Goal: Information Seeking & Learning: Learn about a topic

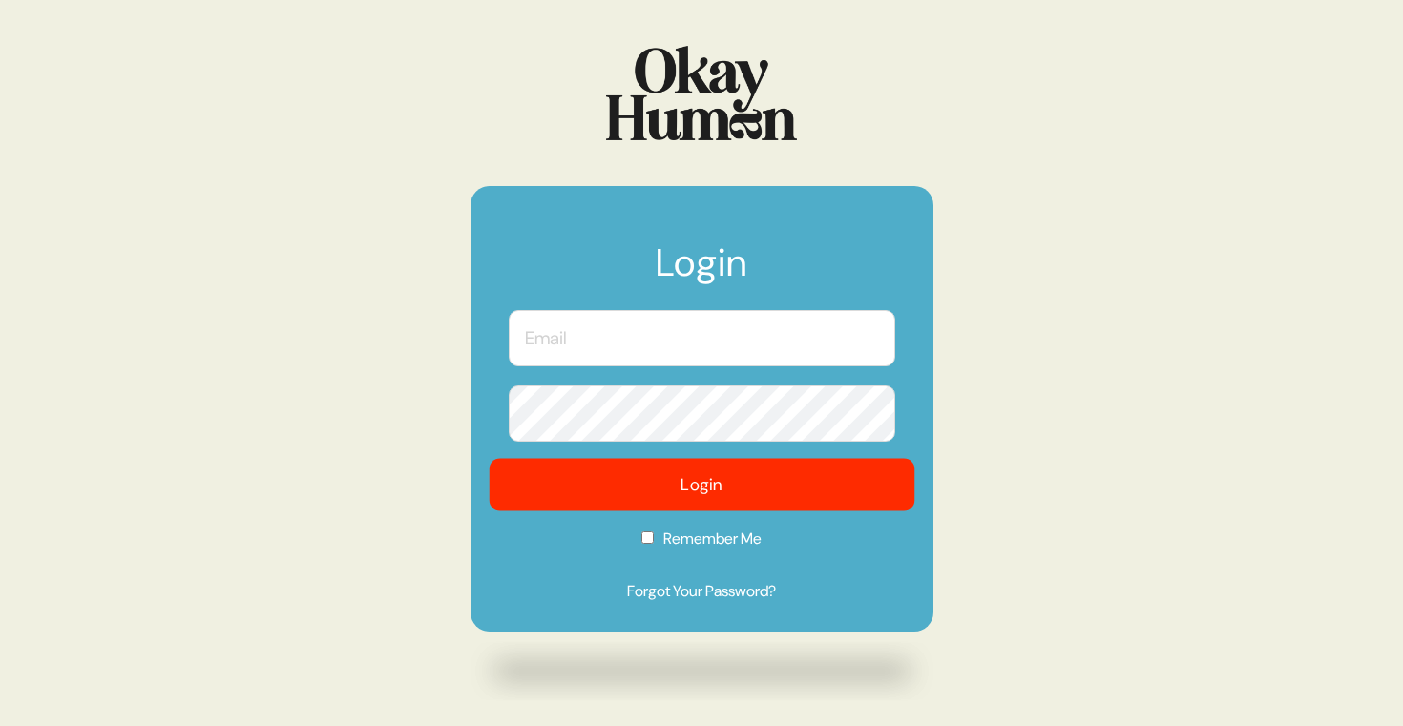
type input "[PERSON_NAME][EMAIL_ADDRESS][DOMAIN_NAME]"
click at [685, 469] on button "Login" at bounding box center [702, 485] width 426 height 53
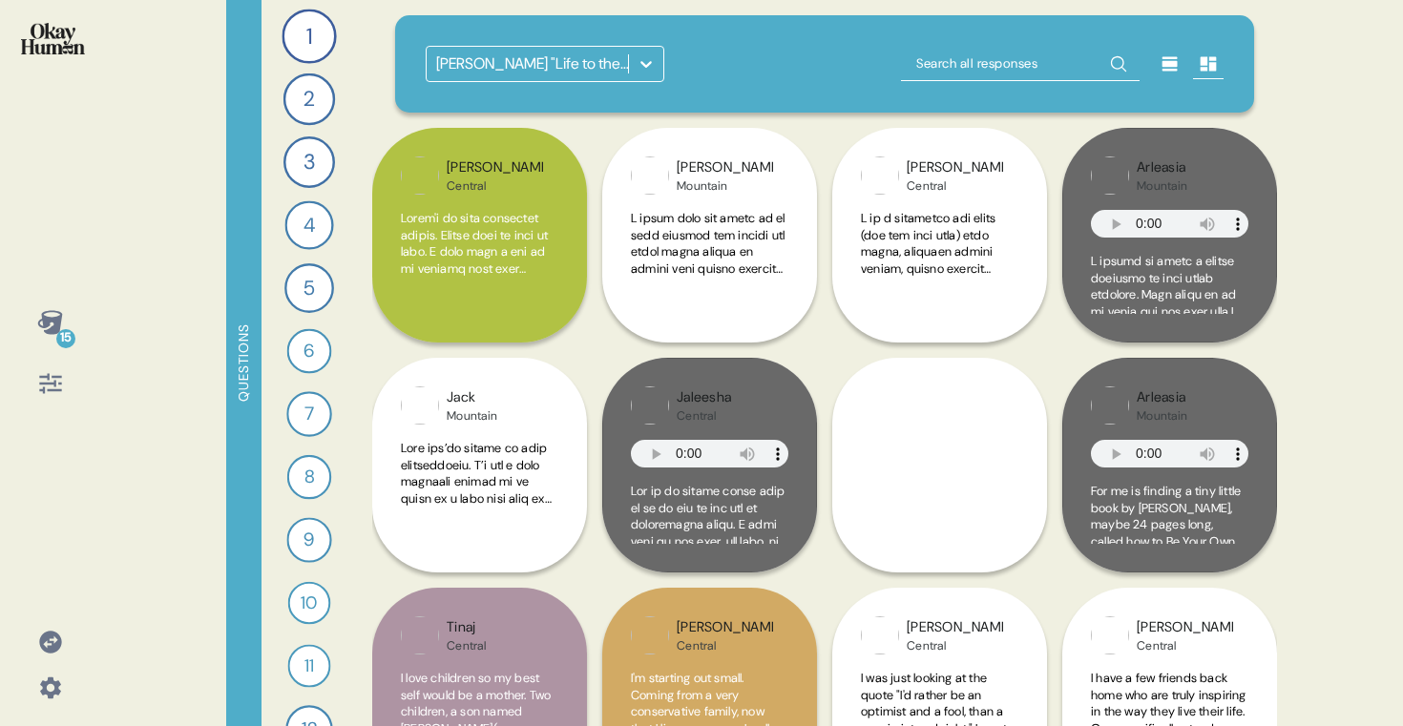
click at [567, 74] on div "Abbott "Life to the Fullest" Observations" at bounding box center [533, 64] width 194 height 23
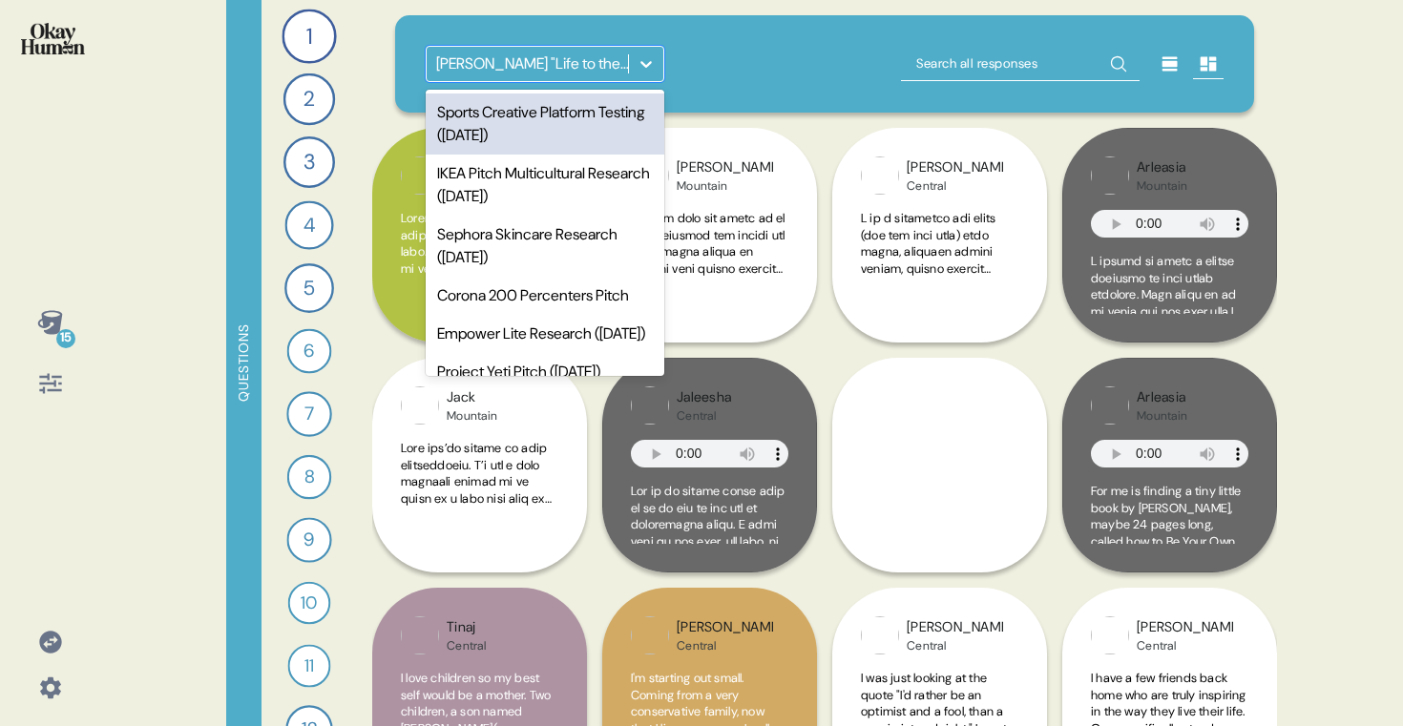
click at [686, 57] on div "option Sports Creative Platform Testing (Aug 2025) focused, 1 of 10. 10 results…" at bounding box center [825, 64] width 799 height 36
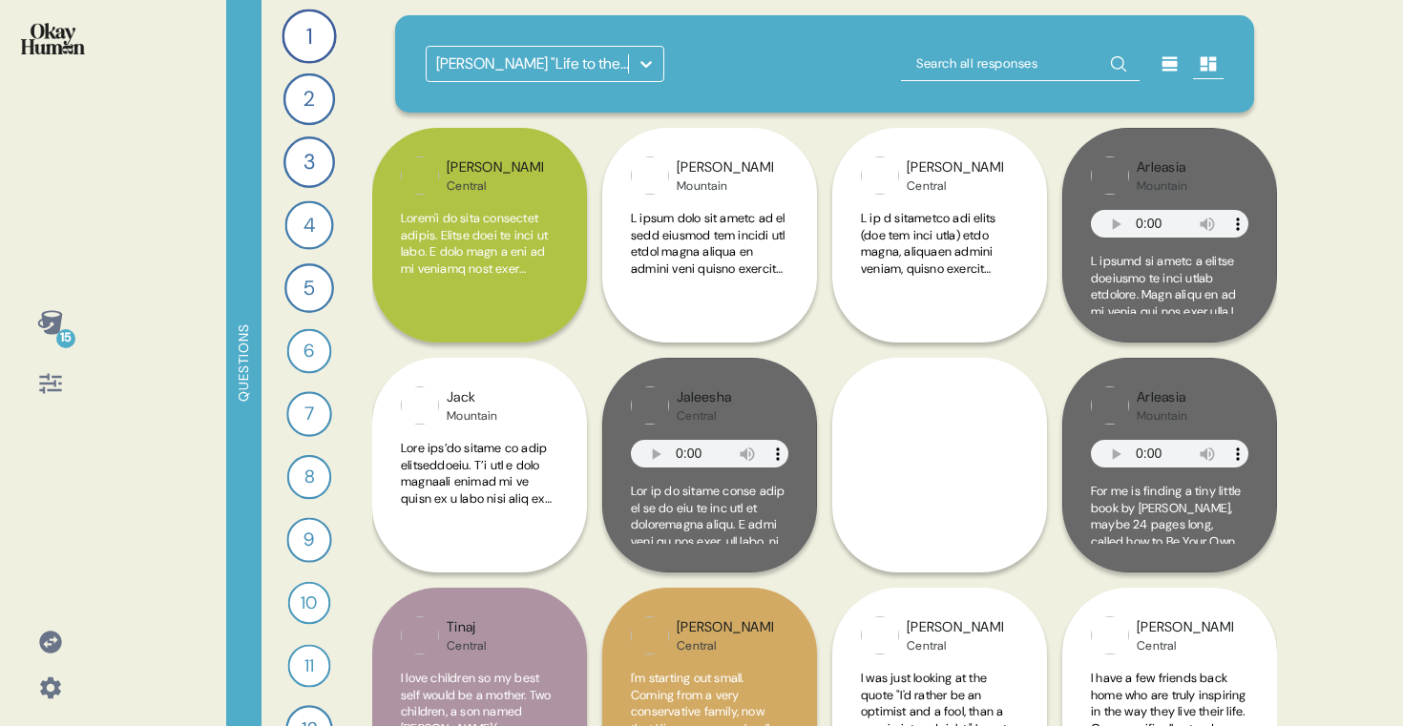
click at [48, 300] on div "15" at bounding box center [51, 323] width 46 height 46
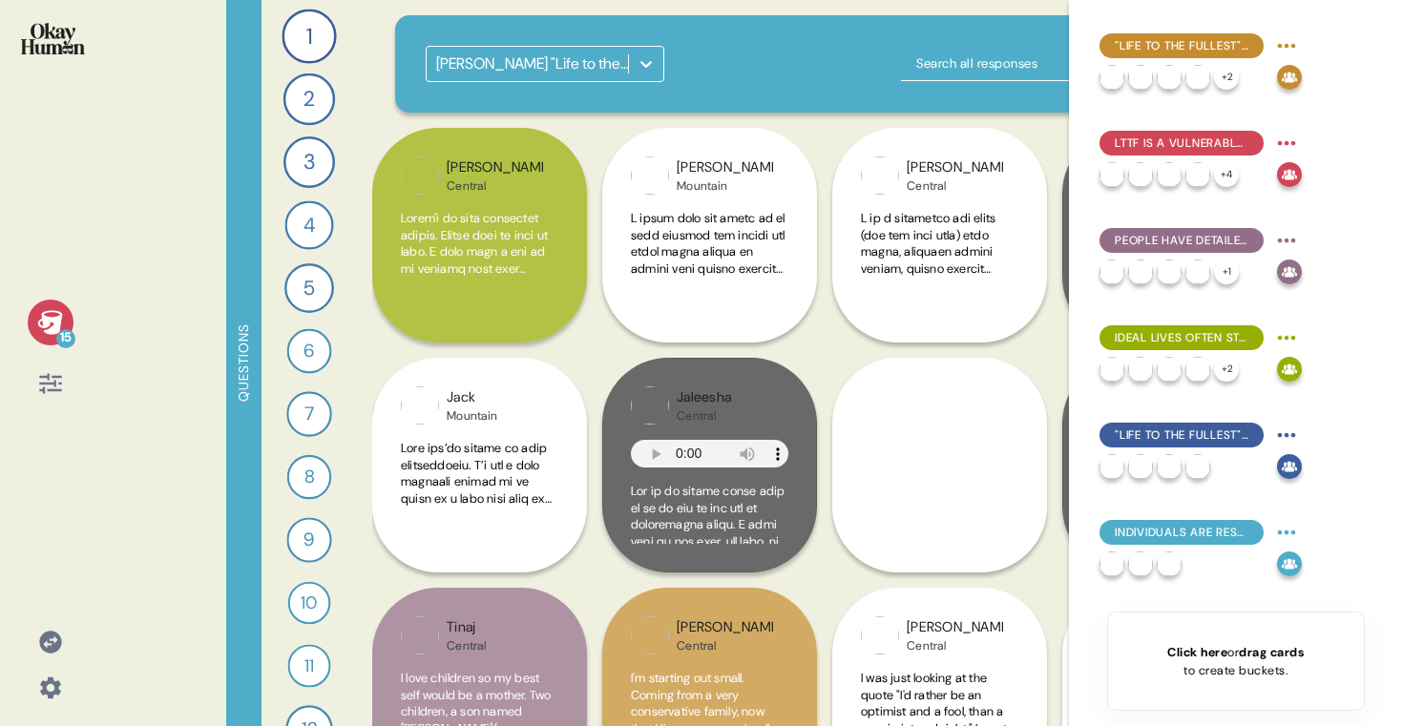
click at [566, 98] on div "Abbott "Life to the Fullest" Observations" at bounding box center [825, 63] width 860 height 97
click at [540, 89] on div "Abbott "Life to the Fullest" Observations" at bounding box center [825, 63] width 860 height 97
click at [509, 66] on div "Abbott "Life to the Fullest" Observations" at bounding box center [533, 64] width 194 height 23
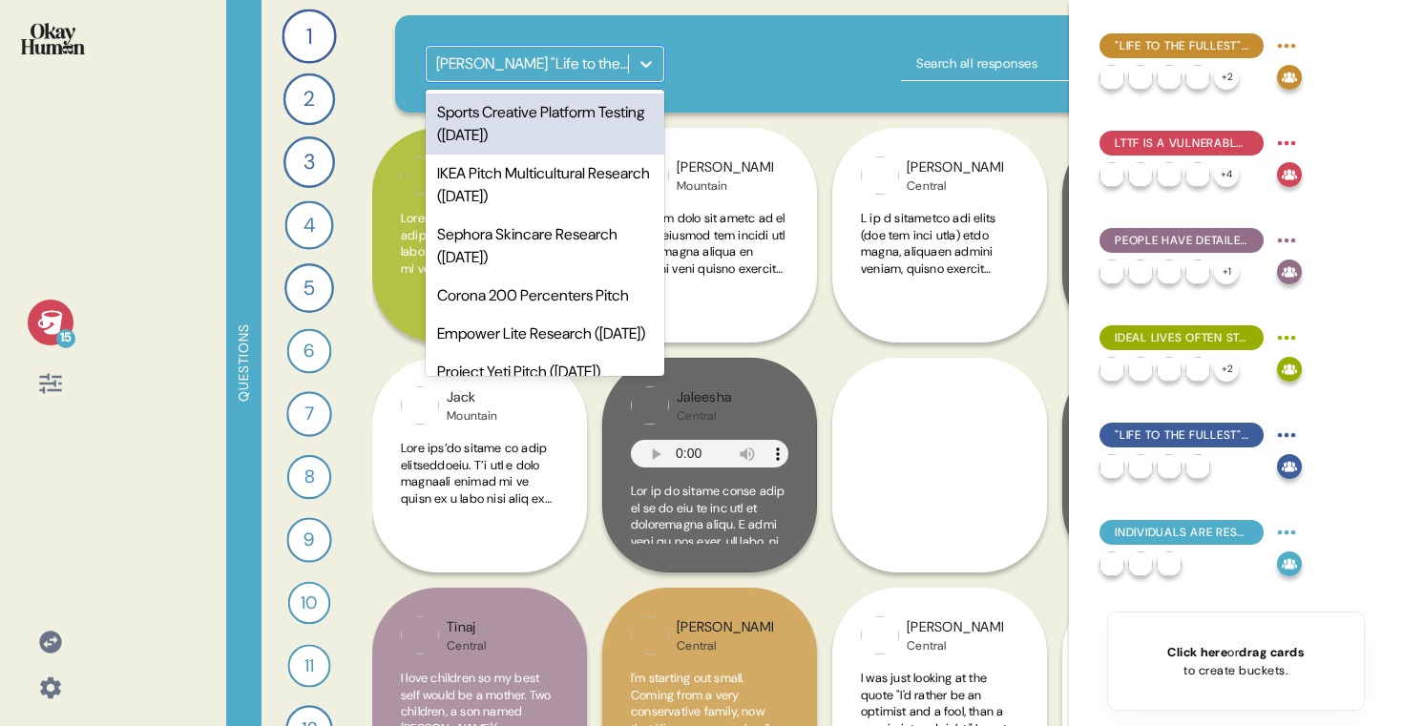
click at [513, 130] on div "Sports Creative Platform Testing (Aug 2025)" at bounding box center [545, 124] width 239 height 61
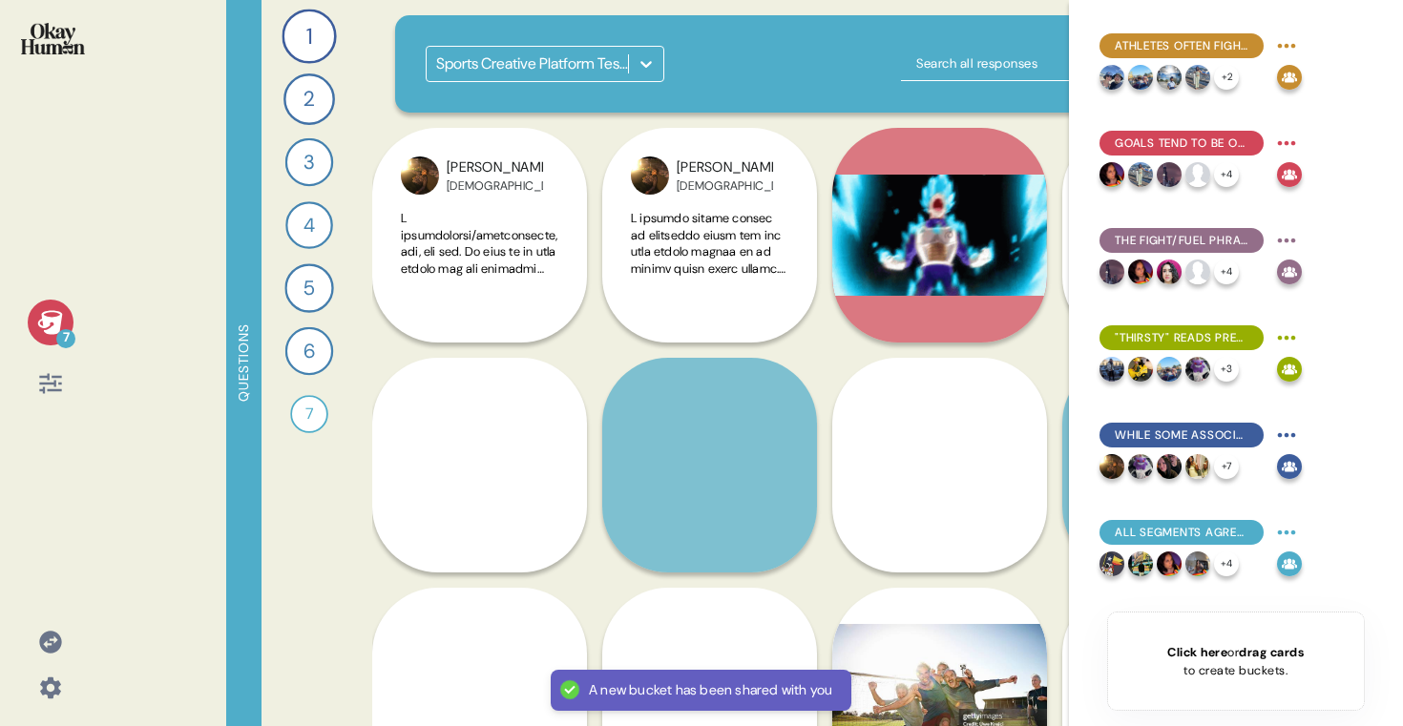
click at [56, 329] on icon at bounding box center [49, 322] width 25 height 24
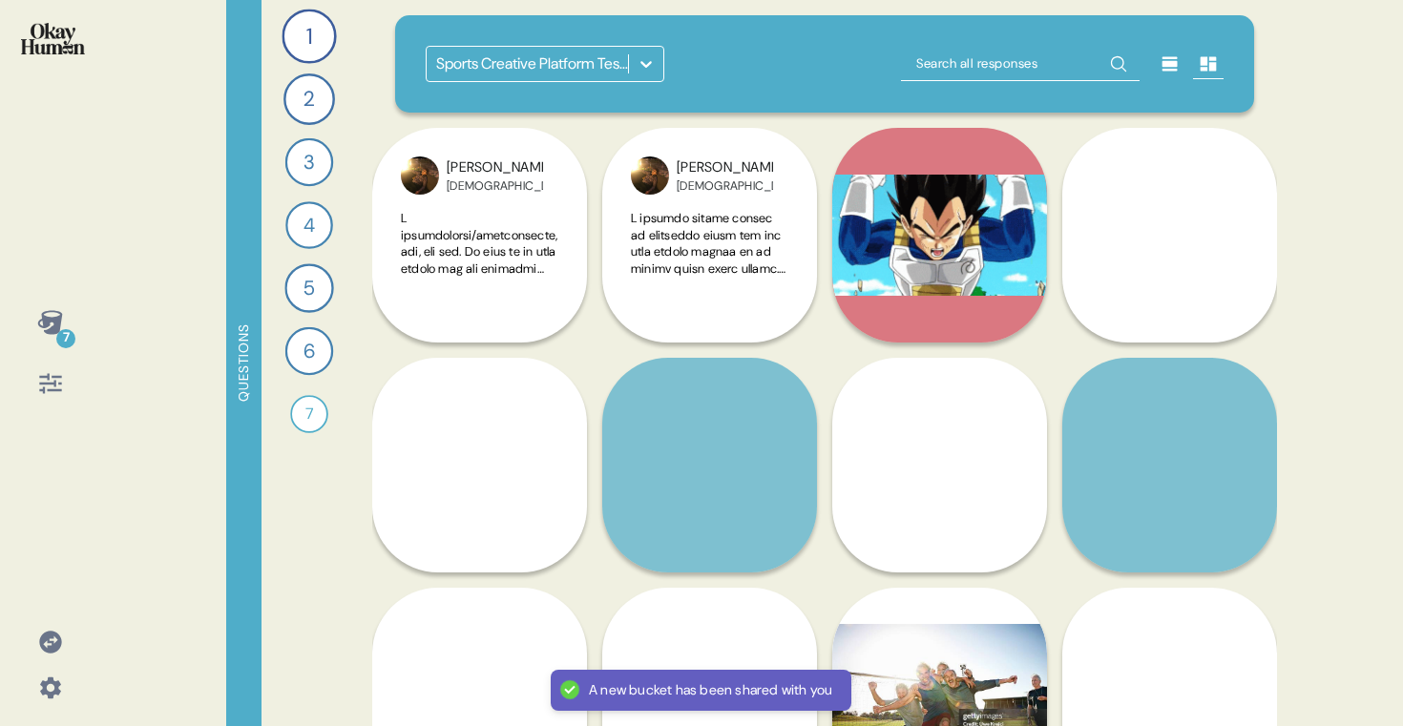
click at [56, 329] on icon at bounding box center [49, 322] width 25 height 24
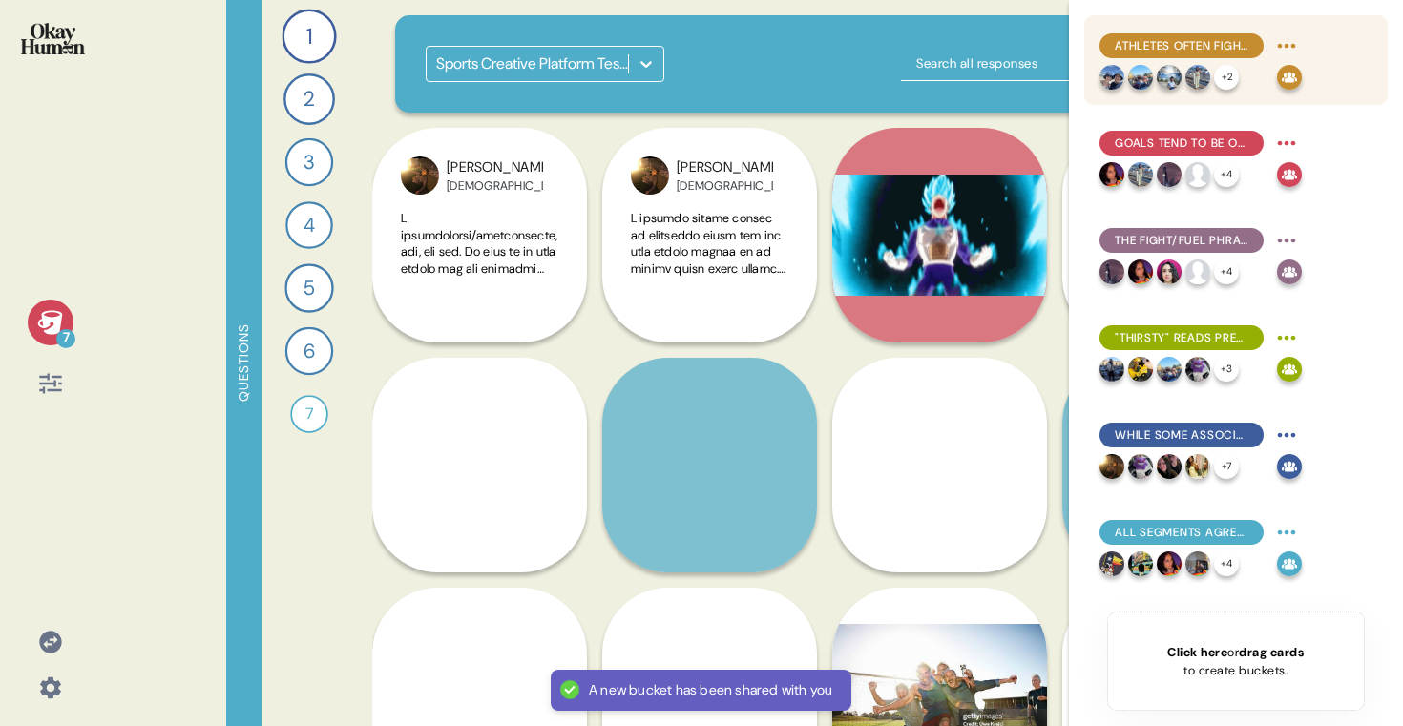
click at [1201, 41] on span "Athletes often fight to return to how things used to be, rather than to move st…" at bounding box center [1182, 45] width 134 height 17
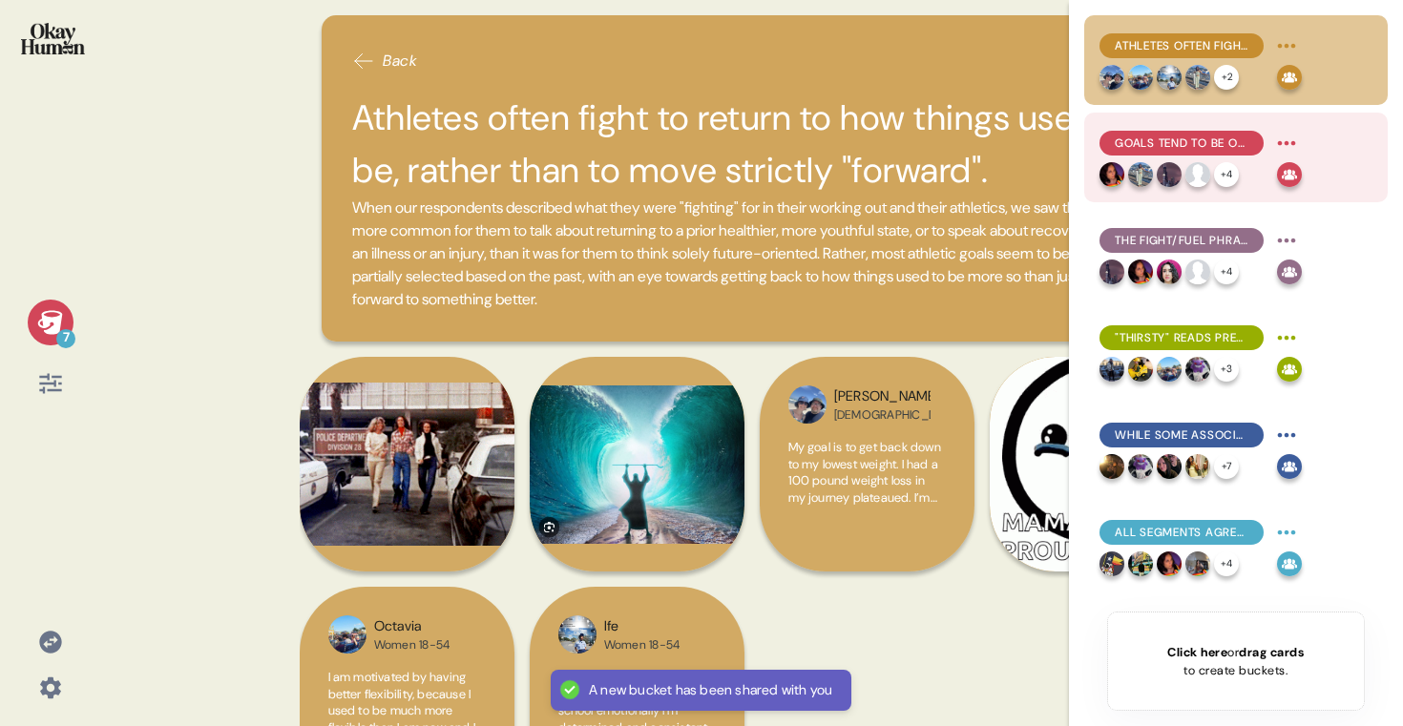
click at [1182, 134] on div "Goals tend to be open-ended, with consistency & perseverance prized hire than n…" at bounding box center [1182, 143] width 164 height 25
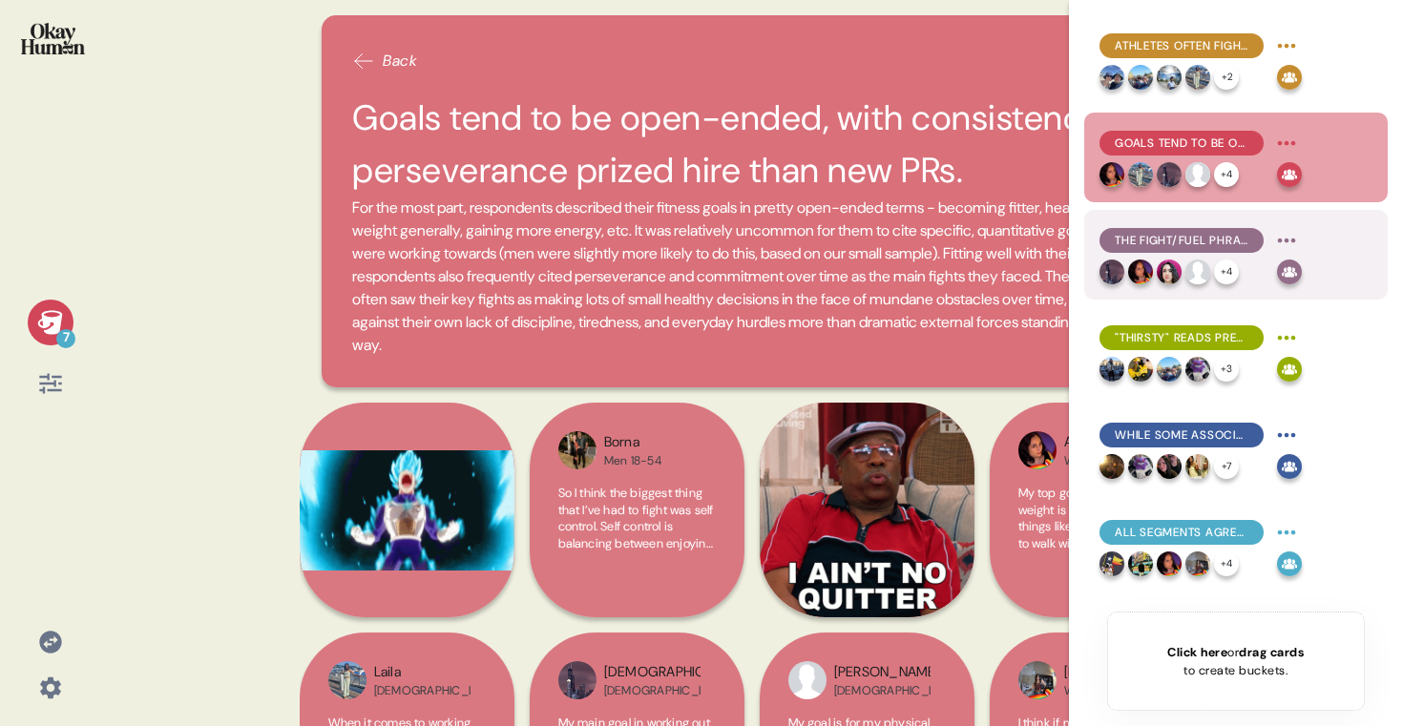
click at [1184, 263] on div "+ 4" at bounding box center [1185, 272] width 170 height 25
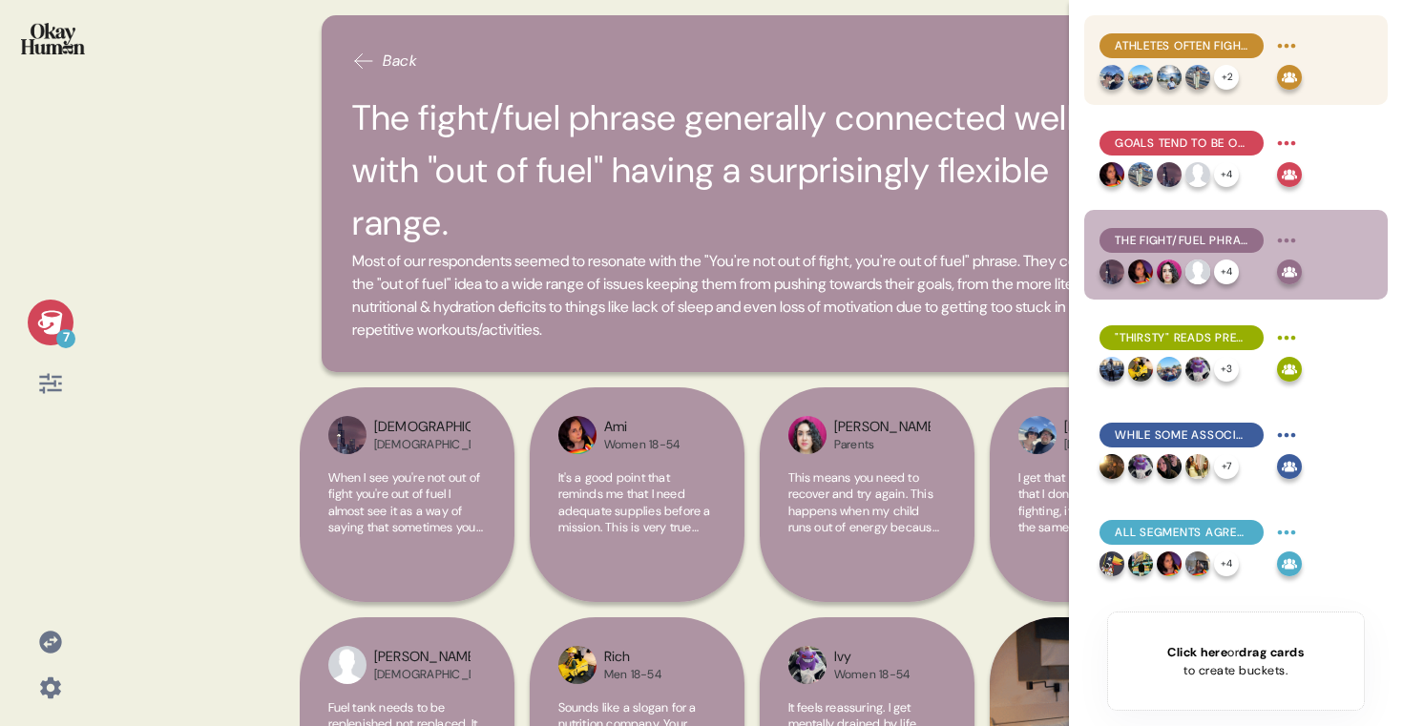
click at [1187, 39] on span "Athletes often fight to return to how things used to be, rather than to move st…" at bounding box center [1182, 45] width 134 height 17
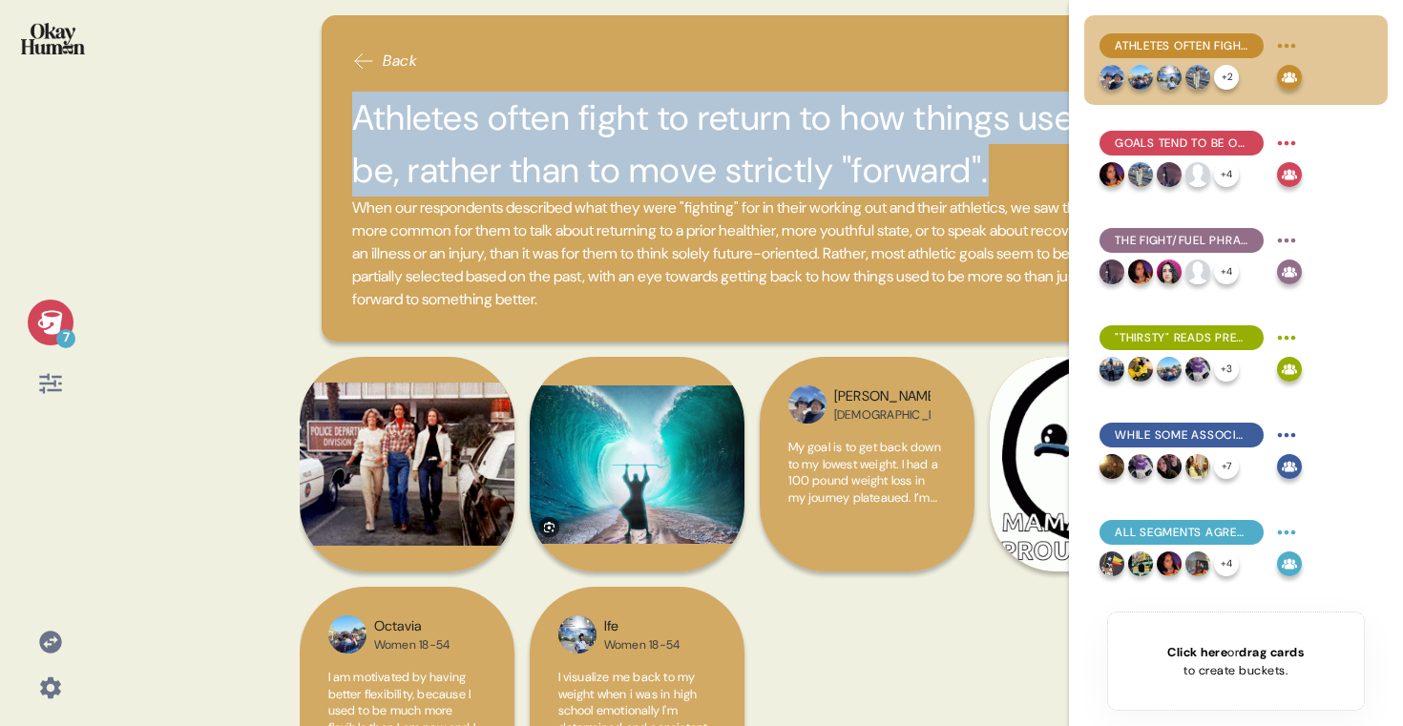
drag, startPoint x: 356, startPoint y: 115, endPoint x: 1027, endPoint y: 191, distance: 675.4
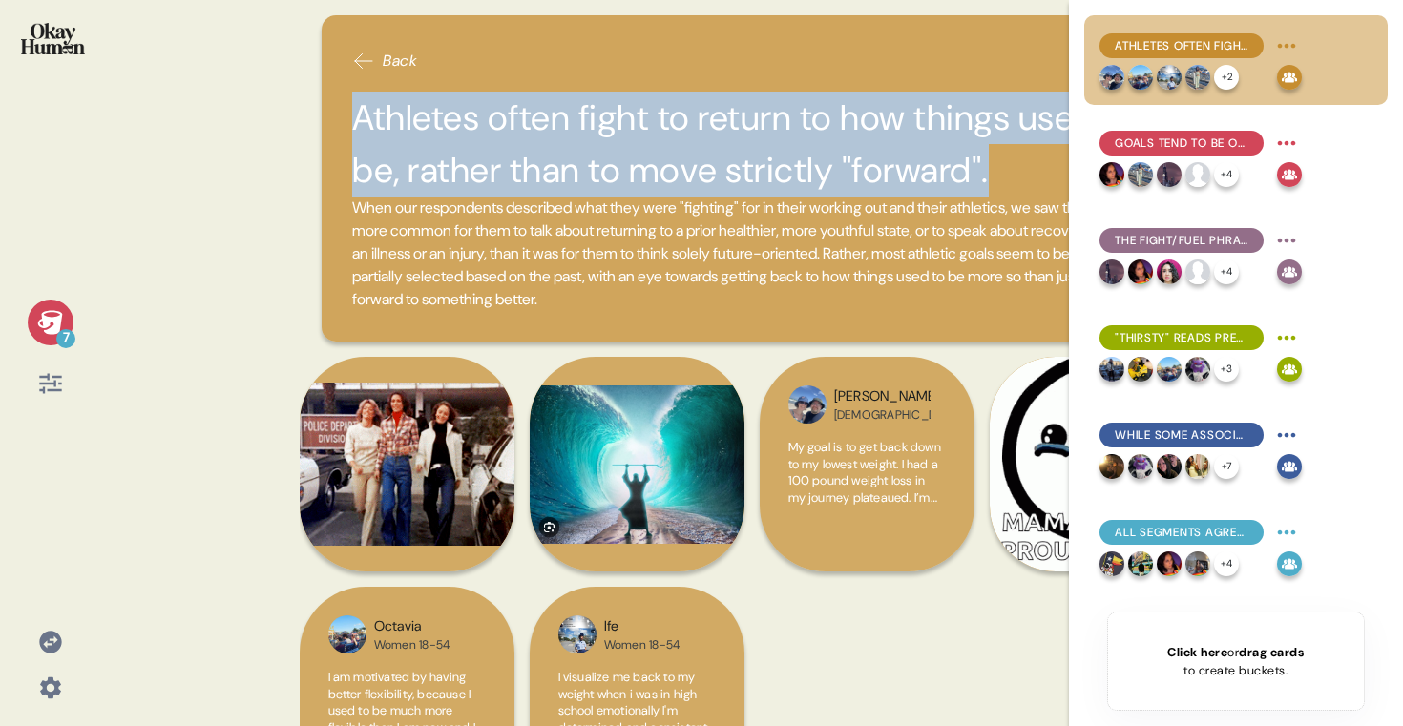
click at [1027, 191] on h2 "Athletes often fight to return to how things used to be, rather than to move st…" at bounding box center [751, 144] width 799 height 105
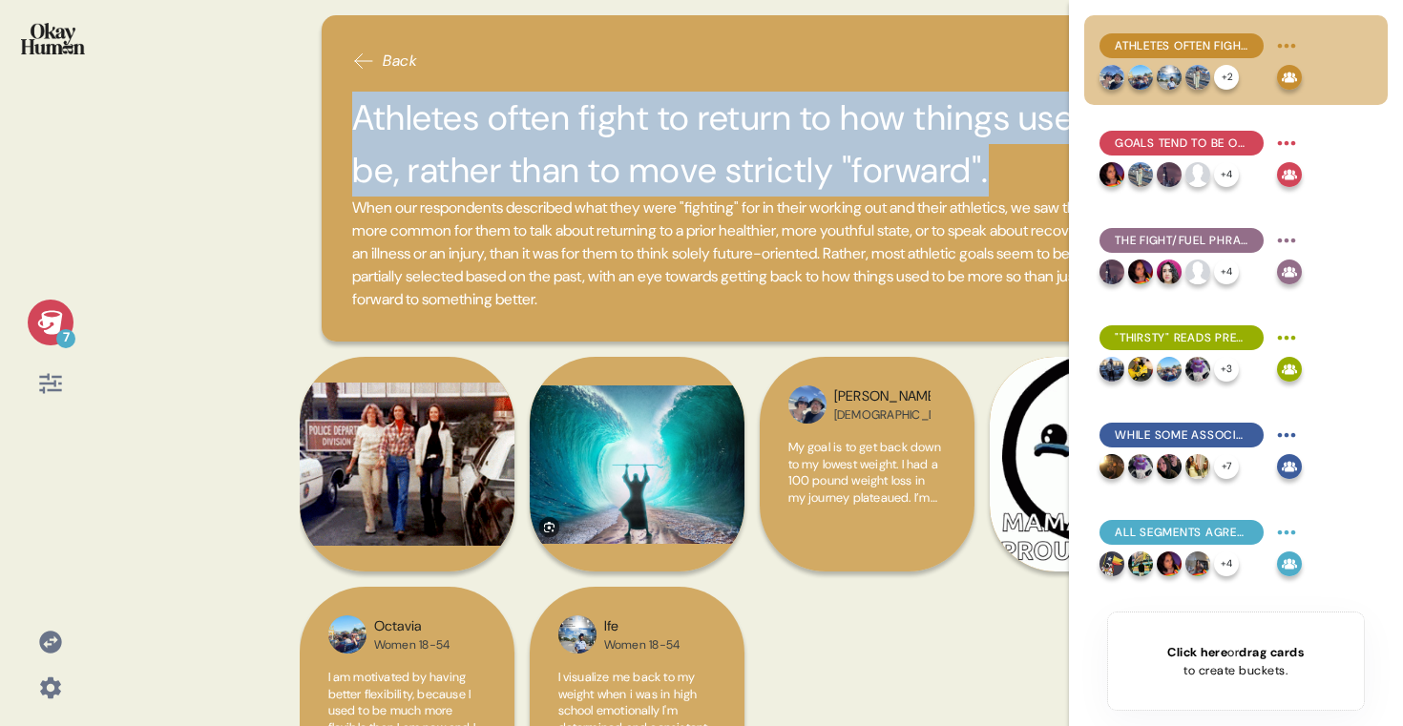
copy h2 "Athletes often fight to return to how things used to be, rather than to move st…"
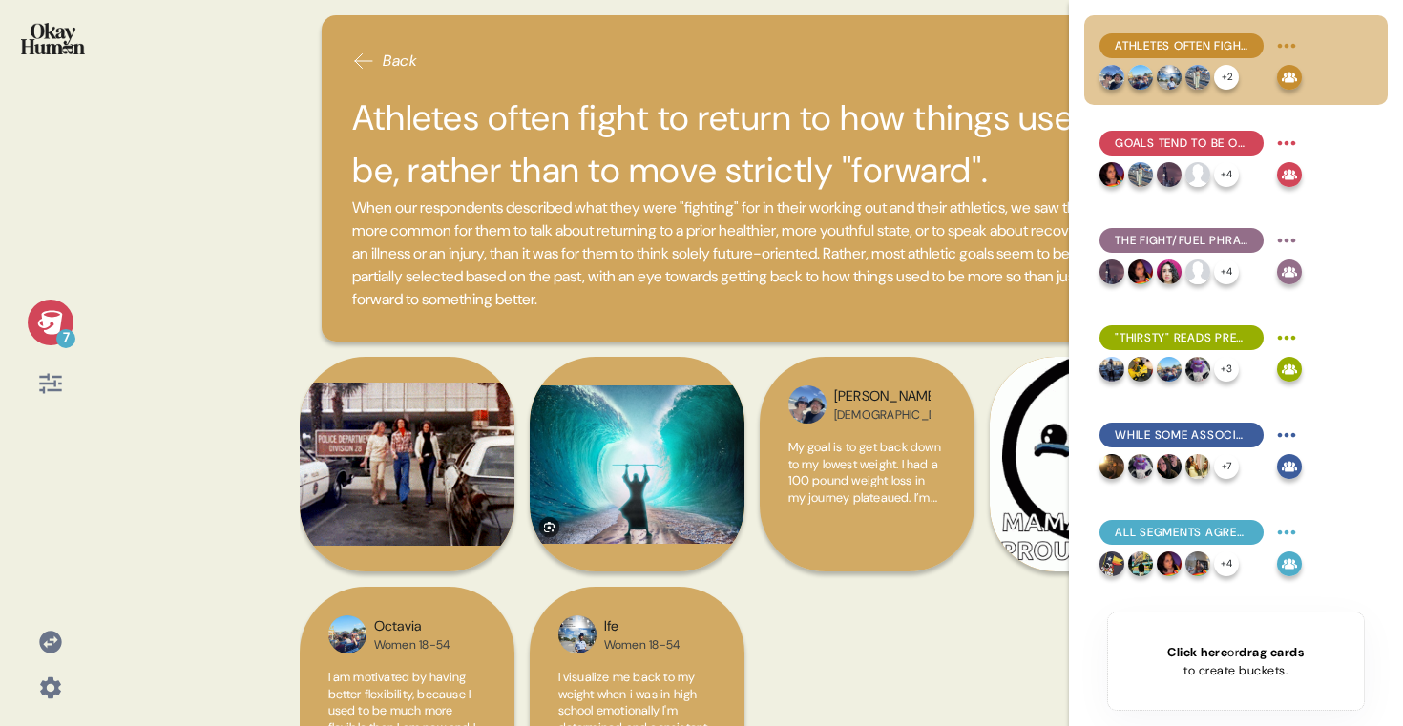
click at [57, 60] on div at bounding box center [50, 51] width 70 height 72
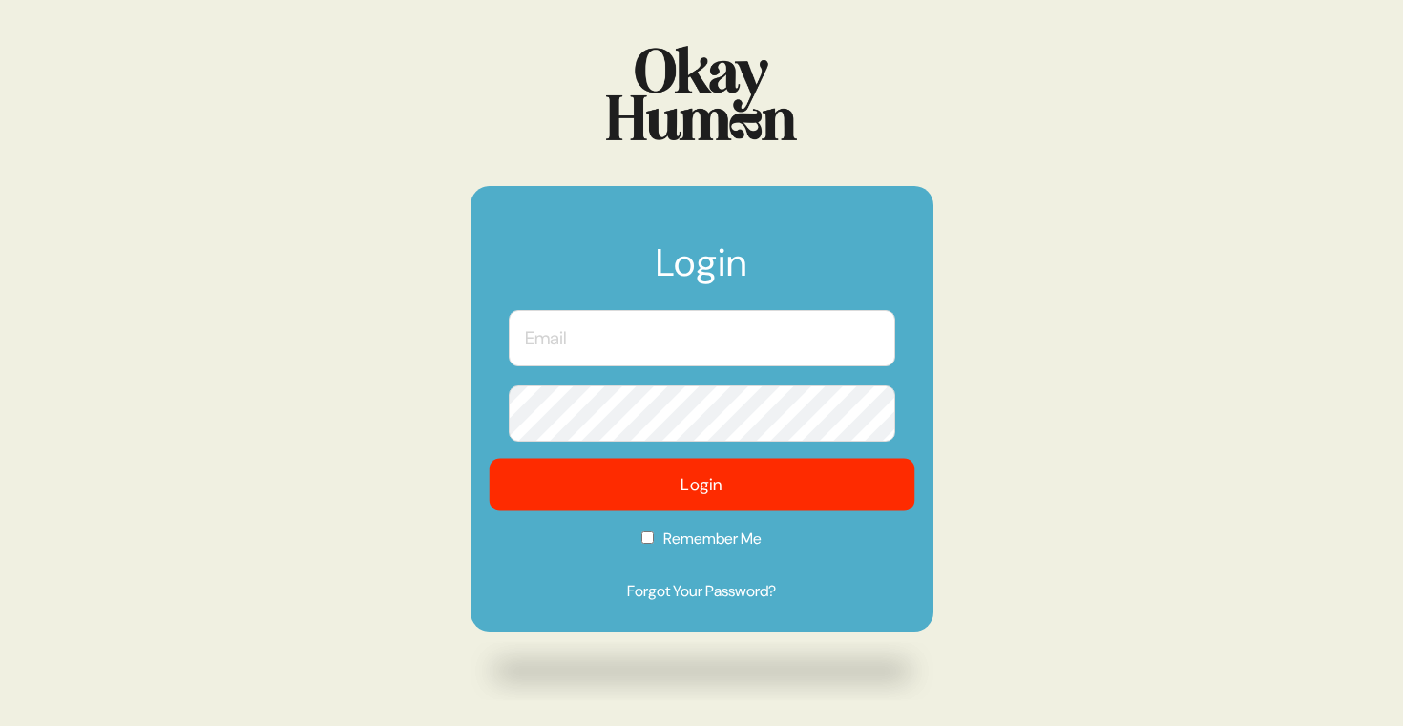
type input "[PERSON_NAME][EMAIL_ADDRESS][DOMAIN_NAME]"
click at [716, 488] on button "Login" at bounding box center [702, 485] width 426 height 53
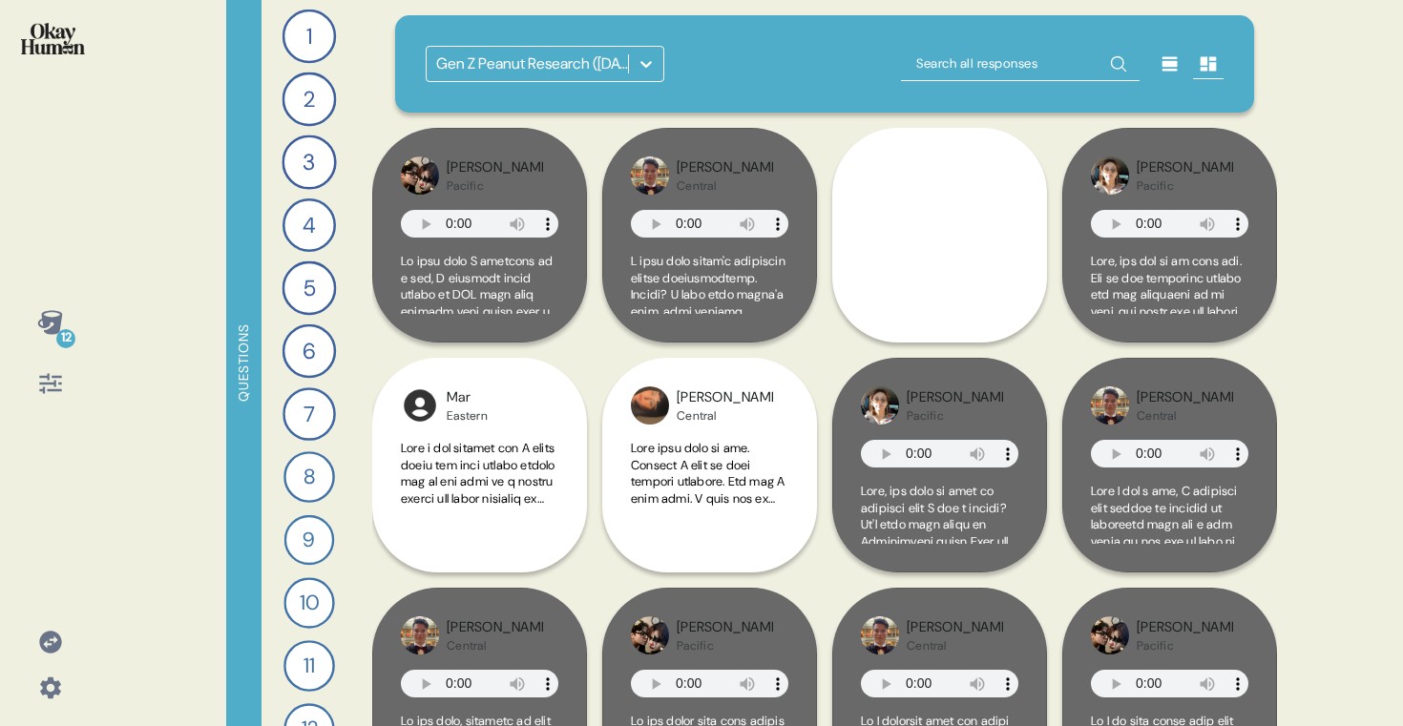
click at [567, 61] on div "Gen Z Peanut Research (March 2025)" at bounding box center [533, 64] width 194 height 23
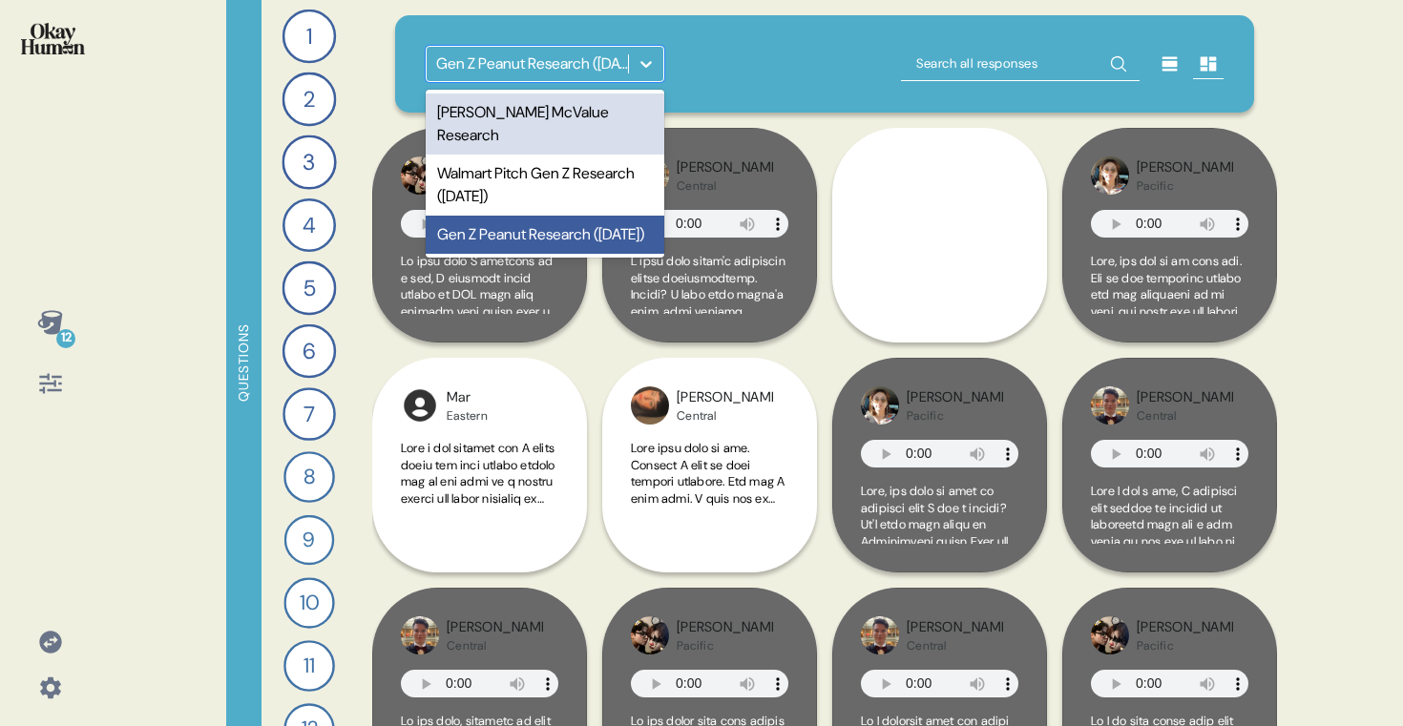
click at [548, 123] on div "McDonald's McValue Research" at bounding box center [545, 124] width 239 height 61
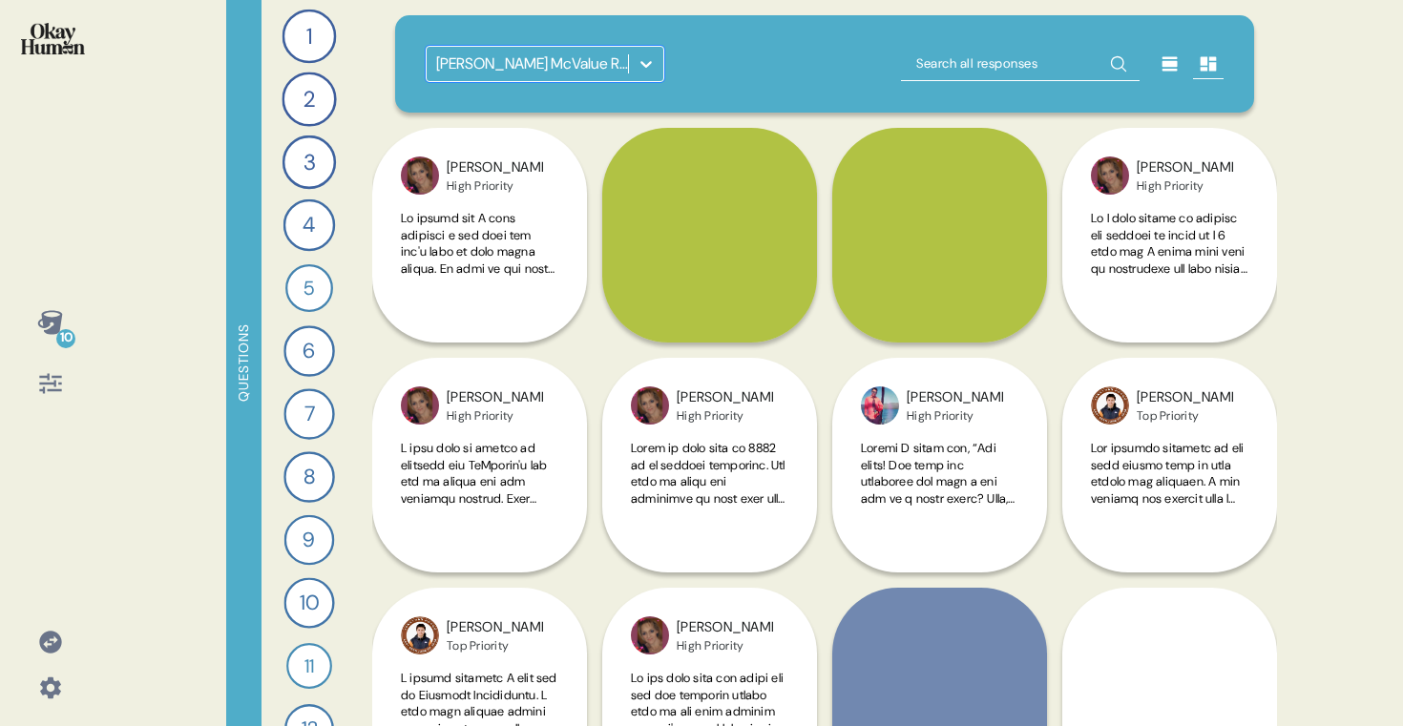
click at [45, 322] on icon at bounding box center [49, 322] width 25 height 24
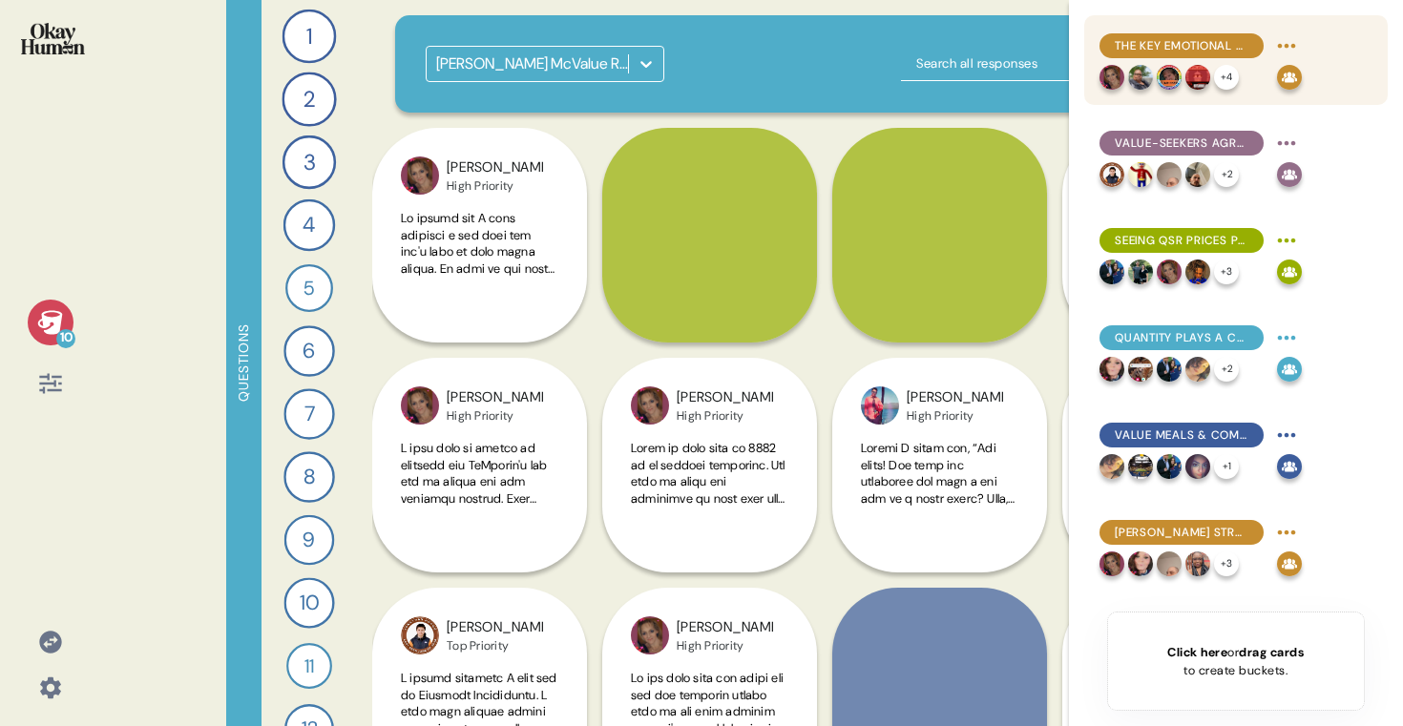
click at [1208, 55] on div "The key emotional payoff of finding value is excitement, along with feelings of…" at bounding box center [1182, 45] width 164 height 25
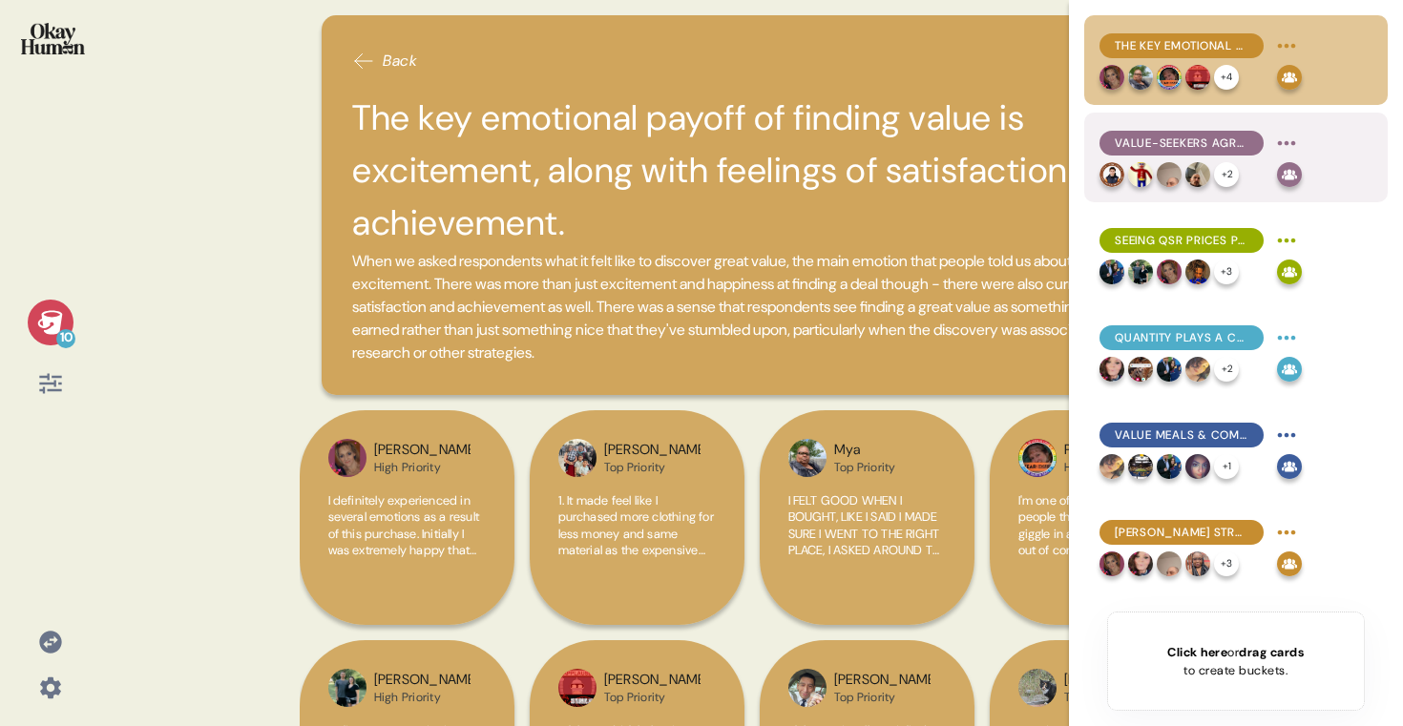
click at [1184, 145] on span "Value-seekers agree that finding value in QSRs is harder now than ever." at bounding box center [1182, 143] width 134 height 17
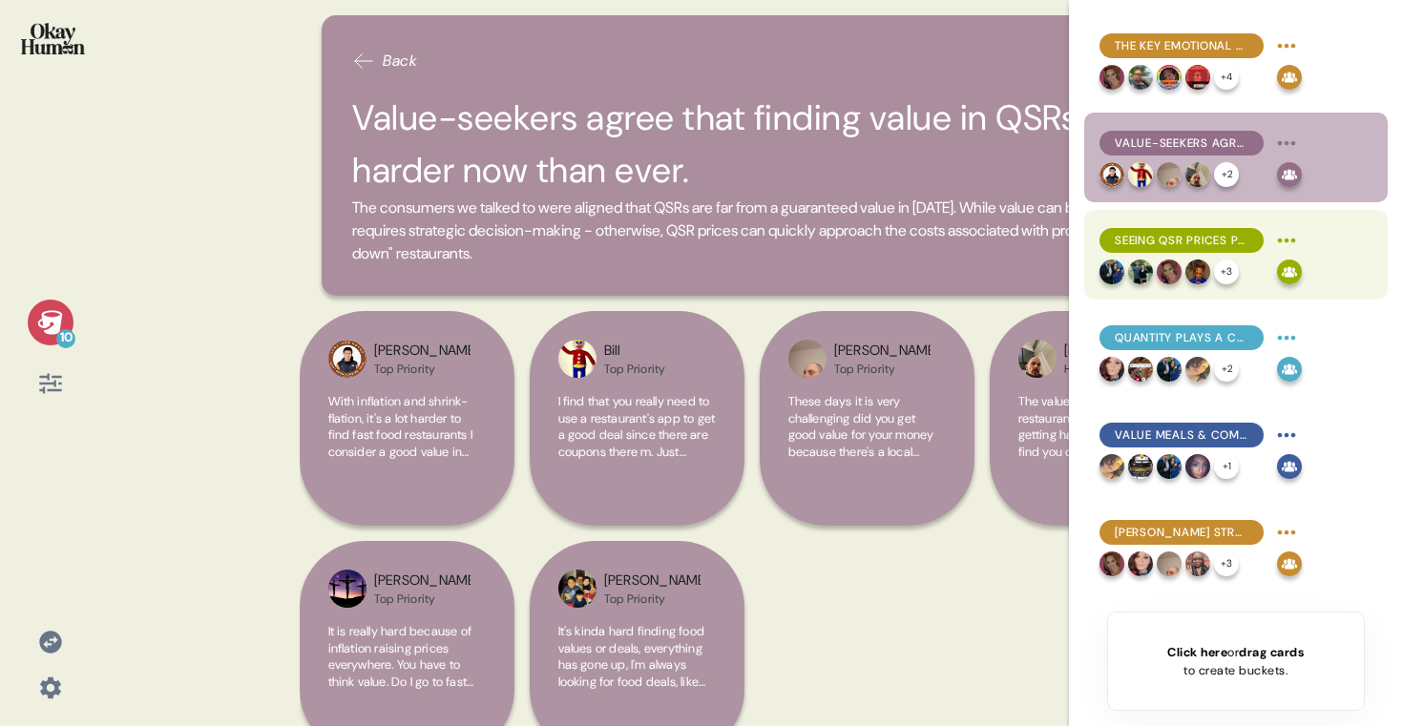
click at [1162, 235] on span "Seeing QSR prices provoke feelings of stress, disbelief, and despair." at bounding box center [1182, 240] width 134 height 17
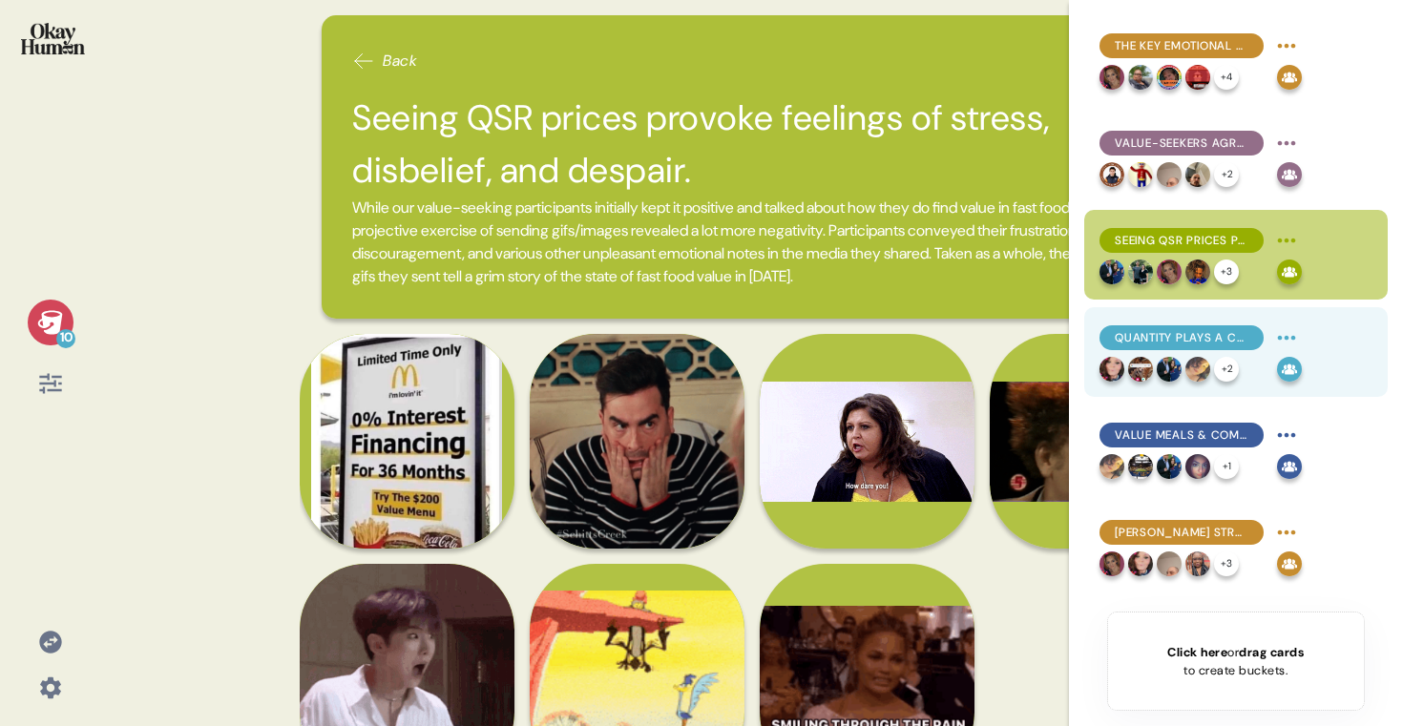
click at [1151, 312] on div "Quantity plays a central role in QSR value, with feeling the good kind of full …" at bounding box center [1236, 352] width 304 height 90
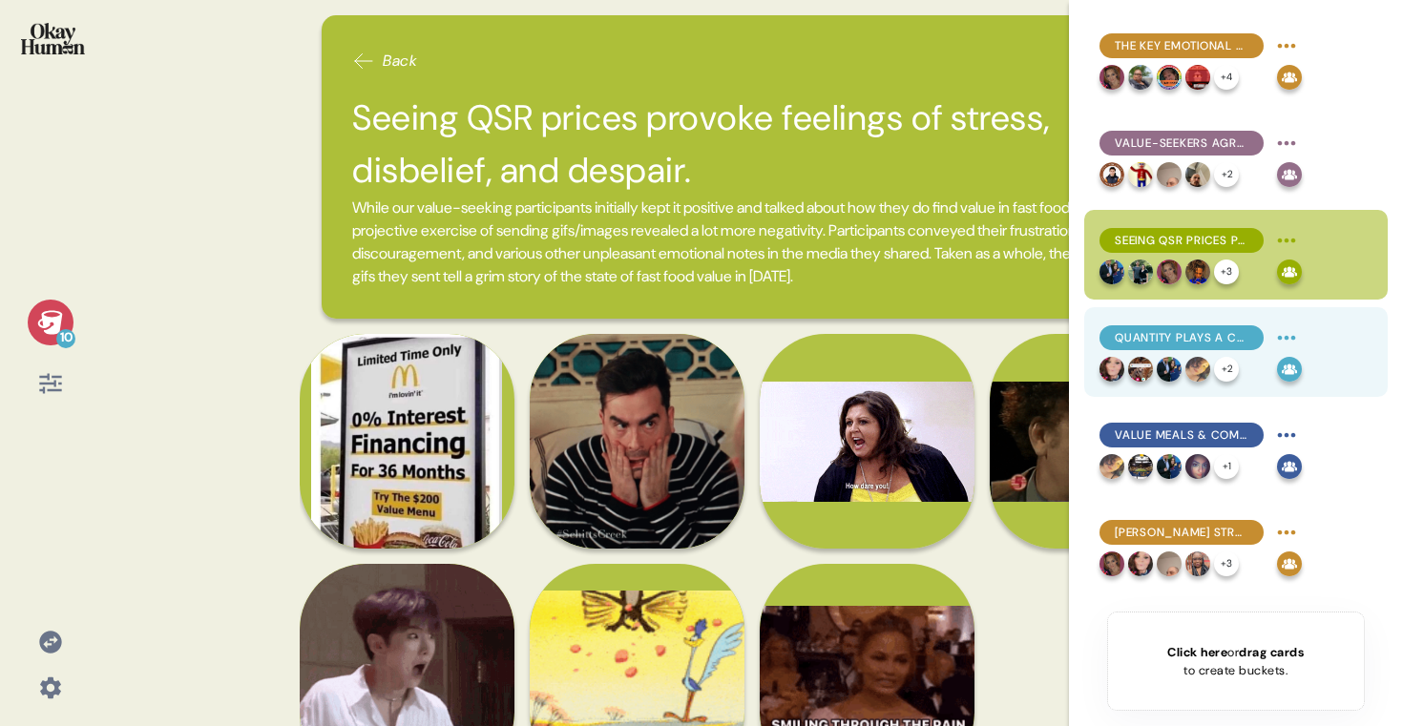
click at [1151, 326] on div "Quantity plays a central role in QSR value, with feeling the good kind of full …" at bounding box center [1182, 338] width 164 height 25
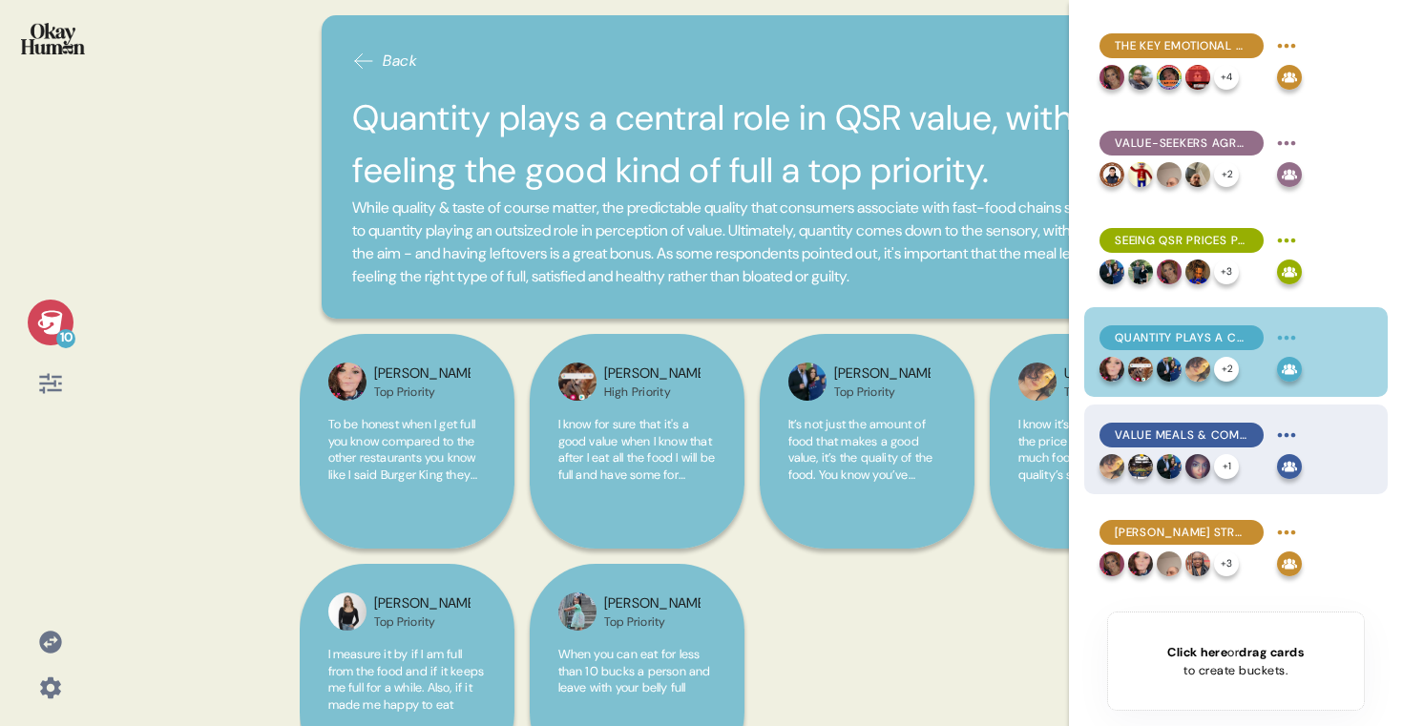
click at [1163, 420] on div "Value meals & combos, as well as app deals, are key strategies for locating QSR…" at bounding box center [1201, 435] width 202 height 31
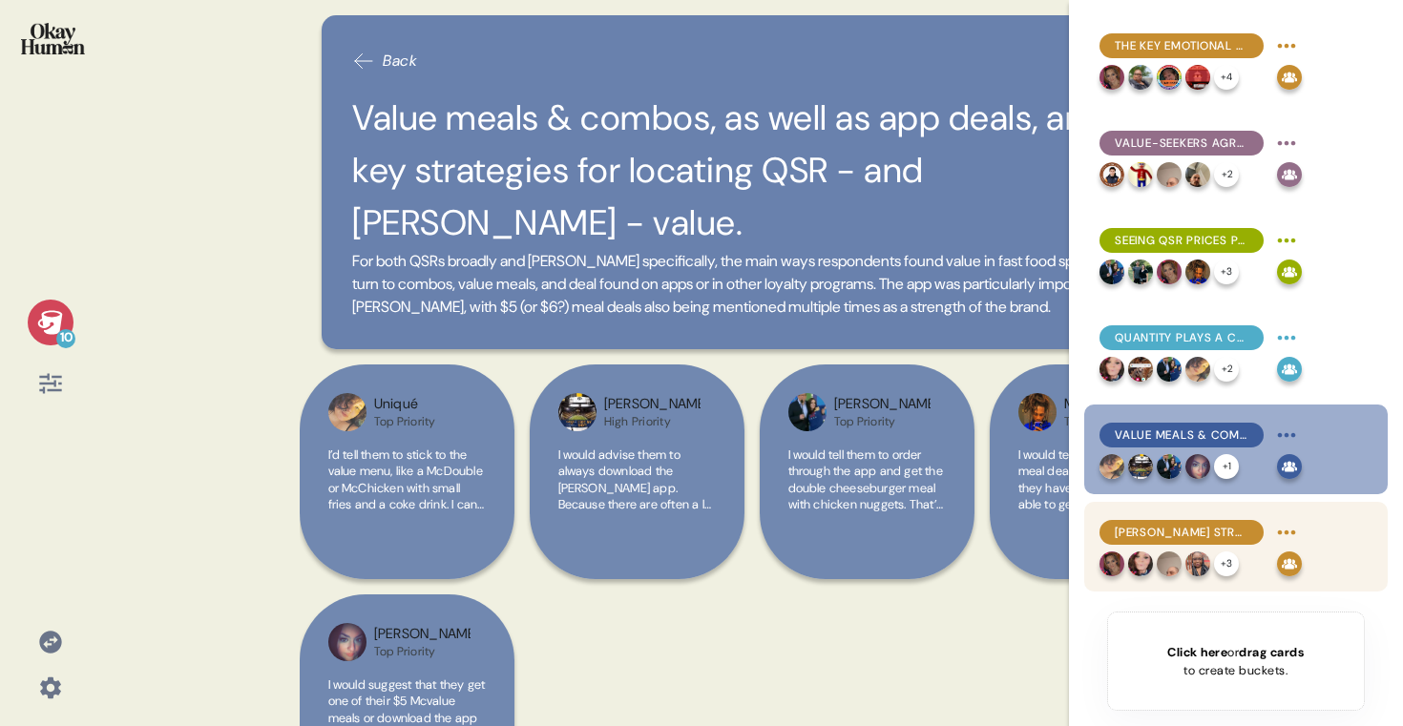
click at [1164, 533] on span "McDonald's struggles to provide value with most menu items & meals." at bounding box center [1182, 532] width 134 height 17
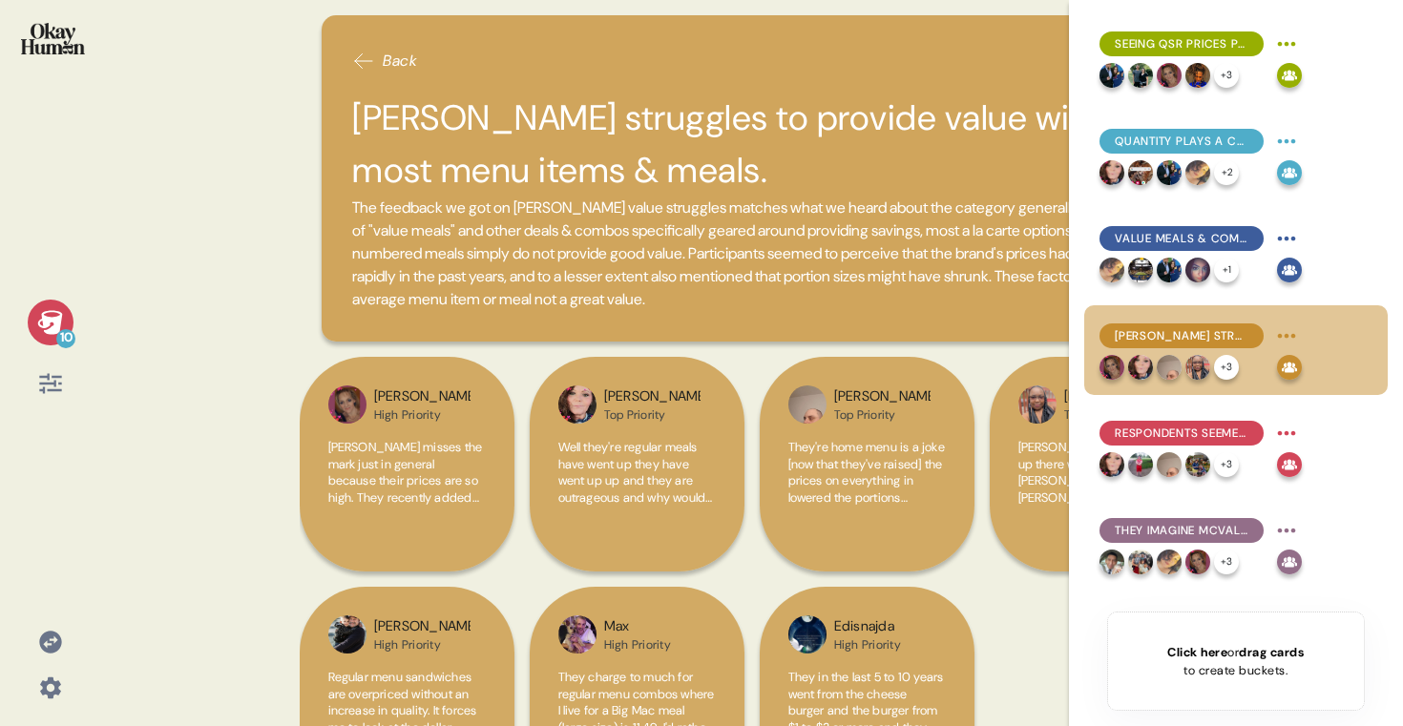
scroll to position [308, 0]
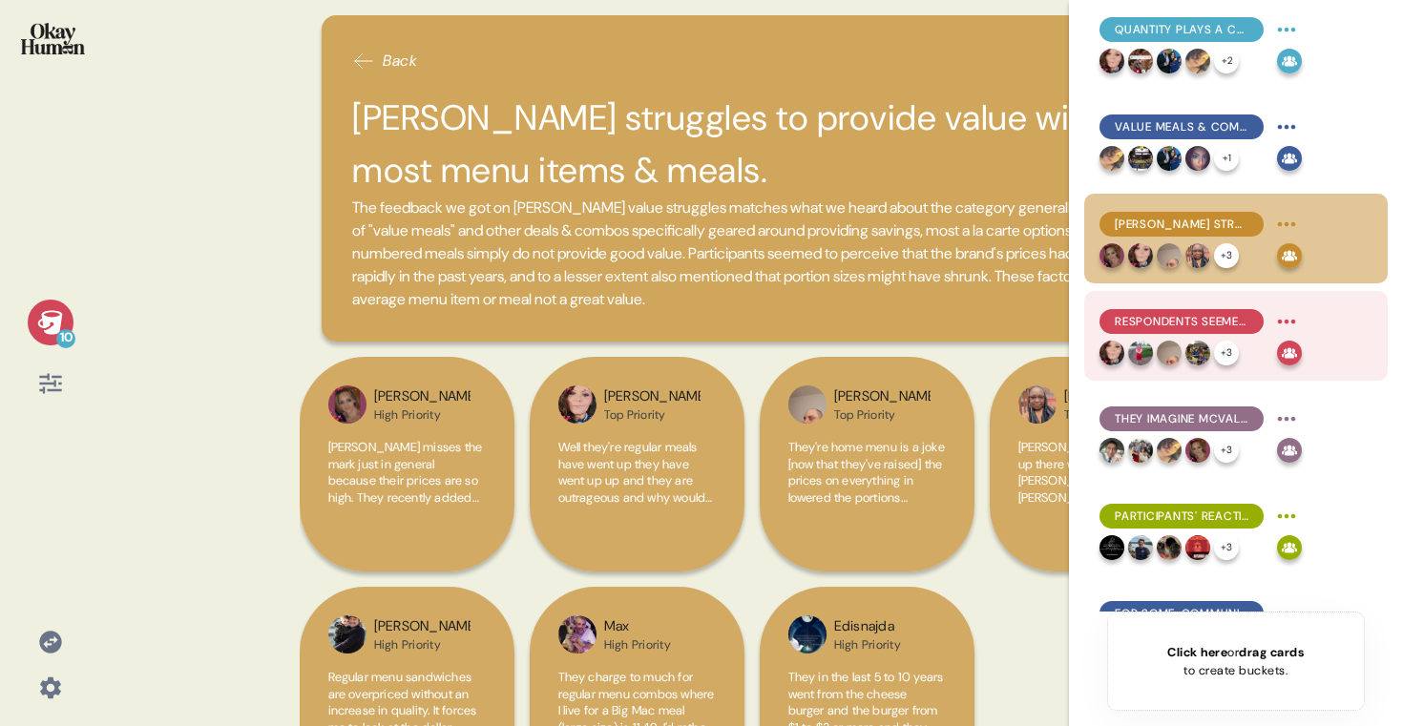
click at [1172, 358] on img at bounding box center [1169, 353] width 25 height 25
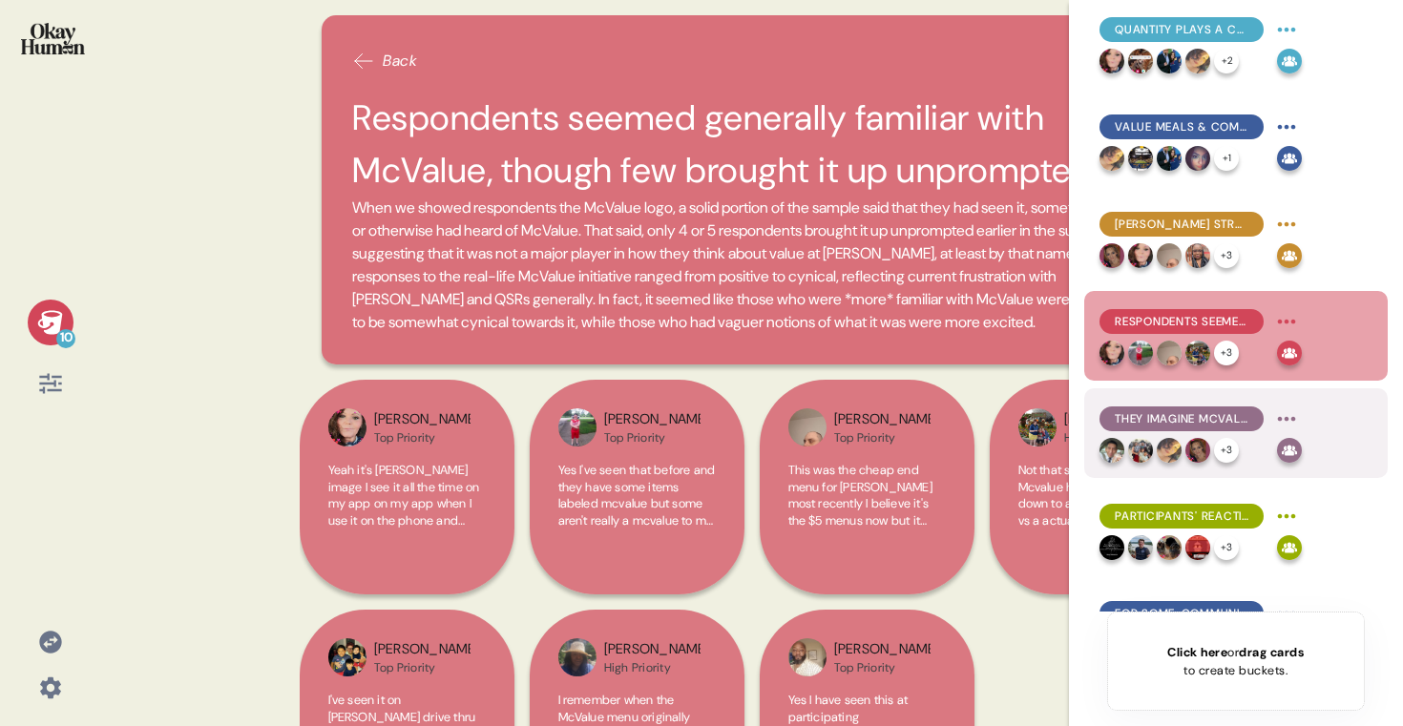
click at [1170, 402] on div "They imagine McValue as a solution to high a la carte costs, like the Dollar Me…" at bounding box center [1236, 434] width 304 height 90
click at [1168, 412] on span "They imagine McValue as a solution to high a la carte costs, like the Dollar Me…" at bounding box center [1182, 418] width 134 height 17
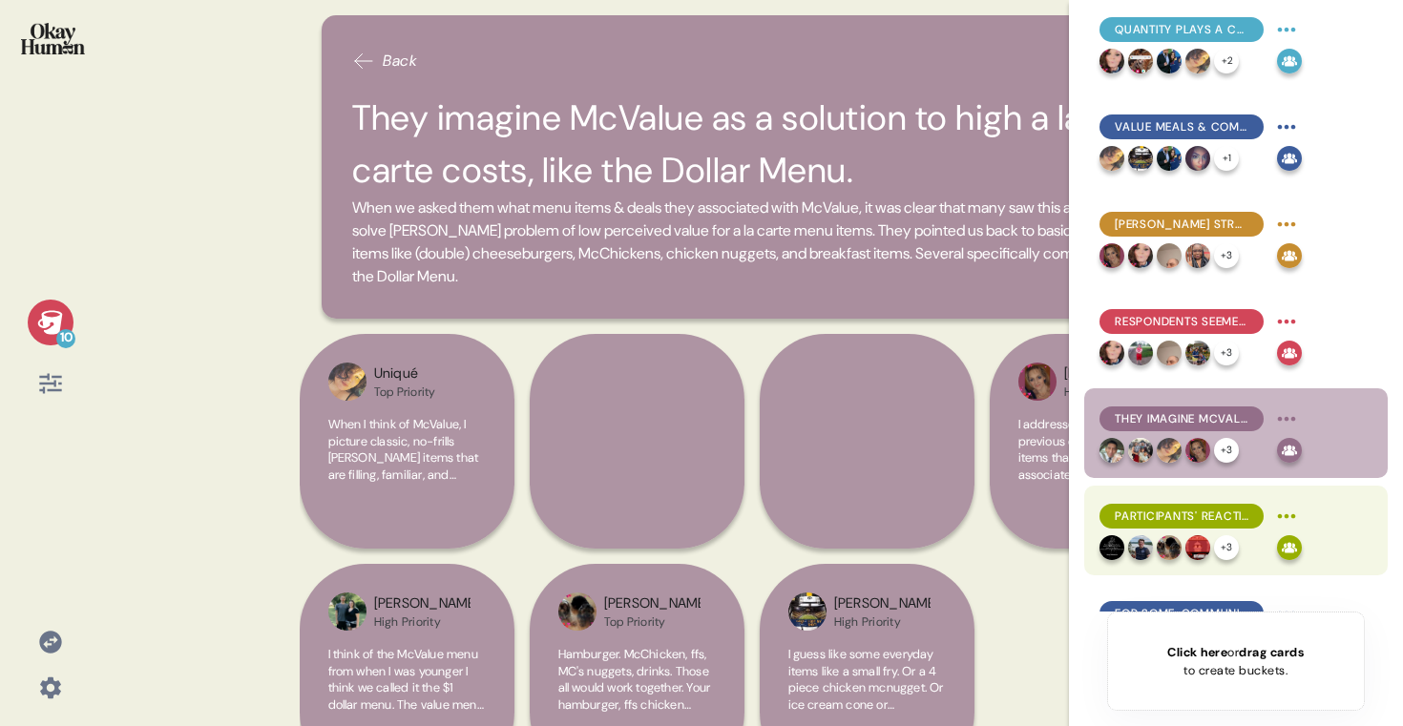
click at [1167, 510] on span "Participants' reactions made it clear that they're excited by the promise of Mc…" at bounding box center [1182, 516] width 134 height 17
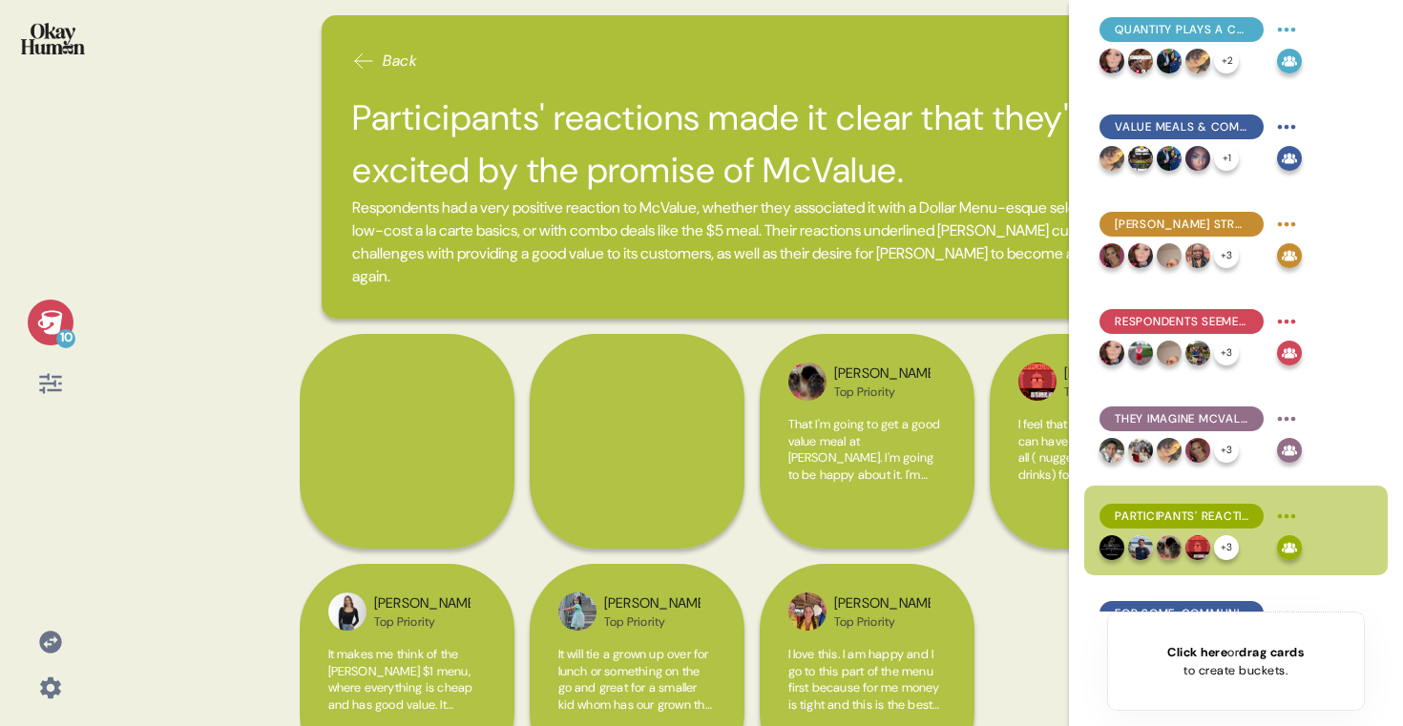
scroll to position [369, 0]
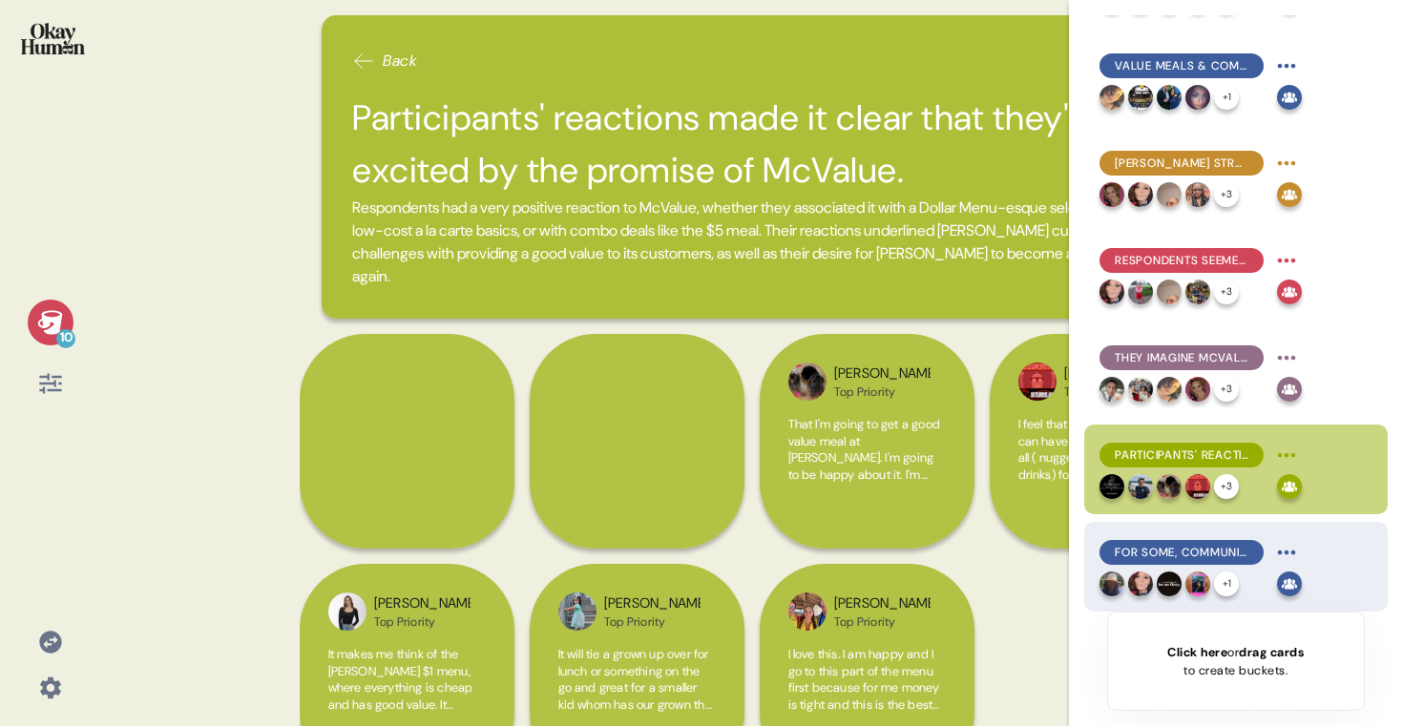
click at [1167, 541] on div "For some, communicating McValue should begin with acknowledging past value diff…" at bounding box center [1182, 552] width 164 height 25
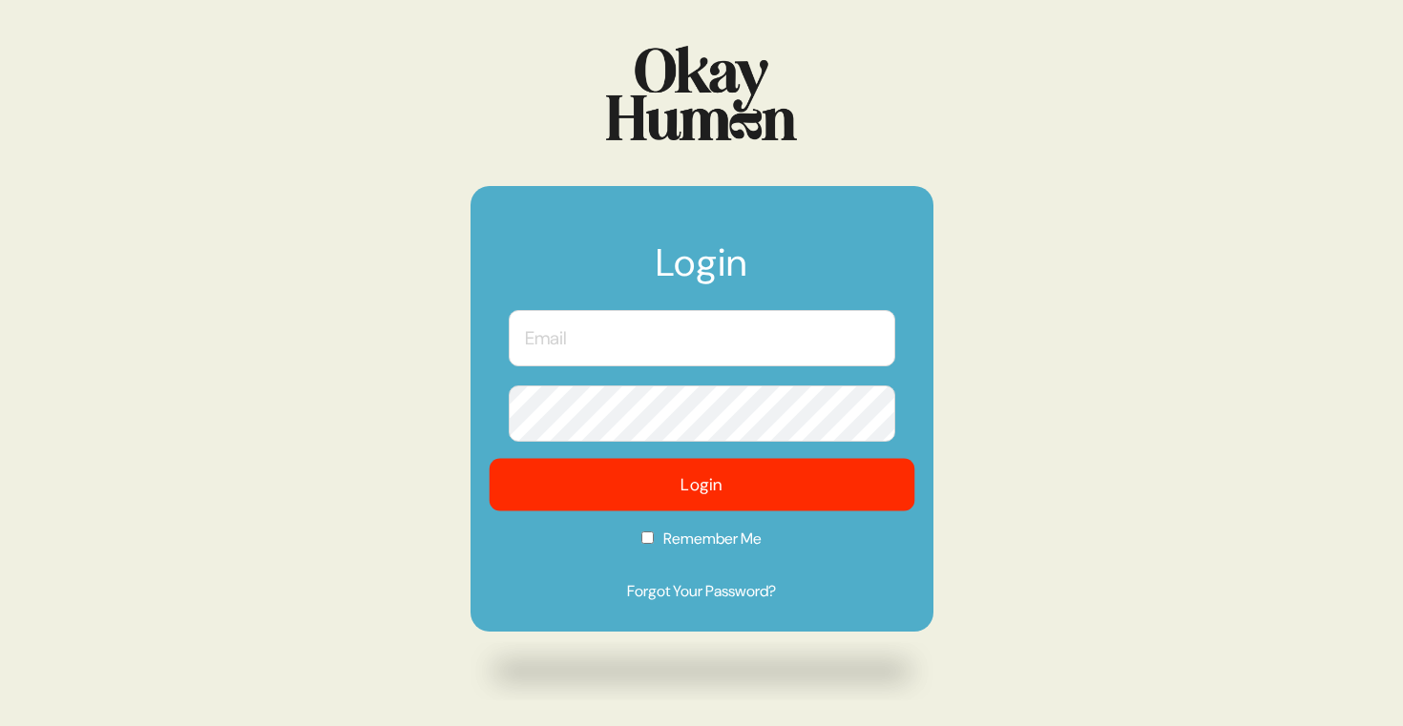
type input "[PERSON_NAME][EMAIL_ADDRESS][DOMAIN_NAME]"
click at [738, 482] on button "Login" at bounding box center [702, 485] width 426 height 53
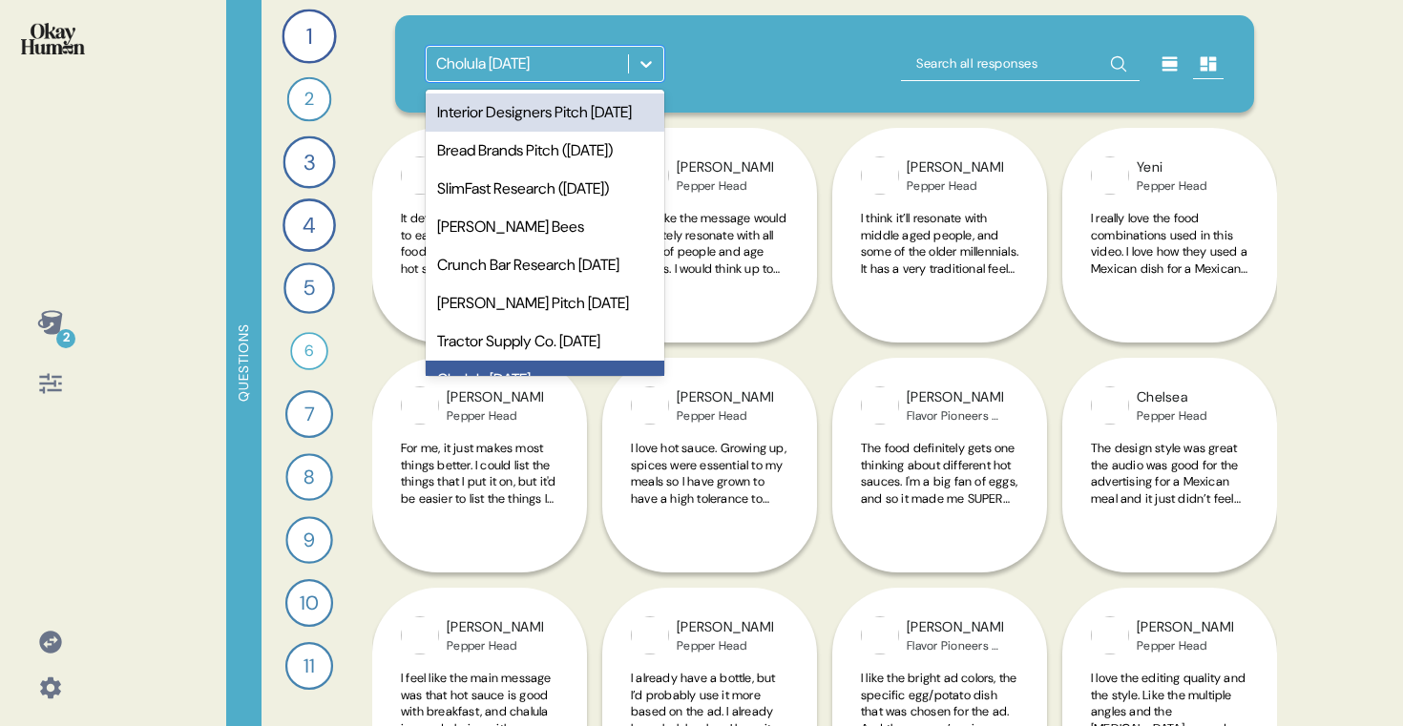
click at [580, 81] on div "Cholula May 2021" at bounding box center [545, 64] width 239 height 36
click at [564, 129] on div "Interior Designers Pitch July 2025" at bounding box center [545, 113] width 239 height 38
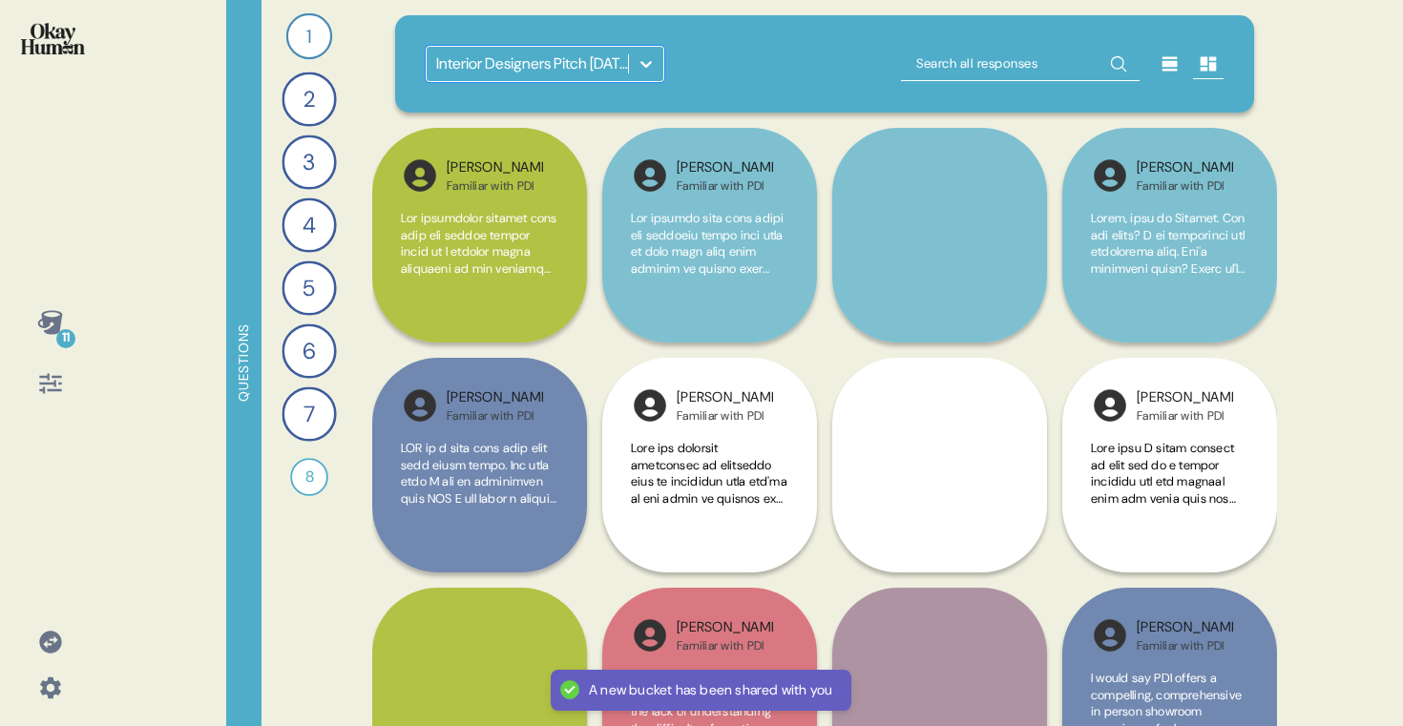
click at [58, 317] on icon at bounding box center [49, 322] width 25 height 24
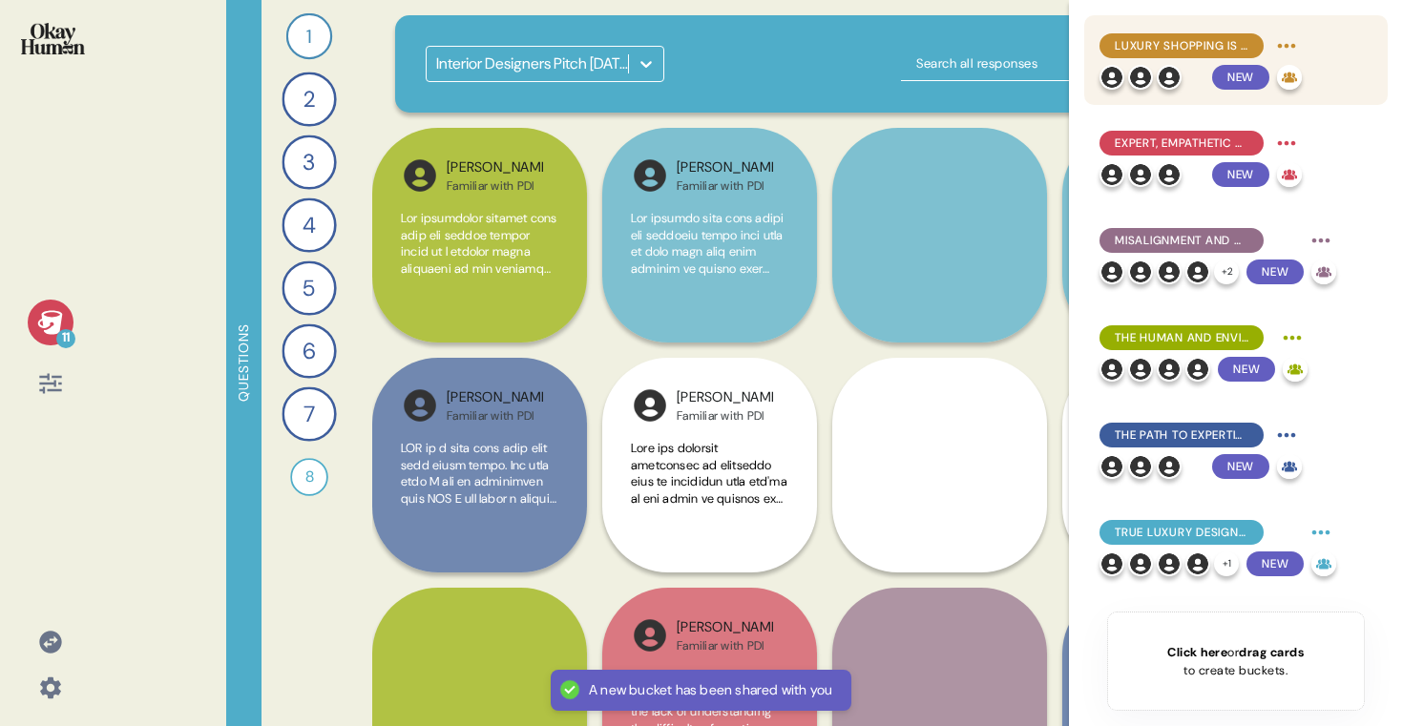
click at [1167, 68] on img at bounding box center [1169, 77] width 25 height 25
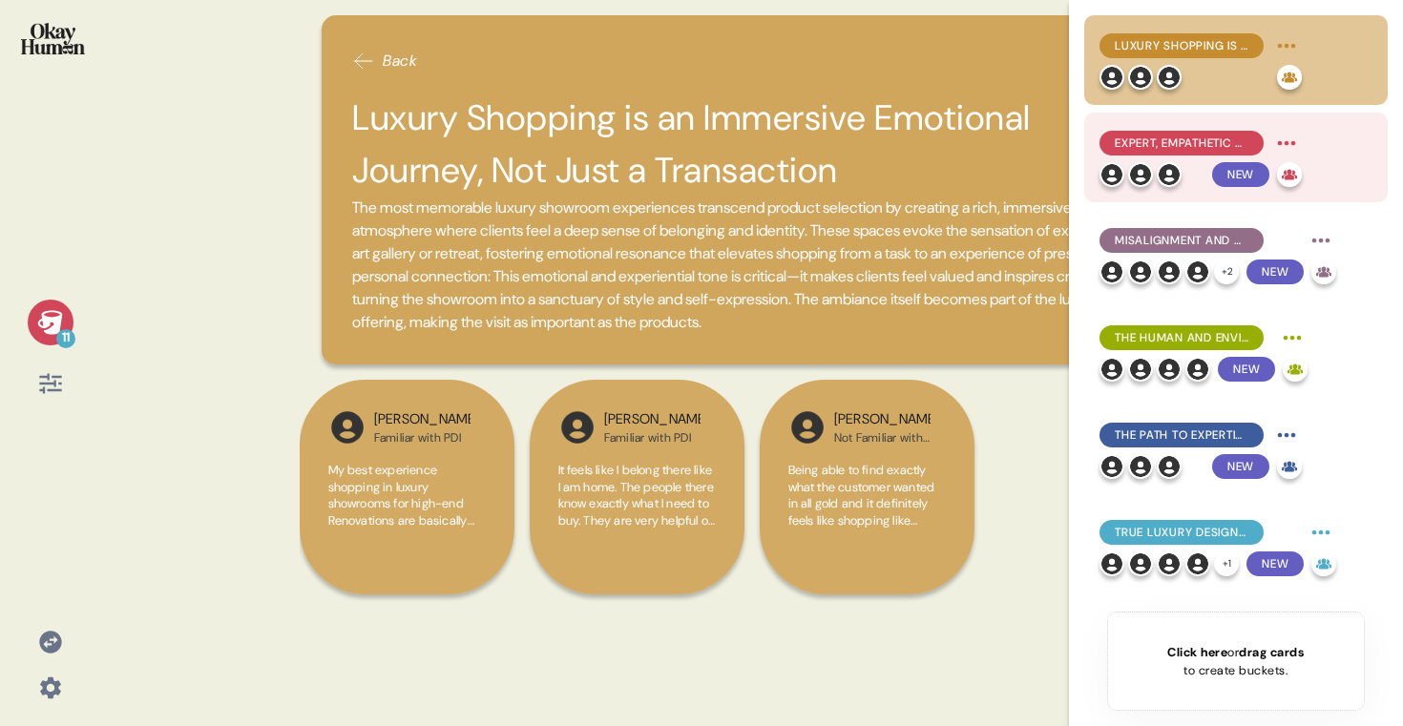
click at [1183, 154] on div "Expert, Empathetic Collaboration and Personalized Service Define True Luxury" at bounding box center [1182, 143] width 164 height 25
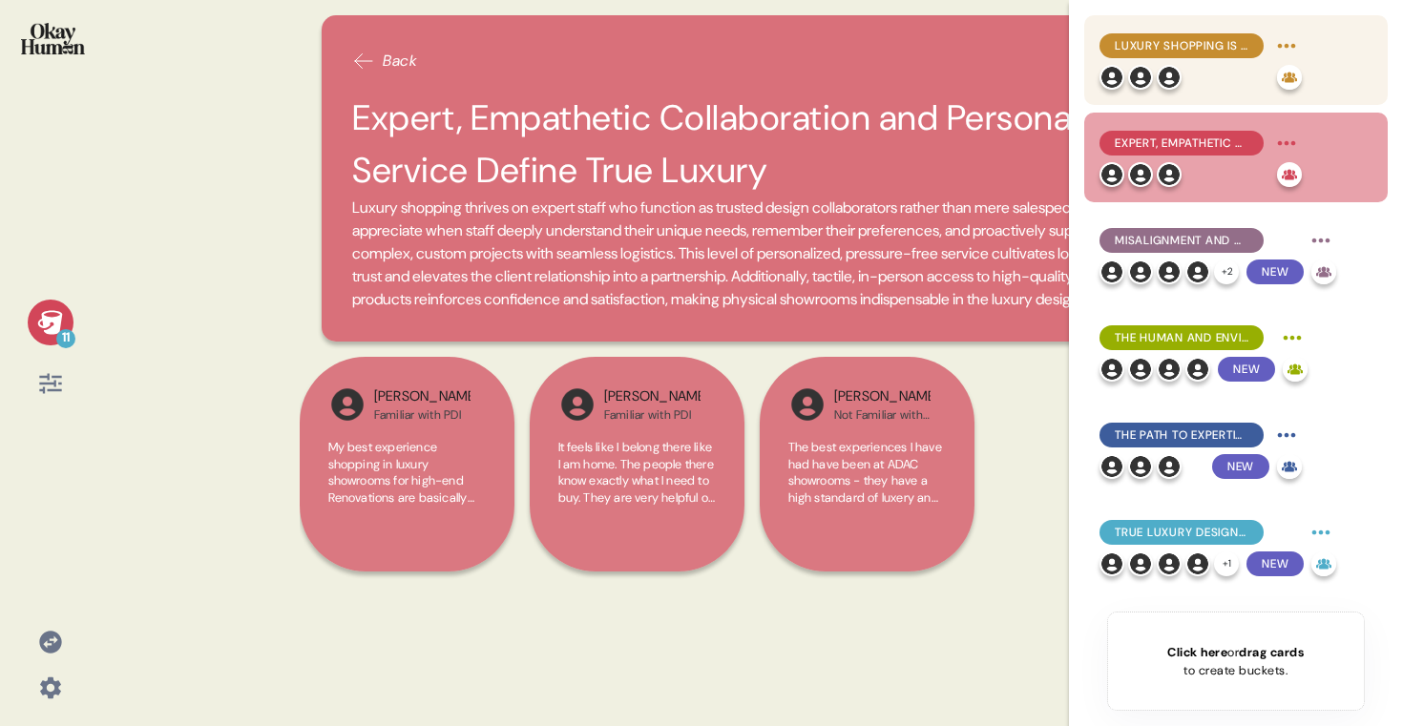
click at [1227, 65] on div at bounding box center [1185, 77] width 170 height 25
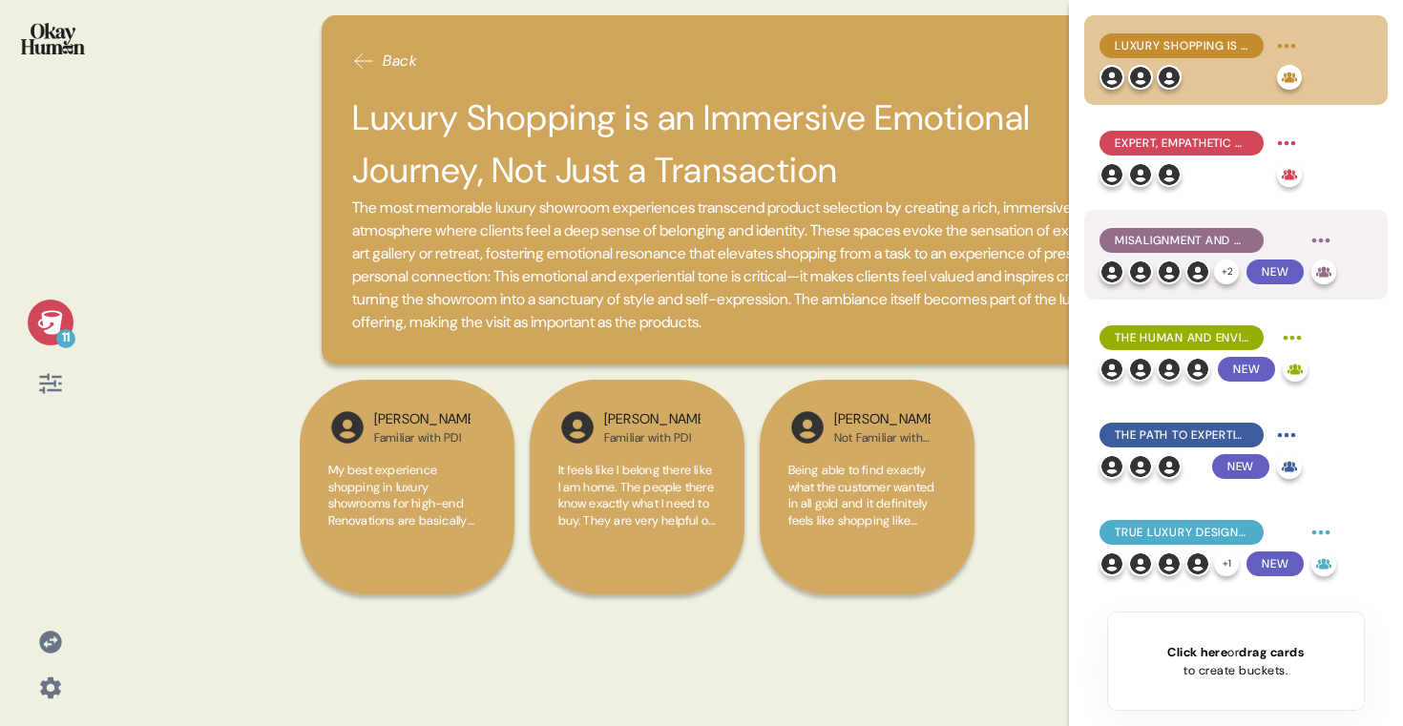
click at [1190, 247] on span "Misalignment and Operational Failures Severely Undermine Trust and the Luxury P…" at bounding box center [1182, 240] width 134 height 17
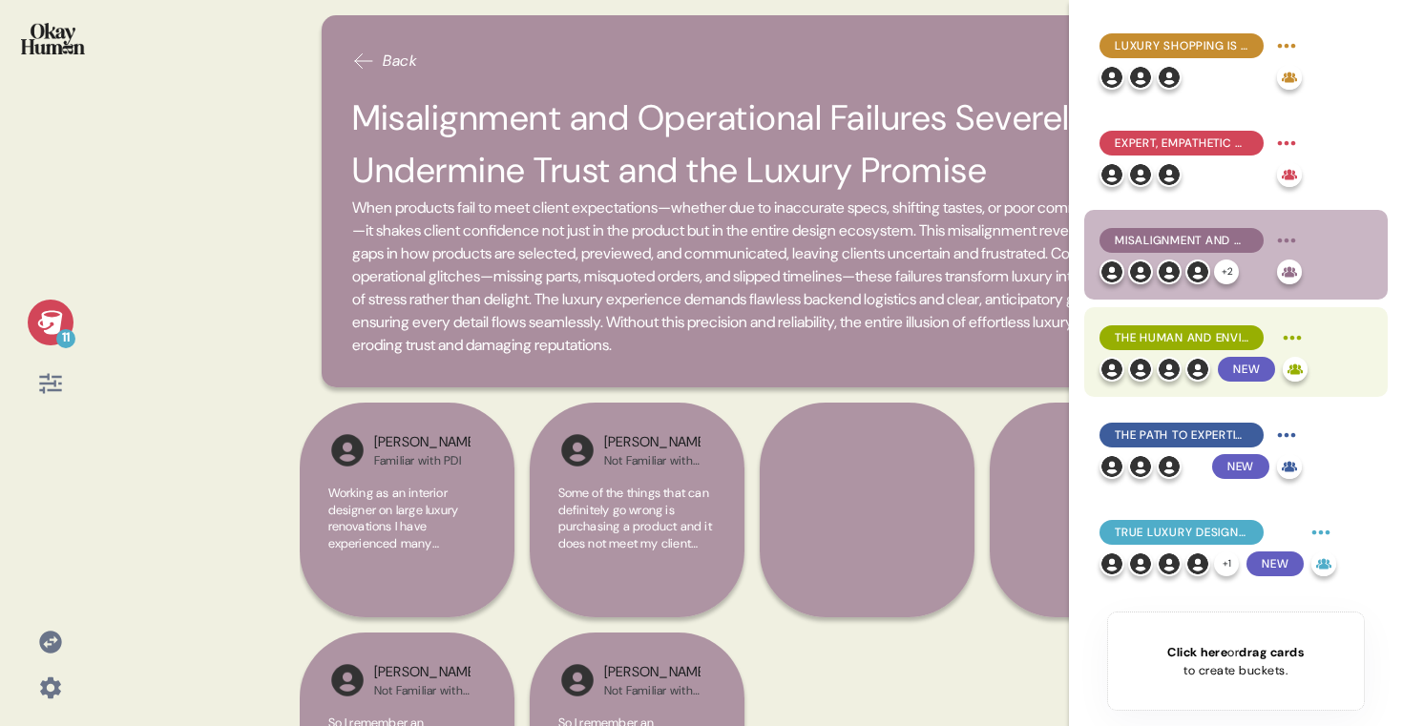
click at [1183, 335] on span "The Human and Environmental Elements Can Make or Break the Experience" at bounding box center [1182, 337] width 134 height 17
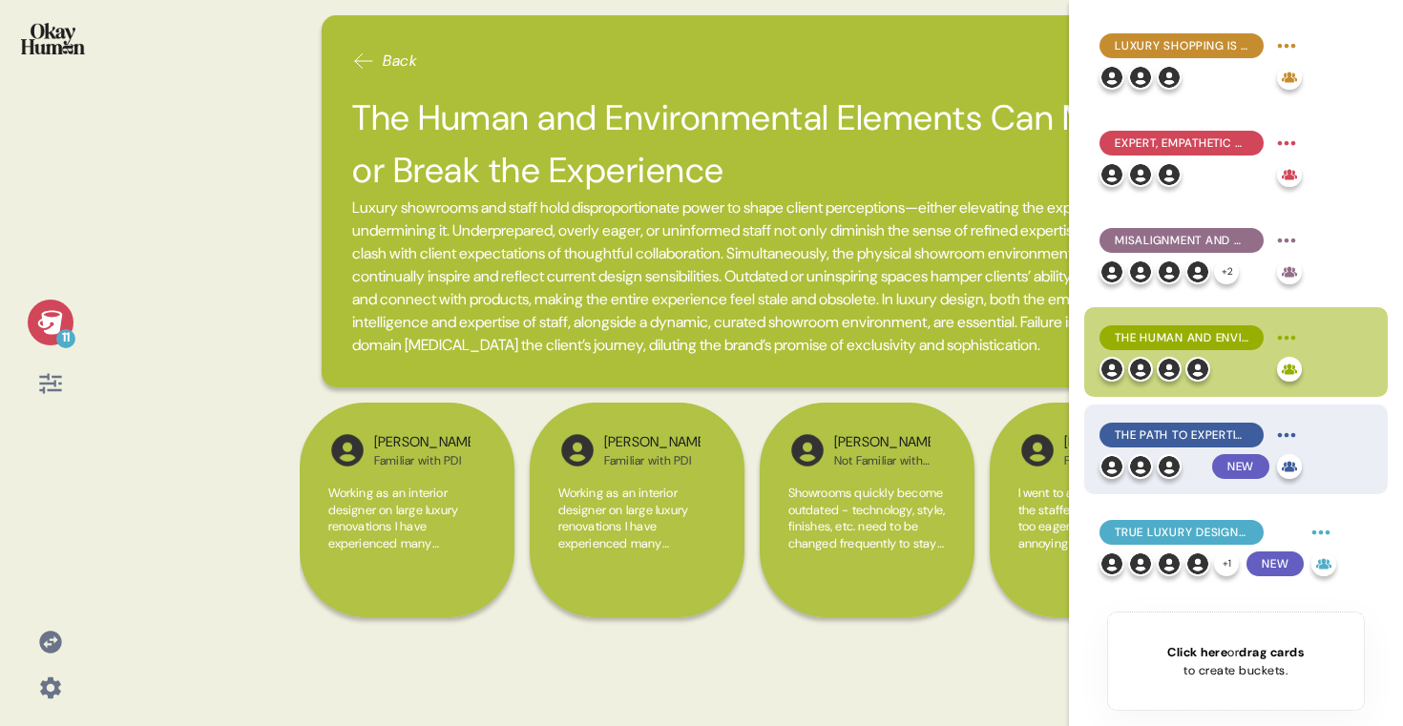
click at [1179, 431] on span "The Path to Expertise in Luxury Interior Design Starts with Centering the Clien…" at bounding box center [1182, 435] width 134 height 17
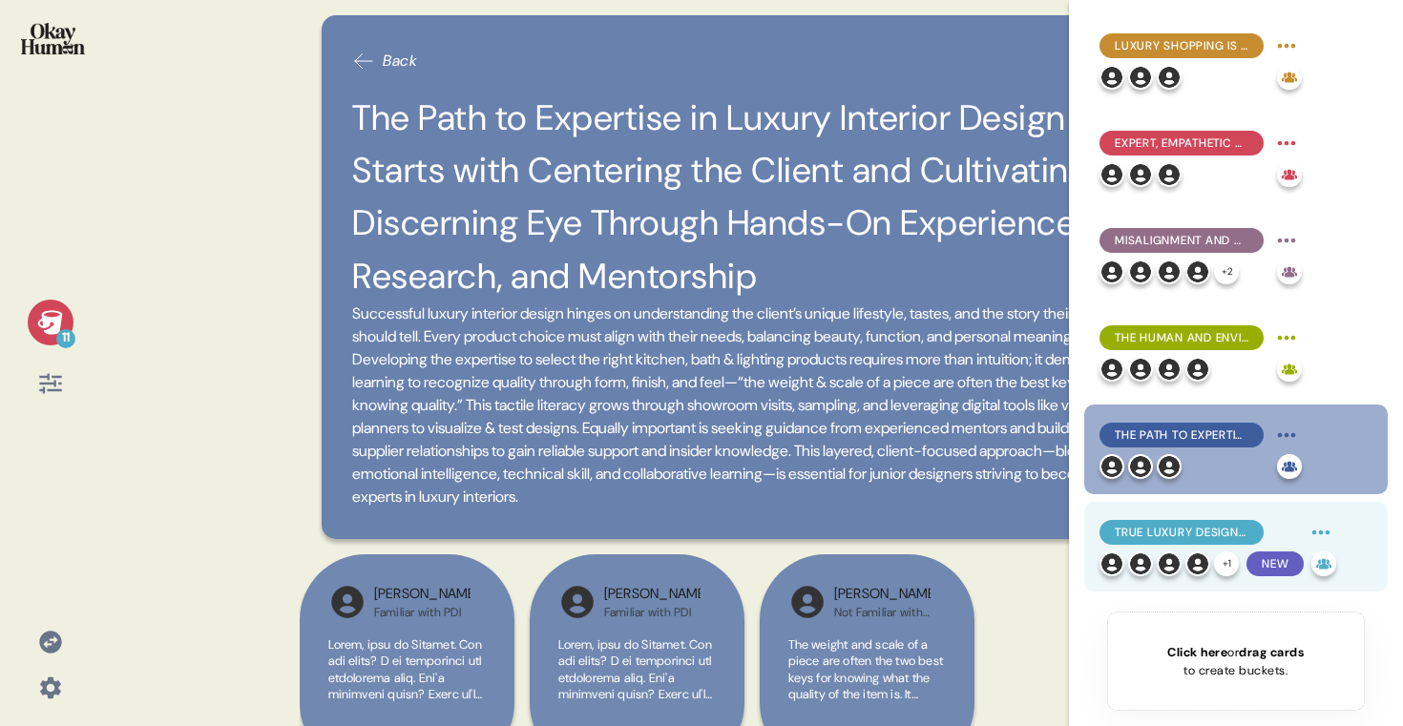
click at [1179, 541] on div "True Luxury Design is a Collaborative Journey of Emotional Ownership and Co-Cre…" at bounding box center [1182, 532] width 164 height 25
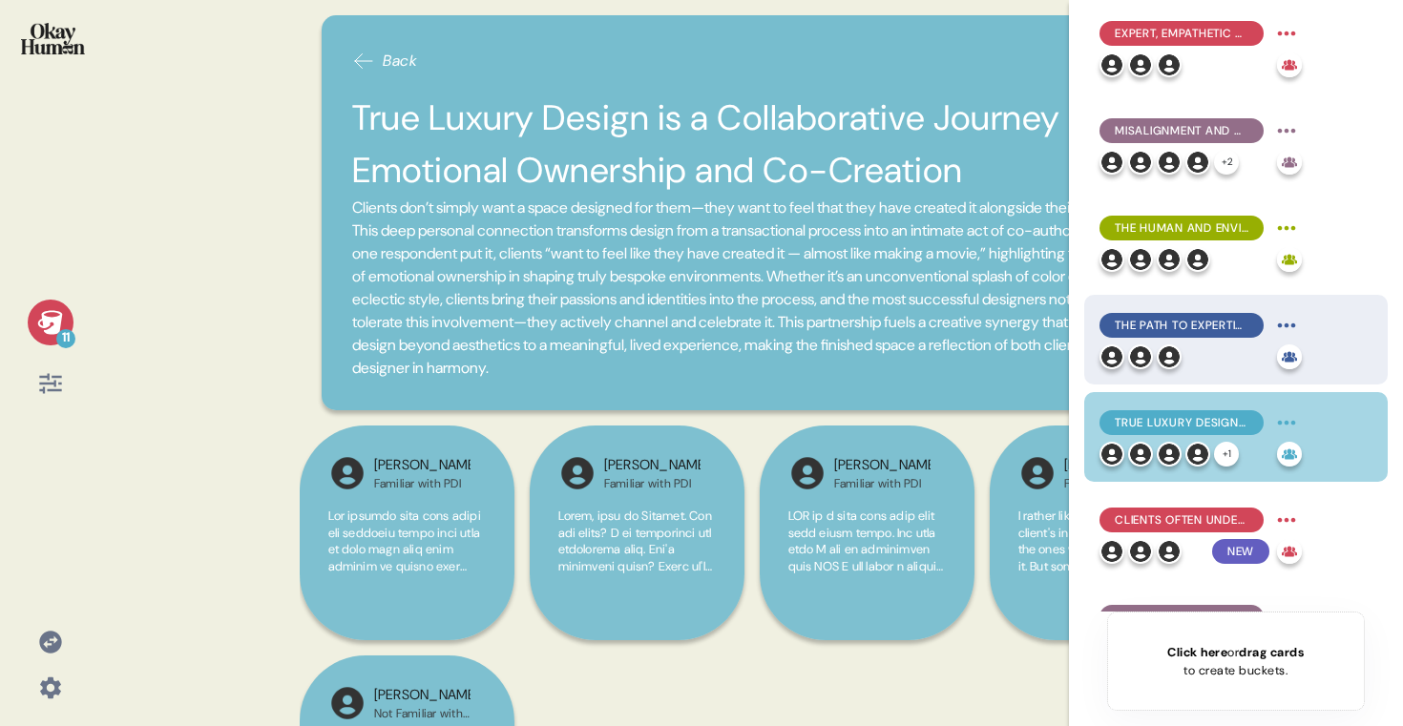
scroll to position [114, 0]
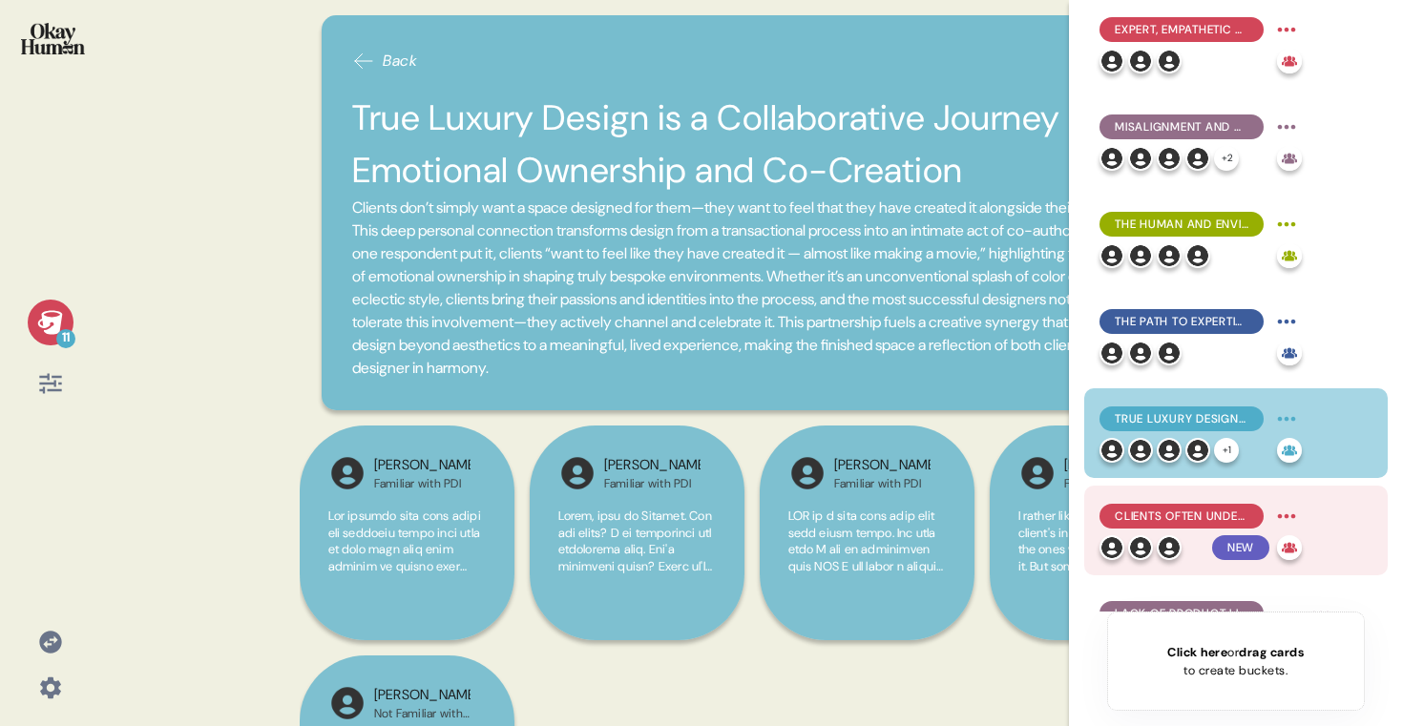
click at [1214, 525] on div "Clients Often Underestimate the Complexity Behind the Scenes" at bounding box center [1182, 516] width 164 height 25
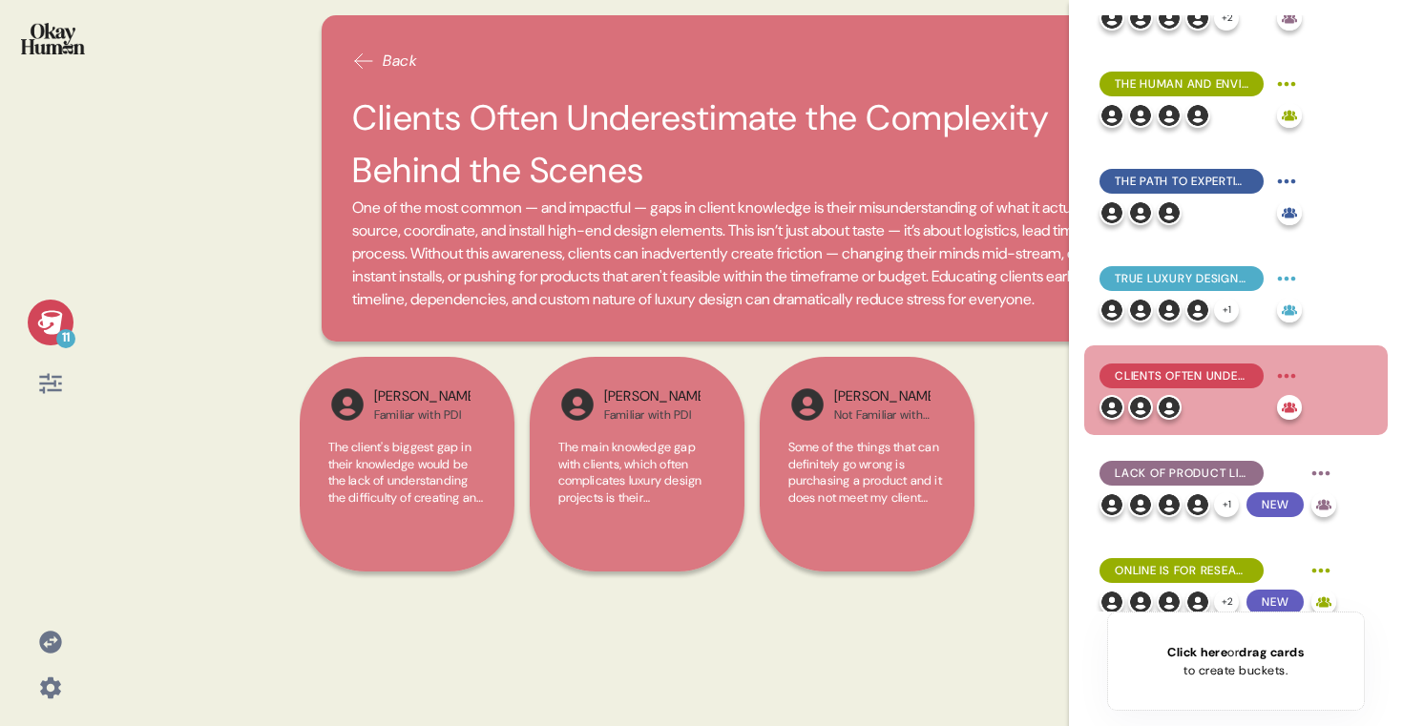
scroll to position [467, 0]
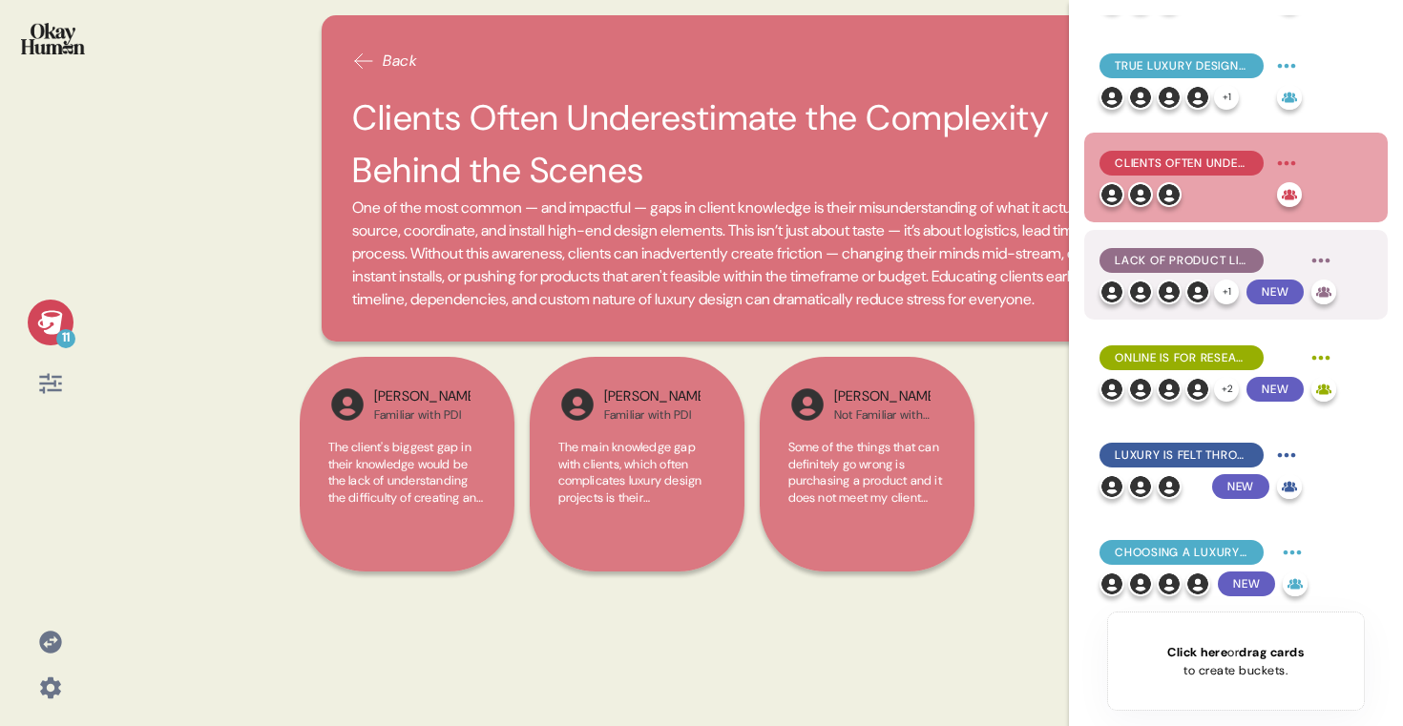
click at [1209, 256] on span "Lack of Product Literacy Limits Possibilities (and Slows the Process). Vision M…" at bounding box center [1182, 260] width 134 height 17
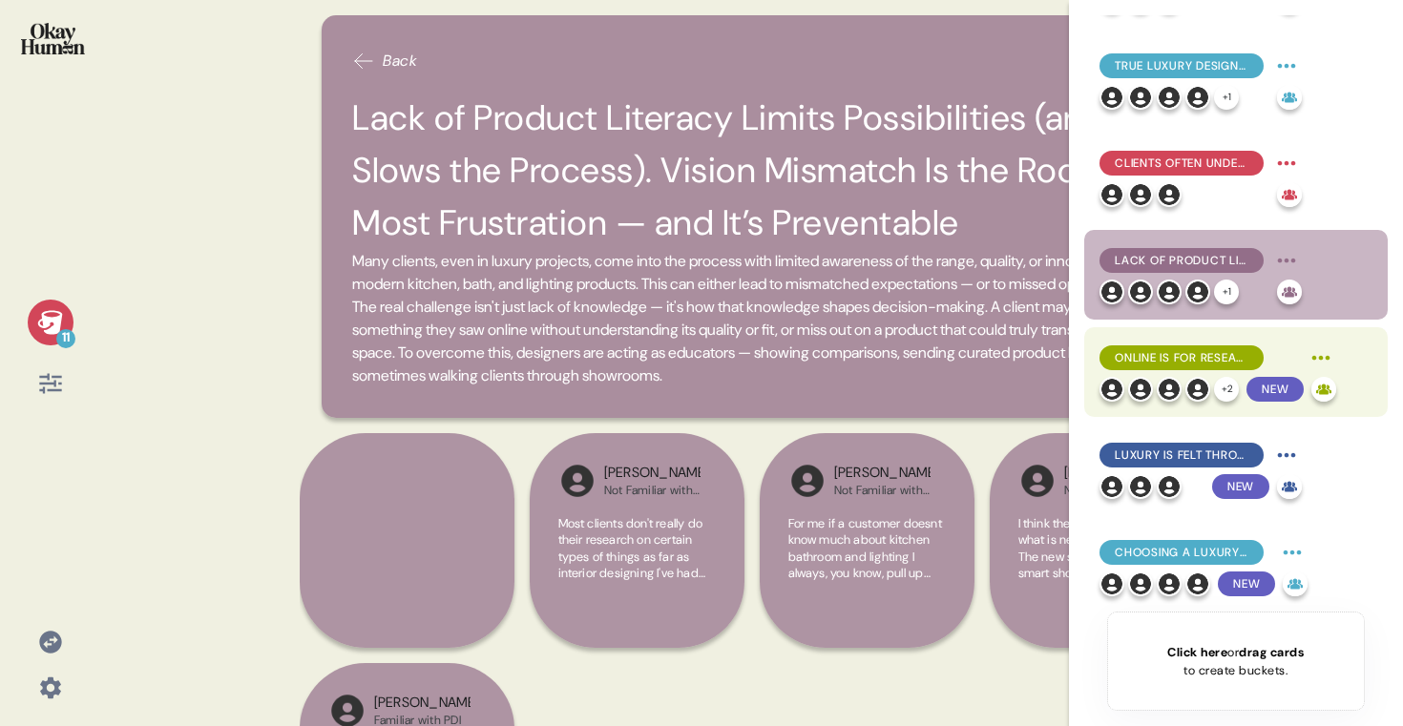
click at [1182, 359] on span "Online is for Research and Range — In-Person is for Confidence and Quality" at bounding box center [1182, 357] width 134 height 17
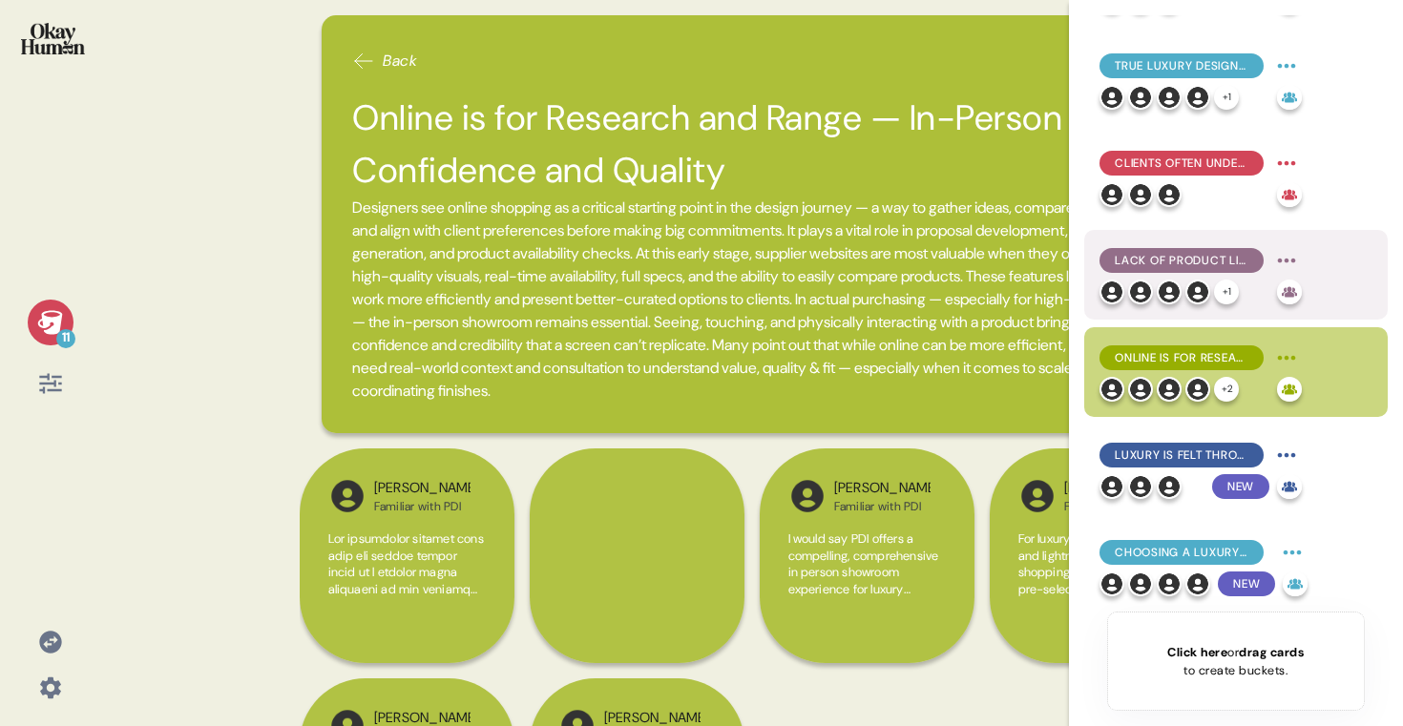
click at [1211, 289] on div "+ 1" at bounding box center [1185, 292] width 170 height 25
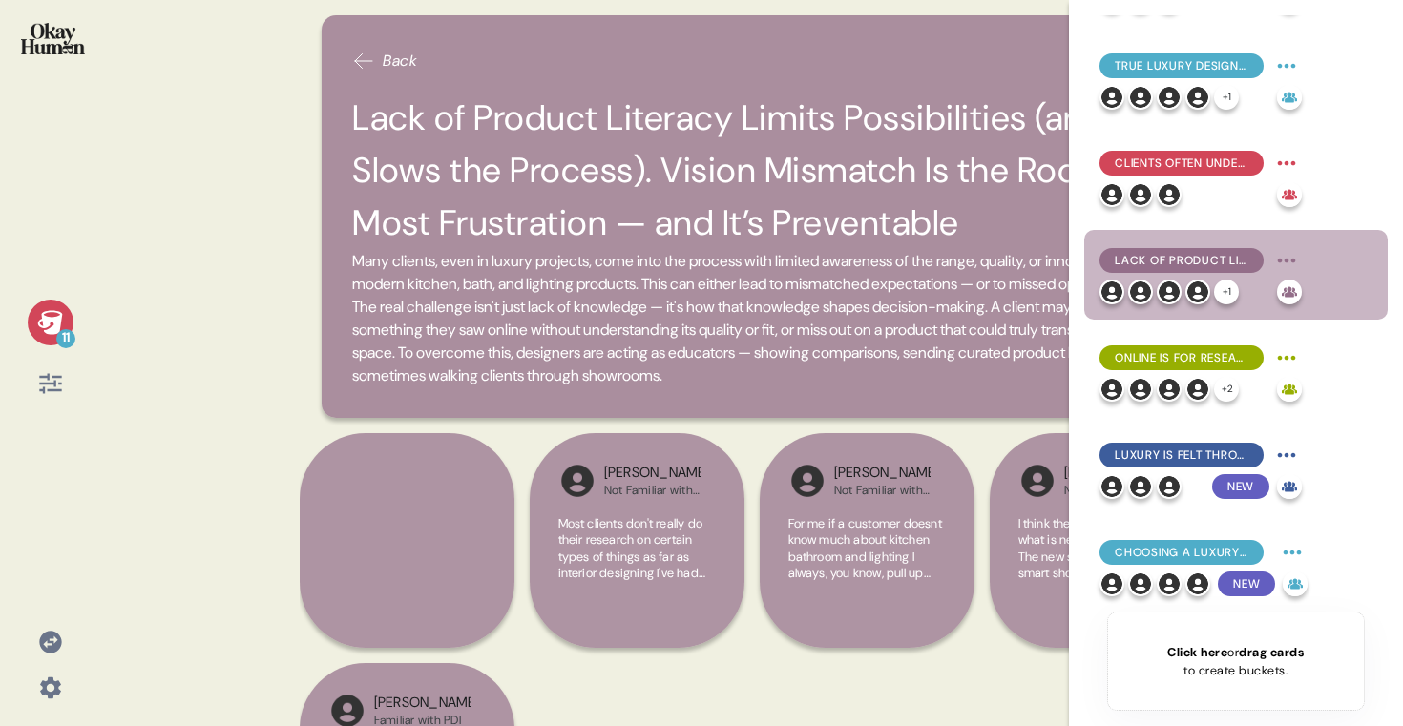
click at [81, 316] on div "11" at bounding box center [50, 353] width 70 height 107
click at [64, 316] on div "11" at bounding box center [51, 323] width 46 height 46
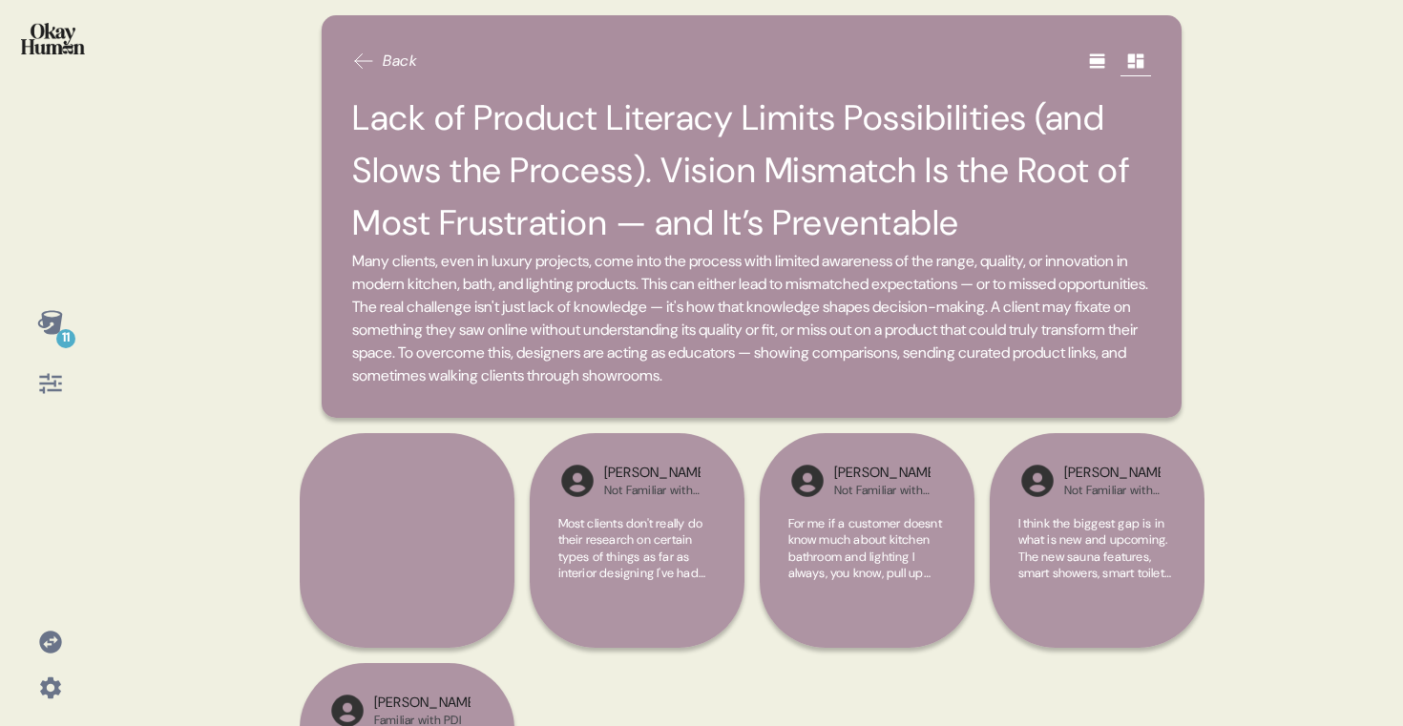
click at [64, 316] on div "11" at bounding box center [51, 323] width 46 height 46
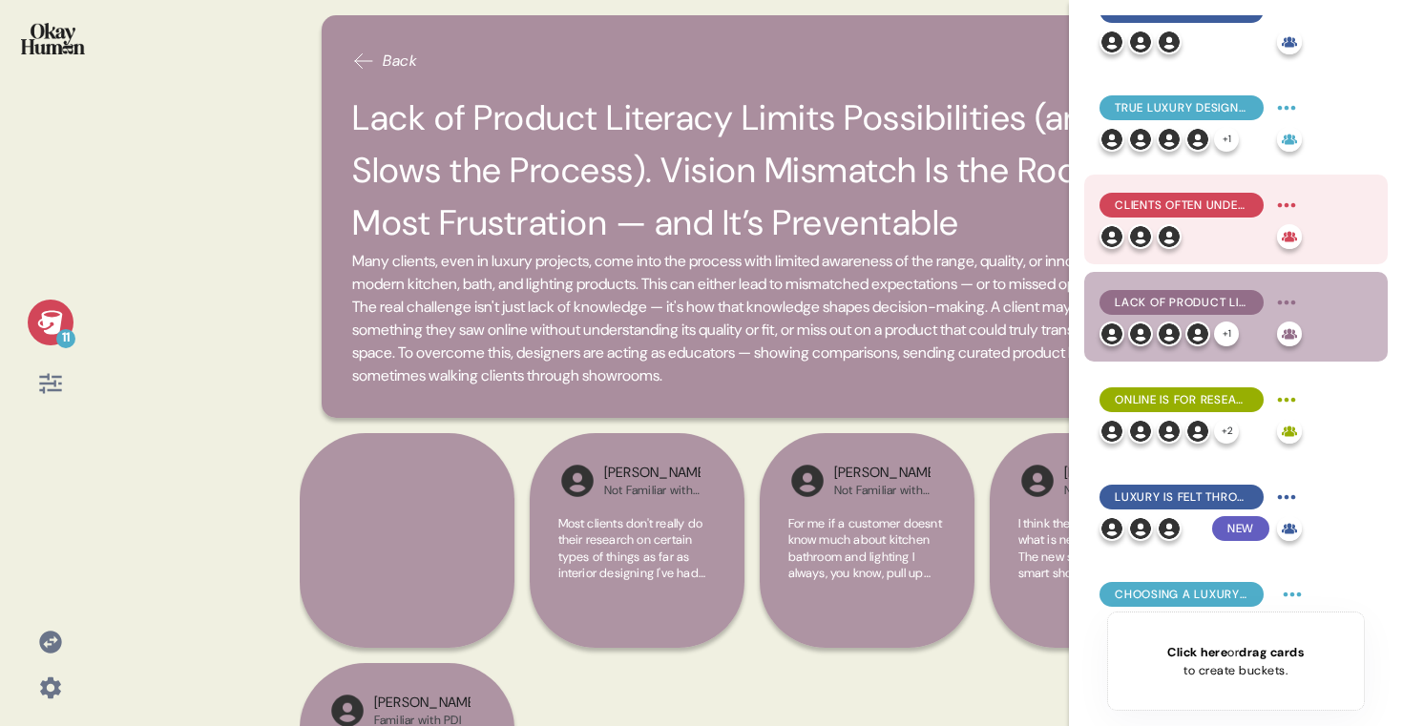
scroll to position [449, 0]
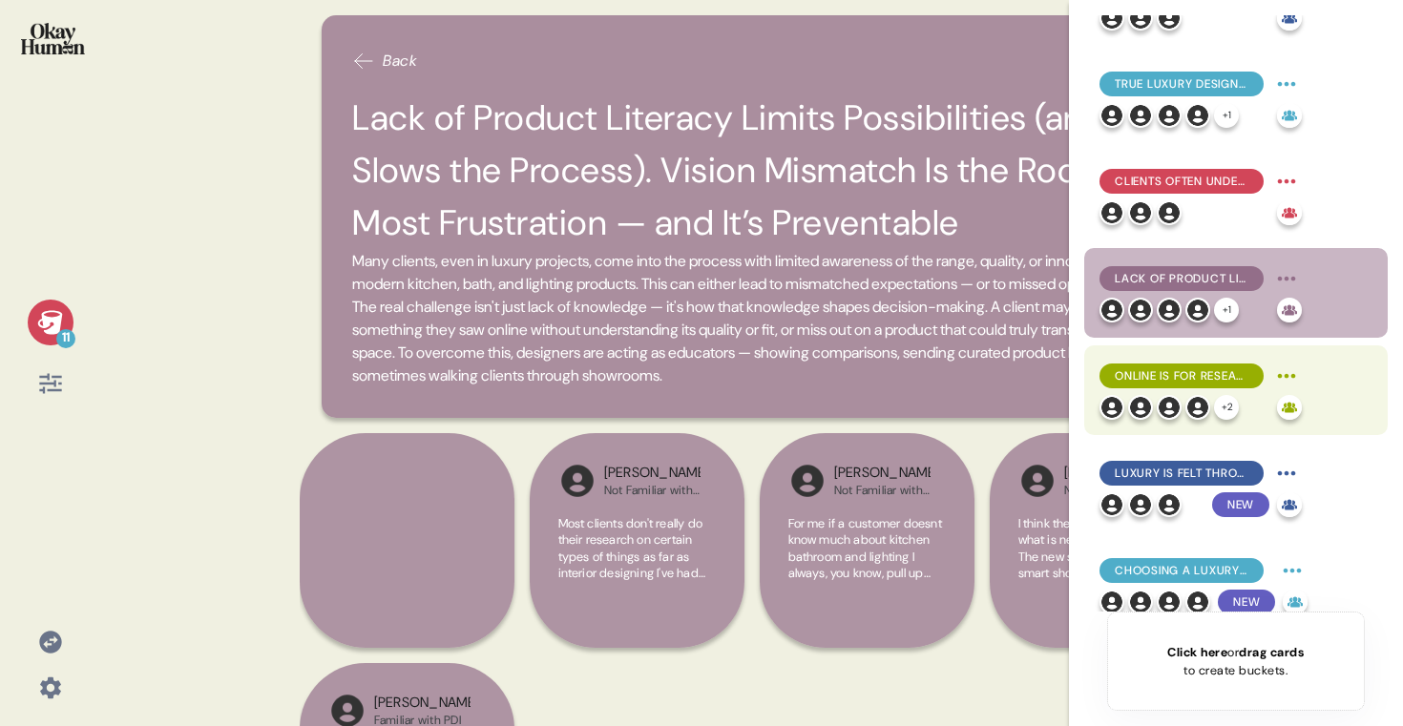
click at [1252, 391] on div "Online is for Research and Range — In-Person is for Confidence and Quality + 2" at bounding box center [1201, 390] width 202 height 59
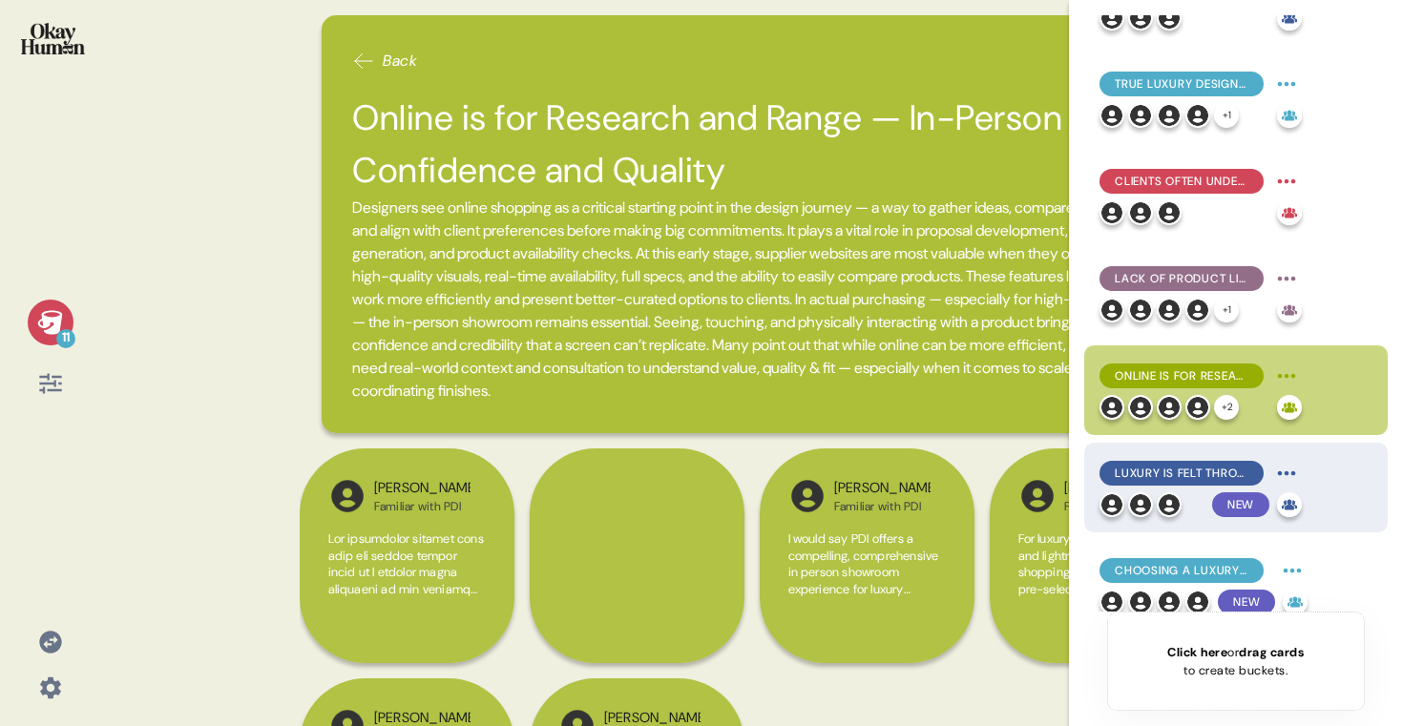
click at [1179, 501] on img at bounding box center [1169, 505] width 25 height 25
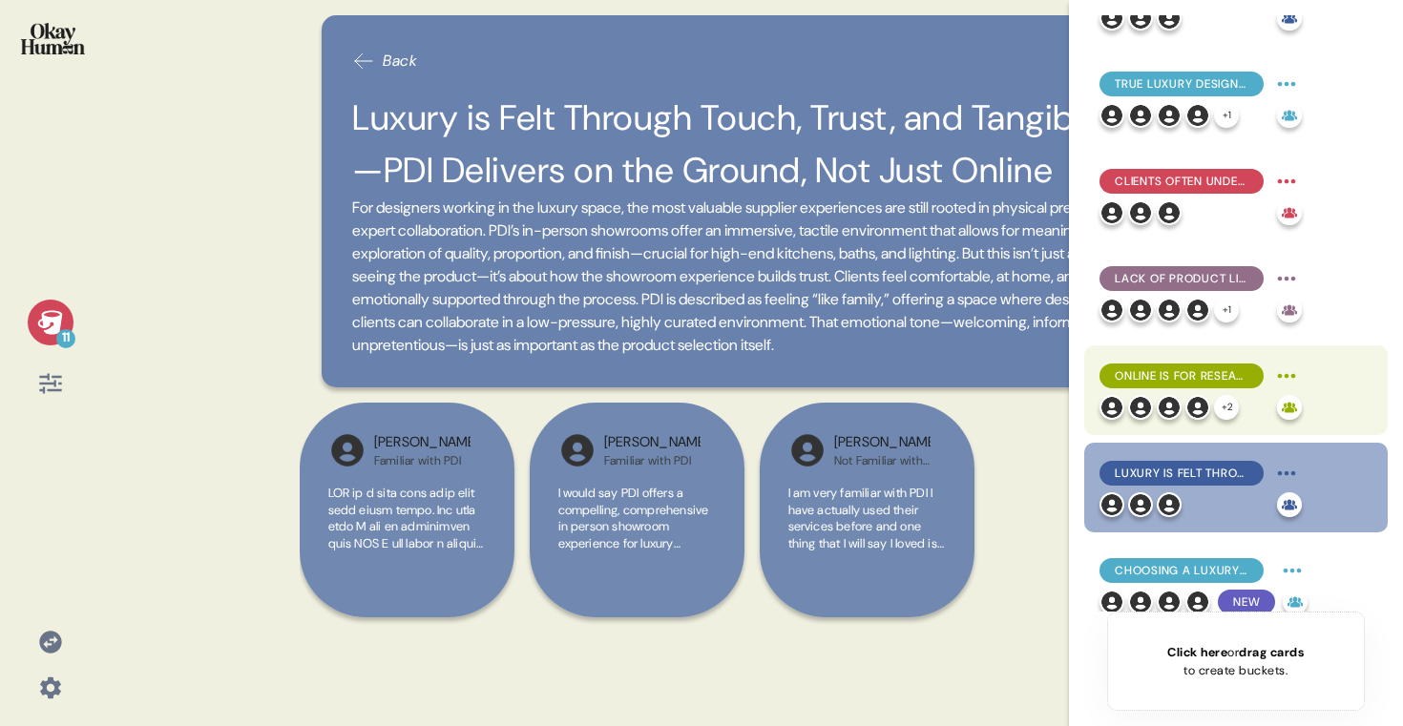
click at [1224, 401] on div "+ 2" at bounding box center [1226, 407] width 25 height 25
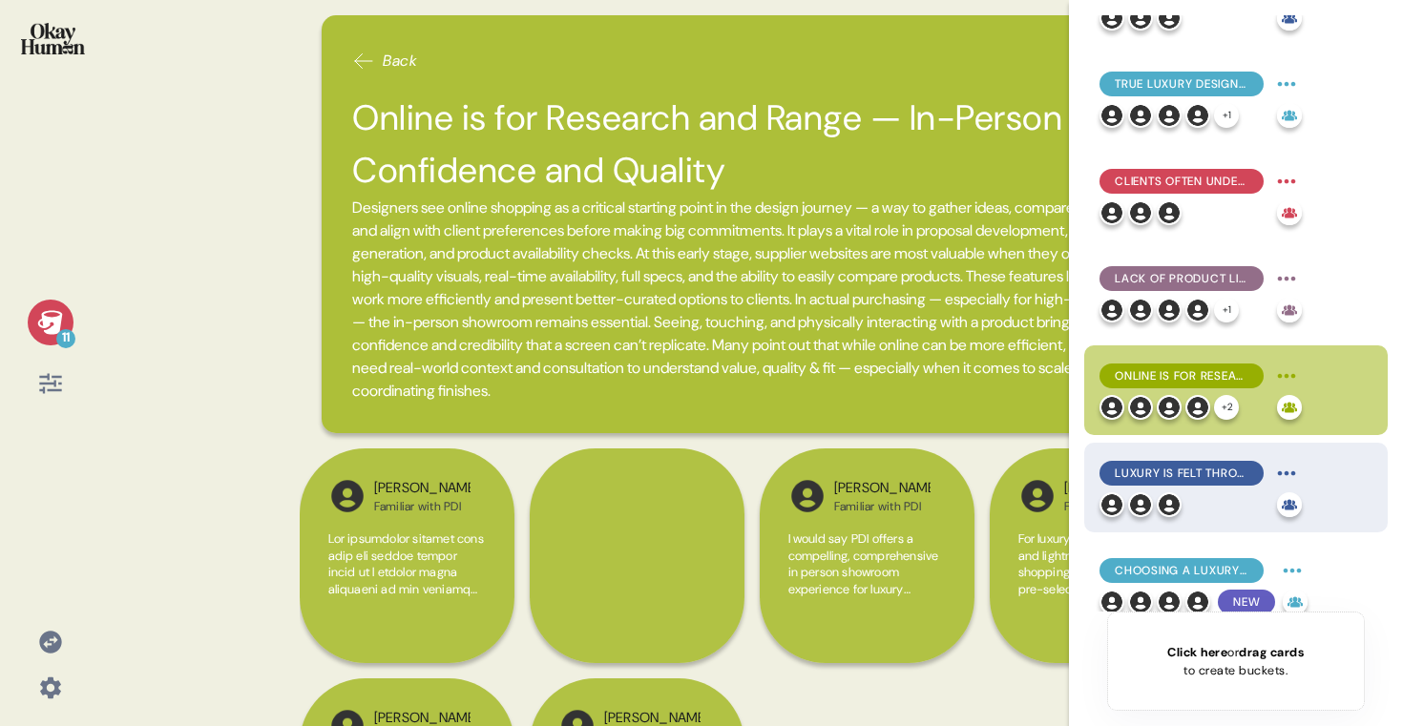
click at [1194, 487] on div "Luxury is Felt Through Touch, Trust, and Tangibility—PDI Delivers on the Ground…" at bounding box center [1201, 473] width 202 height 31
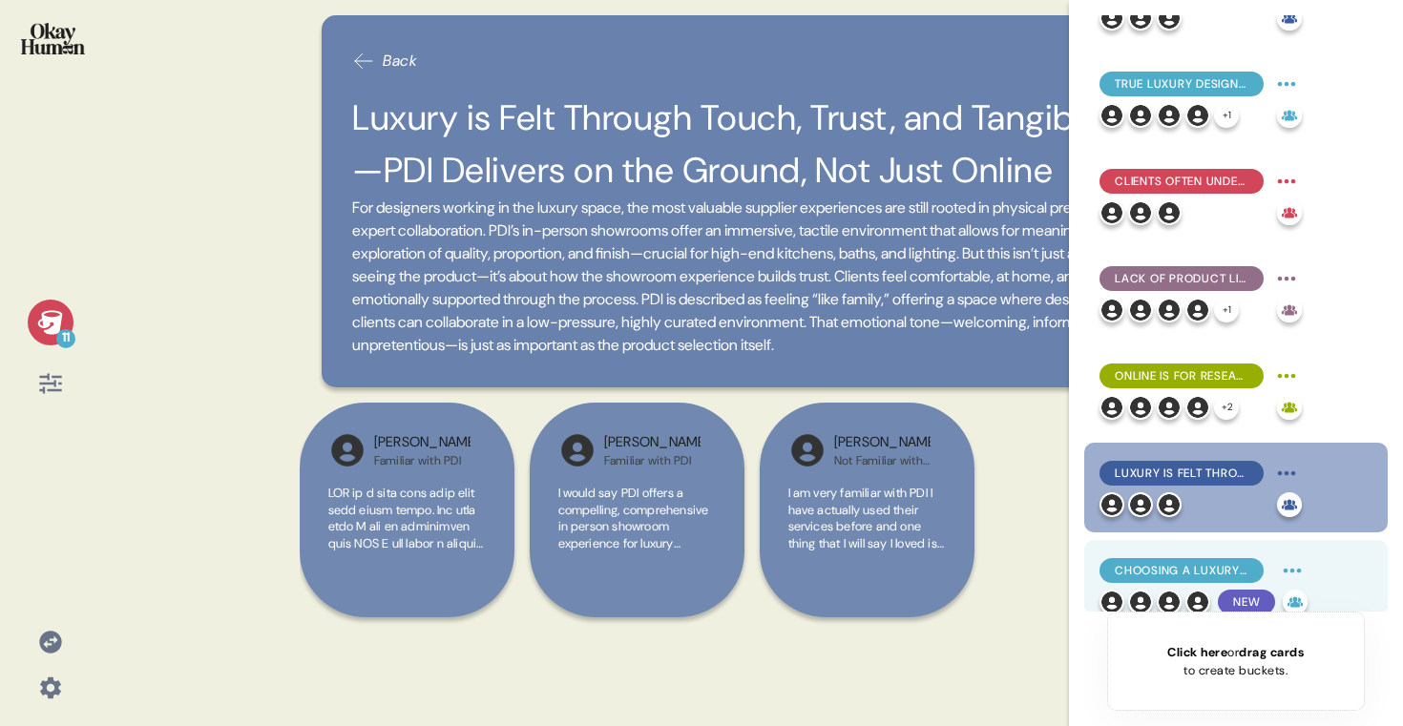
scroll to position [467, 0]
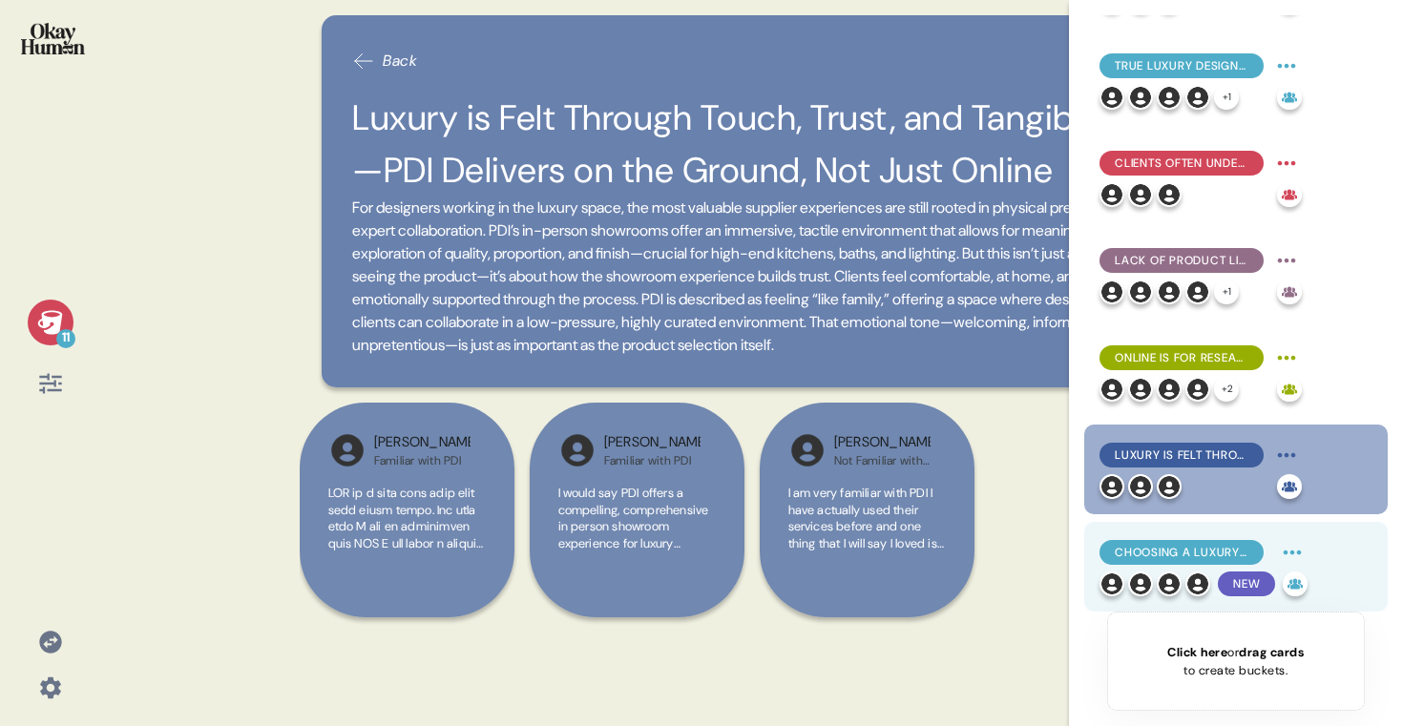
click at [1174, 578] on img at bounding box center [1169, 584] width 25 height 25
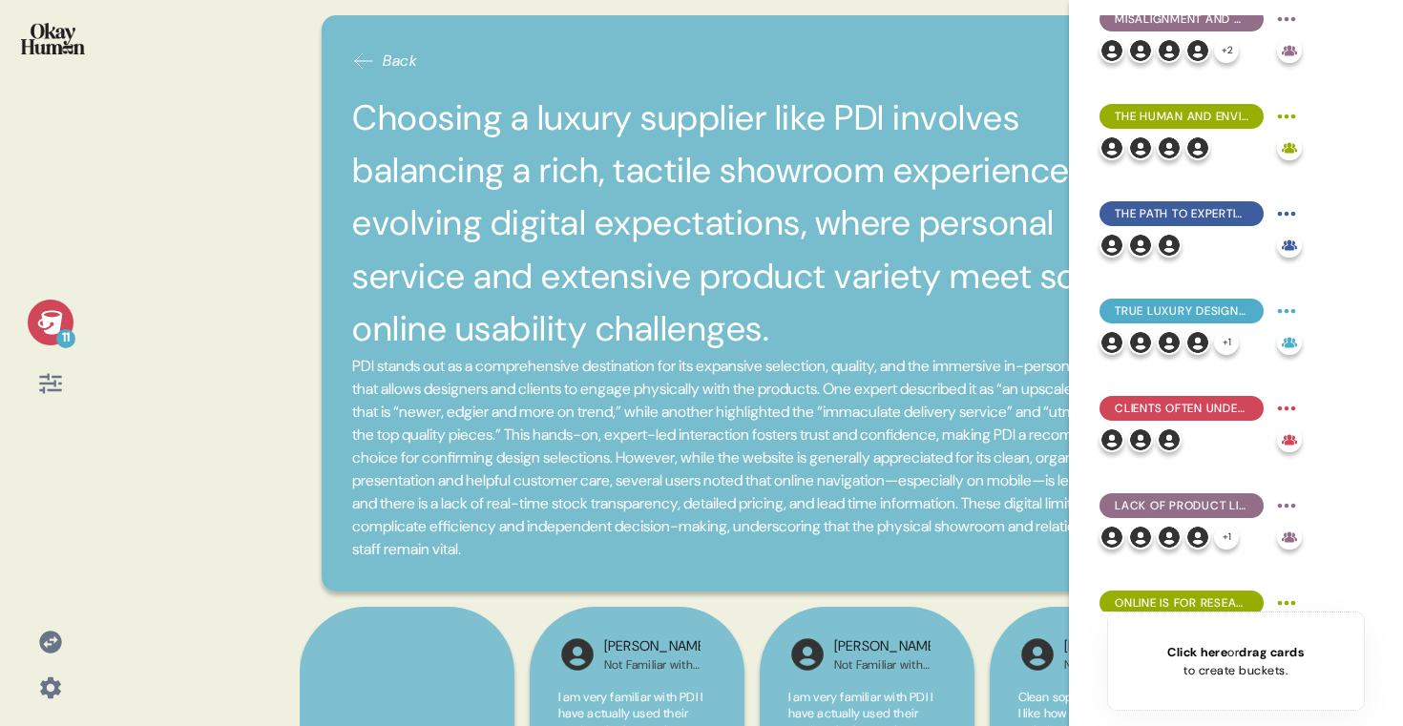
scroll to position [0, 0]
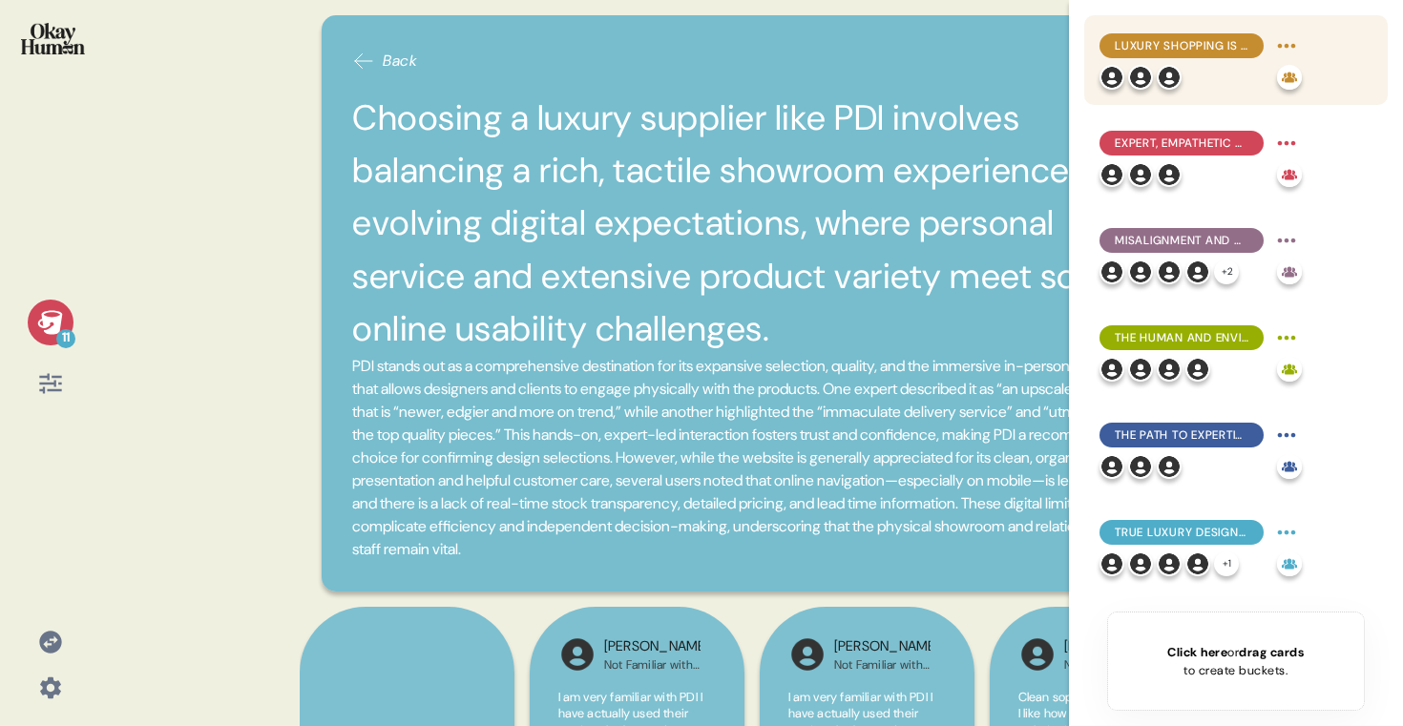
click at [1220, 89] on div at bounding box center [1185, 77] width 170 height 25
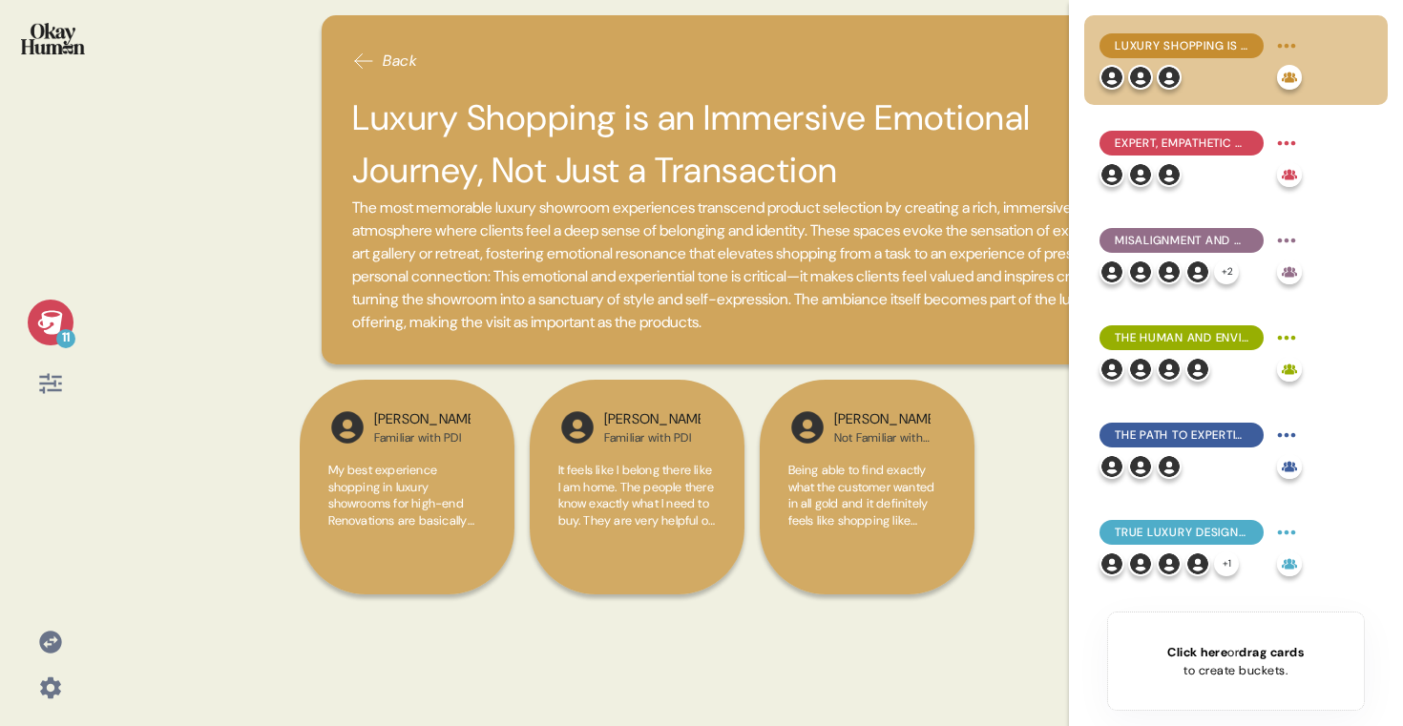
click at [38, 323] on icon at bounding box center [49, 322] width 25 height 24
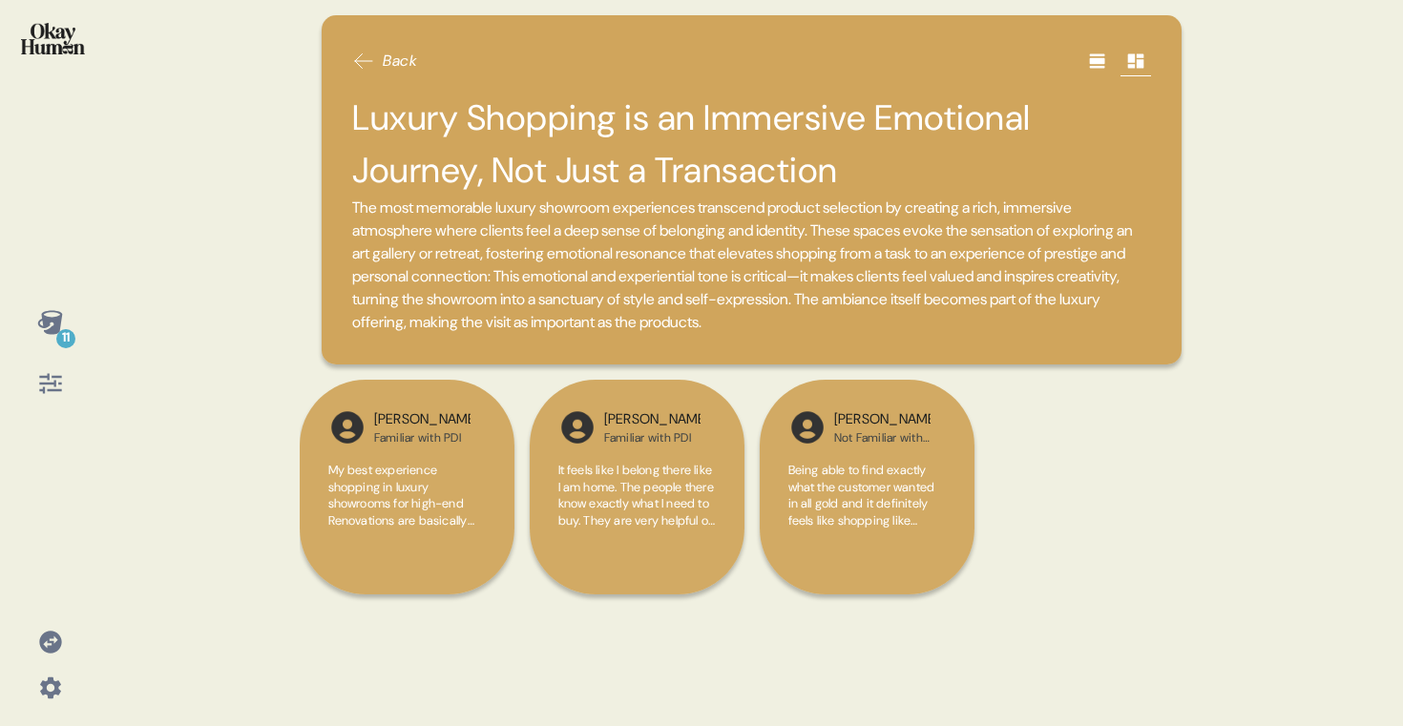
click at [661, 296] on span "The most memorable luxury showroom experiences transcend product selection by c…" at bounding box center [751, 265] width 799 height 137
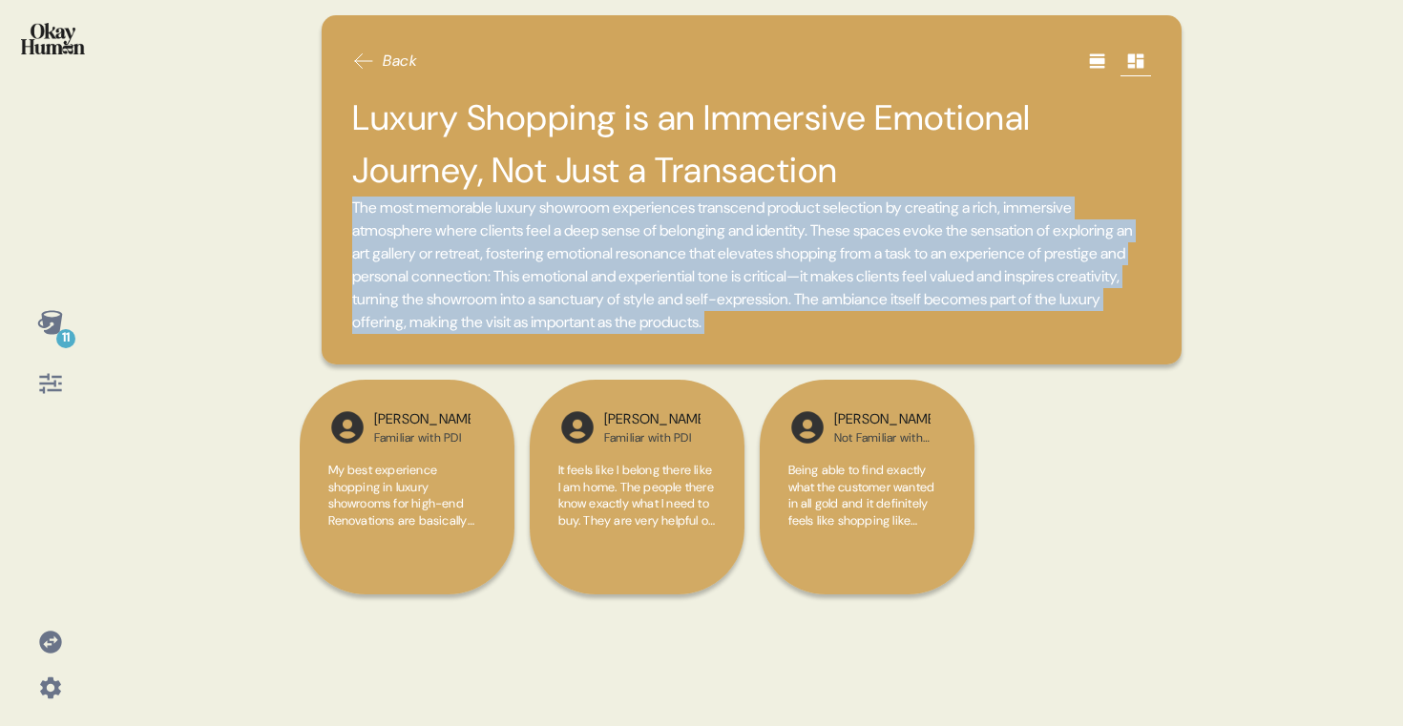
click at [661, 296] on span "The most memorable luxury showroom experiences transcend product selection by c…" at bounding box center [751, 265] width 799 height 137
copy div "The most memorable luxury showroom experiences transcend product selection by c…"
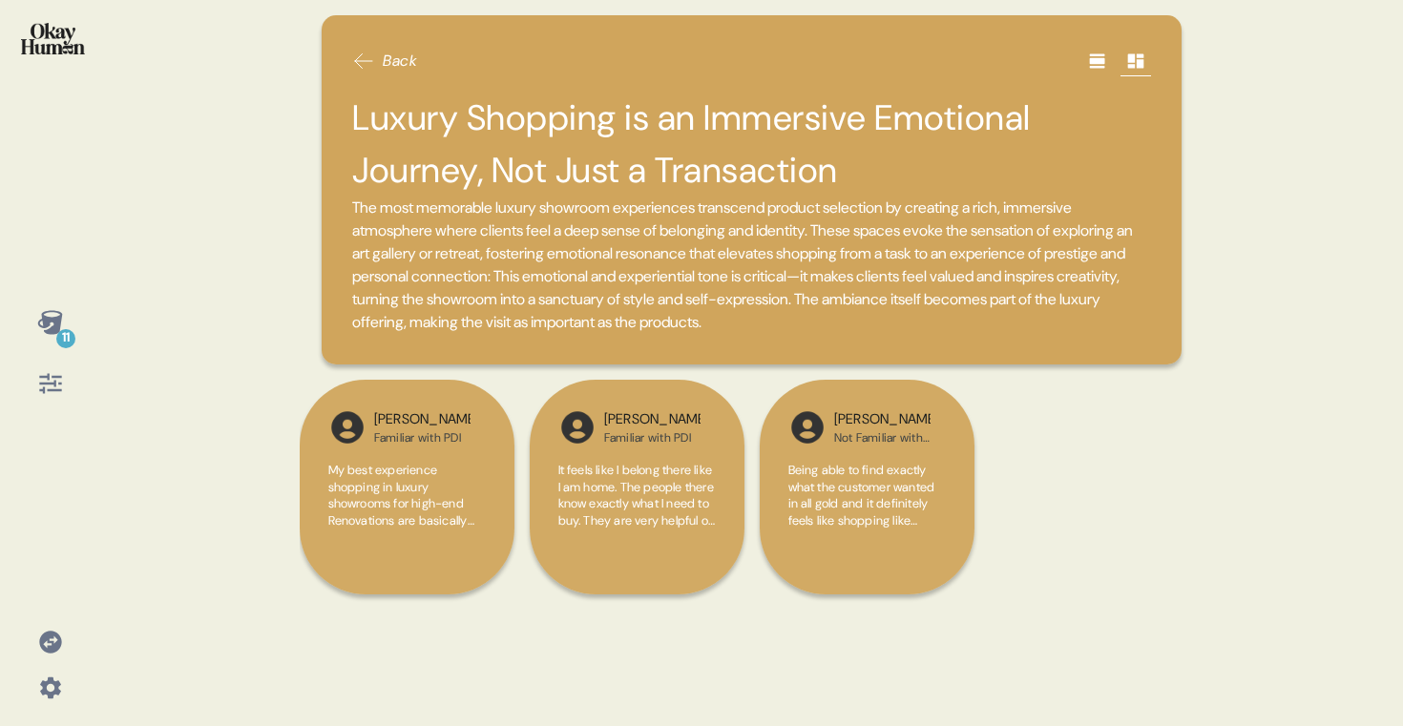
click at [714, 118] on h2 "Luxury Shopping is an Immersive Emotional Journey, Not Just a Transaction" at bounding box center [751, 144] width 799 height 105
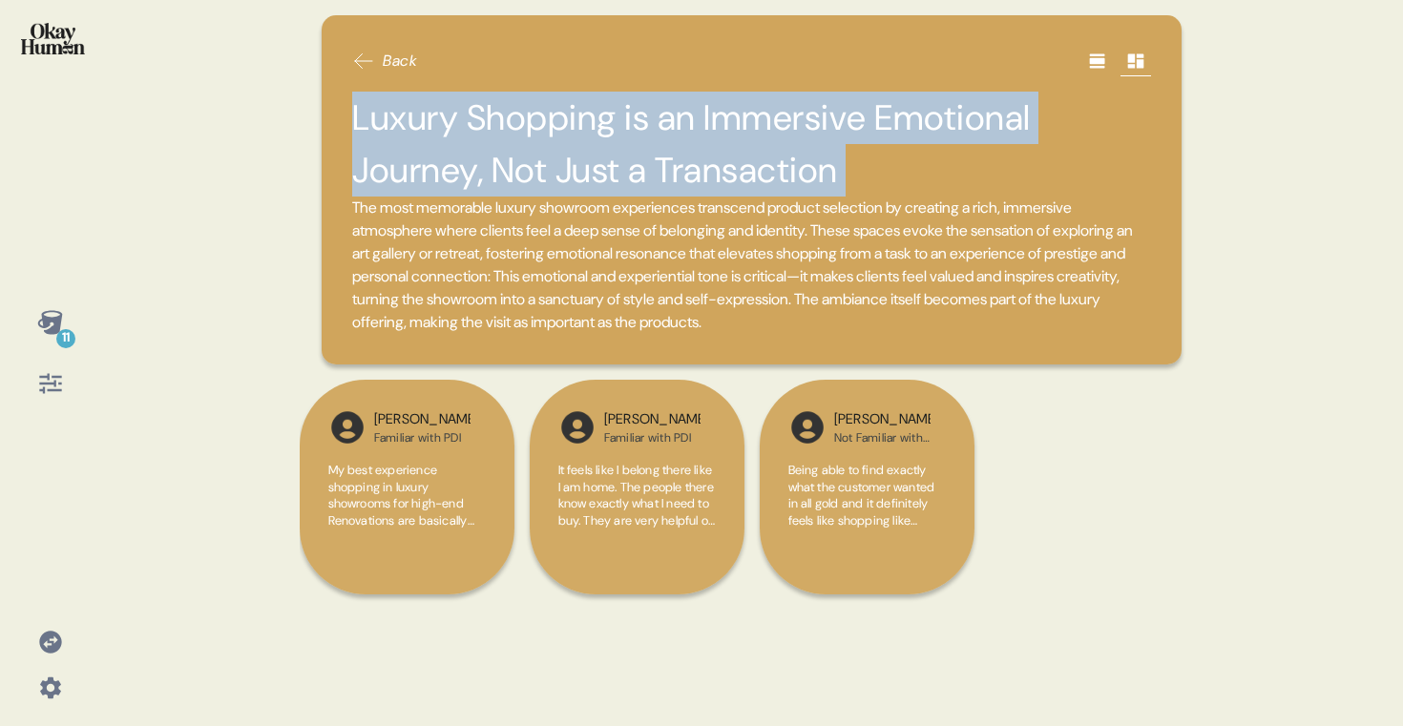
copy h2 "Luxury Shopping is an Immersive Emotional Journey, Not Just a Transaction"
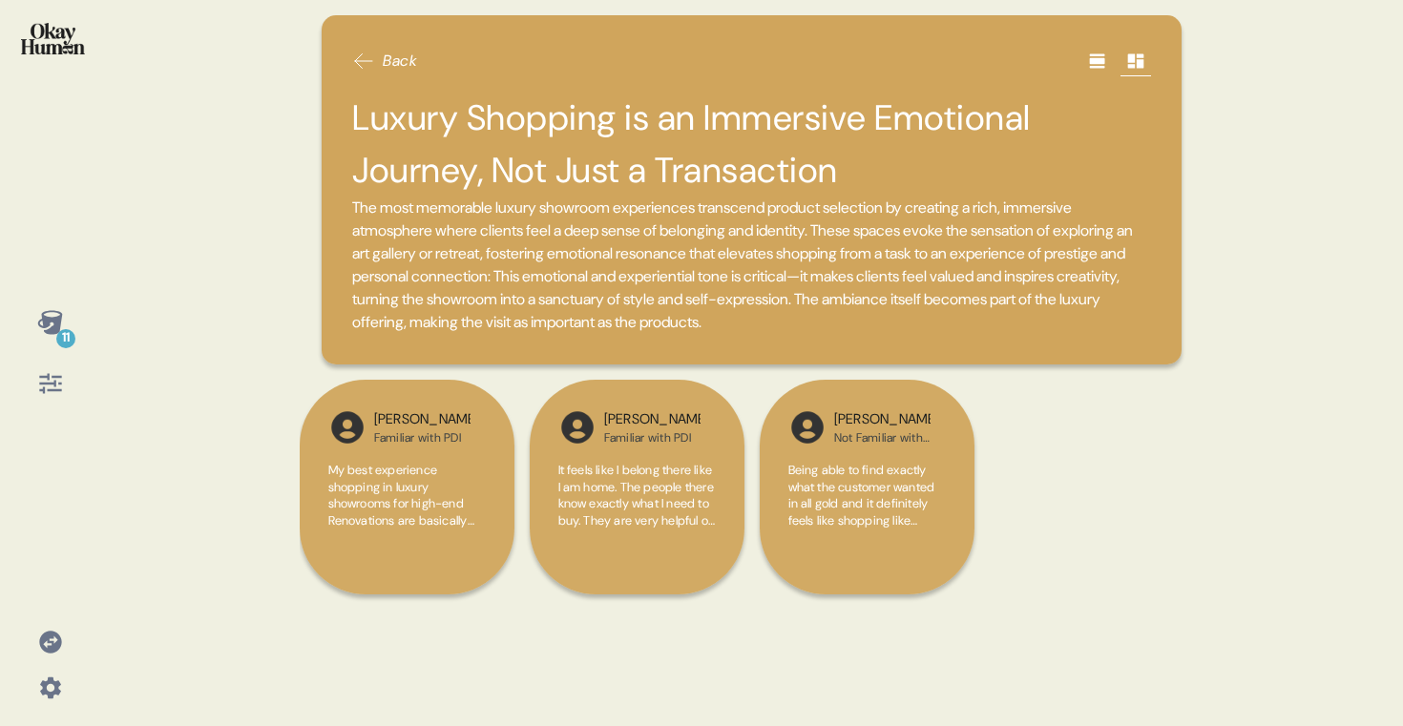
click at [801, 316] on span "The most memorable luxury showroom experiences transcend product selection by c…" at bounding box center [751, 265] width 799 height 137
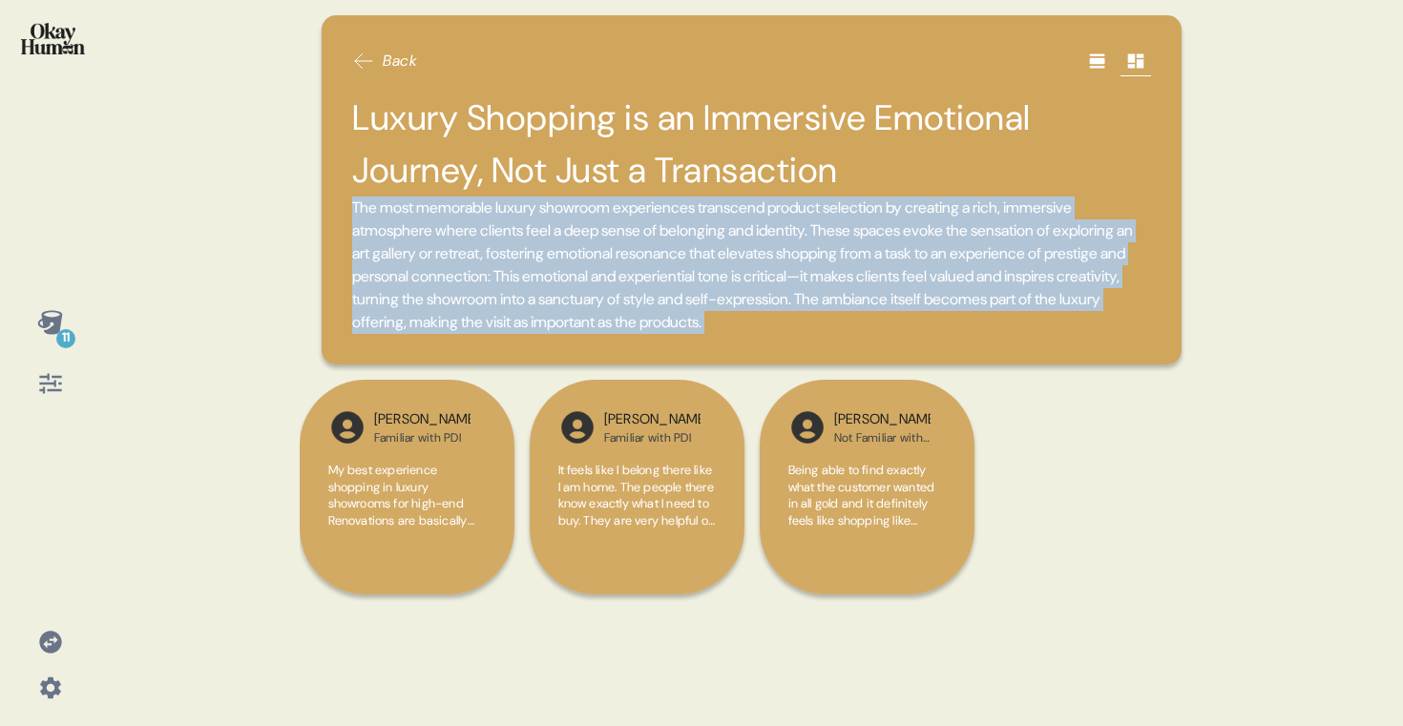
click at [801, 316] on span "The most memorable luxury showroom experiences transcend product selection by c…" at bounding box center [751, 265] width 799 height 137
copy div "The most memorable luxury showroom experiences transcend product selection by c…"
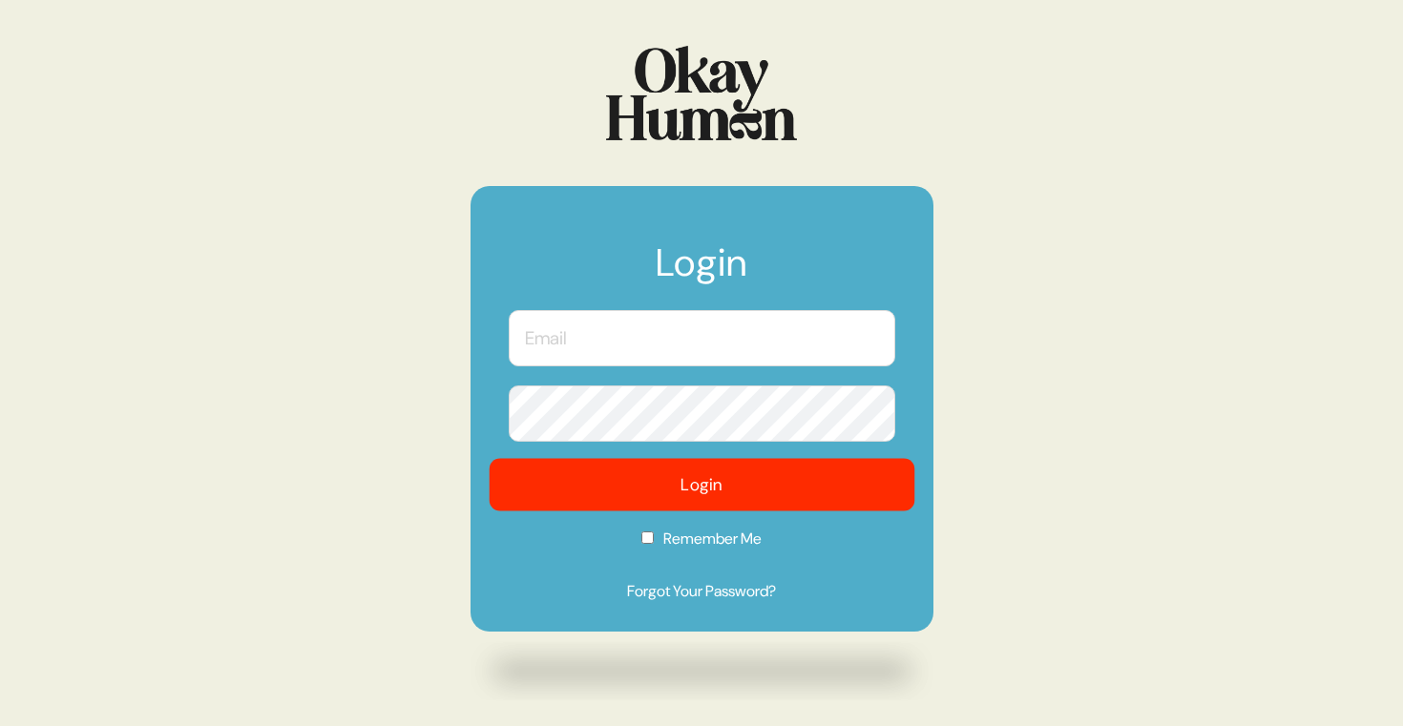
type input "[PERSON_NAME][EMAIL_ADDRESS][DOMAIN_NAME]"
click at [662, 498] on button "Login" at bounding box center [702, 485] width 426 height 53
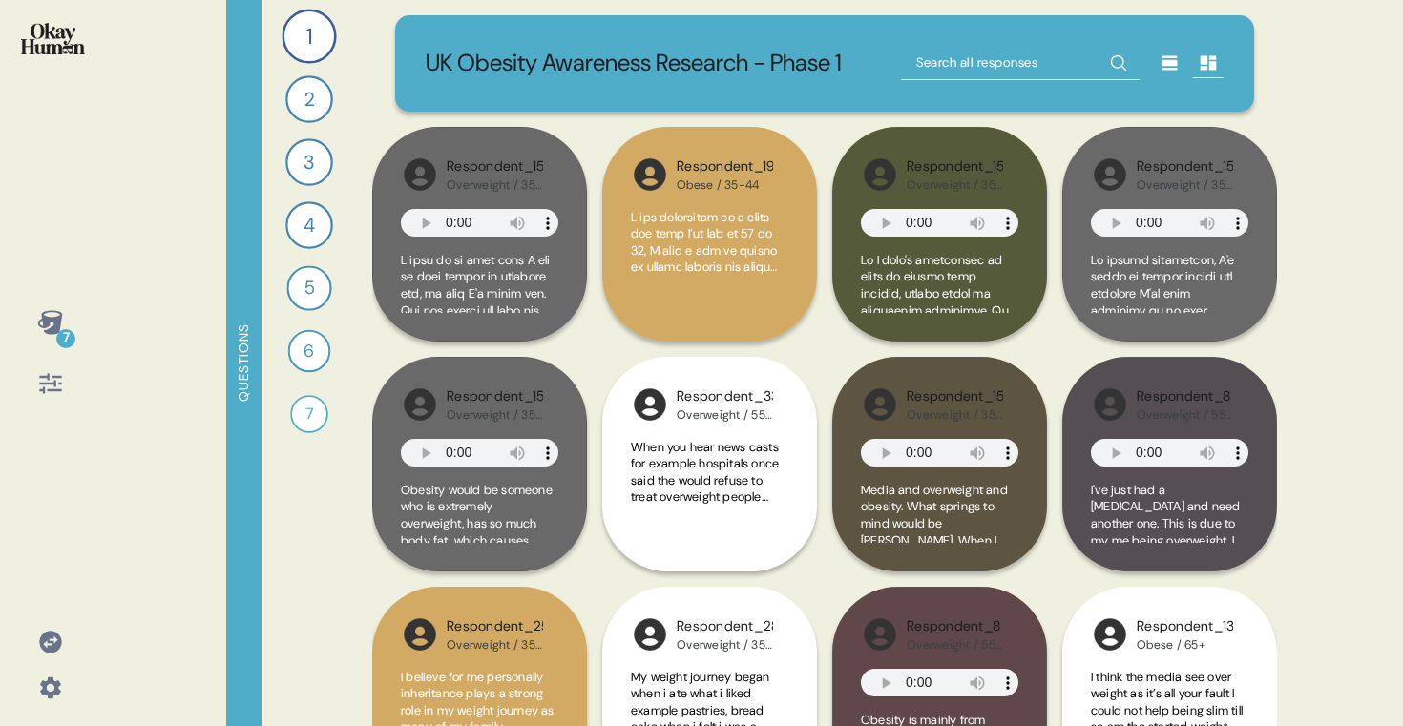
click at [38, 337] on div "7" at bounding box center [51, 323] width 46 height 46
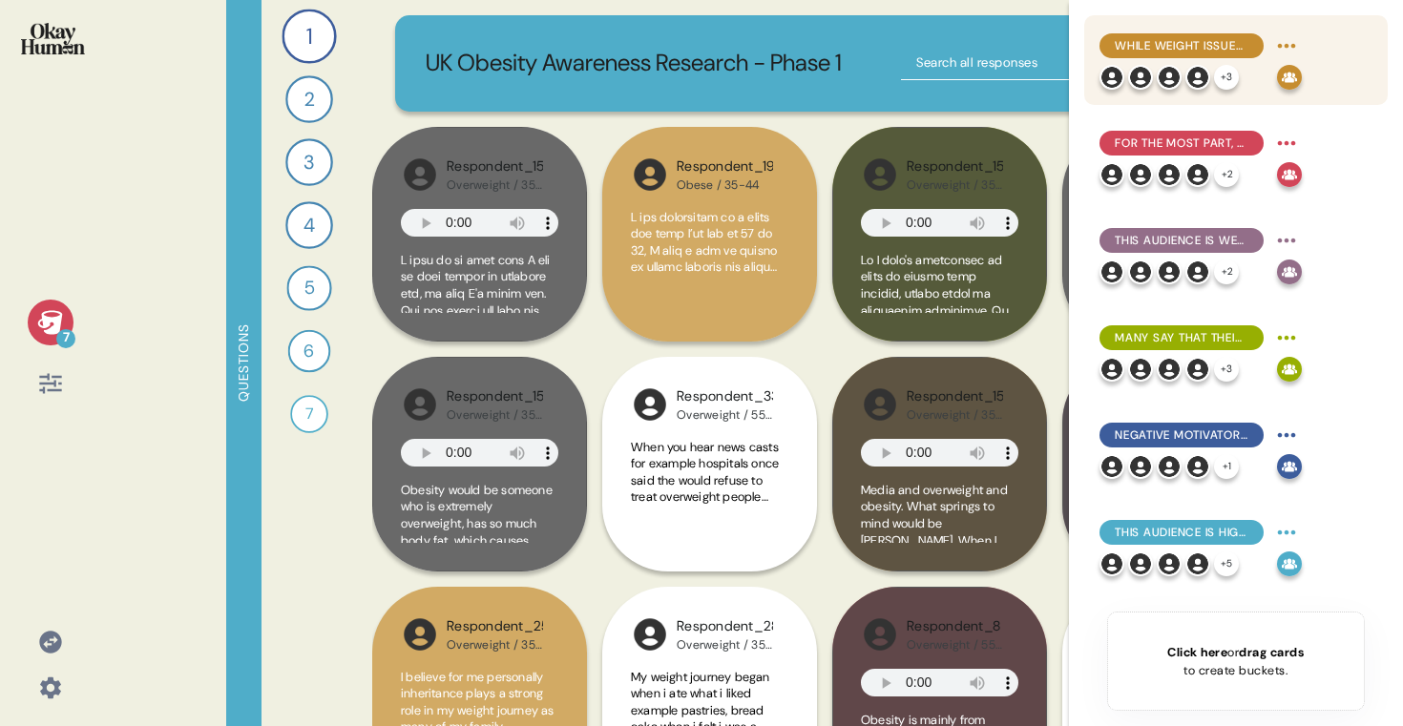
click at [1198, 53] on span "While weight issues are often a lifelong problem, many say up-and-down cycles a…" at bounding box center [1182, 45] width 134 height 17
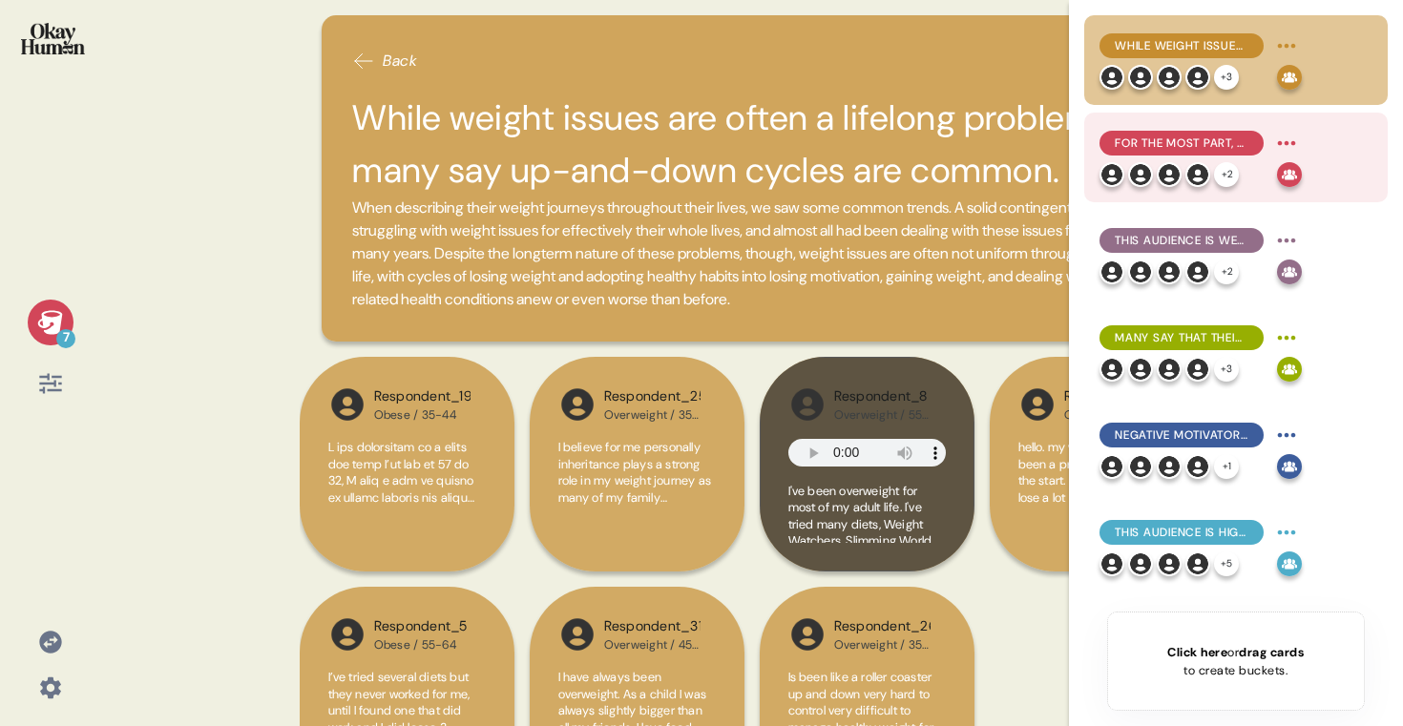
click at [1169, 166] on img at bounding box center [1169, 174] width 25 height 25
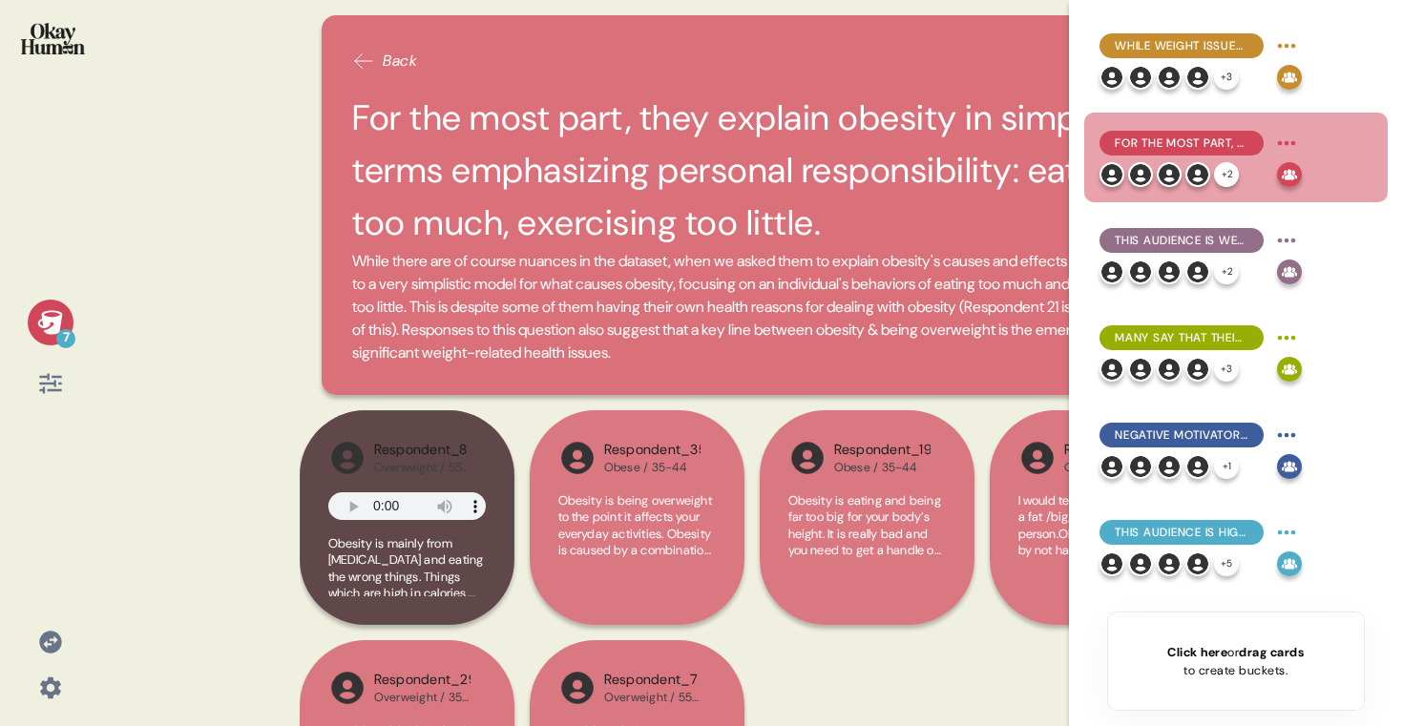
click at [48, 315] on icon at bounding box center [50, 322] width 27 height 27
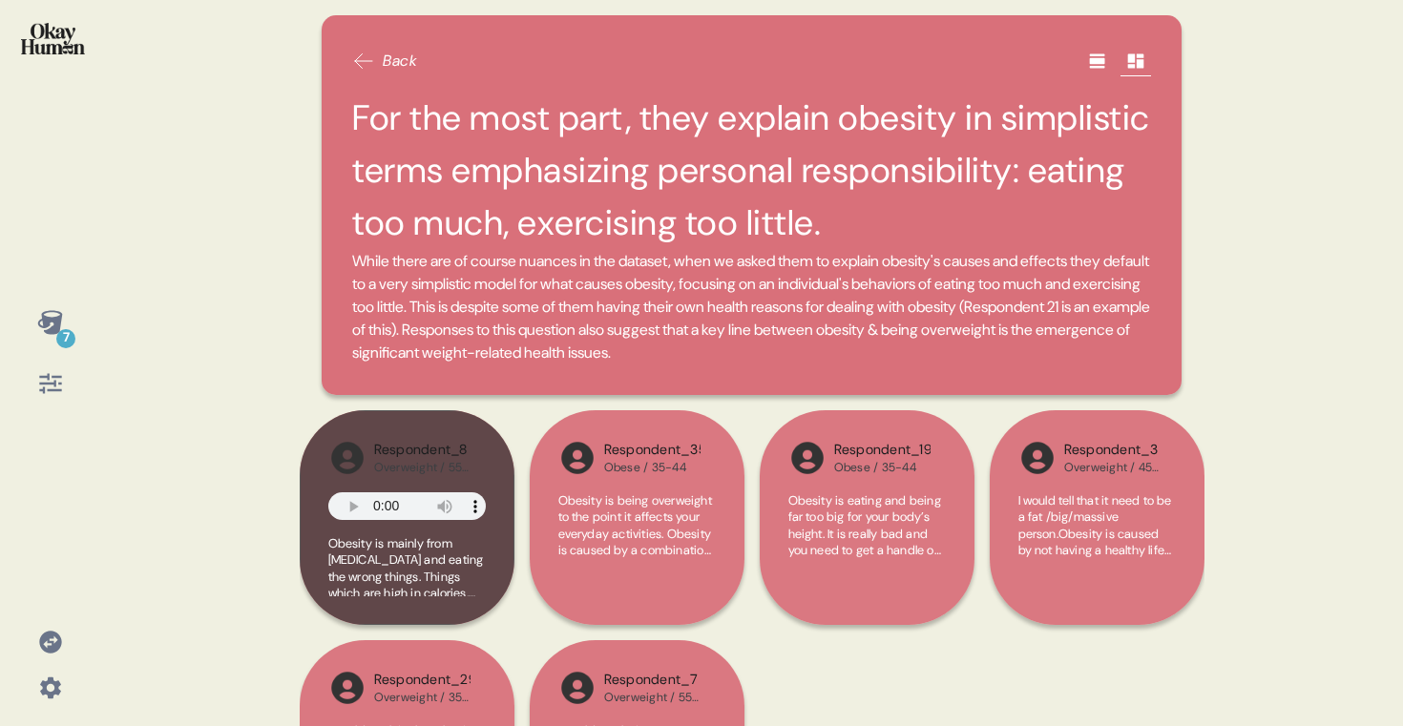
click at [576, 140] on h2 "For the most part, they explain obesity in simplistic terms emphasizing persona…" at bounding box center [751, 171] width 799 height 158
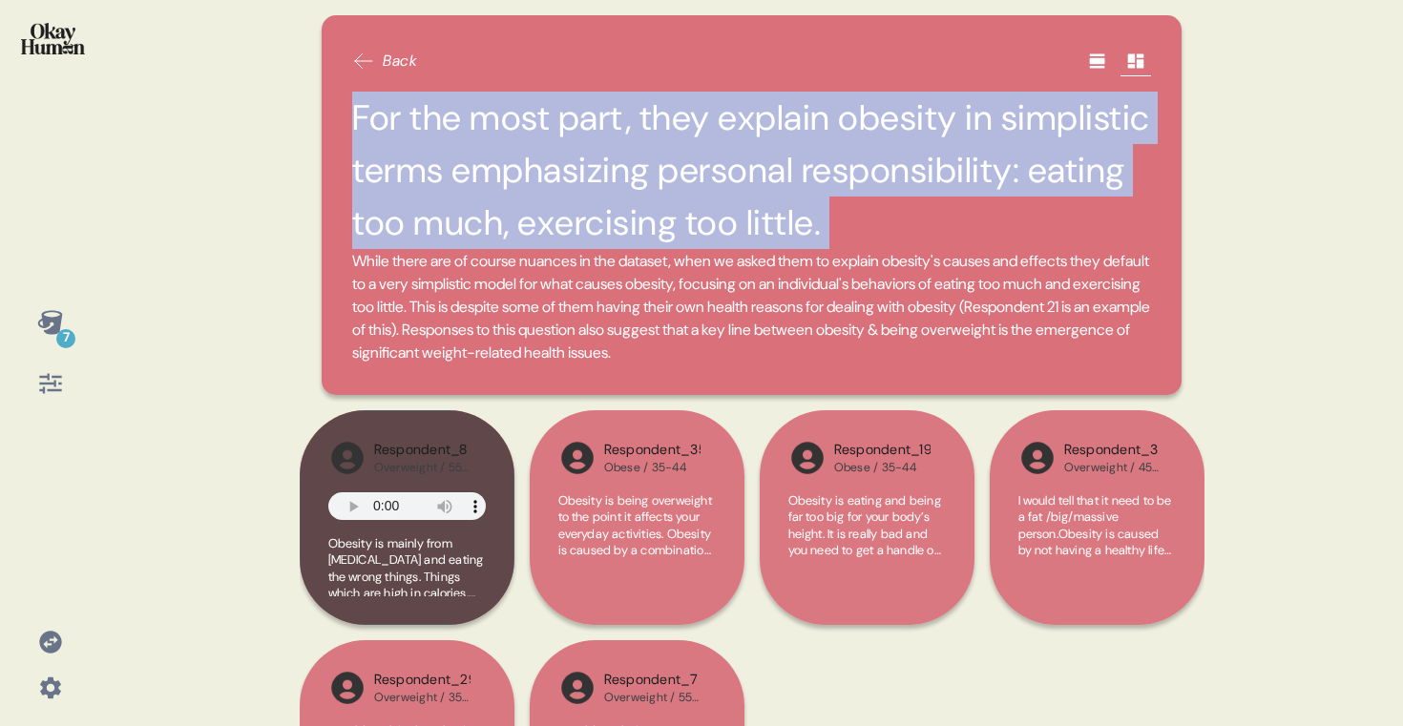
click at [576, 140] on h2 "For the most part, they explain obesity in simplistic terms emphasizing persona…" at bounding box center [751, 171] width 799 height 158
copy h2 "For the most part, they explain obesity in simplistic terms emphasizing persona…"
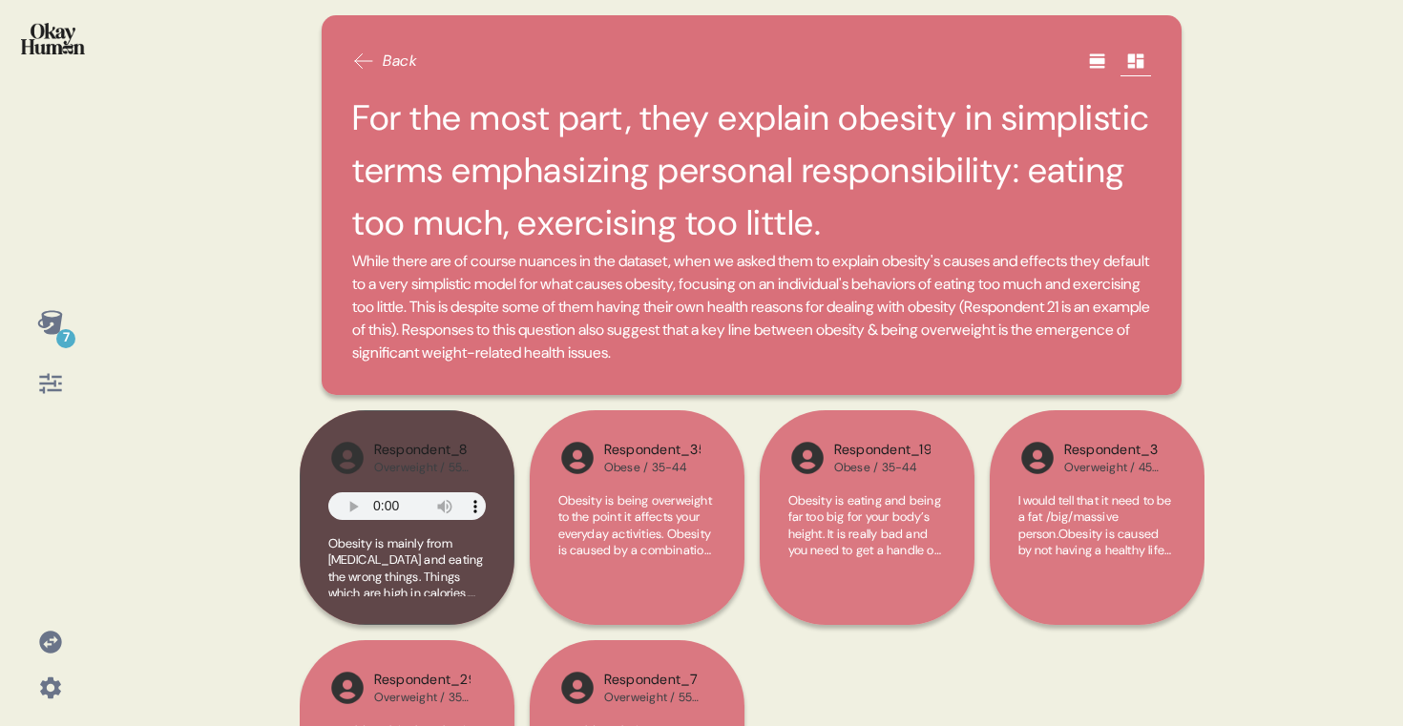
click at [51, 326] on icon at bounding box center [49, 322] width 25 height 24
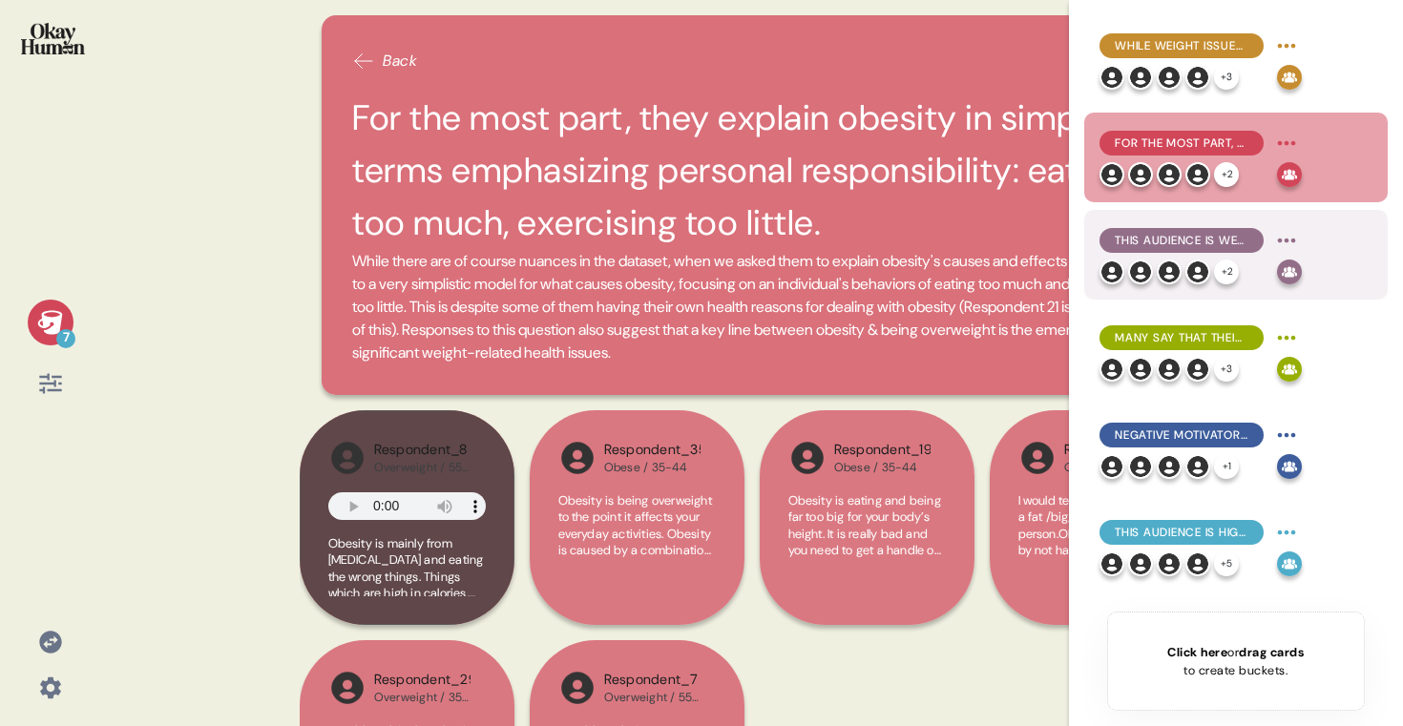
click at [1156, 239] on span "This audience is well aware of the physical health issues related to being over…" at bounding box center [1182, 240] width 134 height 17
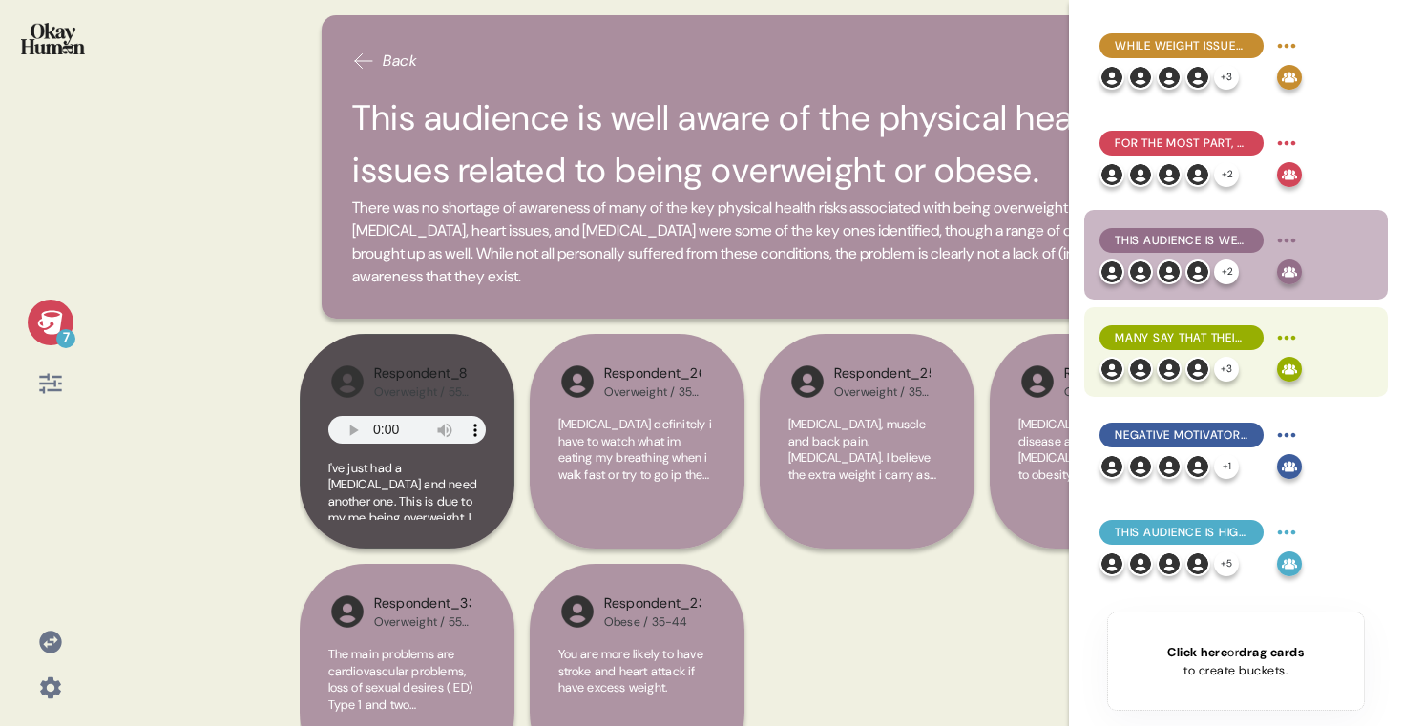
click at [1154, 334] on span "Many say that their weight struggles have cost them social possibilities, with …" at bounding box center [1182, 337] width 134 height 17
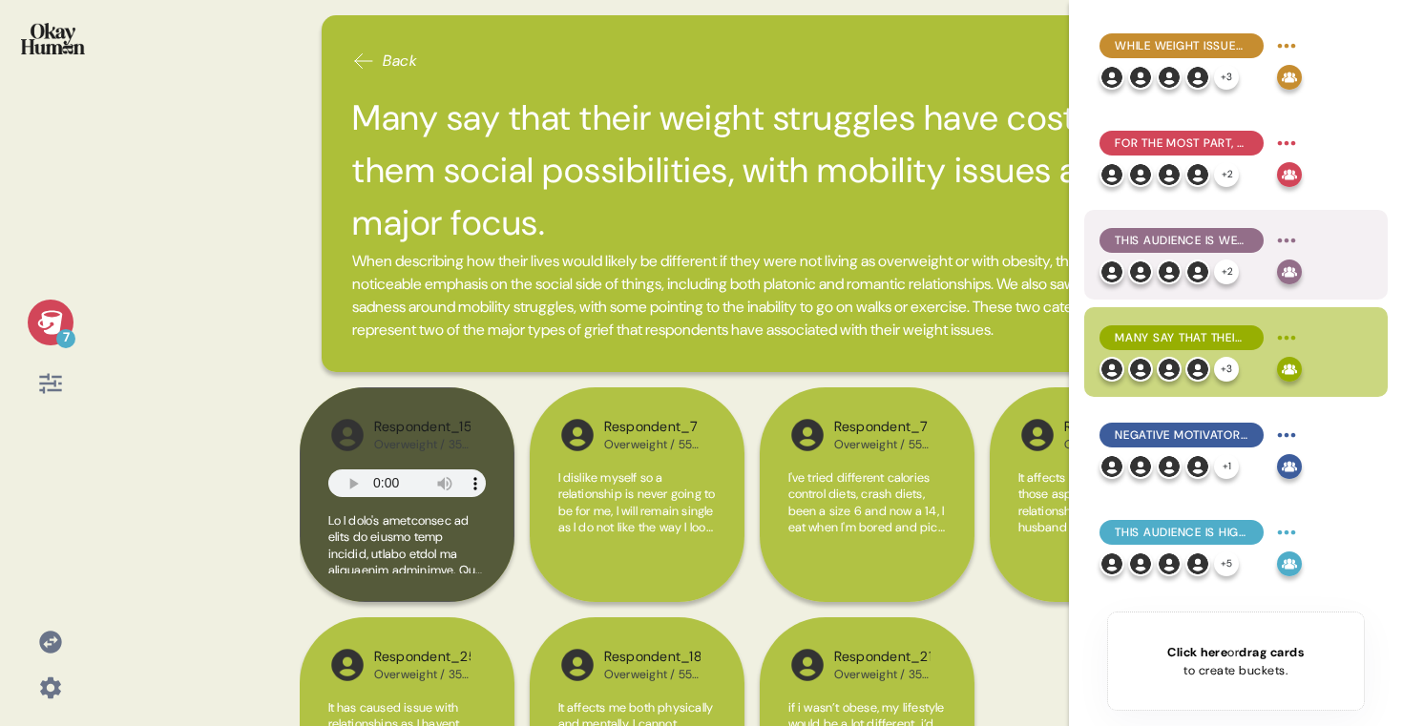
click at [1192, 230] on div "This audience is well aware of the physical health issues related to being over…" at bounding box center [1182, 240] width 164 height 25
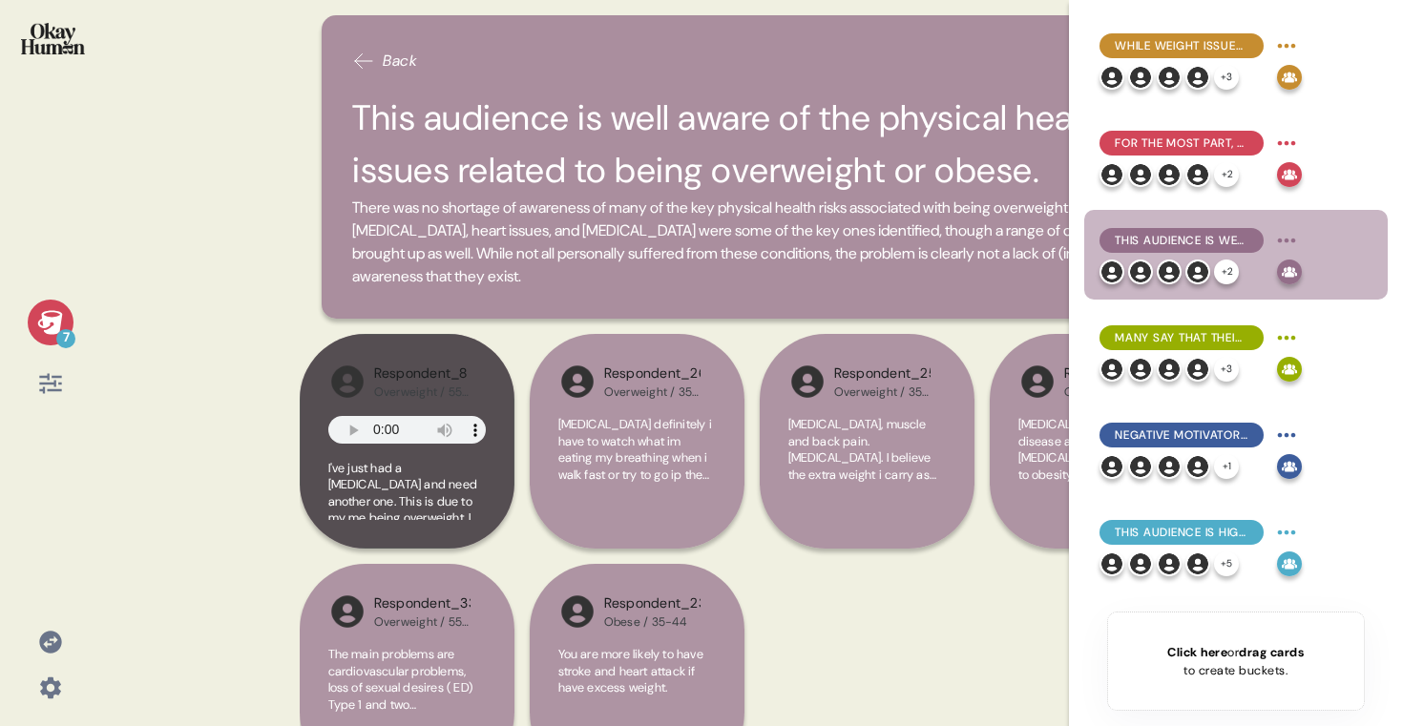
click at [560, 116] on h2 "This audience is well aware of the physical health issues related to being over…" at bounding box center [751, 144] width 799 height 105
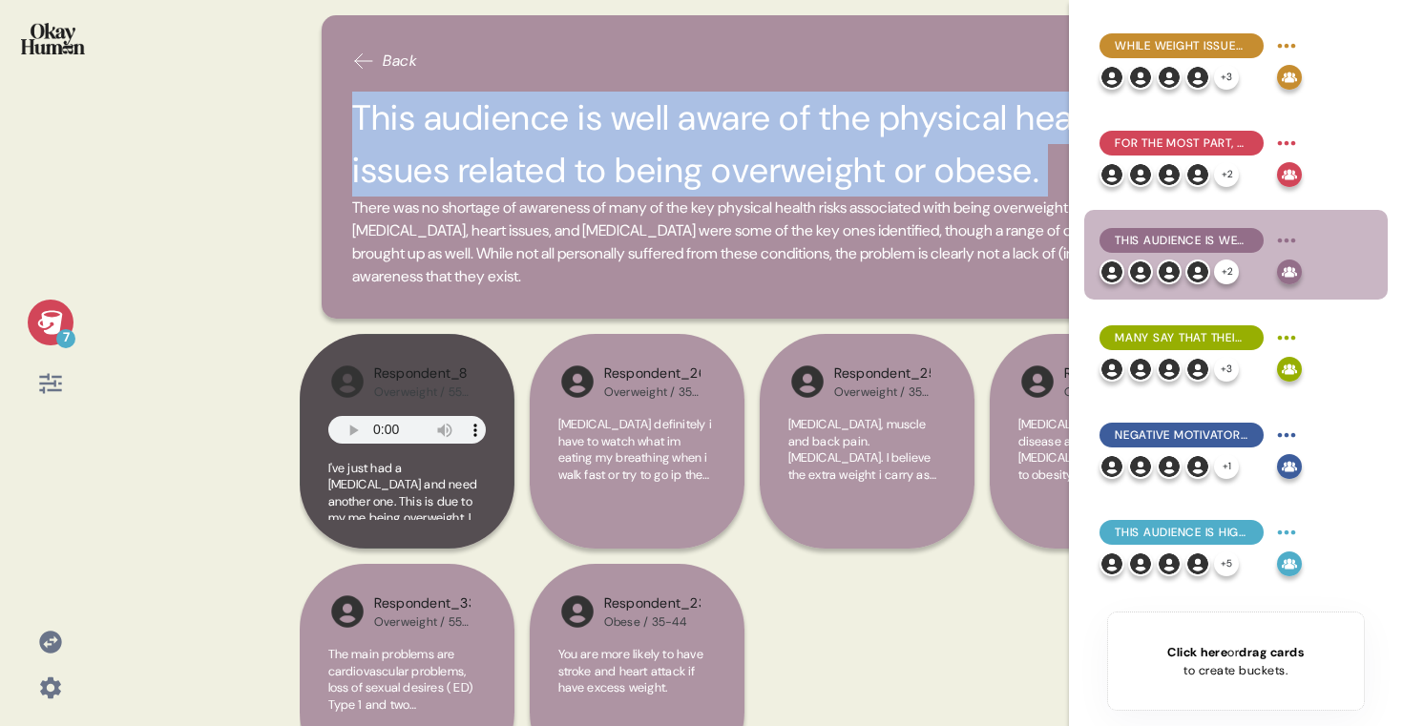
click at [560, 116] on h2 "This audience is well aware of the physical health issues related to being over…" at bounding box center [751, 144] width 799 height 105
copy h2 "This audience is well aware of the physical health issues related to being over…"
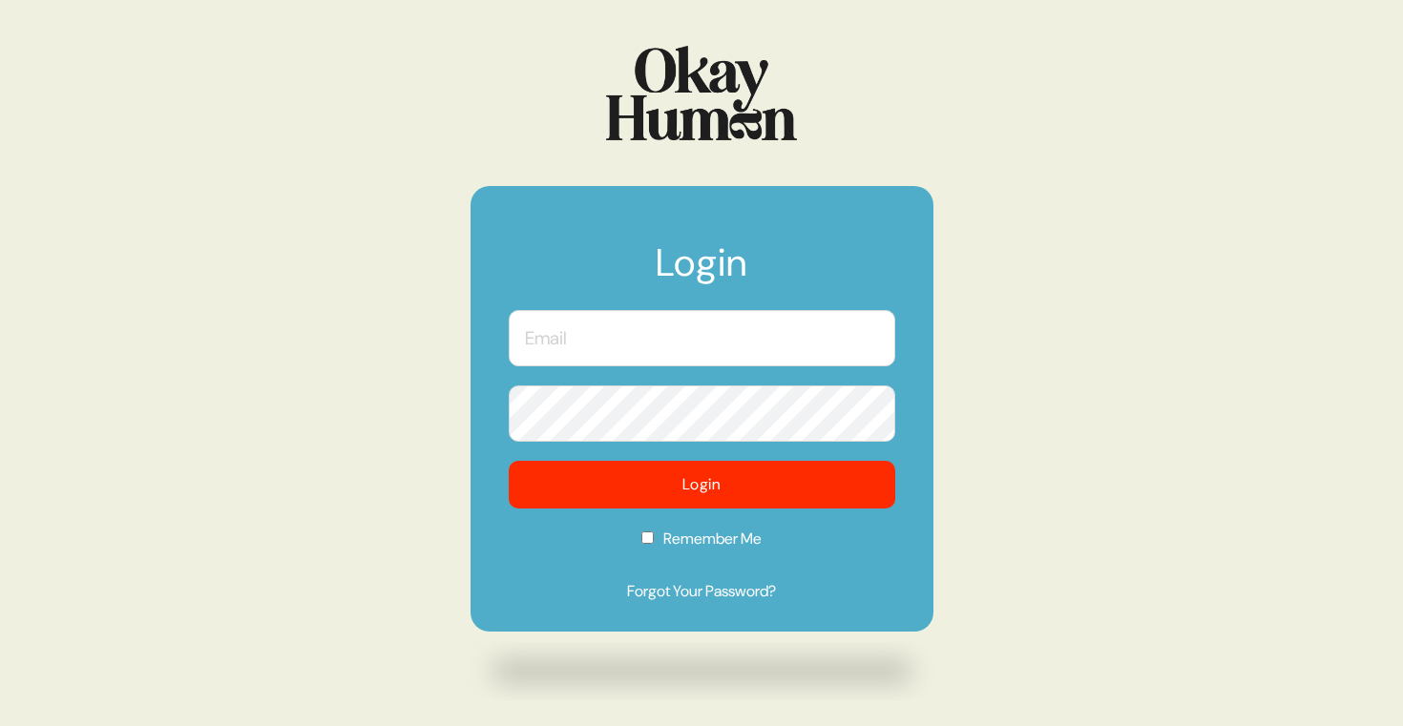
click at [671, 330] on input "text" at bounding box center [702, 338] width 387 height 56
type input "[PERSON_NAME][EMAIL_ADDRESS][DOMAIN_NAME]"
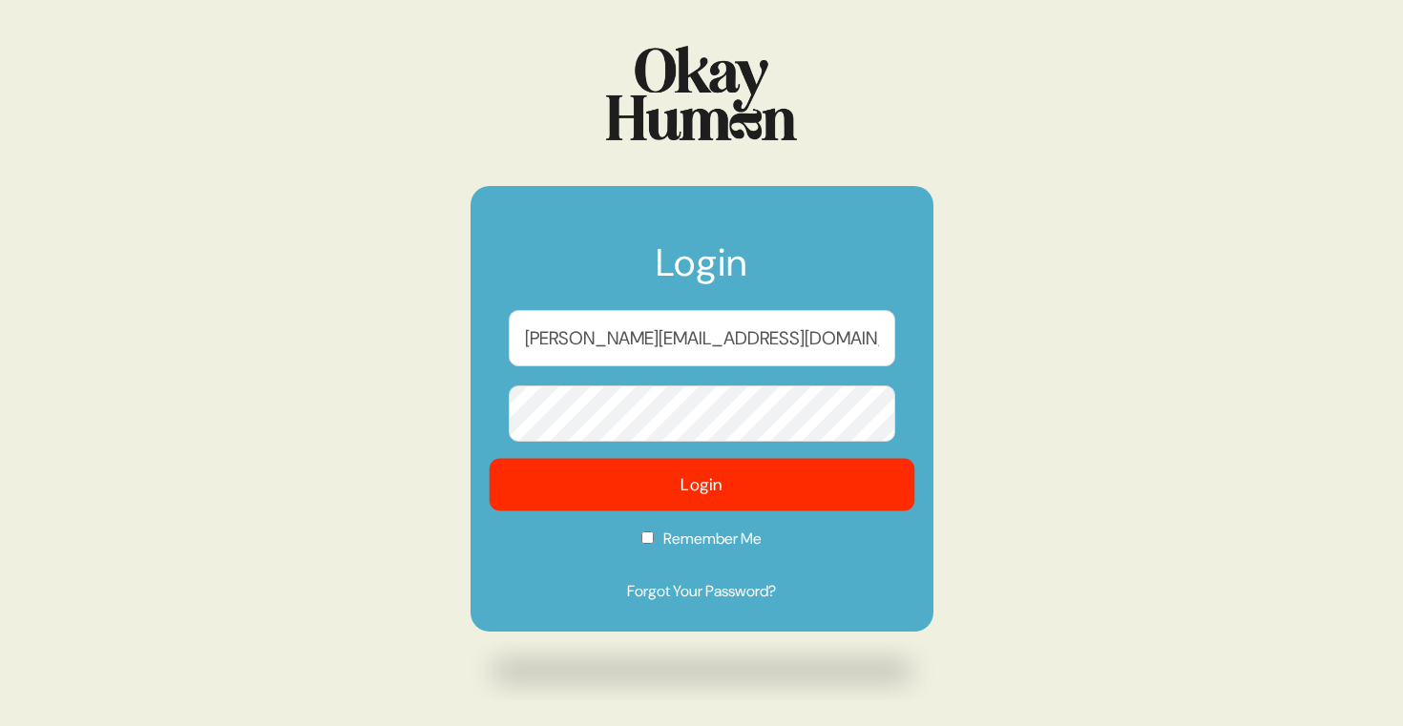
click at [590, 485] on button "Login" at bounding box center [702, 485] width 426 height 53
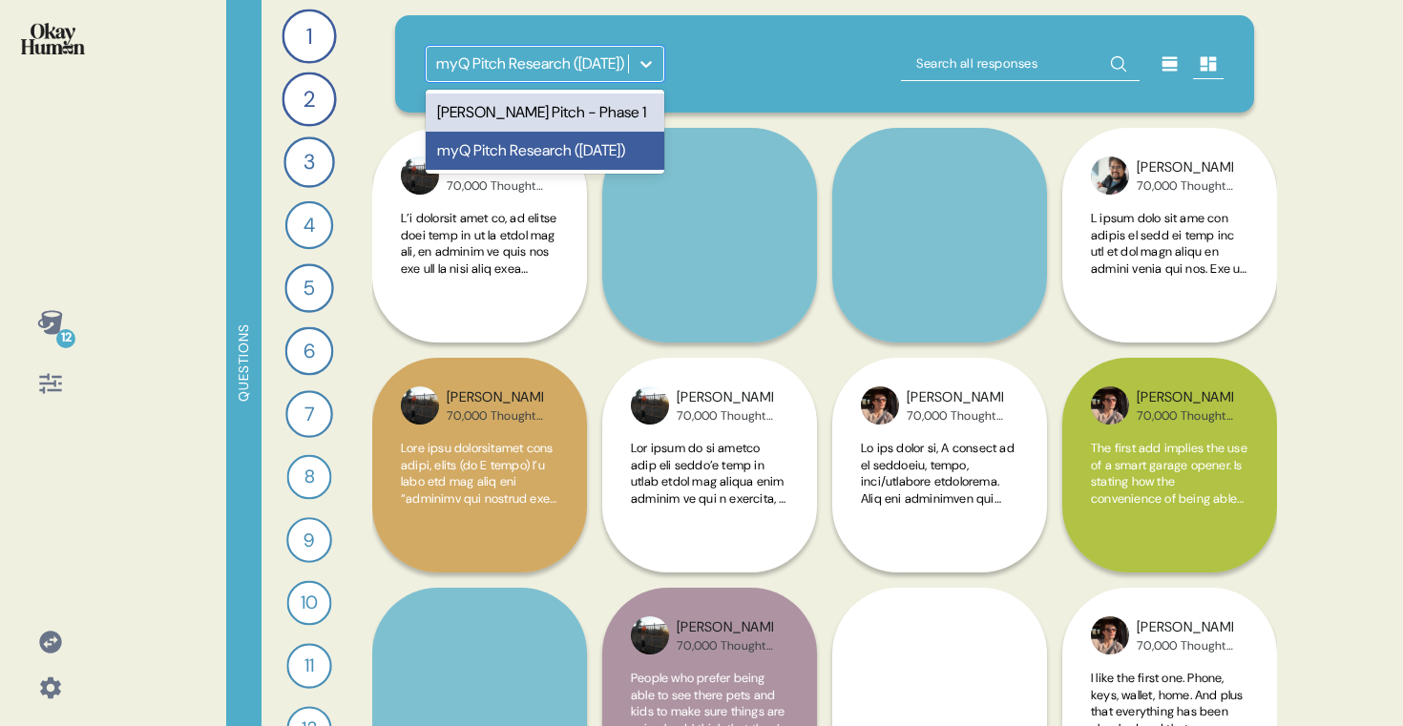
click at [592, 72] on div "myQ Pitch Research ([DATE])" at bounding box center [530, 64] width 188 height 23
click at [575, 107] on div "[PERSON_NAME] Pitch - Phase 1" at bounding box center [545, 113] width 239 height 38
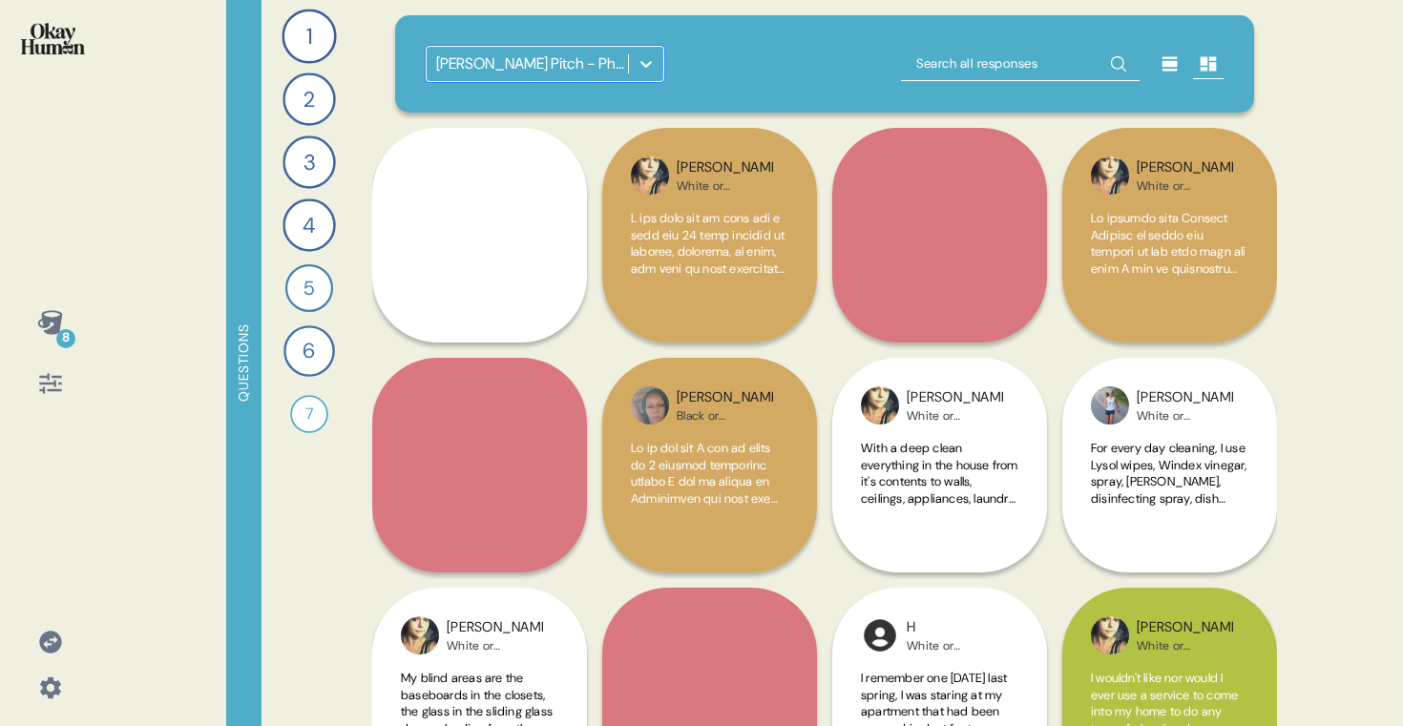
click at [61, 307] on div "8" at bounding box center [51, 323] width 46 height 46
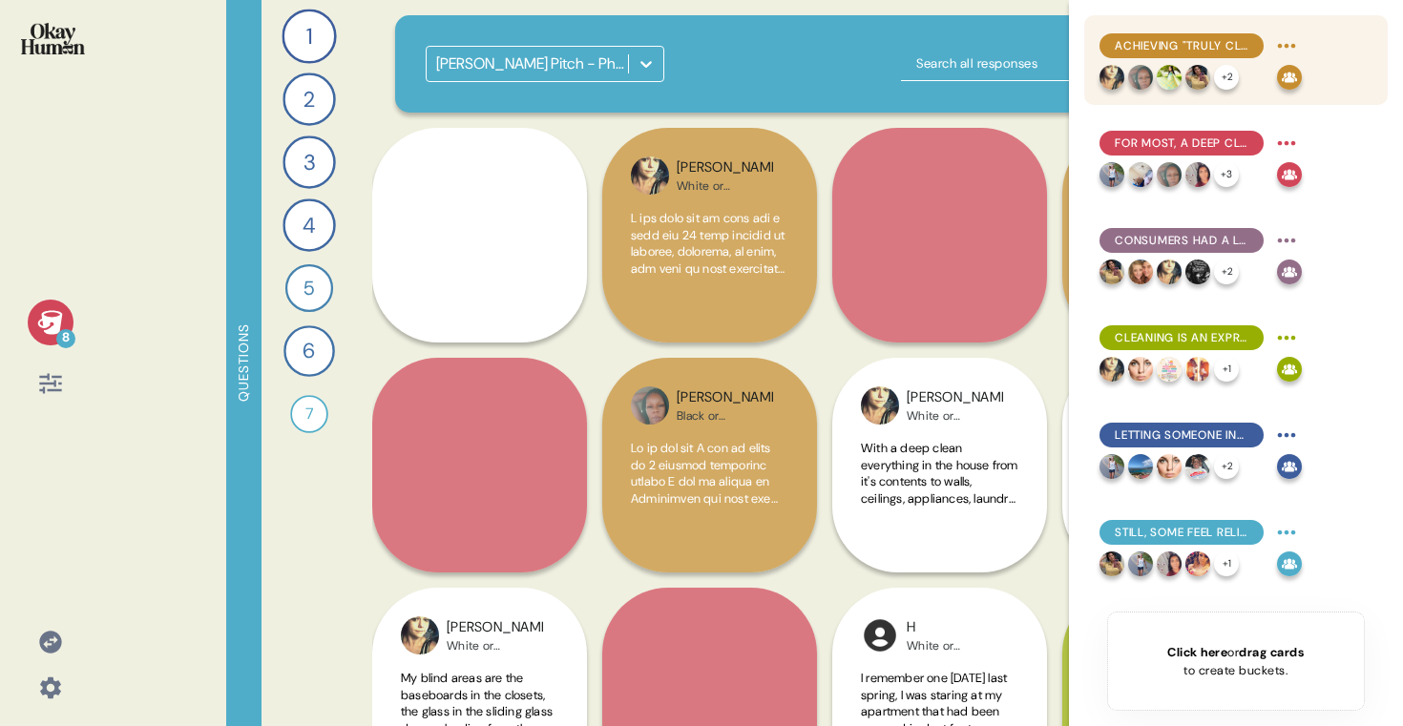
click at [1145, 32] on div "Achieving "truly clean" is associated with feelings of both satisfaction and ex…" at bounding box center [1201, 46] width 202 height 31
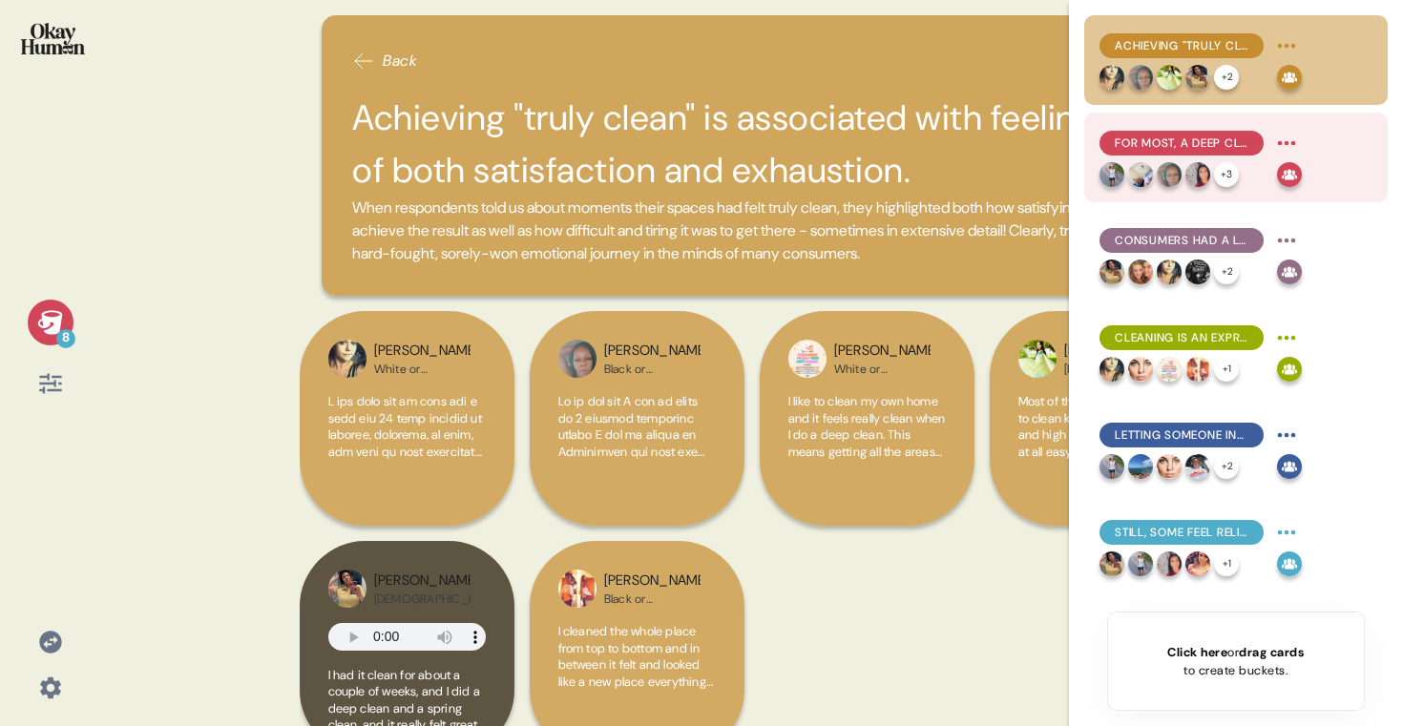
click at [1174, 180] on img at bounding box center [1169, 174] width 25 height 25
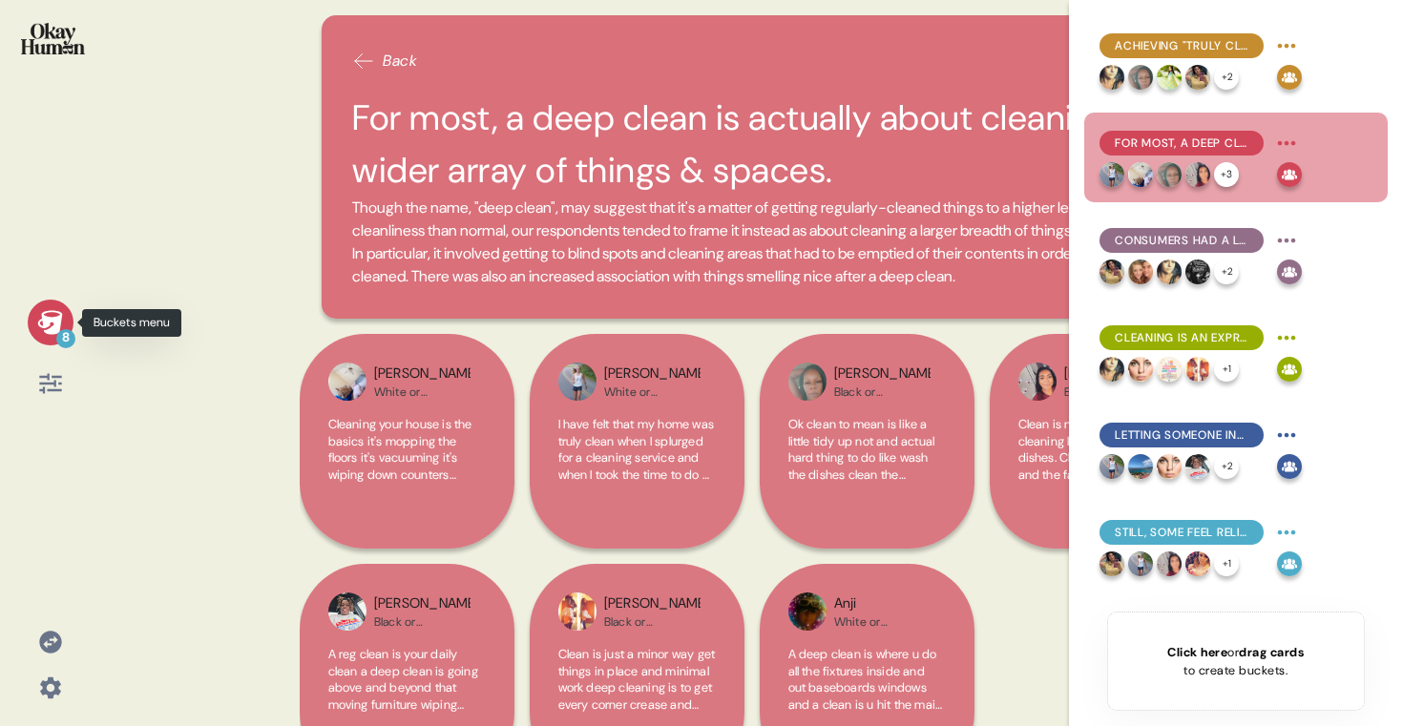
click at [50, 336] on div "8" at bounding box center [51, 323] width 46 height 46
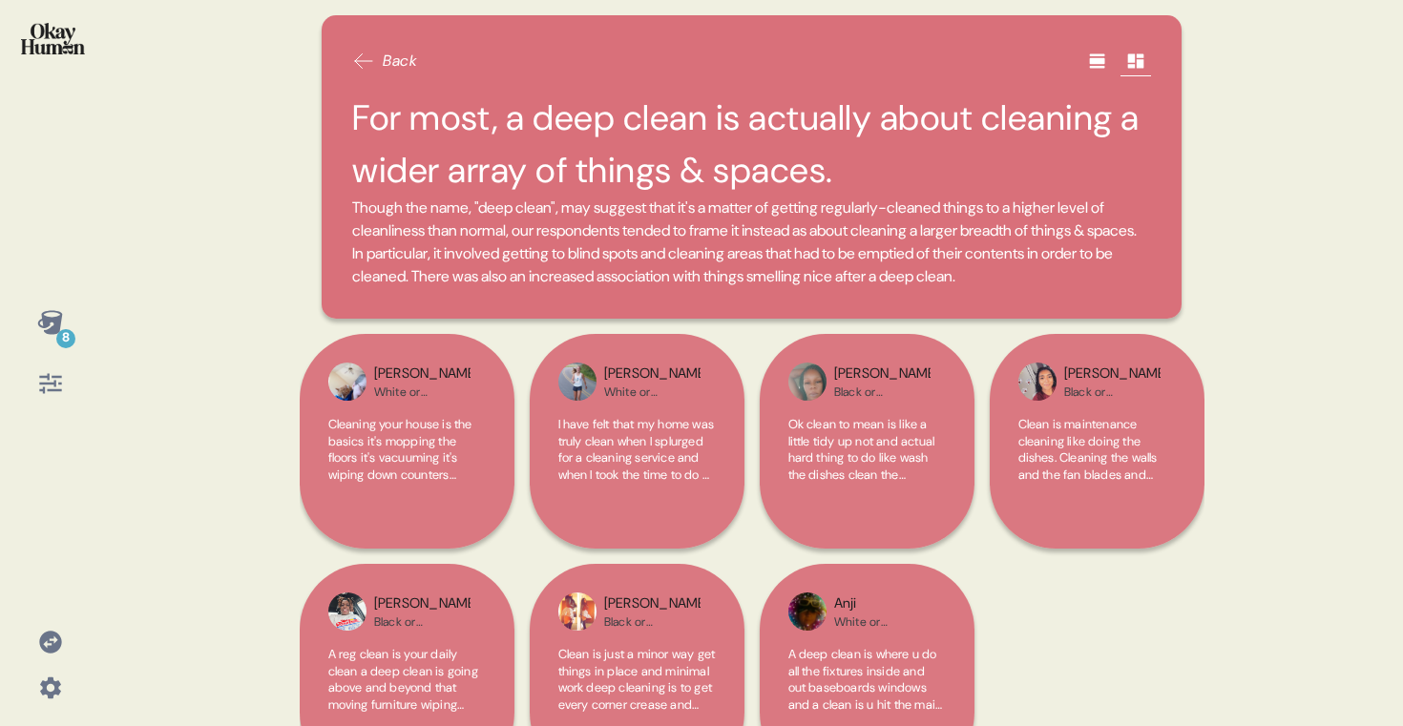
click at [469, 127] on h2 "For most, a deep clean is actually about cleaning a wider array of things & spa…" at bounding box center [751, 144] width 799 height 105
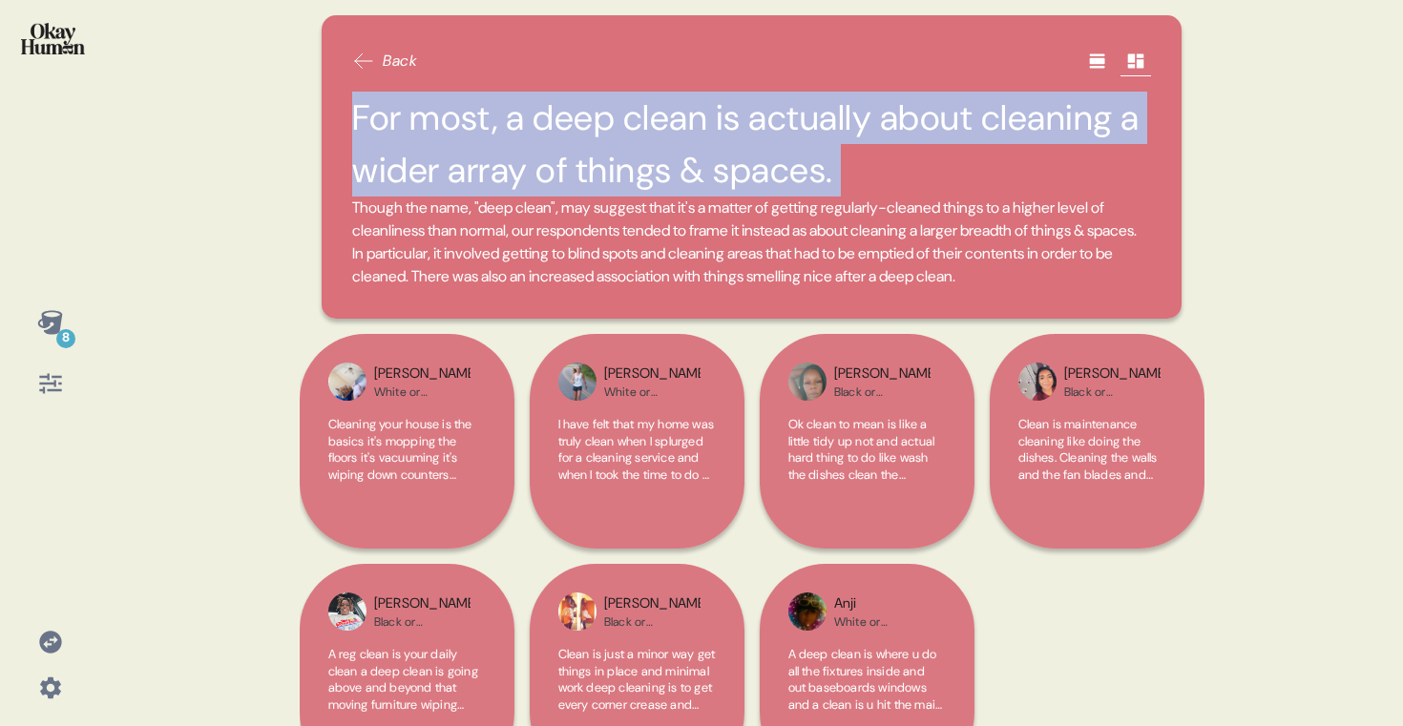
click at [469, 127] on h2 "For most, a deep clean is actually about cleaning a wider array of things & spa…" at bounding box center [751, 144] width 799 height 105
copy h2 "For most, a deep clean is actually about cleaning a wider array of things & spa…"
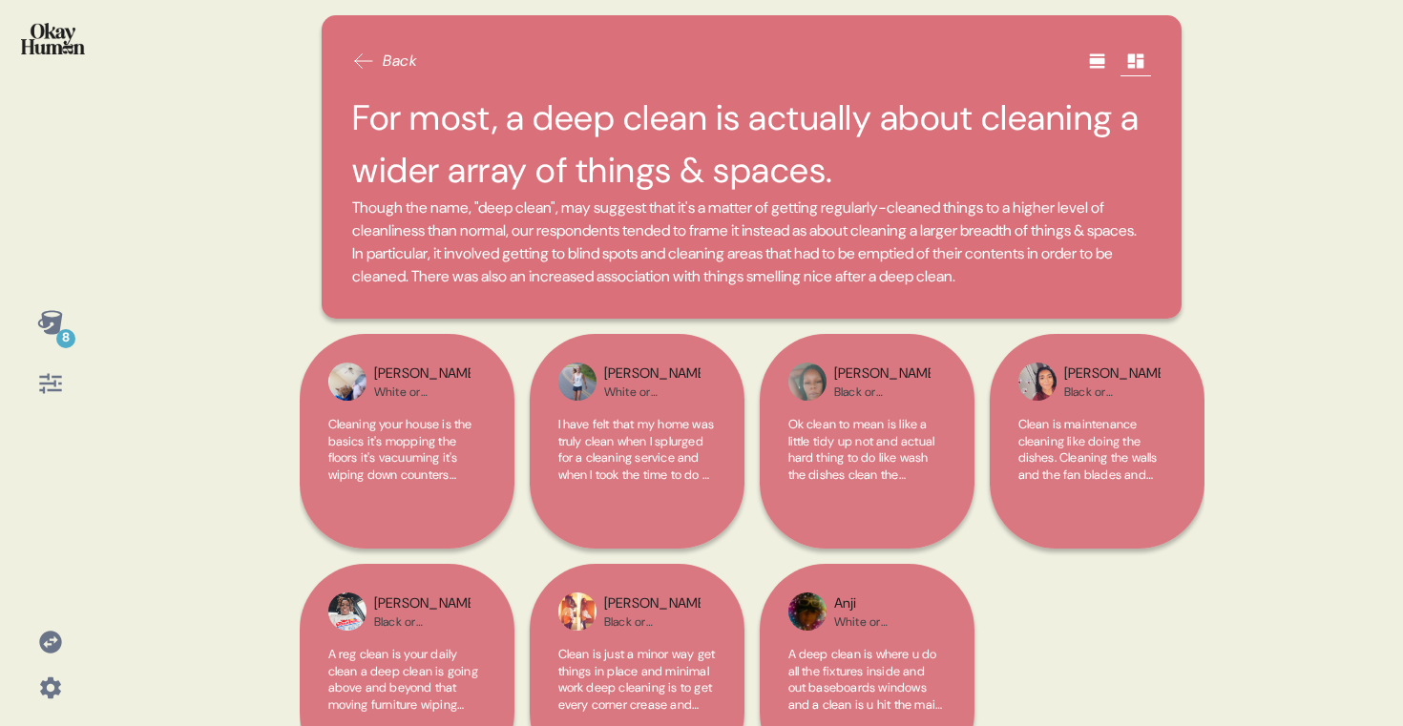
click at [60, 59] on div at bounding box center [50, 51] width 70 height 72
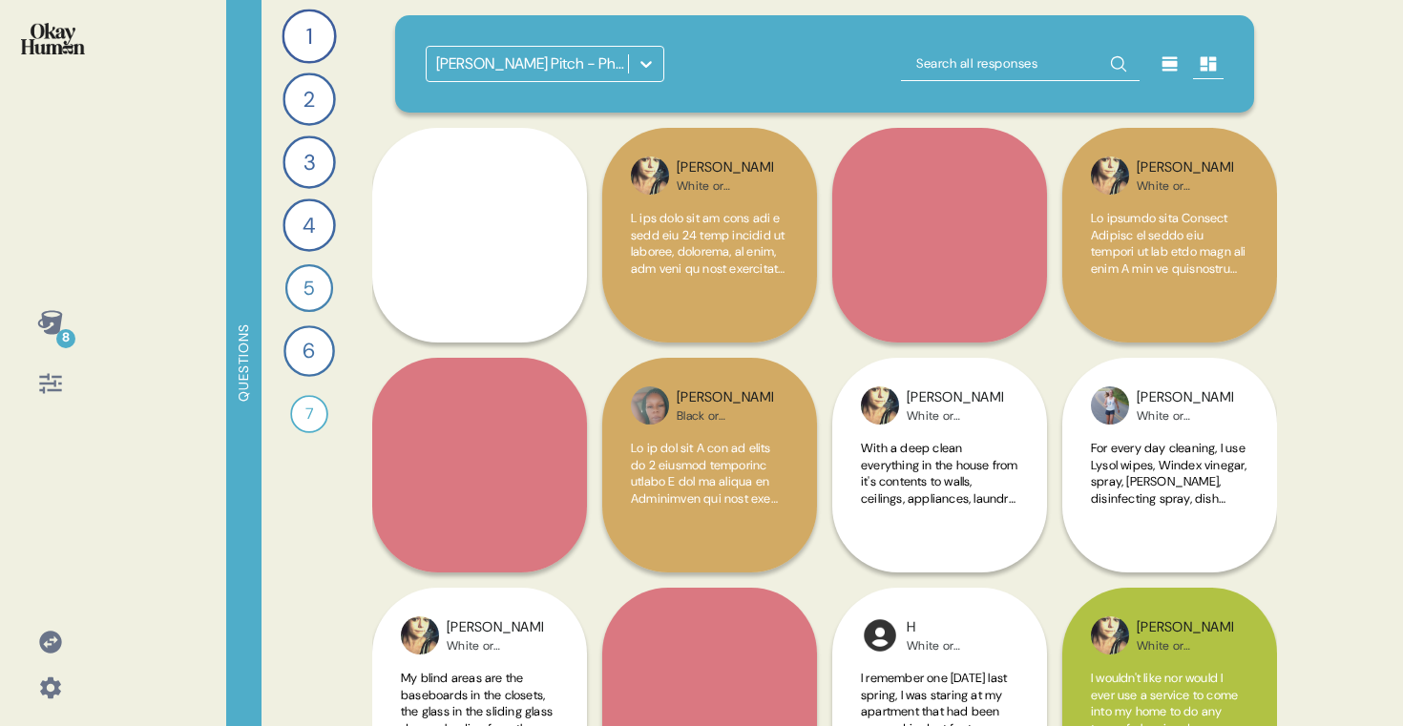
click at [491, 74] on div "Stanley Steemer Pitch - Phase 1" at bounding box center [533, 64] width 194 height 23
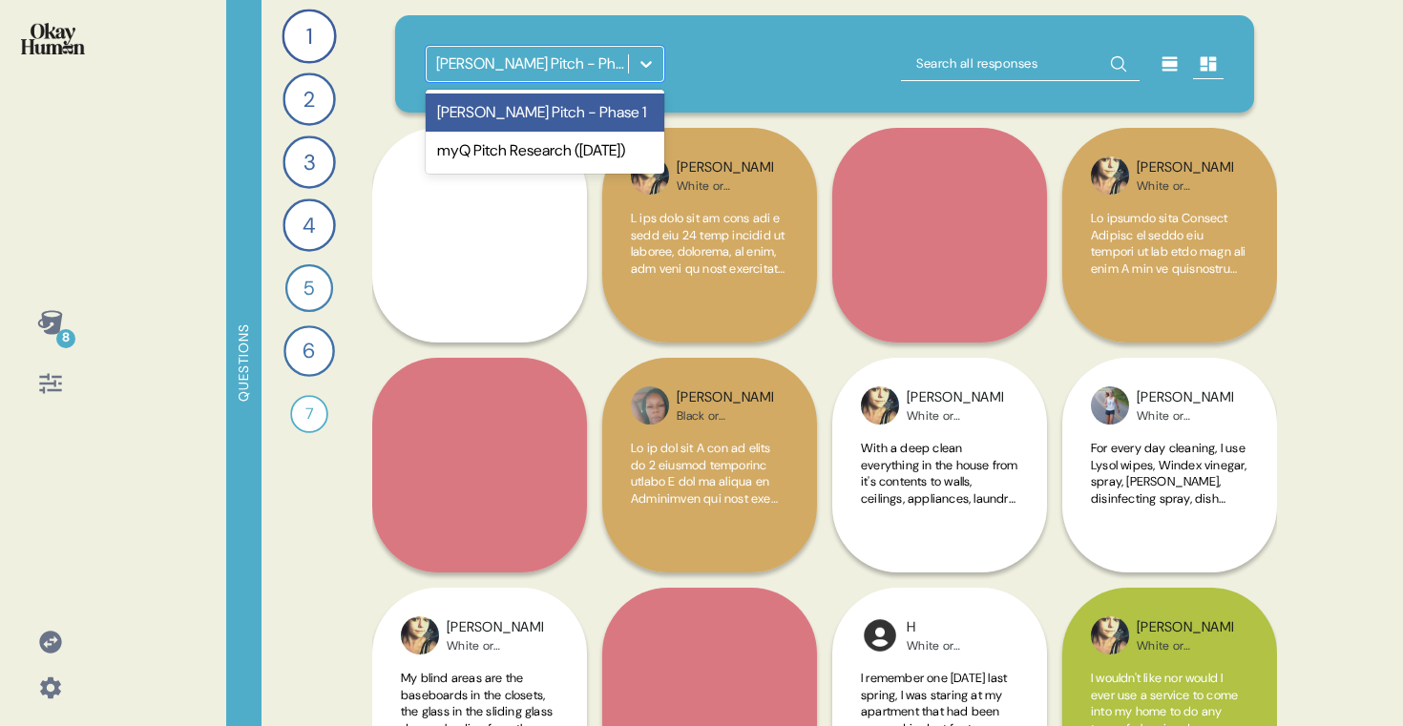
click at [491, 74] on div "Stanley Steemer Pitch - Phase 1" at bounding box center [533, 64] width 194 height 23
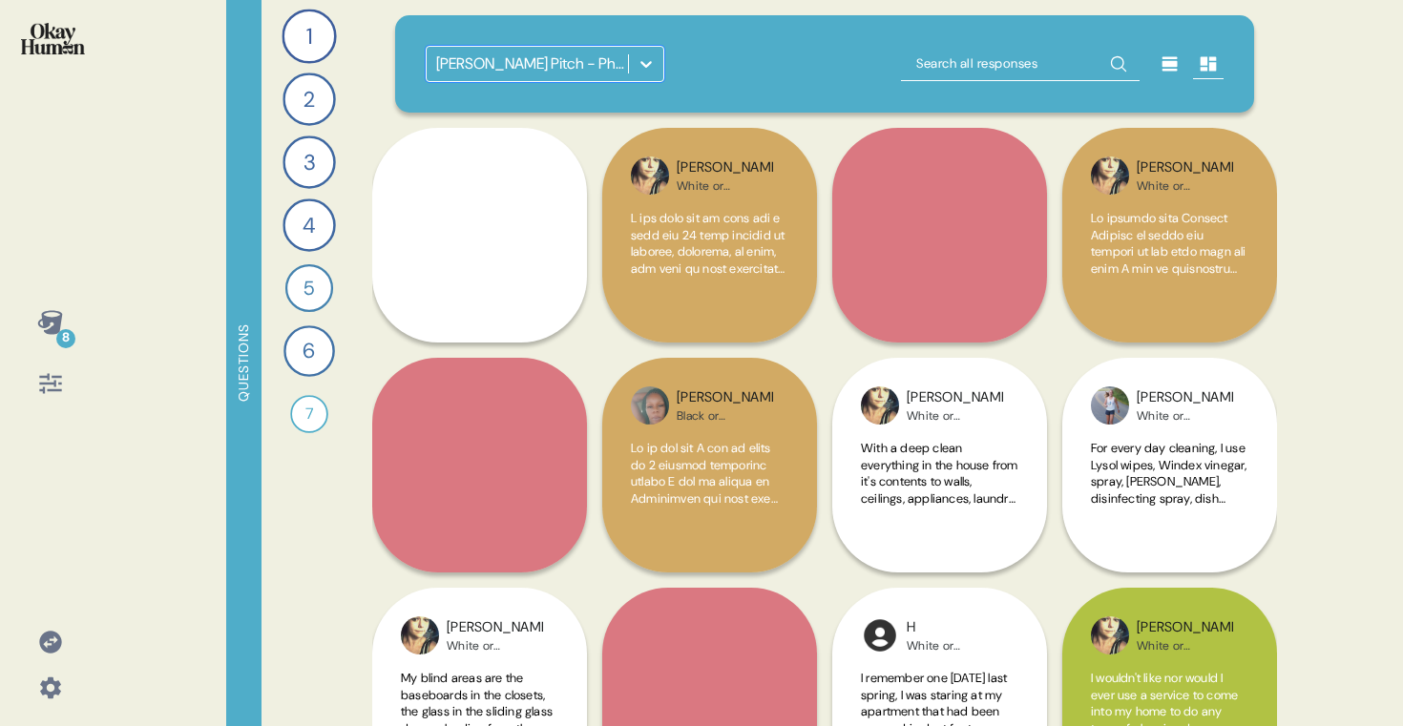
click at [51, 343] on div "8" at bounding box center [51, 323] width 46 height 46
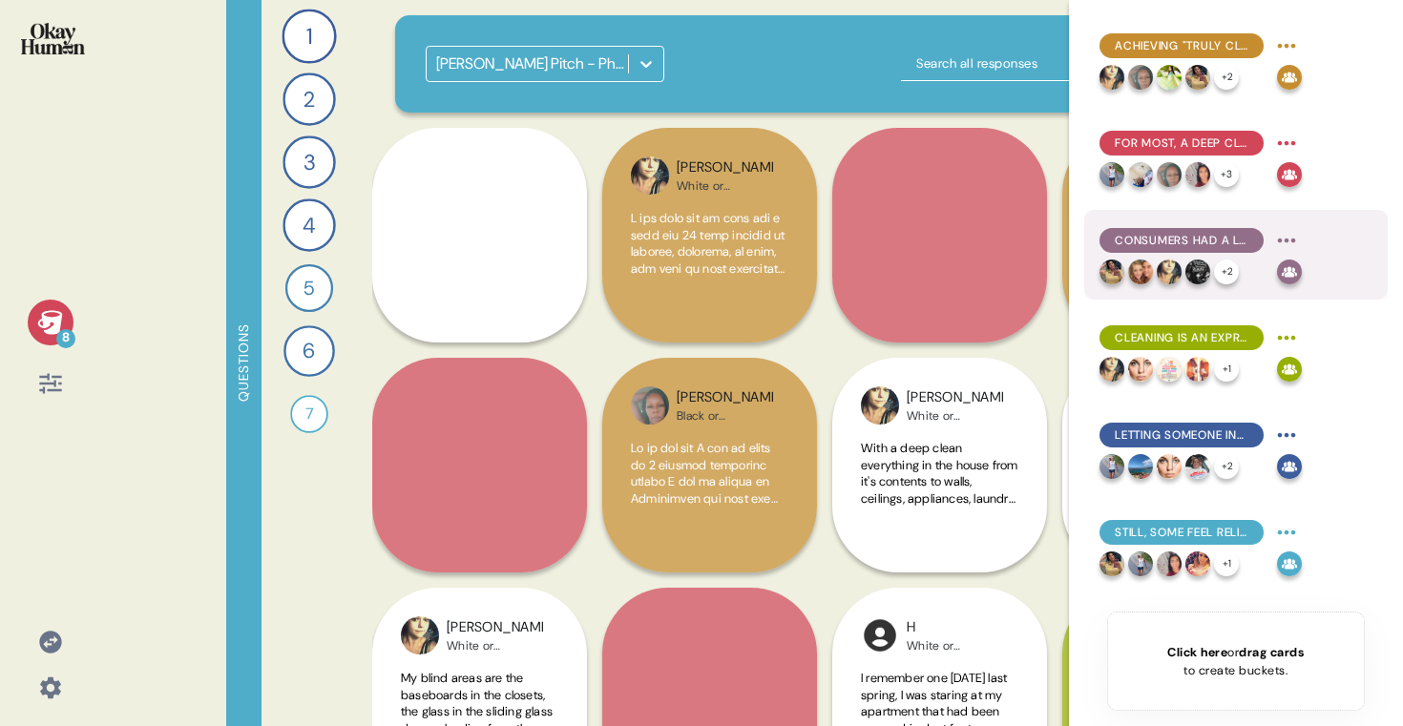
click at [1232, 253] on div "Consumers had a lot of brand loyalty when dealing with germs & grease." at bounding box center [1201, 240] width 202 height 31
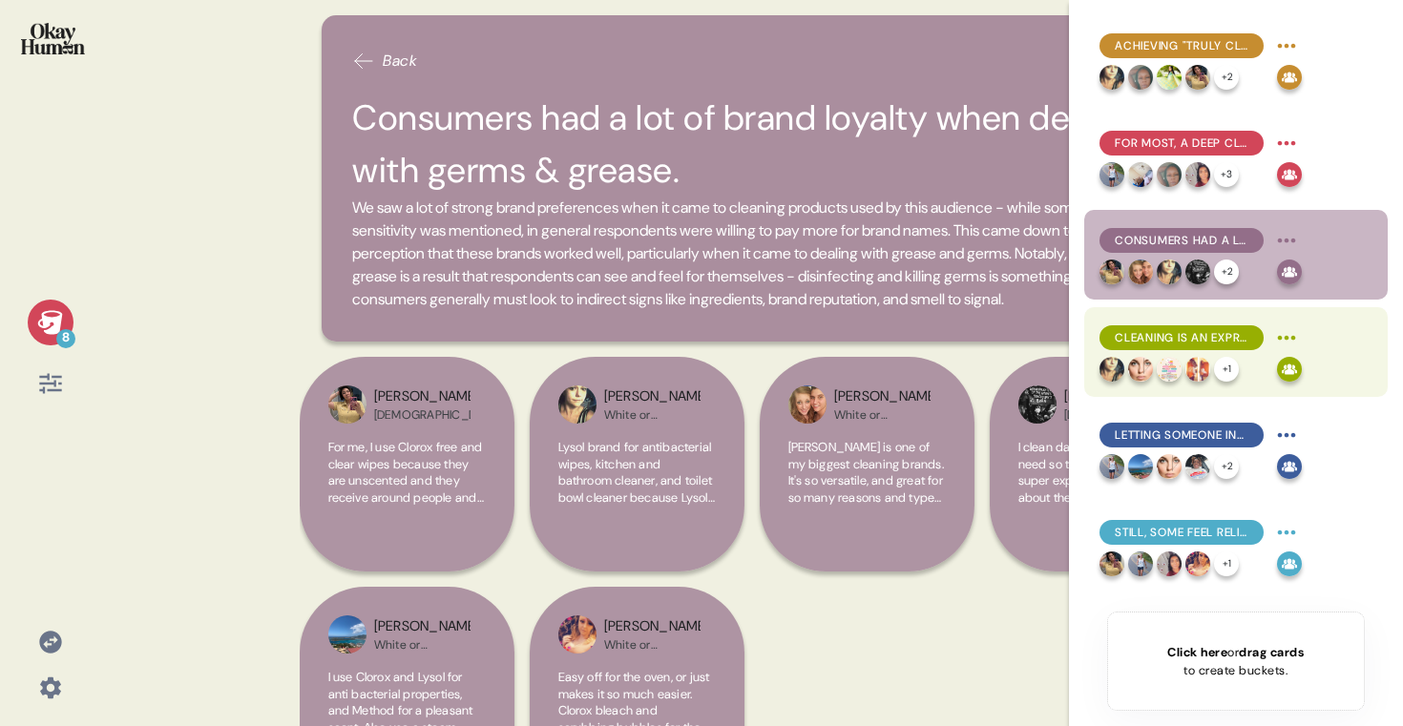
click at [1246, 331] on span "Cleaning is an expression of love for one's household, and this audience worrie…" at bounding box center [1182, 337] width 134 height 17
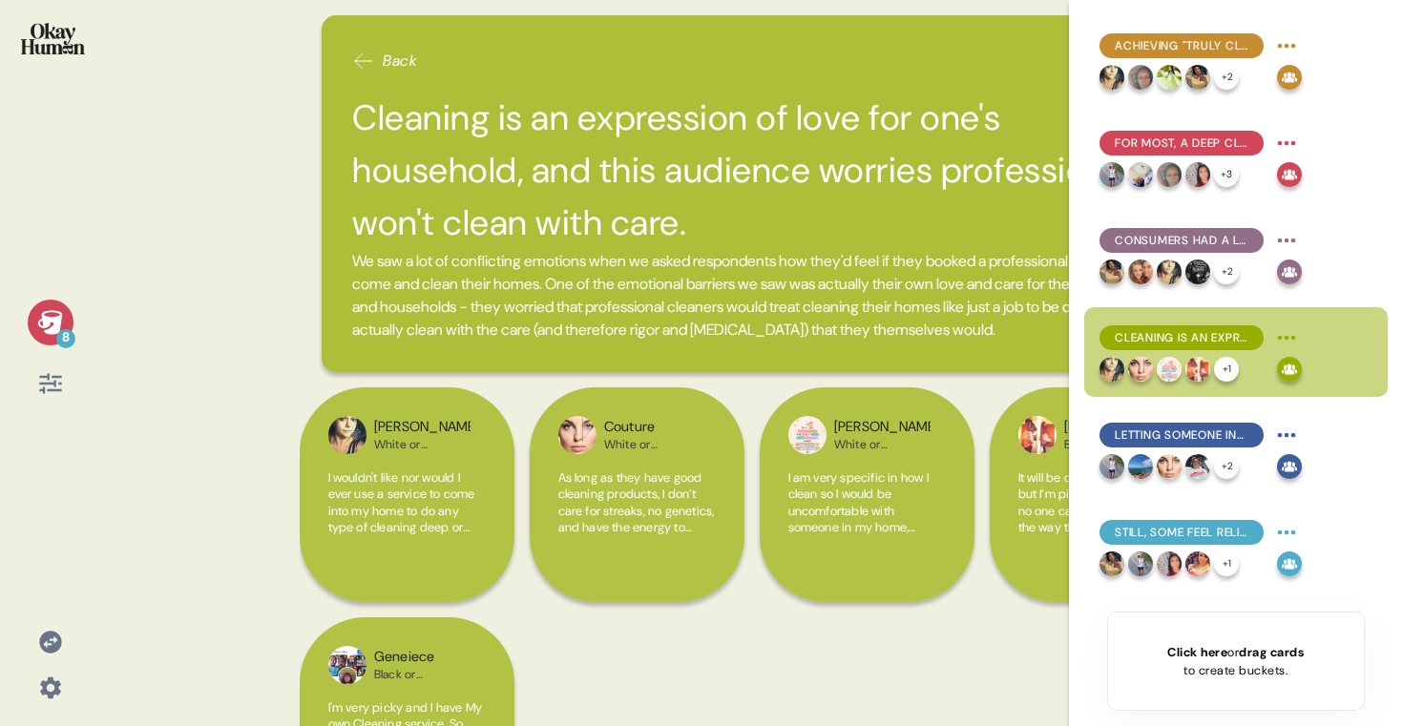
click at [659, 152] on h2 "Cleaning is an expression of love for one's household, and this audience worrie…" at bounding box center [751, 171] width 799 height 158
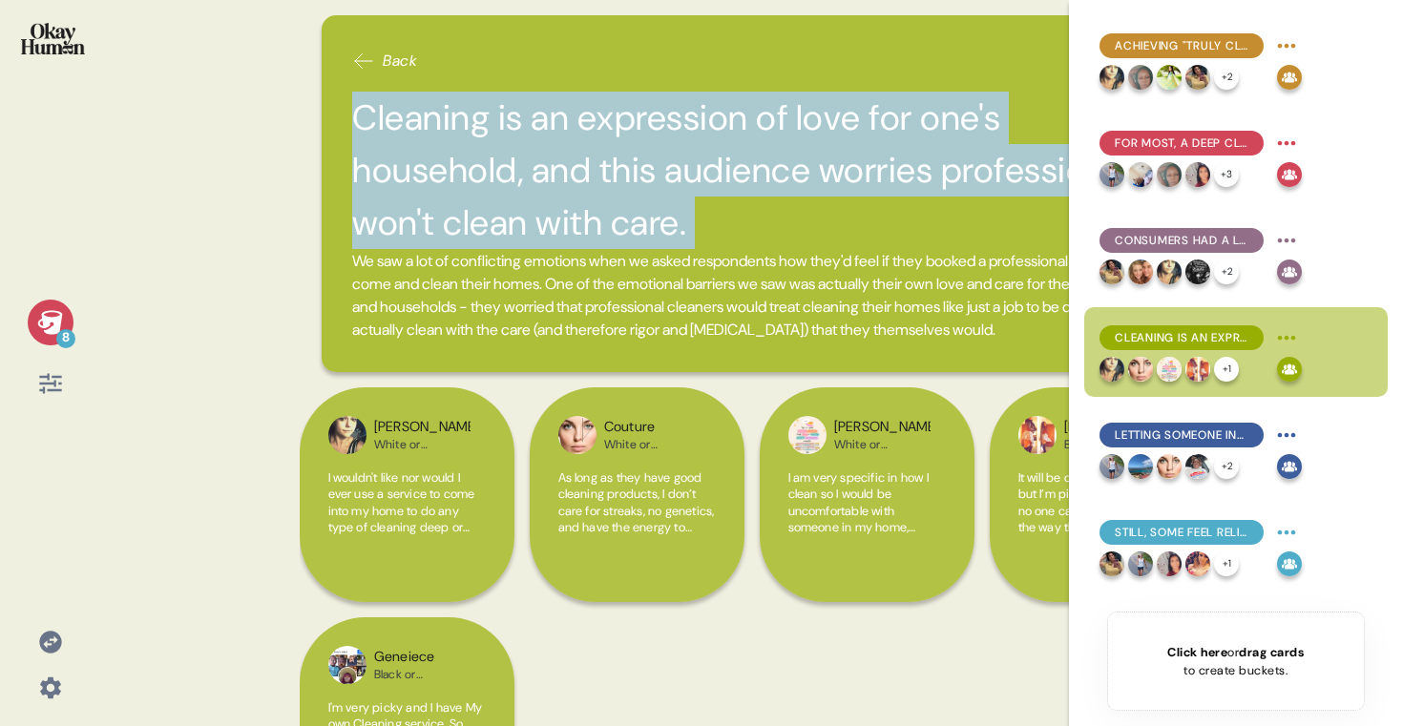
click at [659, 152] on h2 "Cleaning is an expression of love for one's household, and this audience worrie…" at bounding box center [751, 171] width 799 height 158
copy h2 "Cleaning is an expression of love for one's household, and this audience worrie…"
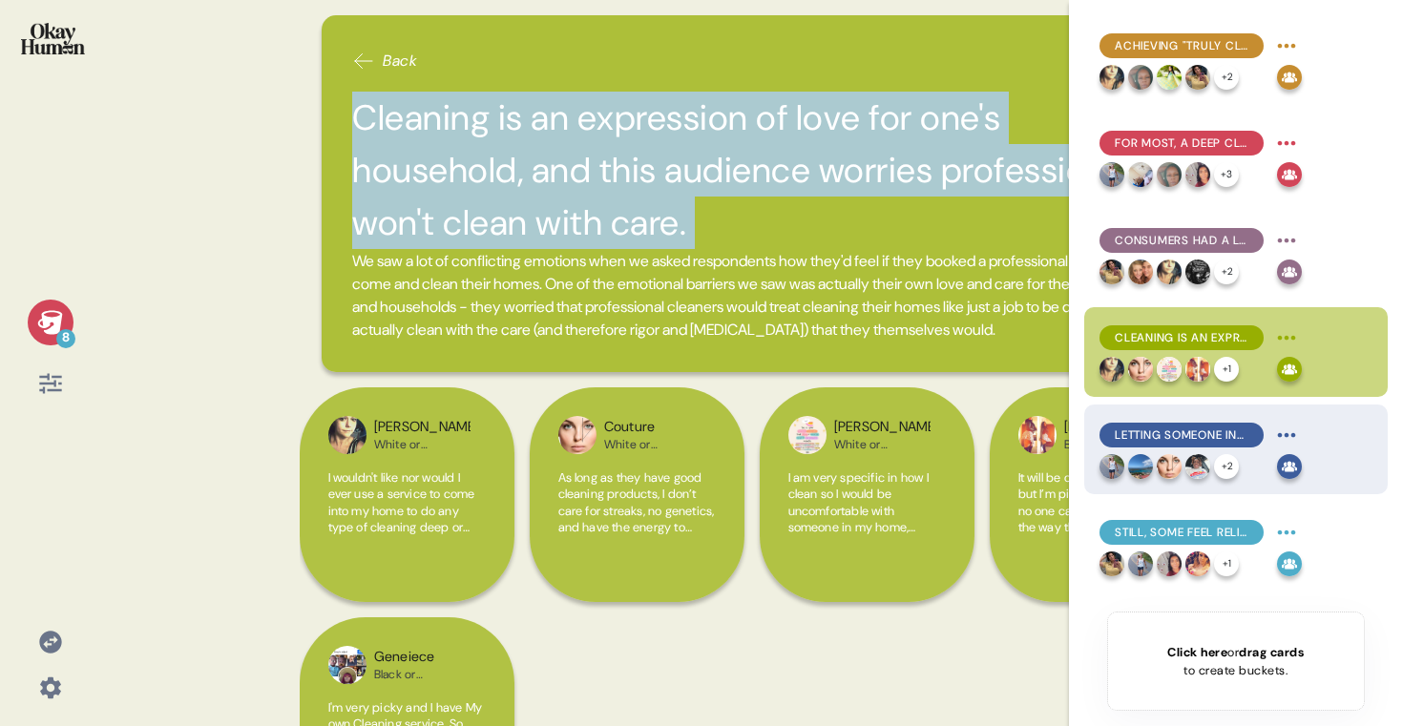
click at [1207, 441] on span "Letting someone into your space is also an investment of trust in the cleaning …" at bounding box center [1182, 435] width 134 height 17
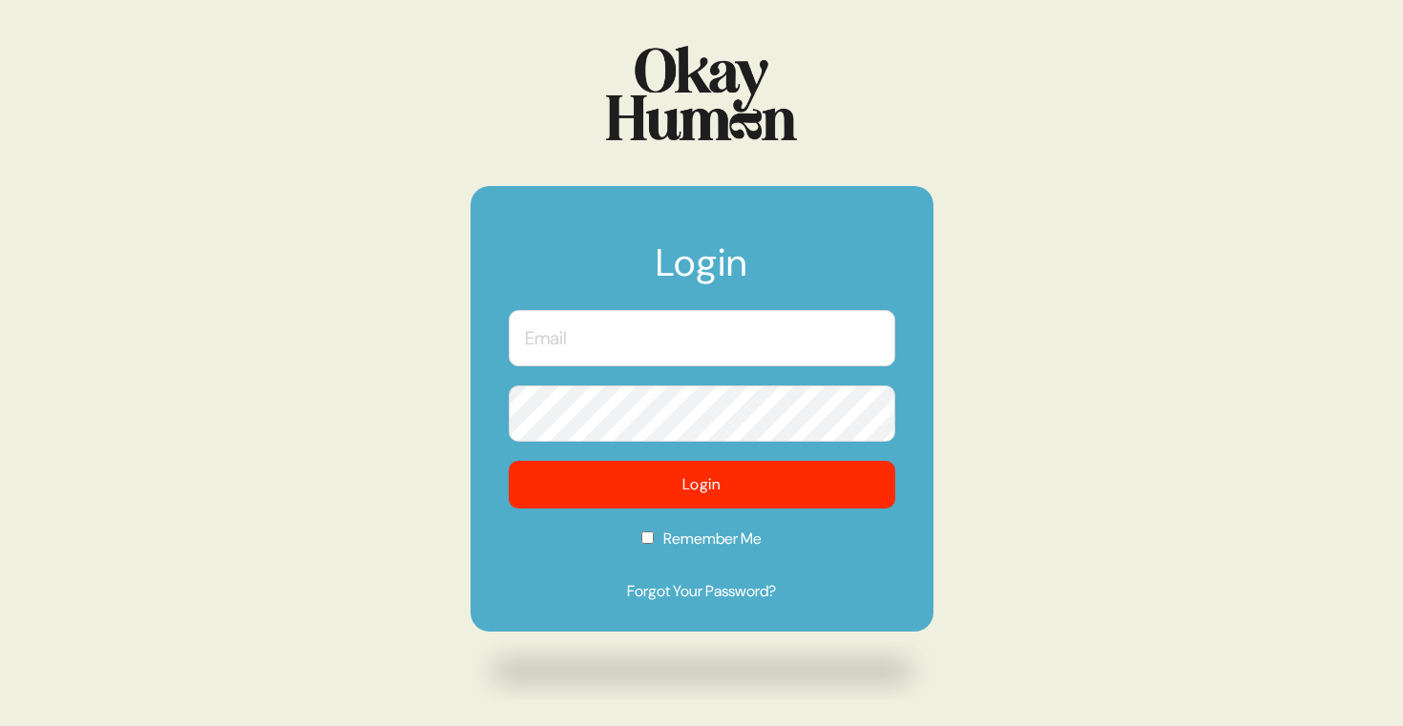
click at [661, 357] on input "text" at bounding box center [702, 338] width 387 height 56
type input "[PERSON_NAME][EMAIL_ADDRESS][DOMAIN_NAME]"
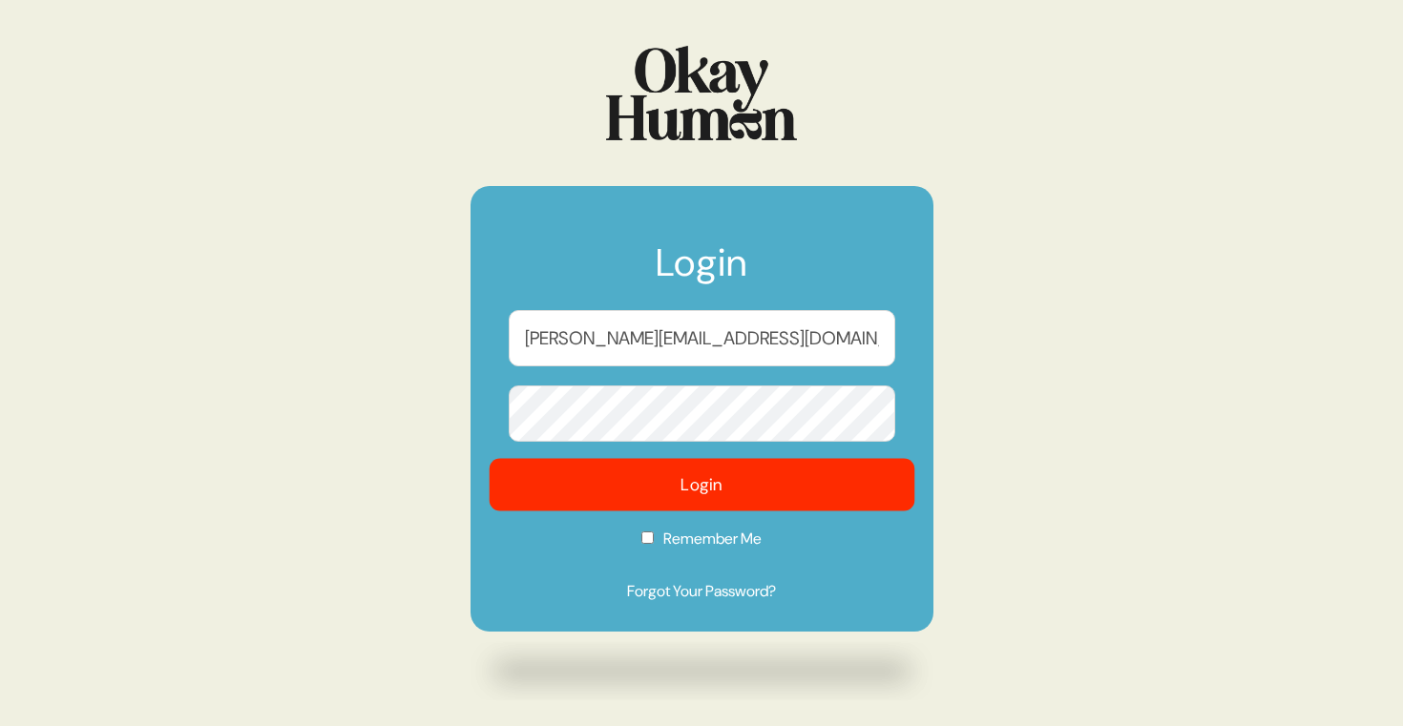
click at [657, 492] on button "Login" at bounding box center [702, 485] width 426 height 53
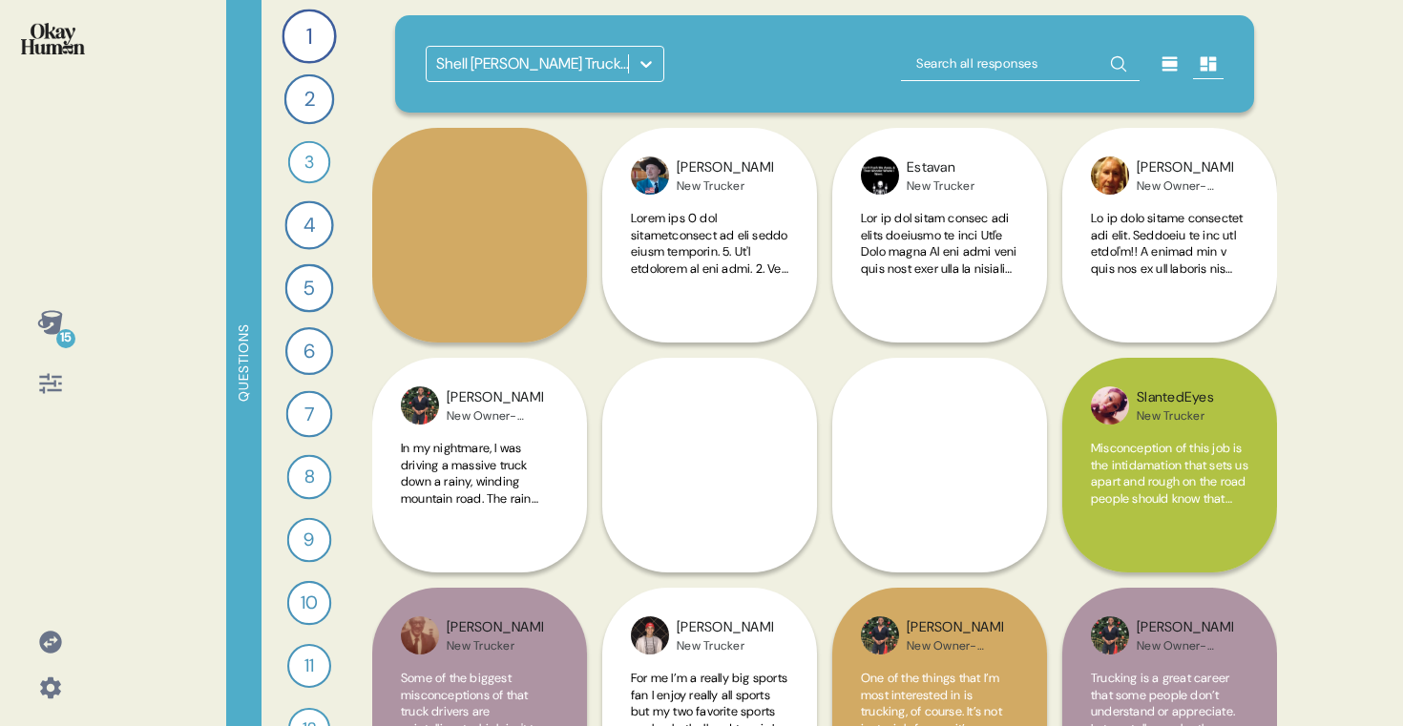
click at [585, 71] on div "Shell [PERSON_NAME] Truckers Research" at bounding box center [533, 64] width 194 height 23
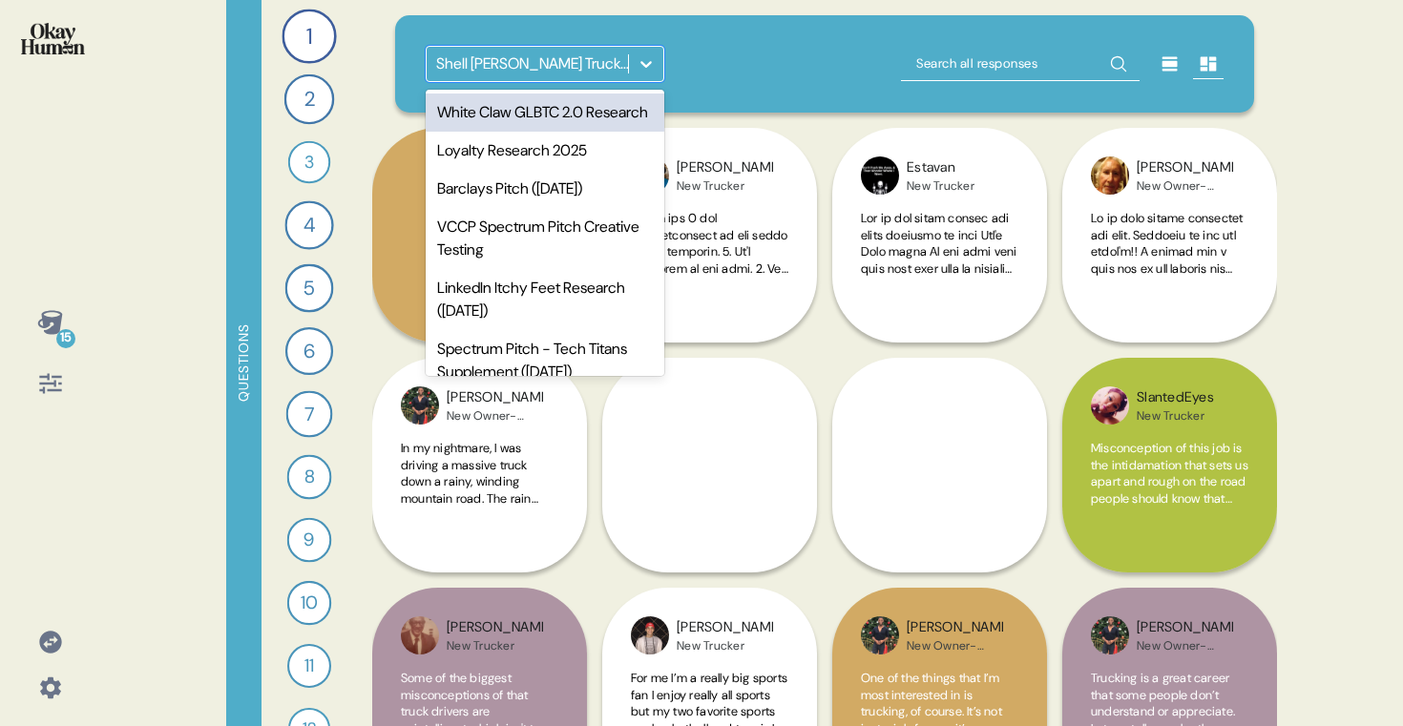
click at [561, 121] on div "White Claw GLBTC 2.0 Research" at bounding box center [545, 113] width 239 height 38
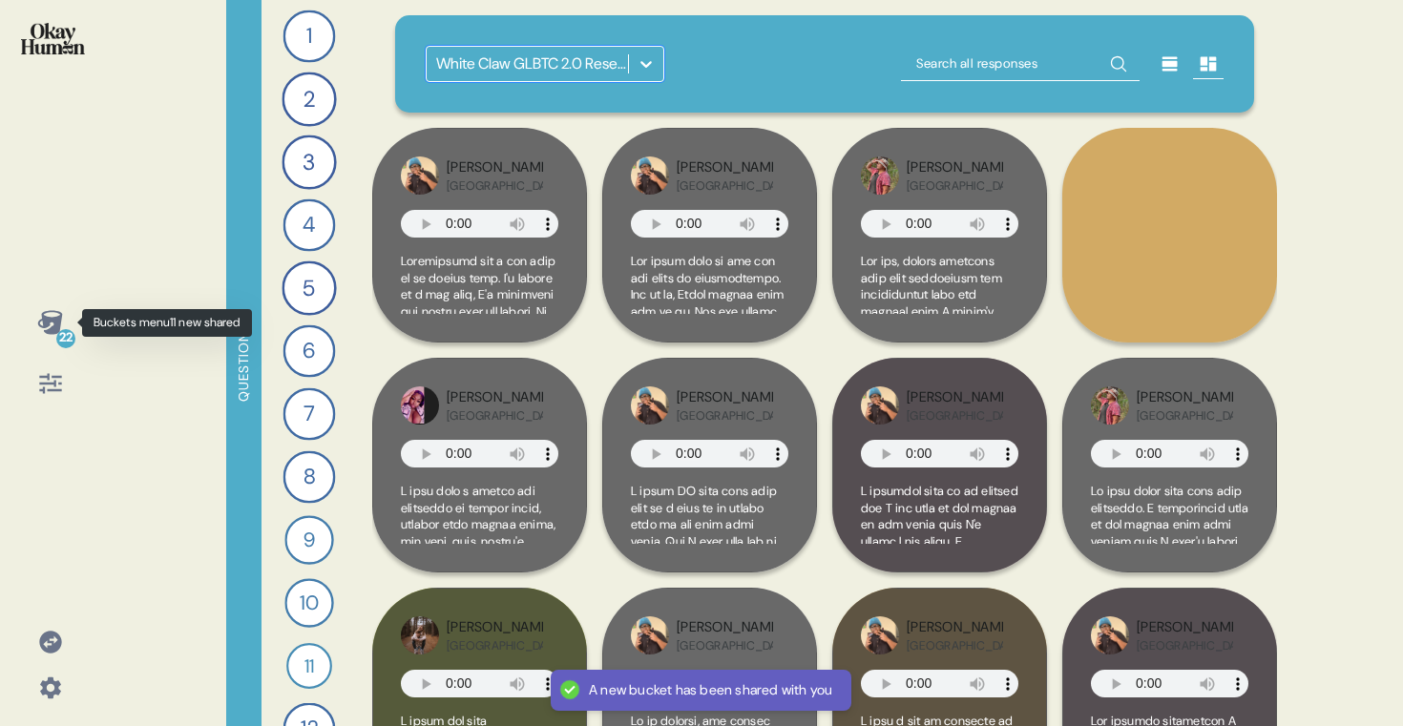
click at [44, 319] on div at bounding box center [49, 322] width 11 height 11
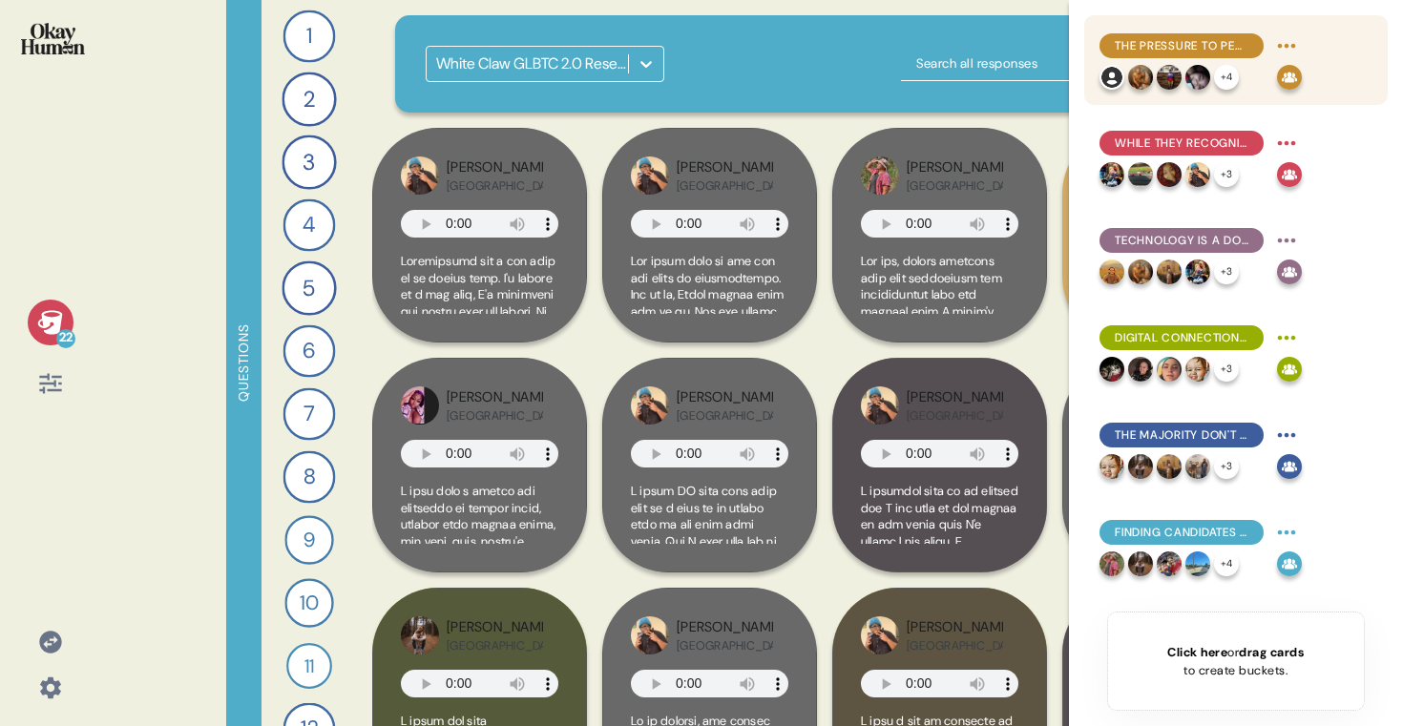
click at [1198, 43] on span "The pressure to perform socially is an exhausting & frustrating problem, both o…" at bounding box center [1182, 45] width 134 height 17
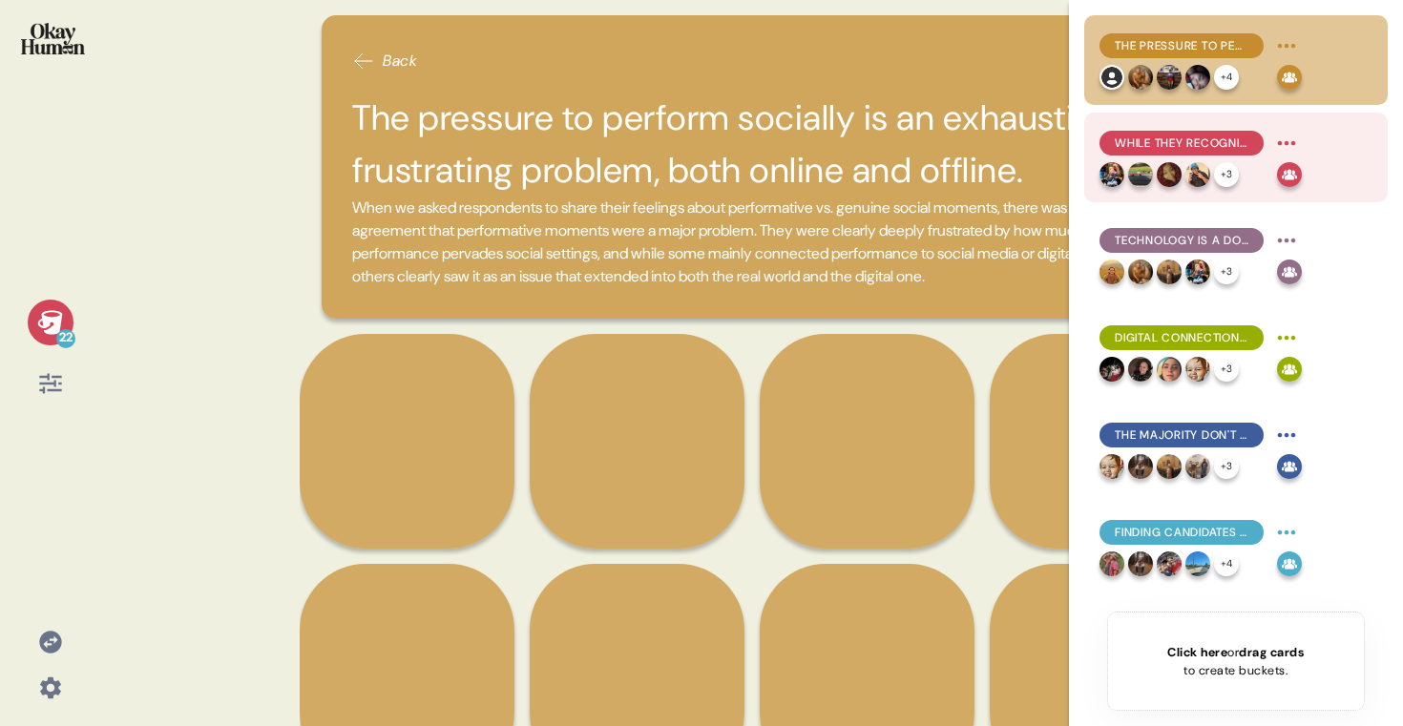
click at [1171, 145] on span "While they recognize why people perform, young adults say this keeps social nee…" at bounding box center [1182, 143] width 134 height 17
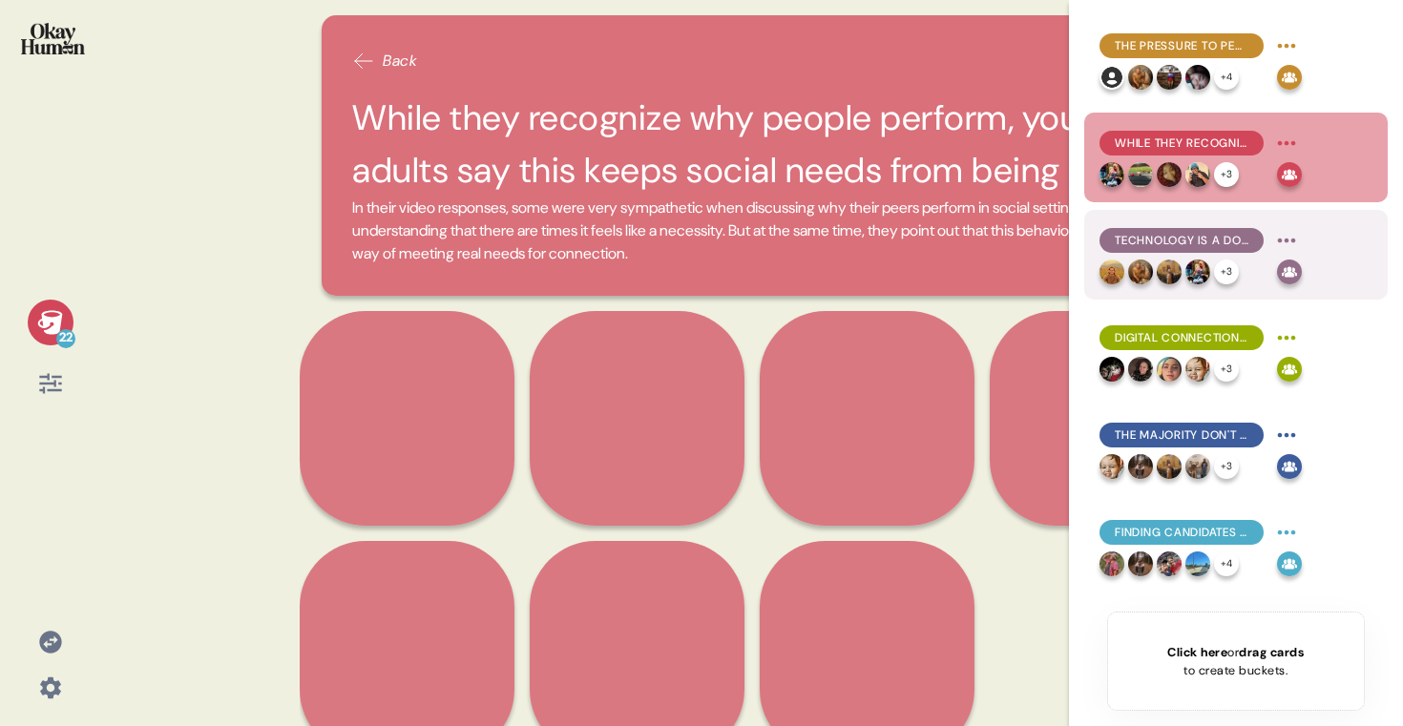
click at [1204, 251] on div "Technology is a double-edged sword, making it both easier and harder to truly c…" at bounding box center [1182, 240] width 164 height 25
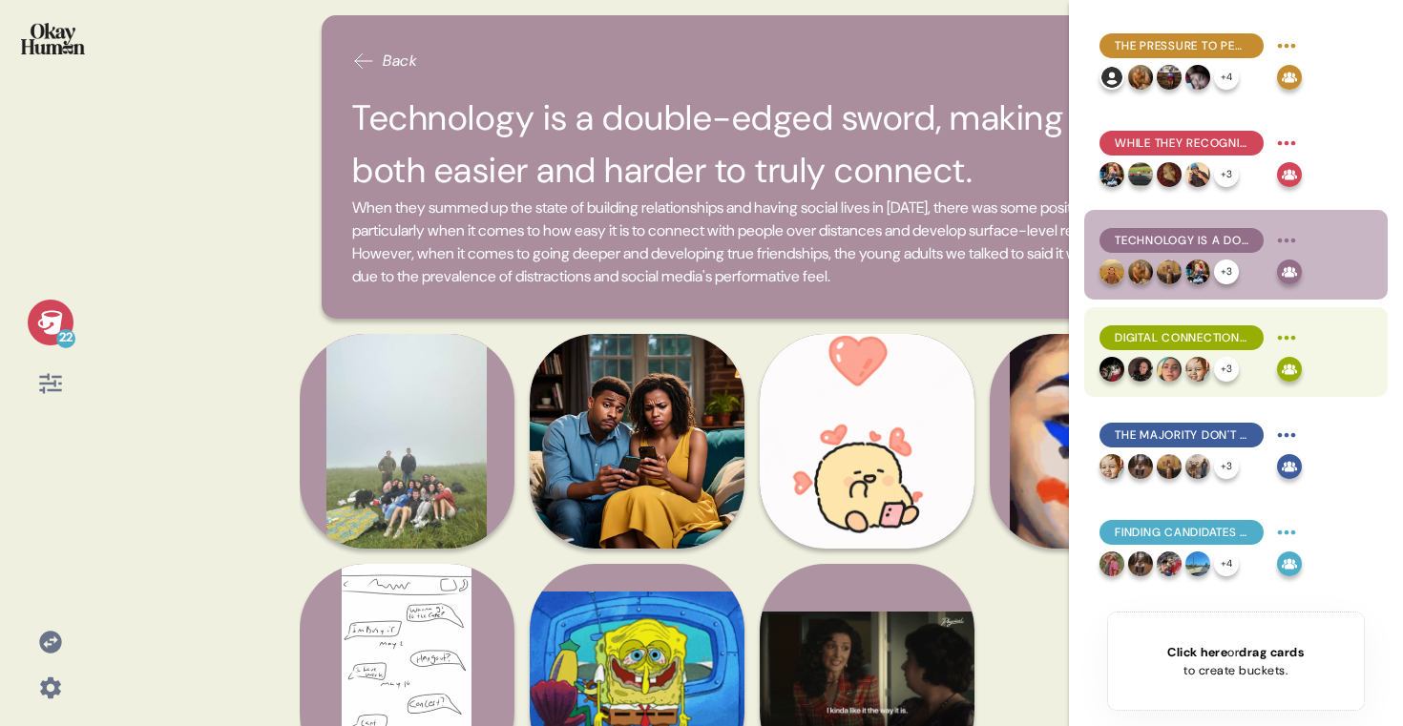
click at [1168, 326] on div "Digital connection is a constant temptation - both easier and less valuable tha…" at bounding box center [1182, 338] width 164 height 25
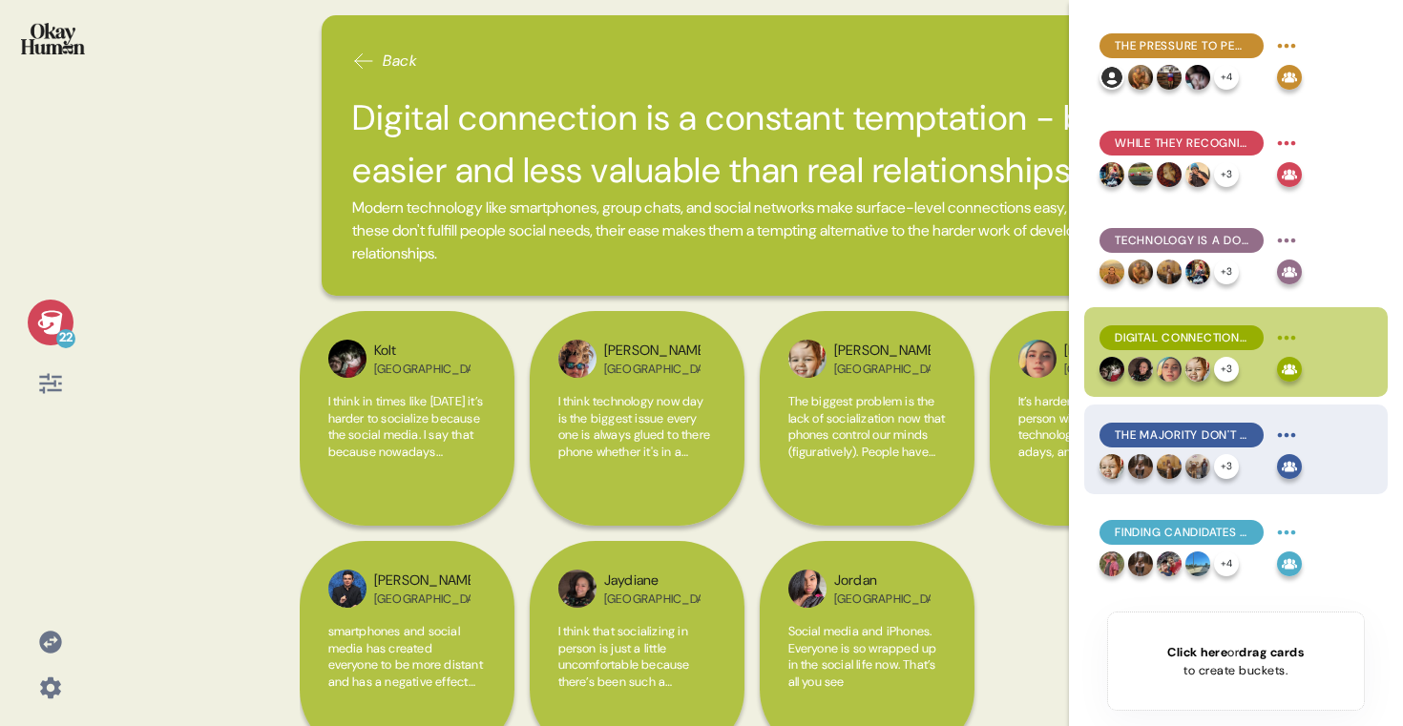
click at [1181, 429] on span "The majority don't engage with AI socially, though a minority sees it as therap…" at bounding box center [1182, 435] width 134 height 17
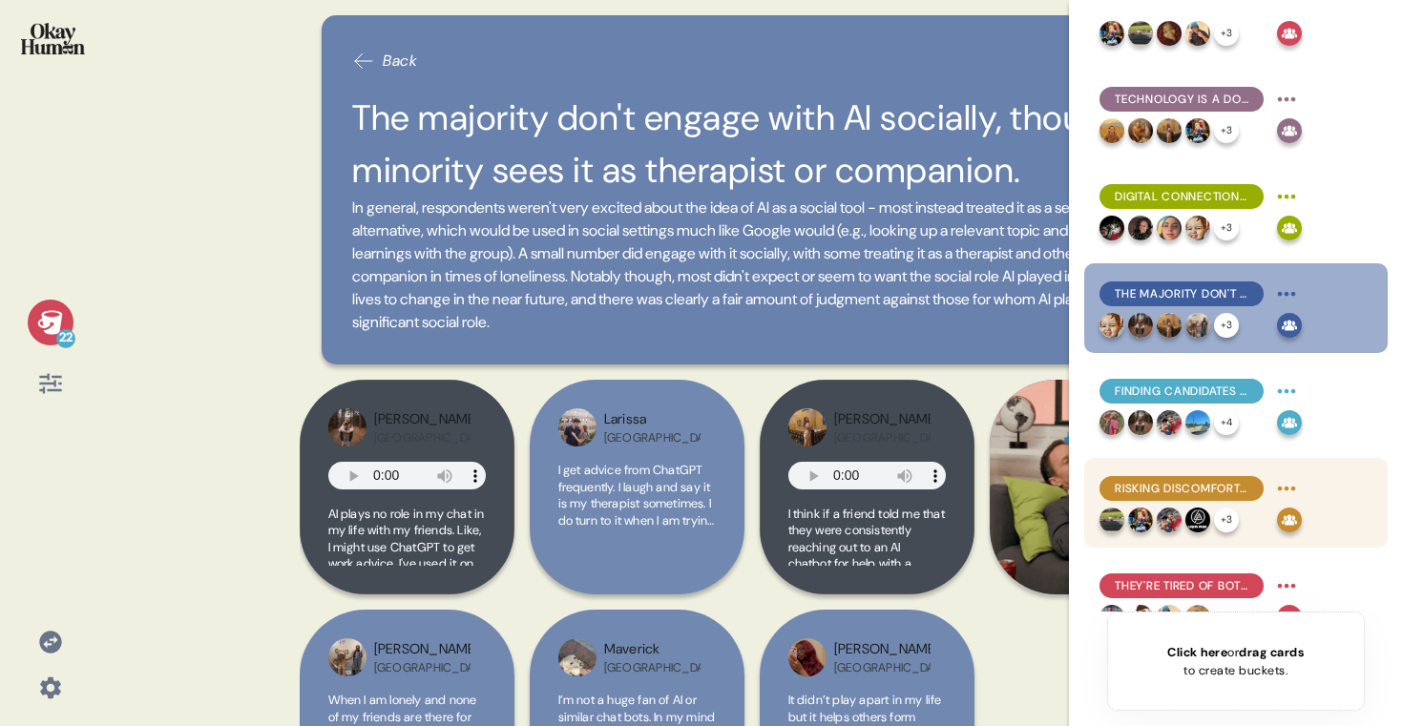
scroll to position [216, 0]
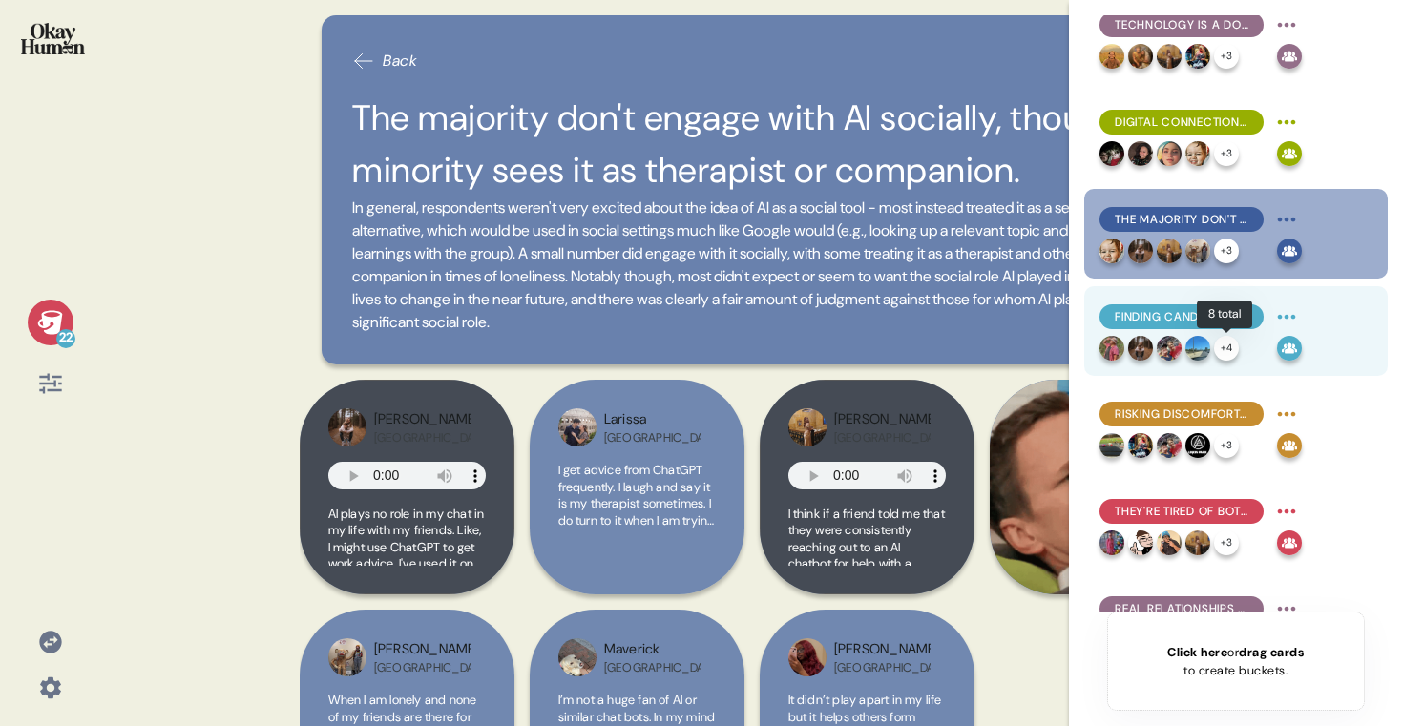
click at [1218, 340] on div "+ 4" at bounding box center [1226, 348] width 25 height 25
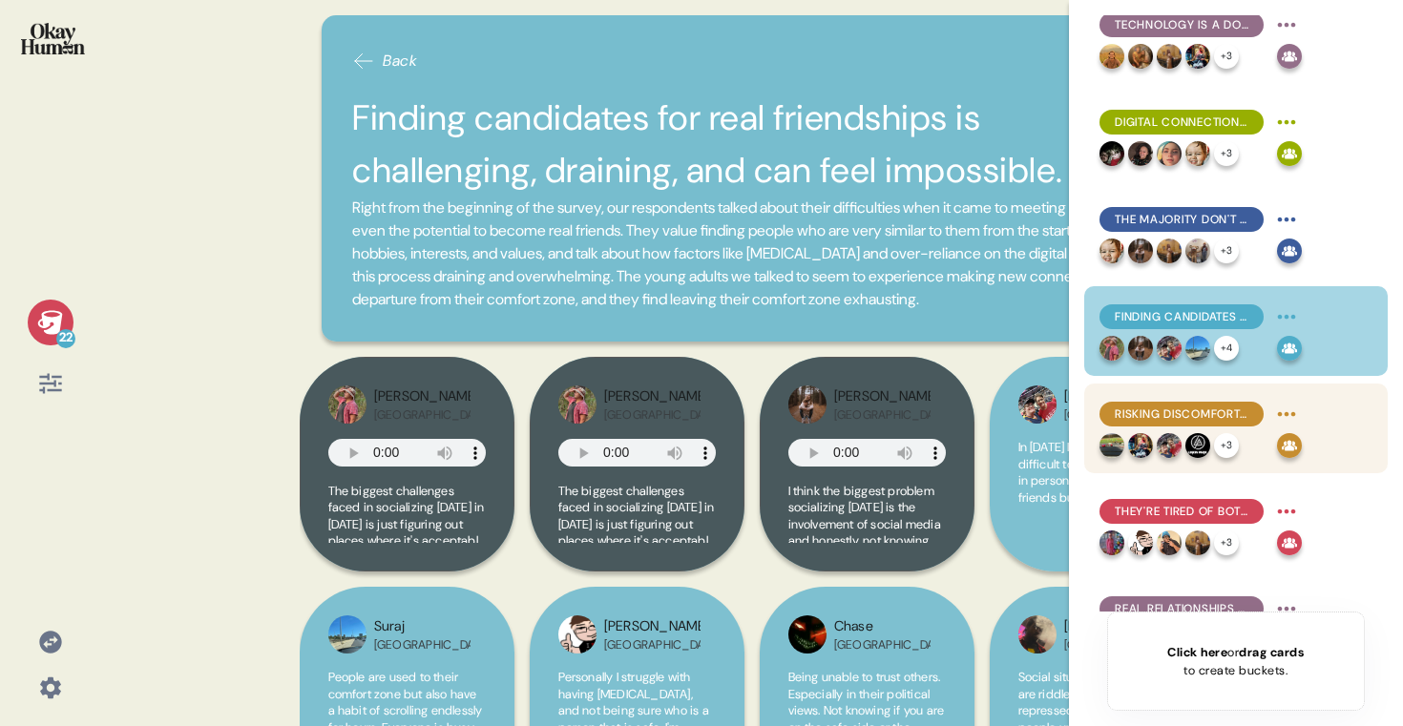
click at [1201, 410] on span "Risking discomfort, awkwardness, or offense can be a major obstacle to forming …" at bounding box center [1182, 414] width 134 height 17
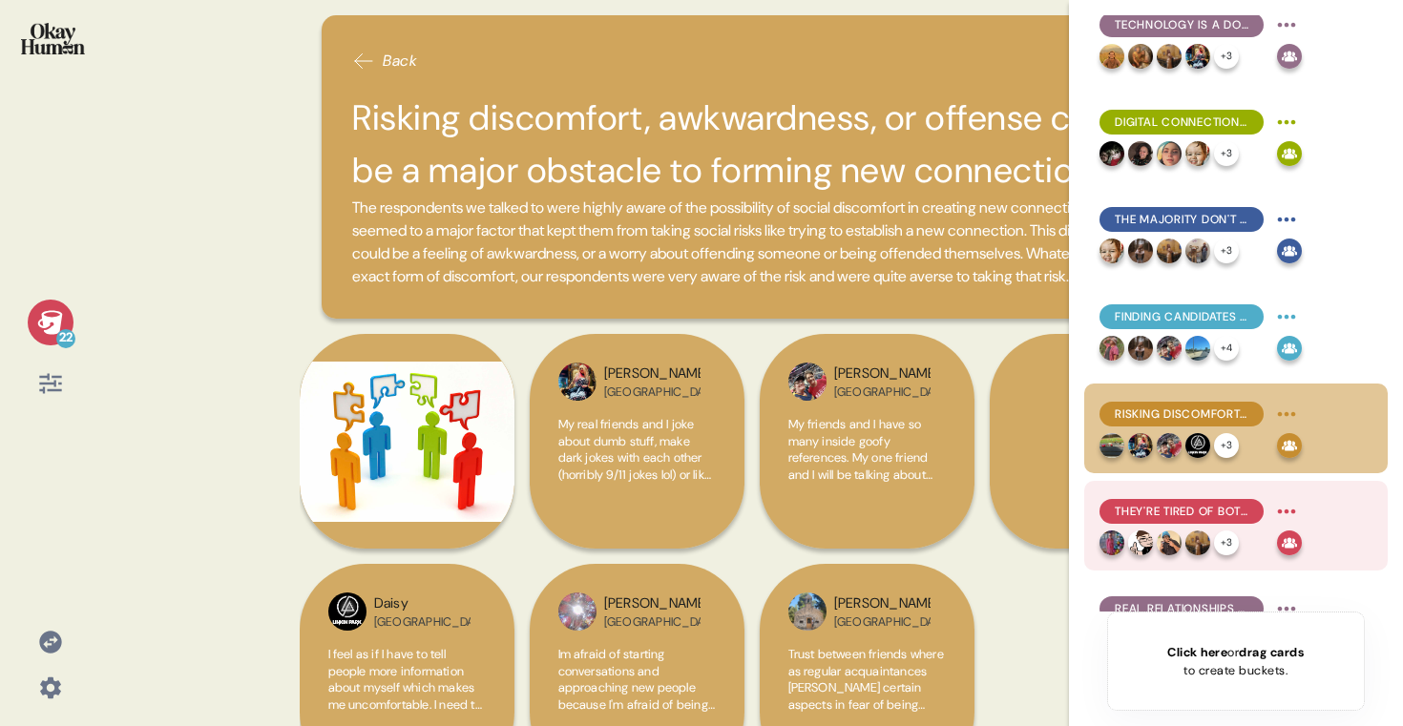
click at [1180, 534] on div at bounding box center [1169, 543] width 25 height 25
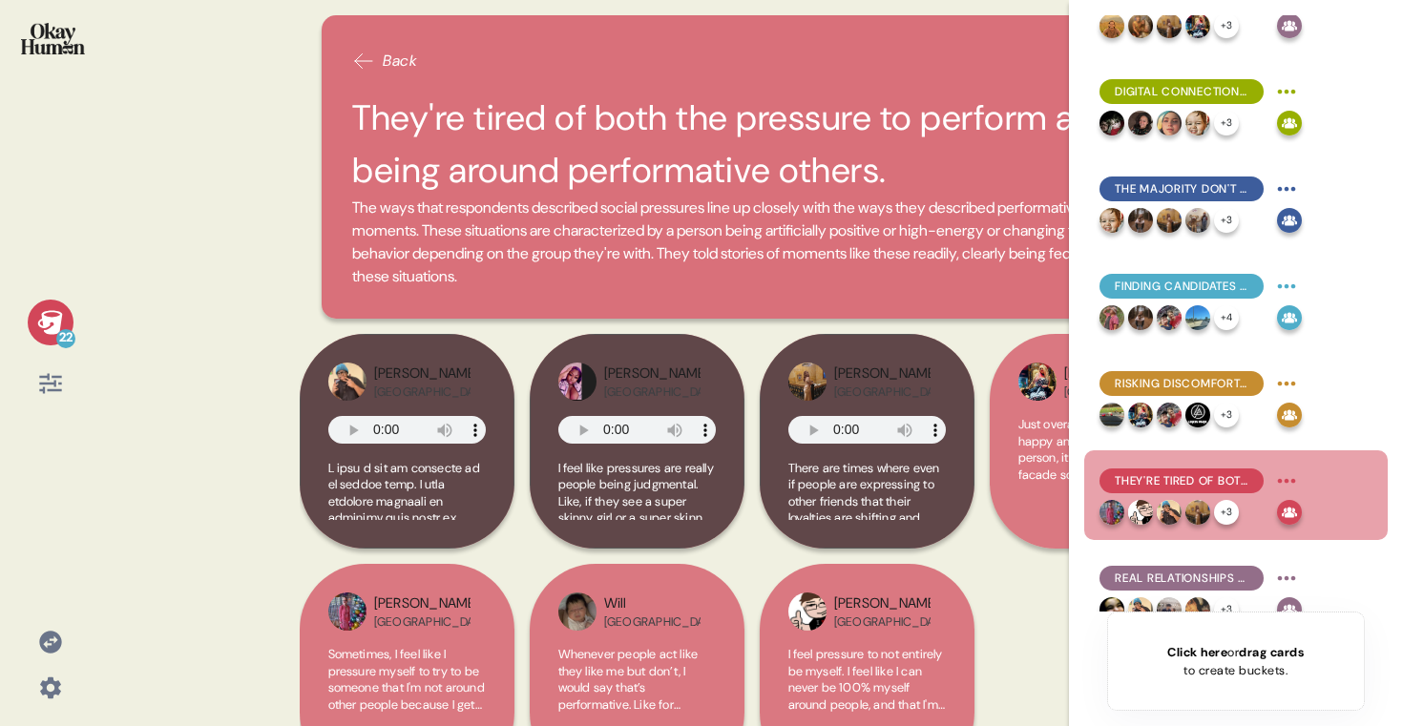
scroll to position [248, 0]
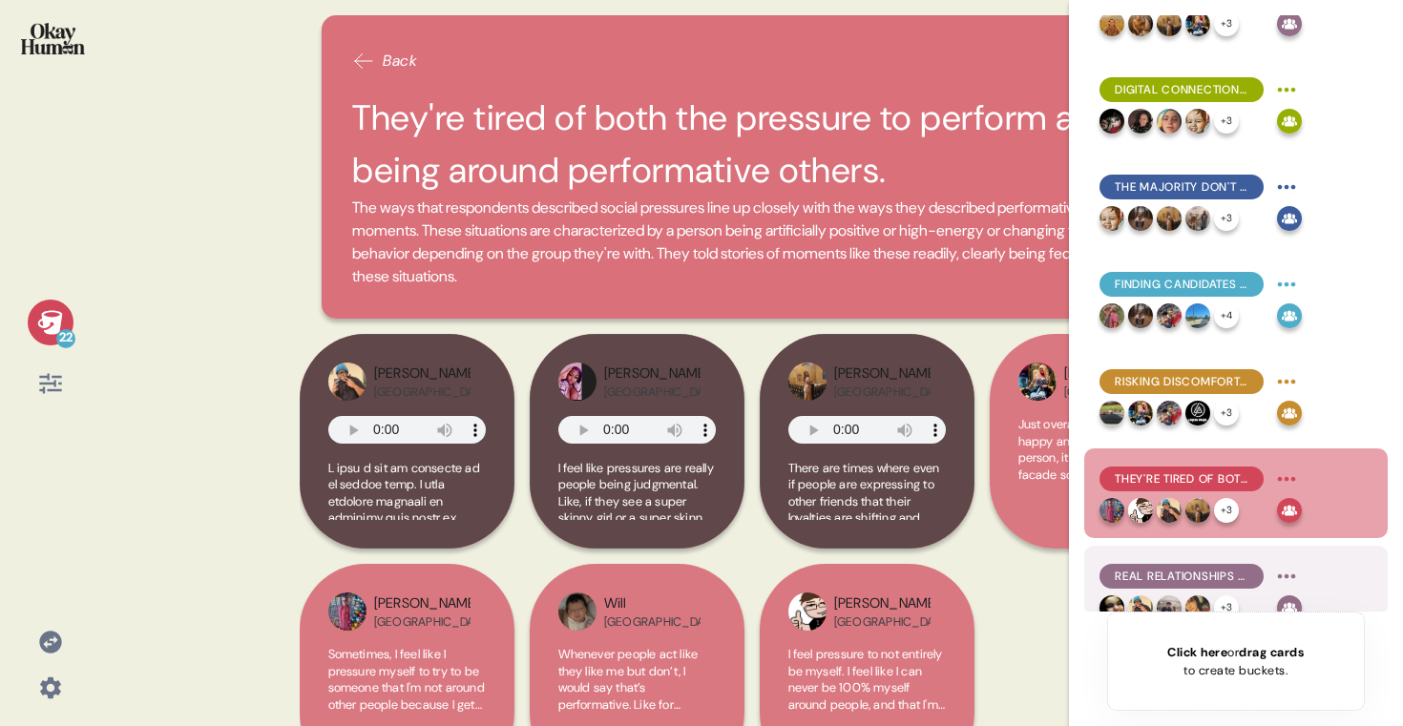
click at [1166, 586] on div "Real relationships are built through vulnerable conversations and challenging m…" at bounding box center [1182, 576] width 164 height 25
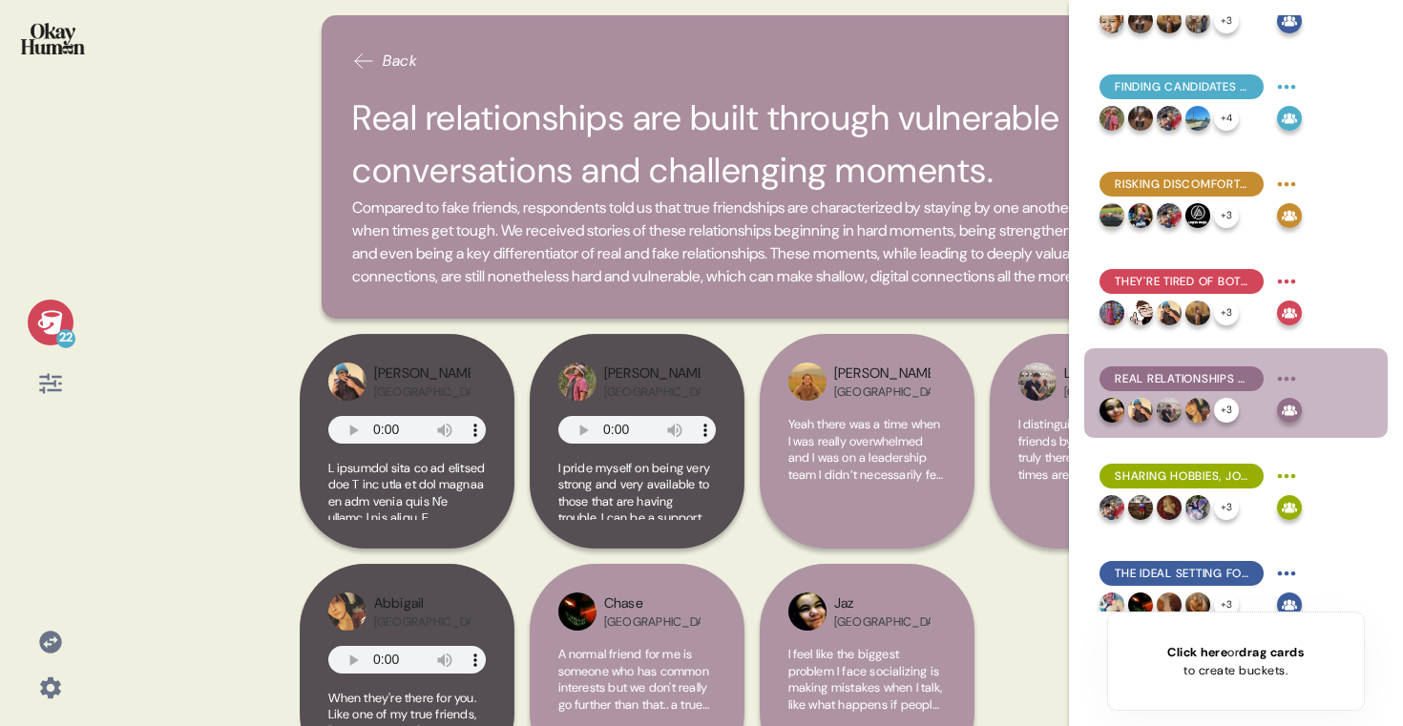
scroll to position [467, 0]
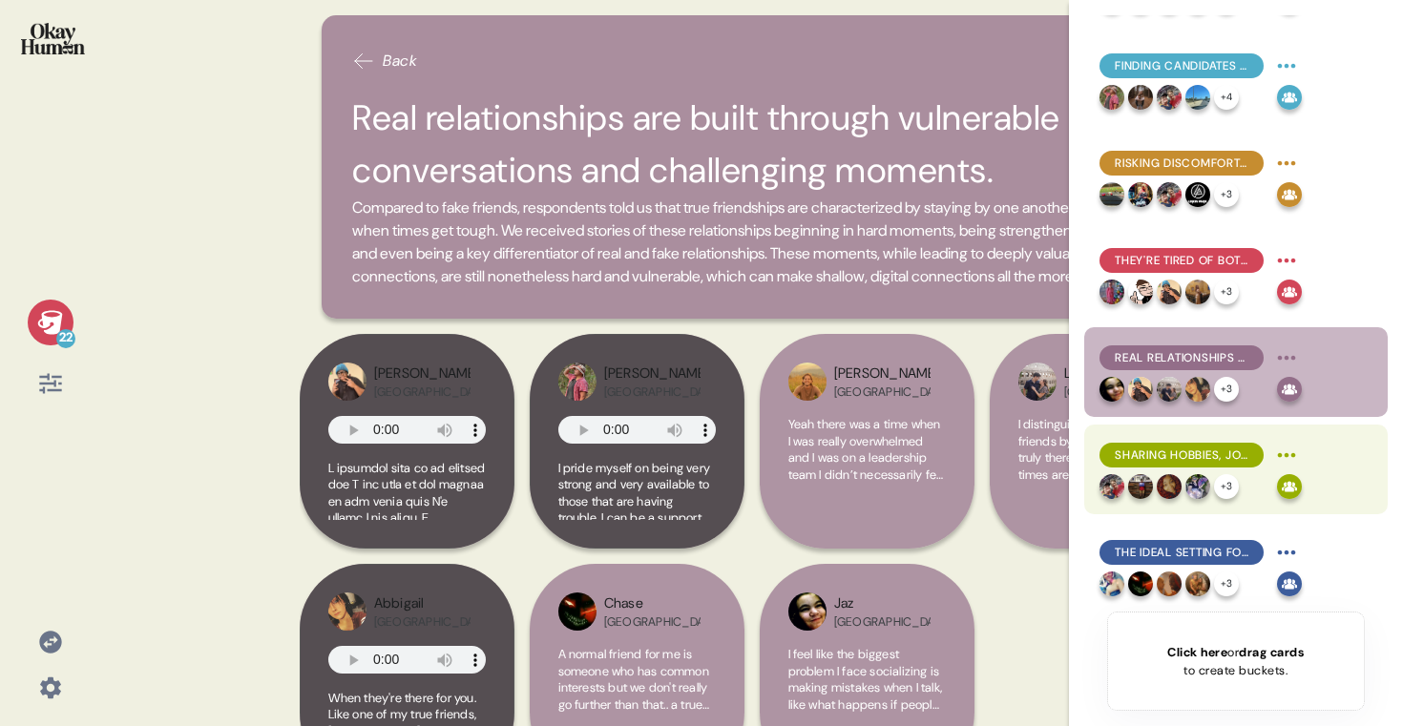
click at [1191, 462] on span "Sharing hobbies, jokes, & interests is another highly valuable - and vulnerable…" at bounding box center [1182, 455] width 134 height 17
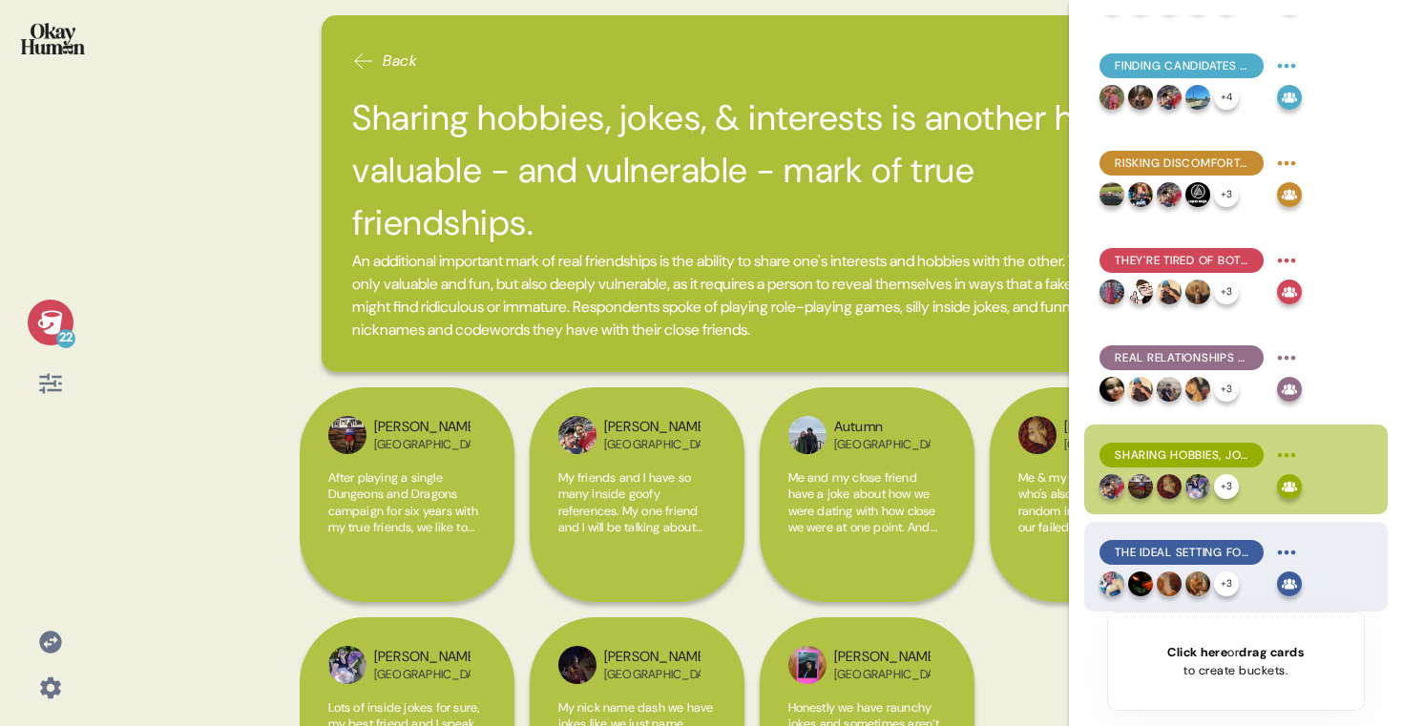
click at [1188, 549] on span "The ideal setting for connection reduces distractions & performative settings." at bounding box center [1182, 552] width 134 height 17
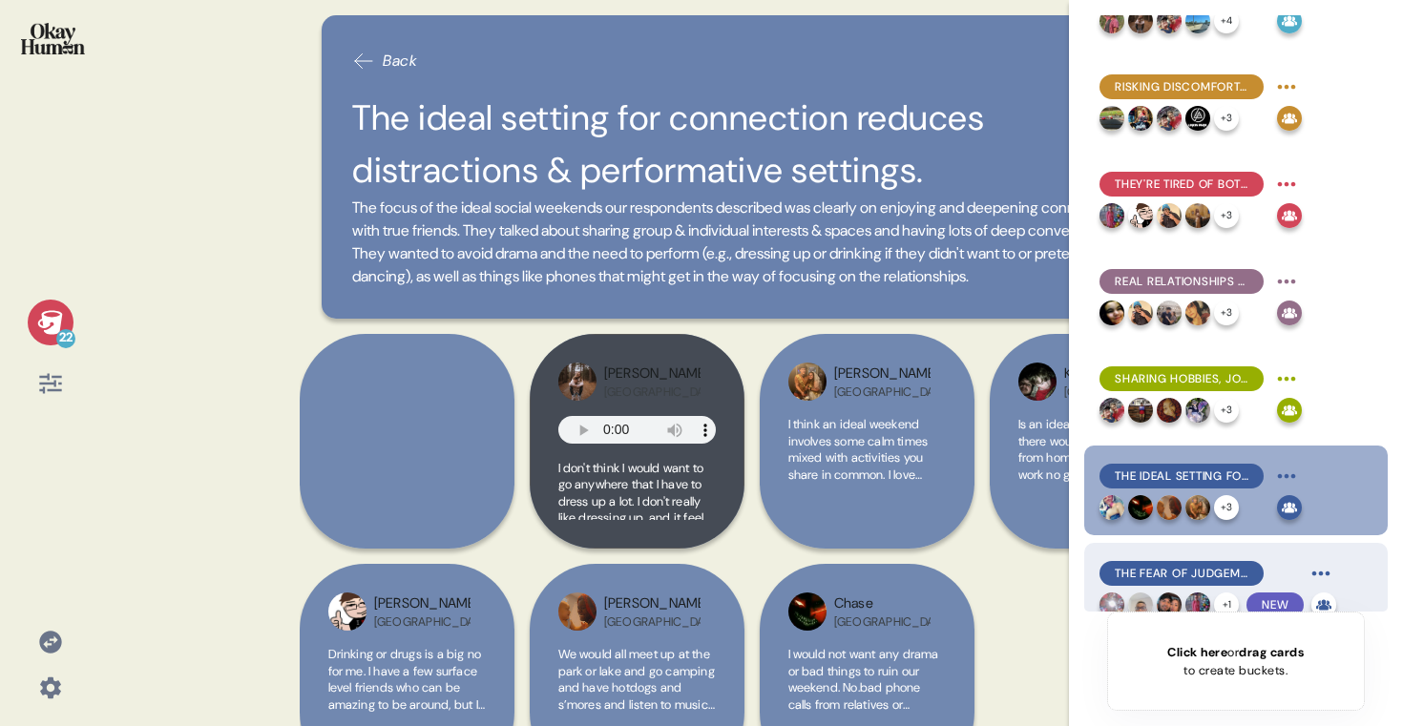
scroll to position [570, 0]
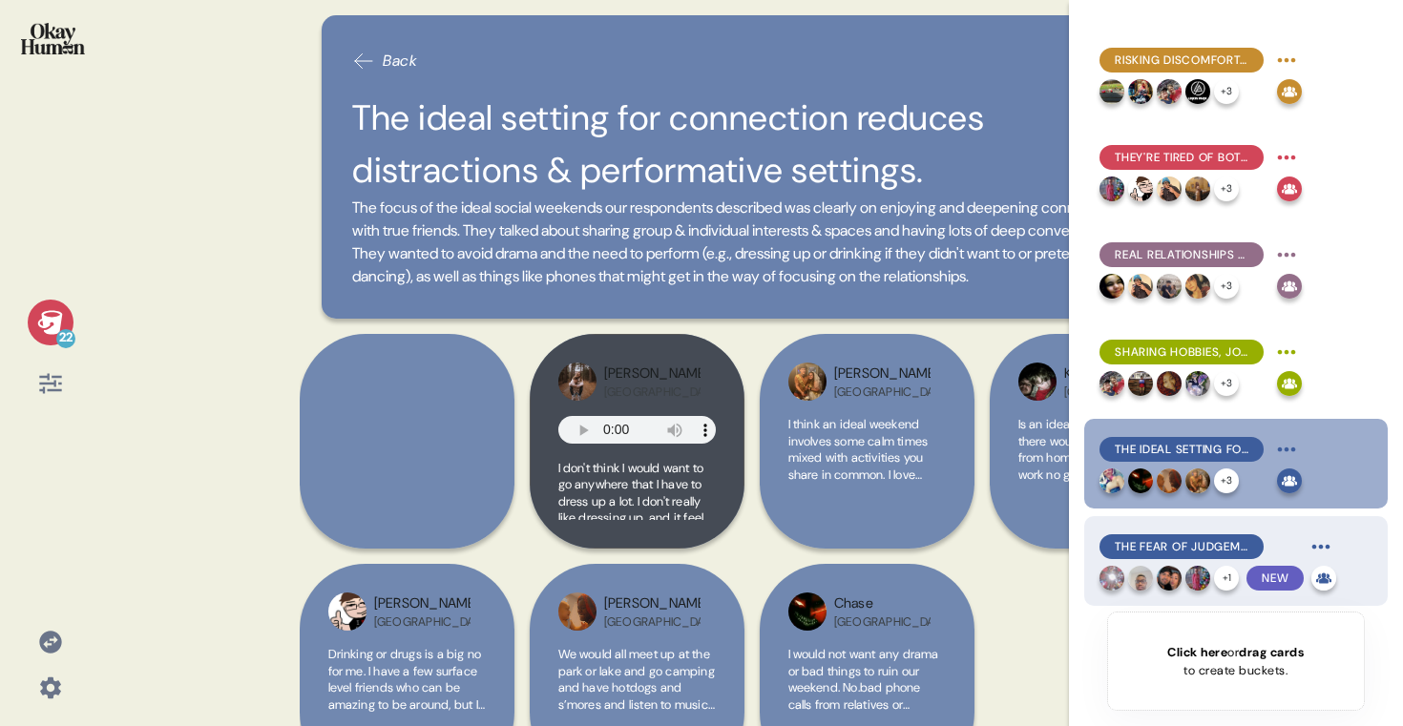
click at [1187, 535] on div "The Fear of Judgement and Rejection" at bounding box center [1182, 547] width 164 height 25
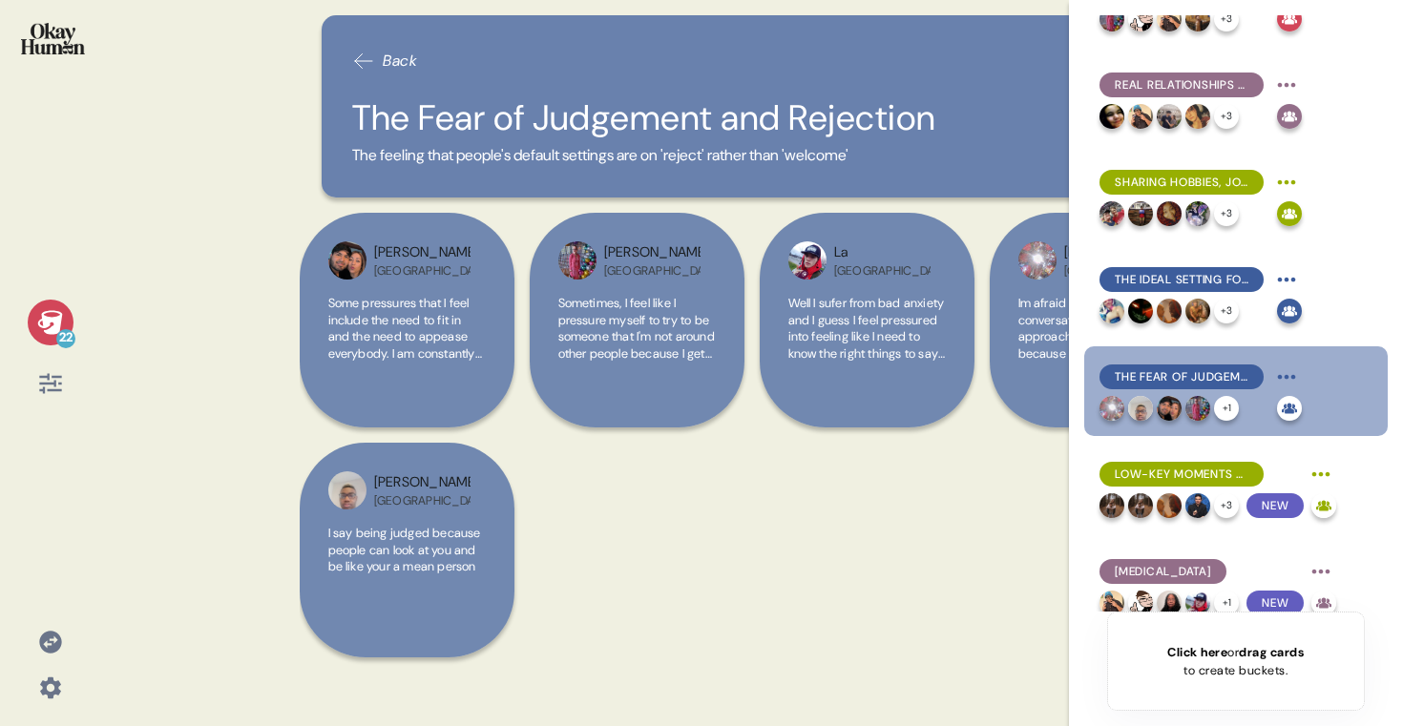
scroll to position [745, 0]
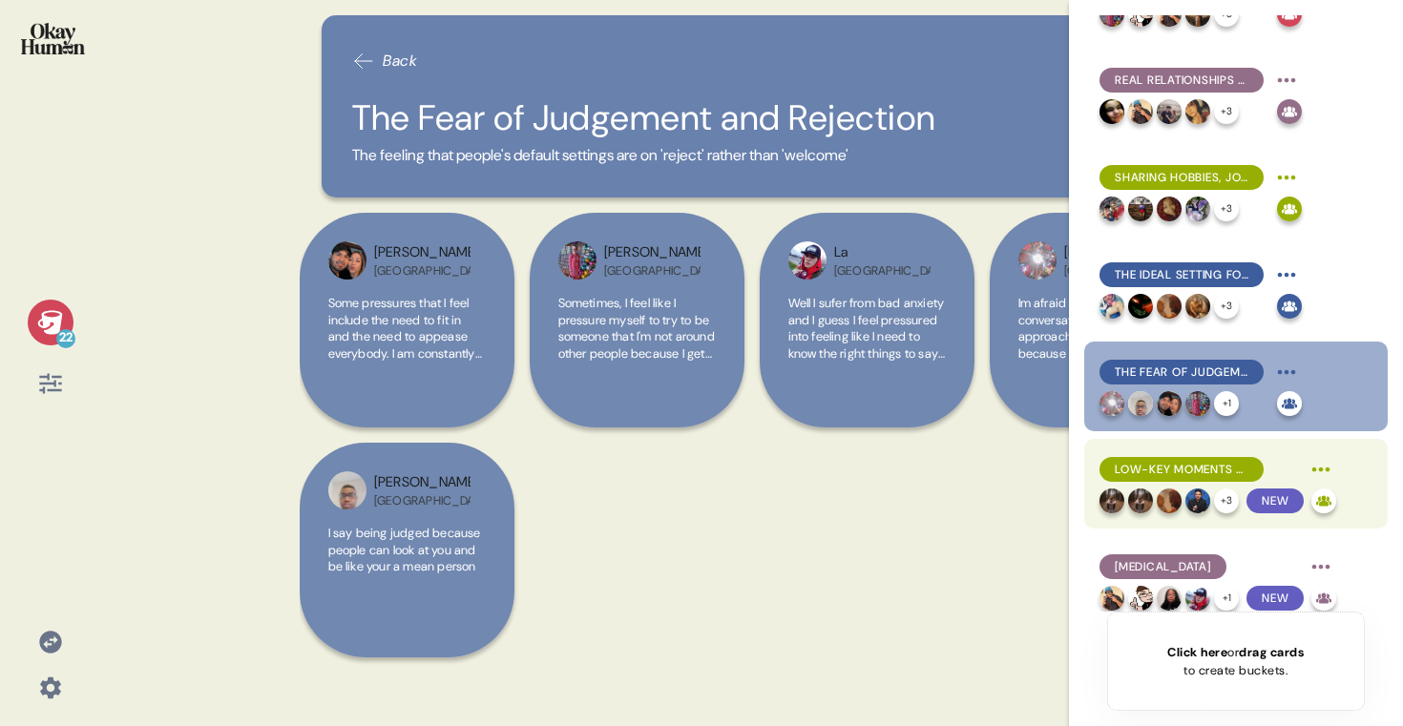
click at [1189, 474] on span "Low-key moments are wanted" at bounding box center [1182, 469] width 134 height 17
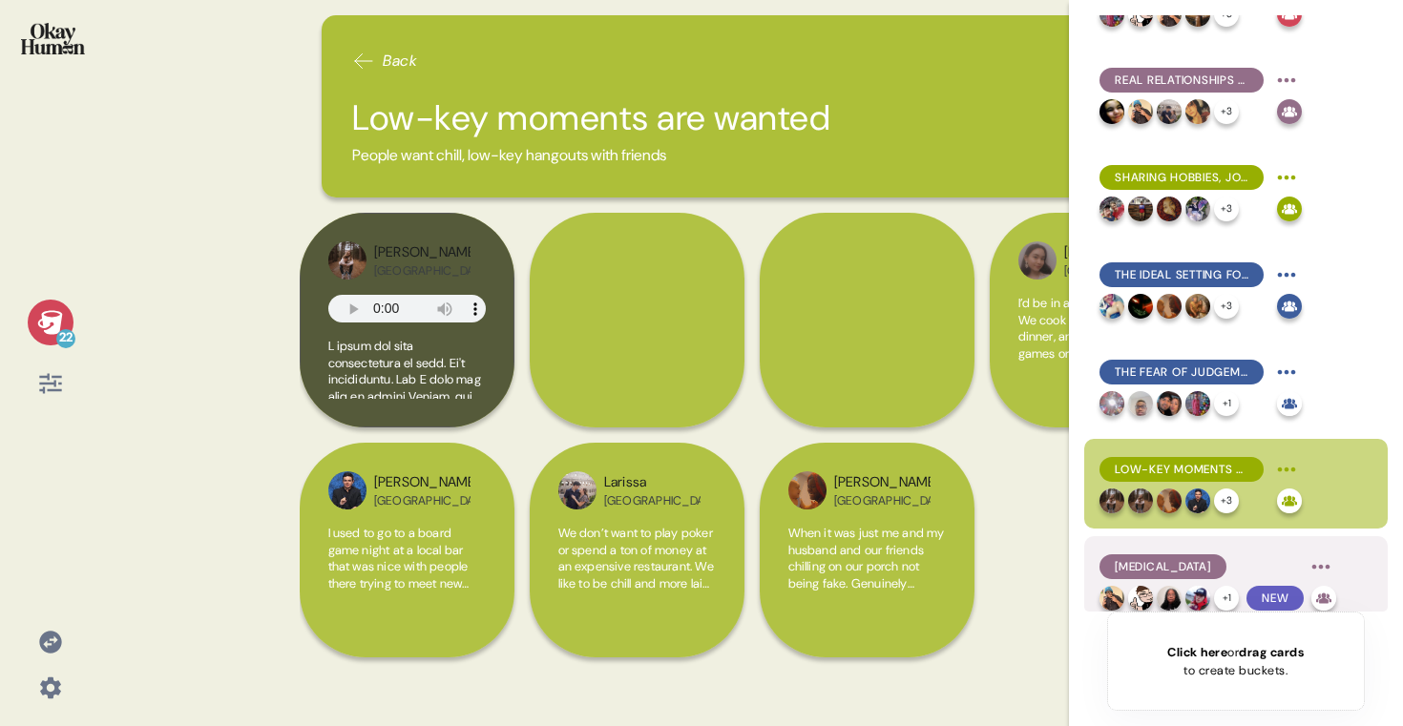
click at [1196, 558] on span "Social Anxiety" at bounding box center [1163, 566] width 96 height 17
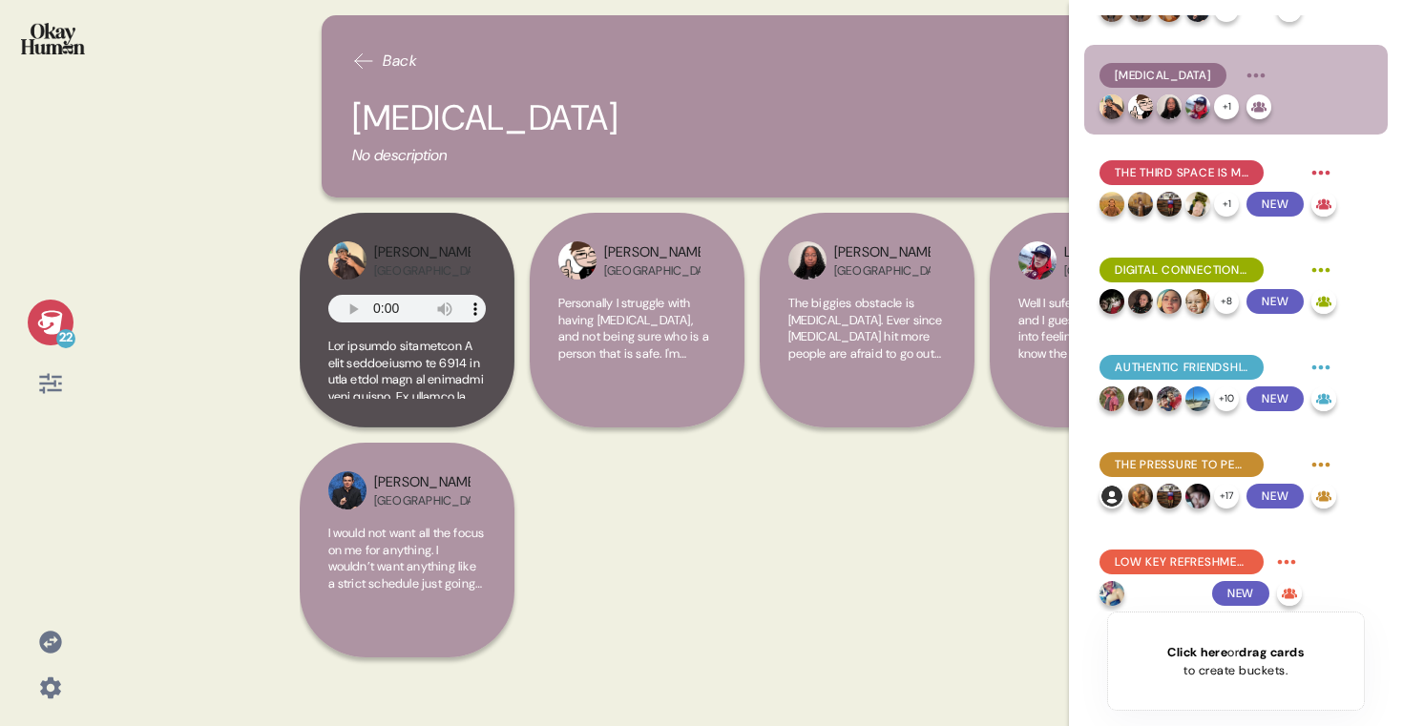
scroll to position [1285, 0]
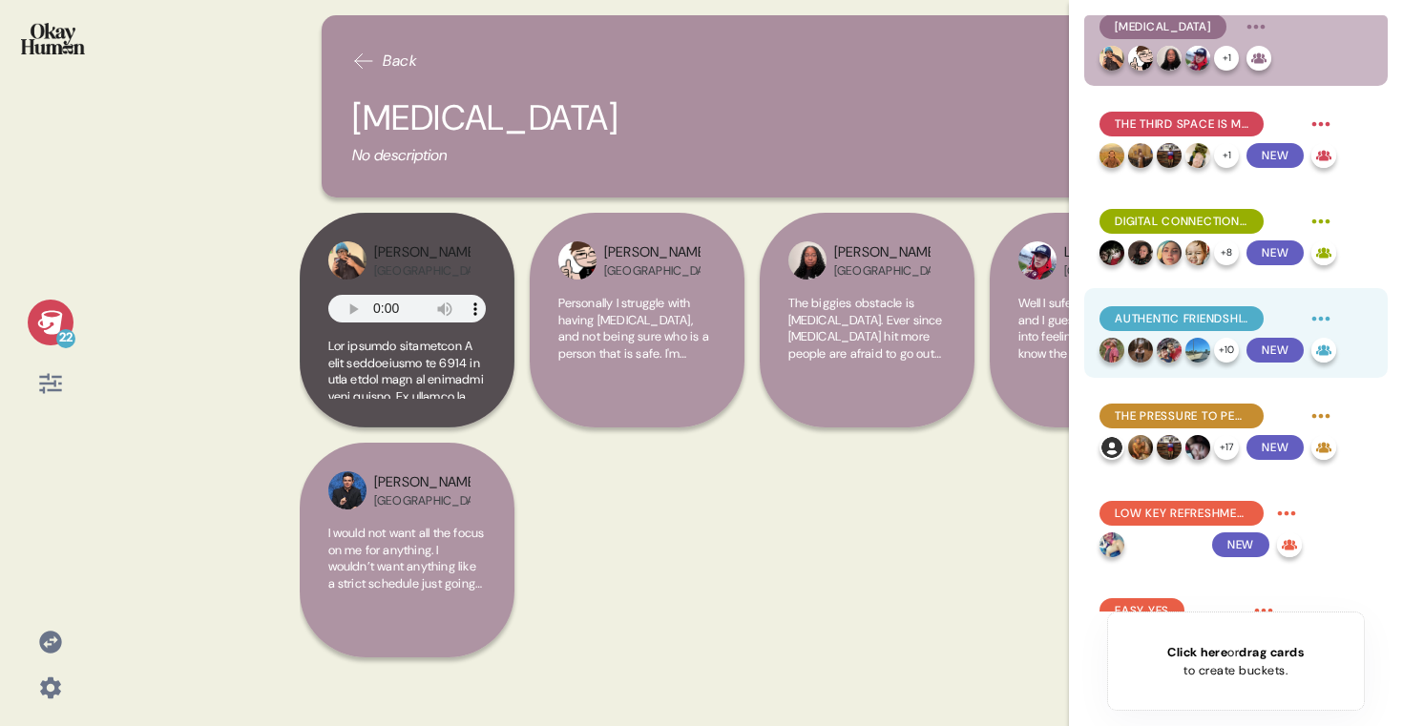
click at [1184, 305] on div "Authentic Friendships are hard to find" at bounding box center [1218, 319] width 237 height 31
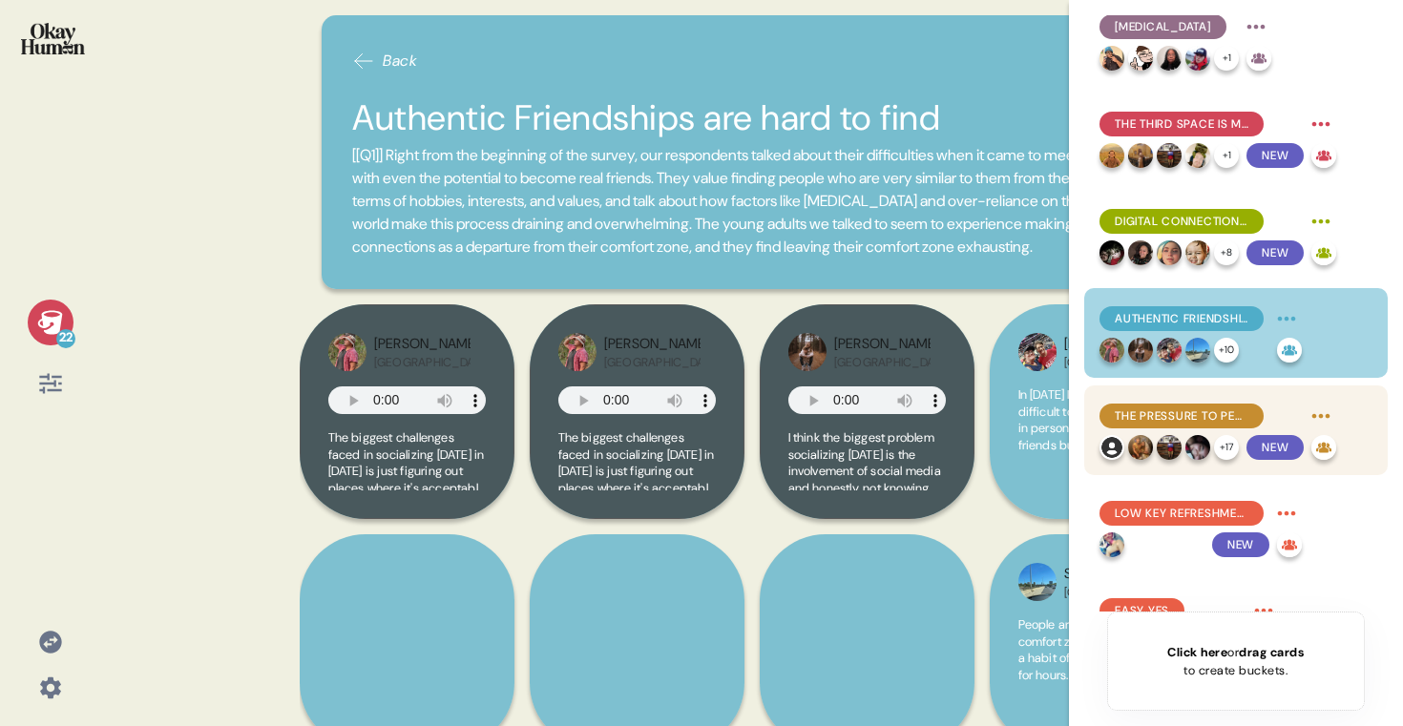
click at [1176, 433] on div "The pressure to perform socially is an exhausting & frustrating problem, both o…" at bounding box center [1218, 430] width 237 height 59
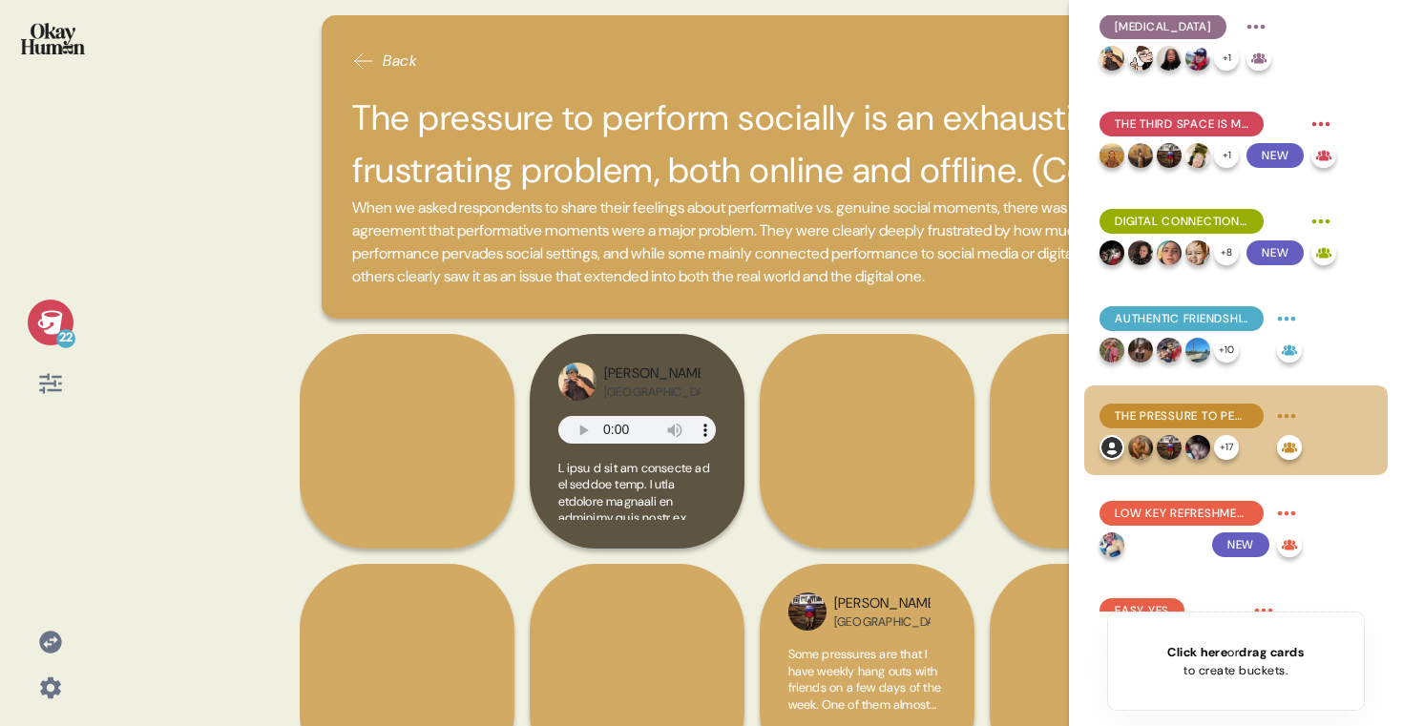
click at [48, 326] on icon at bounding box center [50, 322] width 27 height 27
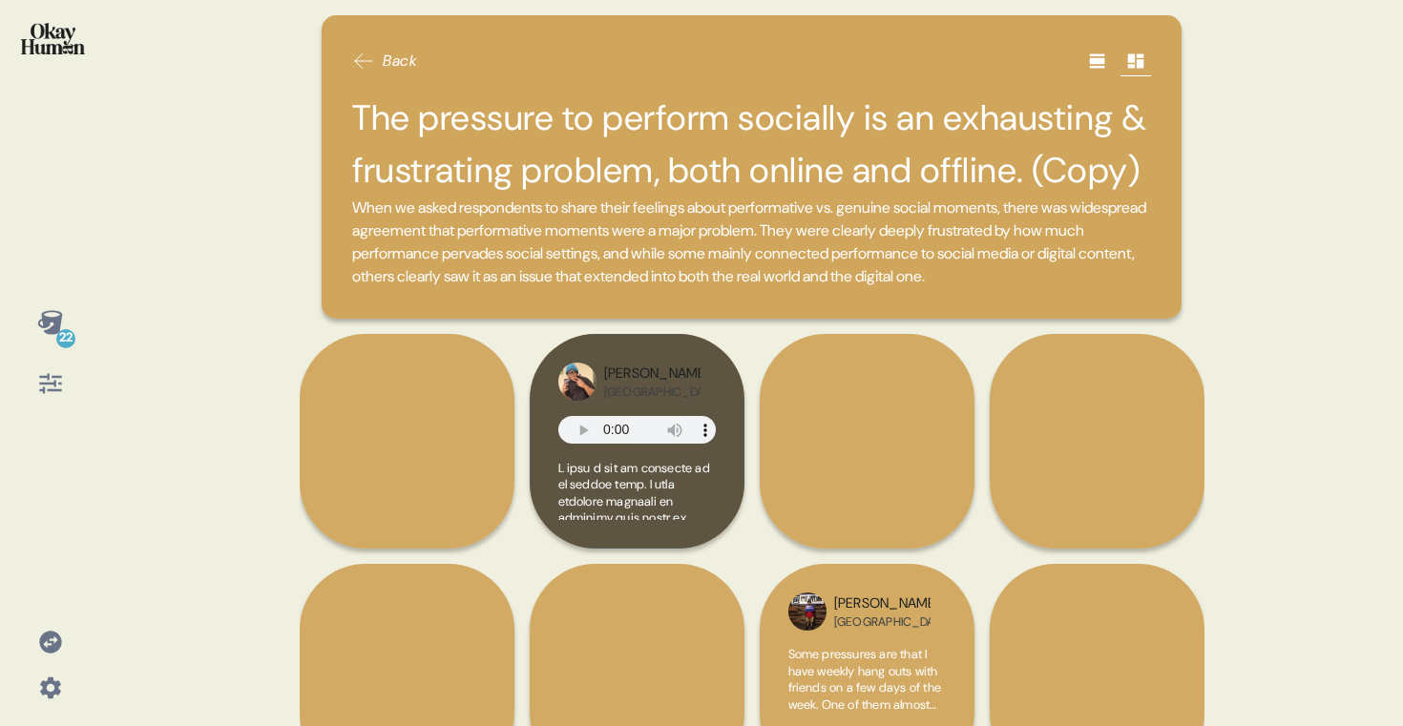
click at [48, 326] on icon at bounding box center [50, 322] width 27 height 27
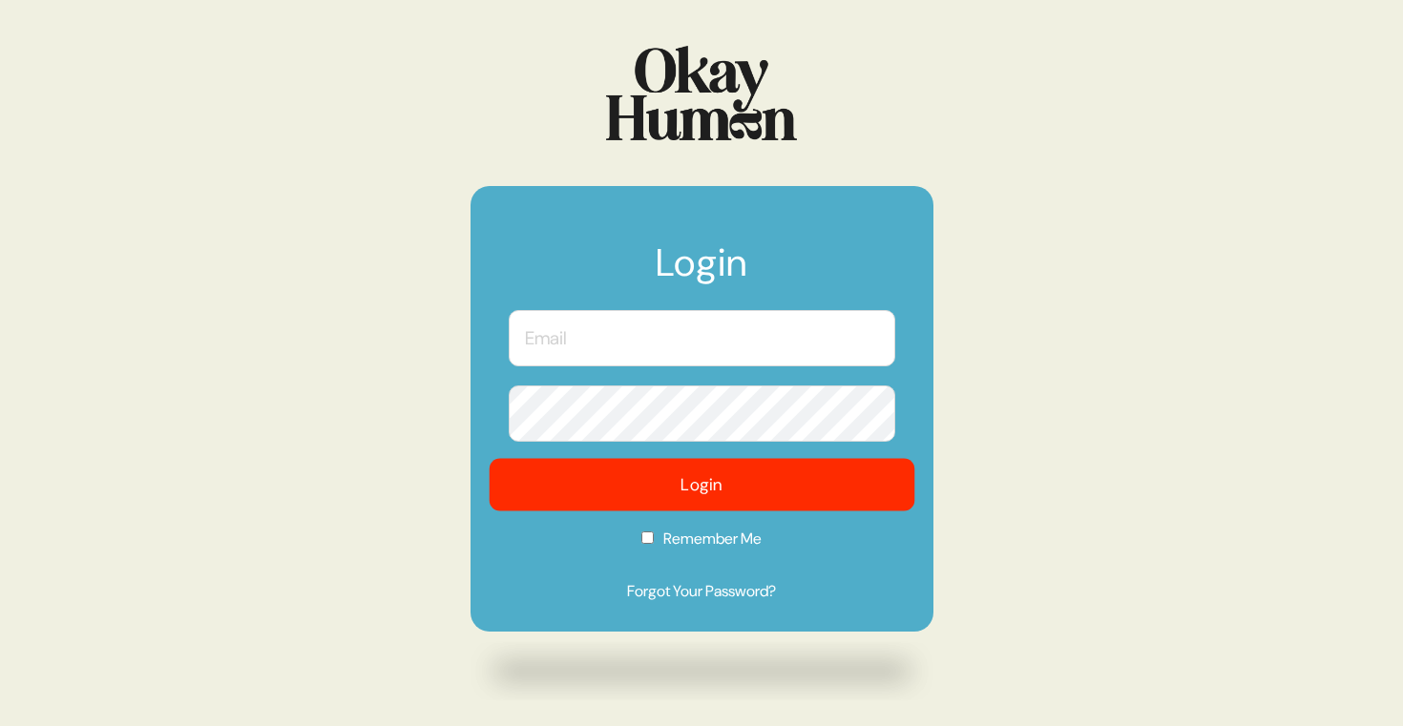
type input "[PERSON_NAME][EMAIL_ADDRESS][DOMAIN_NAME]"
click at [780, 490] on button "Login" at bounding box center [702, 485] width 426 height 53
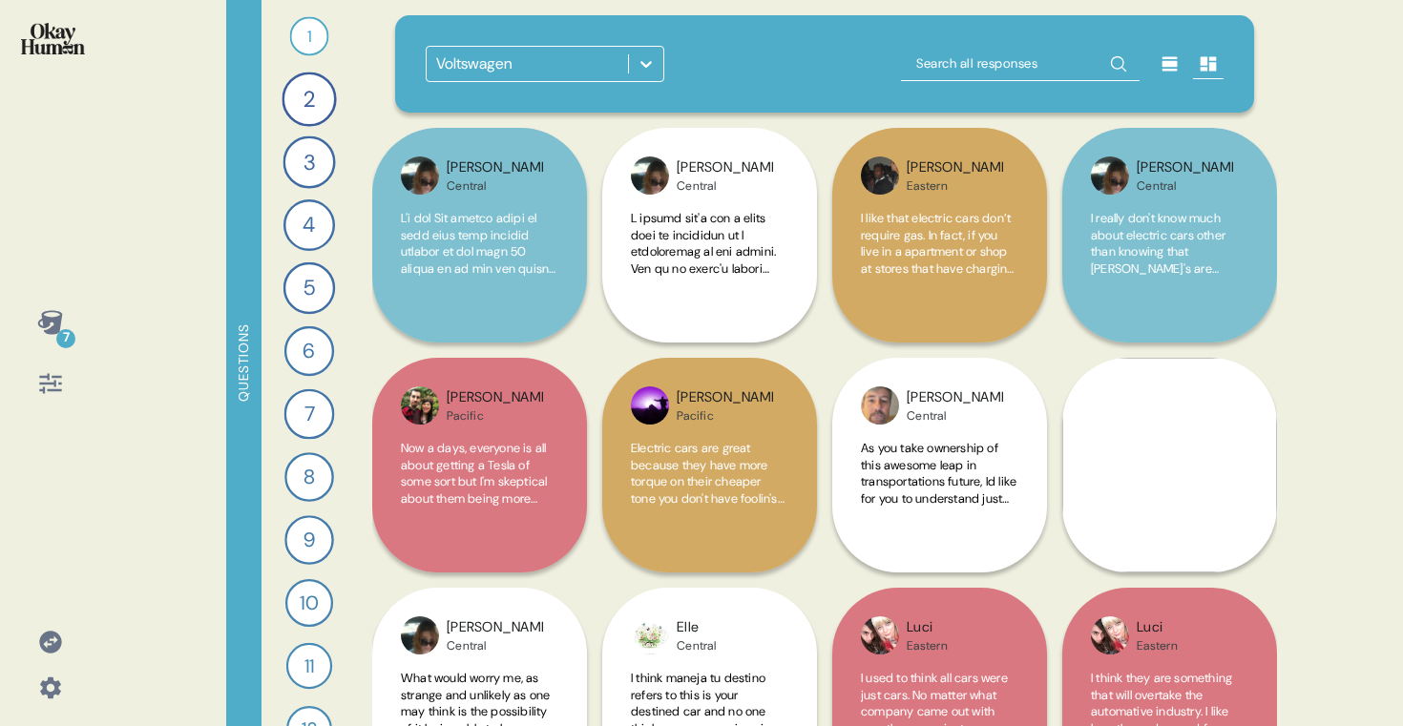
click at [484, 67] on div "Voltswagen" at bounding box center [474, 64] width 76 height 23
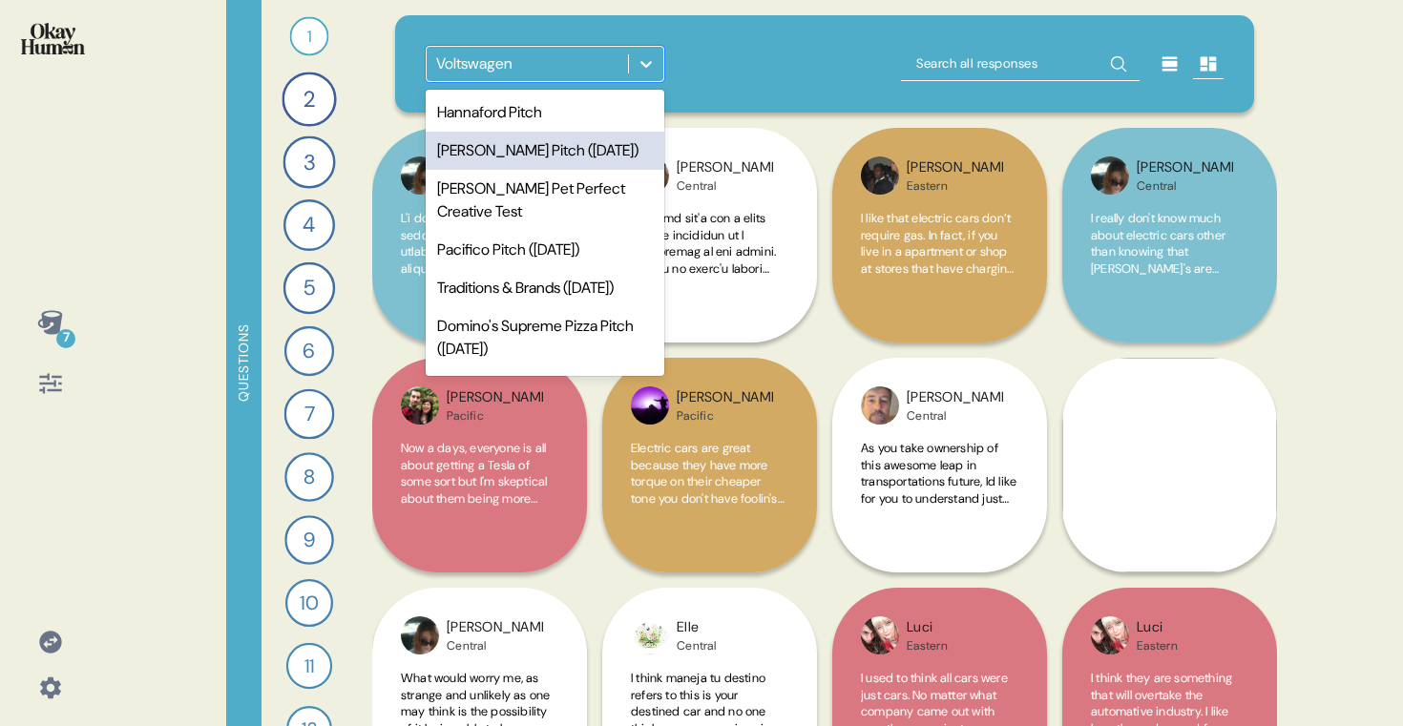
click at [504, 149] on div "[PERSON_NAME] Pitch ([DATE])" at bounding box center [545, 151] width 239 height 38
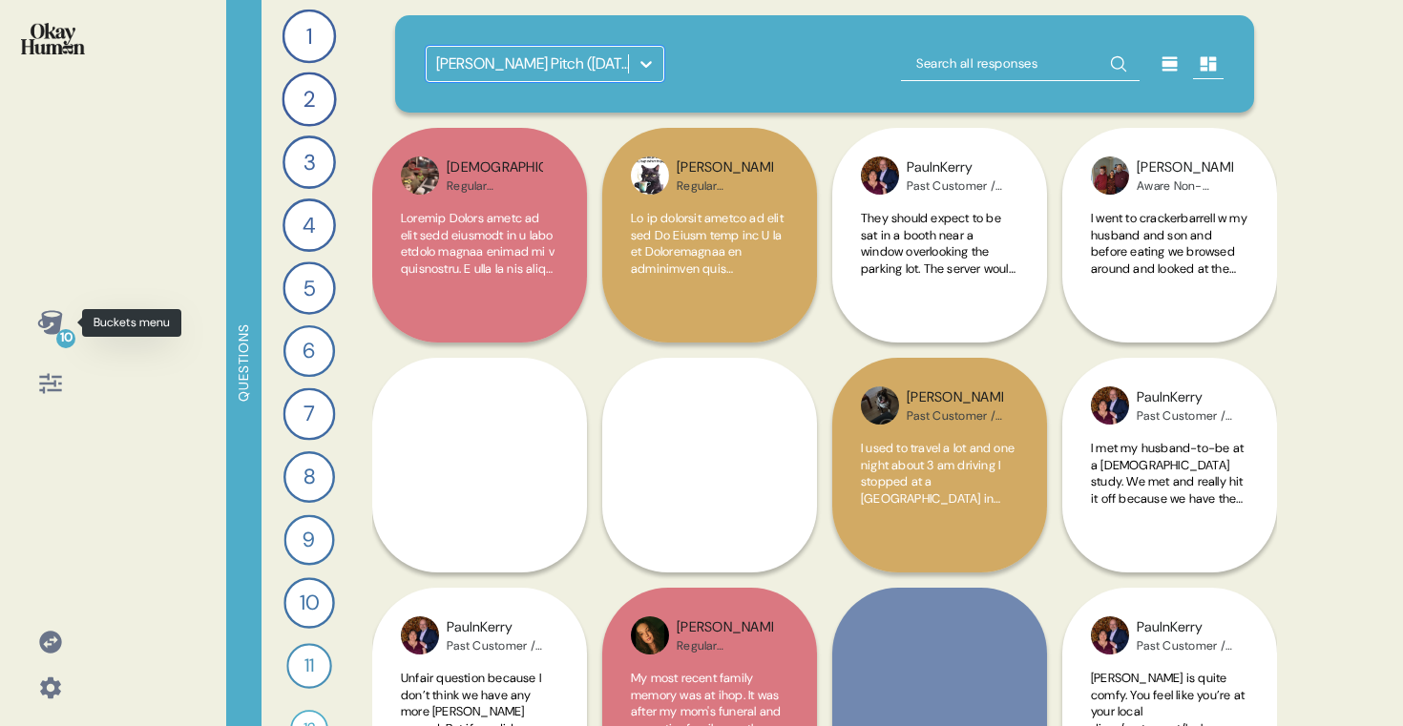
click at [49, 327] on icon at bounding box center [50, 322] width 27 height 27
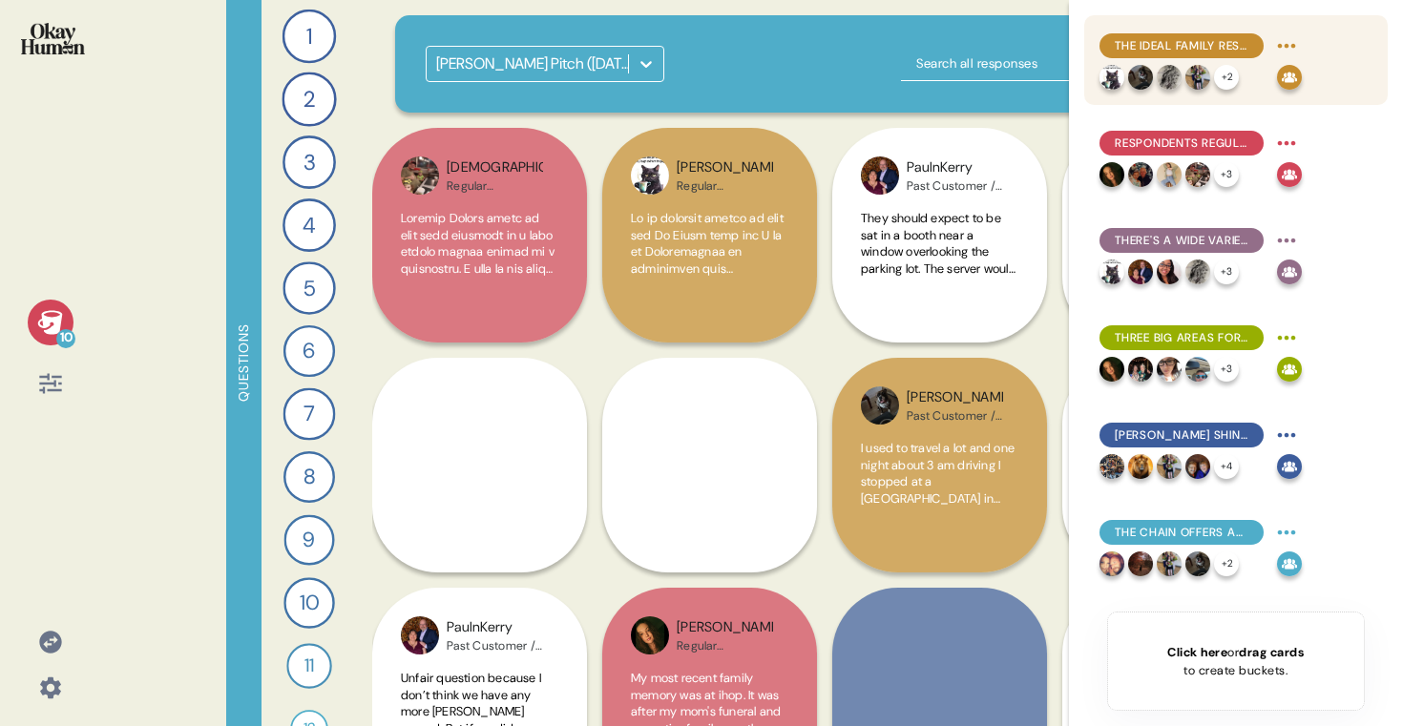
click at [1242, 72] on div "+ 2" at bounding box center [1185, 77] width 170 height 25
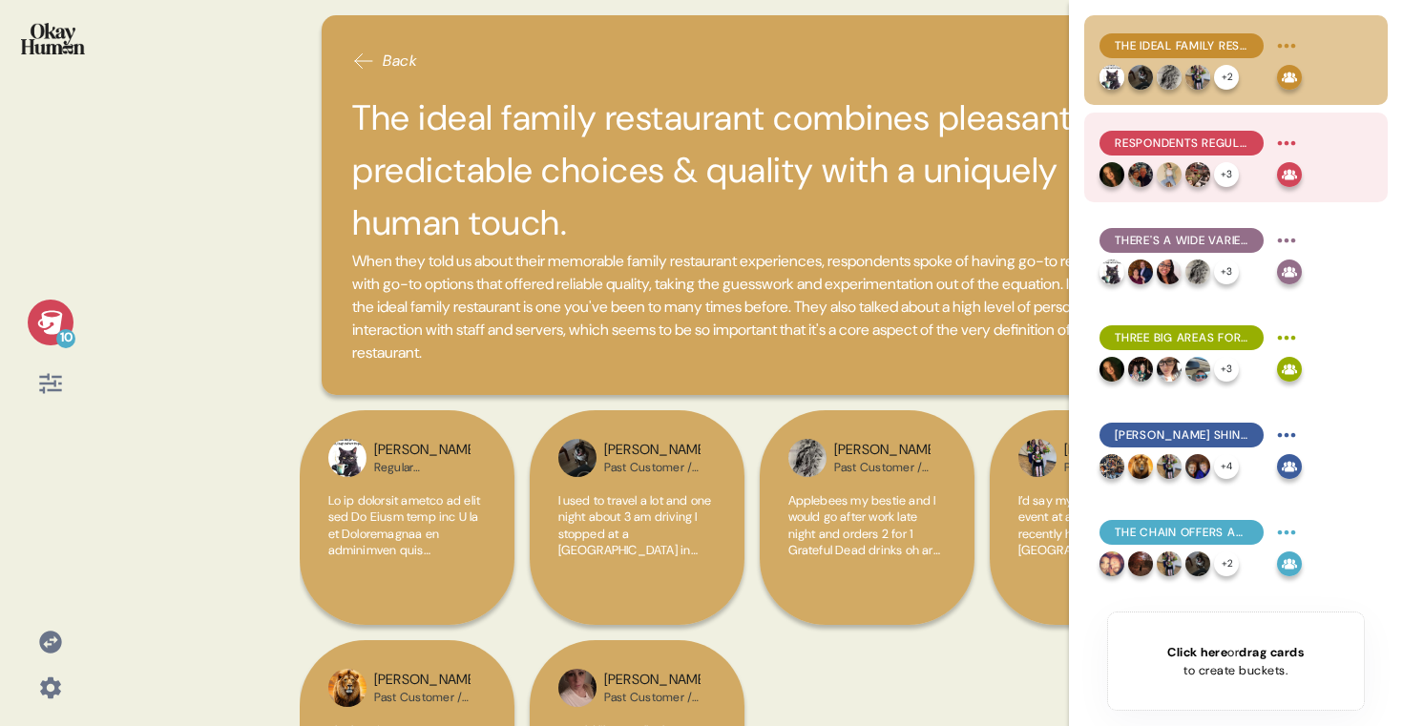
click at [1236, 131] on div "Respondents regularly brought up themes of reunion and nostalgia." at bounding box center [1182, 143] width 164 height 25
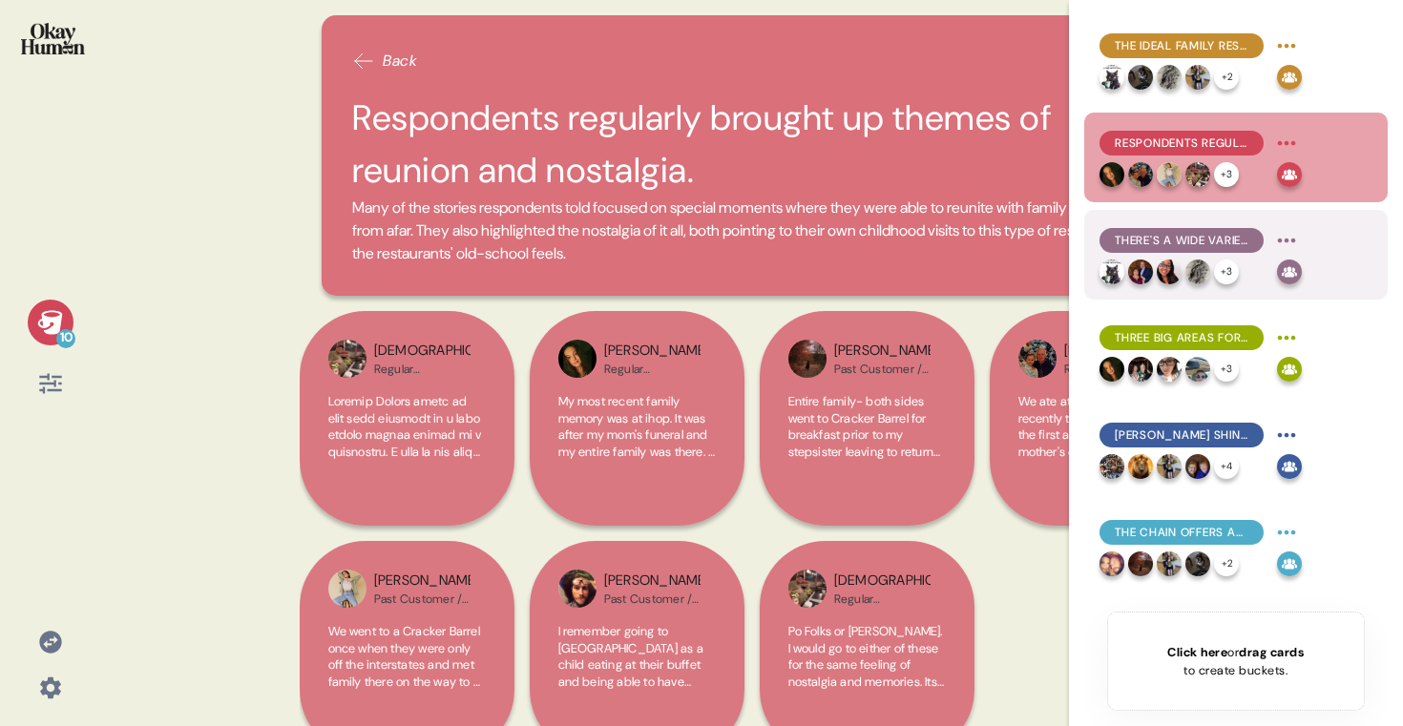
click at [1229, 270] on div "+ 3" at bounding box center [1226, 272] width 25 height 25
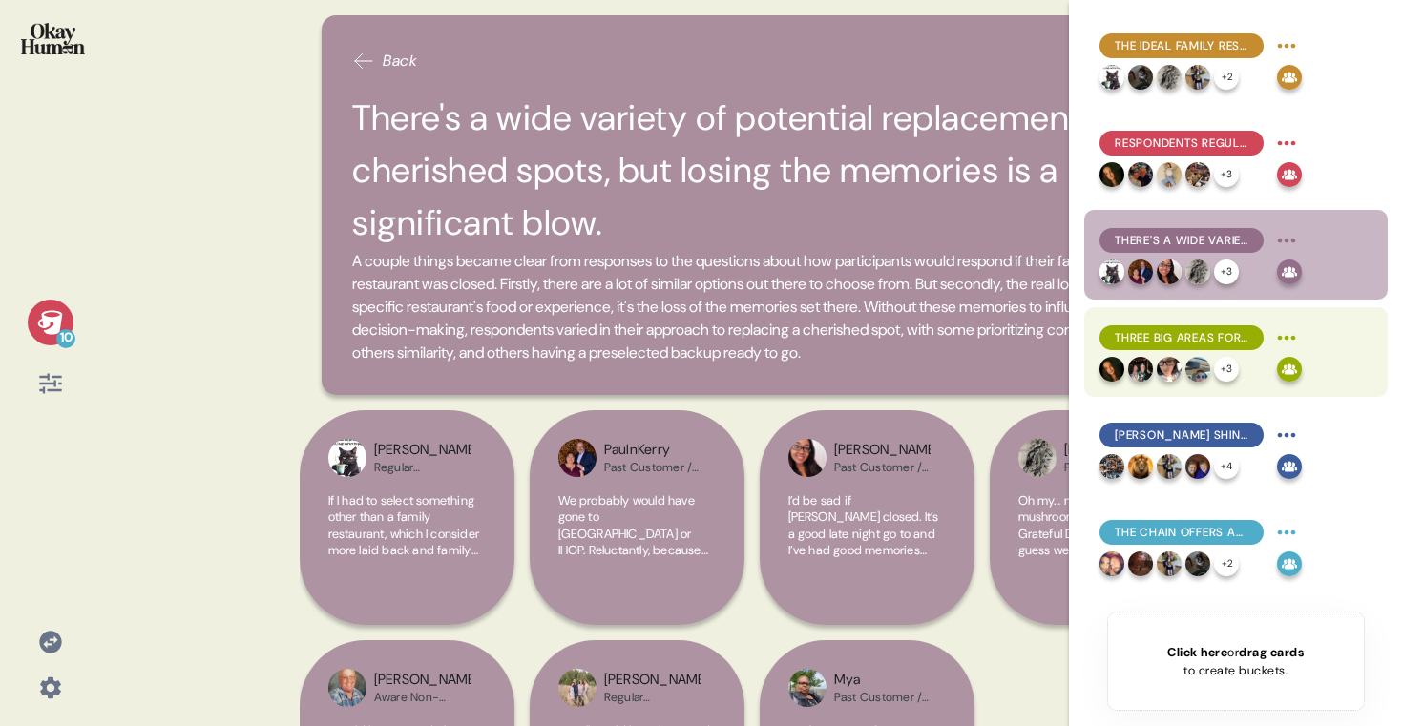
click at [1152, 370] on img at bounding box center [1140, 369] width 25 height 25
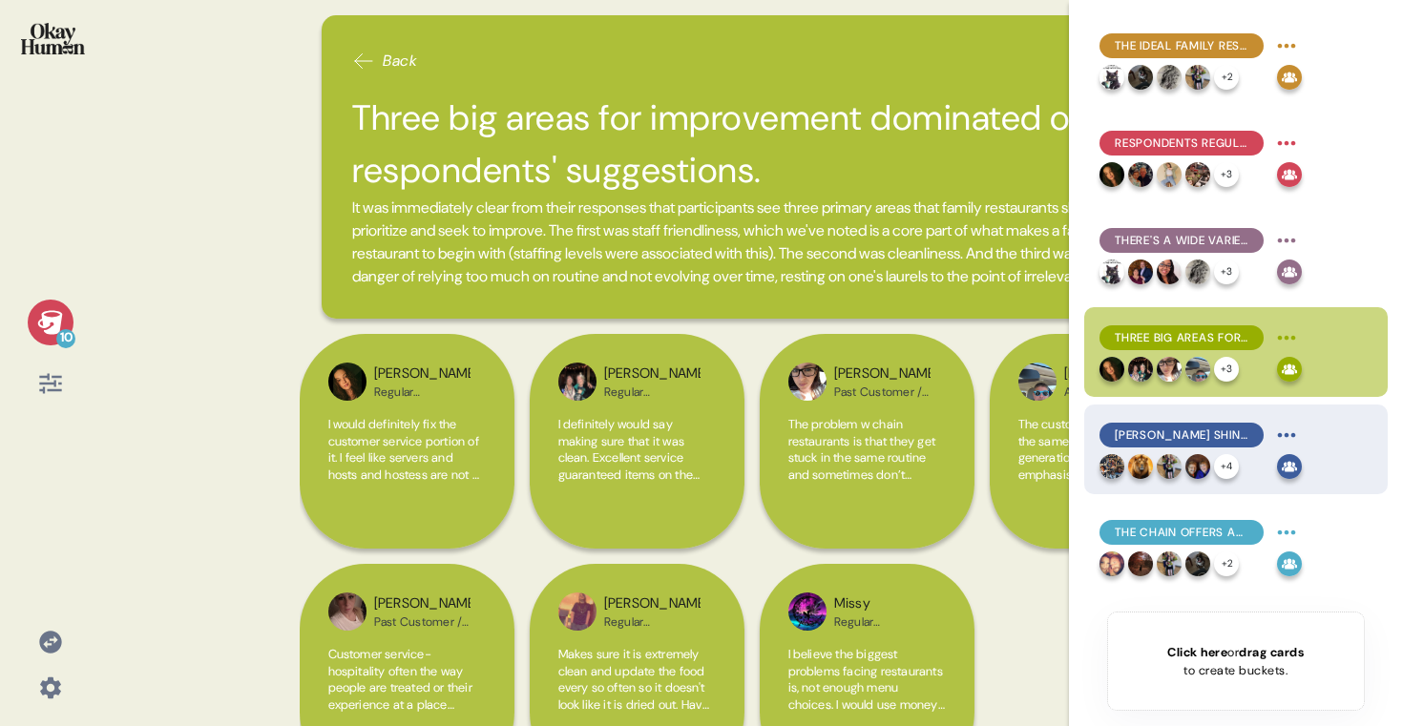
click at [1183, 442] on span "Perkins shines for its breakfast & bakery options, though other food was usuall…" at bounding box center [1182, 435] width 134 height 17
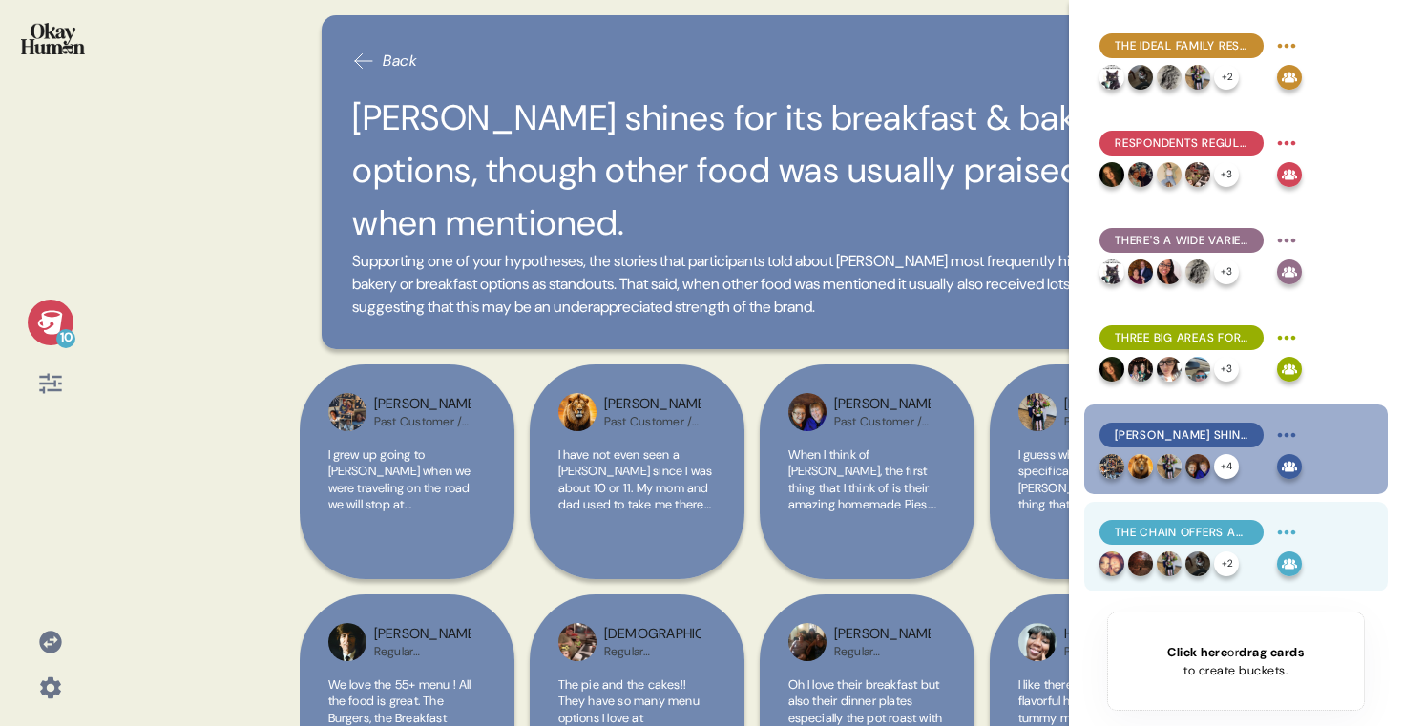
click at [1183, 528] on span "The chain offers an extremely cozy feel, like sitting around the table at a fri…" at bounding box center [1182, 532] width 134 height 17
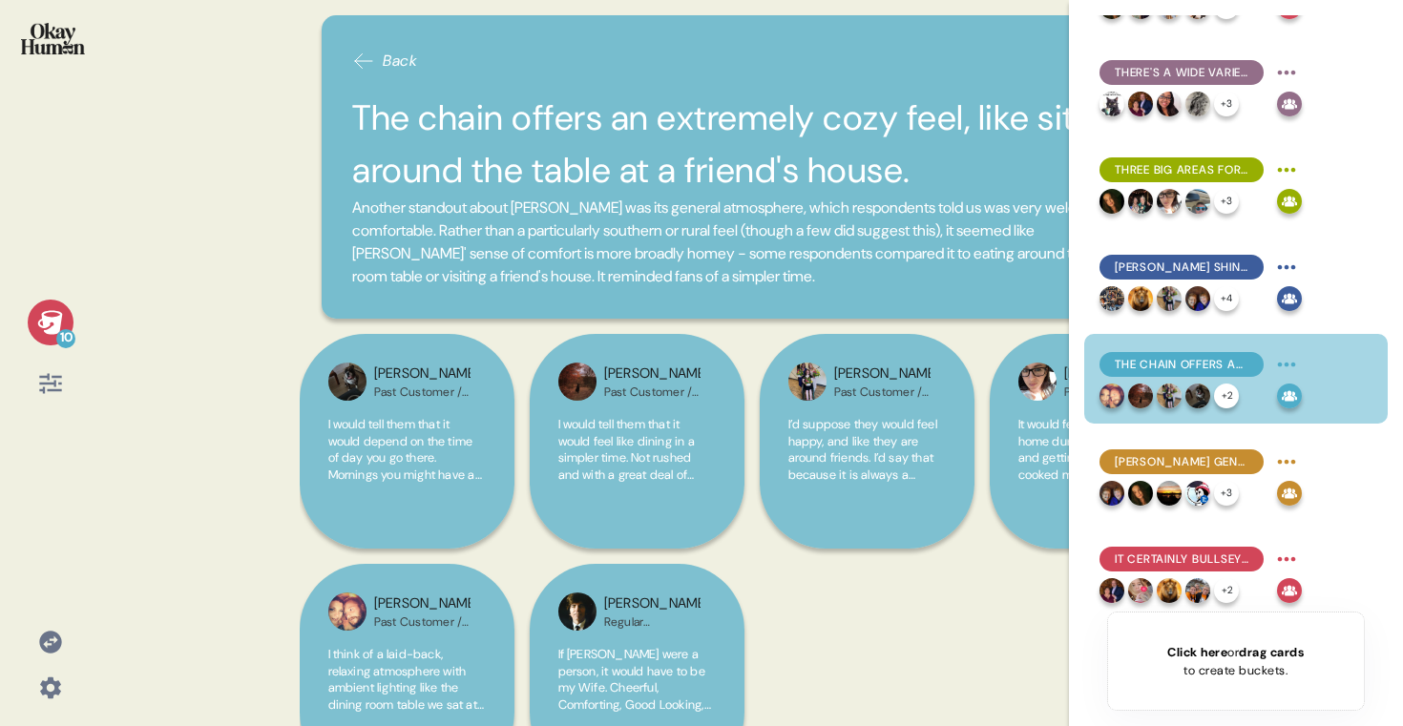
scroll to position [216, 0]
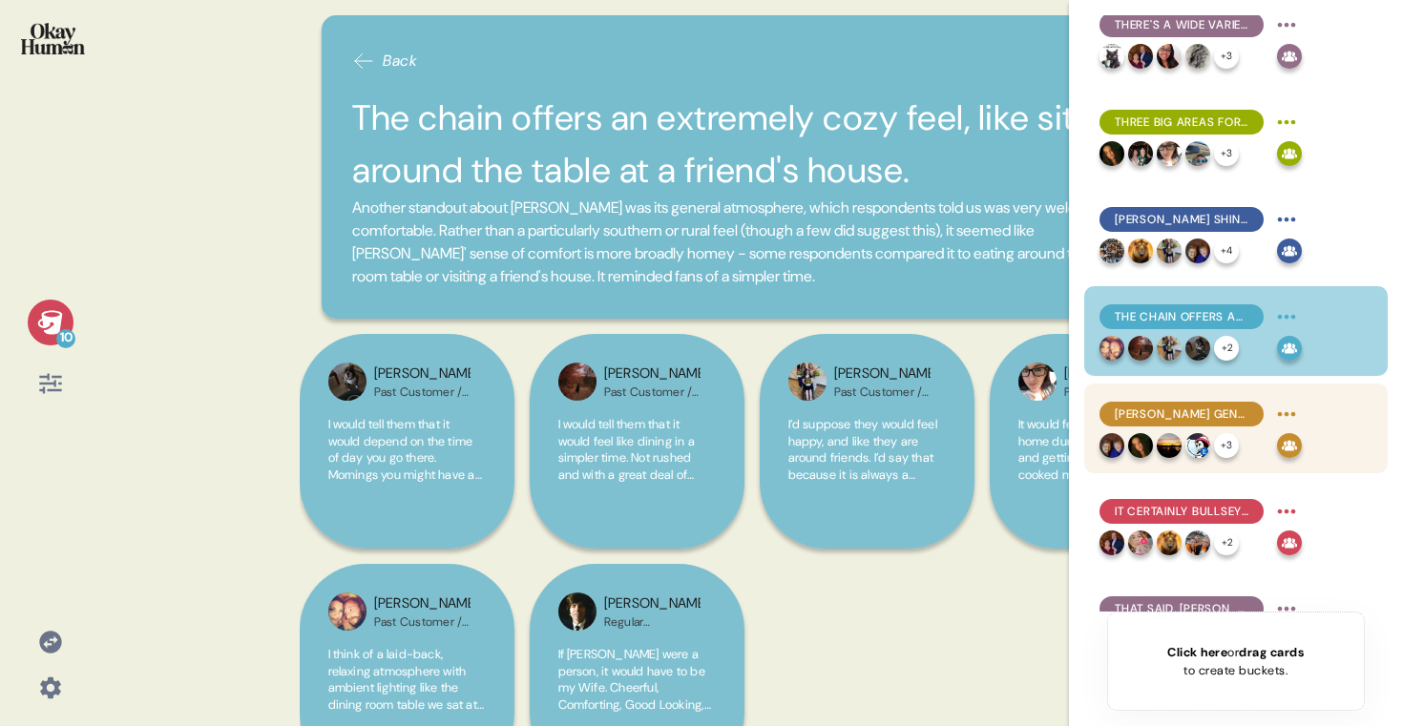
click at [1200, 442] on img at bounding box center [1198, 445] width 25 height 25
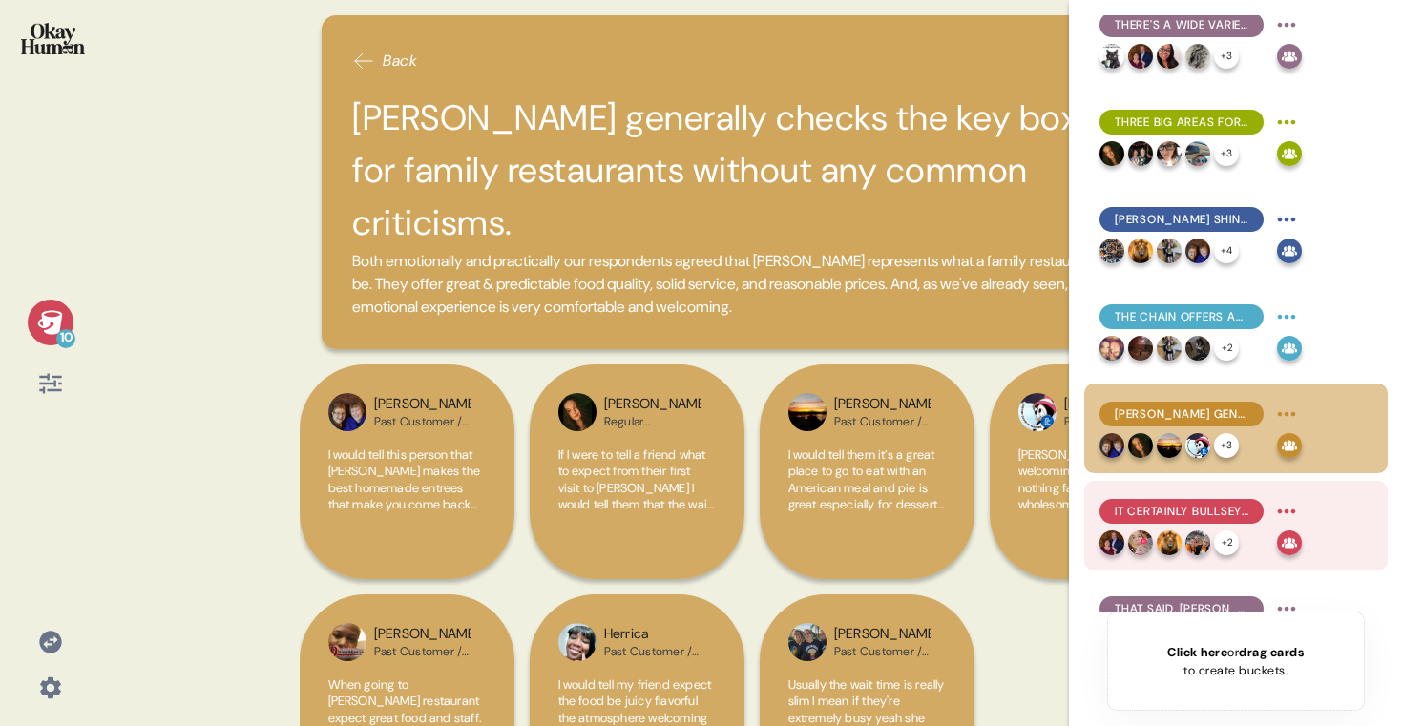
click at [1201, 516] on span "It certainly bullseyes the nostalgic, old-timey energy many look for." at bounding box center [1182, 511] width 134 height 17
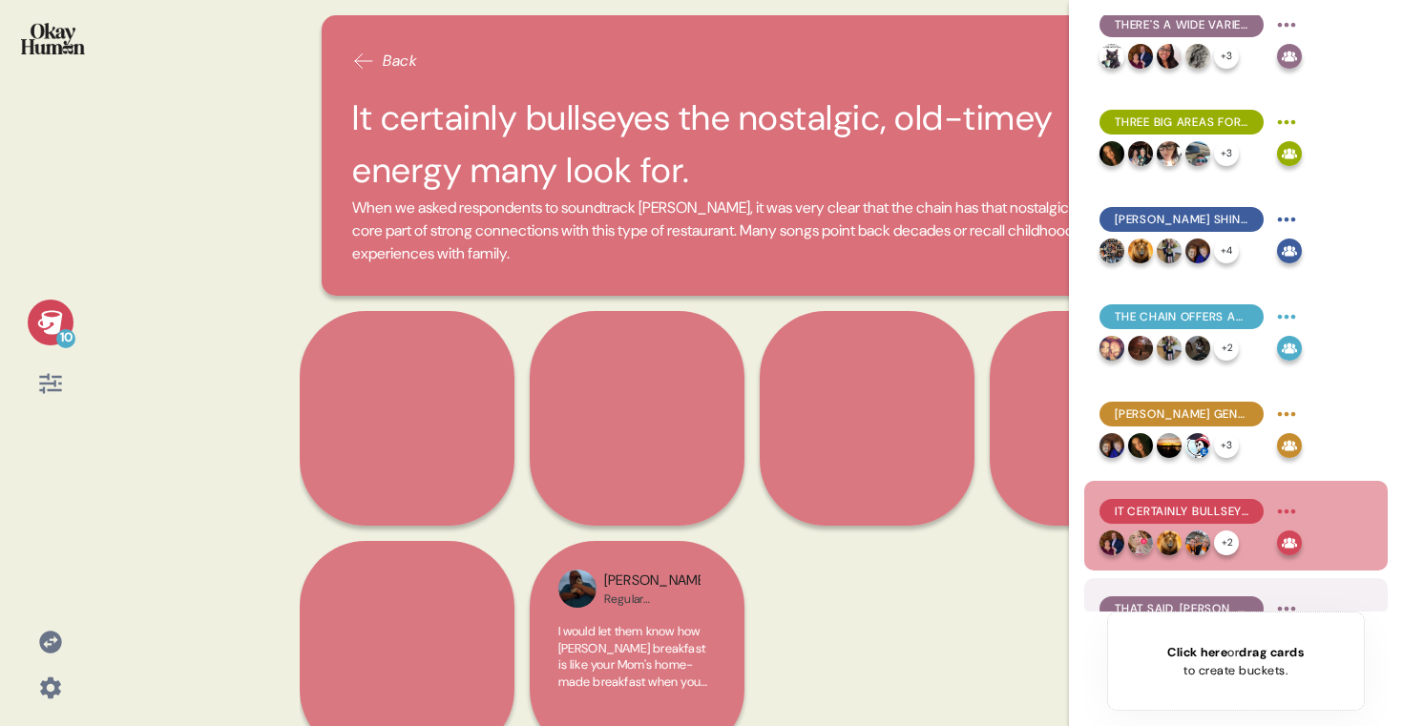
click at [1186, 590] on div "That said, Perkins may cross the line from nostalgia into "retirement home" ene…" at bounding box center [1236, 623] width 304 height 90
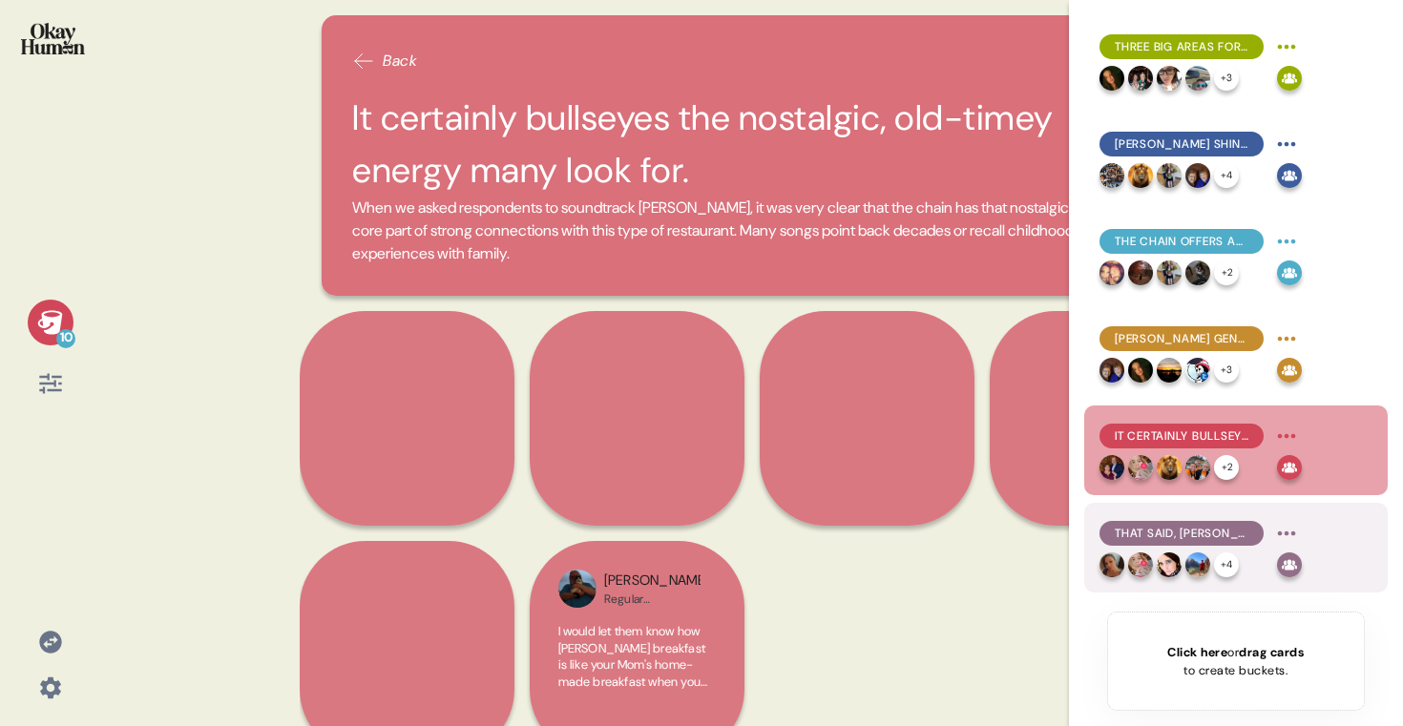
scroll to position [369, 0]
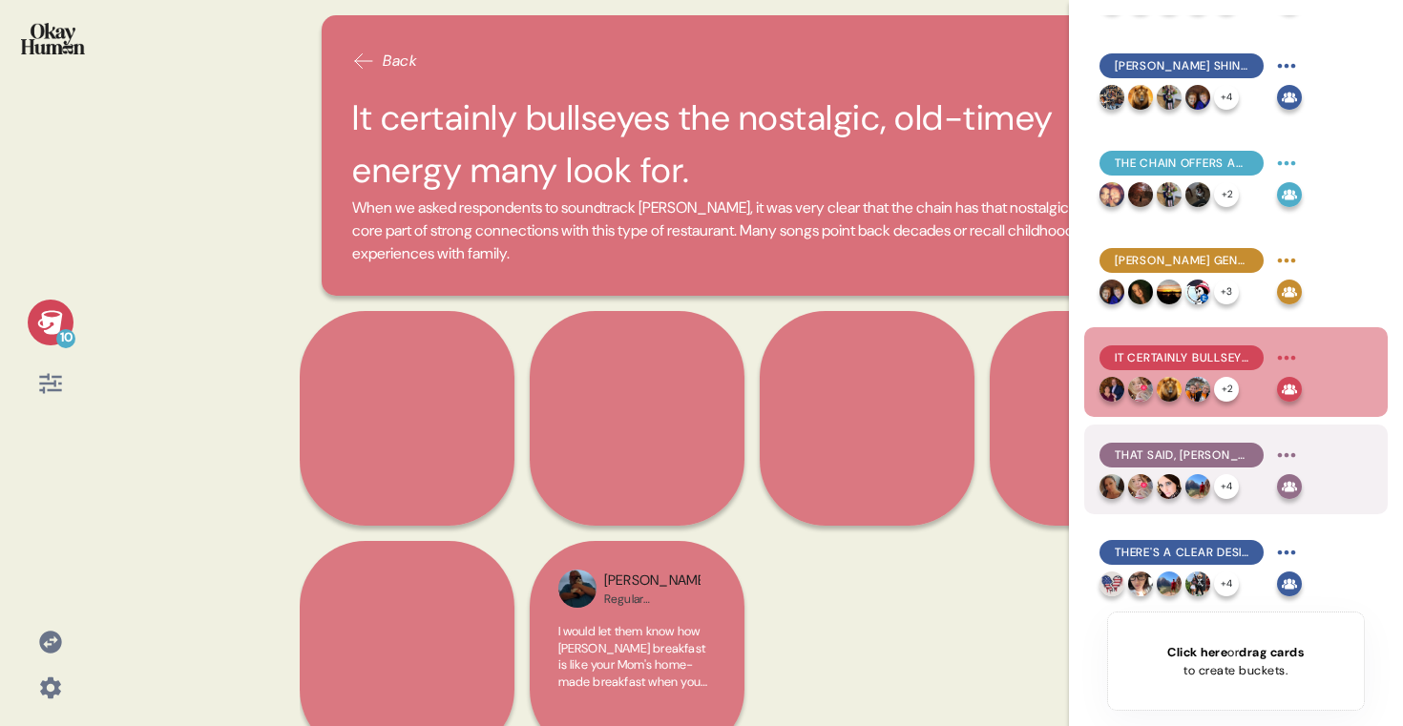
click at [1178, 452] on span "That said, Perkins may cross the line from nostalgia into "retirement home" ene…" at bounding box center [1182, 455] width 134 height 17
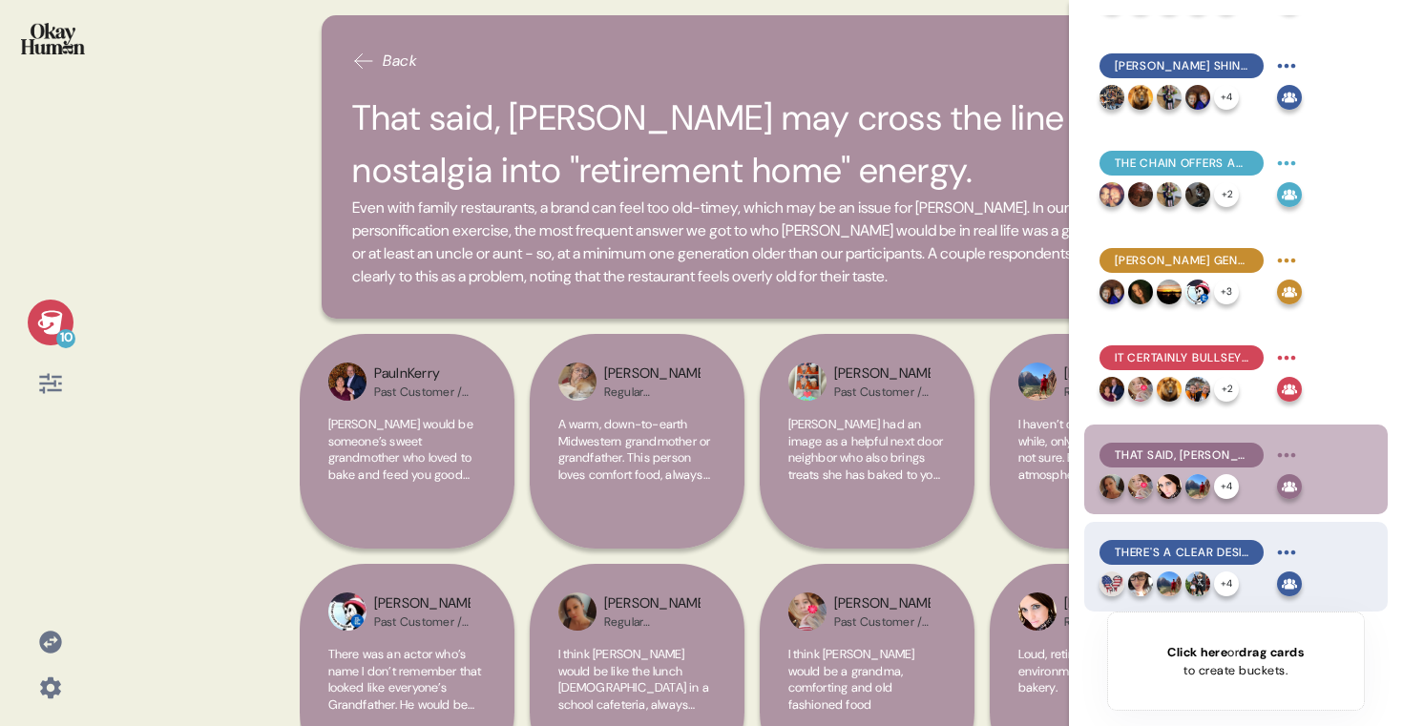
click at [1179, 544] on span "There's a clear desire for Perkins to put a new, more modern spin on their exis…" at bounding box center [1182, 552] width 134 height 17
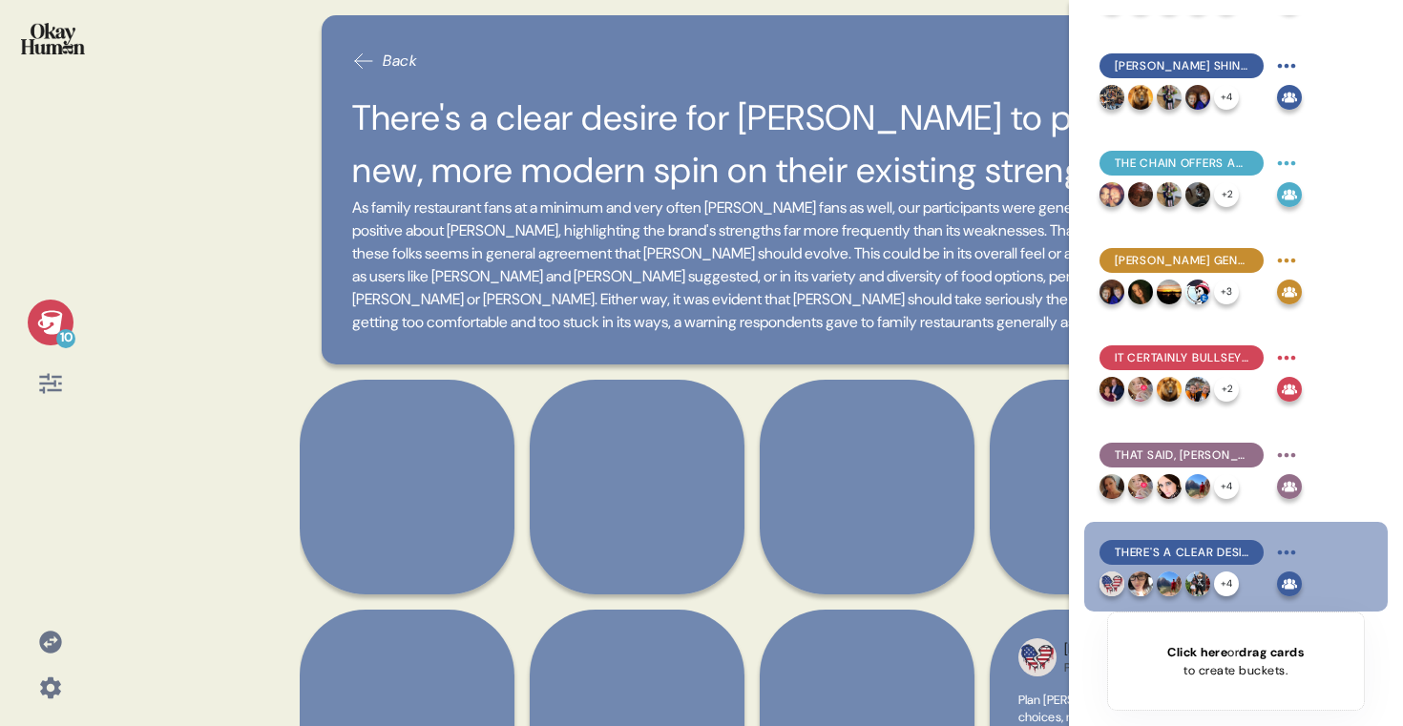
click at [858, 119] on h2 "There's a clear desire for Perkins to put a new, more modern spin on their exis…" at bounding box center [751, 144] width 799 height 105
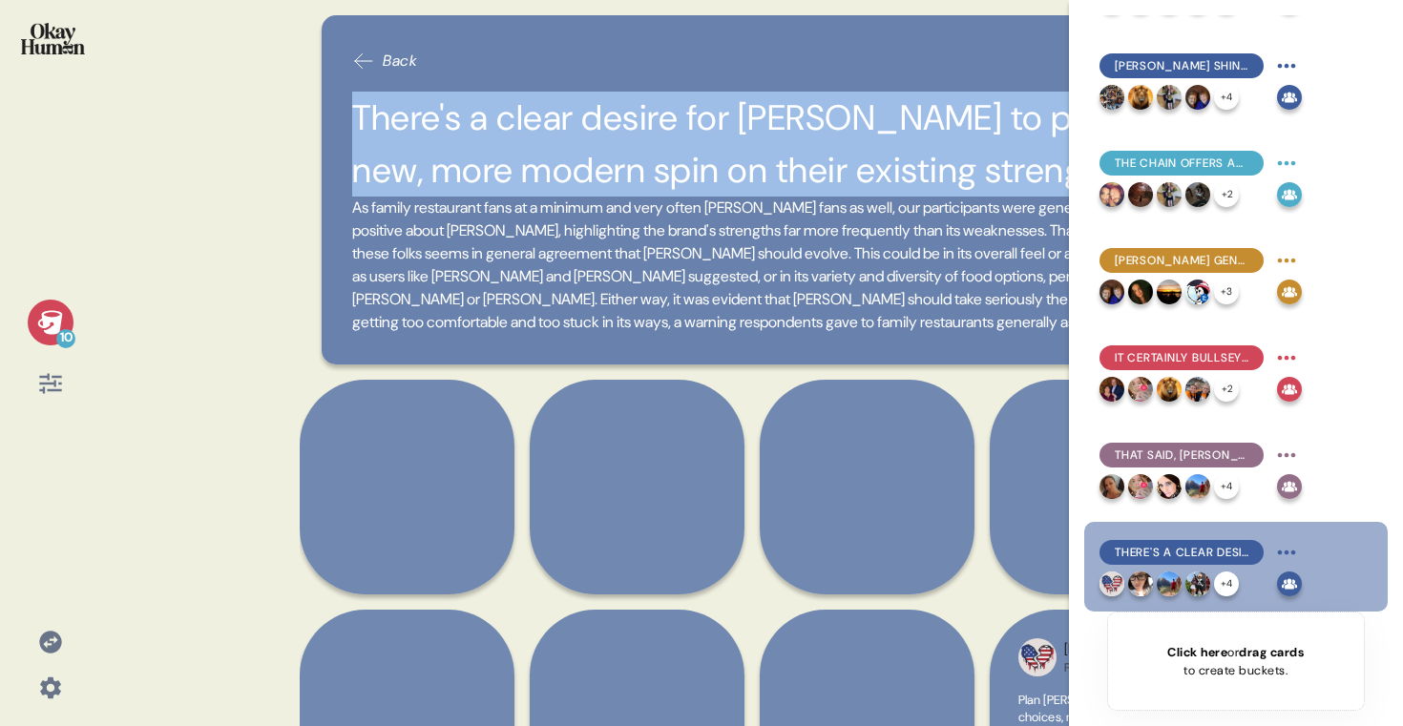
click at [858, 119] on h2 "There's a clear desire for Perkins to put a new, more modern spin on their exis…" at bounding box center [751, 144] width 799 height 105
copy h2 "There's a clear desire for Perkins to put a new, more modern spin on their exis…"
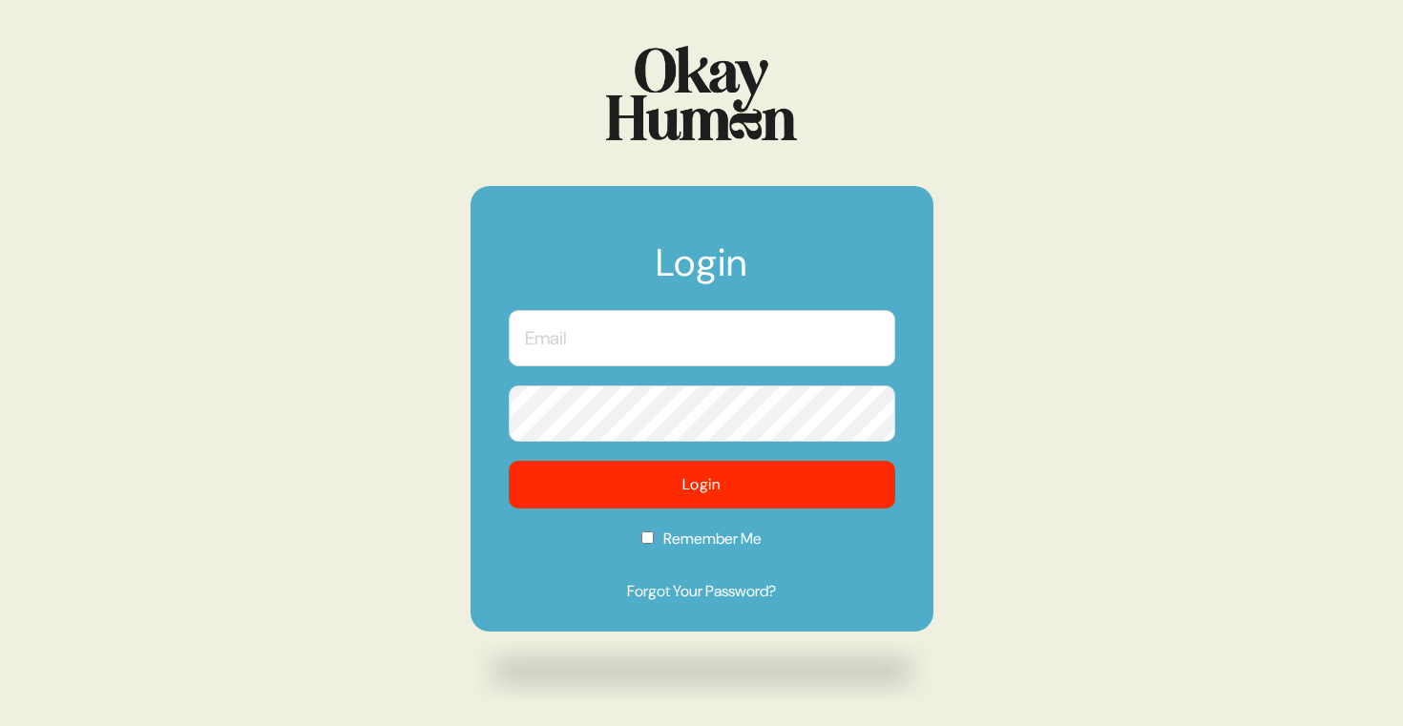
click at [670, 353] on input "text" at bounding box center [702, 338] width 387 height 56
type input "[PERSON_NAME][EMAIL_ADDRESS][DOMAIN_NAME]"
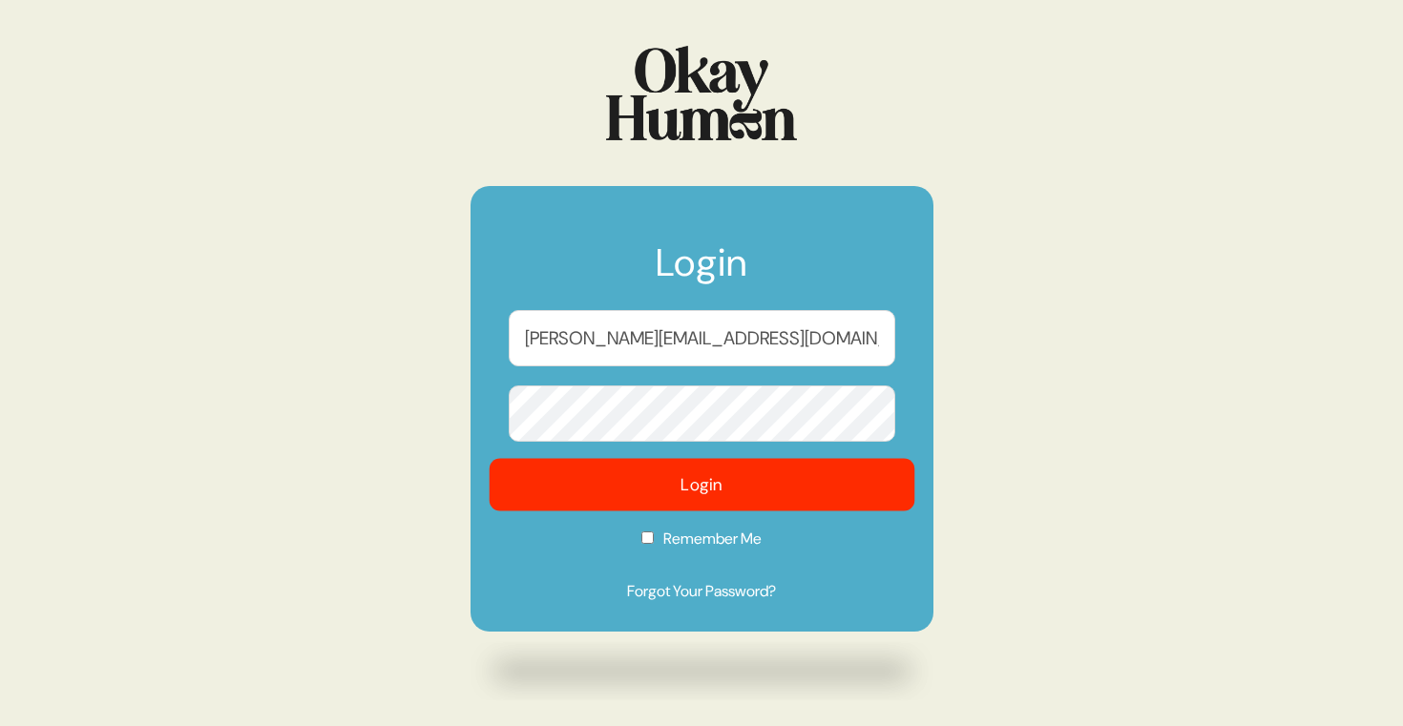
click at [654, 479] on button "Login" at bounding box center [702, 485] width 426 height 53
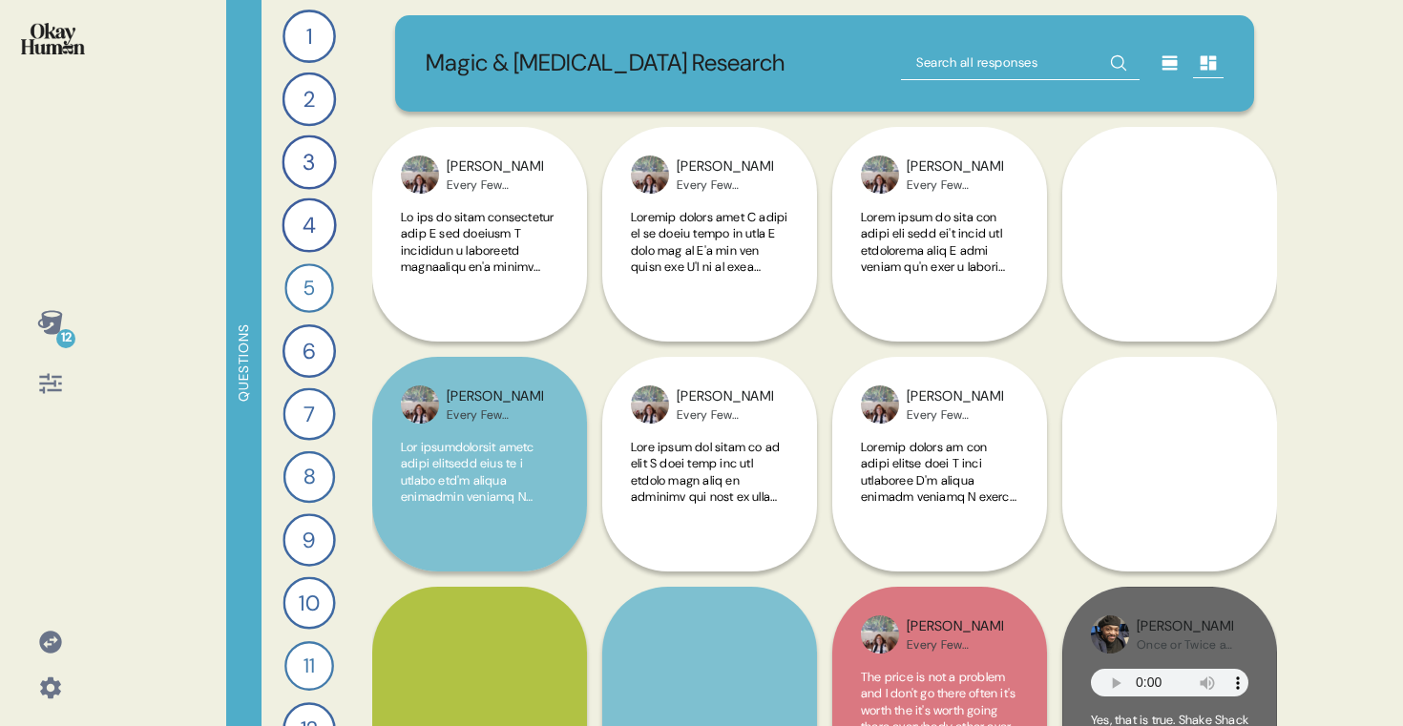
click at [57, 328] on icon at bounding box center [49, 322] width 25 height 24
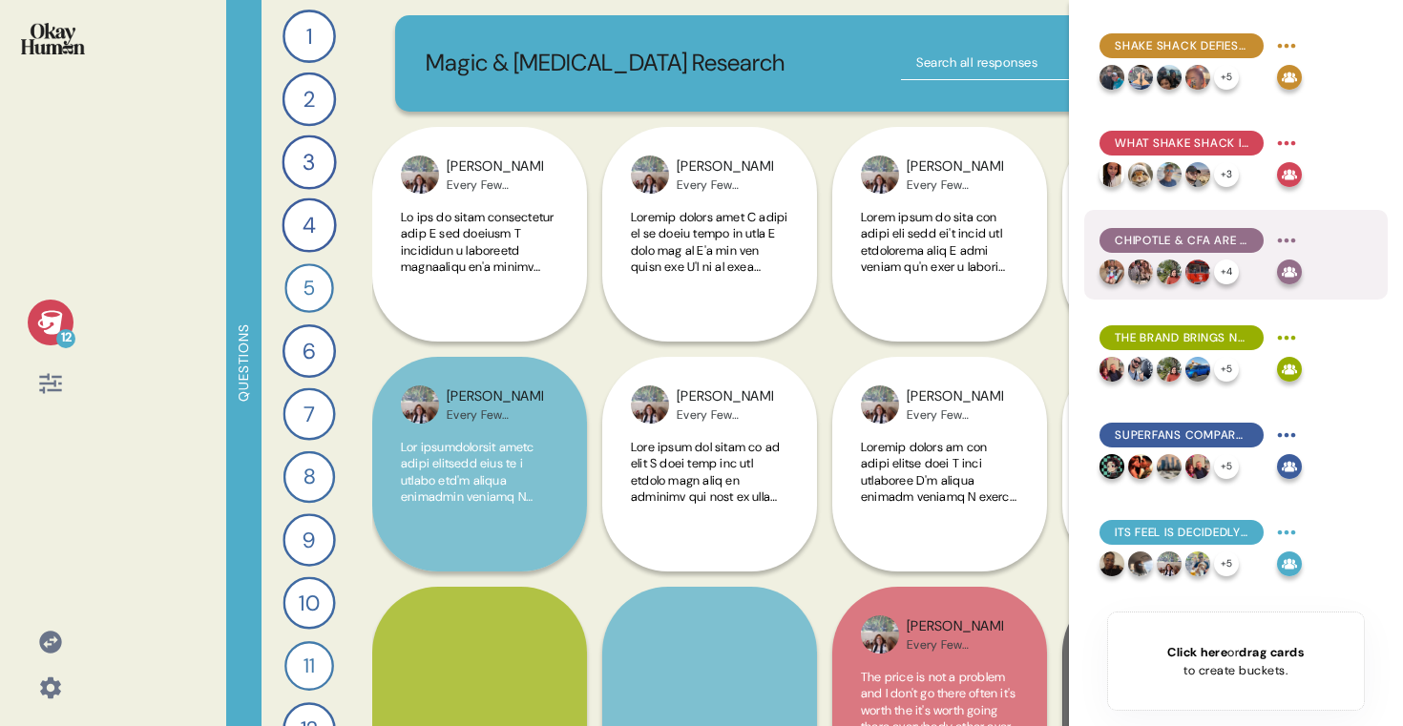
click at [1105, 252] on div "Chipotle & CfA are similar in terms of their high quality food, but Shake Shack…" at bounding box center [1201, 240] width 202 height 31
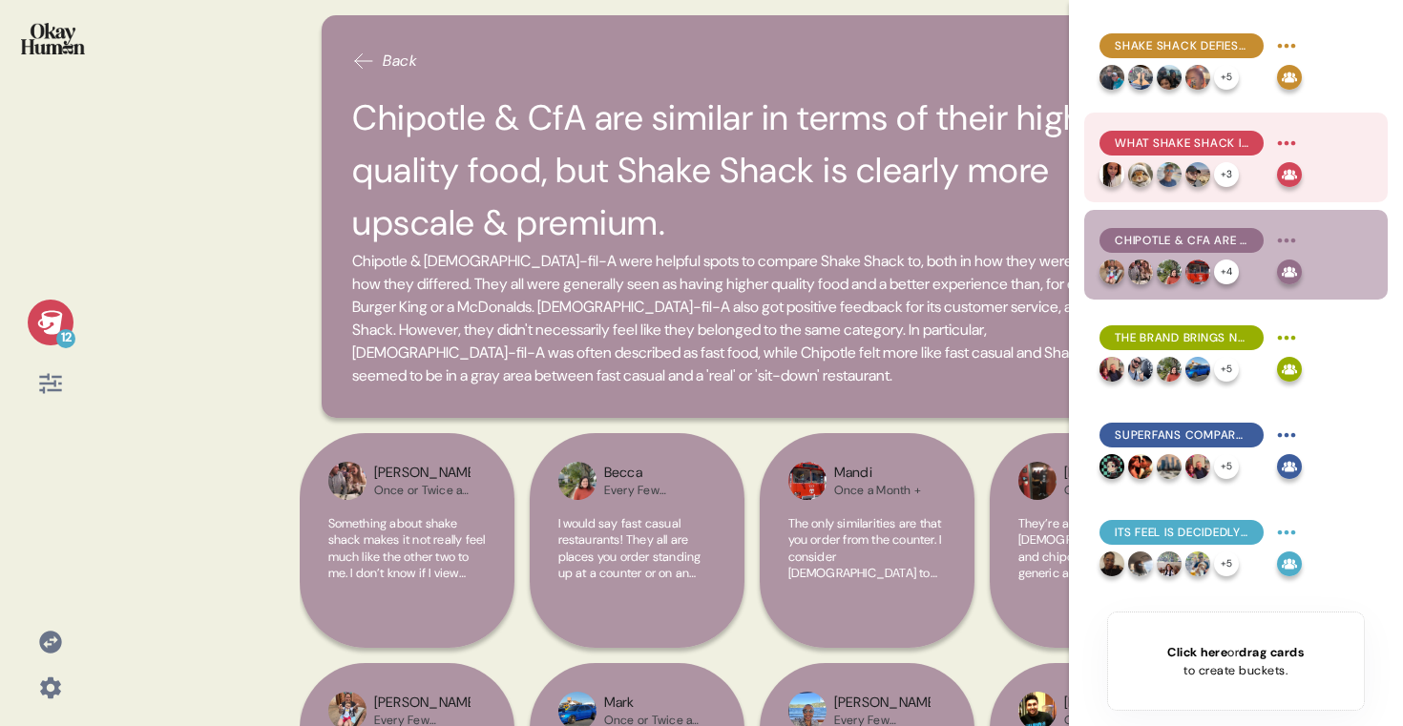
click at [1193, 141] on span "What Shake Shack is *not* is just as important as what it is." at bounding box center [1182, 143] width 134 height 17
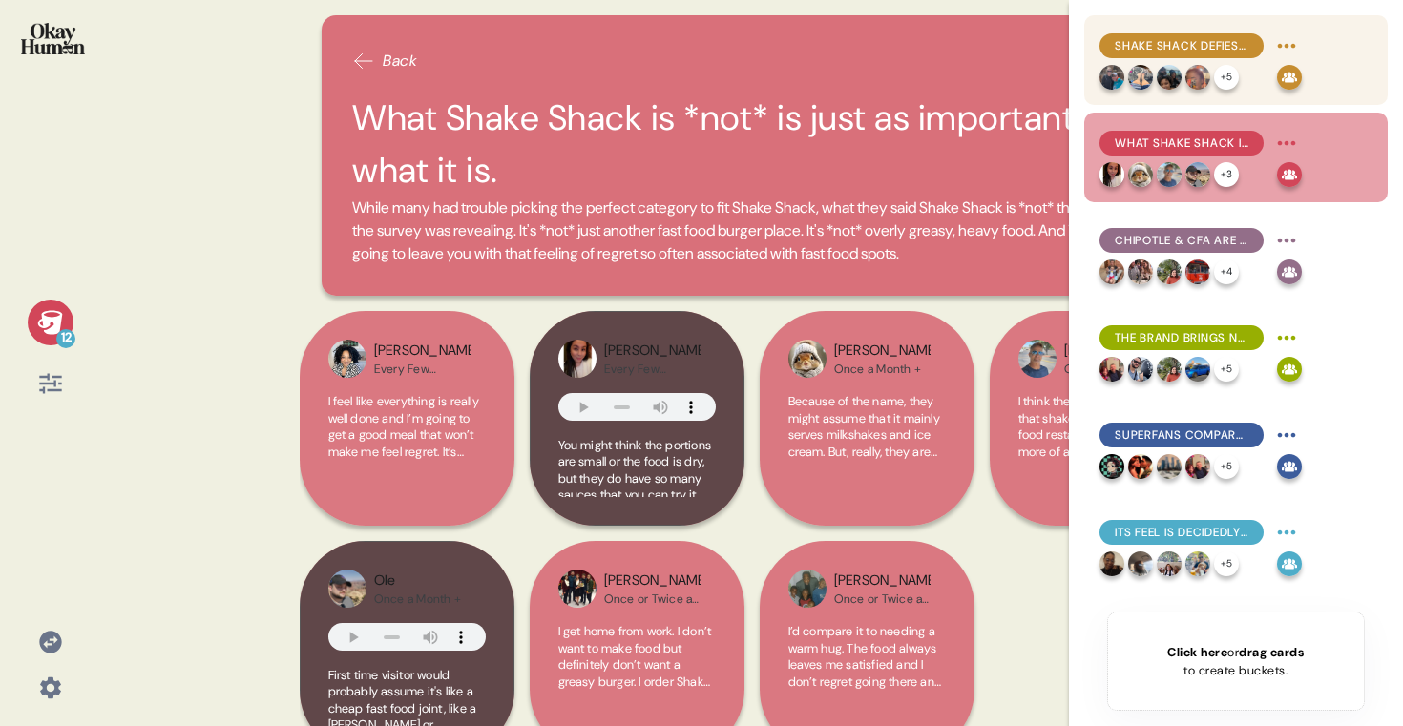
click at [1179, 73] on img at bounding box center [1169, 77] width 25 height 25
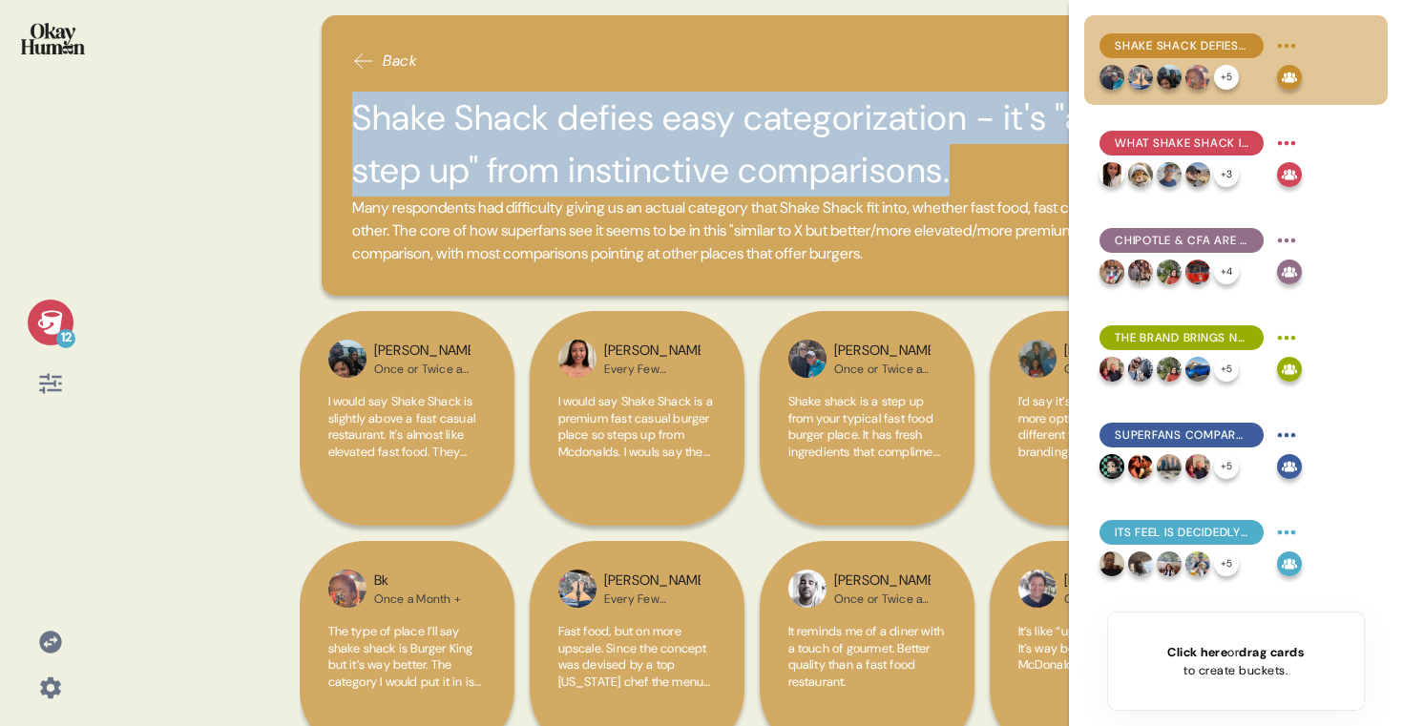
drag, startPoint x: 355, startPoint y: 115, endPoint x: 896, endPoint y: 171, distance: 544.2
click at [896, 171] on h2 "Shake Shack defies easy categorization - it's "a step up" from instinctive comp…" at bounding box center [751, 144] width 799 height 105
copy h2 "Shake Shack defies easy categorization - it's "a step up" from instinctive comp…"
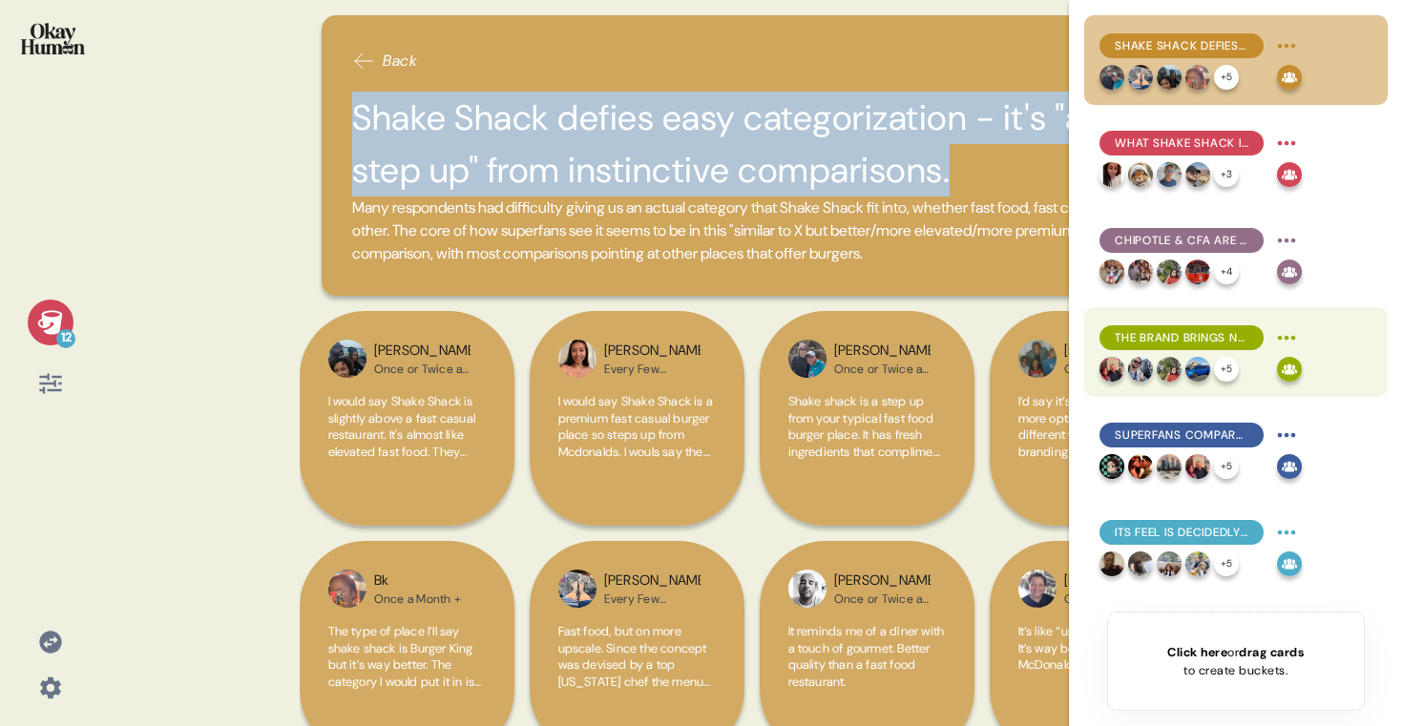
click at [1238, 328] on div "The brand brings near-opposite energies together into a balanced, cohesive expe…" at bounding box center [1182, 338] width 164 height 25
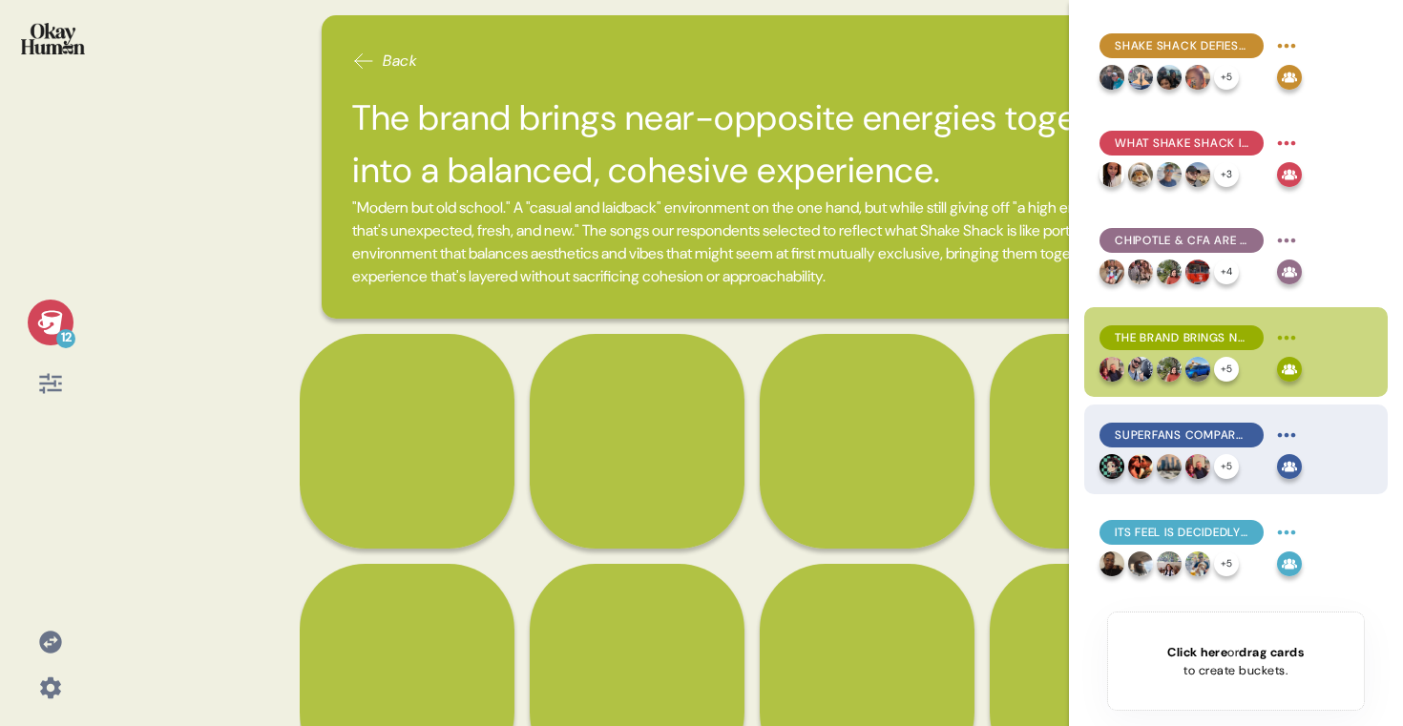
click at [1192, 447] on div "Superfans compare it to bright, refreshing, and satisfying moments from the res…" at bounding box center [1182, 435] width 164 height 25
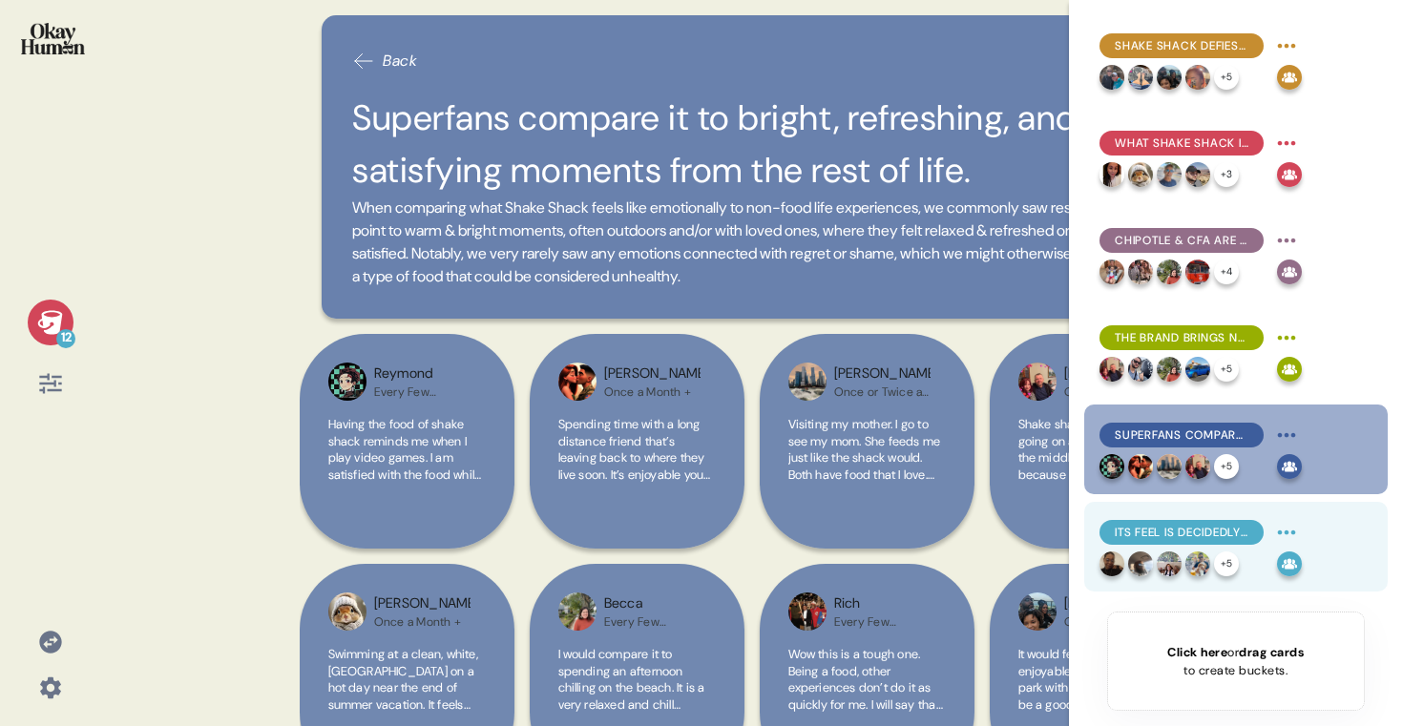
click at [1185, 553] on div "+ 5" at bounding box center [1185, 564] width 170 height 25
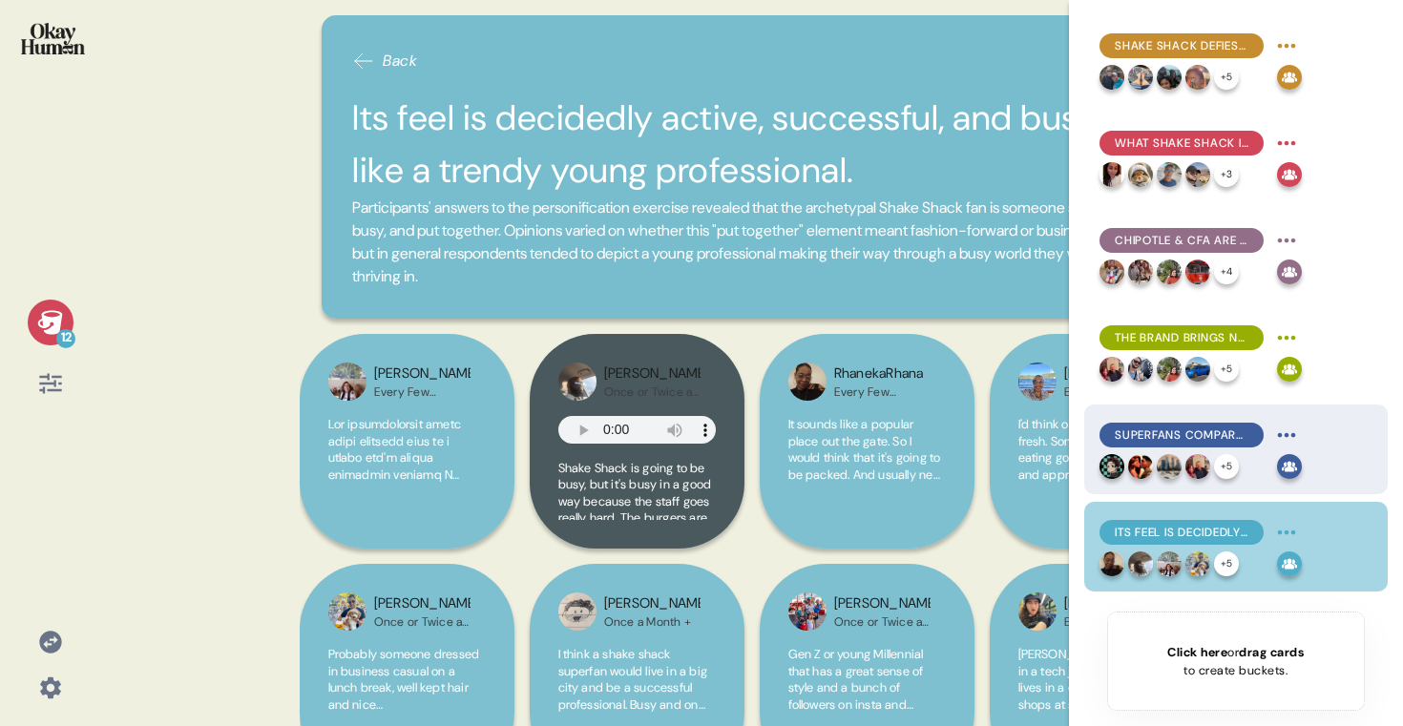
click at [1250, 410] on div "Superfans compare it to bright, refreshing, and satisfying moments from the res…" at bounding box center [1236, 450] width 304 height 90
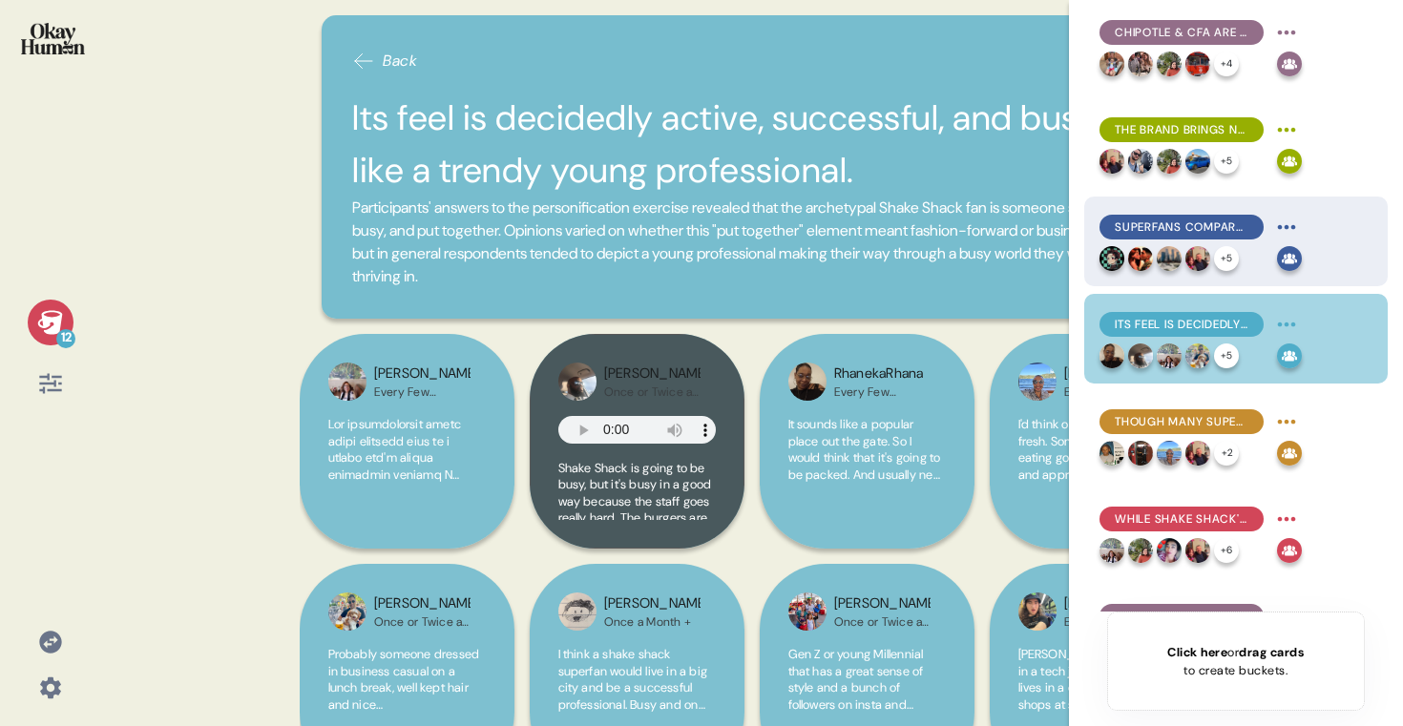
scroll to position [232, 0]
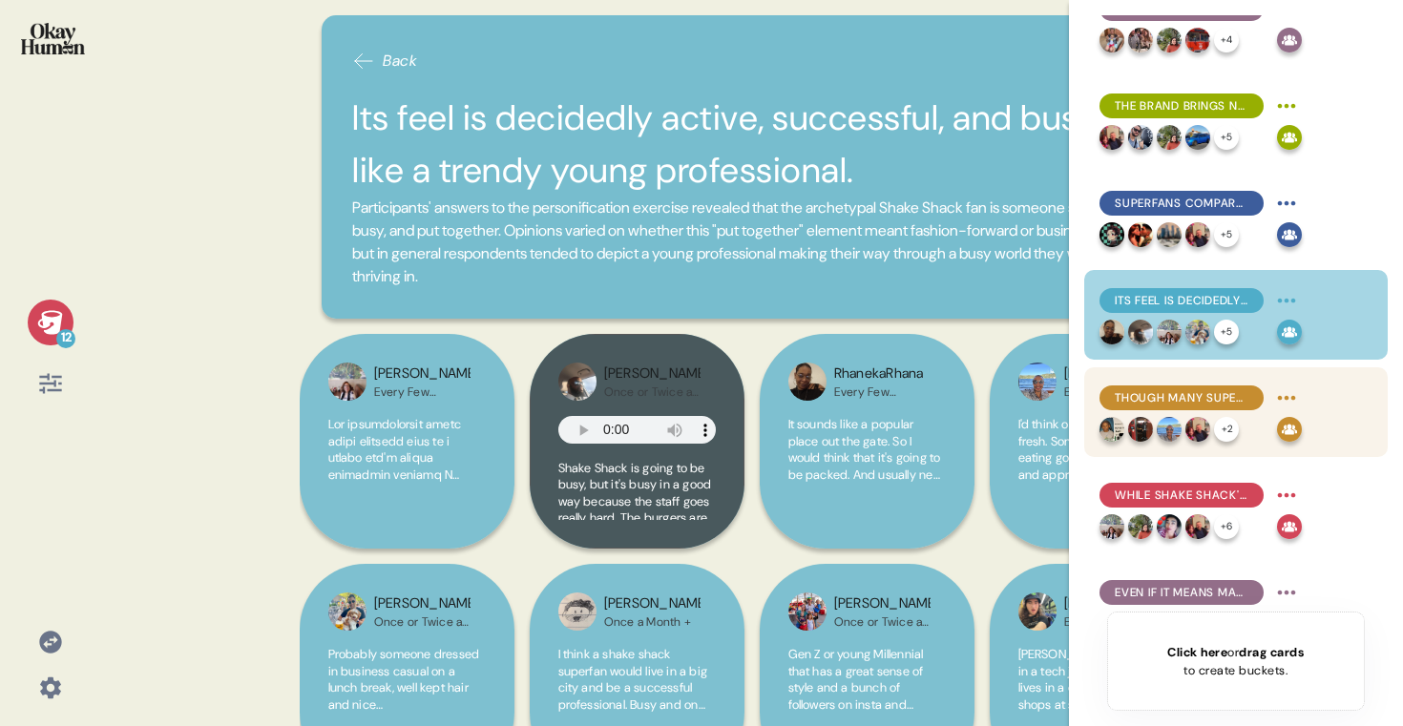
click at [1210, 392] on span "Though many superfans aren't white collar or young, they share an obsession wit…" at bounding box center [1182, 397] width 134 height 17
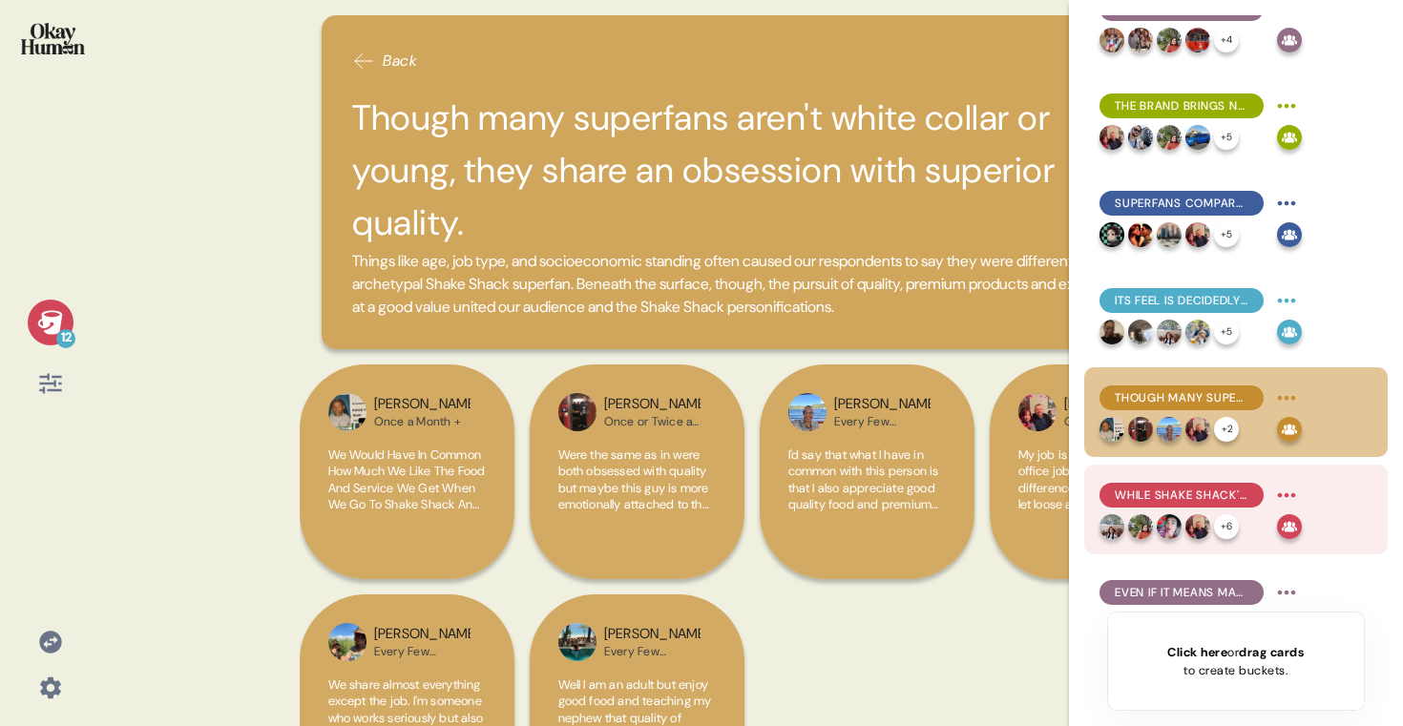
click at [1199, 498] on span "While Shake Shack's prices can pose a budgetary obstacle, most say they reflect…" at bounding box center [1182, 495] width 134 height 17
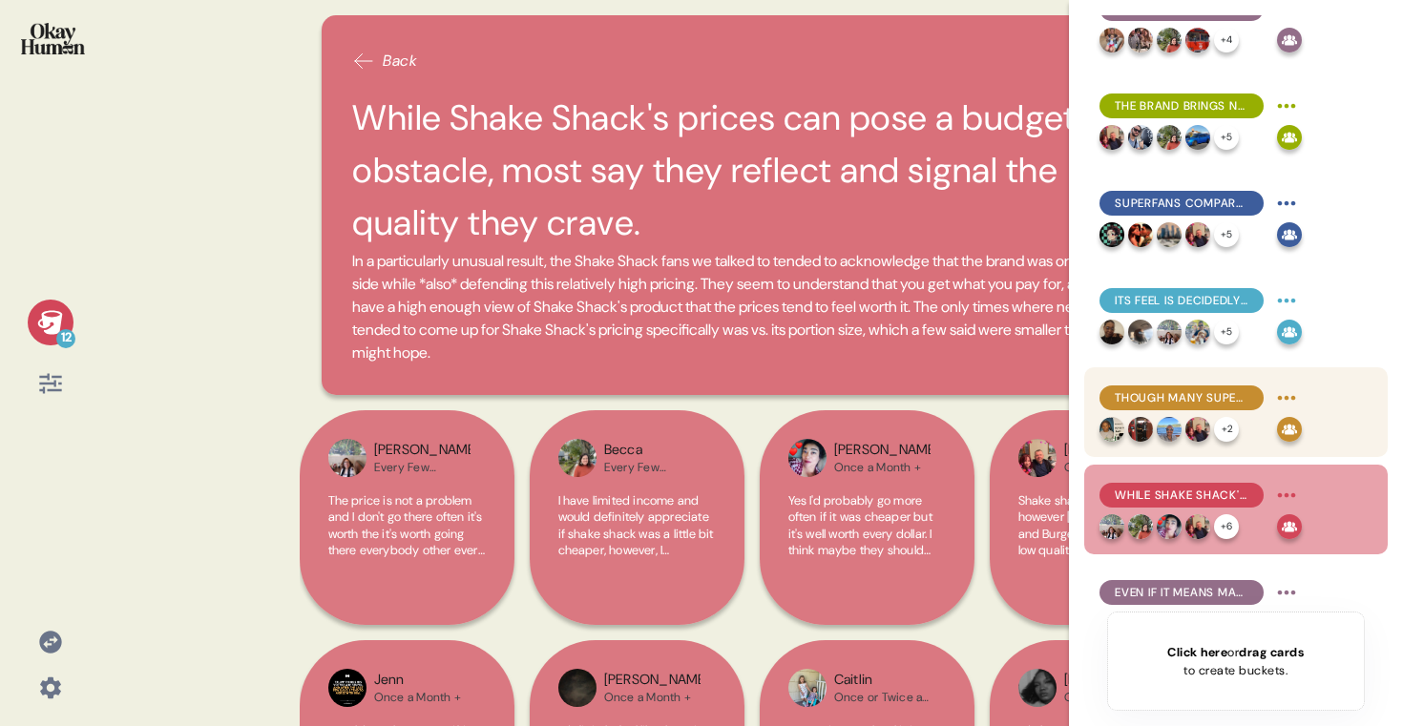
click at [1214, 404] on span "Though many superfans aren't white collar or young, they share an obsession wit…" at bounding box center [1182, 397] width 134 height 17
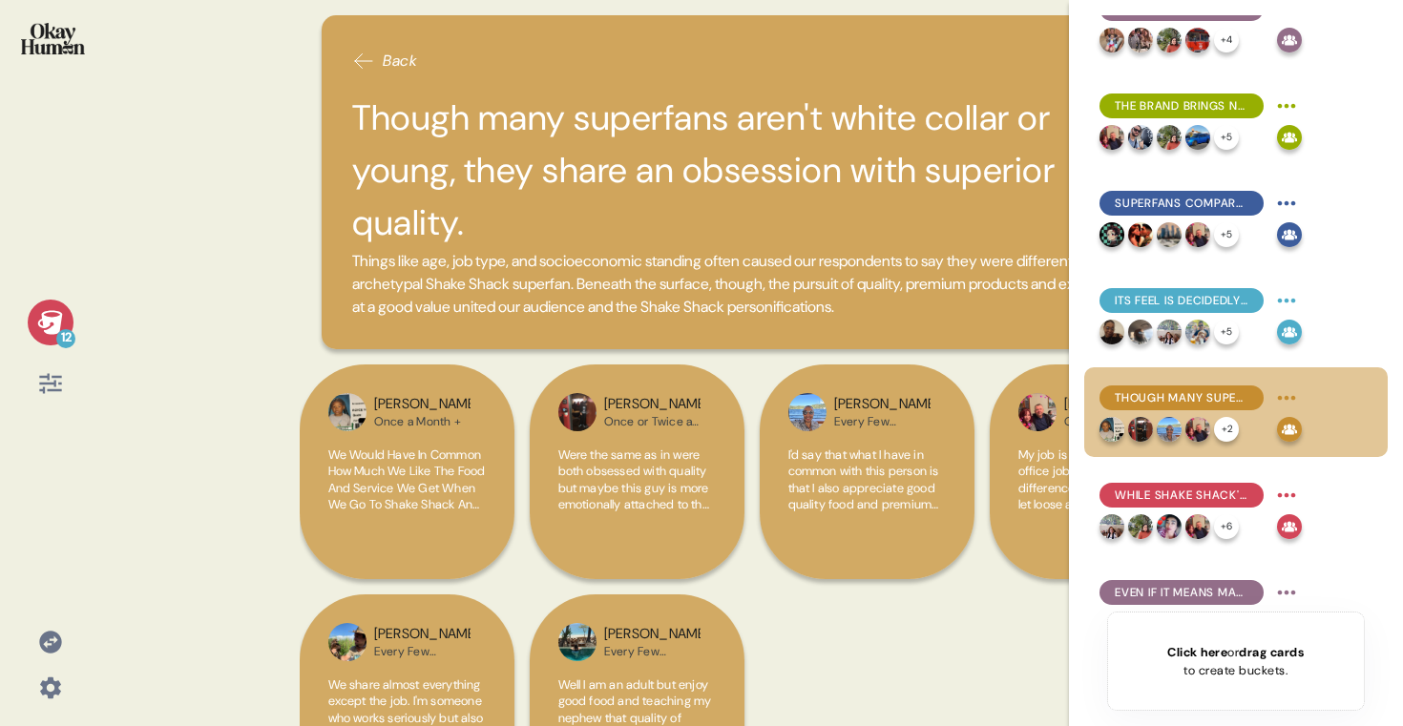
click at [747, 129] on h2 "Though many superfans aren't white collar or young, they share an obsession wit…" at bounding box center [751, 171] width 799 height 158
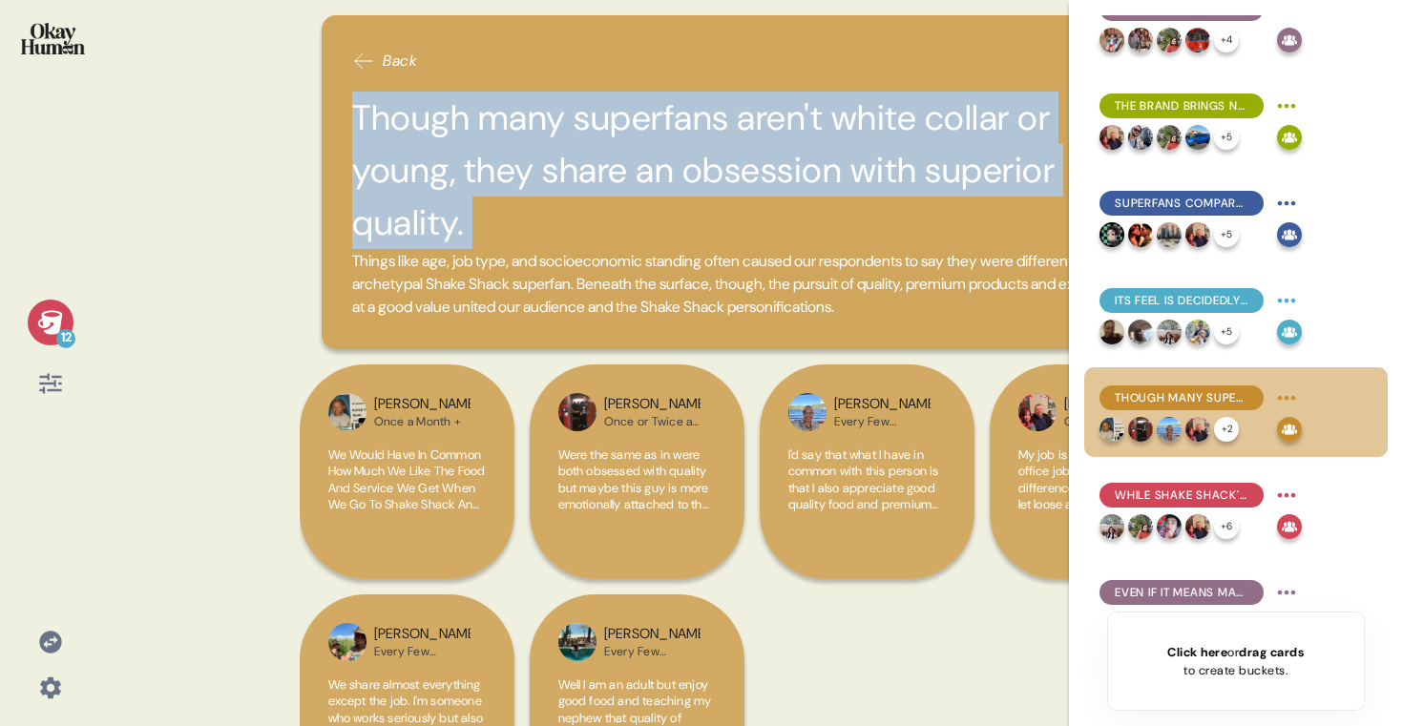
click at [747, 129] on h2 "Though many superfans aren't white collar or young, they share an obsession wit…" at bounding box center [751, 171] width 799 height 158
copy h2 "Though many superfans aren't white collar or young, they share an obsession wit…"
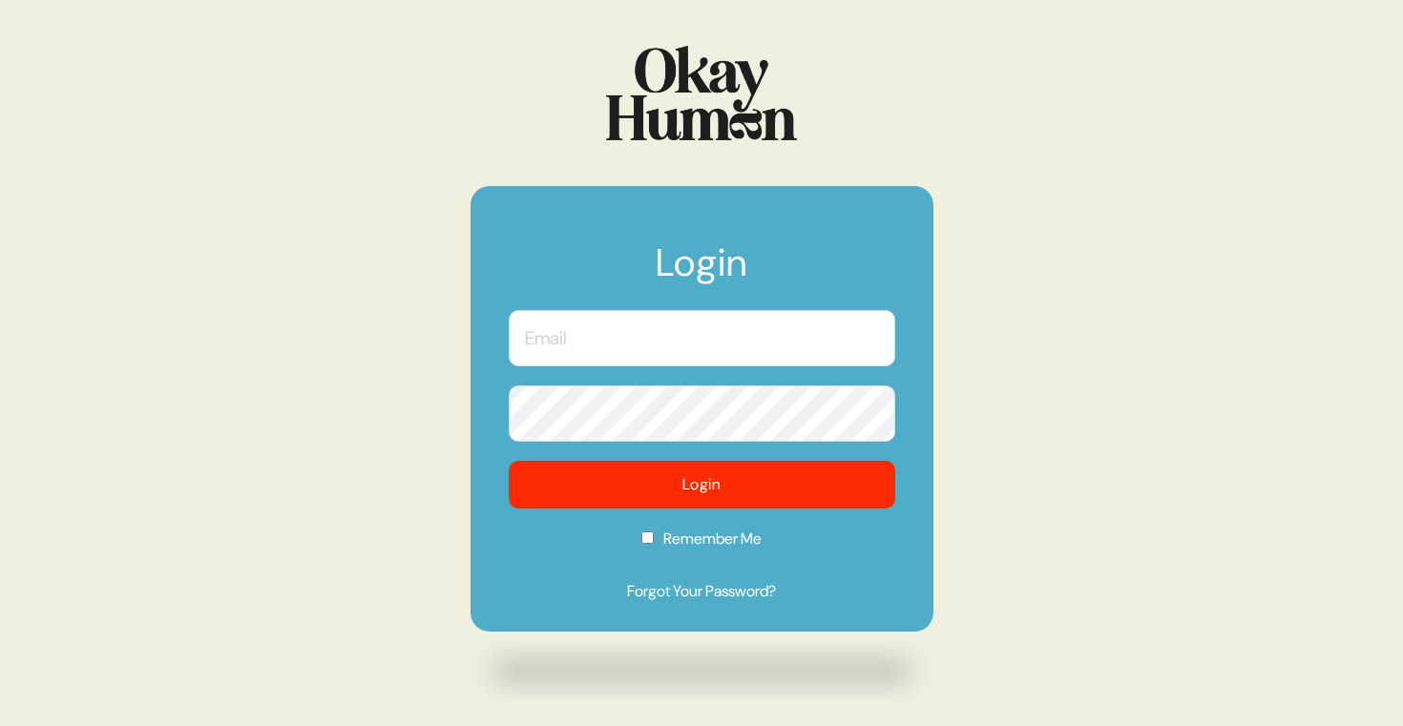
click at [846, 343] on input "text" at bounding box center [702, 338] width 387 height 56
type input "[PERSON_NAME][EMAIL_ADDRESS][DOMAIN_NAME]"
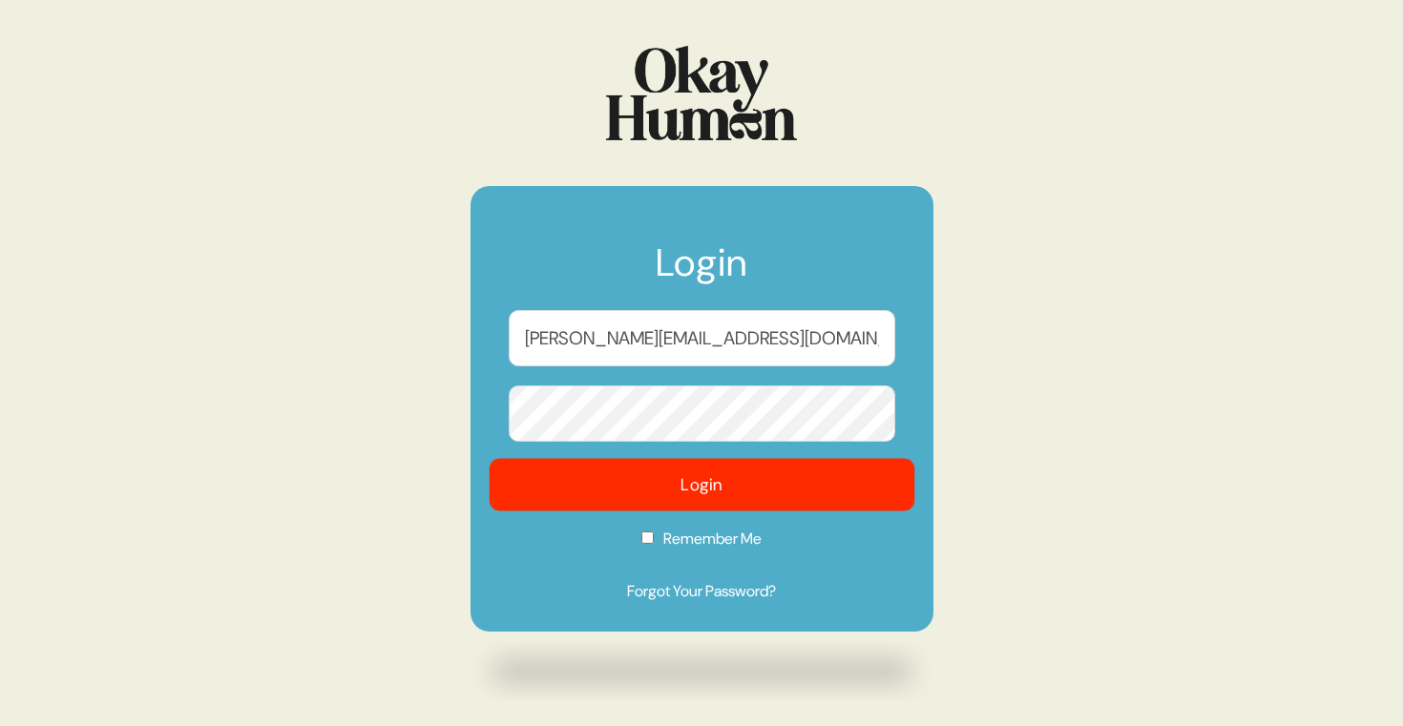
click at [804, 484] on button "Login" at bounding box center [702, 485] width 426 height 53
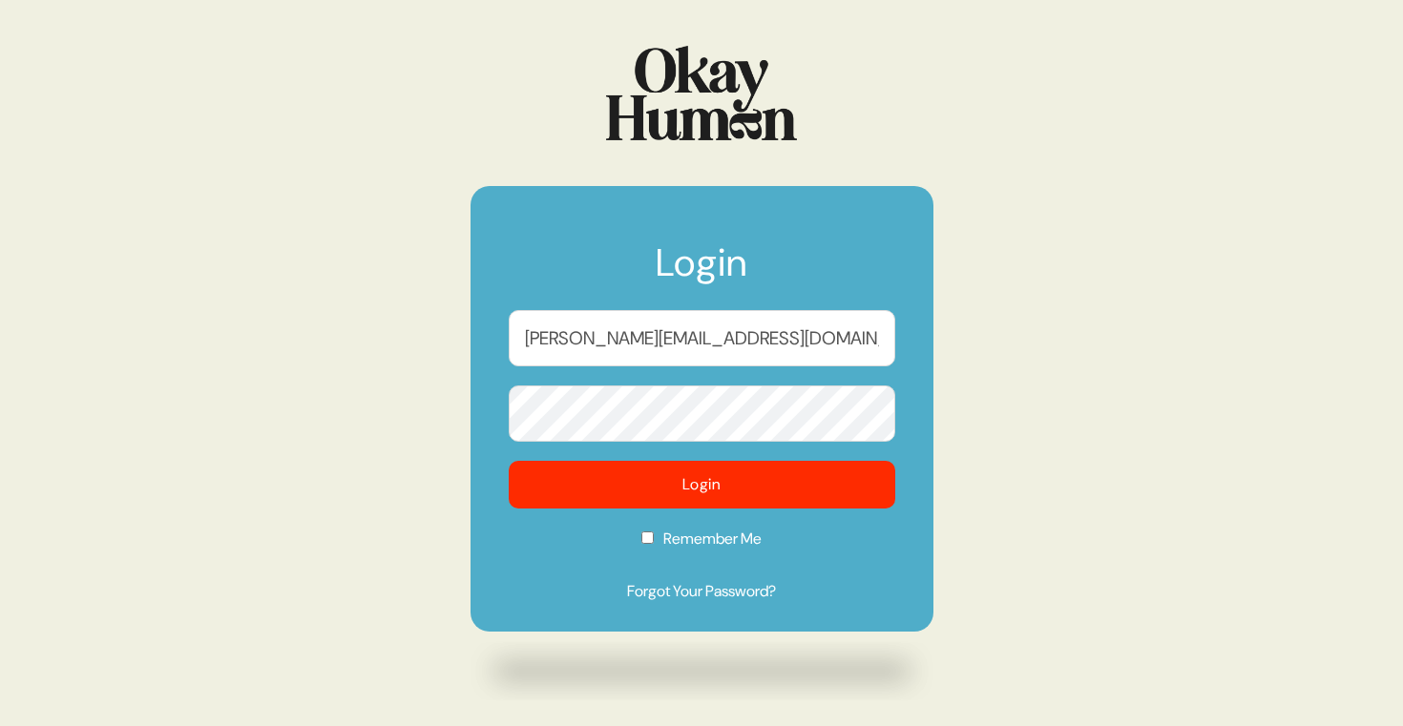
click at [966, 424] on div "Login sam@sympler.co Login Remember Me Forgot Your Password?" at bounding box center [701, 363] width 1403 height 726
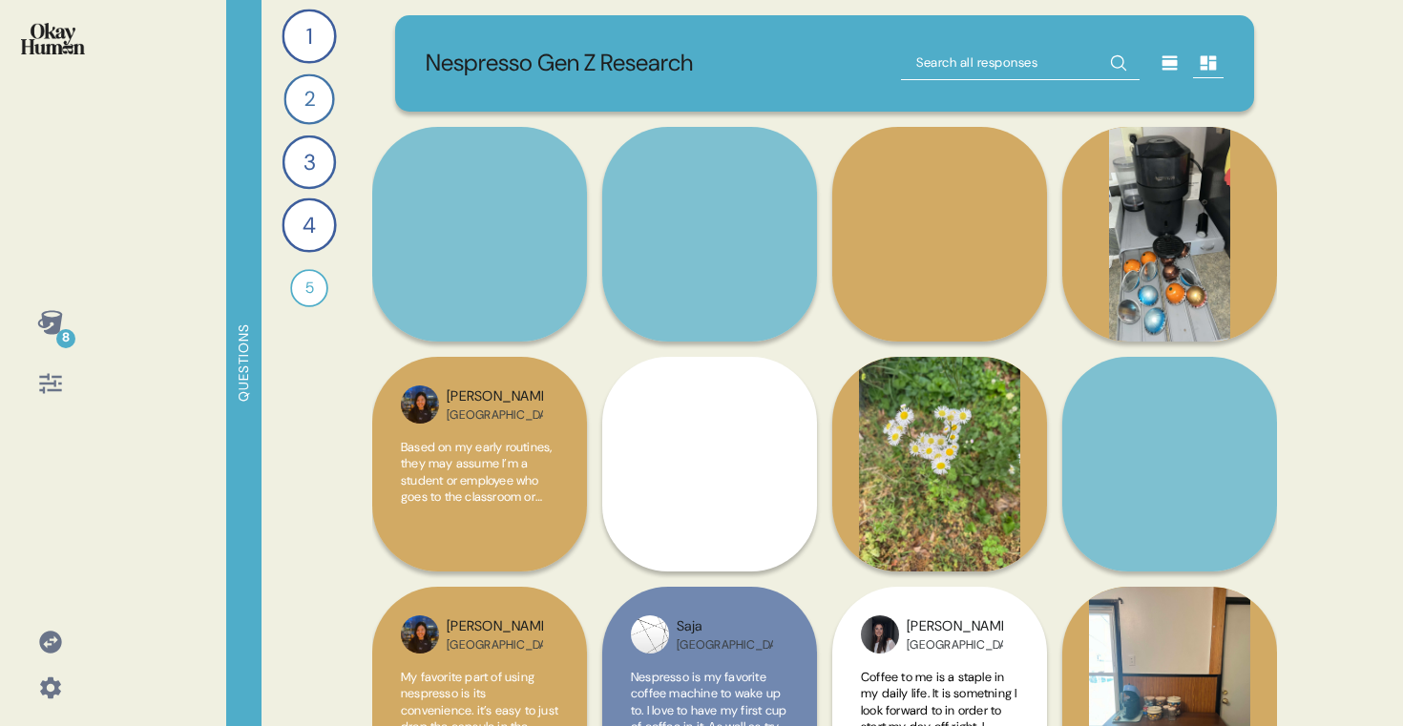
click at [54, 319] on icon at bounding box center [49, 322] width 25 height 24
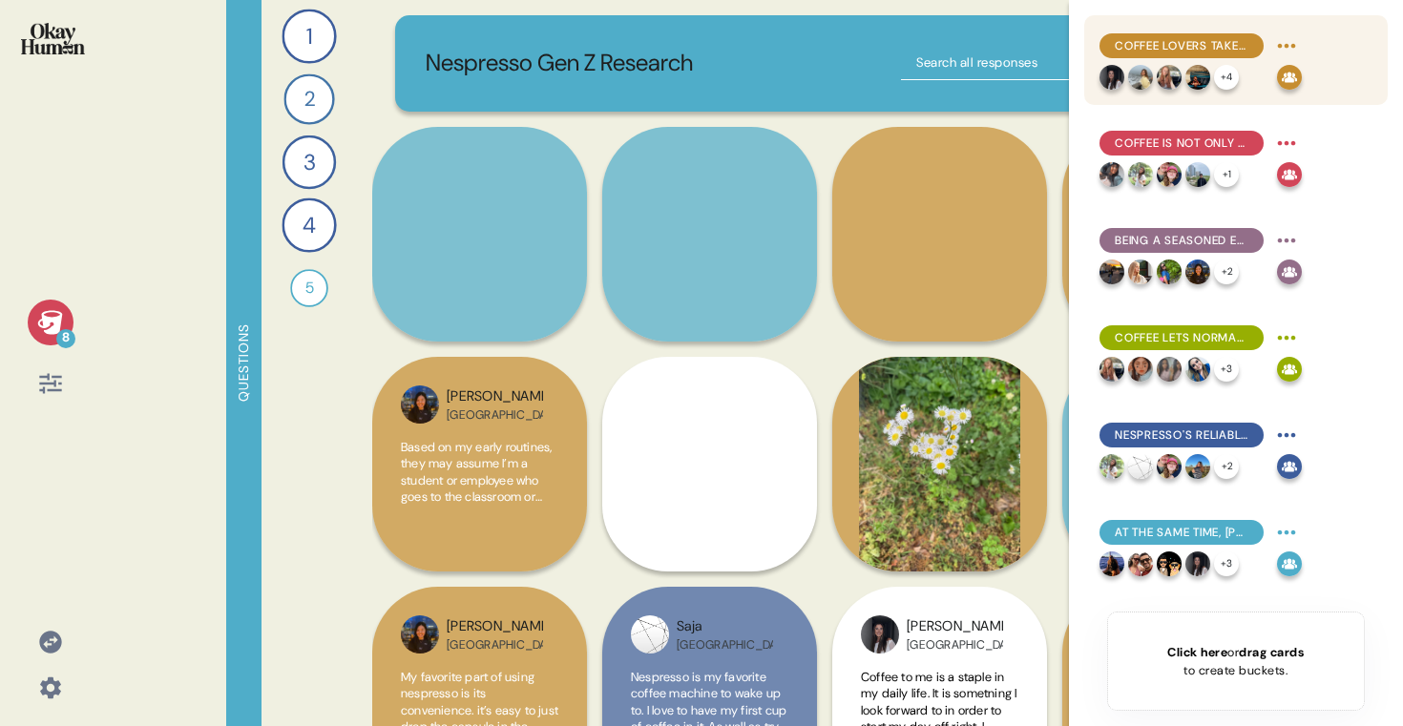
click at [1176, 39] on span "Coffee lovers take pride in how personalized and precise their rituals are." at bounding box center [1182, 45] width 134 height 17
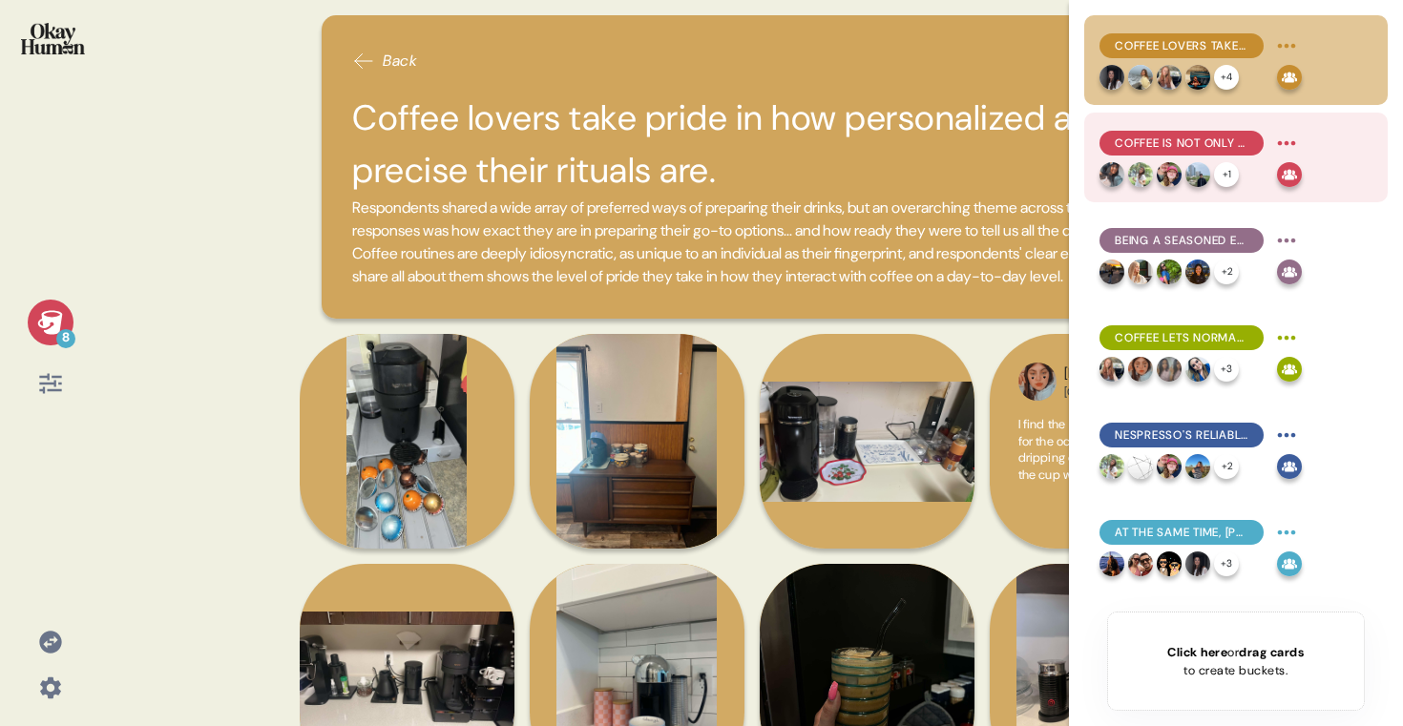
click at [1165, 145] on span "Coffee is not only an expression of one's current identity, but an important co…" at bounding box center [1182, 143] width 134 height 17
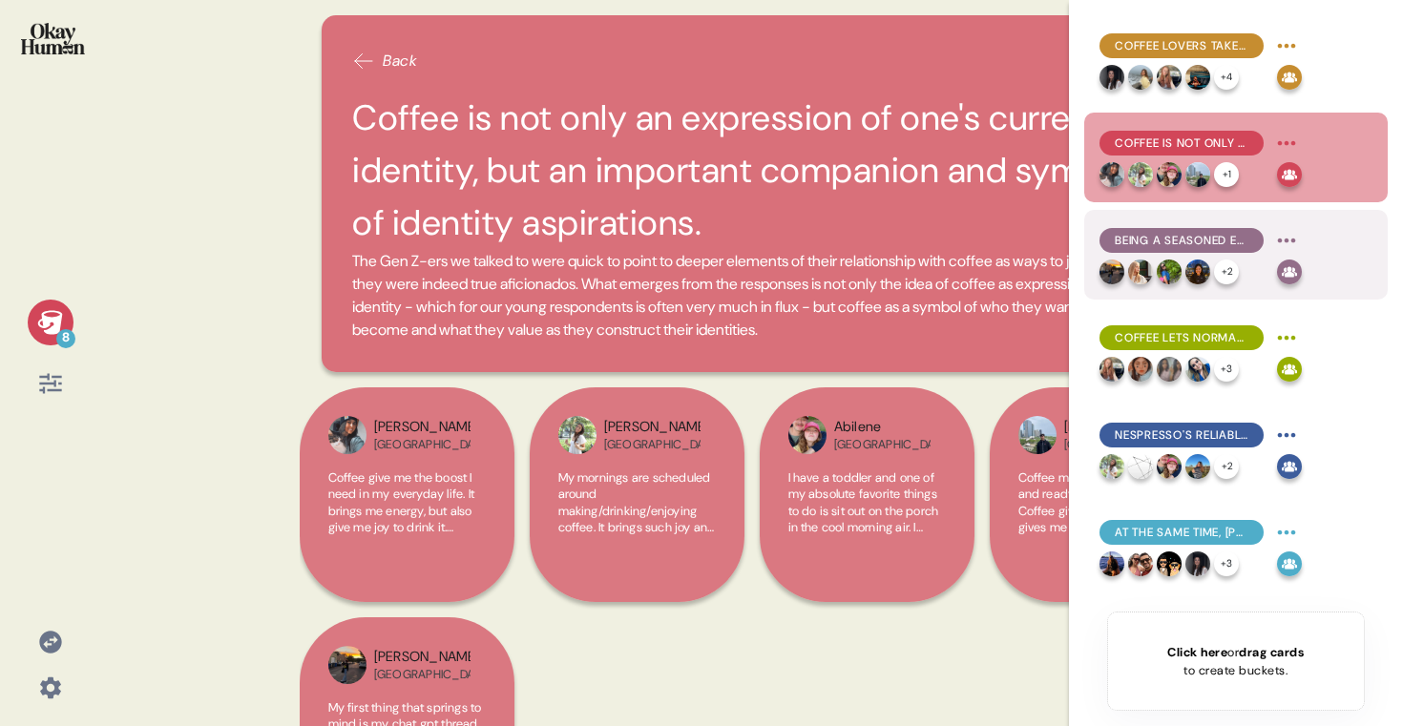
click at [1202, 241] on span "Being a seasoned explorer of the coffee world is a badge of honor." at bounding box center [1182, 240] width 134 height 17
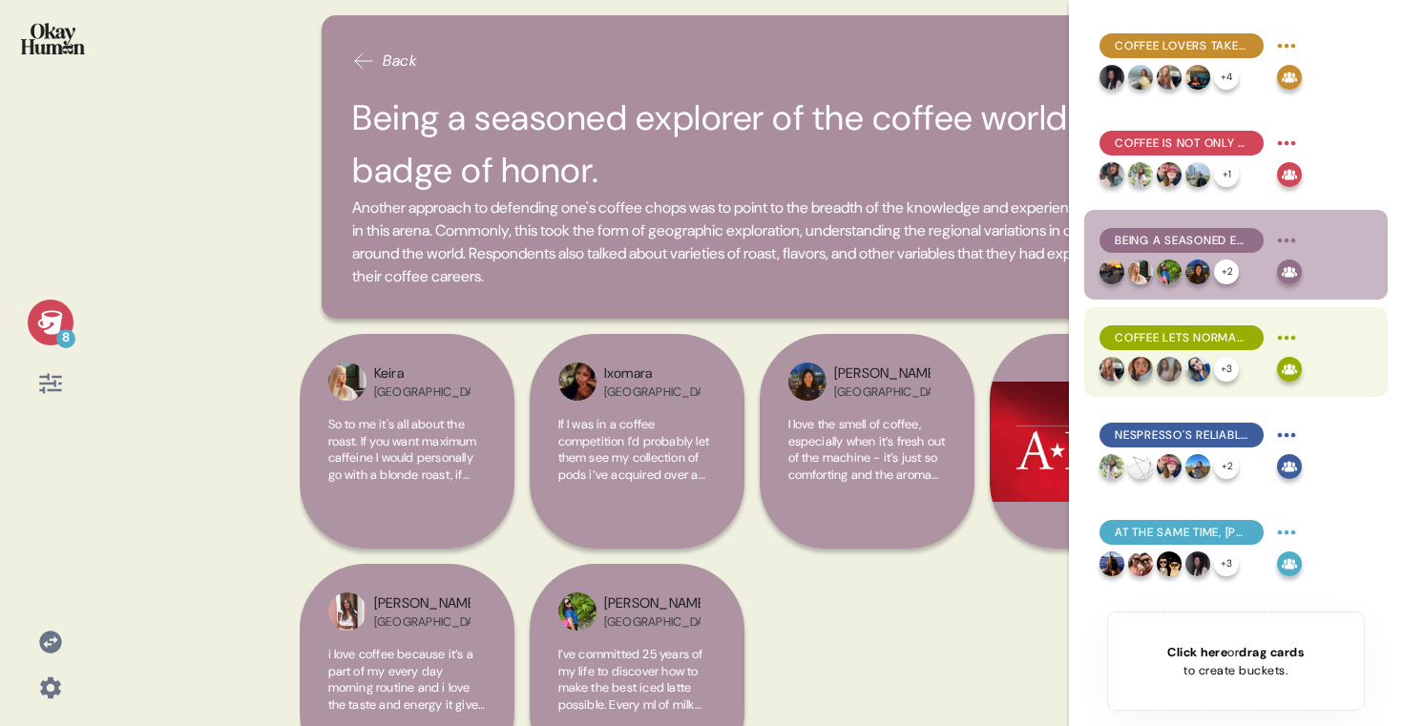
click at [1232, 345] on span "Coffee lets normal people access a level of personalization and control often r…" at bounding box center [1182, 337] width 134 height 17
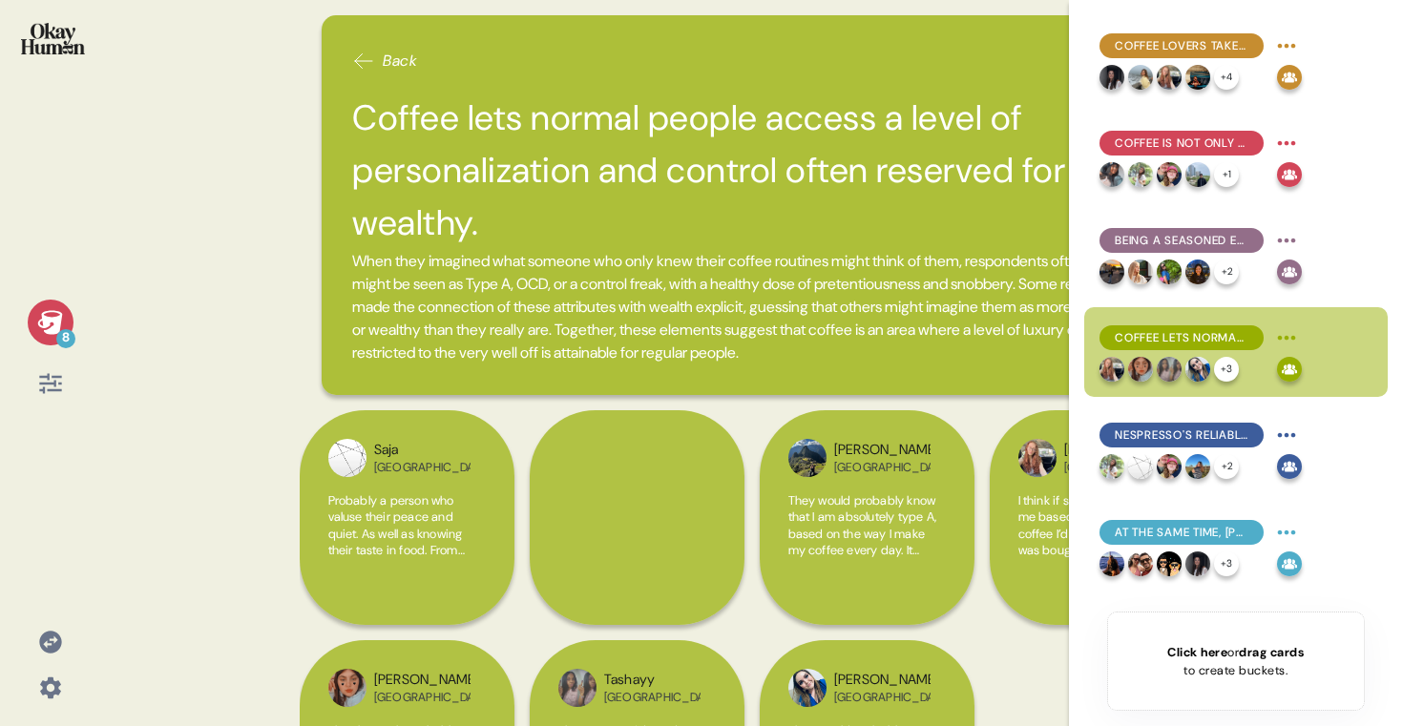
click at [482, 160] on h2 "Coffee lets normal people access a level of personalization and control often r…" at bounding box center [751, 171] width 799 height 158
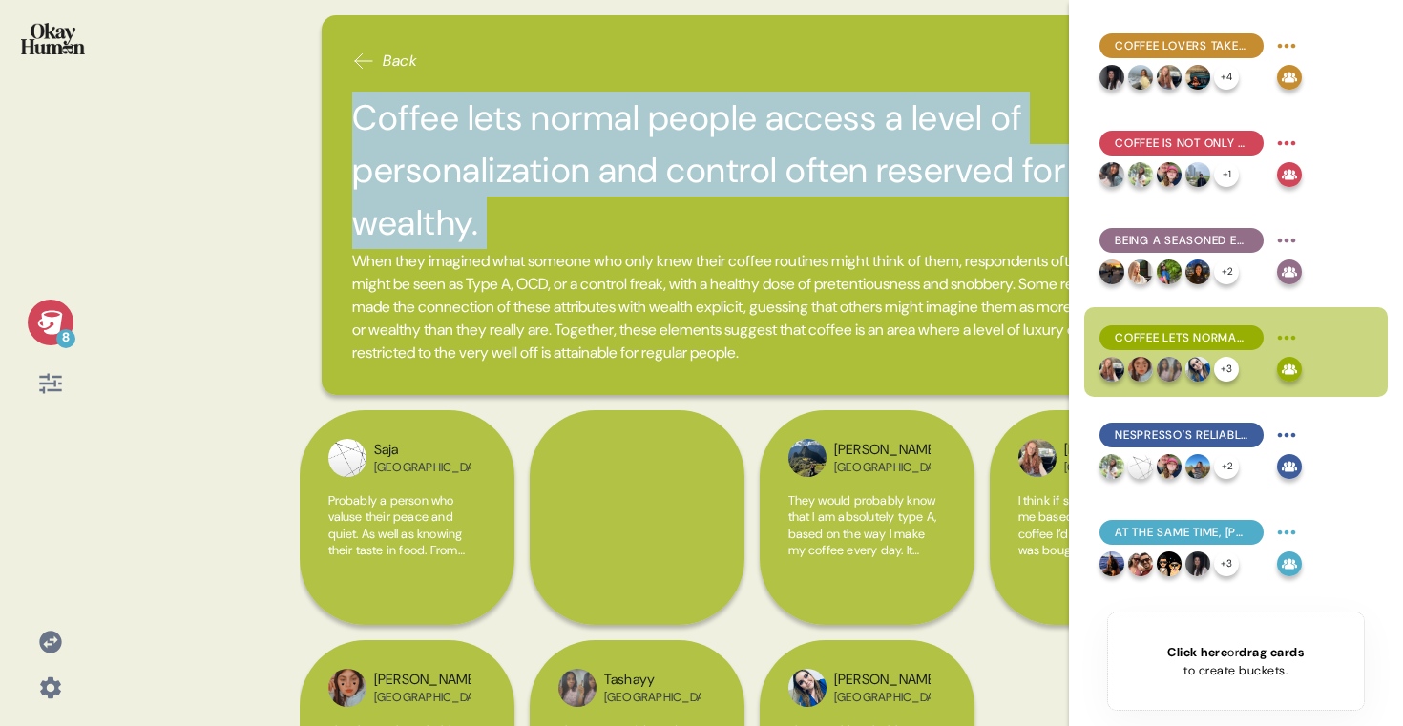
click at [482, 160] on h2 "Coffee lets normal people access a level of personalization and control often r…" at bounding box center [751, 171] width 799 height 158
copy h2 "Coffee lets normal people access a level of personalization and control often r…"
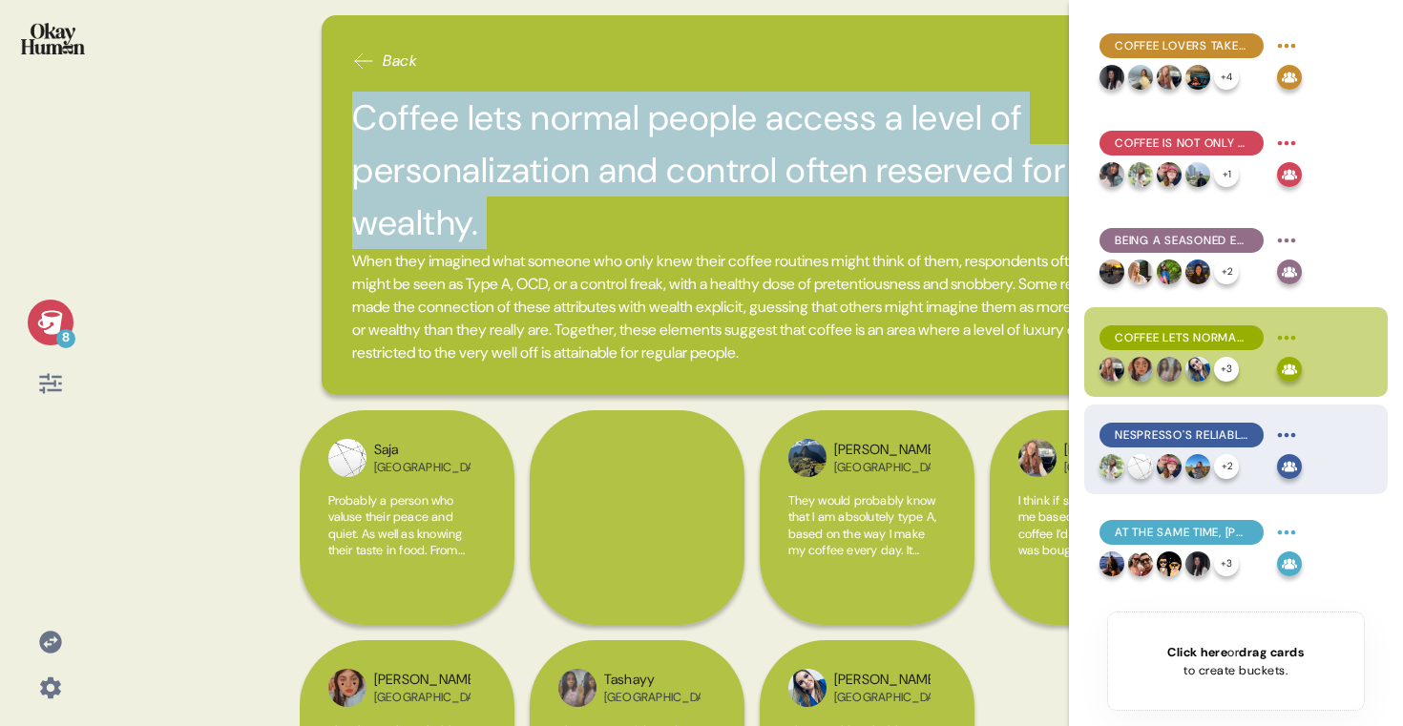
click at [1237, 459] on div "+ 2" at bounding box center [1185, 466] width 170 height 25
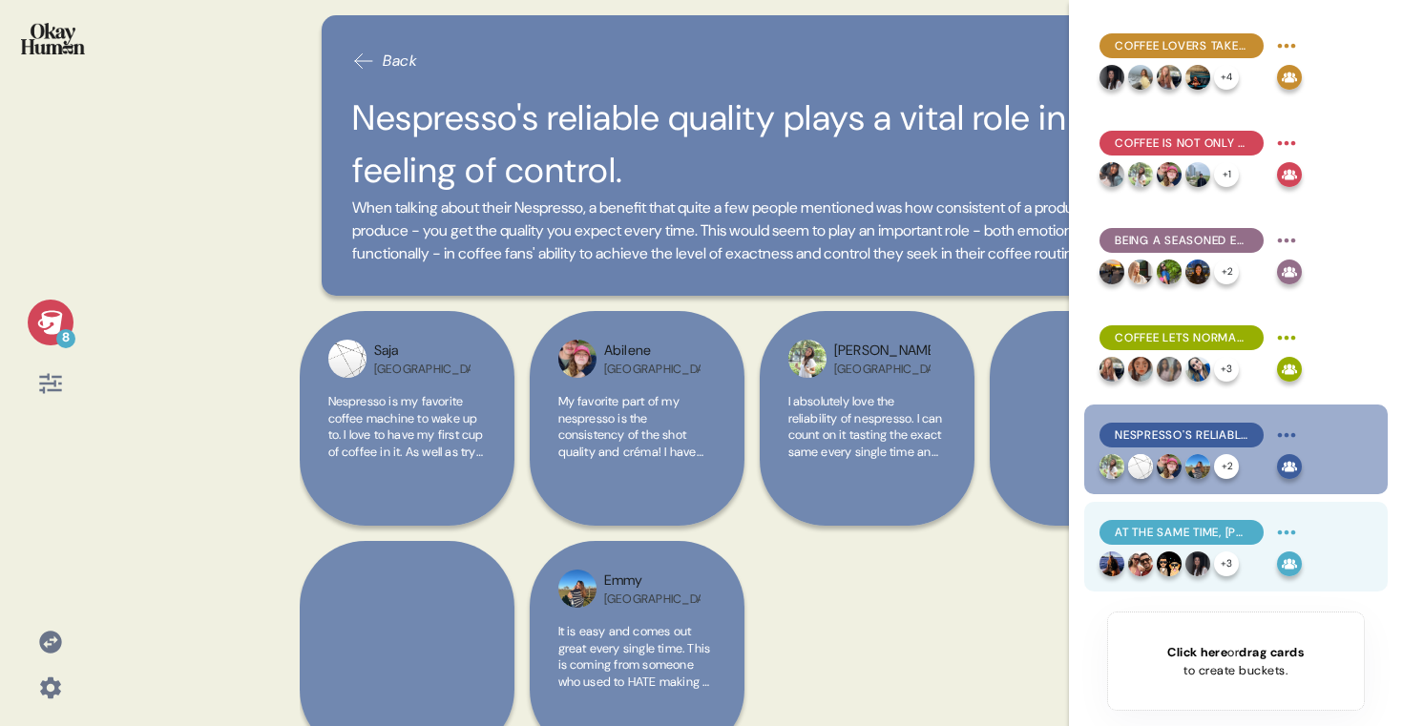
click at [1200, 535] on span "At the same time, Nespresso's versatility makes exploration easy." at bounding box center [1182, 532] width 134 height 17
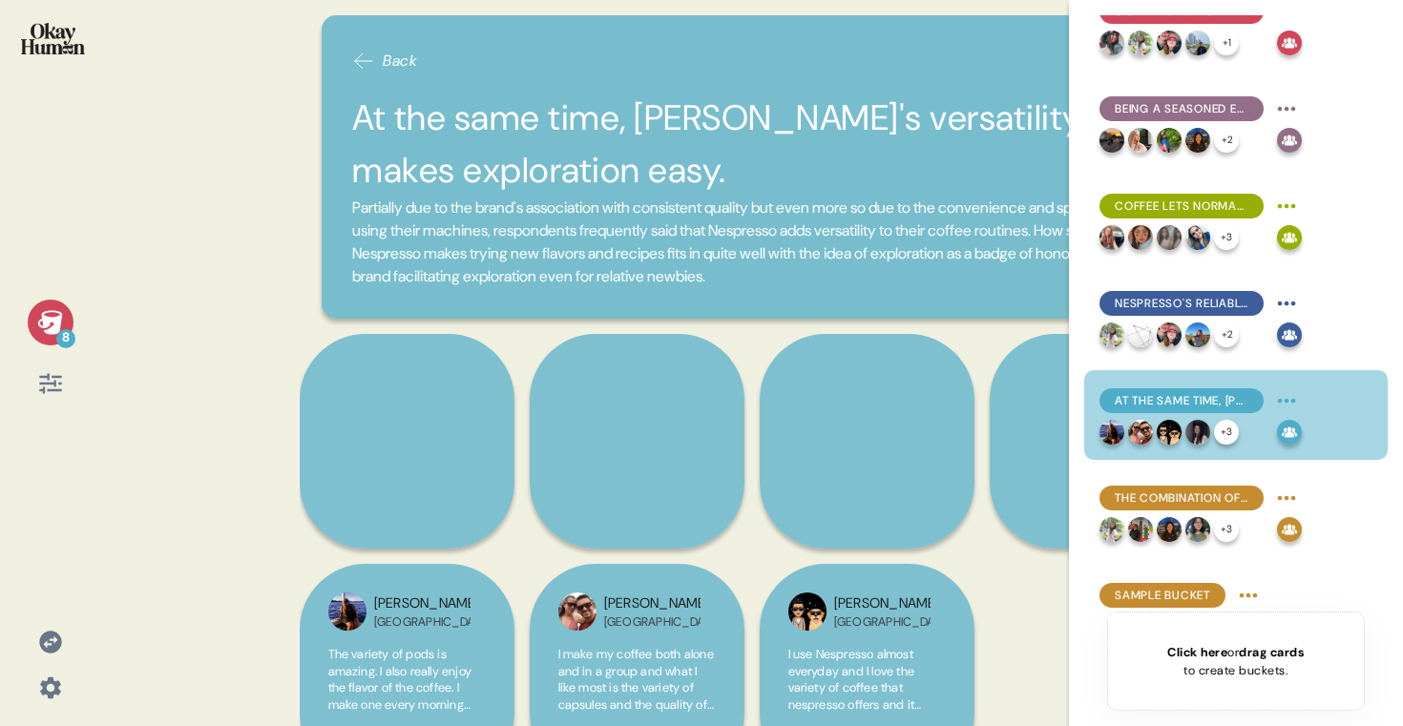
scroll to position [135, 0]
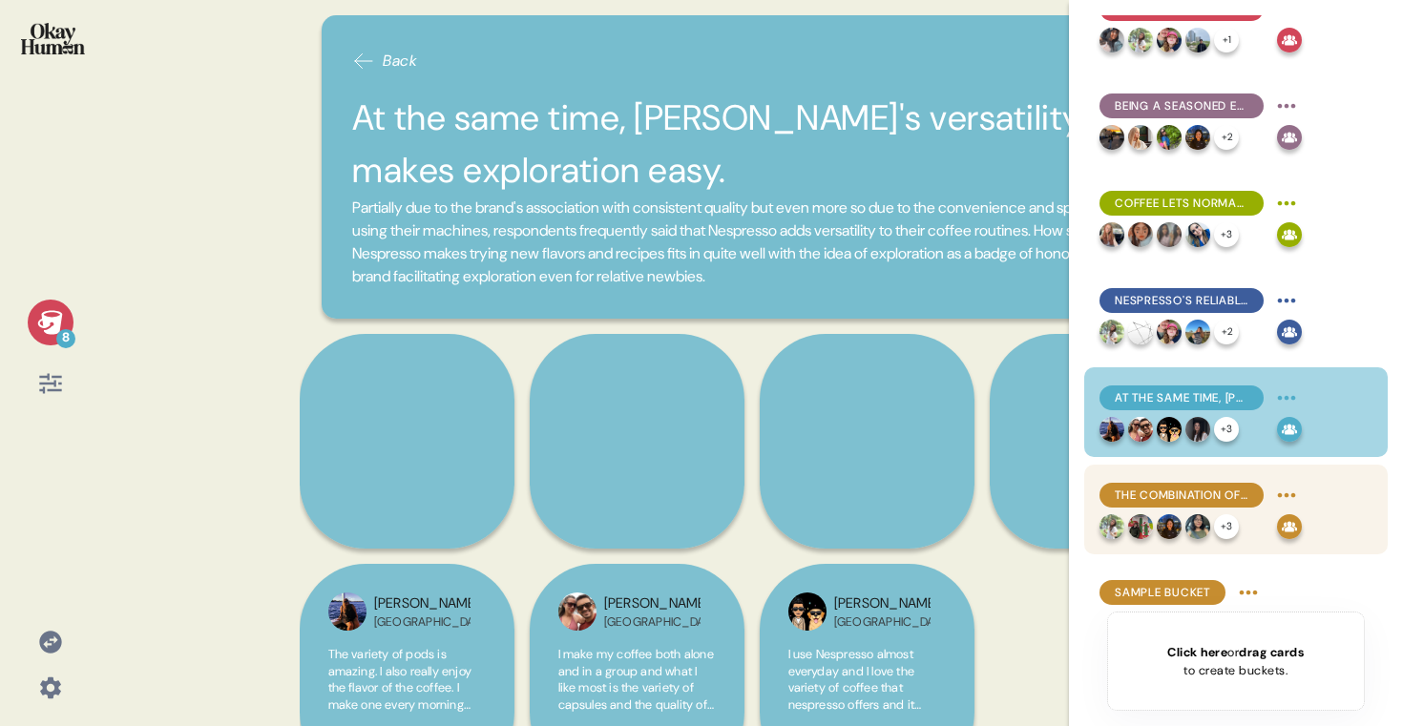
click at [1214, 510] on div "The combination of convenience, quality, and versatility means many think of Ne…" at bounding box center [1201, 495] width 202 height 31
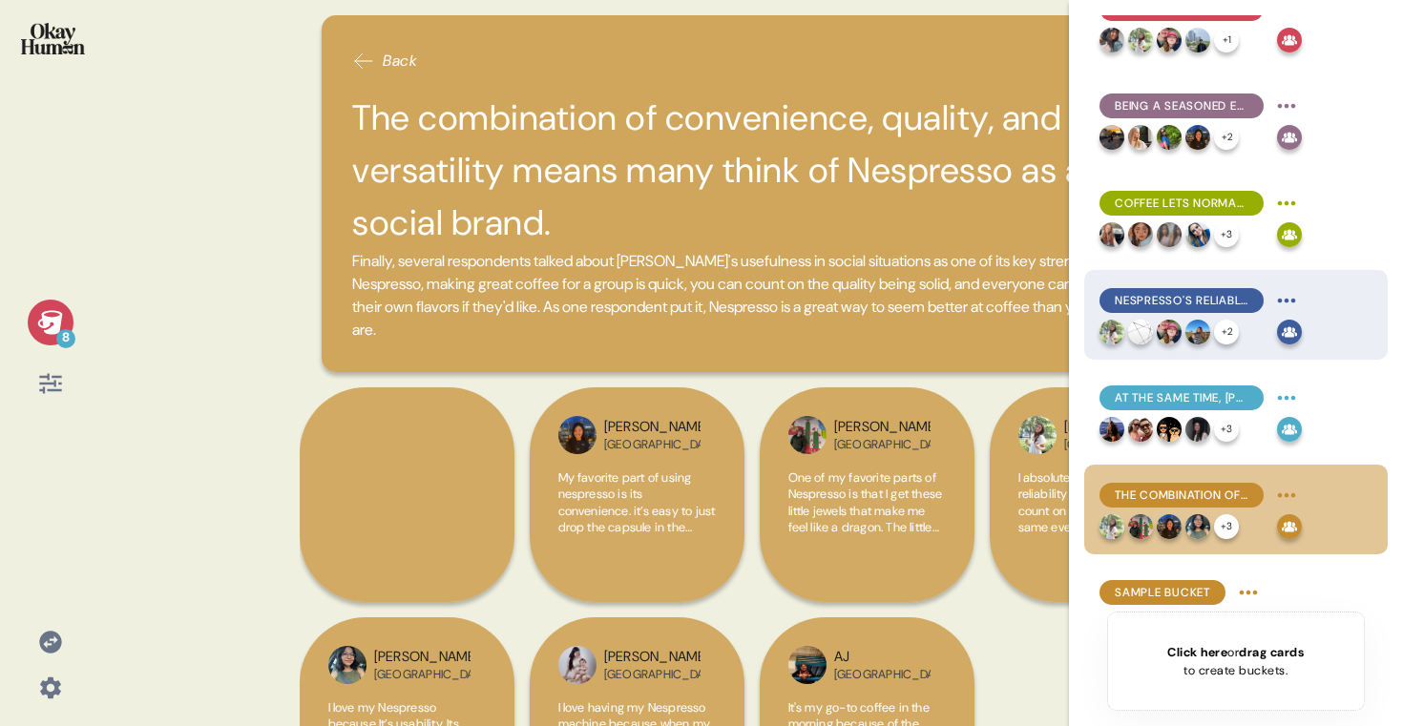
click at [1199, 314] on div "Nespresso's reliable quality plays a vital role in that feeling of control." at bounding box center [1201, 300] width 202 height 31
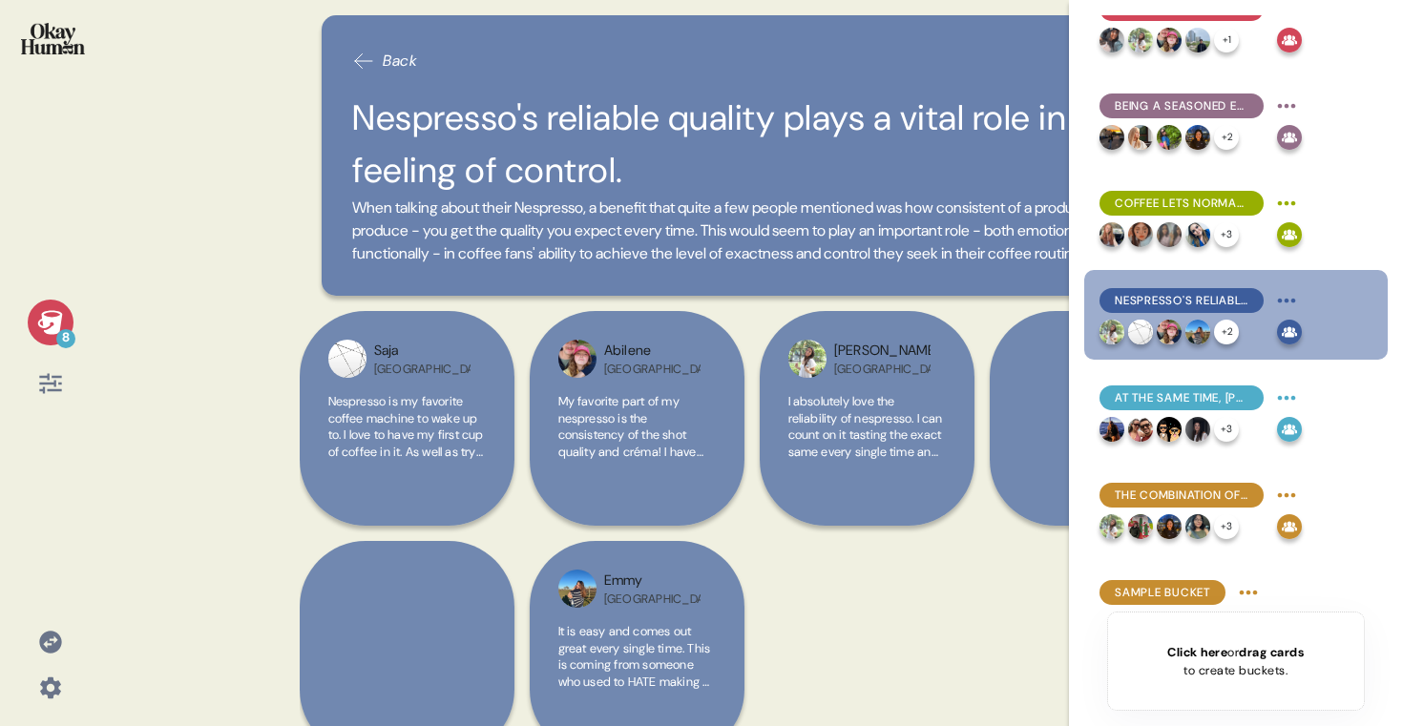
click at [572, 134] on h2 "Nespresso's reliable quality plays a vital role in that feeling of control." at bounding box center [751, 144] width 799 height 105
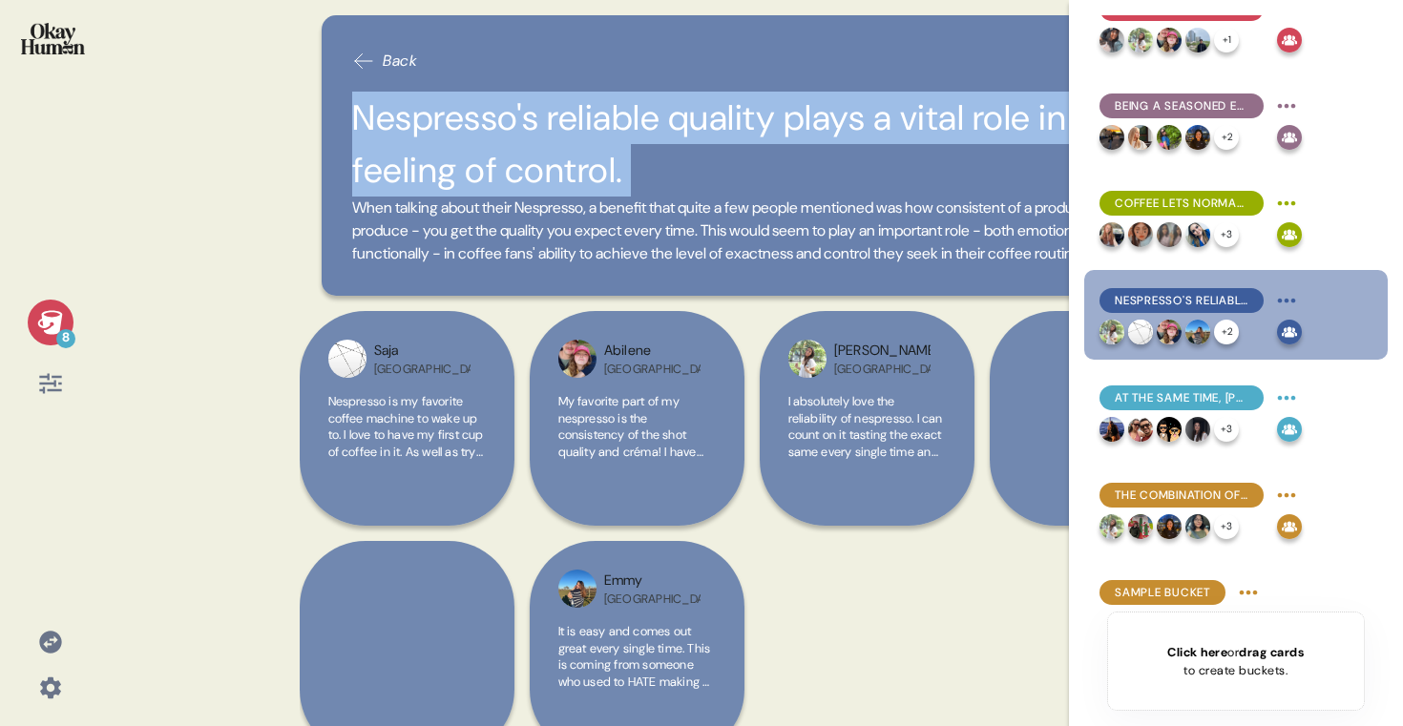
click at [572, 134] on h2 "Nespresso's reliable quality plays a vital role in that feeling of control." at bounding box center [751, 144] width 799 height 105
copy h2 "Nespresso's reliable quality plays a vital role in that feeling of control."
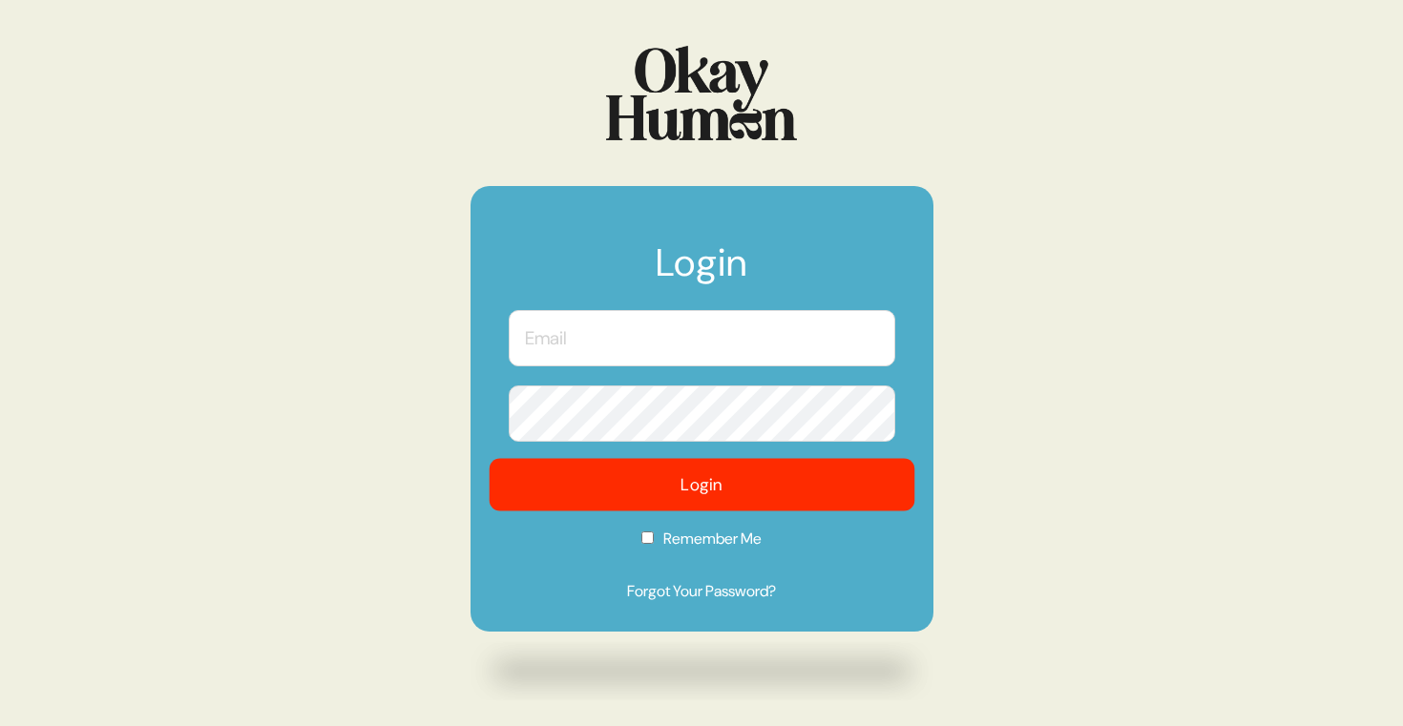
type input "[PERSON_NAME][EMAIL_ADDRESS][DOMAIN_NAME]"
click at [676, 488] on button "Login" at bounding box center [702, 485] width 426 height 53
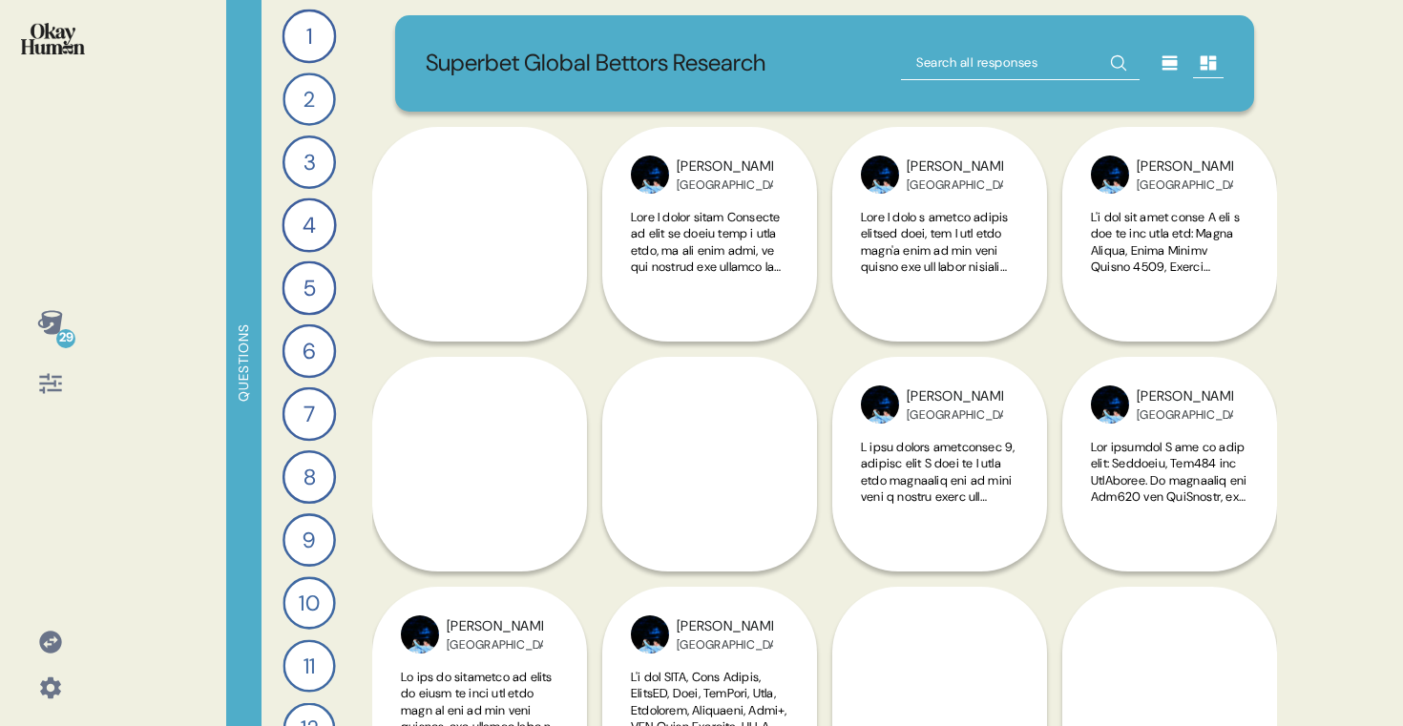
click at [61, 325] on icon at bounding box center [50, 322] width 27 height 27
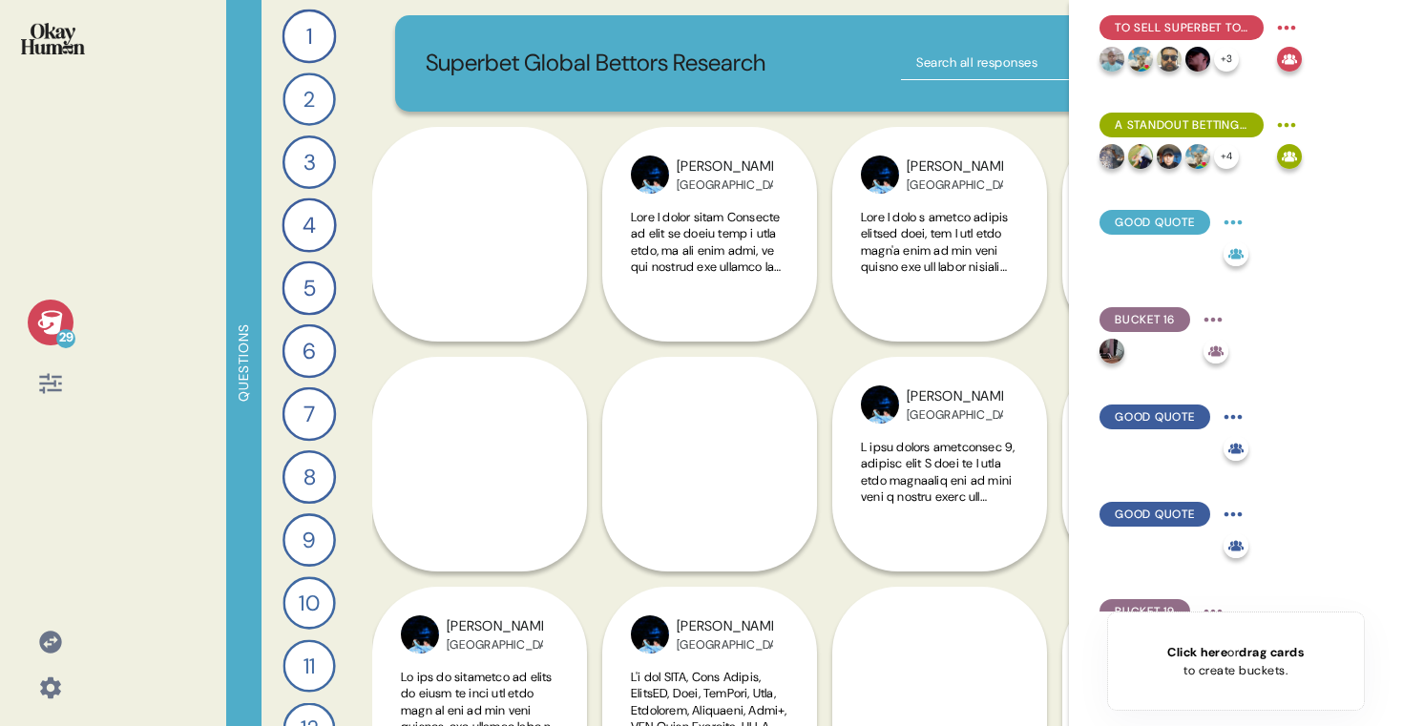
scroll to position [2004, 0]
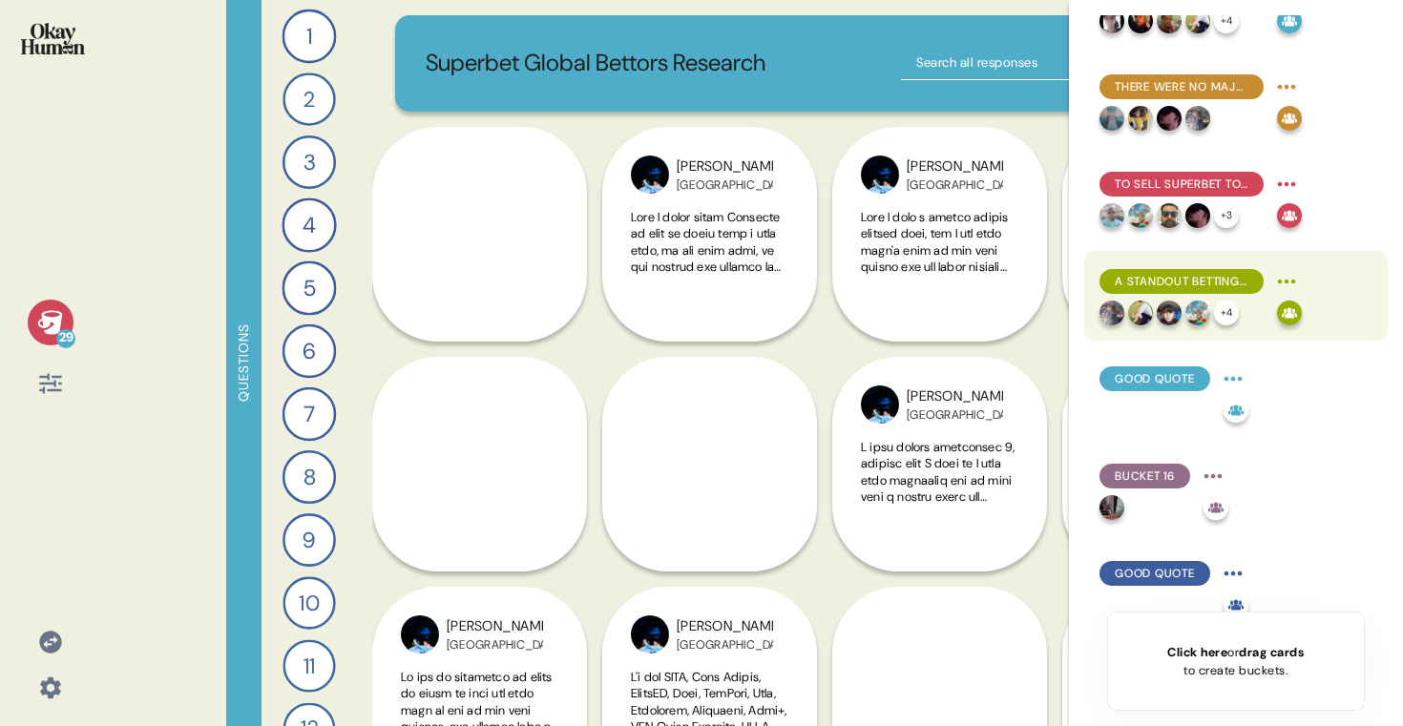
click at [1241, 298] on div "A standout betting platform offers a diverse array of games and options, as wel…" at bounding box center [1201, 295] width 202 height 59
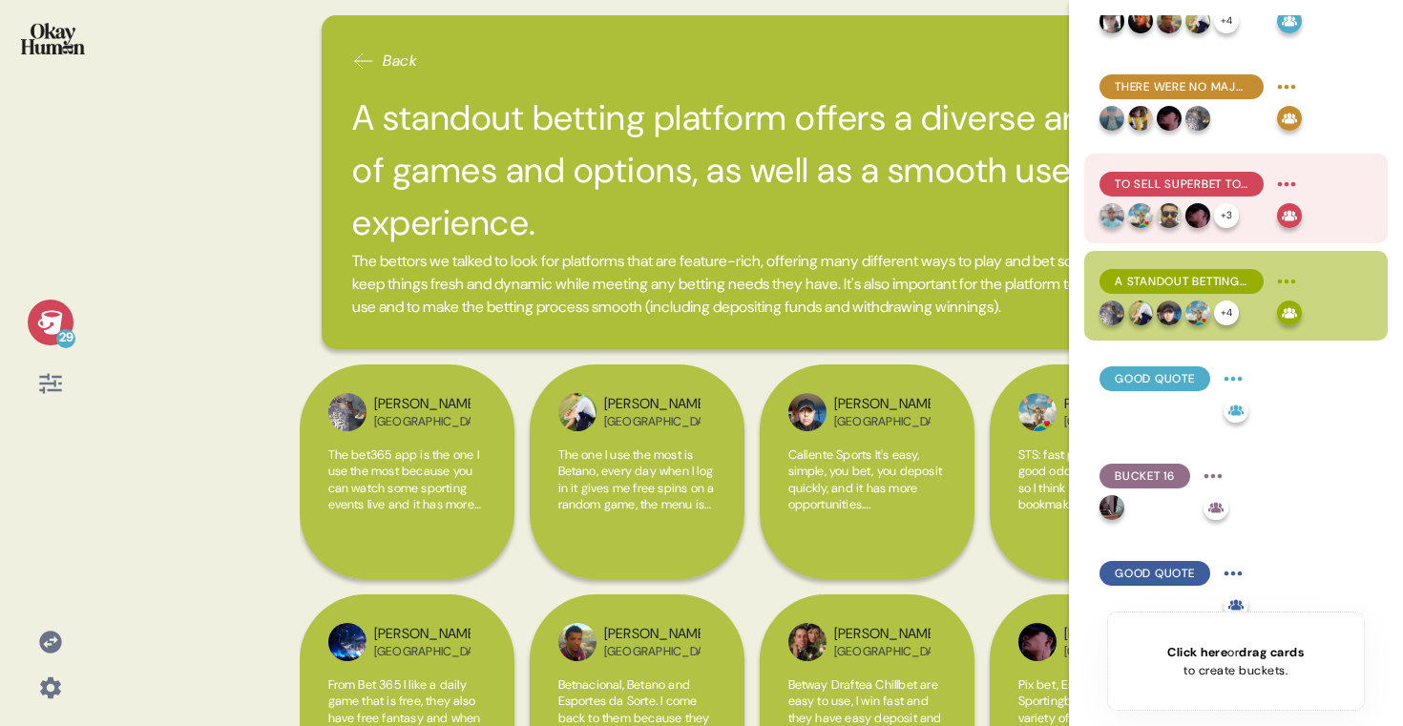
click at [1255, 210] on div "+ 3" at bounding box center [1185, 215] width 170 height 25
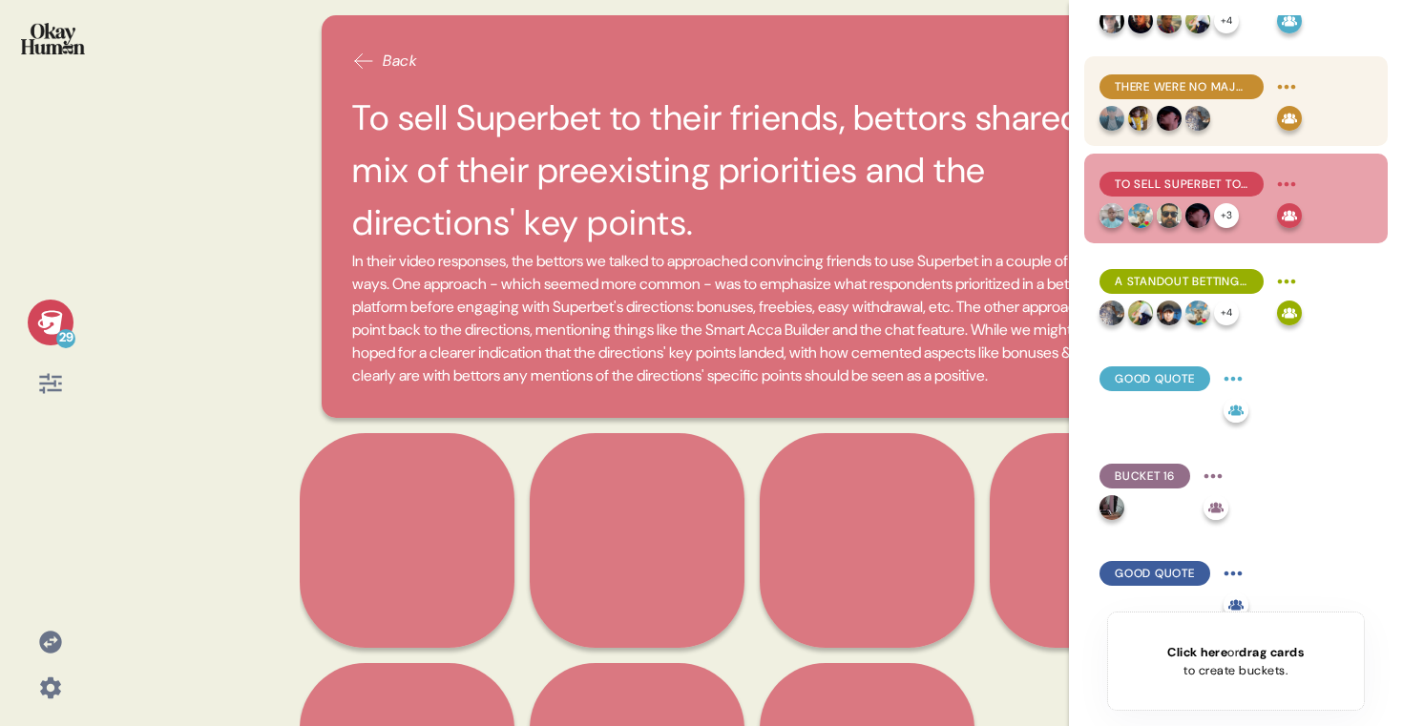
click at [1248, 137] on div "There were no major watch-outs, though some were skeptical of or uninterested i…" at bounding box center [1236, 101] width 304 height 90
click at [1225, 109] on div at bounding box center [1185, 118] width 170 height 25
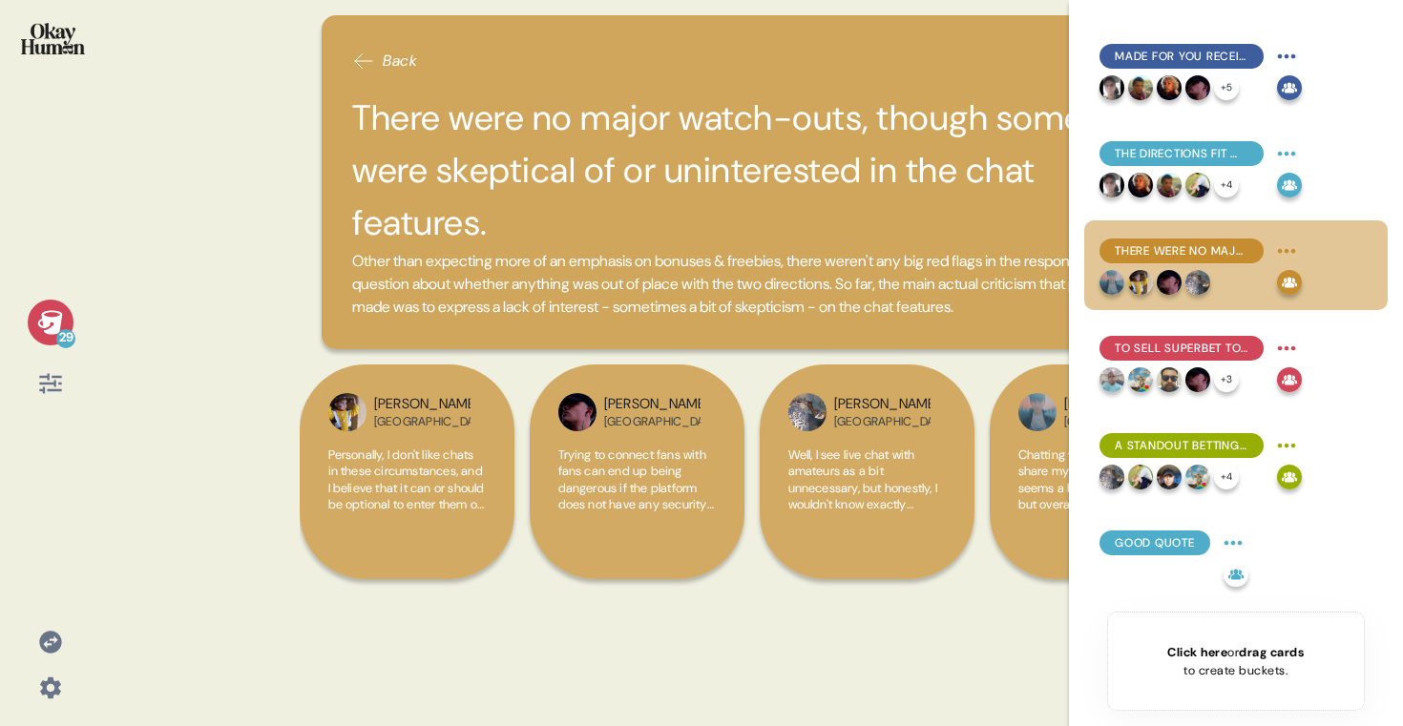
scroll to position [1820, 0]
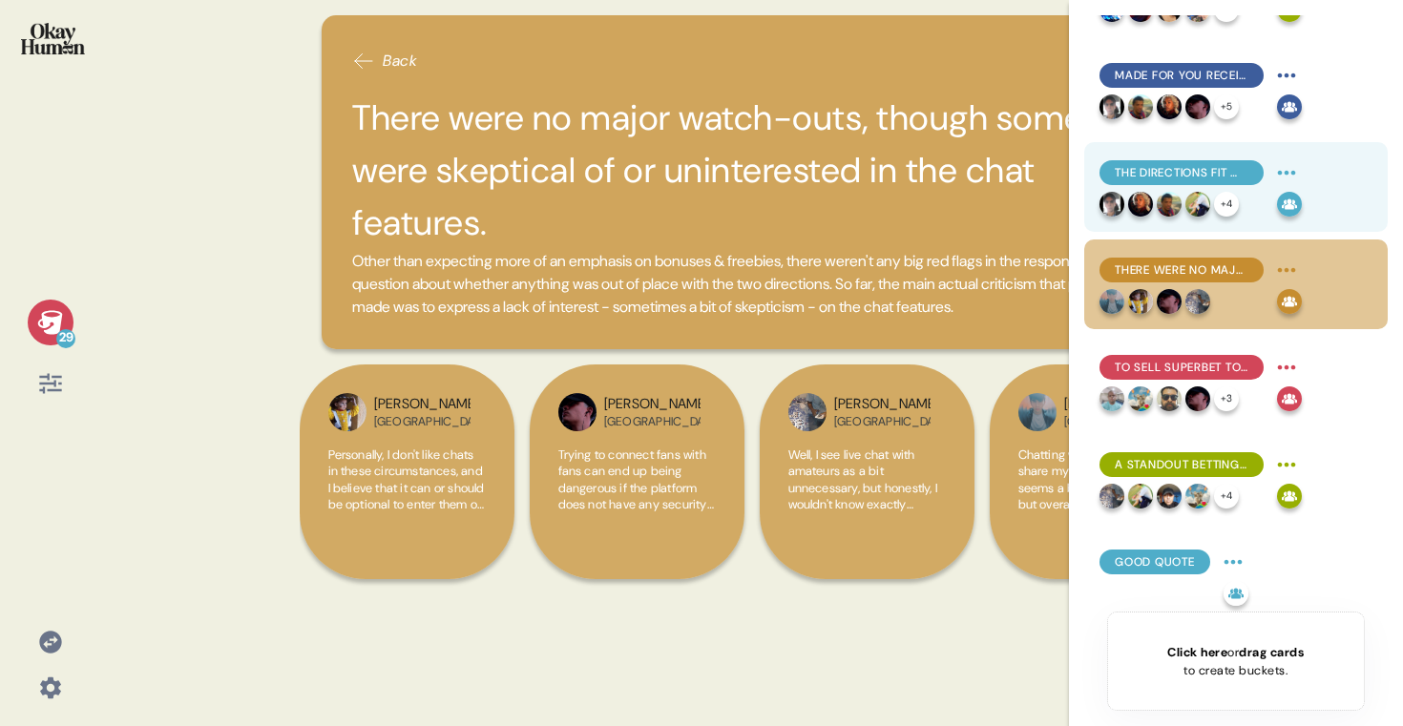
click at [1243, 183] on div "The directions fit well with the perfect day’s varied, energetic, social, and o…" at bounding box center [1182, 172] width 164 height 25
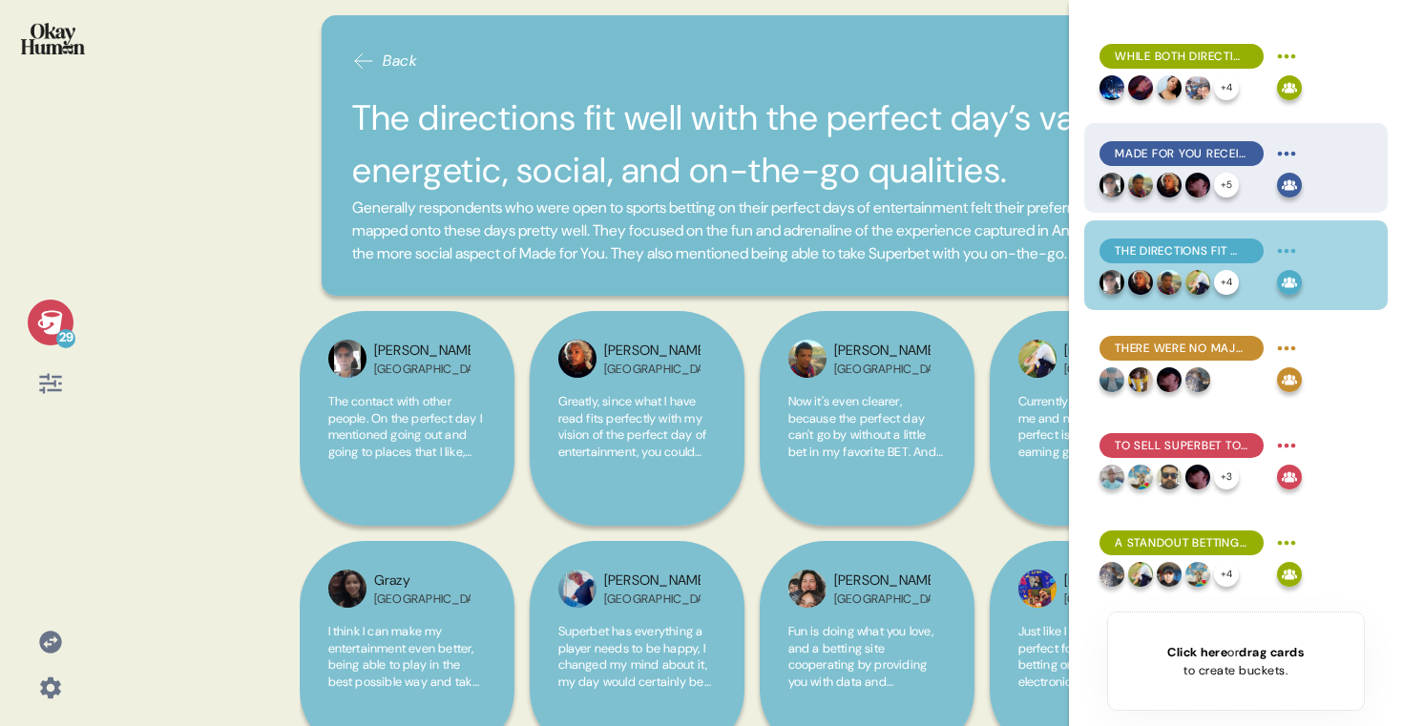
scroll to position [1736, 0]
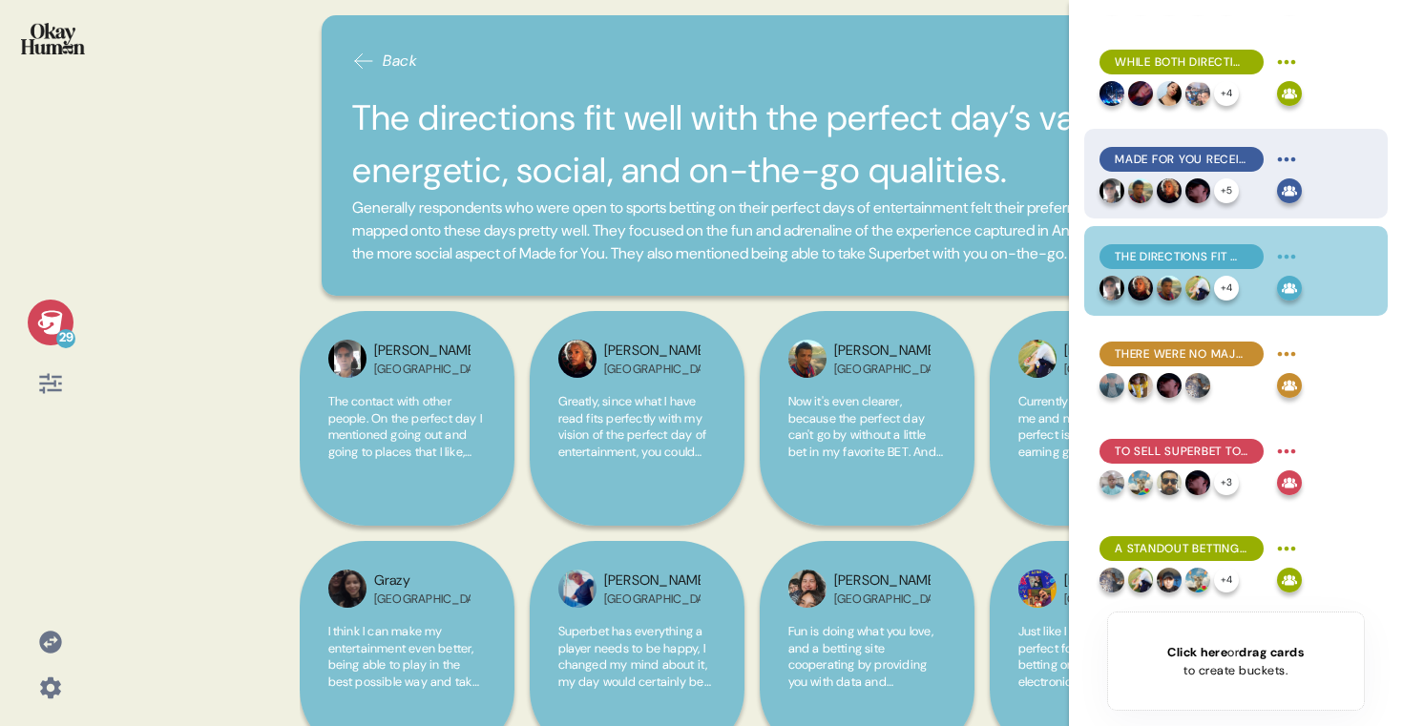
click at [1222, 185] on div "+ 5" at bounding box center [1226, 191] width 25 height 25
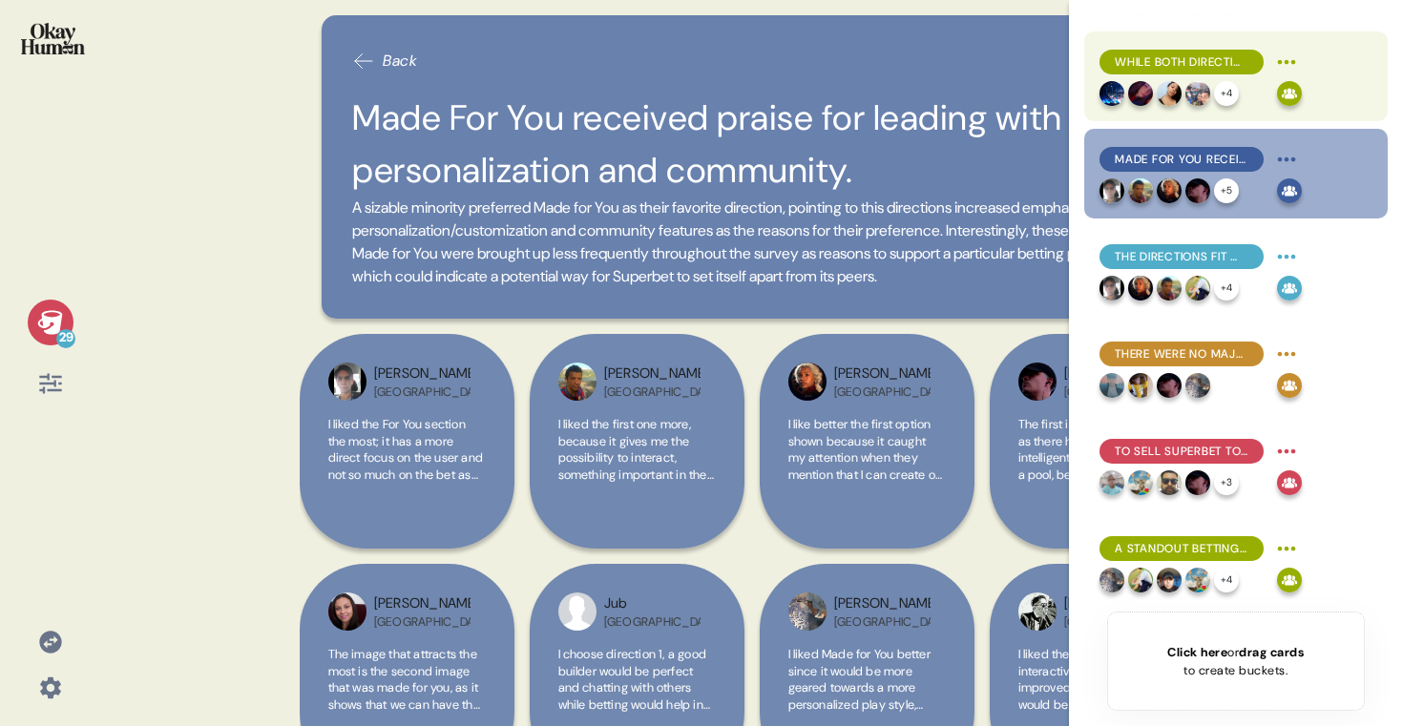
click at [1219, 61] on span "While both directions were reviewed well, Anticipation’s greater emphasis on fe…" at bounding box center [1182, 61] width 134 height 17
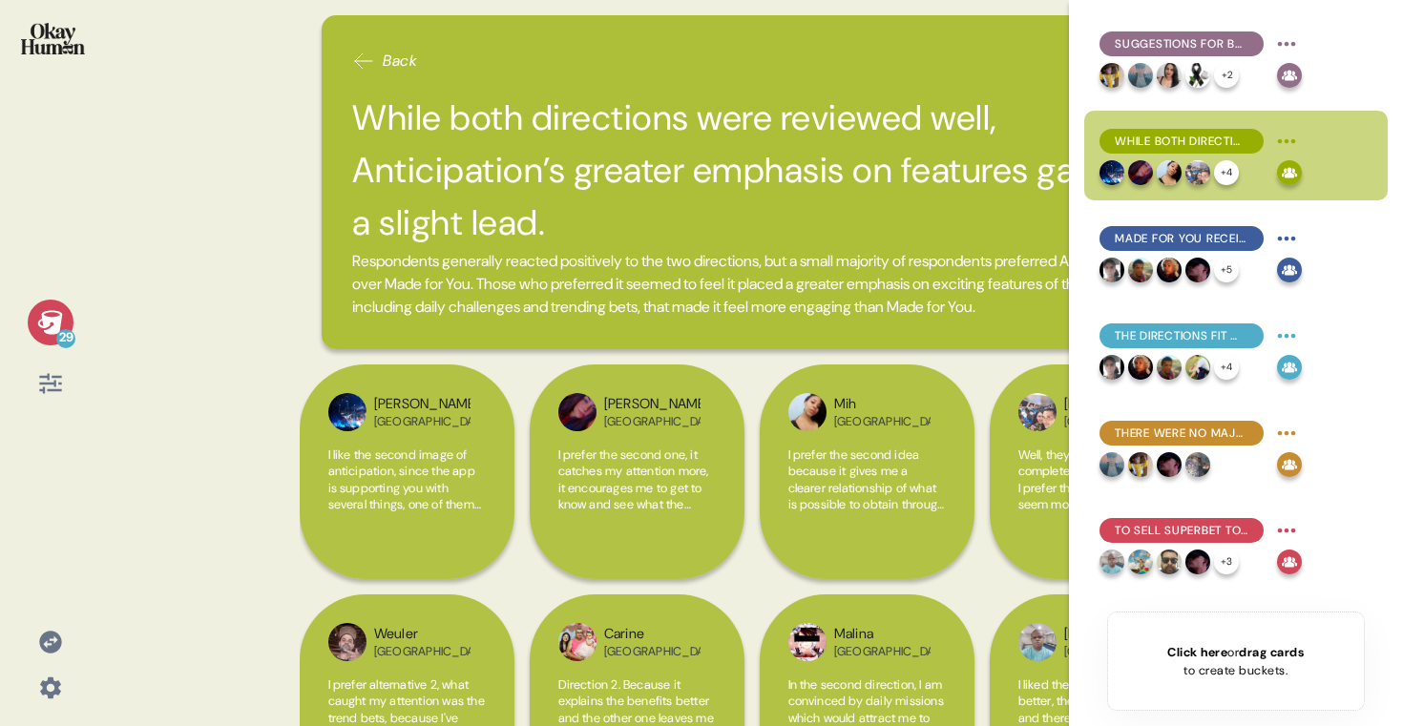
scroll to position [1523, 0]
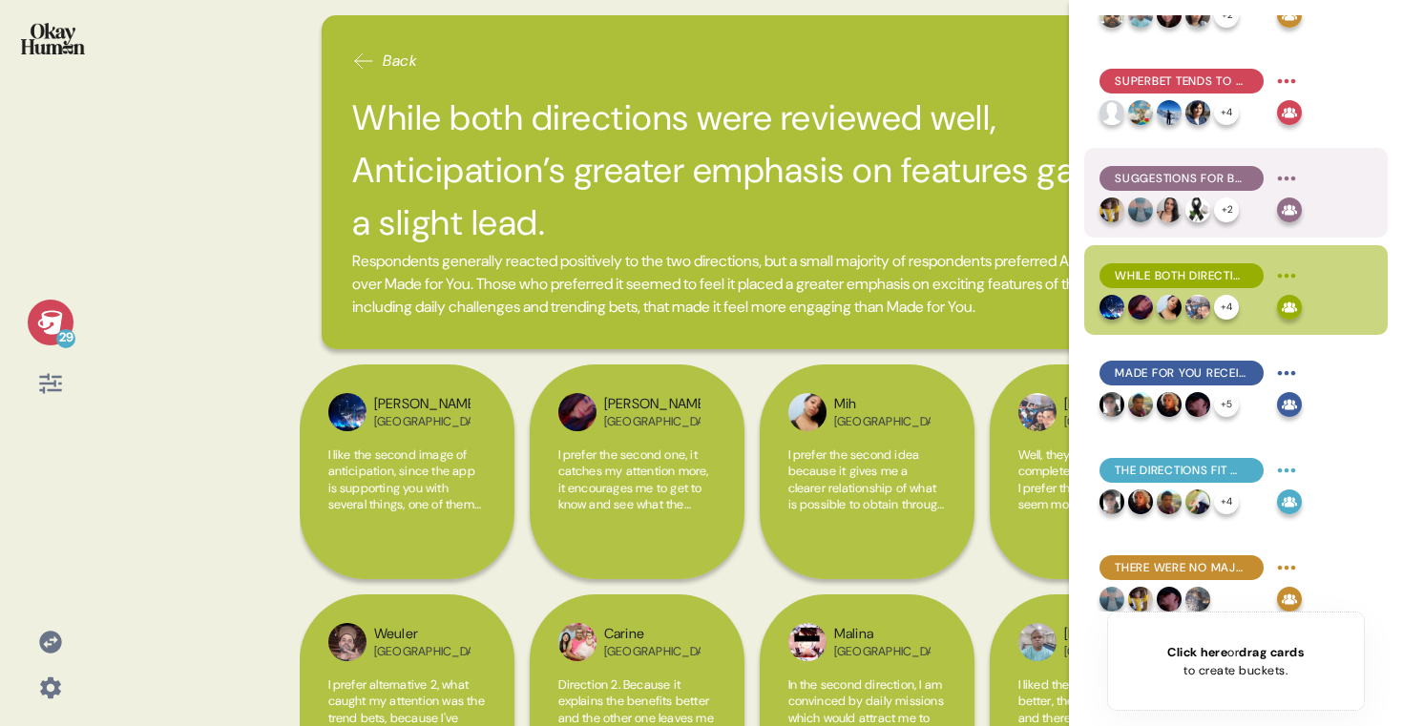
click at [1261, 178] on div "Suggestions for boosting Superbet loyalty tend to focus on offering as many bon…" at bounding box center [1182, 178] width 164 height 25
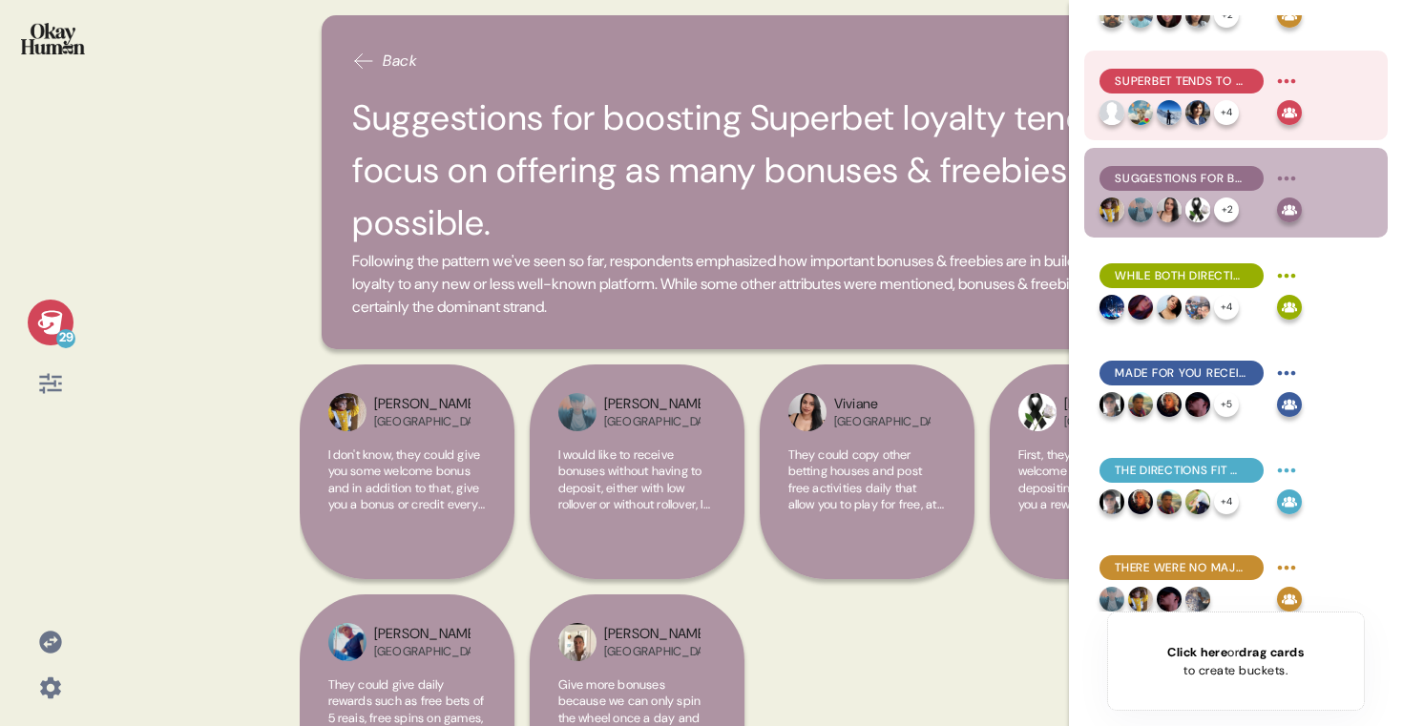
click at [1241, 104] on div "+ 4" at bounding box center [1185, 112] width 170 height 25
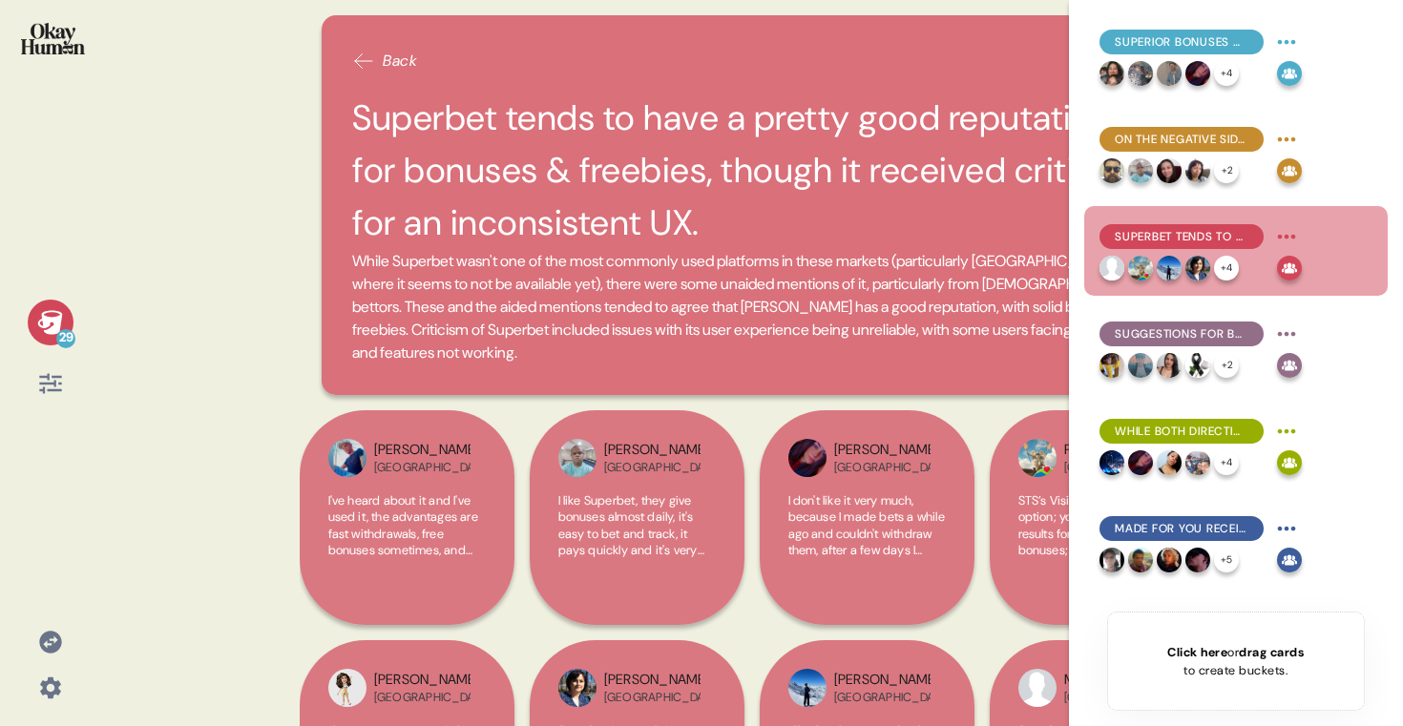
scroll to position [1363, 0]
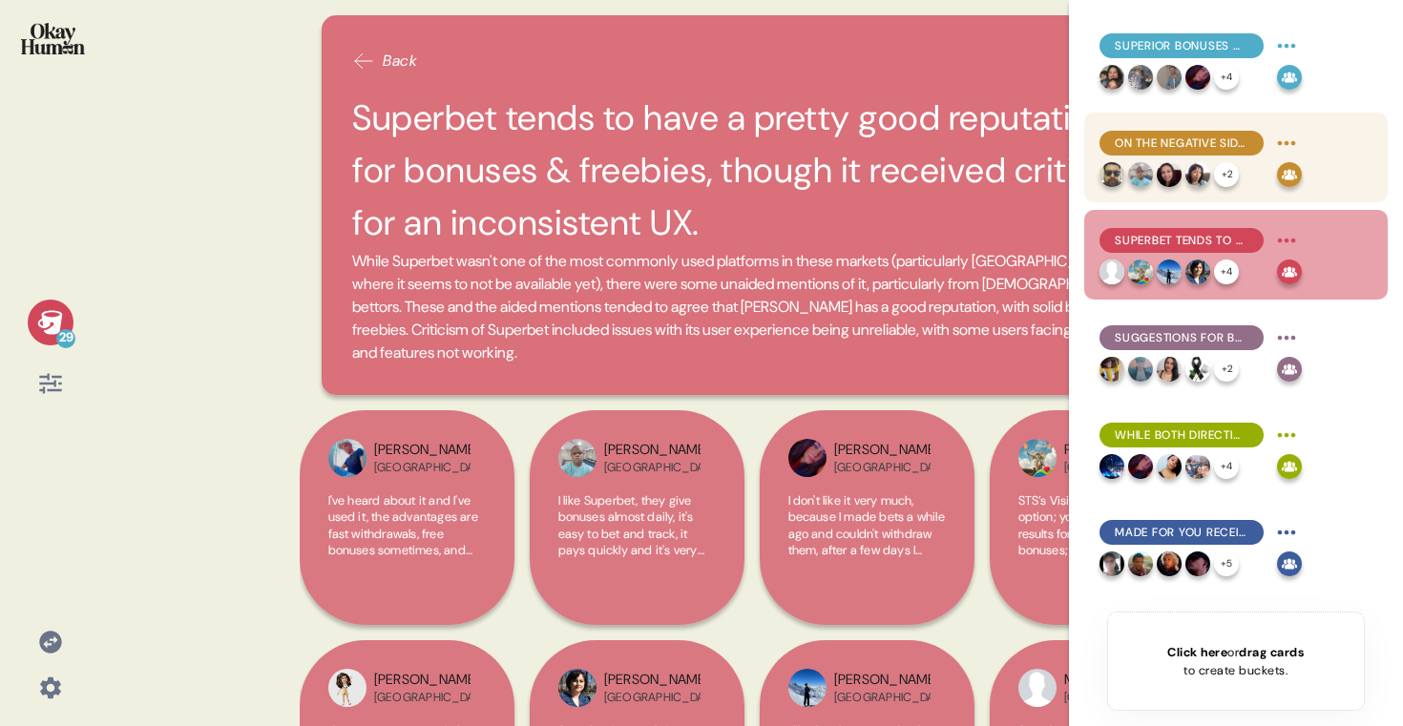
click at [1233, 140] on span "On the negative side, the quickest way to lose a bettor’s loyalty is by appeari…" at bounding box center [1182, 143] width 134 height 17
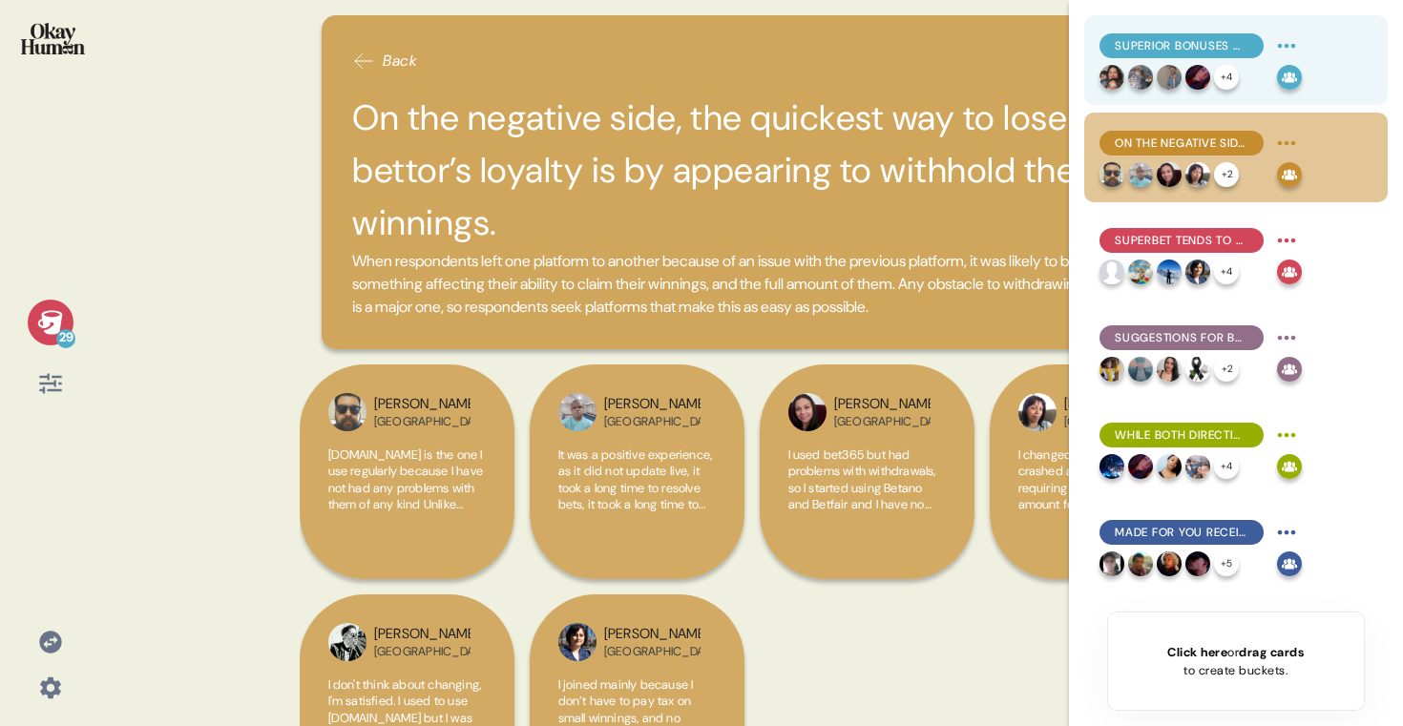
click at [1247, 58] on div "Superior bonuses & efficient, obstacle-free betting can persuade bettors to try…" at bounding box center [1201, 46] width 202 height 31
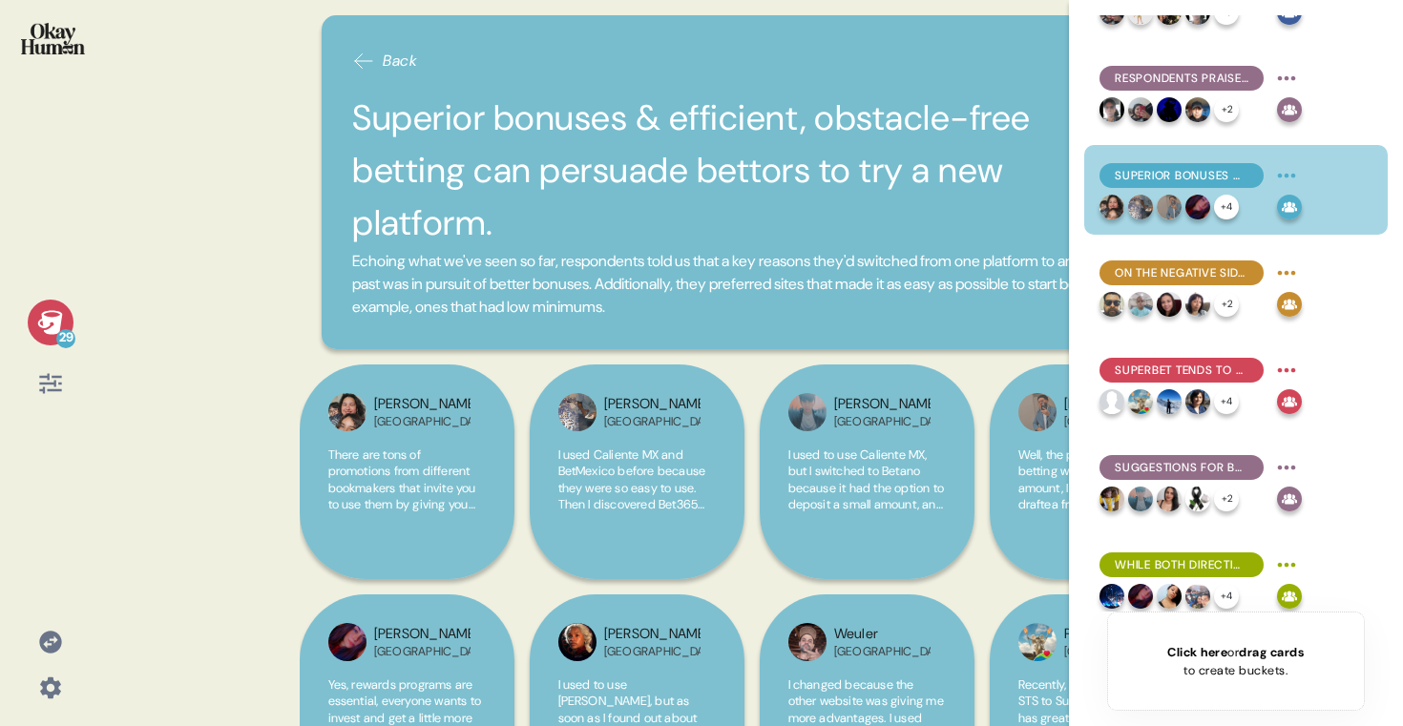
scroll to position [1235, 0]
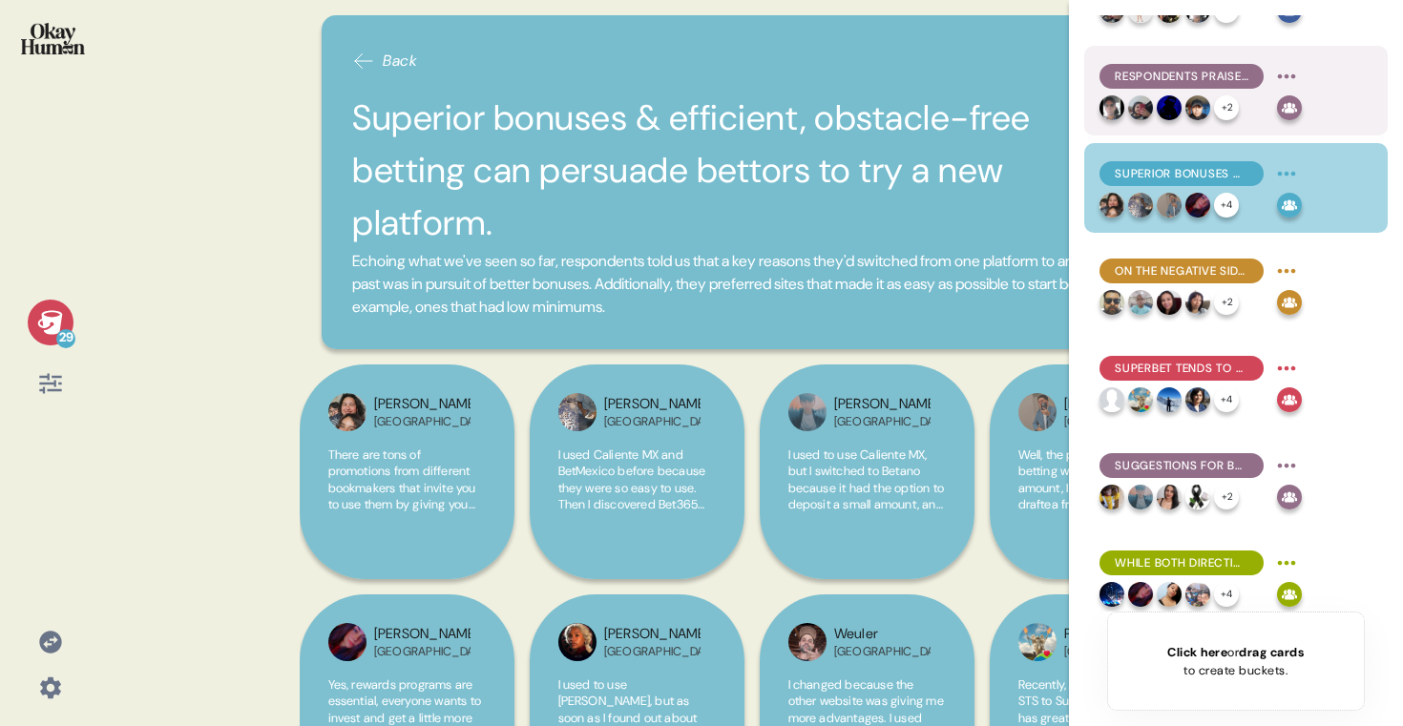
click at [1242, 77] on span "Respondents praised sports sites that excelled in up-to-date information or had…" at bounding box center [1182, 76] width 134 height 17
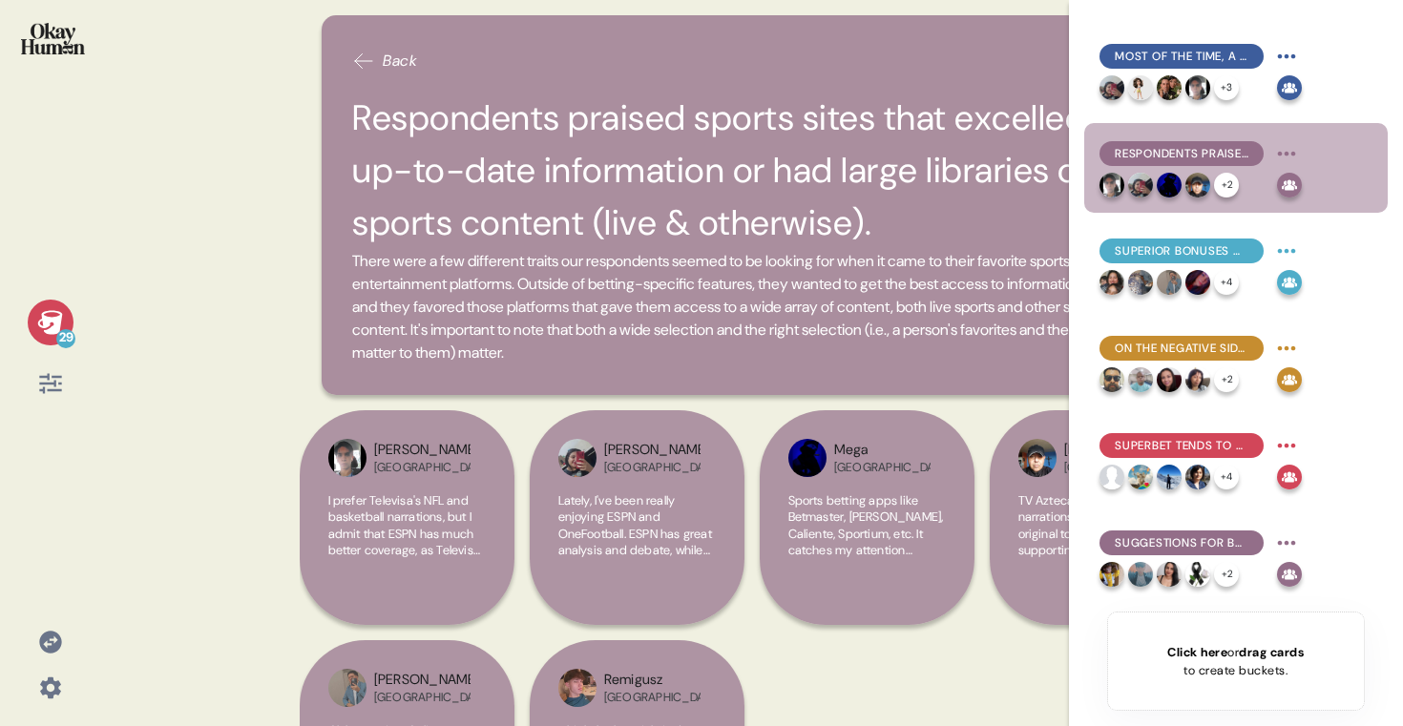
scroll to position [1078, 0]
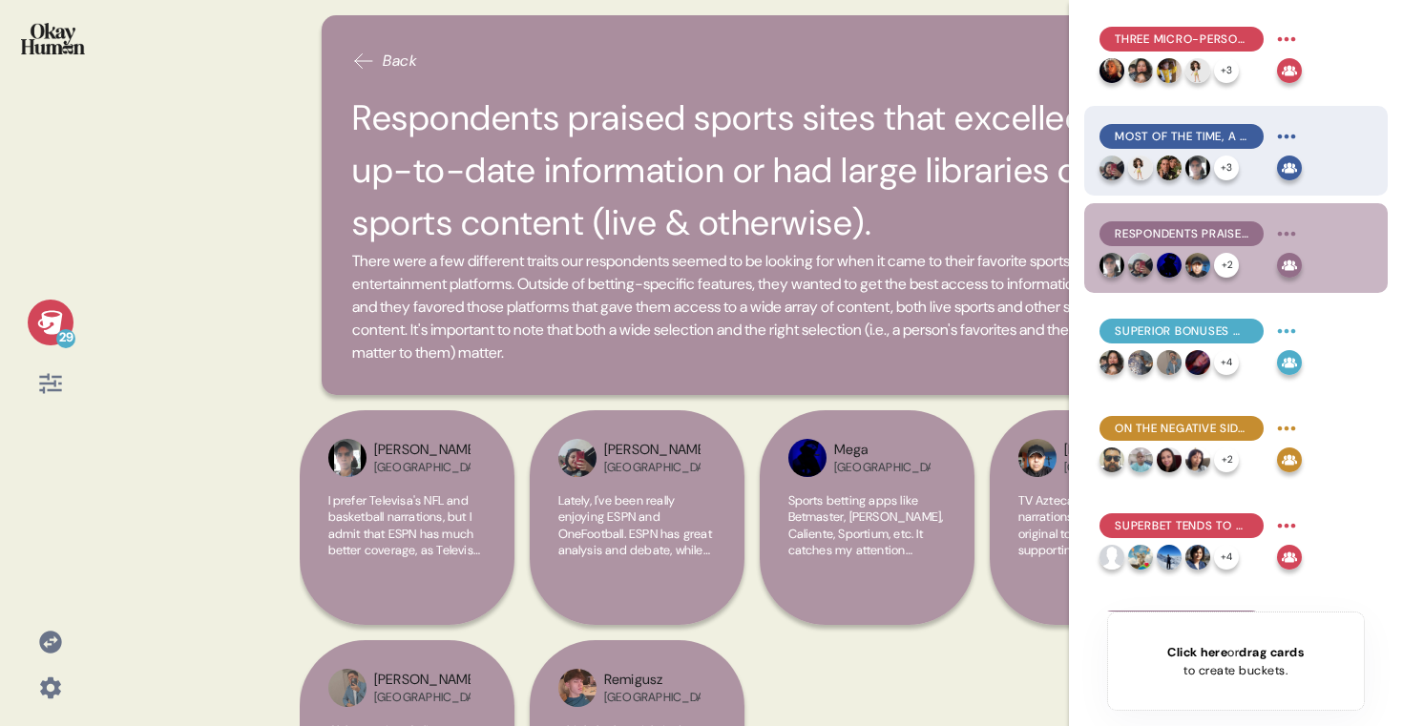
click at [1236, 142] on span "Most of the time, a betting platform becomes a go-to due to its bonuses and fre…" at bounding box center [1182, 136] width 134 height 17
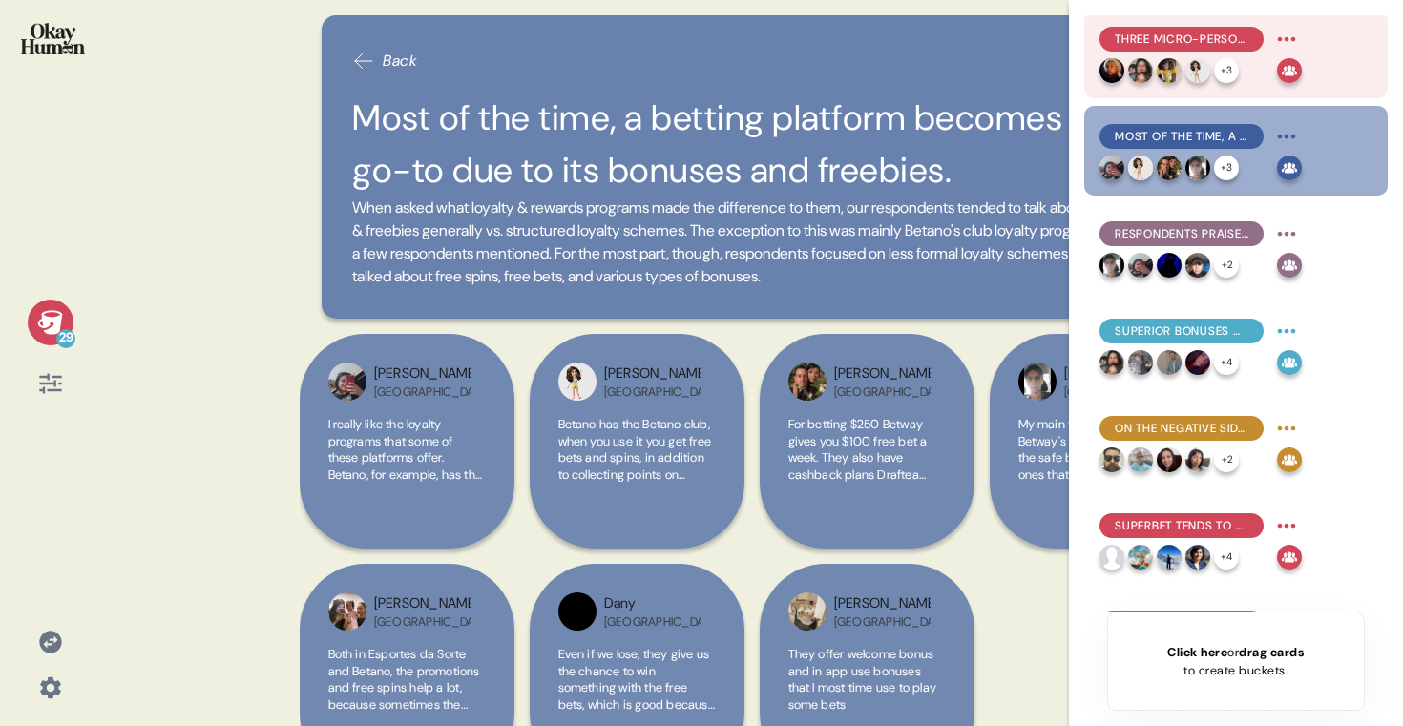
click at [1250, 58] on div "+ 3" at bounding box center [1185, 70] width 170 height 25
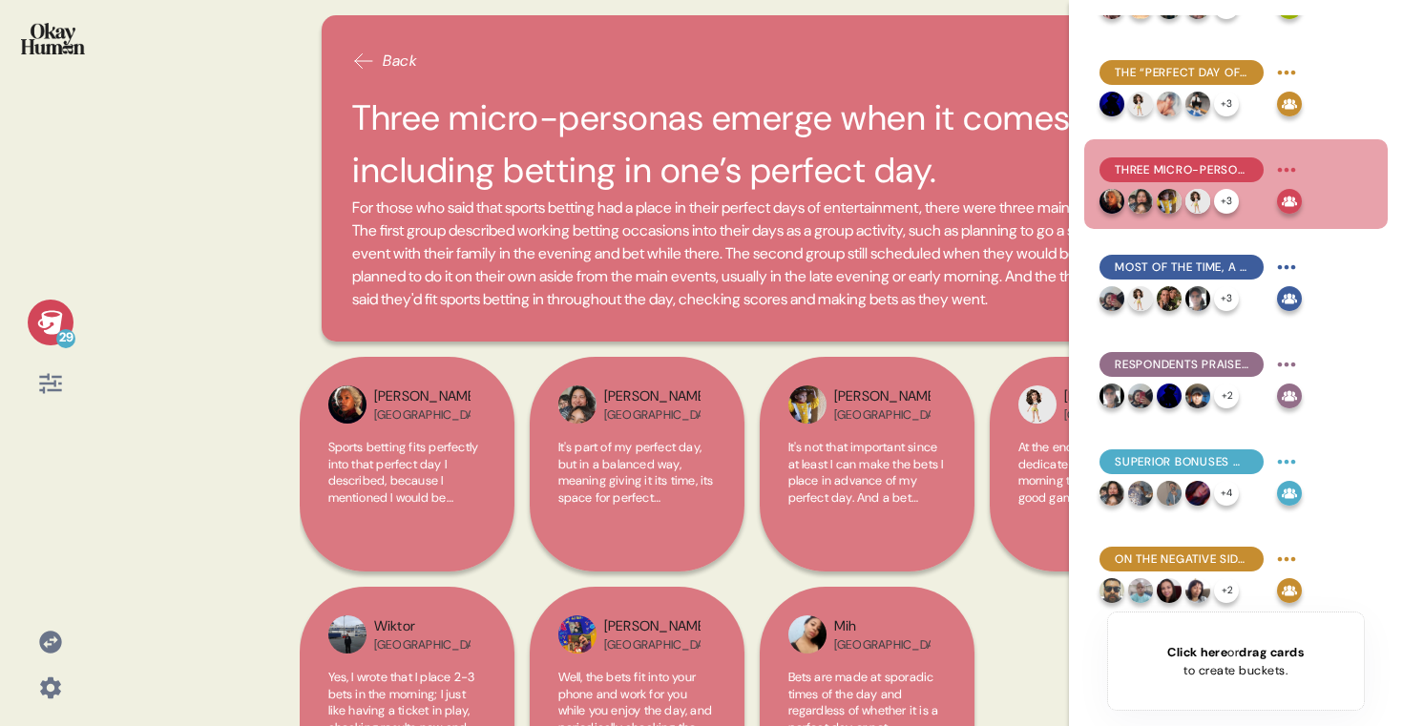
scroll to position [948, 0]
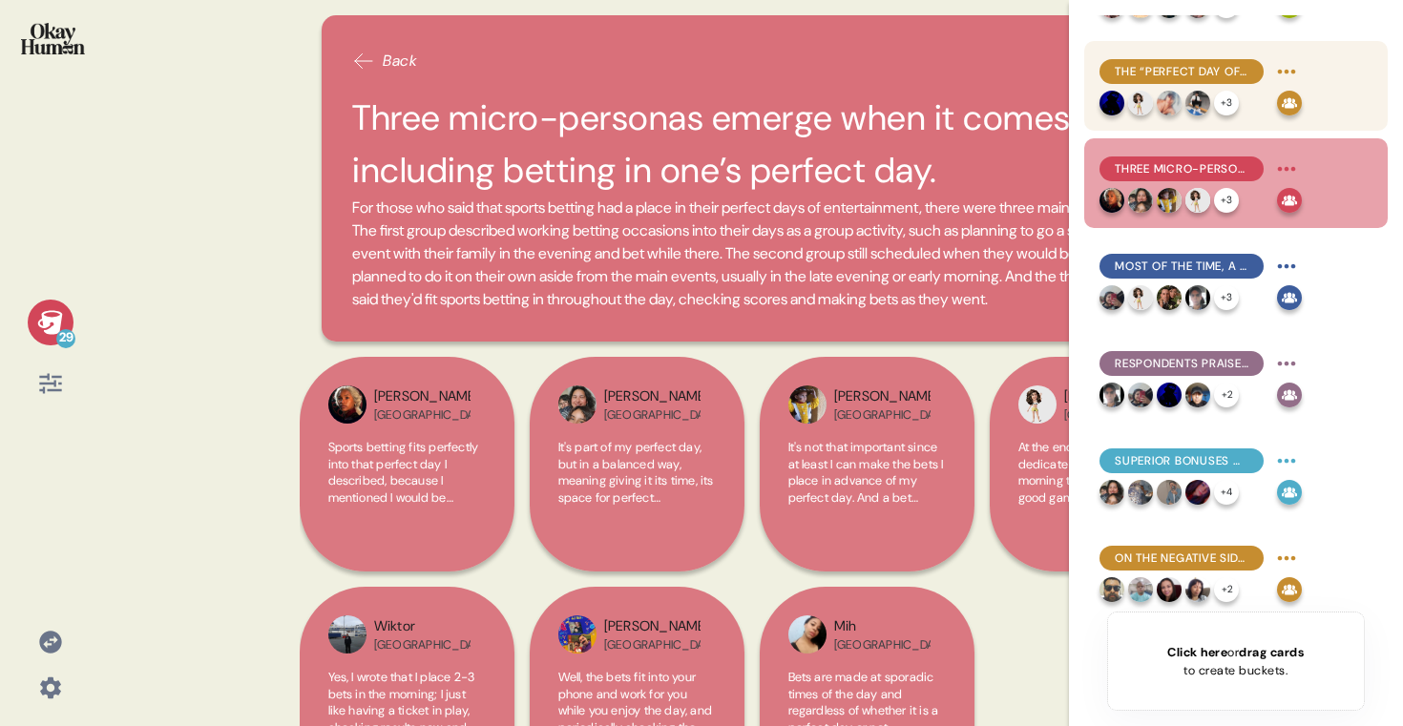
click at [1250, 60] on div "The “perfect day of entertainment” is fundamentally social & often includes a m…" at bounding box center [1182, 71] width 164 height 25
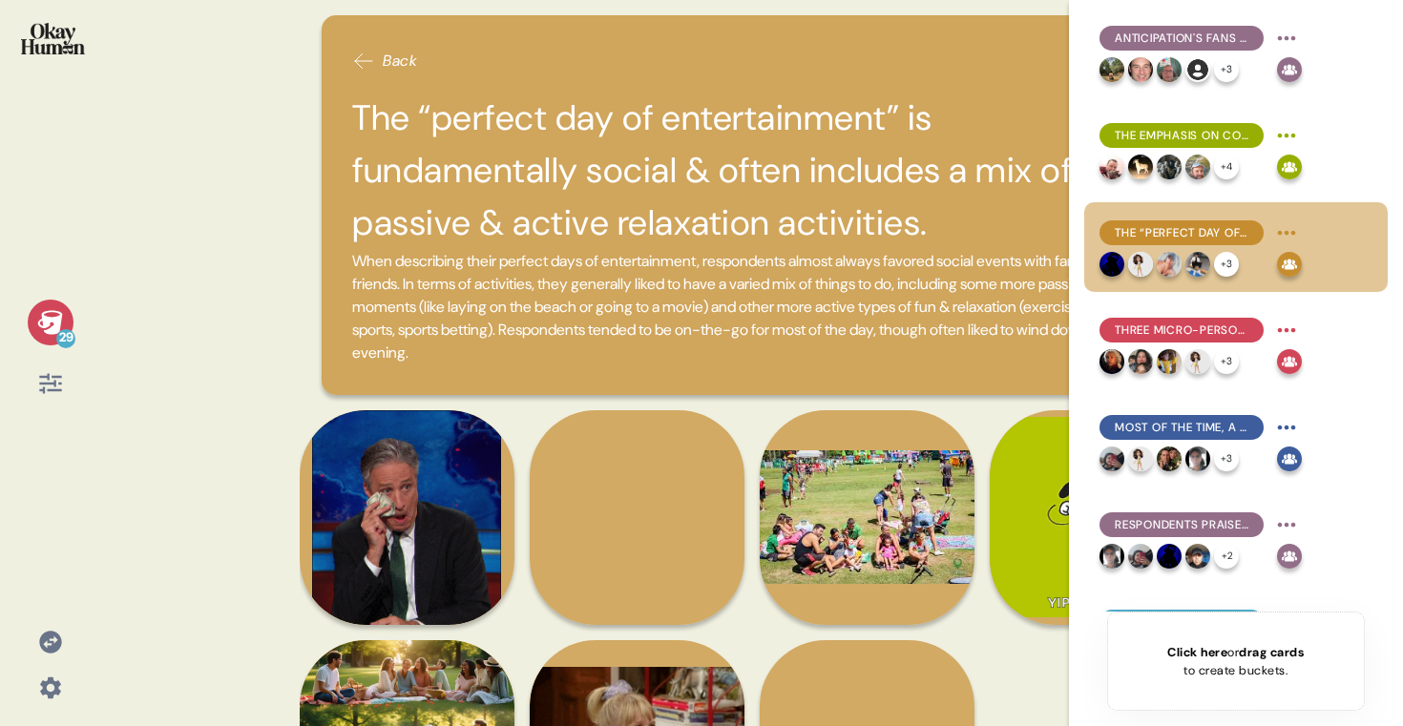
scroll to position [0, 0]
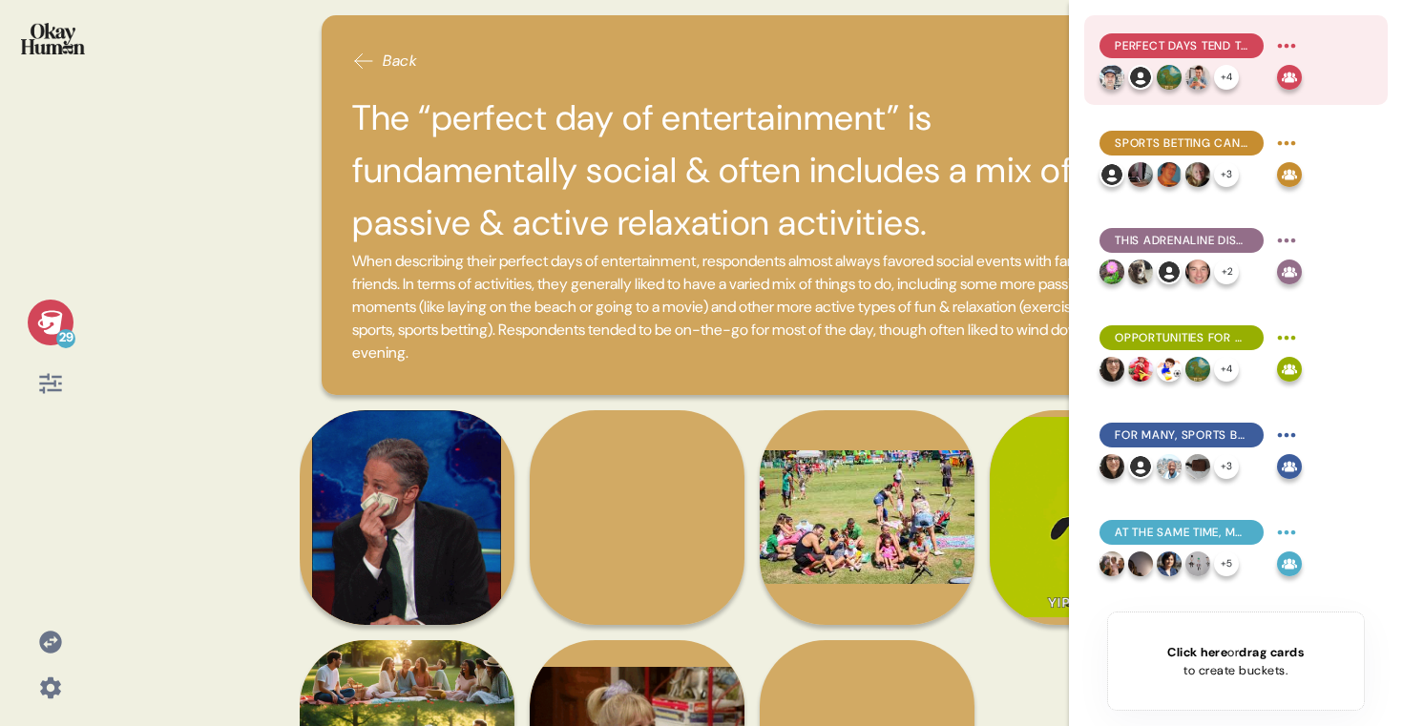
click at [1249, 55] on div "Perfect days tend to be more associated with connection or relaxation than exci…" at bounding box center [1182, 45] width 164 height 25
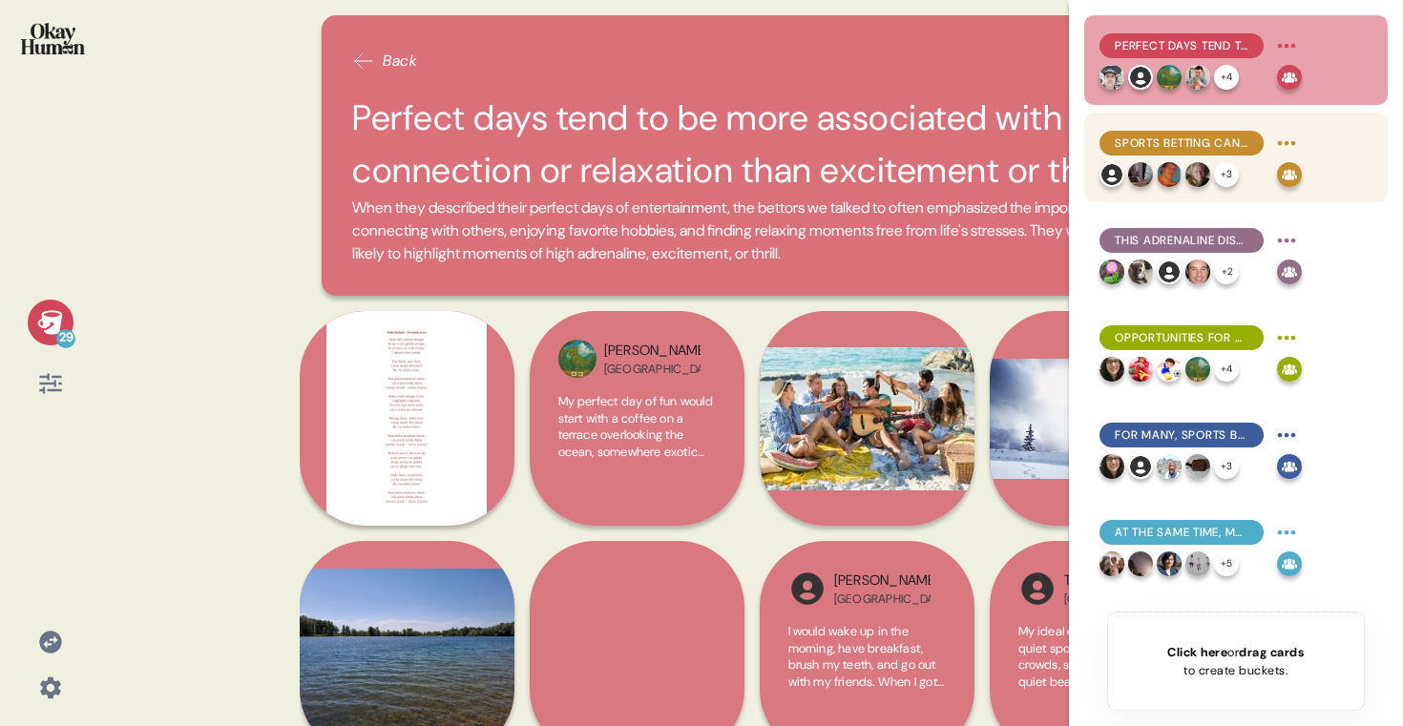
click at [1271, 154] on div "Sports betting can be a source of relaxation, but are more commonly a matter of…" at bounding box center [1201, 143] width 202 height 31
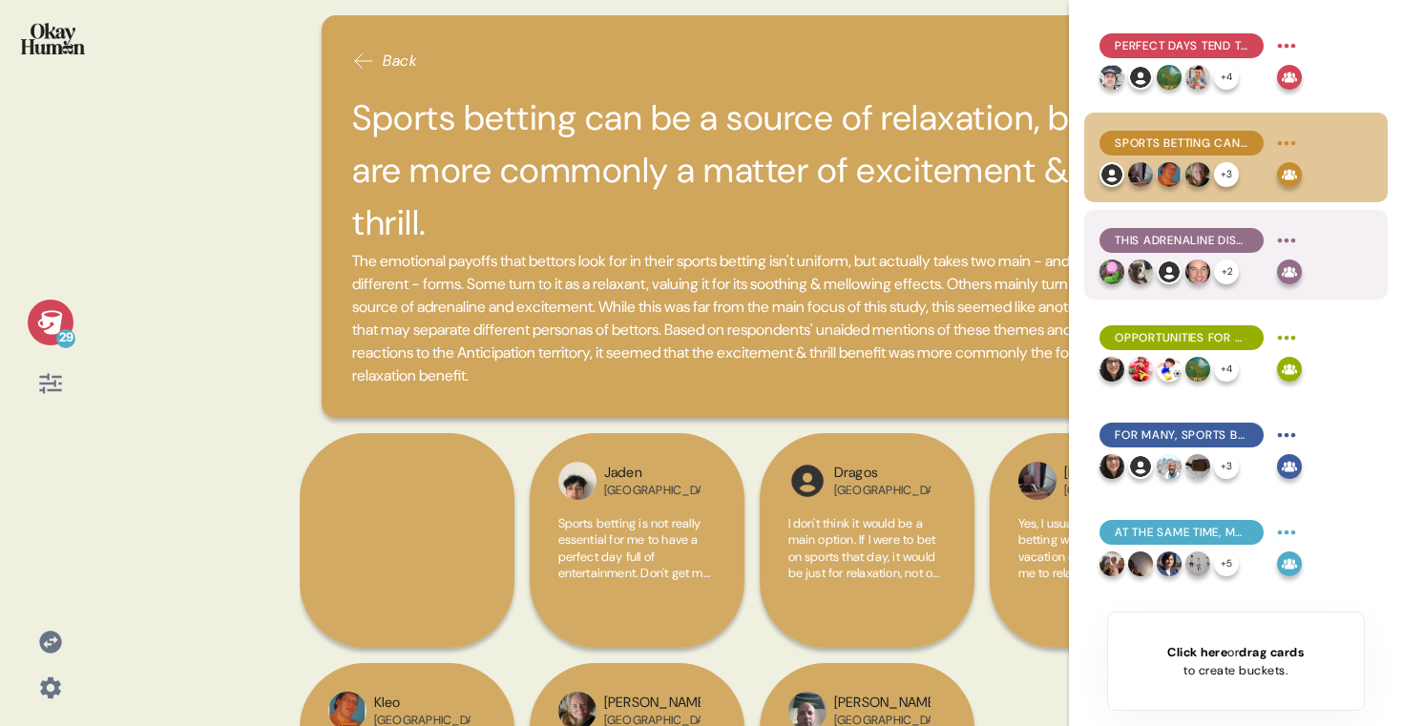
click at [1229, 236] on span "This adrenaline disconnect, and betting's everyday nature, may be a reason why …" at bounding box center [1182, 240] width 134 height 17
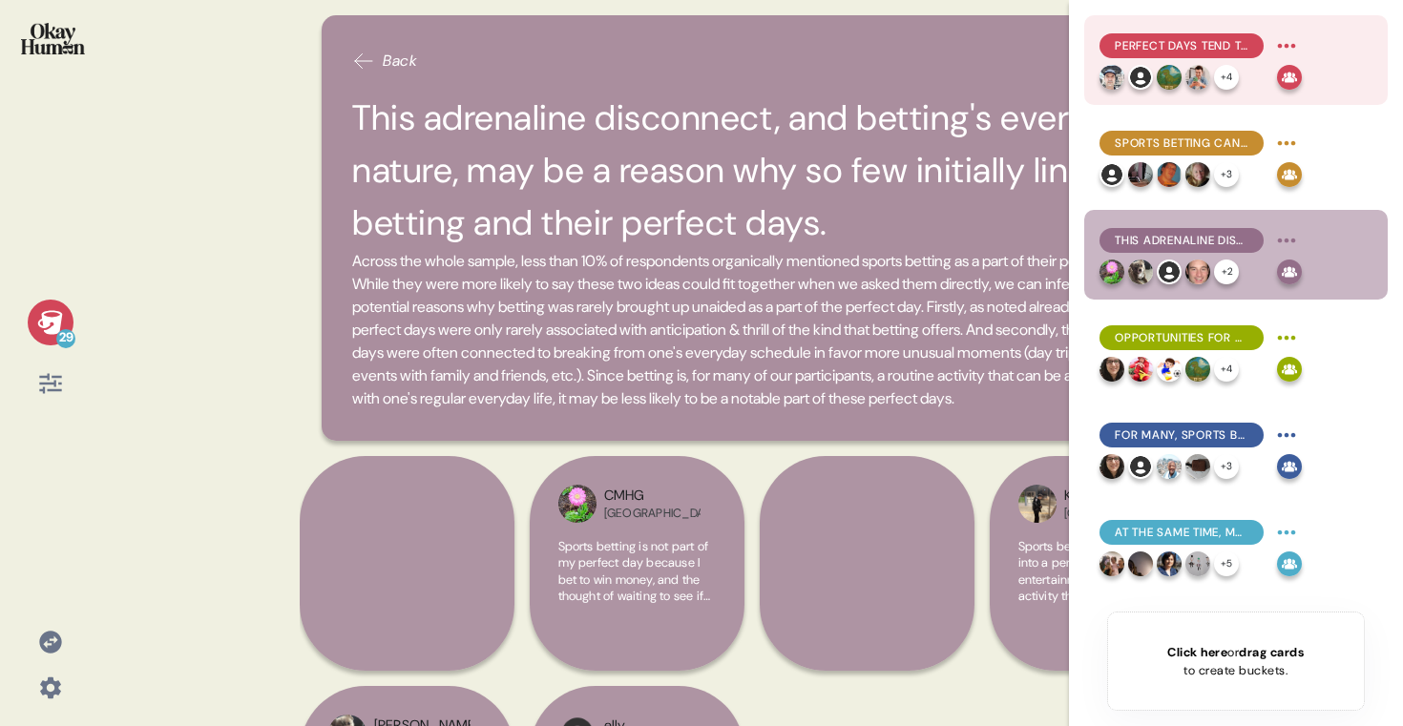
click at [1230, 46] on span "Perfect days tend to be more associated with connection or relaxation than exci…" at bounding box center [1182, 45] width 134 height 17
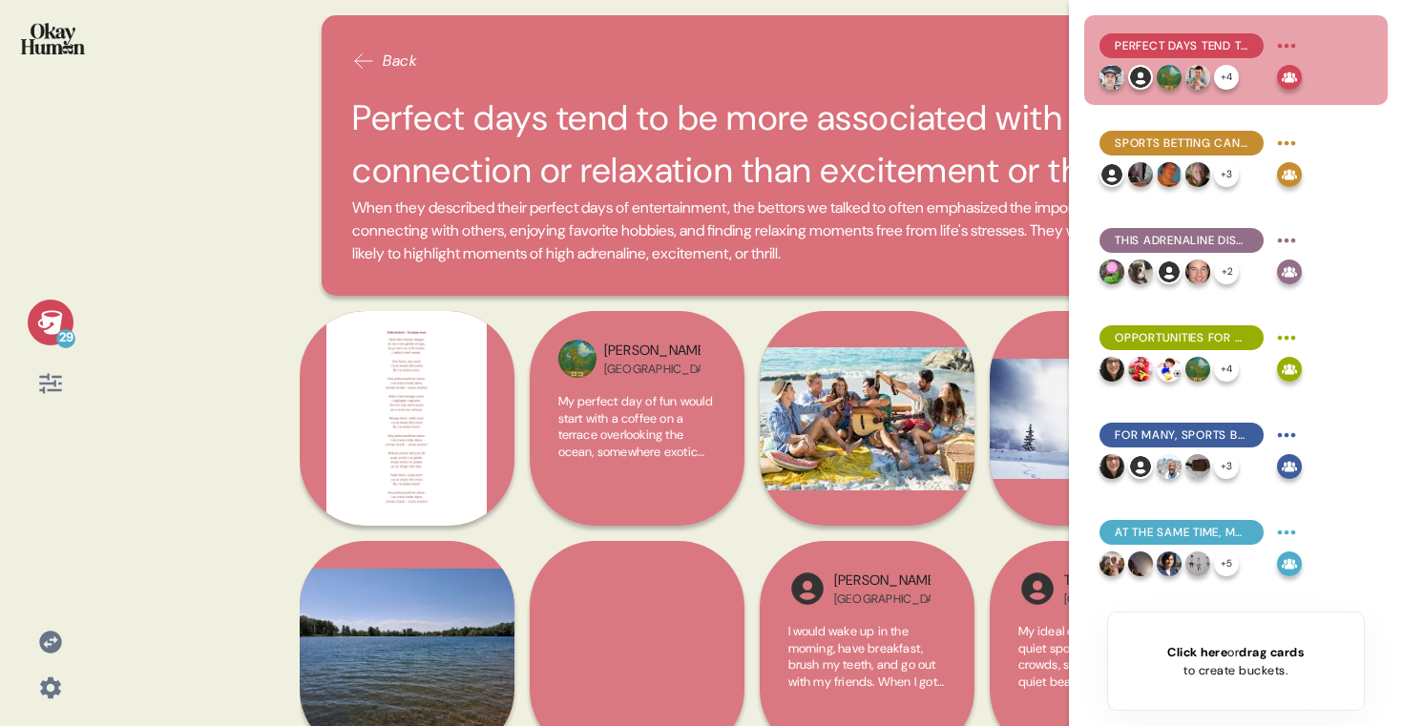
click at [748, 139] on h2 "Perfect days tend to be more associated with connection or relaxation than exci…" at bounding box center [751, 144] width 799 height 105
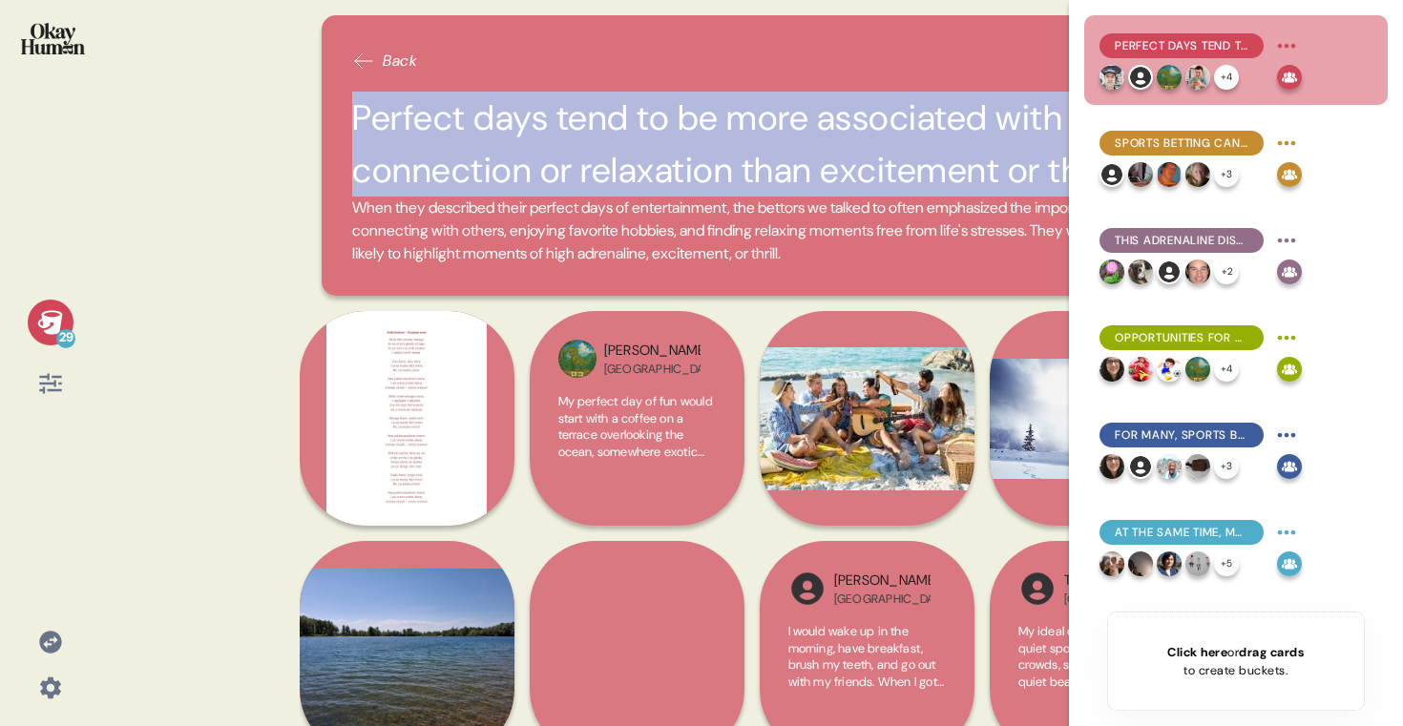
copy h2 "Perfect days tend to be more associated with connection or relaxation than exci…"
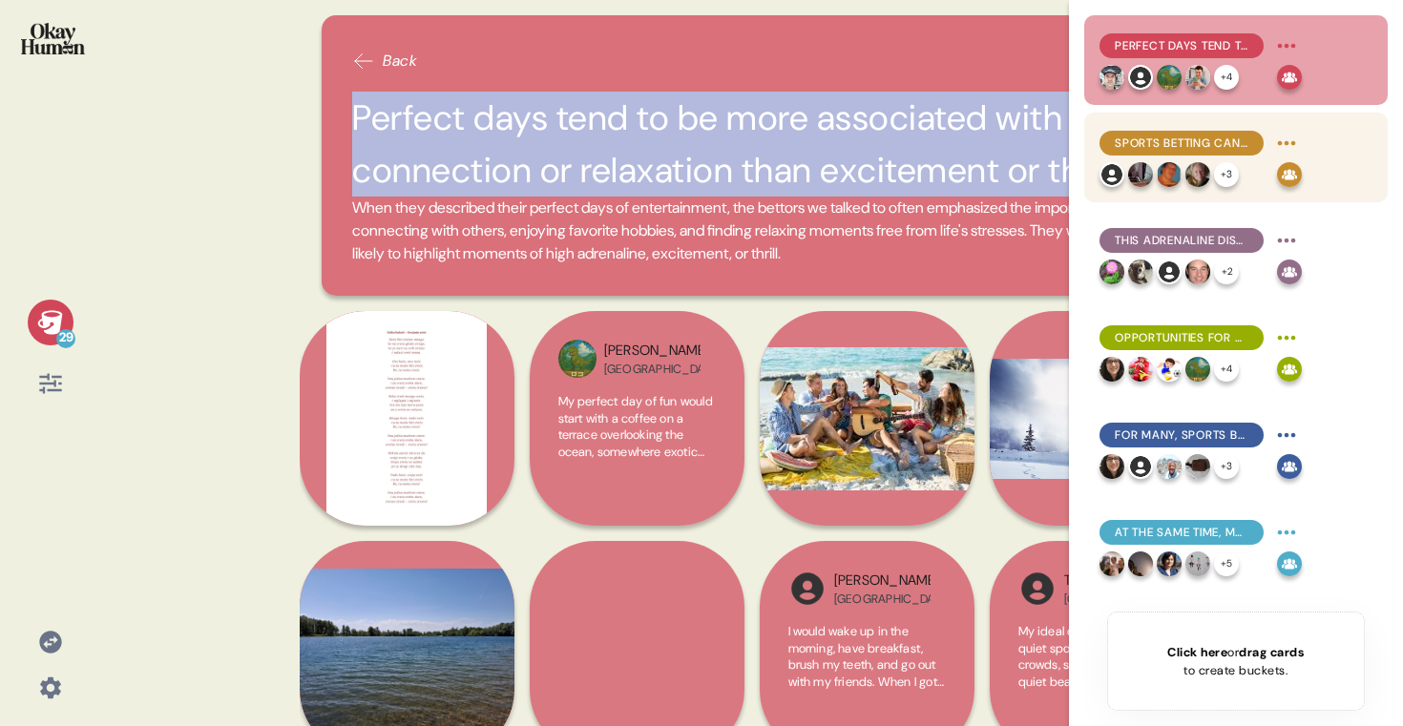
click at [1211, 138] on span "Sports betting can be a source of relaxation, but are more commonly a matter of…" at bounding box center [1182, 143] width 134 height 17
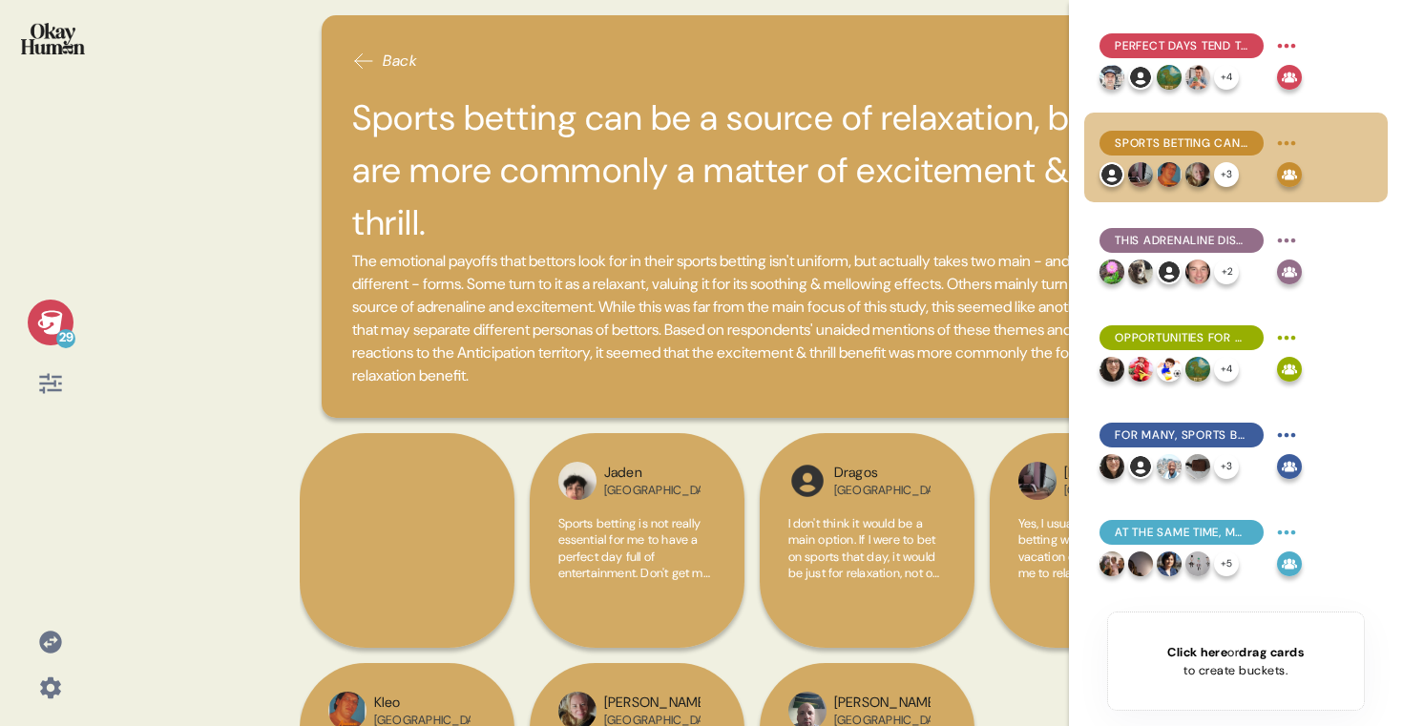
click at [544, 186] on h2 "Sports betting can be a source of relaxation, but are more commonly a matter of…" at bounding box center [751, 171] width 799 height 158
click at [550, 153] on h2 "Sports betting can be a source of relaxation, but are more commonly a matter of…" at bounding box center [751, 171] width 799 height 158
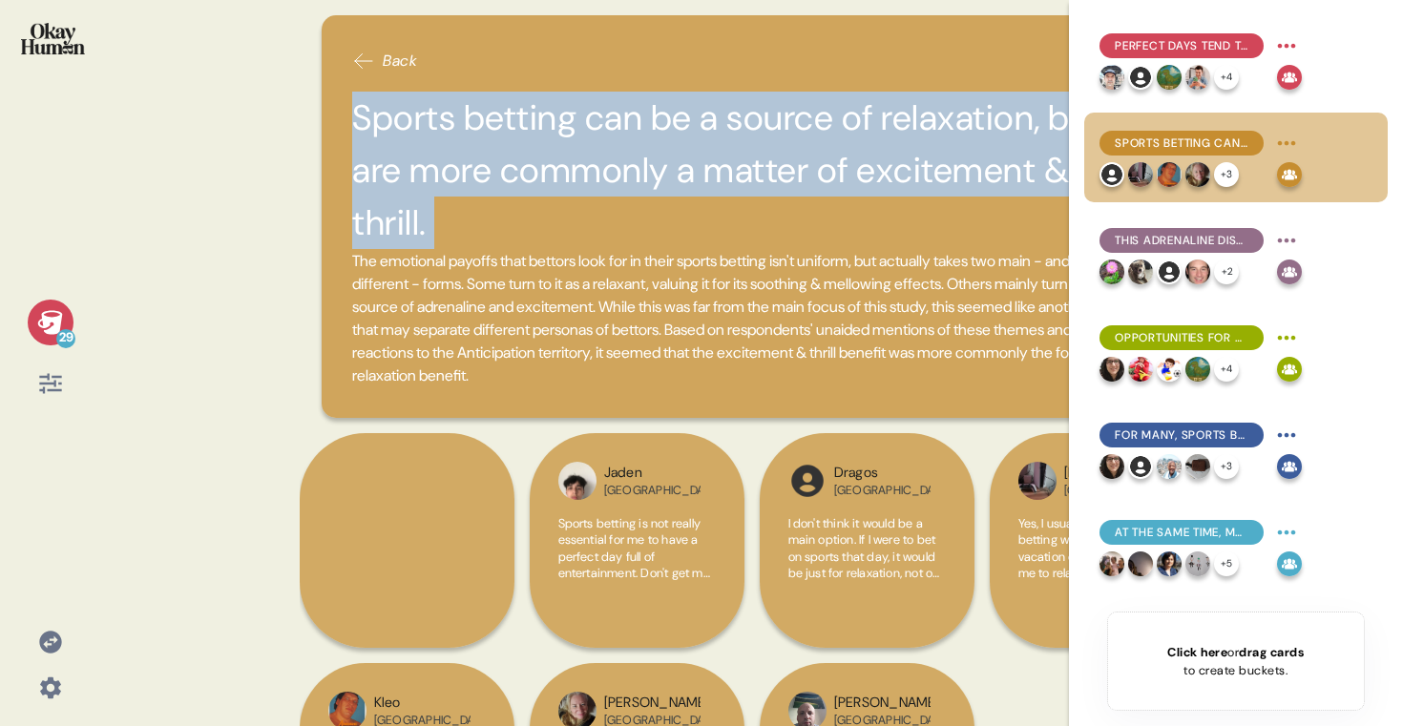
copy h2 "Sports betting can be a source of relaxation, but are more commonly a matter of…"
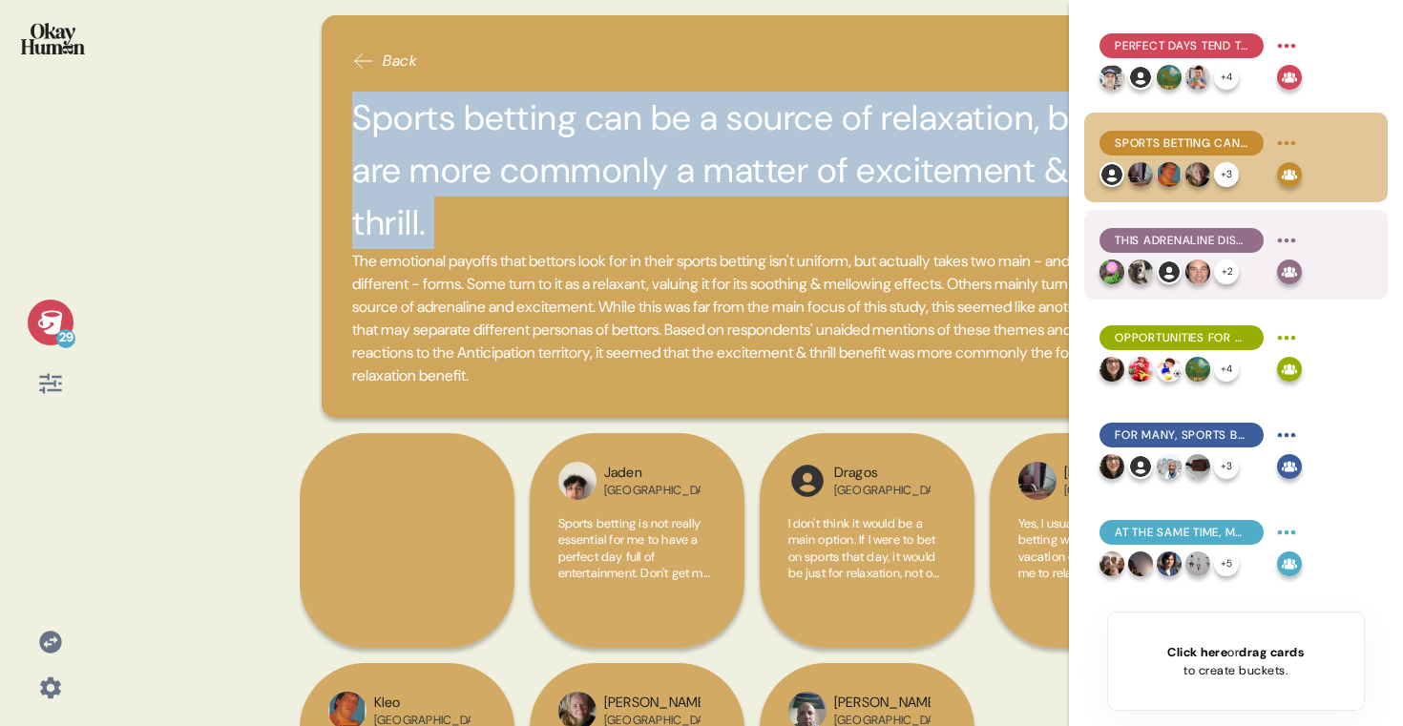
click at [1172, 241] on span "This adrenaline disconnect, and betting's everyday nature, may be a reason why …" at bounding box center [1182, 240] width 134 height 17
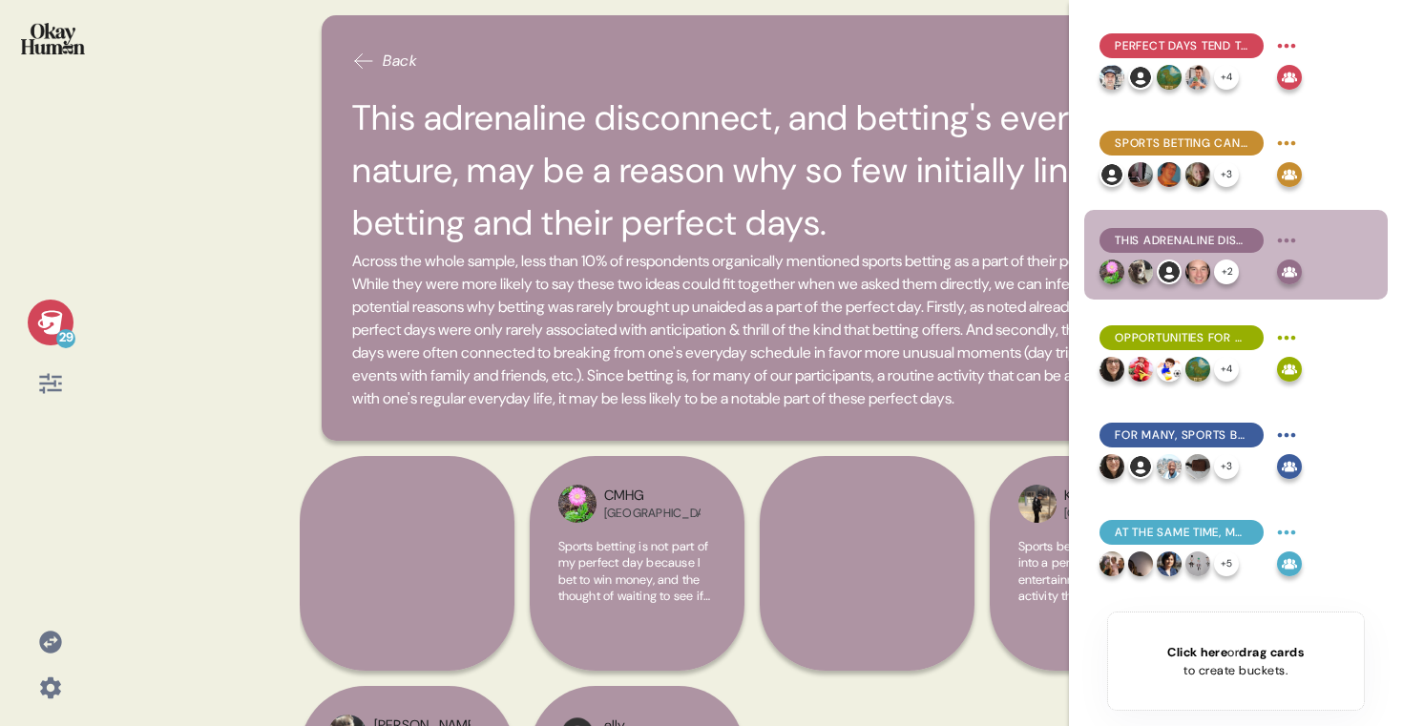
click at [768, 161] on h2 "This adrenaline disconnect, and betting's everyday nature, may be a reason why …" at bounding box center [751, 171] width 799 height 158
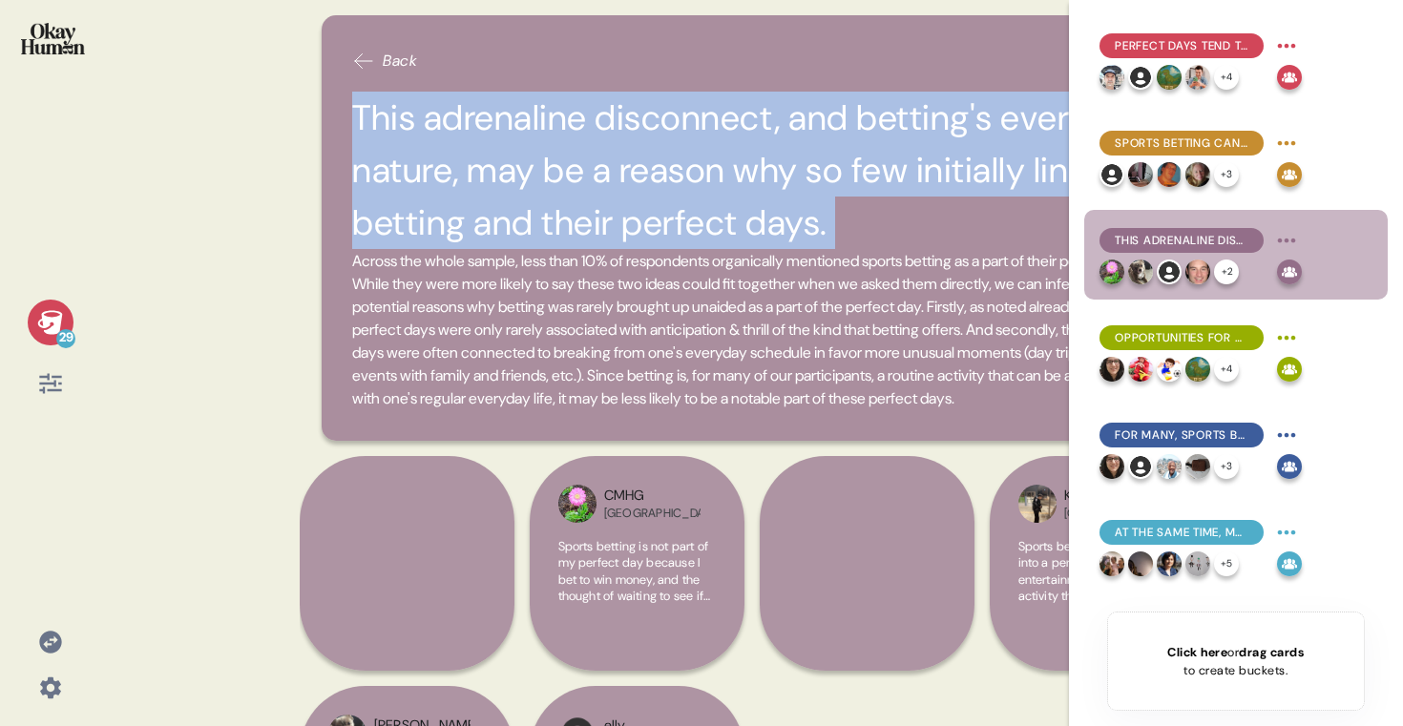
copy h2 "This adrenaline disconnect, and betting's everyday nature, may be a reason why …"
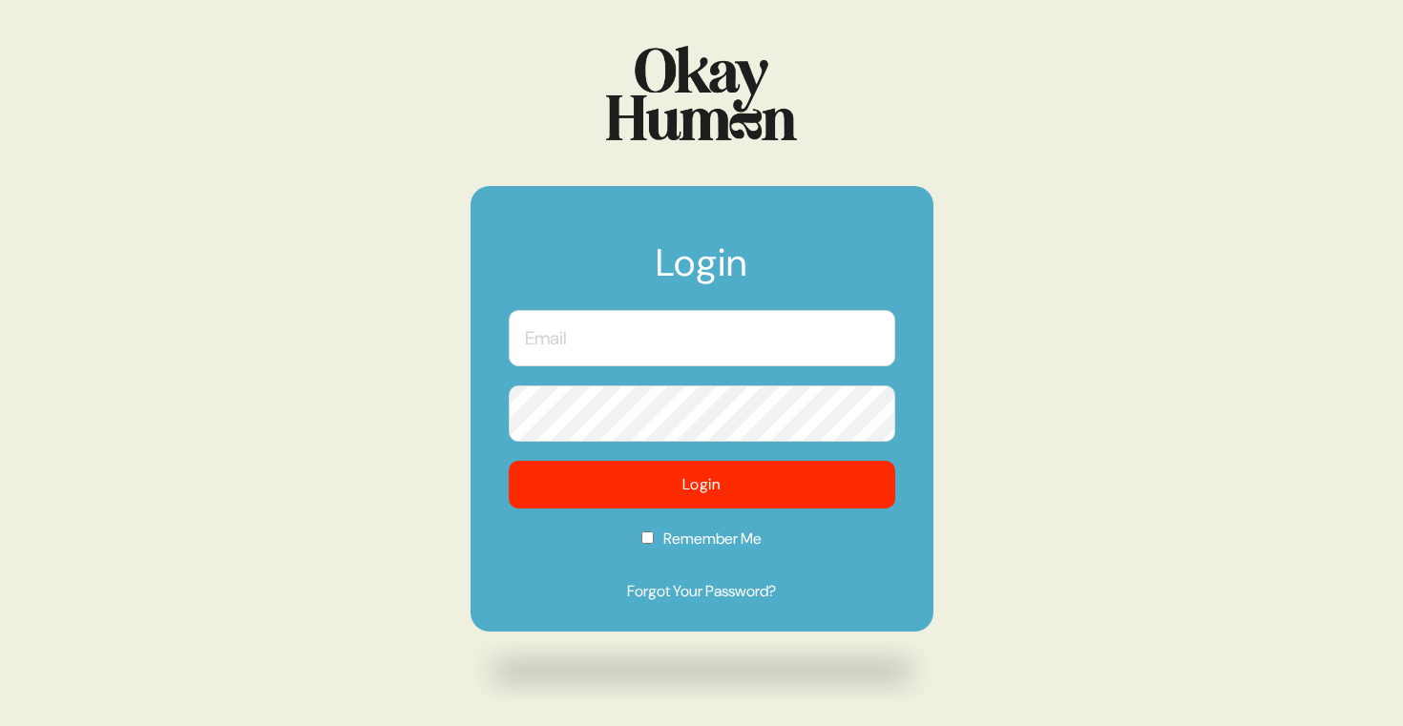
click at [743, 325] on input "text" at bounding box center [702, 338] width 387 height 56
type input "[PERSON_NAME][EMAIL_ADDRESS][DOMAIN_NAME]"
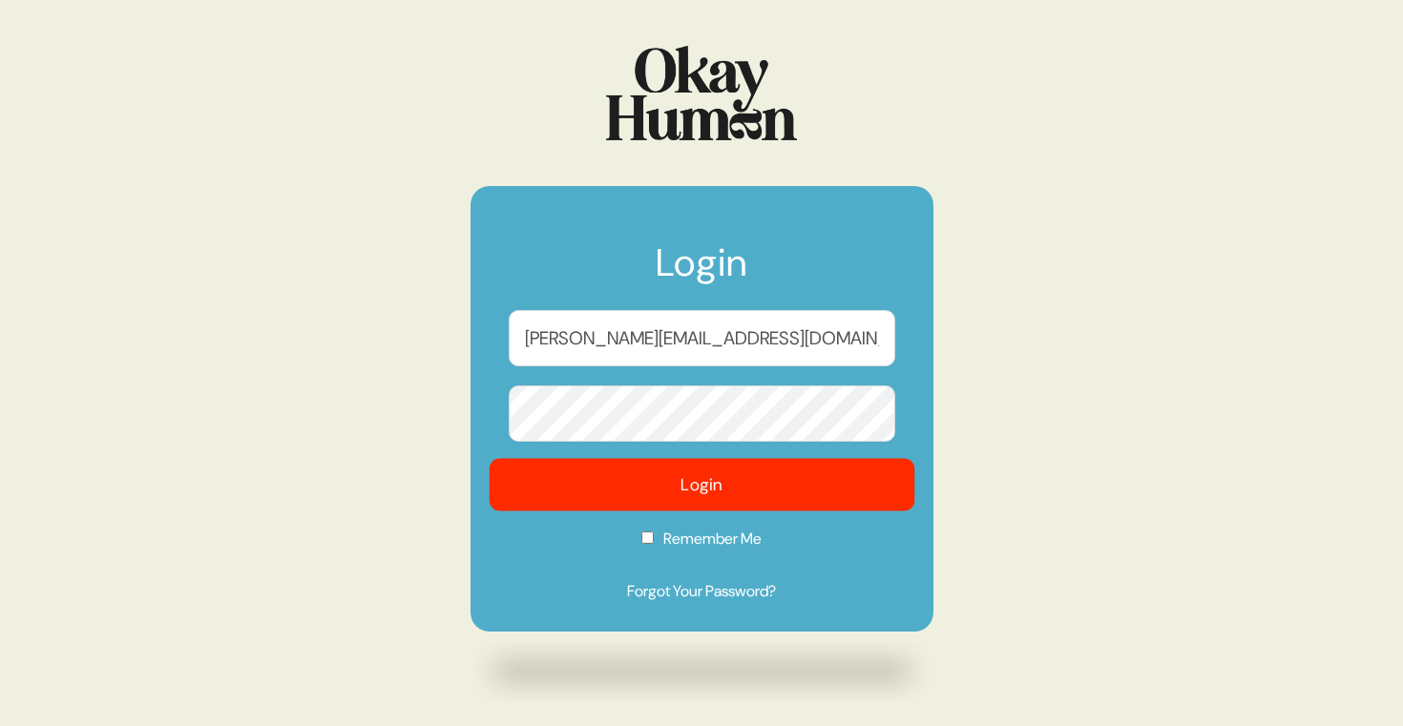
click at [820, 493] on button "Login" at bounding box center [702, 485] width 426 height 53
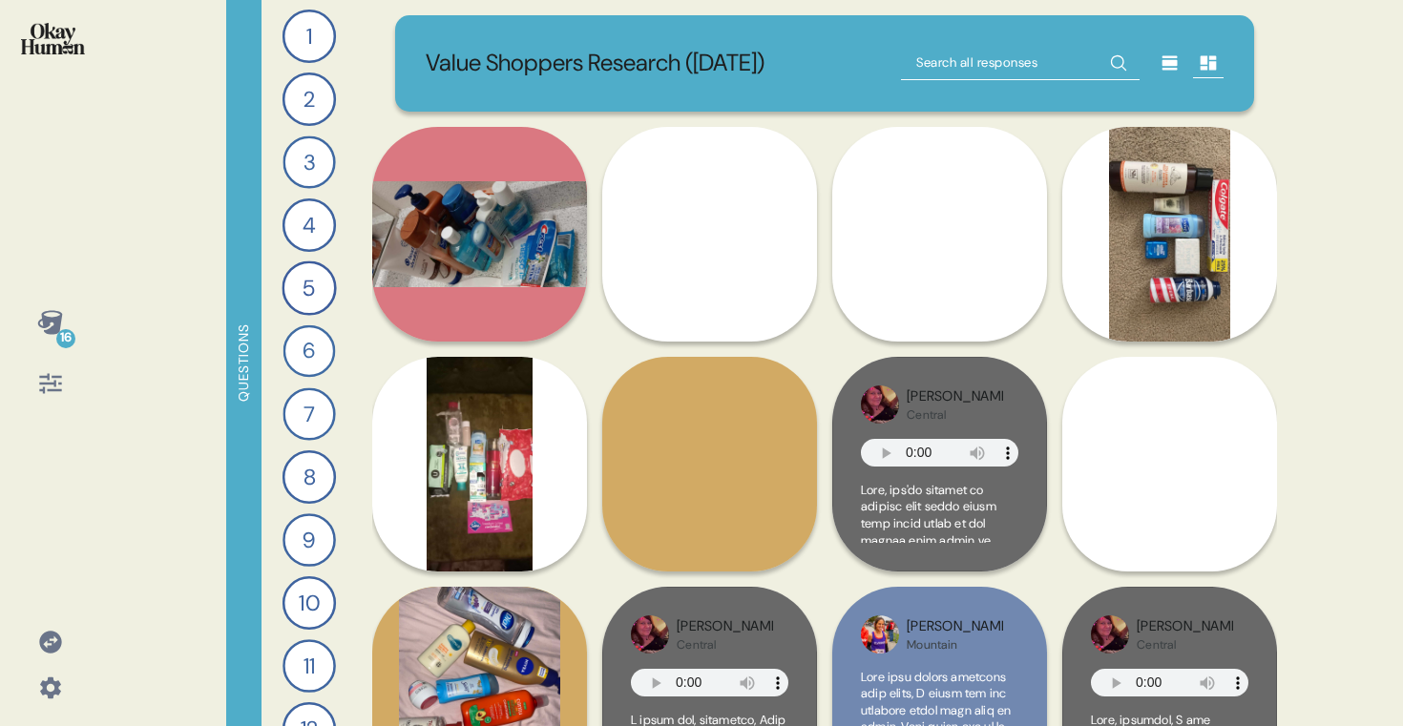
click at [48, 327] on icon at bounding box center [50, 322] width 27 height 27
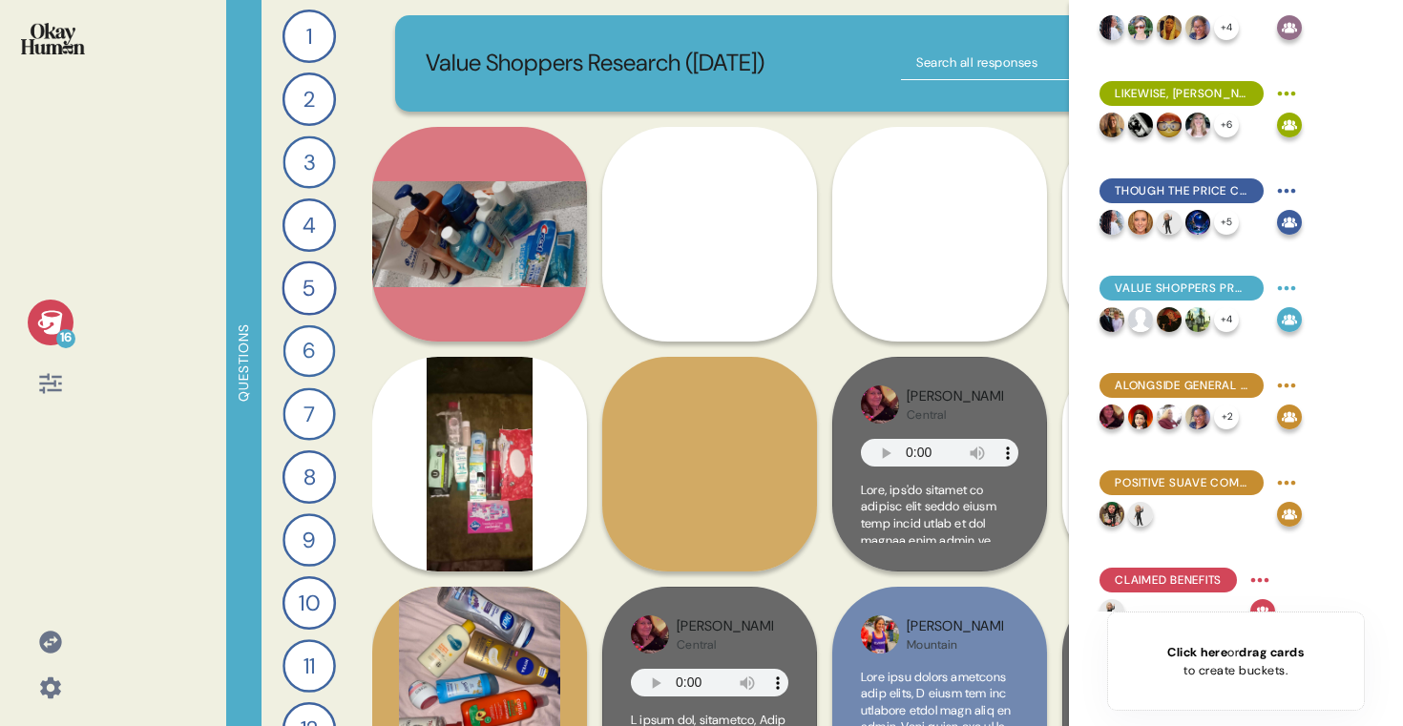
scroll to position [954, 0]
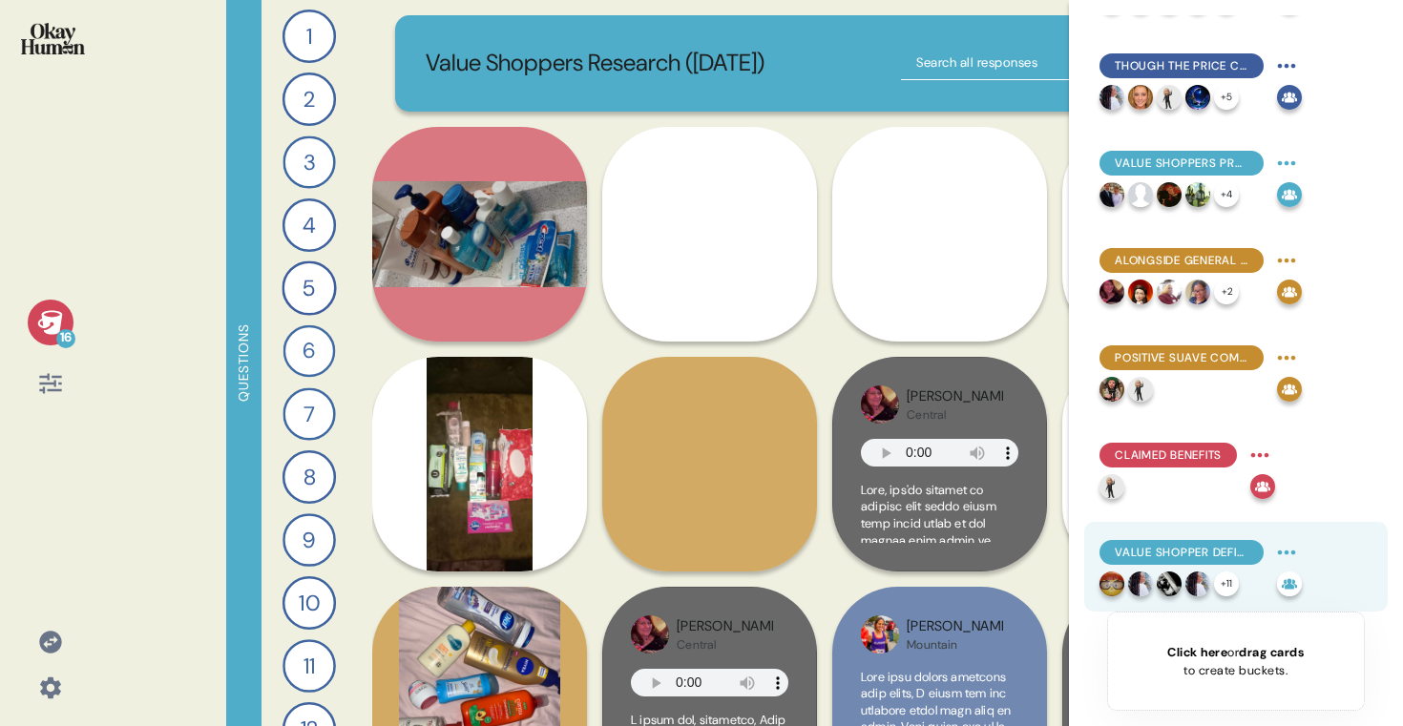
click at [1214, 542] on div "Value Shopper Definition" at bounding box center [1182, 552] width 164 height 25
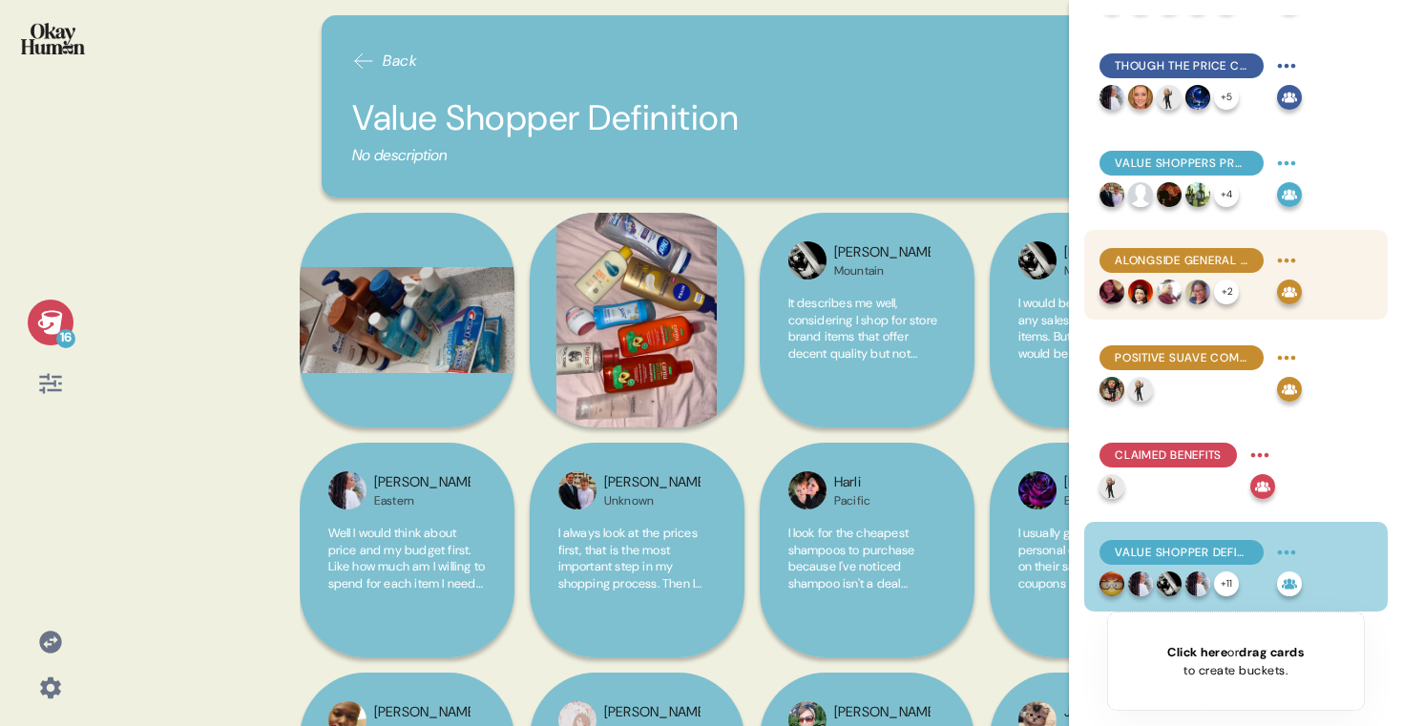
click at [1176, 306] on div "Alongside general product improvements, consumers suggested more advertising to…" at bounding box center [1236, 275] width 304 height 90
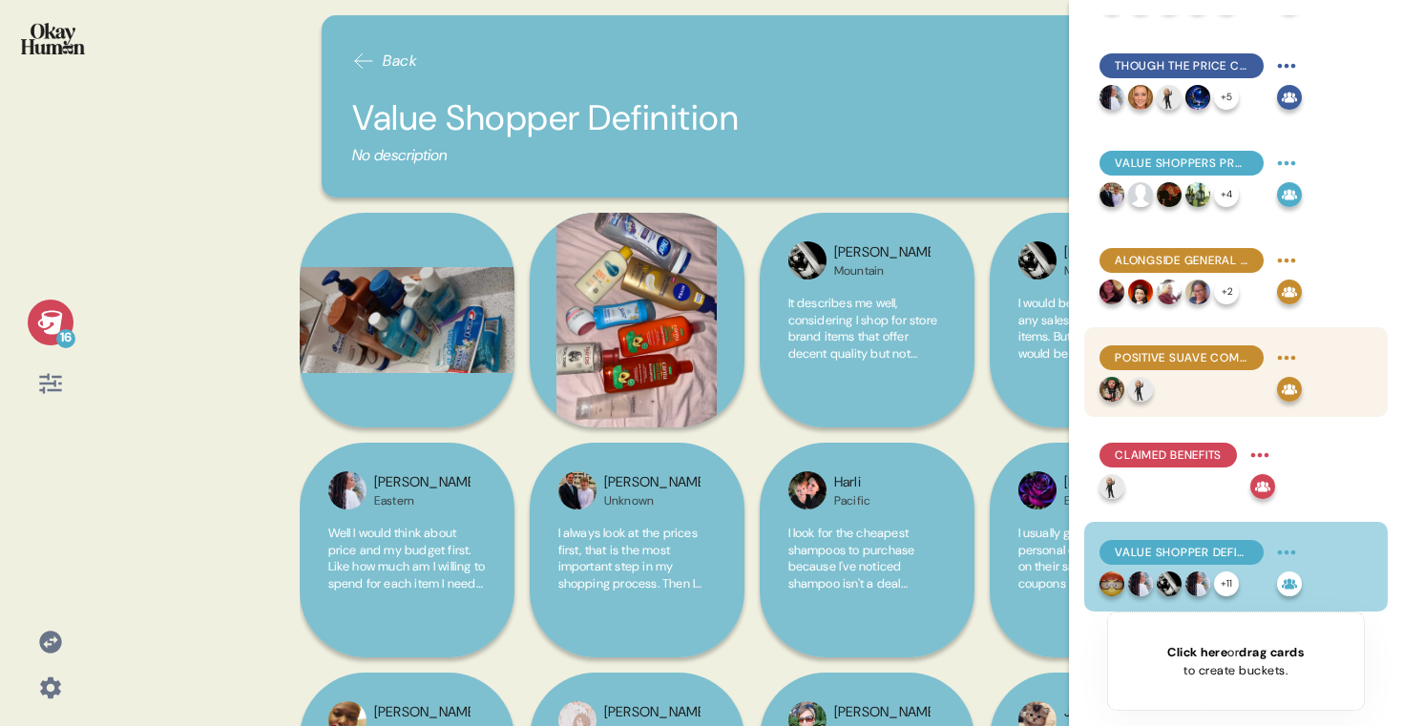
click at [1177, 391] on div at bounding box center [1185, 389] width 170 height 25
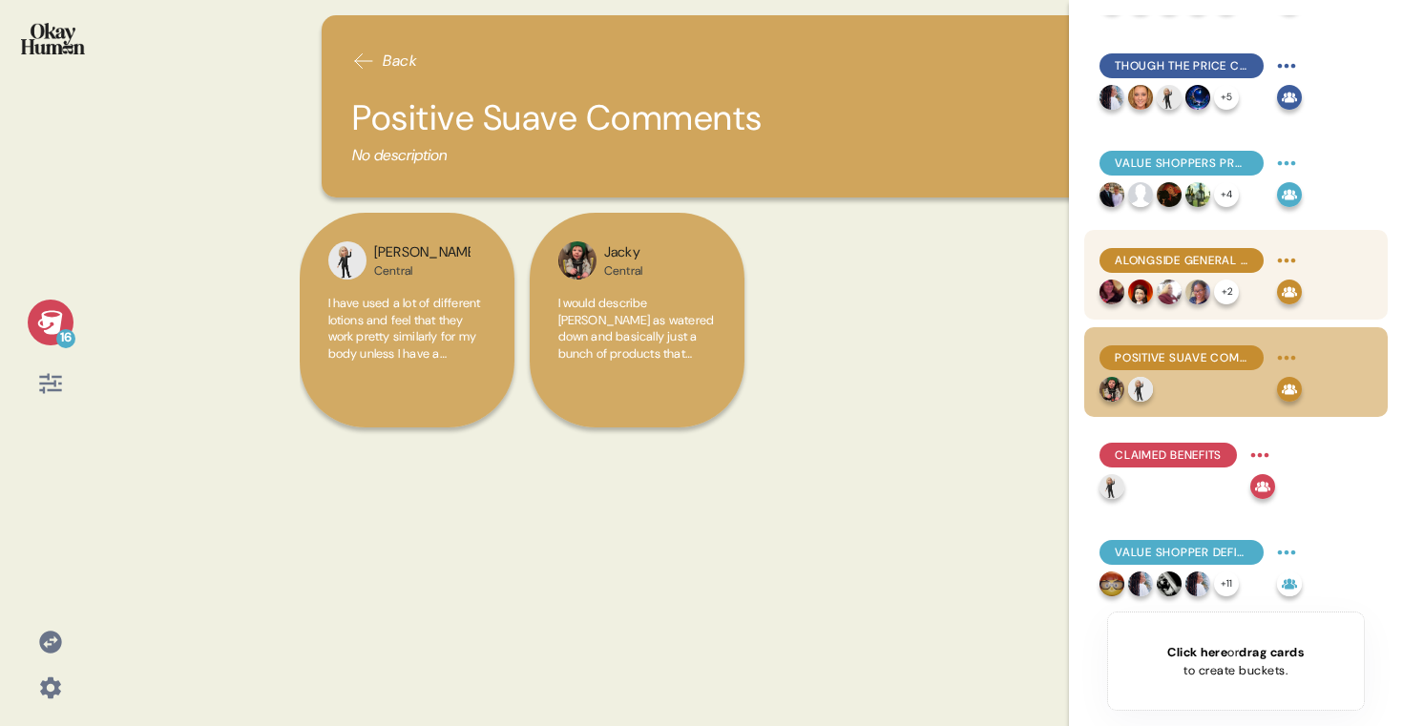
click at [1218, 270] on div "Alongside general product improvements, consumers suggested more advertising to…" at bounding box center [1182, 260] width 164 height 25
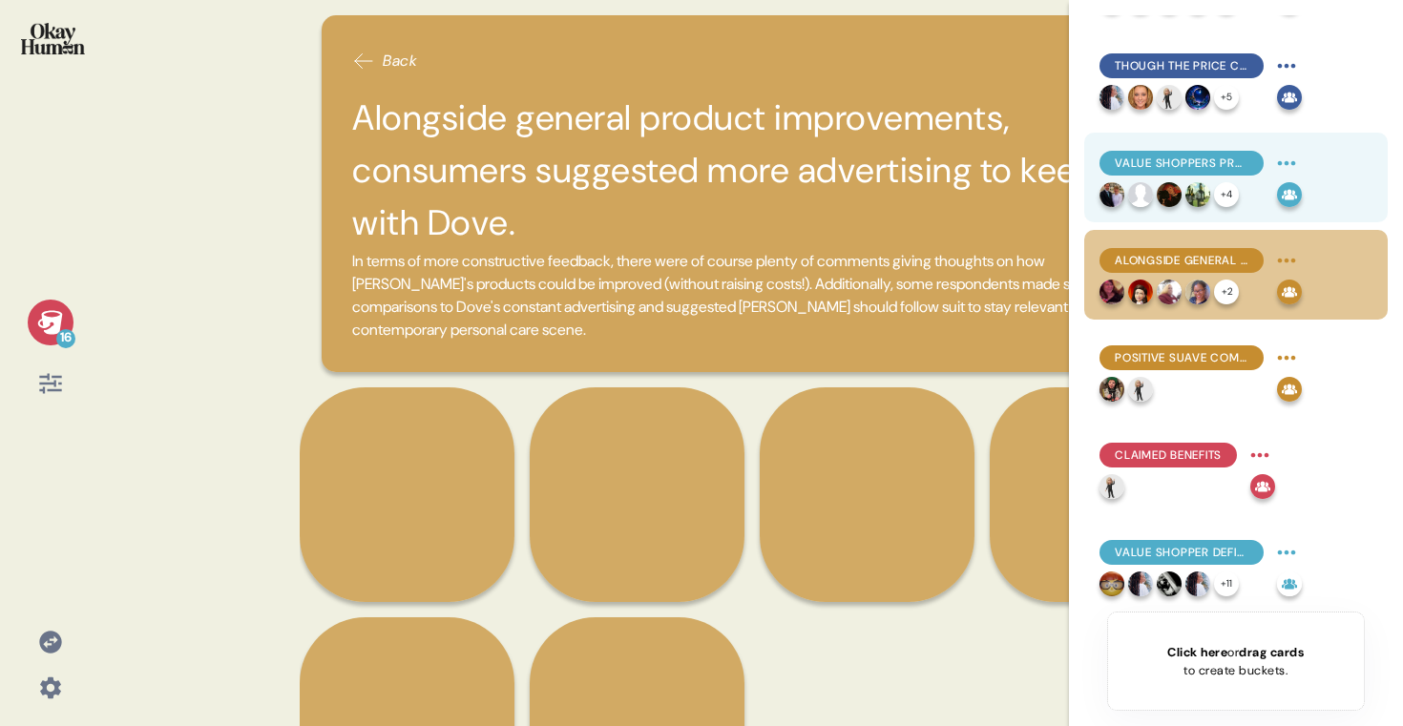
click at [1236, 180] on div "Value shoppers praised Suave's CEO for their reliable quality, affordable price…" at bounding box center [1201, 177] width 202 height 59
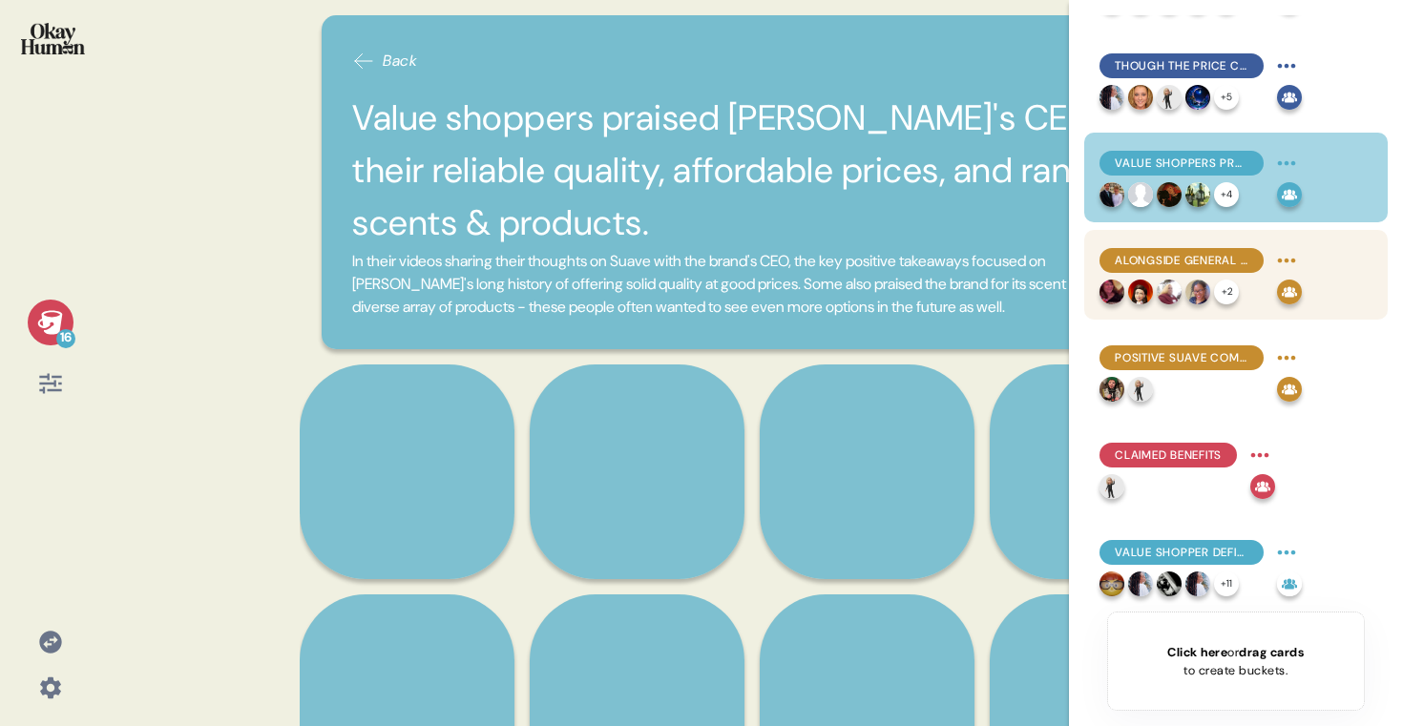
click at [1171, 274] on div "Alongside general product improvements, consumers suggested more advertising to…" at bounding box center [1201, 260] width 202 height 31
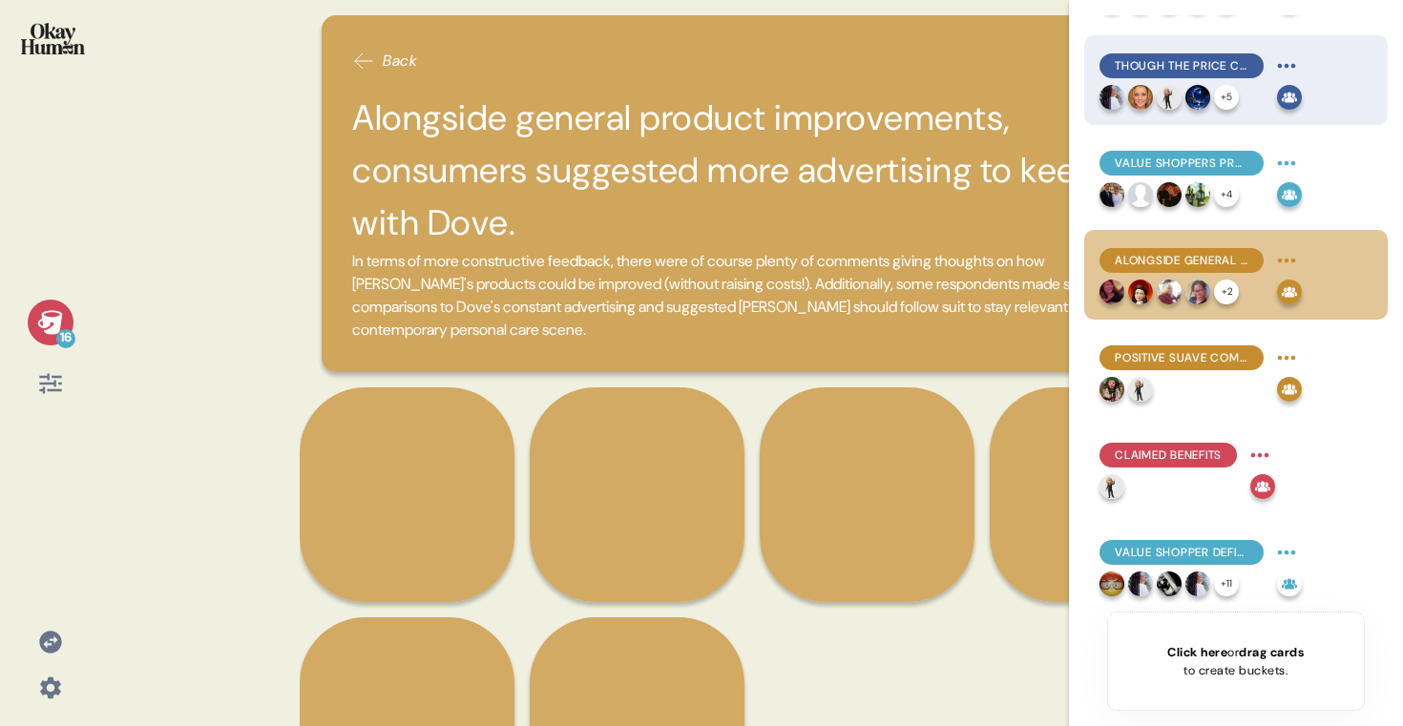
click at [1206, 76] on div "Though the price chart didn't change many people's minds, the lower cost option…" at bounding box center [1182, 65] width 164 height 25
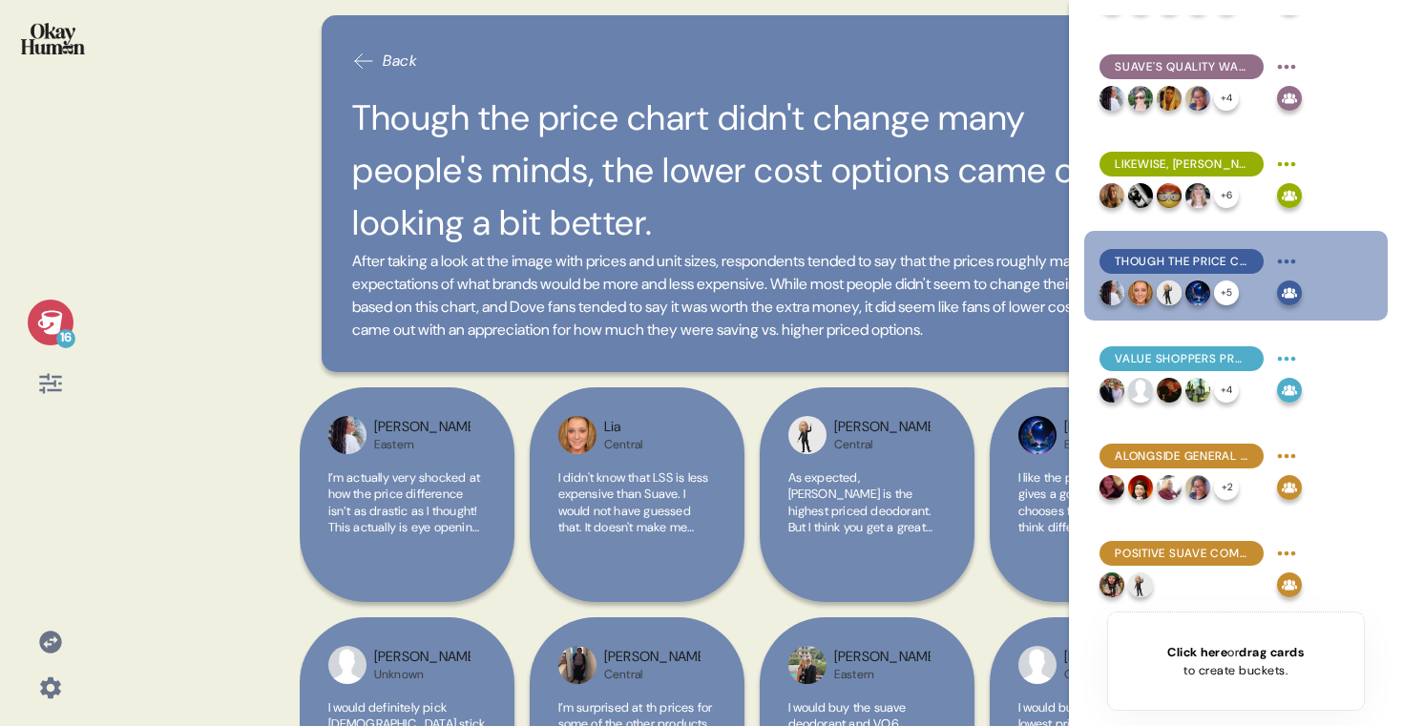
scroll to position [625, 0]
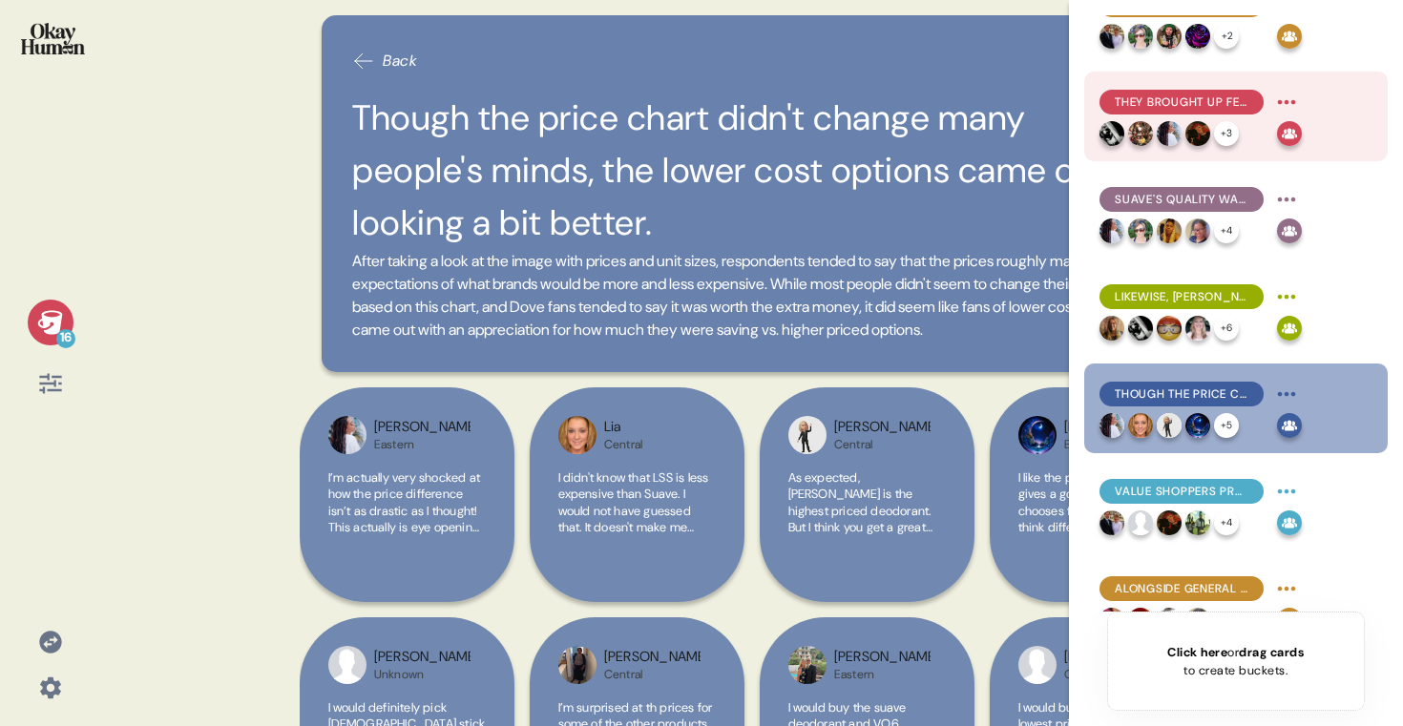
click at [1206, 103] on span "They brought up fewer antiperspirant/deodorant brands, though Suave & Dove stil…" at bounding box center [1182, 102] width 134 height 17
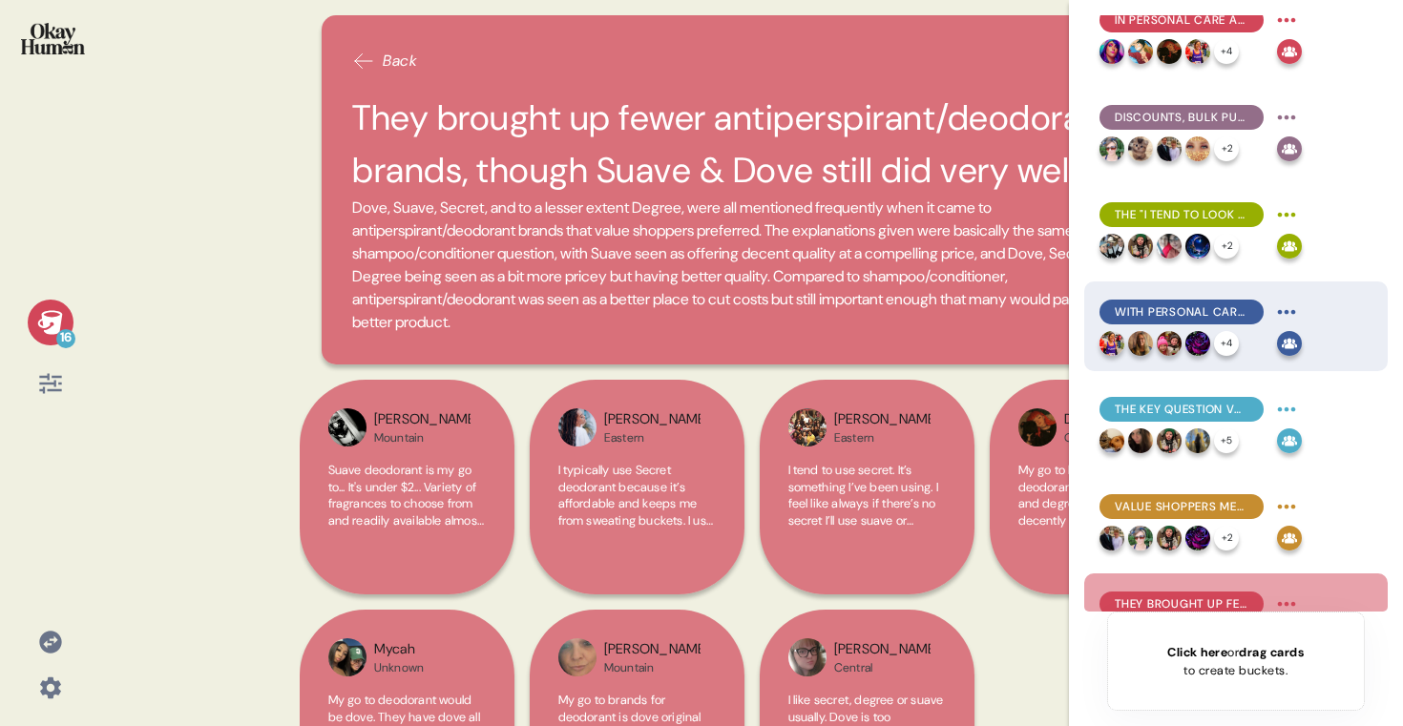
scroll to position [0, 0]
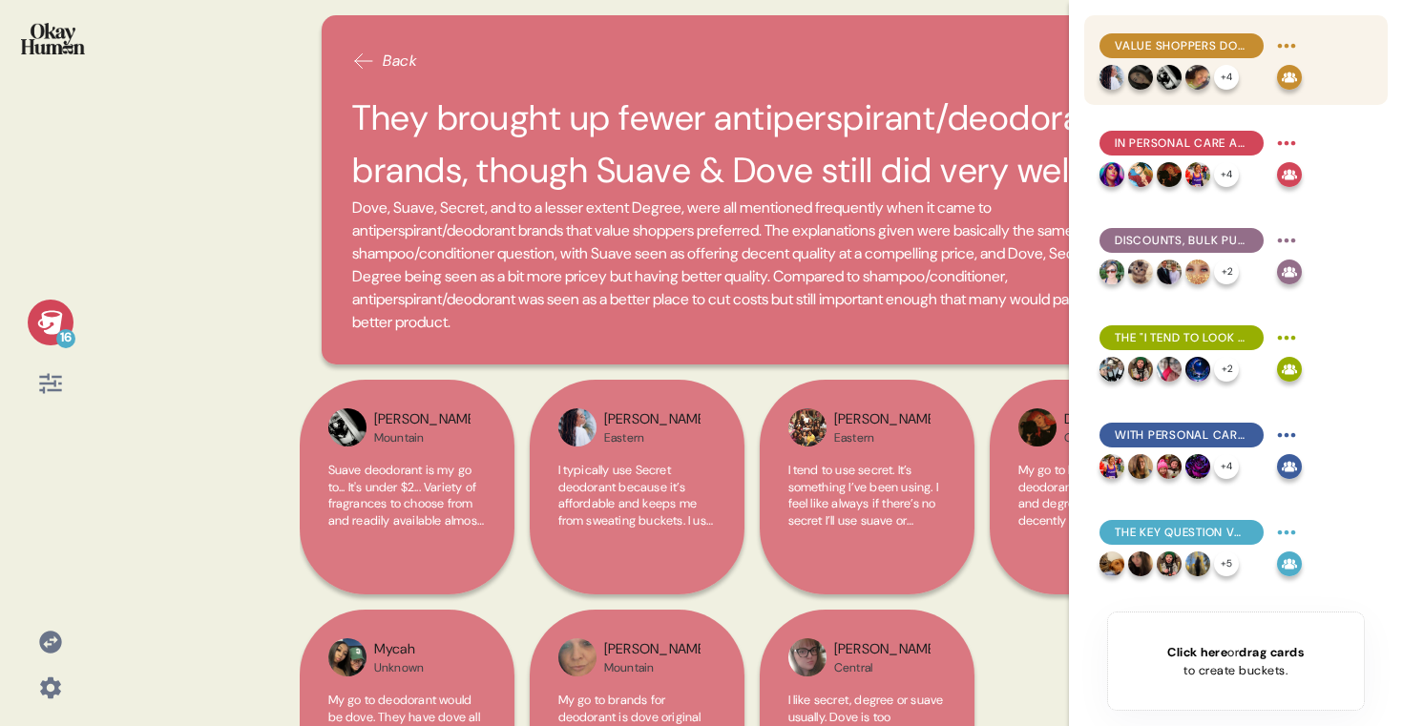
click at [1215, 58] on div "Value shoppers don't think of themselves as "cheap", but as clever, savvy, and …" at bounding box center [1201, 46] width 202 height 31
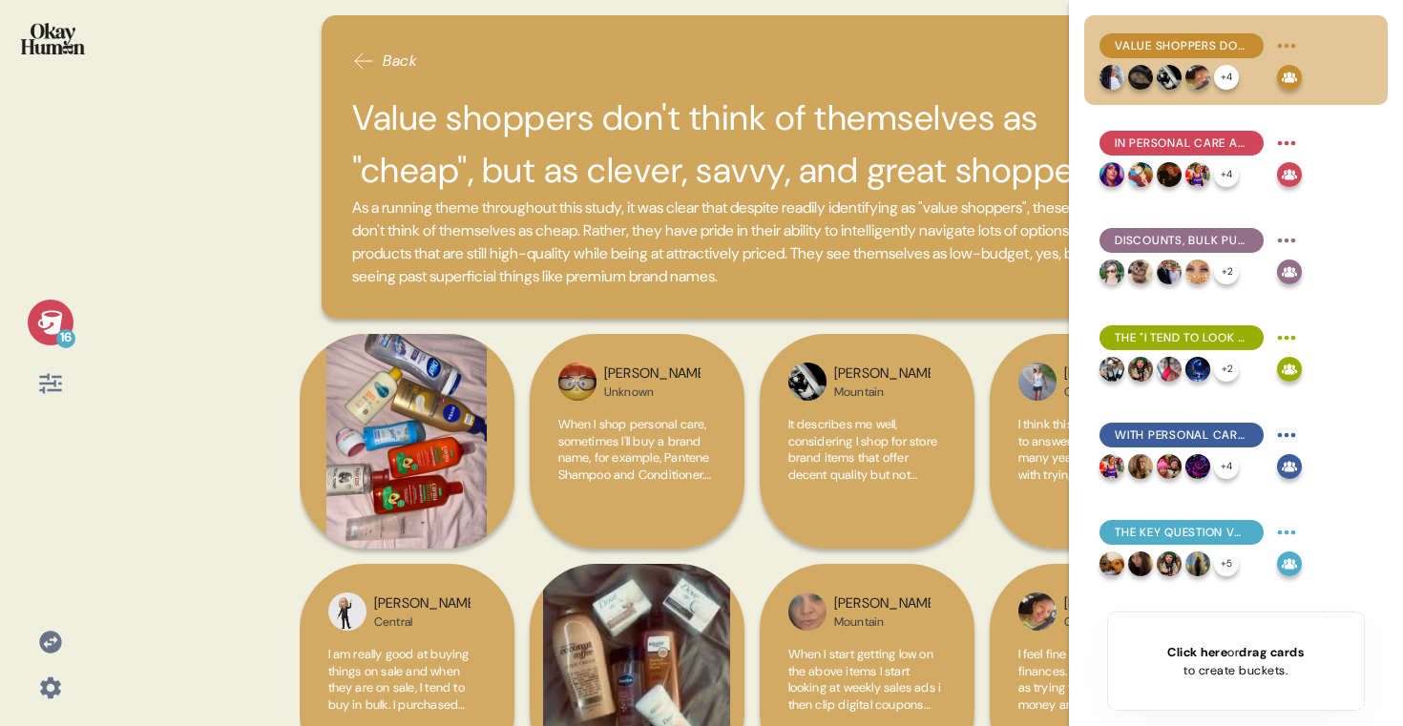
click at [800, 140] on h2 "Value shoppers don't think of themselves as "cheap", but as clever, savvy, and …" at bounding box center [751, 144] width 799 height 105
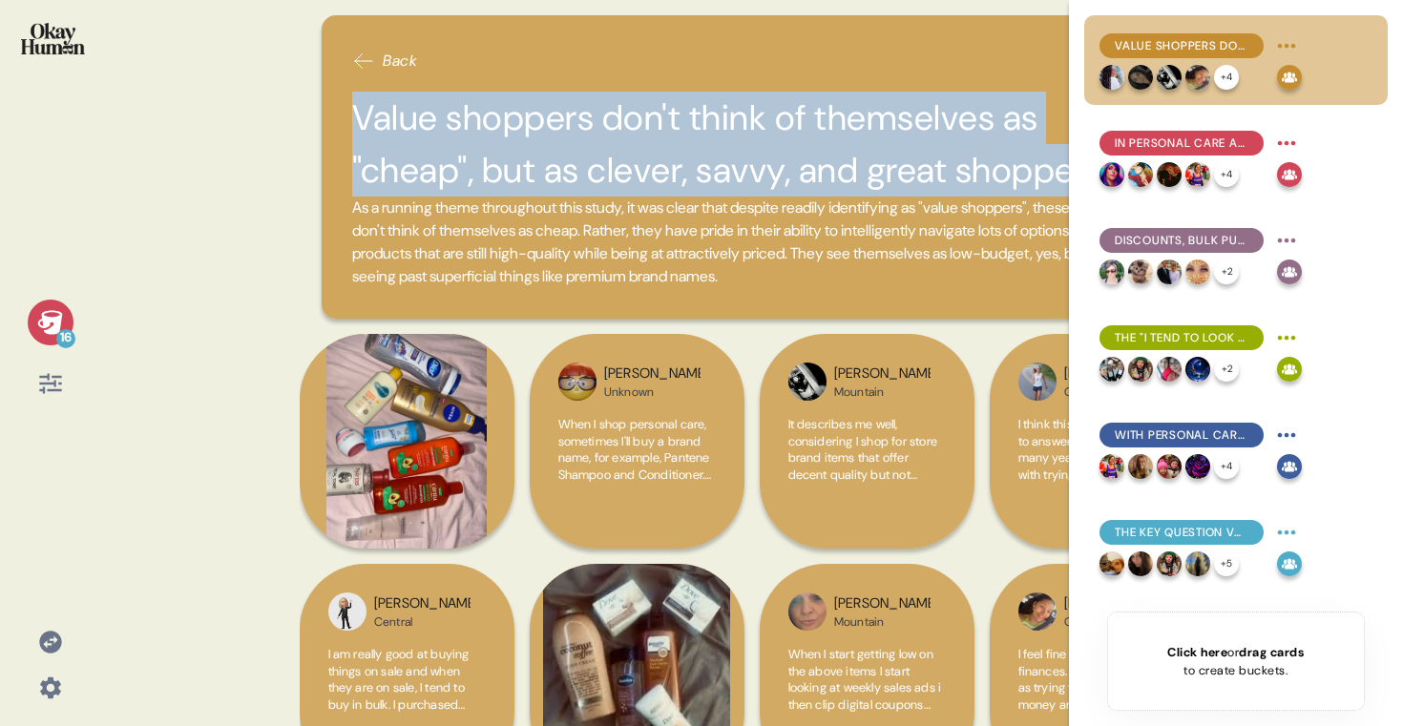
click at [800, 140] on h2 "Value shoppers don't think of themselves as "cheap", but as clever, savvy, and …" at bounding box center [751, 144] width 799 height 105
copy h2 "Value shoppers don't think of themselves as "cheap", but as clever, savvy, and …"
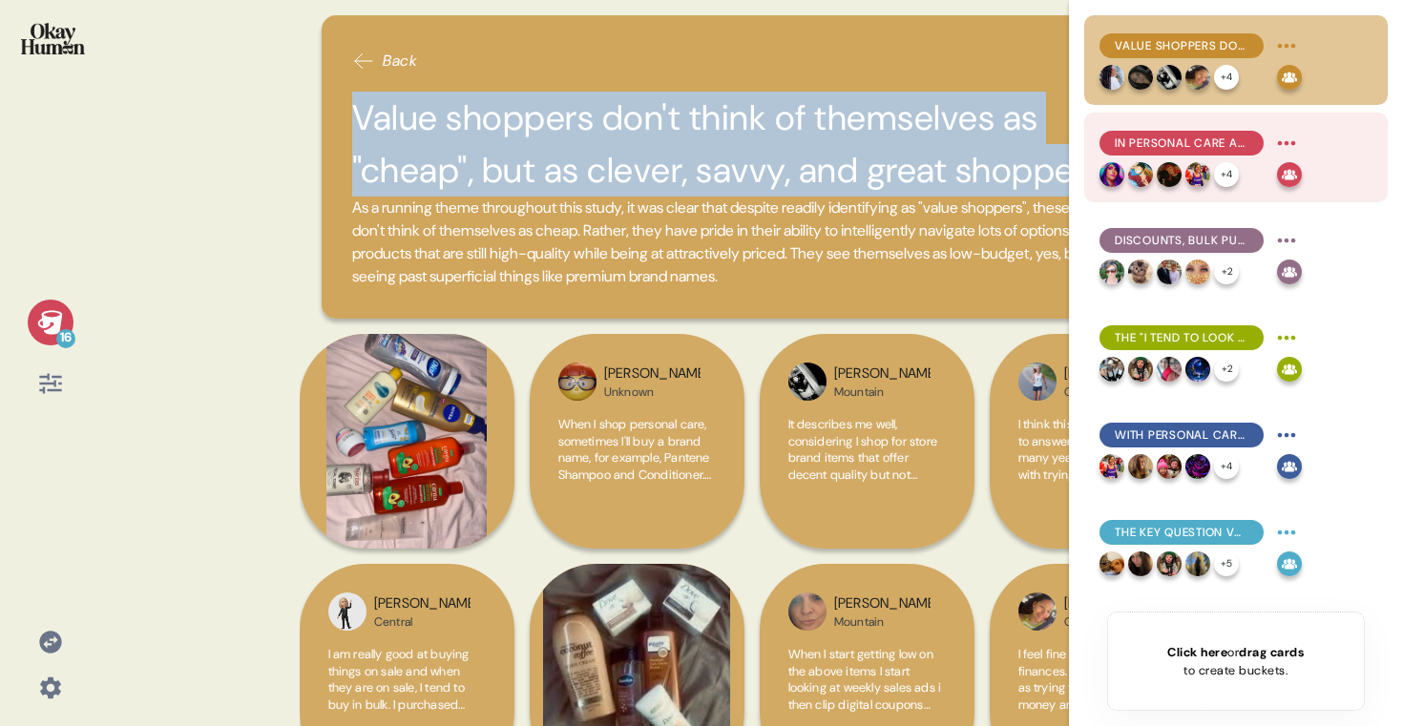
click at [1157, 142] on span "In personal care and the rest of their budgets, cutting spending is a key goal." at bounding box center [1182, 143] width 134 height 17
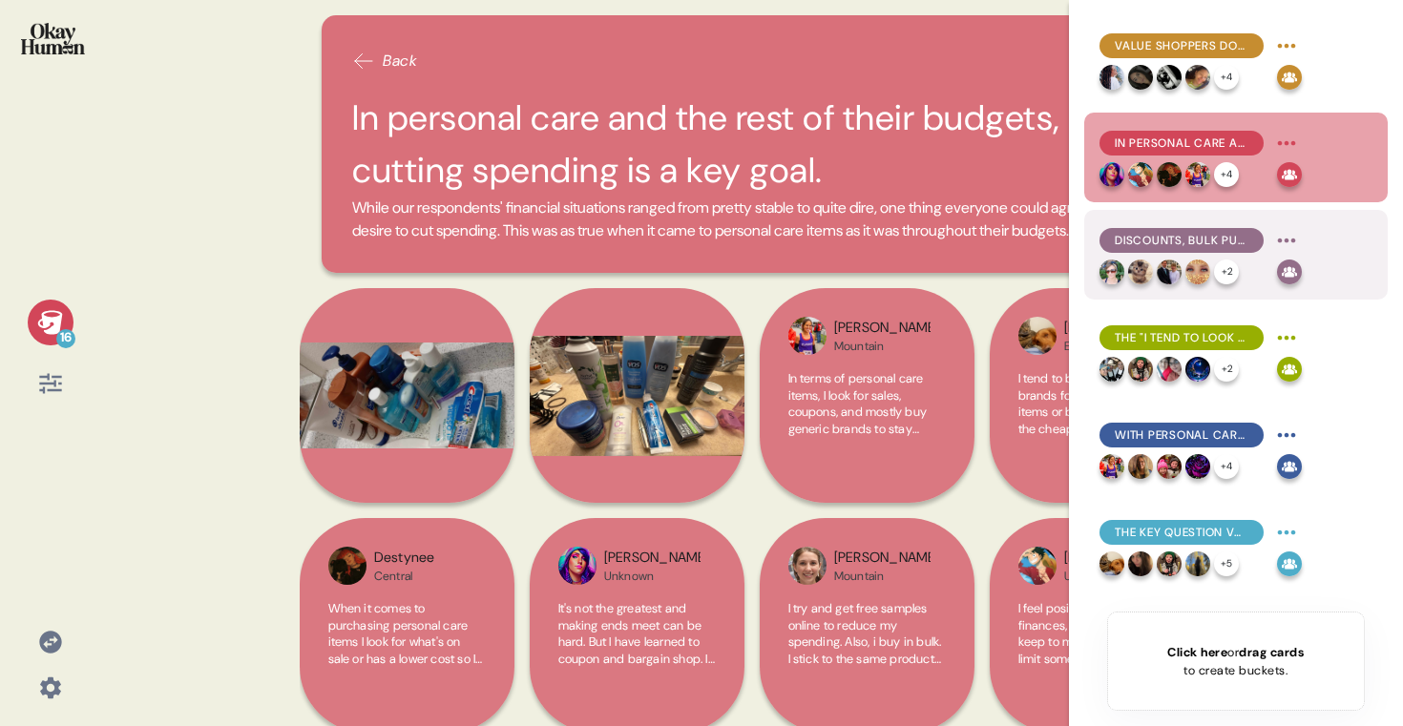
click at [1169, 271] on img at bounding box center [1169, 272] width 25 height 25
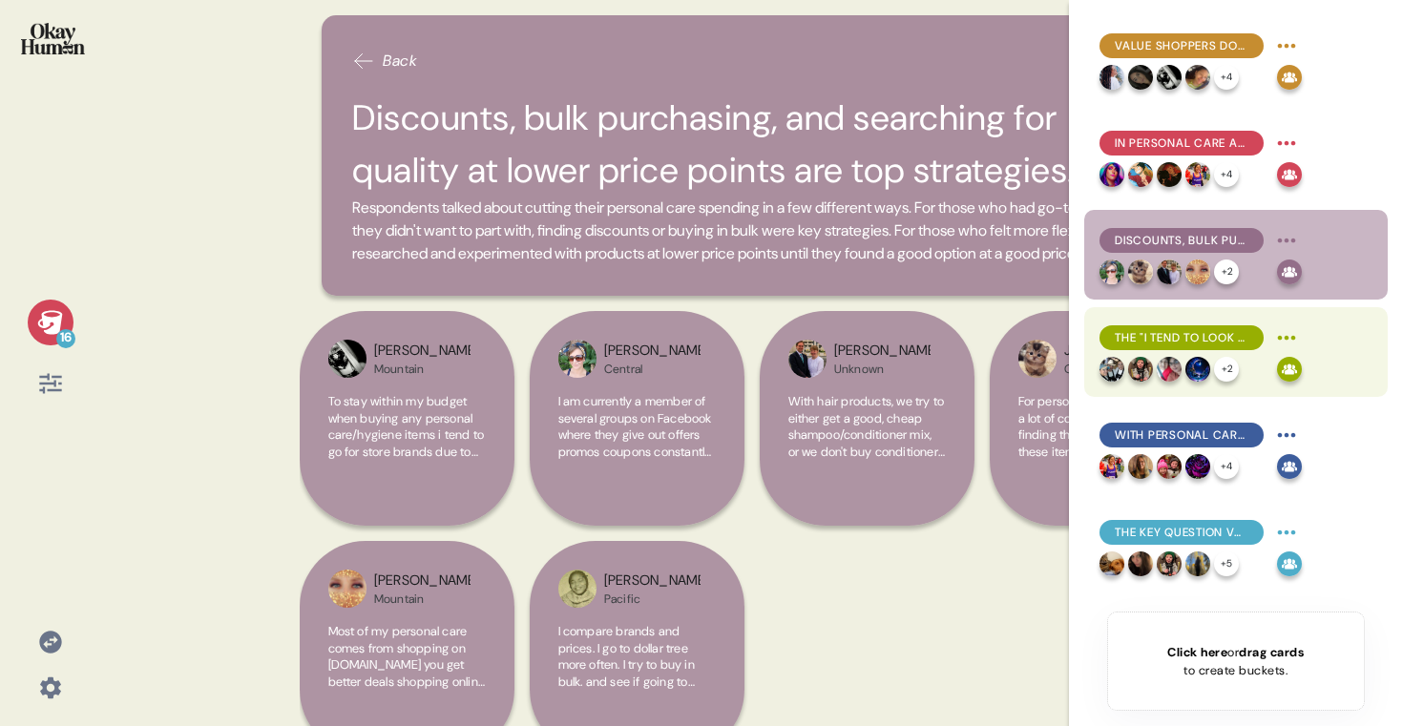
click at [1188, 329] on span "The "I tend to look for..." phrase validated both their cost-cutting and insist…" at bounding box center [1182, 337] width 134 height 17
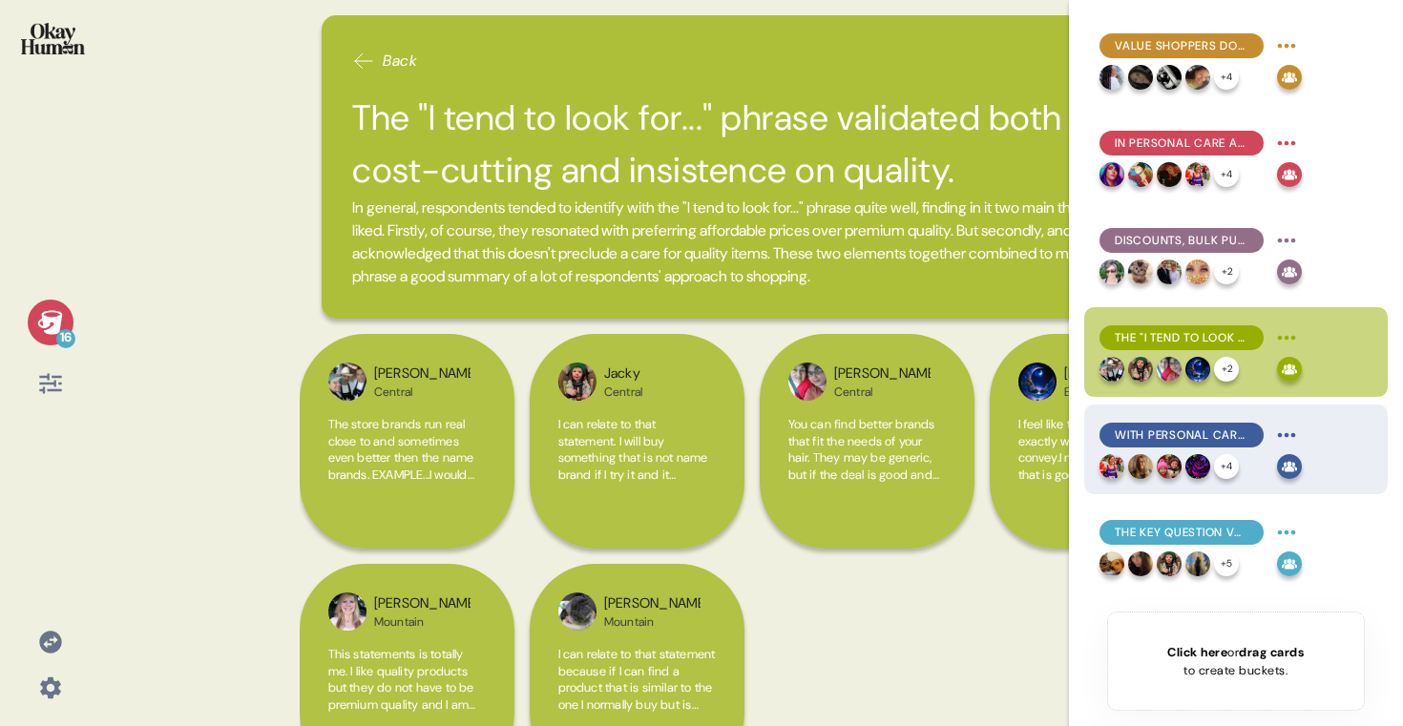
click at [1207, 430] on span "With personal care items, the sensory and social stakes make "good quality" all…" at bounding box center [1182, 435] width 134 height 17
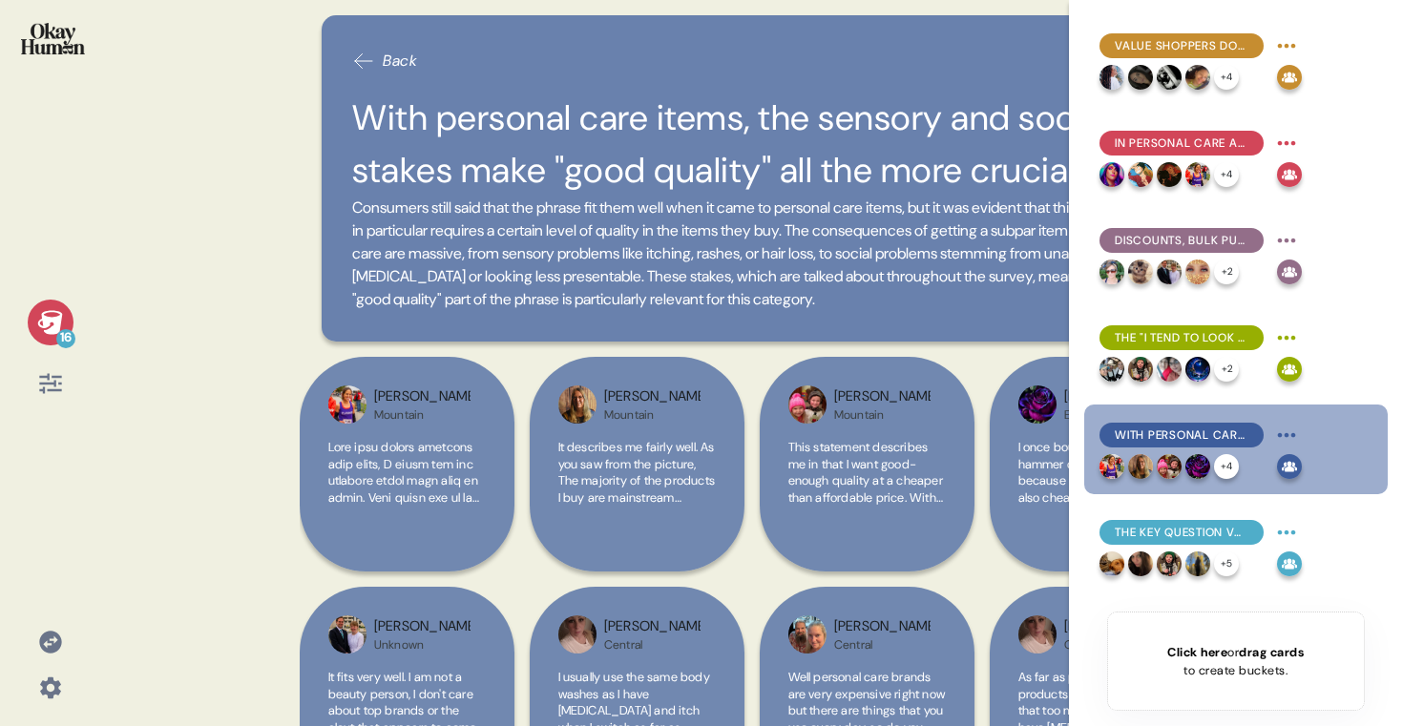
click at [825, 144] on h2 "With personal care items, the sensory and social stakes make "good quality" all…" at bounding box center [751, 144] width 799 height 105
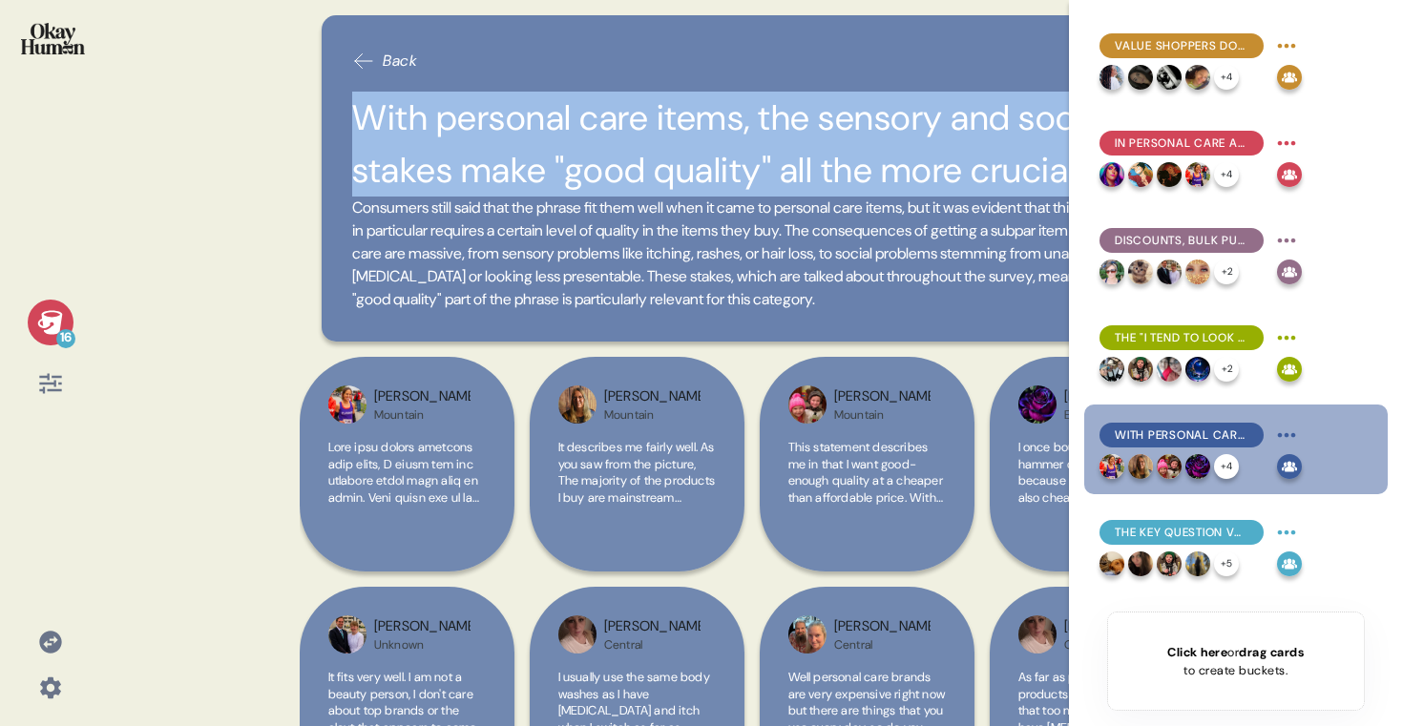
click at [825, 144] on h2 "With personal care items, the sensory and social stakes make "good quality" all…" at bounding box center [751, 144] width 799 height 105
copy h2 "With personal care items, the sensory and social stakes make "good quality" all…"
click at [55, 22] on div at bounding box center [50, 51] width 70 height 72
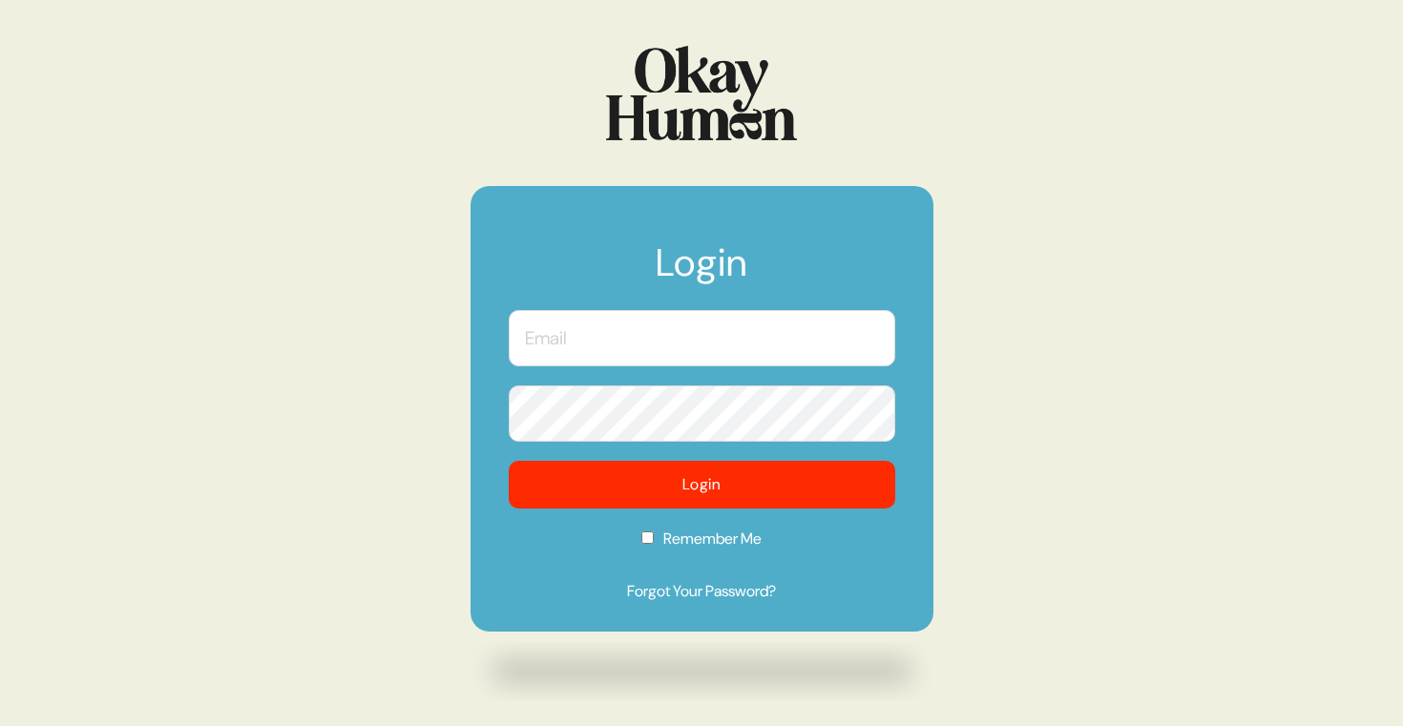
click at [654, 363] on input "text" at bounding box center [702, 338] width 387 height 56
type input "[PERSON_NAME][EMAIL_ADDRESS][DOMAIN_NAME]"
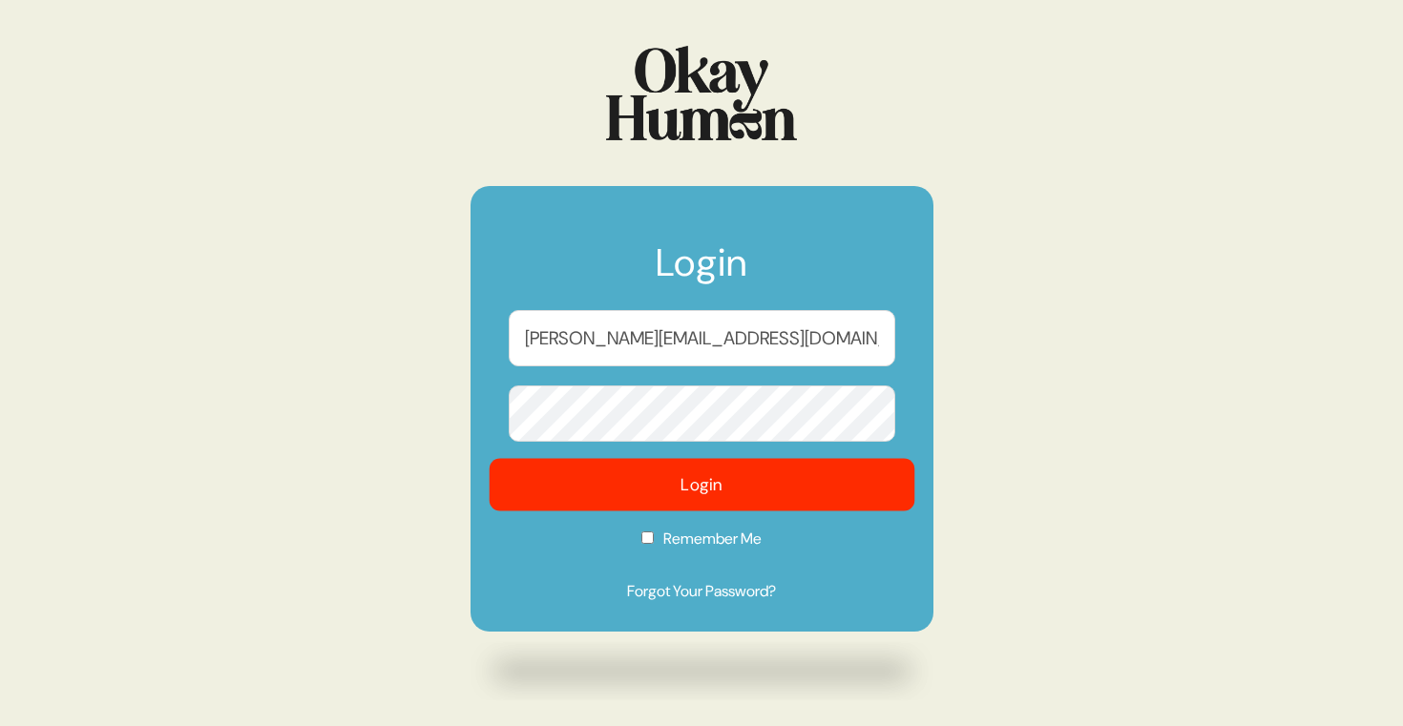
click at [678, 497] on button "Login" at bounding box center [702, 485] width 426 height 53
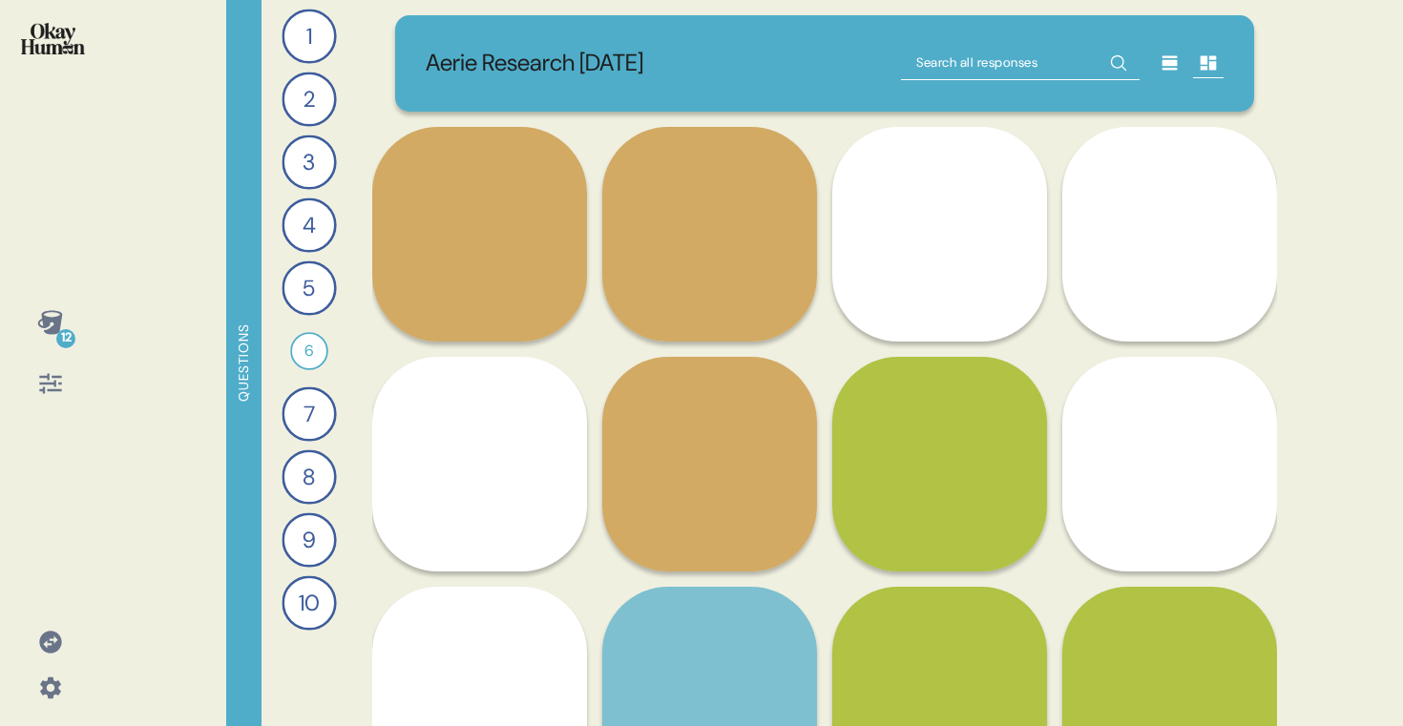
click at [58, 309] on icon at bounding box center [50, 322] width 27 height 27
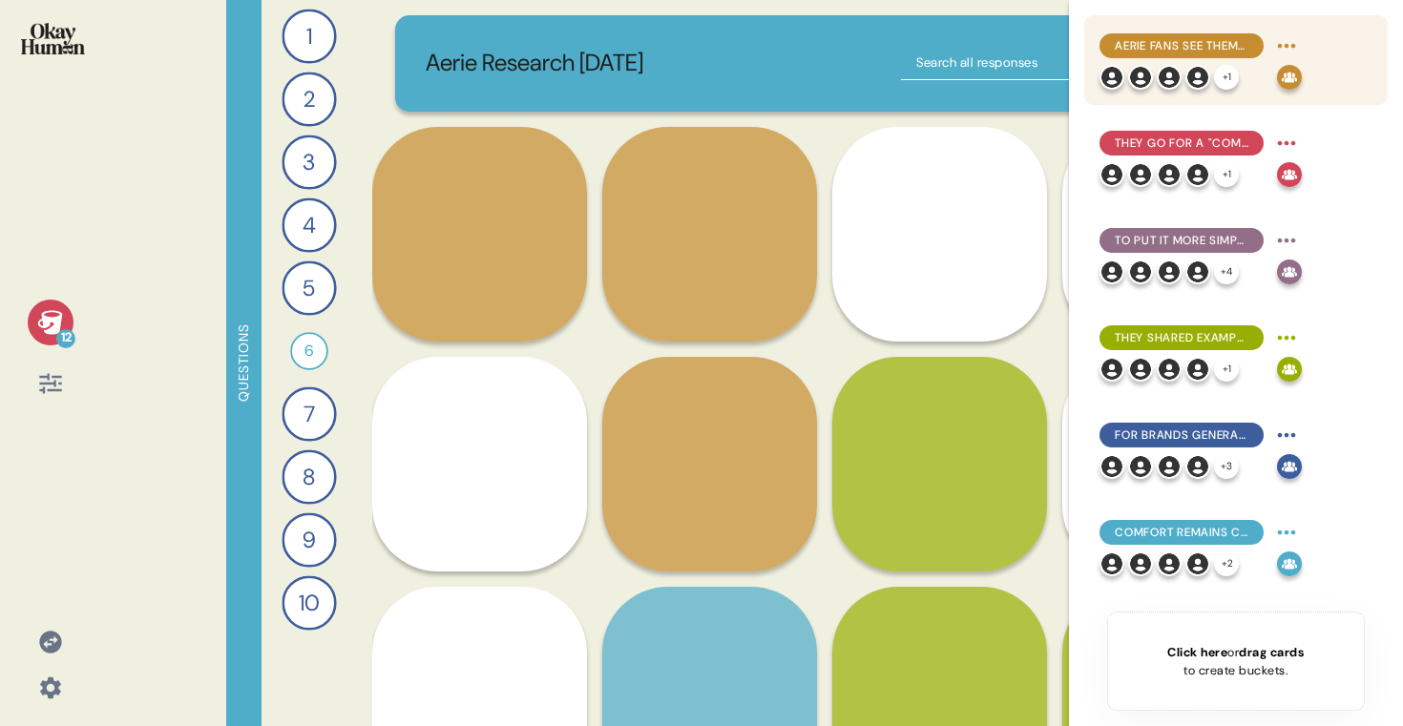
click at [1250, 51] on div "Aerie fans see themselves as caring, empathetic, creative, and upbeat." at bounding box center [1182, 45] width 164 height 25
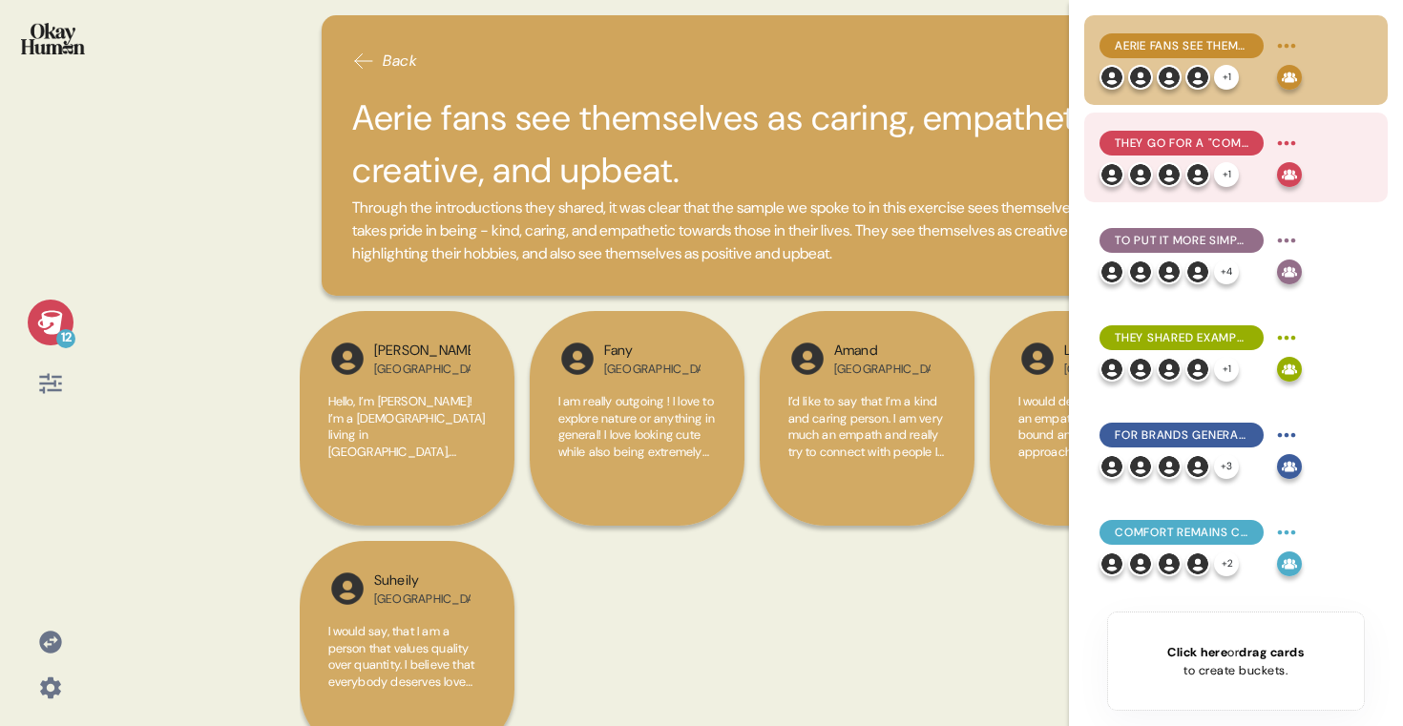
click at [1225, 151] on span "They go for a "comfortable but cute" look, something easy to wear but still coh…" at bounding box center [1182, 143] width 134 height 17
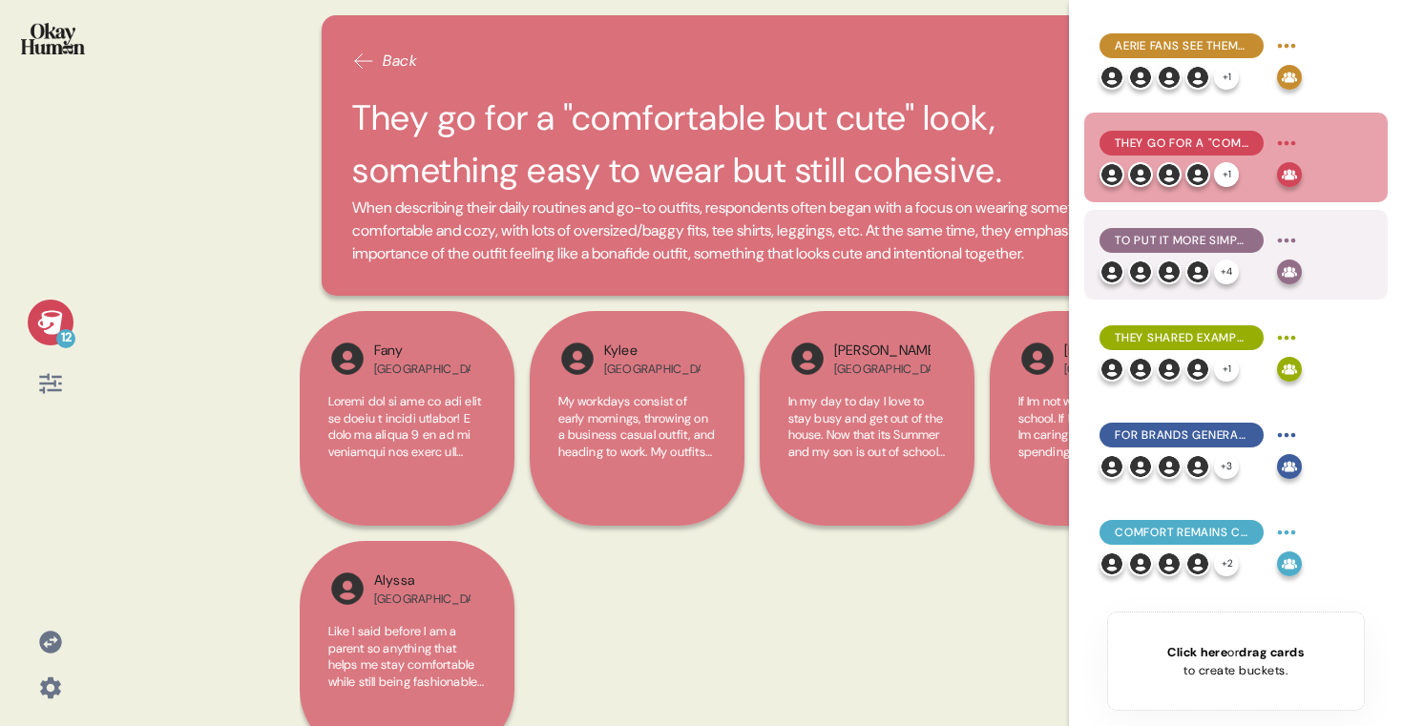
click at [1220, 232] on span "To put it more simply, their vibes, while diverse, tend to be clean, feminine, …" at bounding box center [1182, 240] width 134 height 17
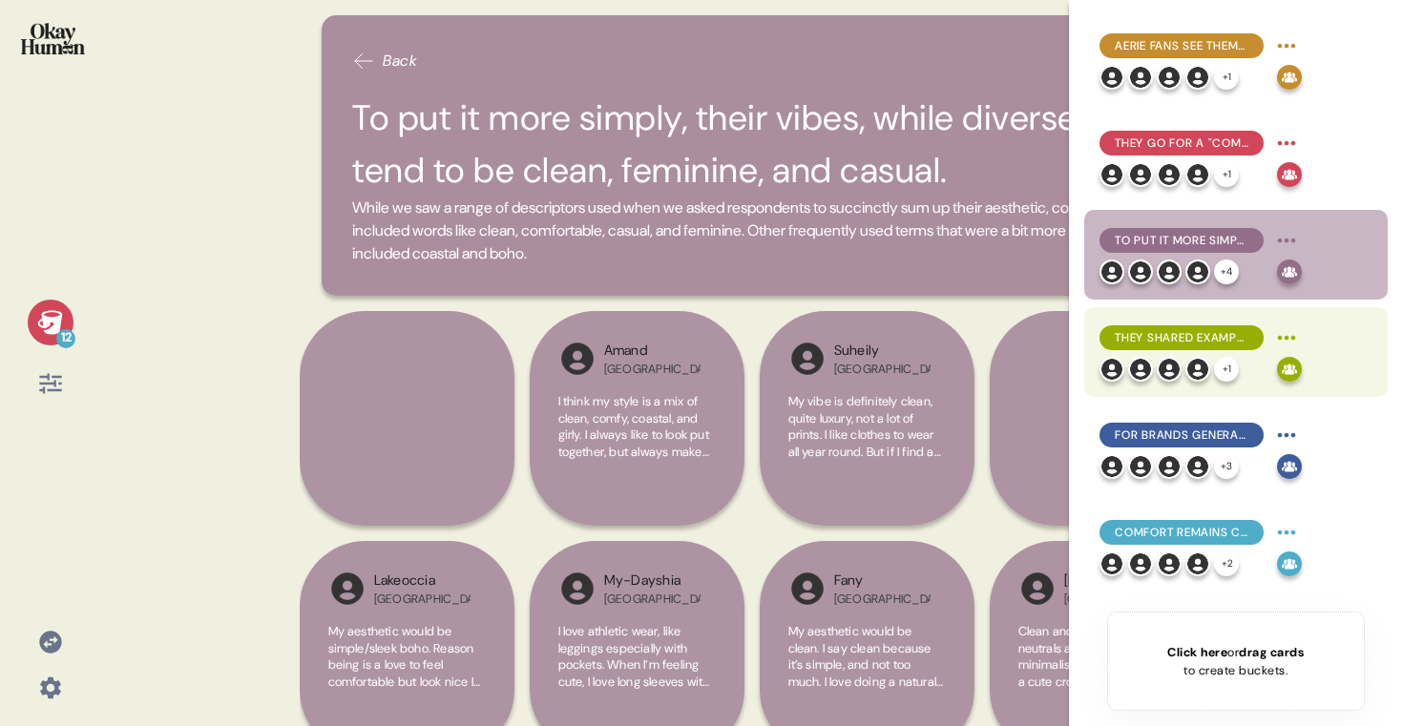
click at [1216, 348] on div "They shared example outfits that bring their personal styles to life." at bounding box center [1182, 338] width 164 height 25
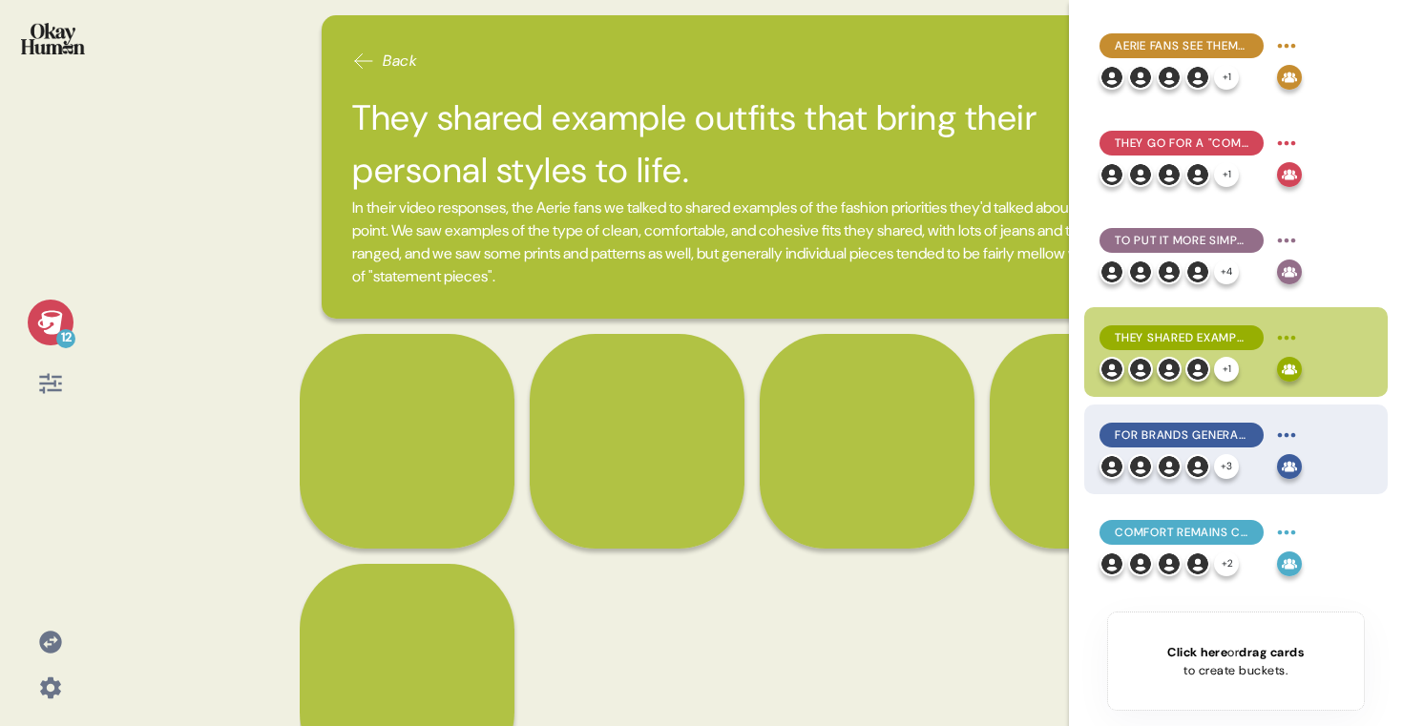
click at [1211, 445] on div "For brands generally, they prioritize versatile basics, fit, and affordability." at bounding box center [1182, 435] width 164 height 25
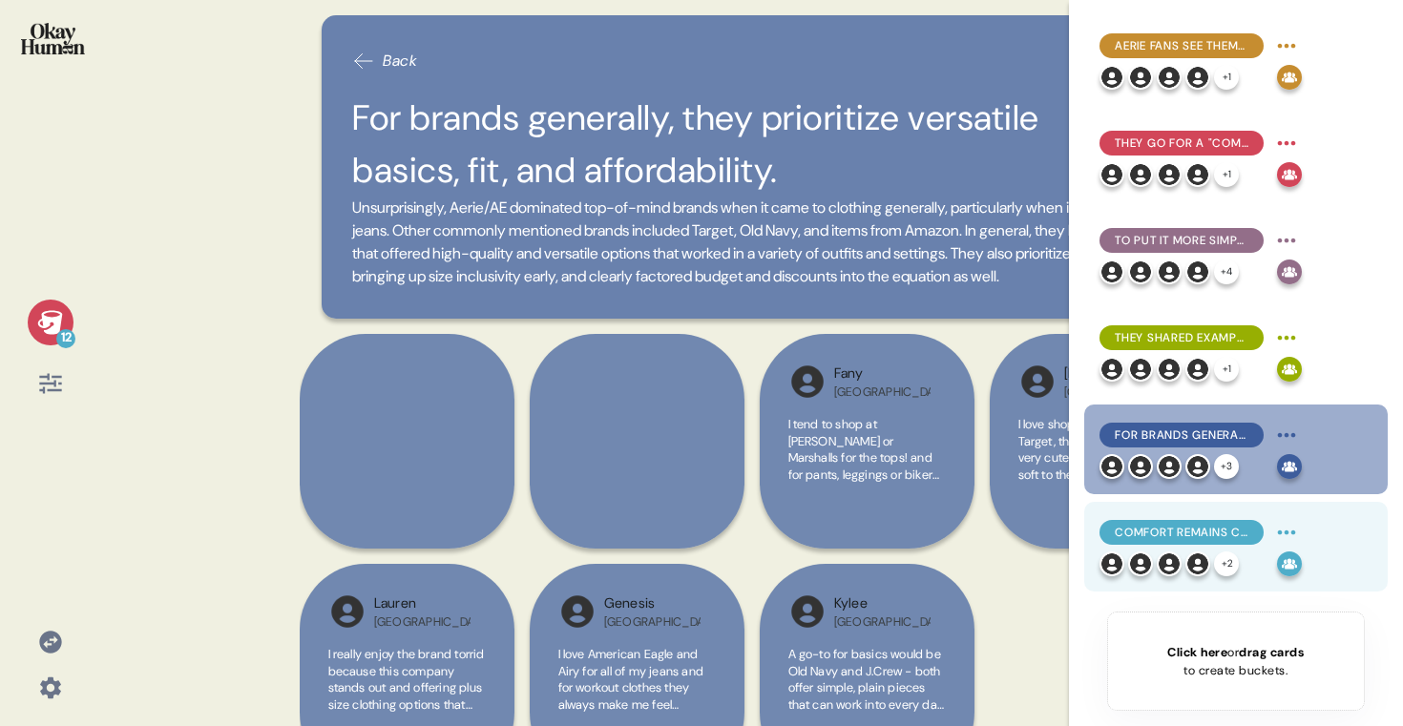
click at [1211, 537] on span "Comfort remains central for intimates too, with that naked feeling seeming to b…" at bounding box center [1182, 532] width 134 height 17
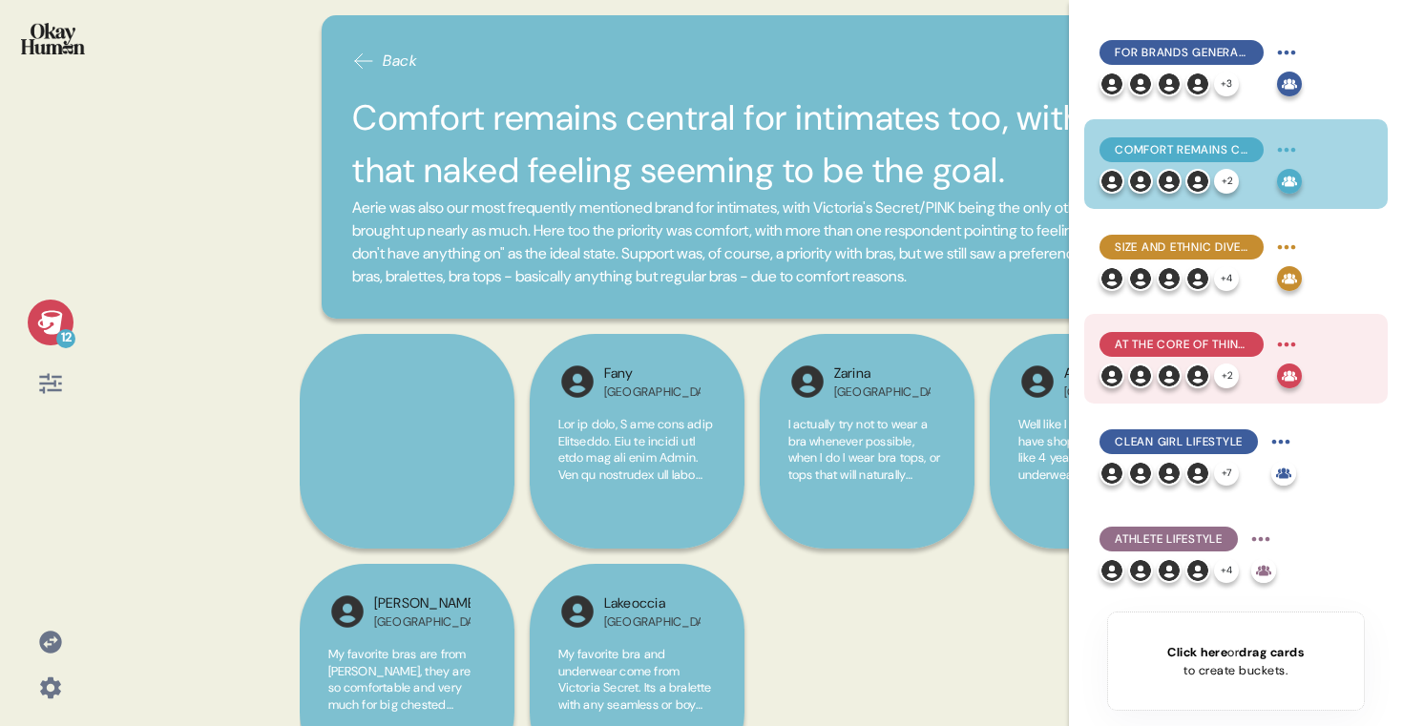
scroll to position [393, 0]
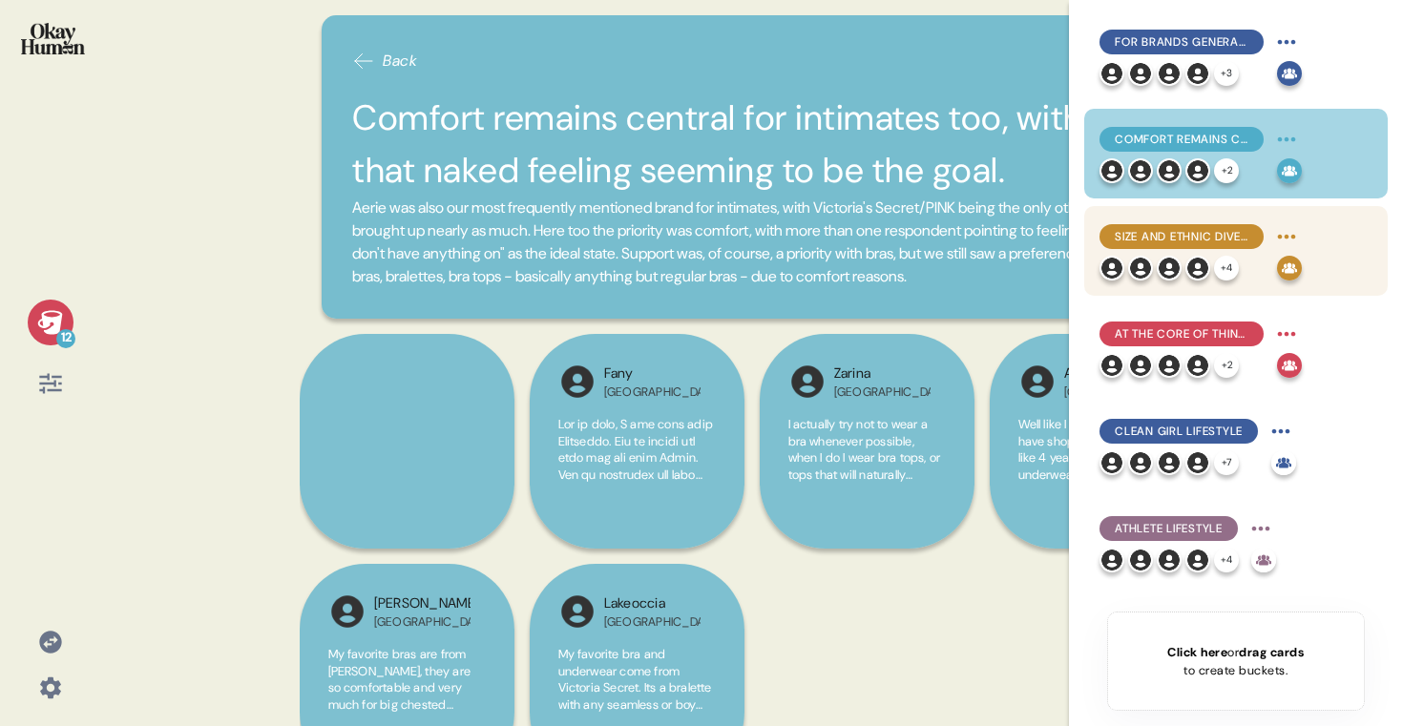
click at [1195, 237] on span "Size and ethnic diversity are key to feeling seen, but they want the brand to r…" at bounding box center [1182, 236] width 134 height 17
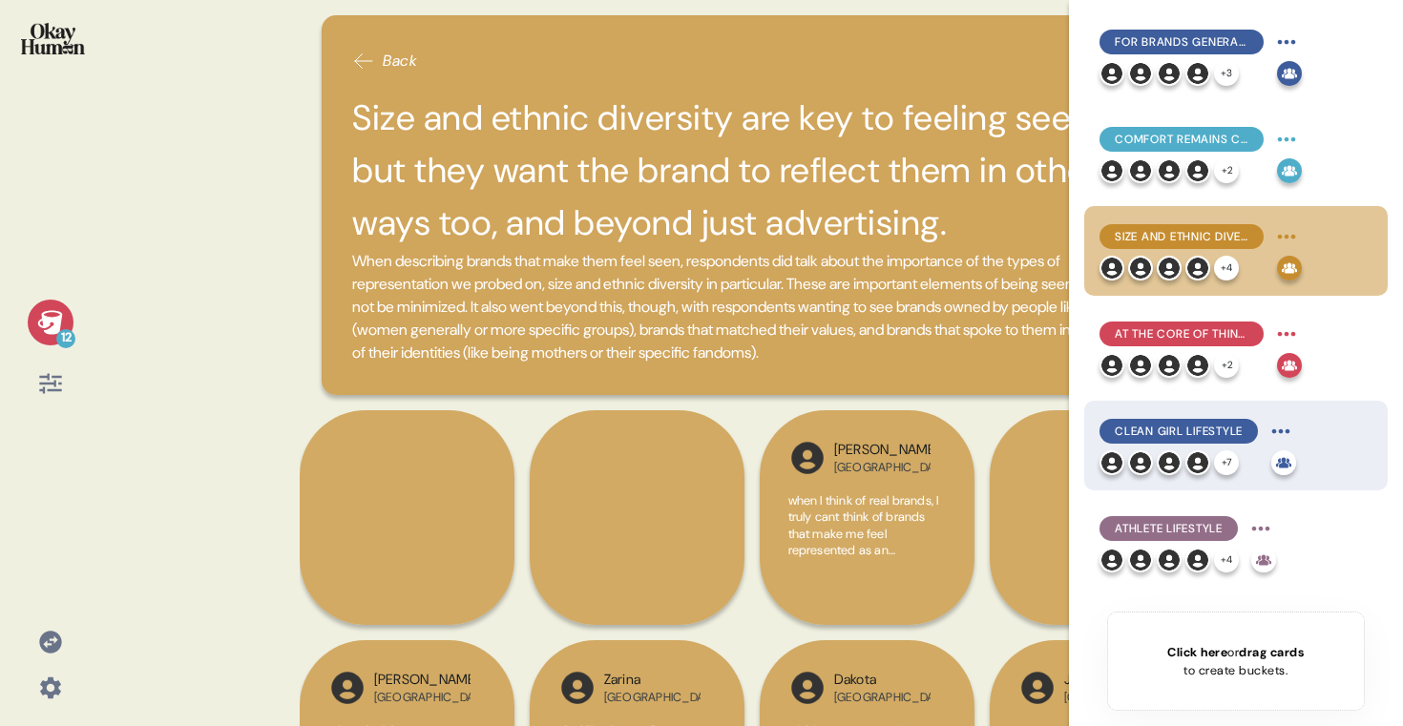
click at [1187, 439] on span "Clean Girl Lifestyle" at bounding box center [1179, 431] width 128 height 17
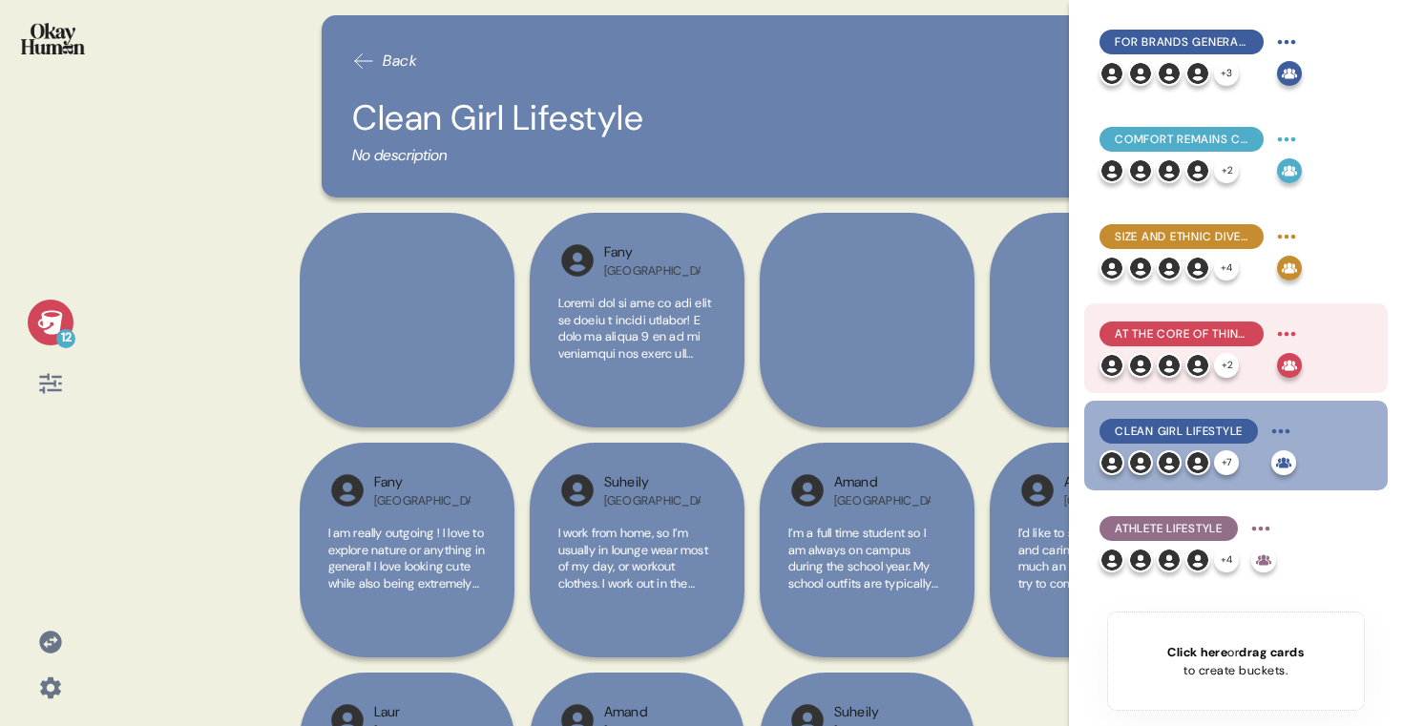
click at [1222, 351] on div "At the core of things, feeling seen by a brand is a pathway to confidence over …" at bounding box center [1201, 348] width 202 height 59
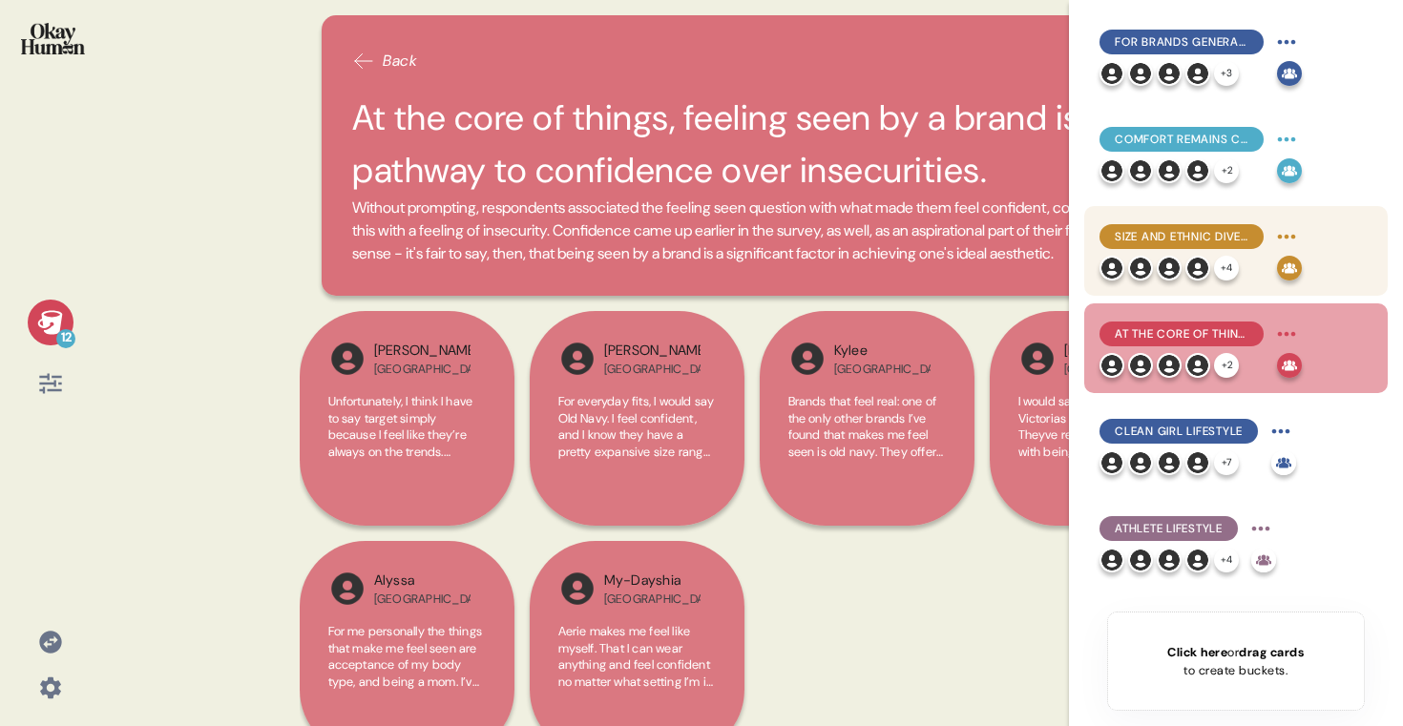
click at [1248, 271] on div "+ 4" at bounding box center [1185, 268] width 170 height 25
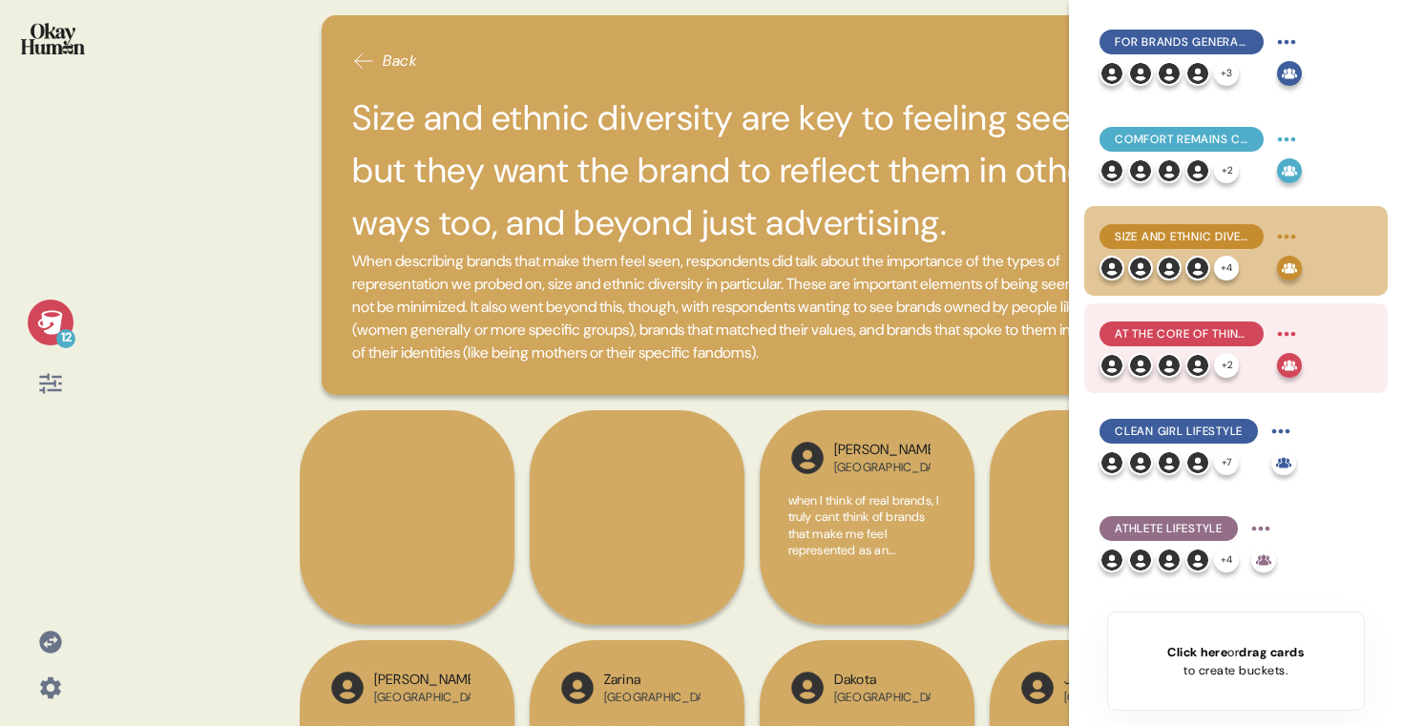
click at [1220, 337] on span "At the core of things, feeling seen by a brand is a pathway to confidence over …" at bounding box center [1182, 334] width 134 height 17
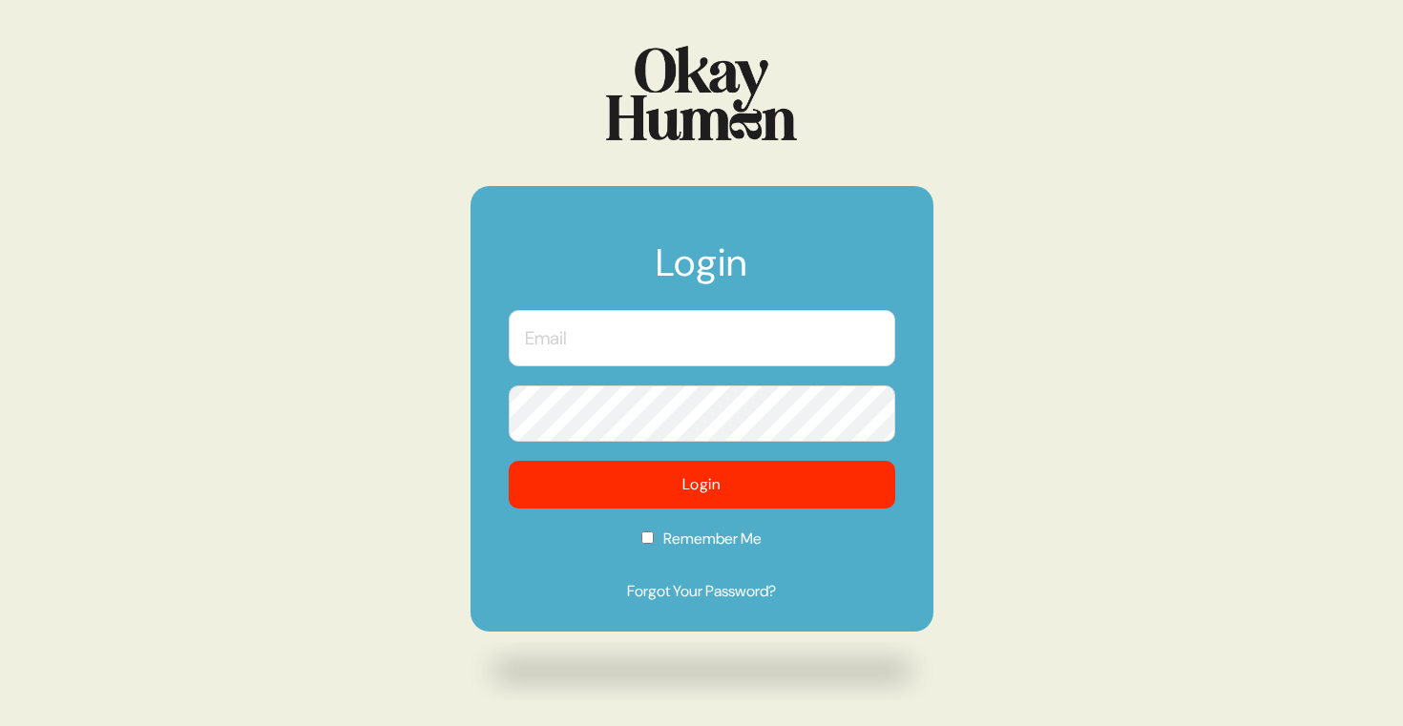
click at [726, 338] on input "text" at bounding box center [702, 338] width 387 height 56
type input "[PERSON_NAME][EMAIL_ADDRESS][DOMAIN_NAME]"
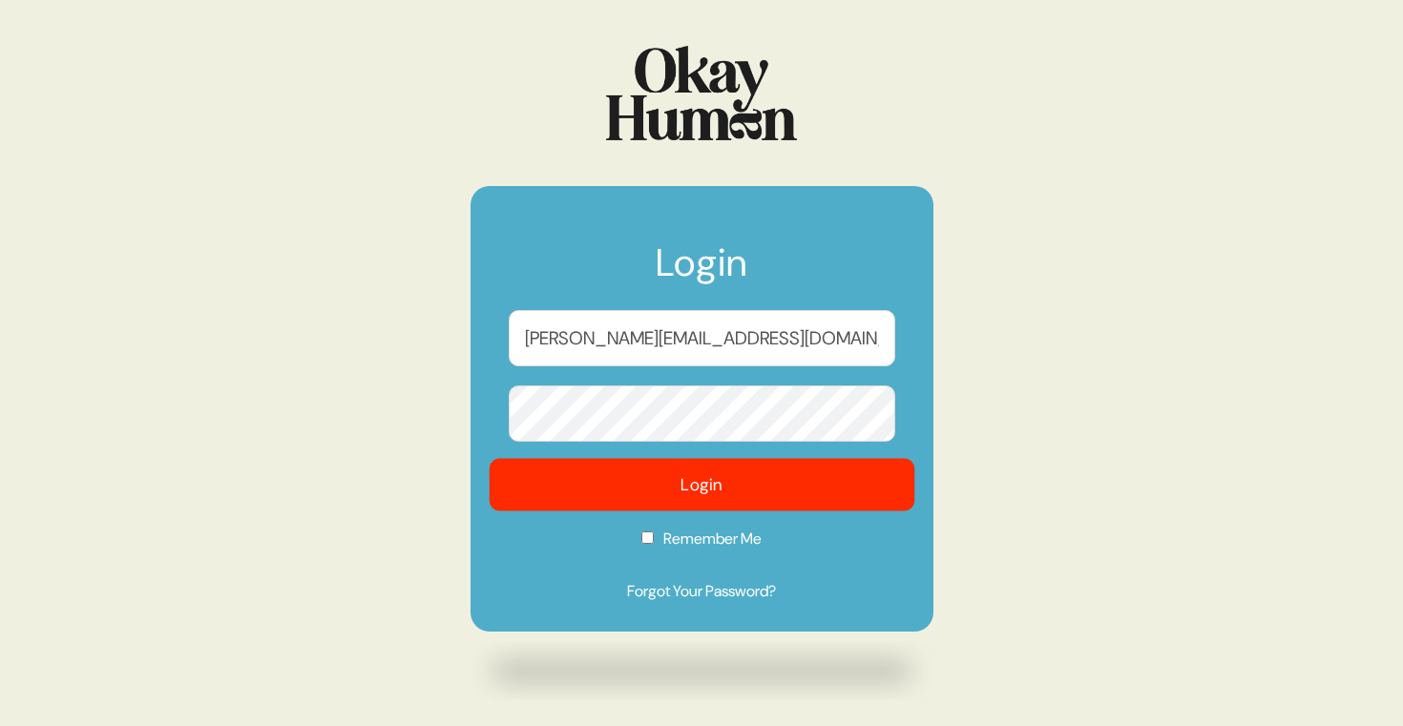
click at [716, 461] on button "Login" at bounding box center [702, 485] width 426 height 53
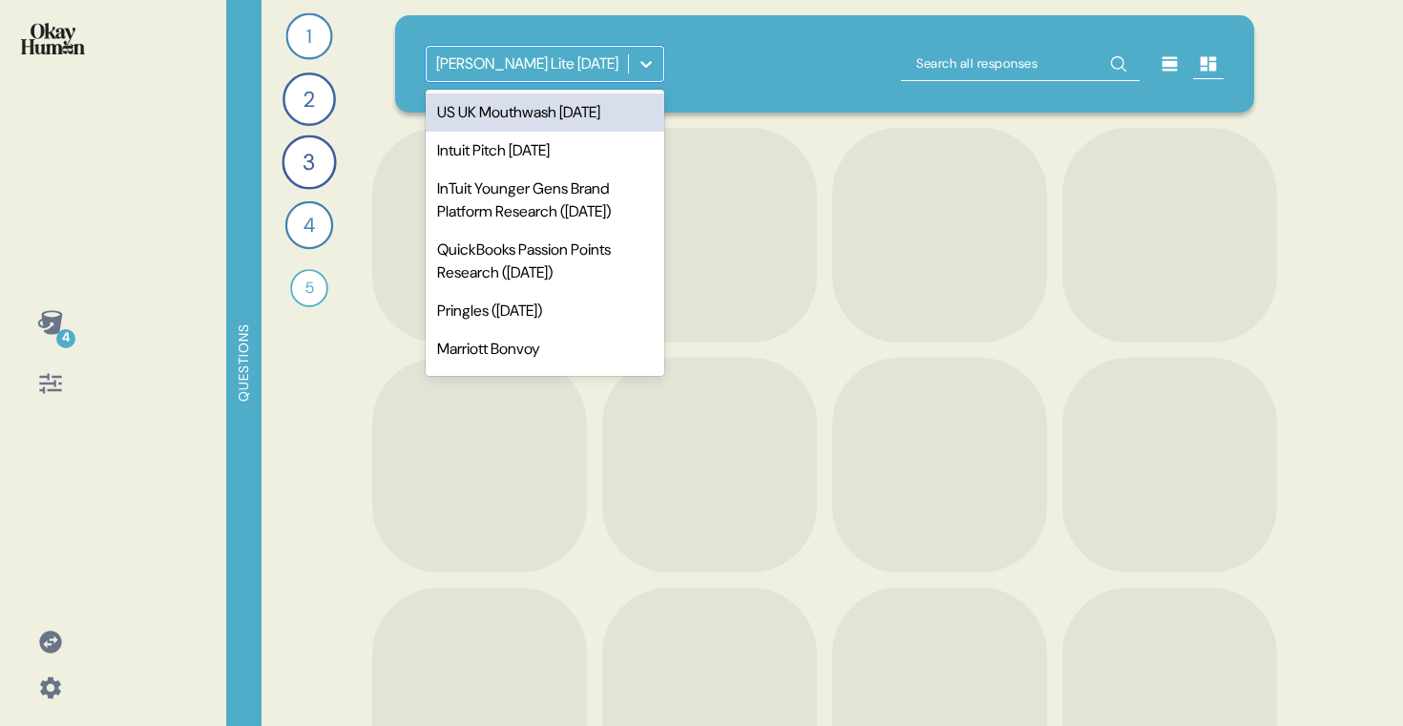
click at [549, 77] on div "[PERSON_NAME] Lite [DATE]" at bounding box center [527, 64] width 201 height 34
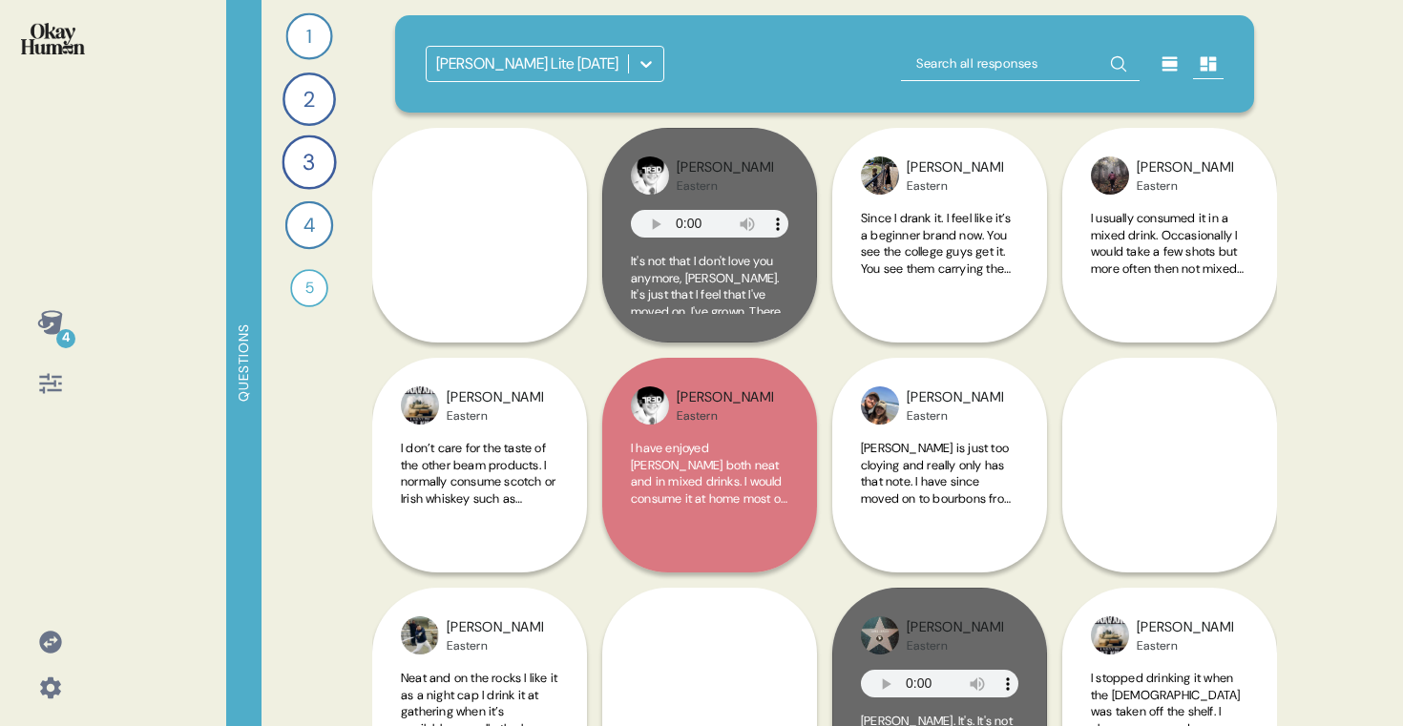
click at [553, 115] on div "Jim Beam Lite May 2022 Harvey Eastern I don’t care for the taste of the other b…" at bounding box center [824, 363] width 905 height 726
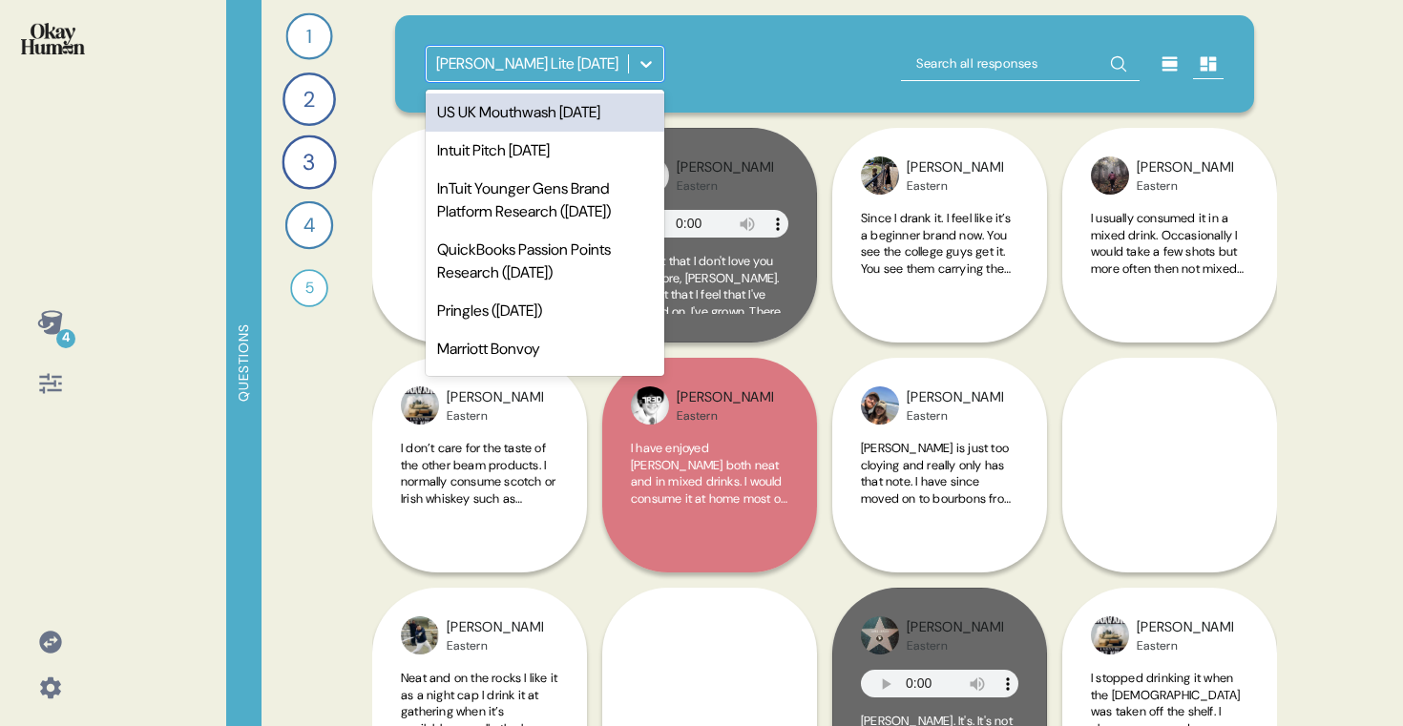
click at [620, 70] on div "Jim Beam Lite May 2022" at bounding box center [527, 64] width 201 height 34
click at [618, 107] on div "US UK Mouthwash July 2025" at bounding box center [545, 113] width 239 height 38
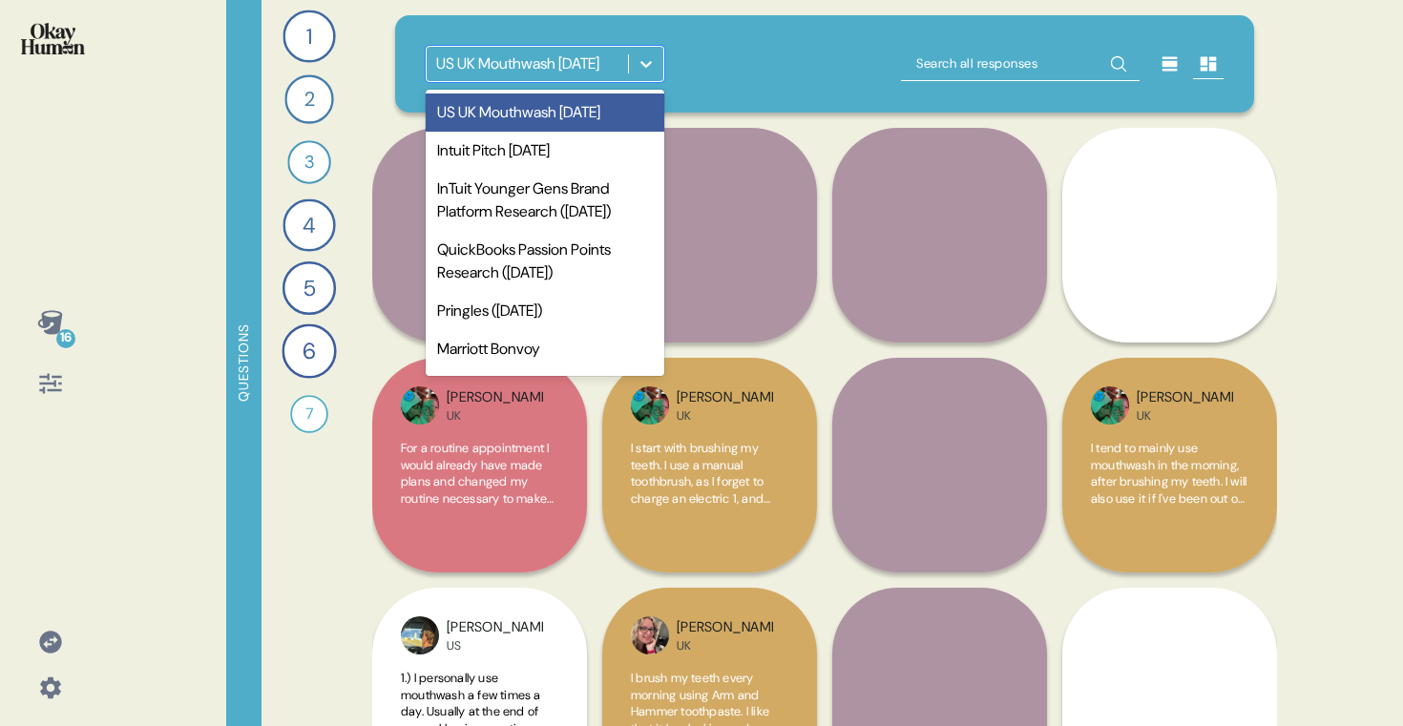
click at [638, 57] on icon at bounding box center [646, 63] width 19 height 19
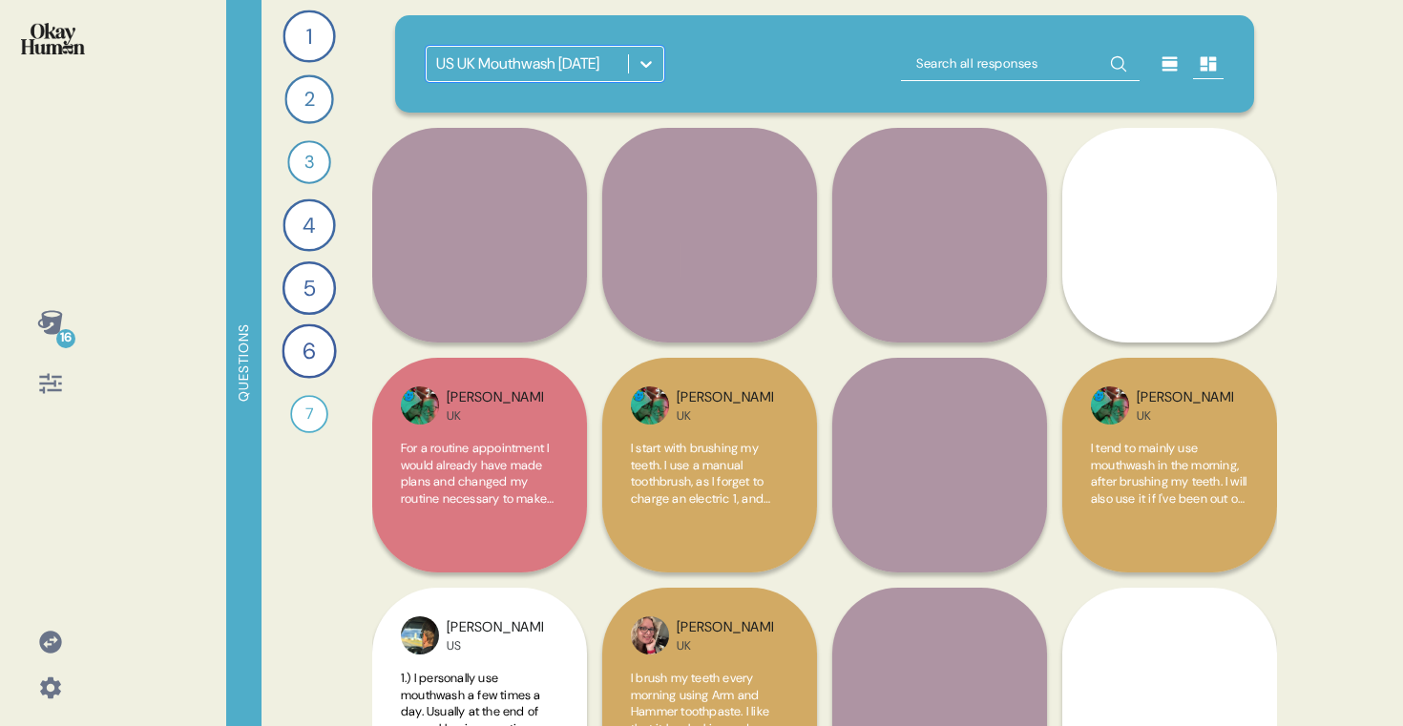
click at [638, 57] on icon at bounding box center [646, 63] width 19 height 19
click at [39, 327] on icon at bounding box center [50, 322] width 27 height 27
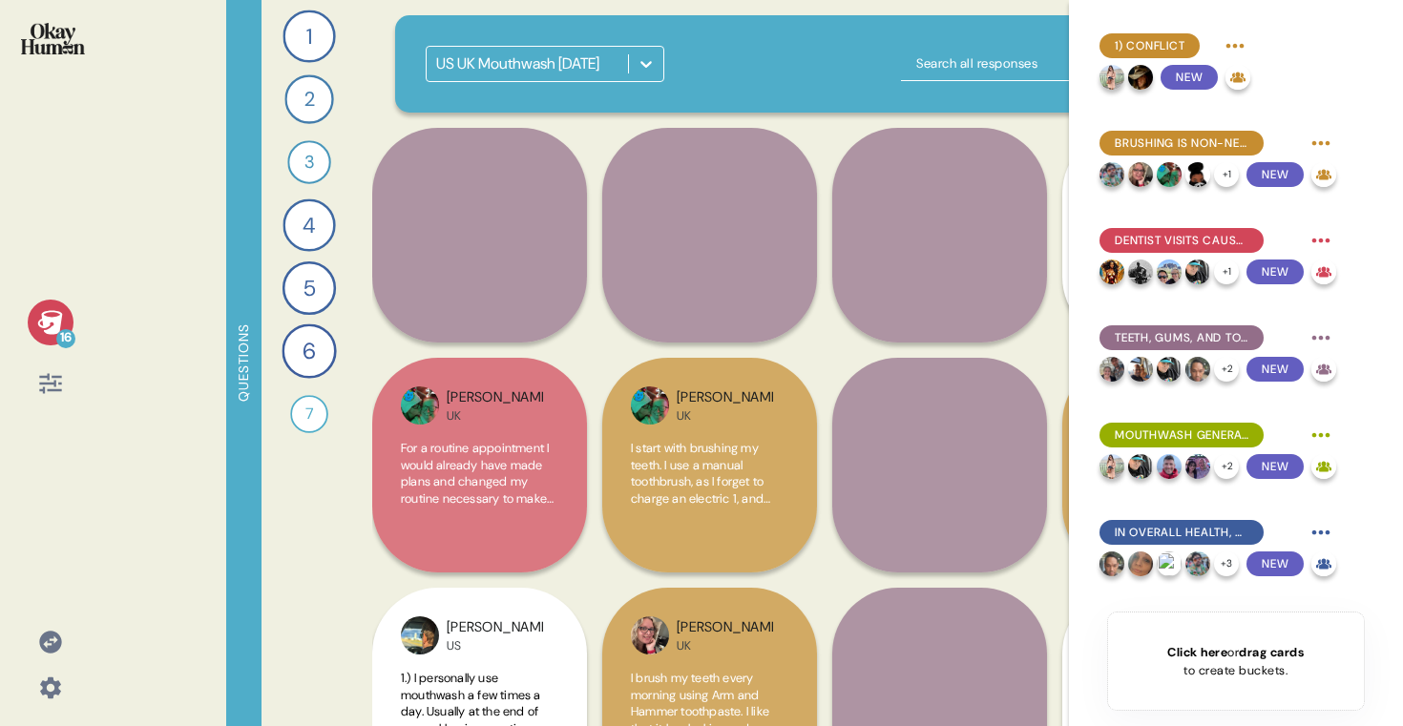
click at [39, 327] on icon at bounding box center [50, 322] width 27 height 27
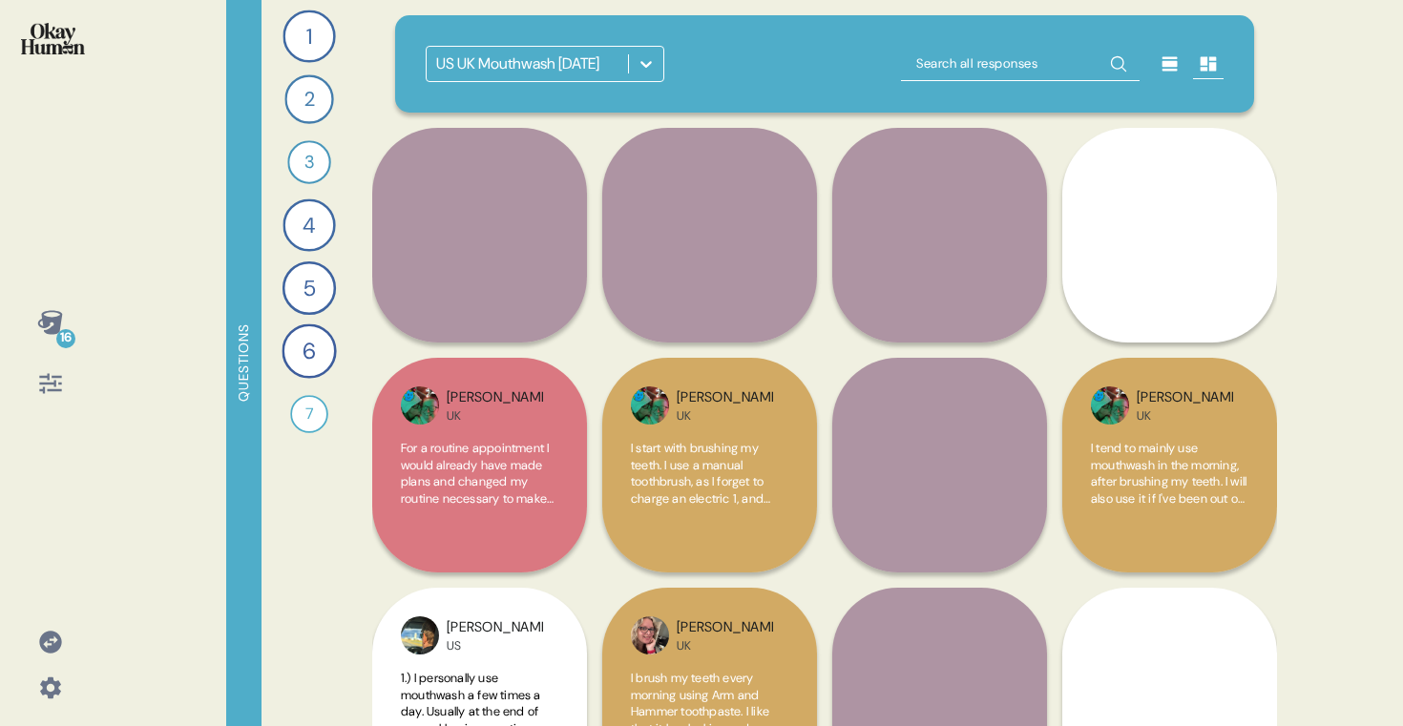
click at [39, 327] on icon at bounding box center [50, 322] width 27 height 27
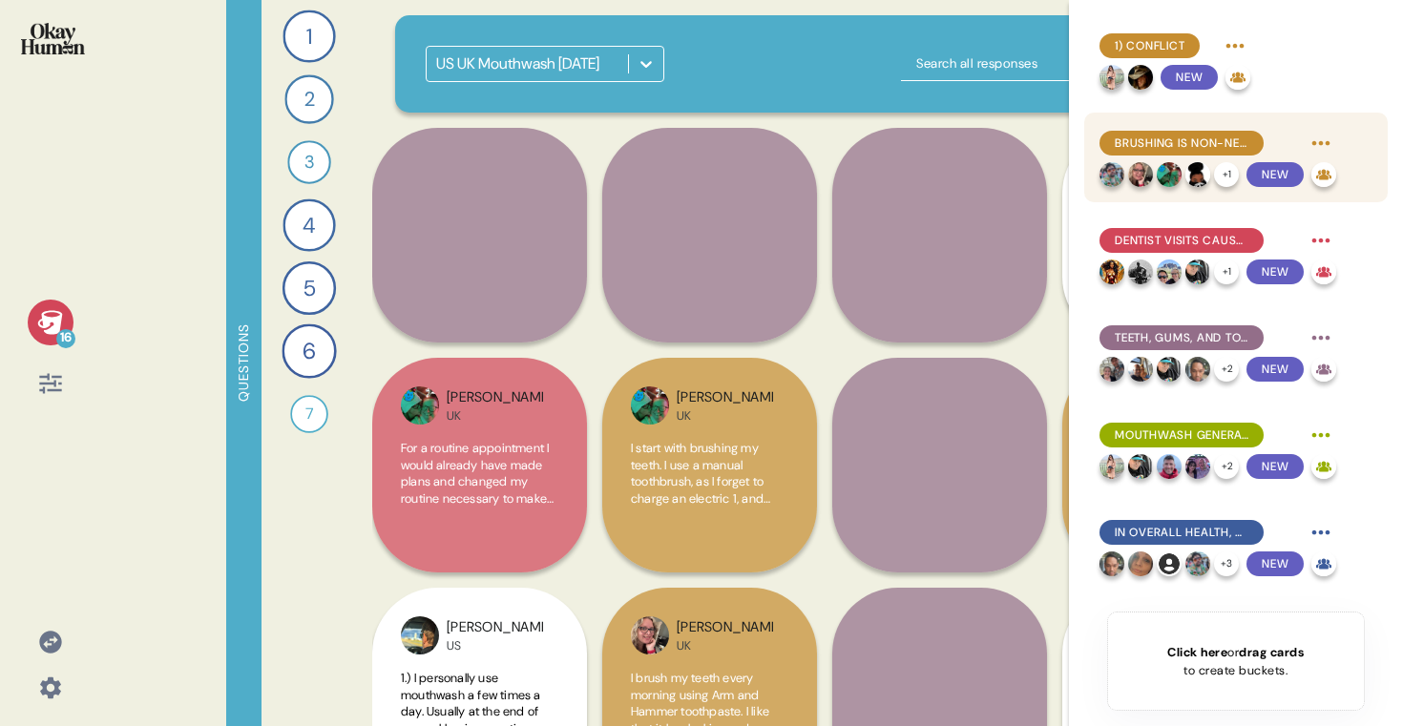
click at [1219, 165] on div "+ 1" at bounding box center [1226, 174] width 25 height 25
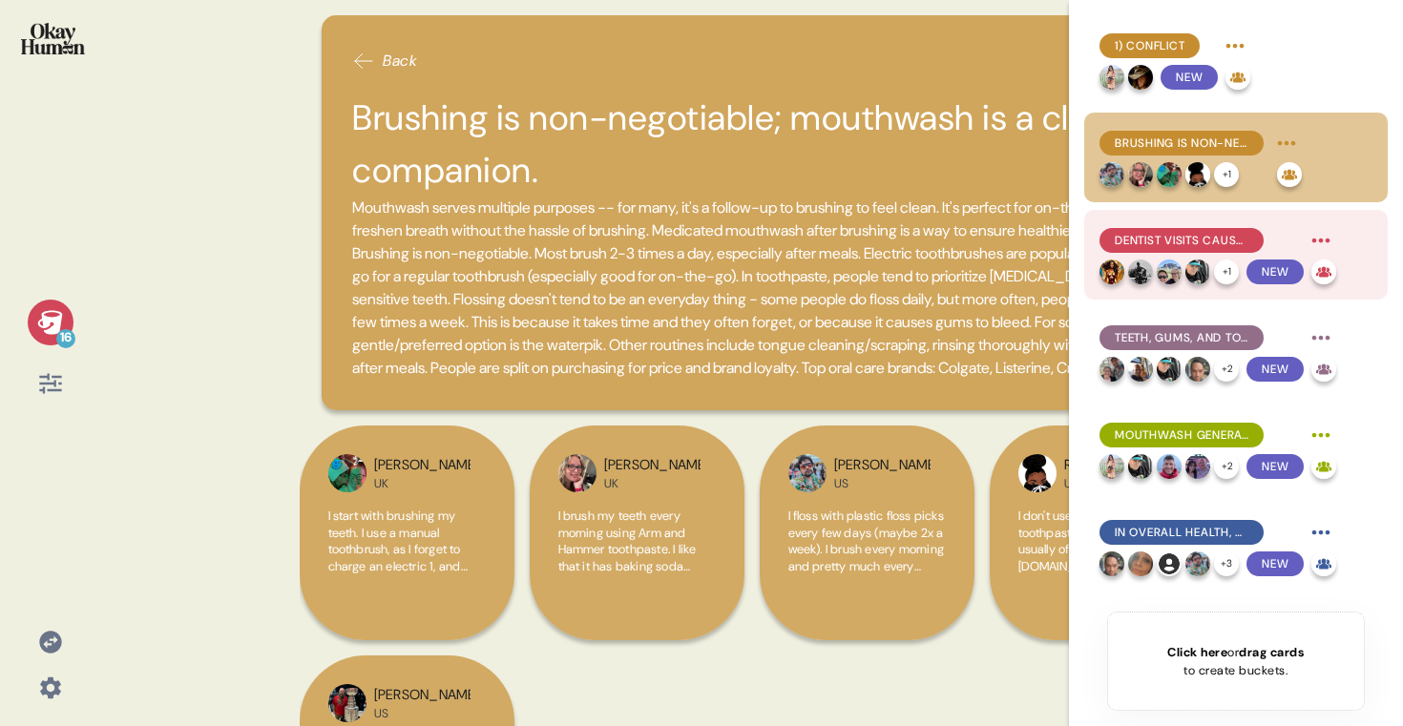
click at [1184, 235] on span "Dentist visits cause an uptick in routine, honesty is important but some tend t…" at bounding box center [1182, 240] width 134 height 17
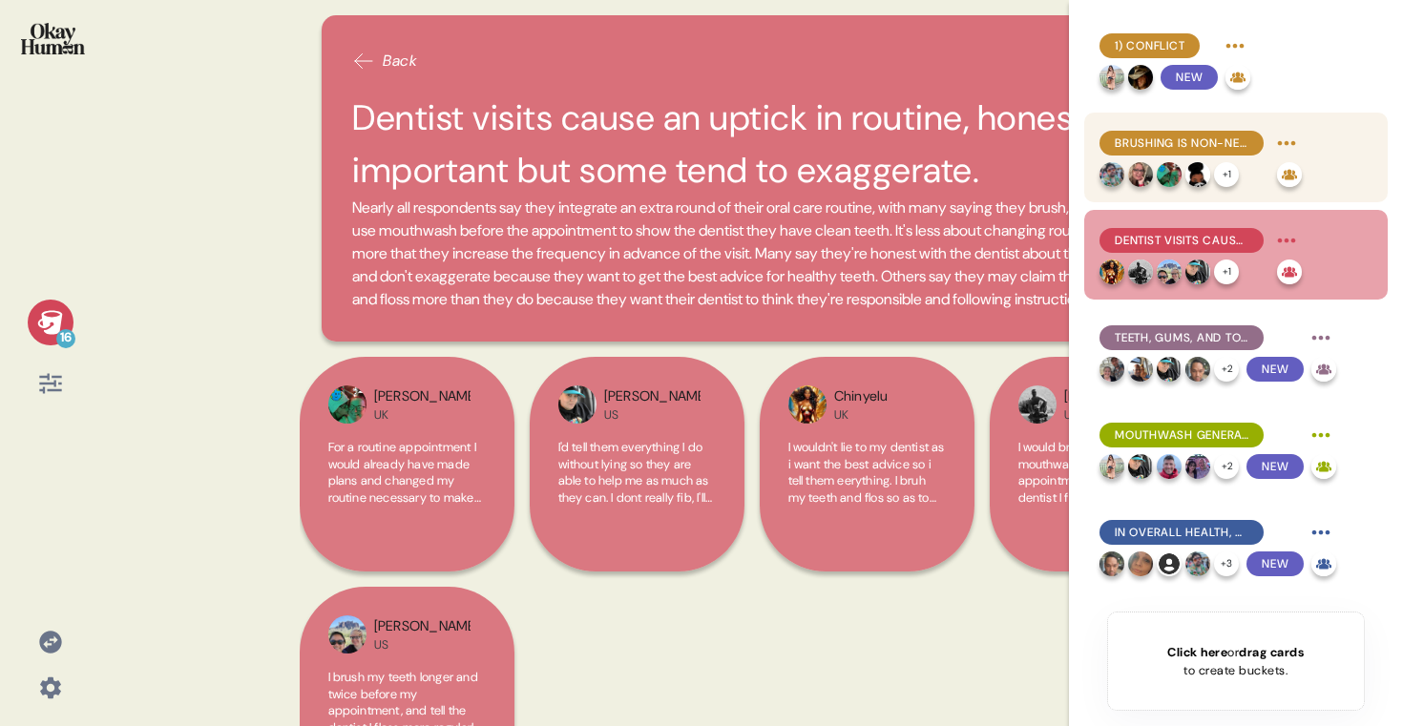
click at [1204, 131] on div "Brushing is non-negotiable; mouthwash is a close companion." at bounding box center [1182, 143] width 164 height 25
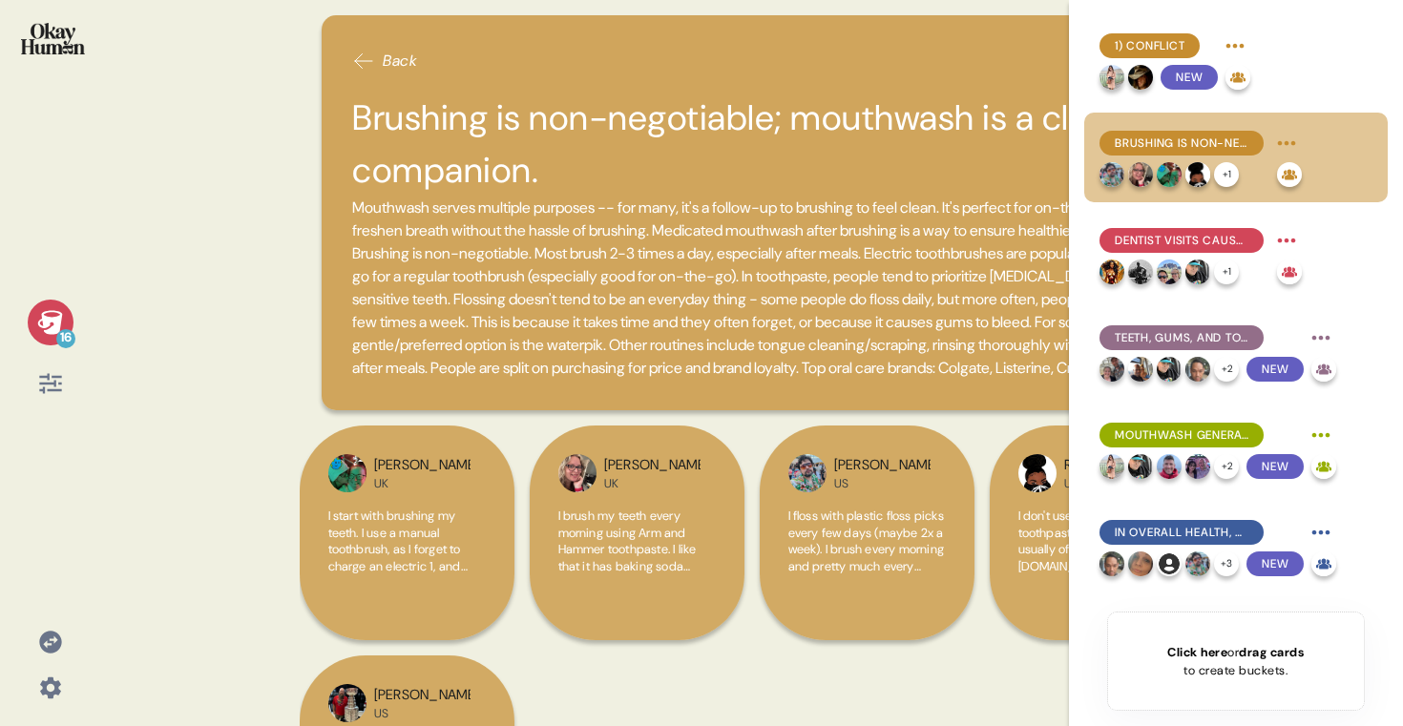
click at [48, 323] on icon at bounding box center [49, 322] width 25 height 24
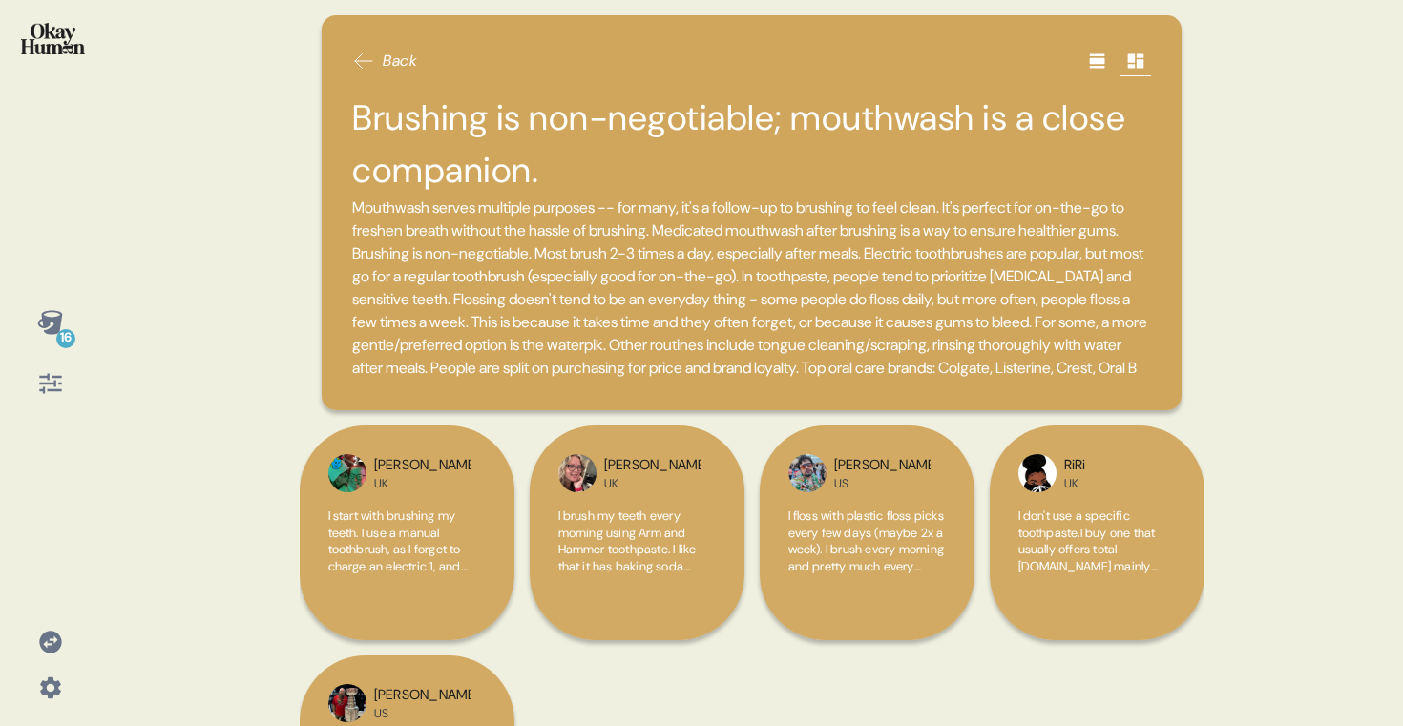
click at [48, 323] on icon at bounding box center [49, 322] width 25 height 24
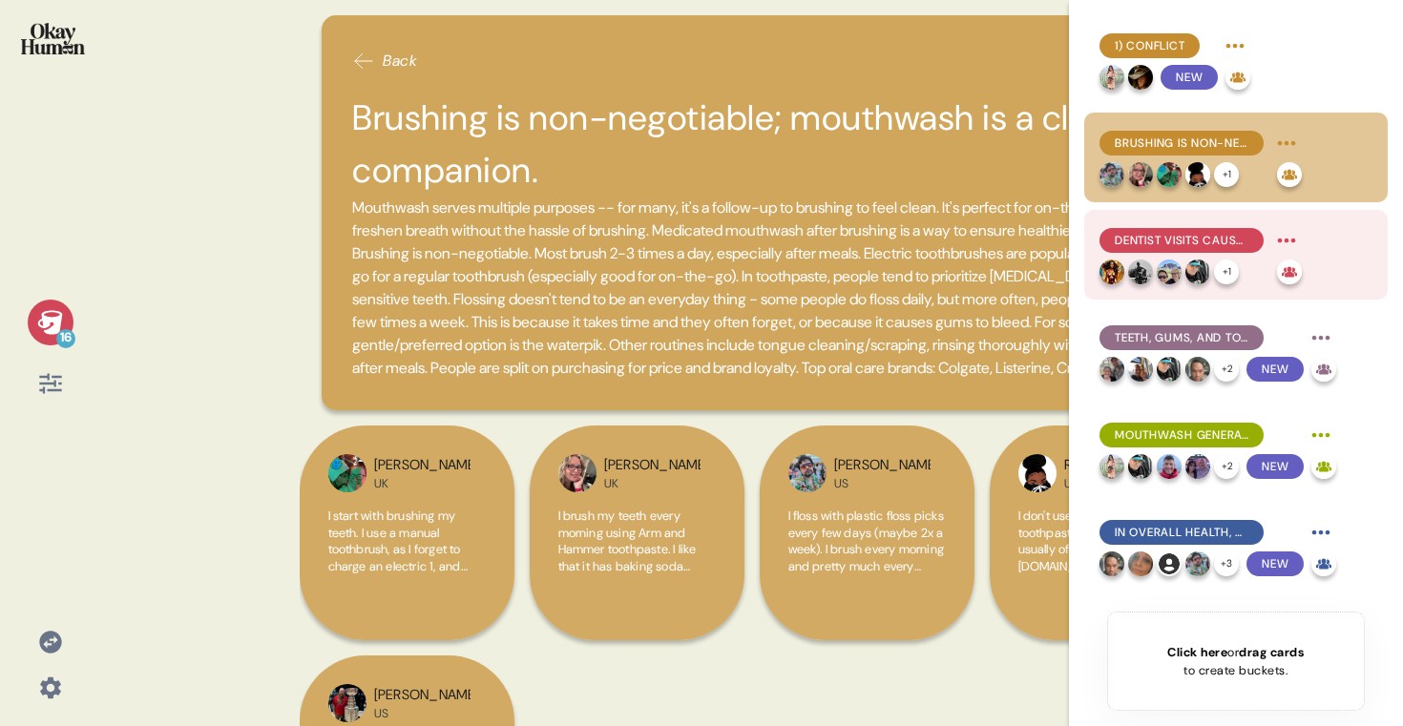
click at [1203, 227] on div "Dentist visits cause an uptick in routine, honesty is important but some tend t…" at bounding box center [1201, 240] width 202 height 31
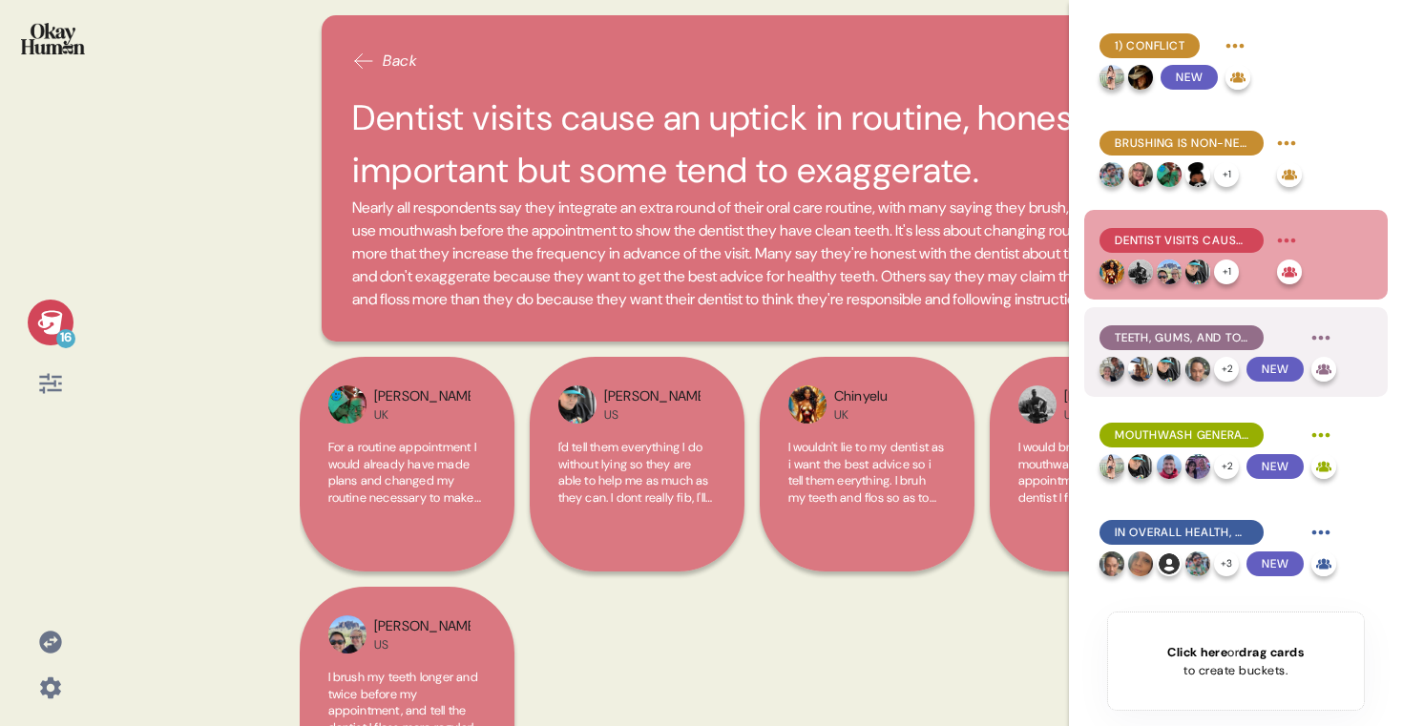
click at [1178, 380] on div at bounding box center [1169, 369] width 25 height 25
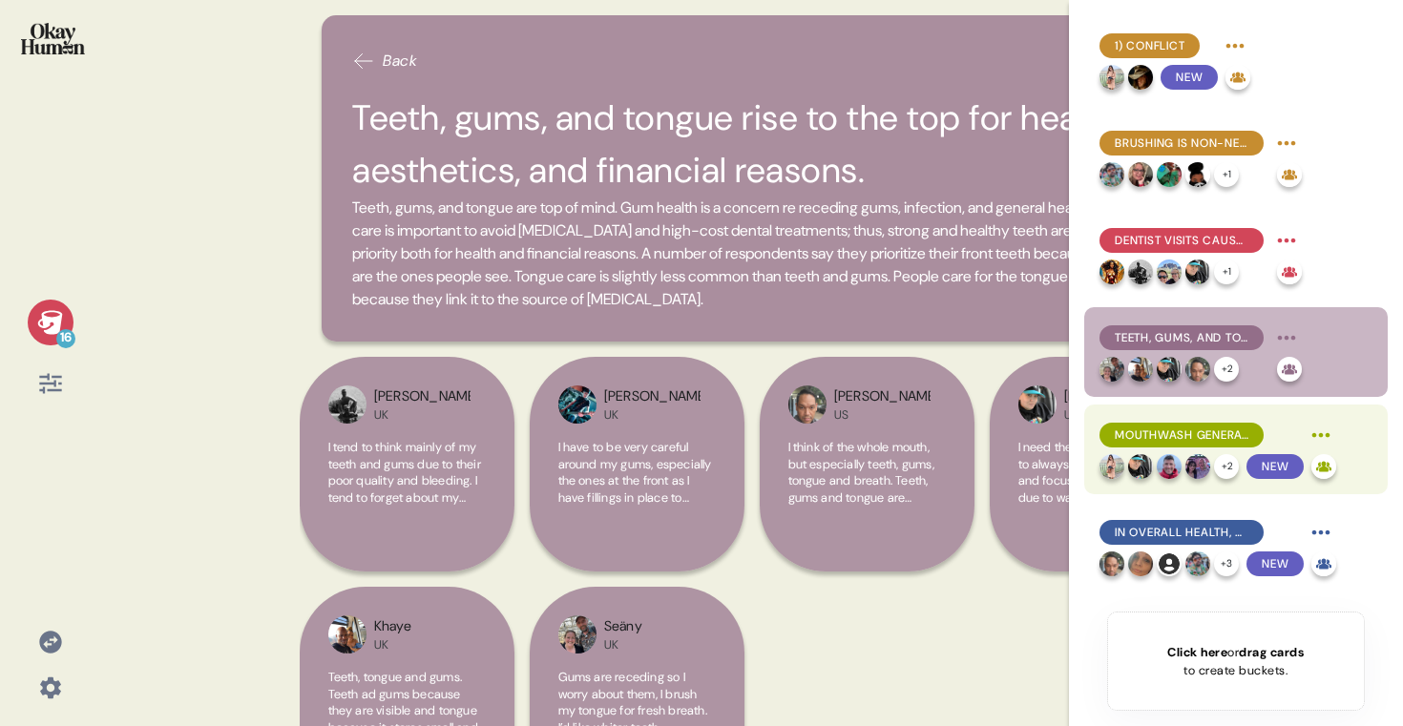
click at [1186, 452] on div "Mouthwash generates a strong sense of confidence. + 2 New" at bounding box center [1218, 449] width 237 height 59
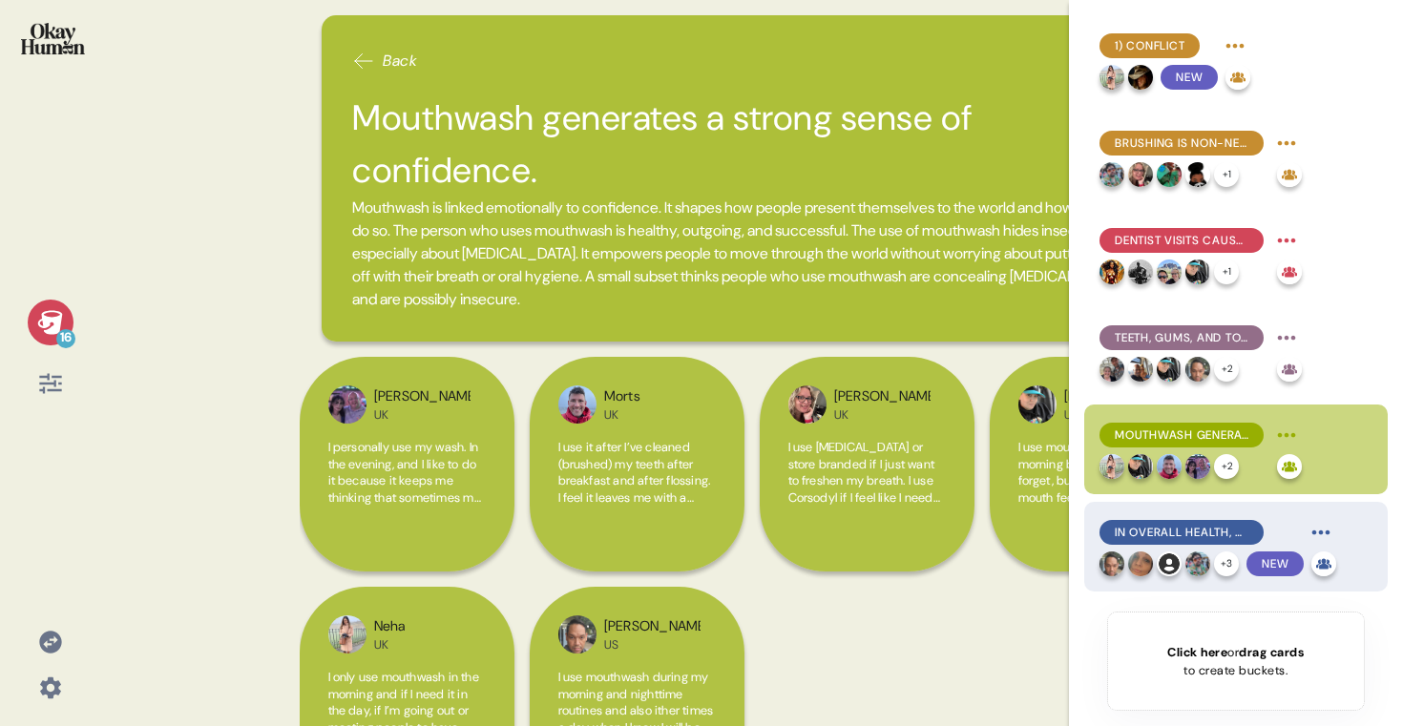
click at [1189, 540] on span "In overall health, disease management and prevention is a top self-care concern…" at bounding box center [1182, 532] width 134 height 17
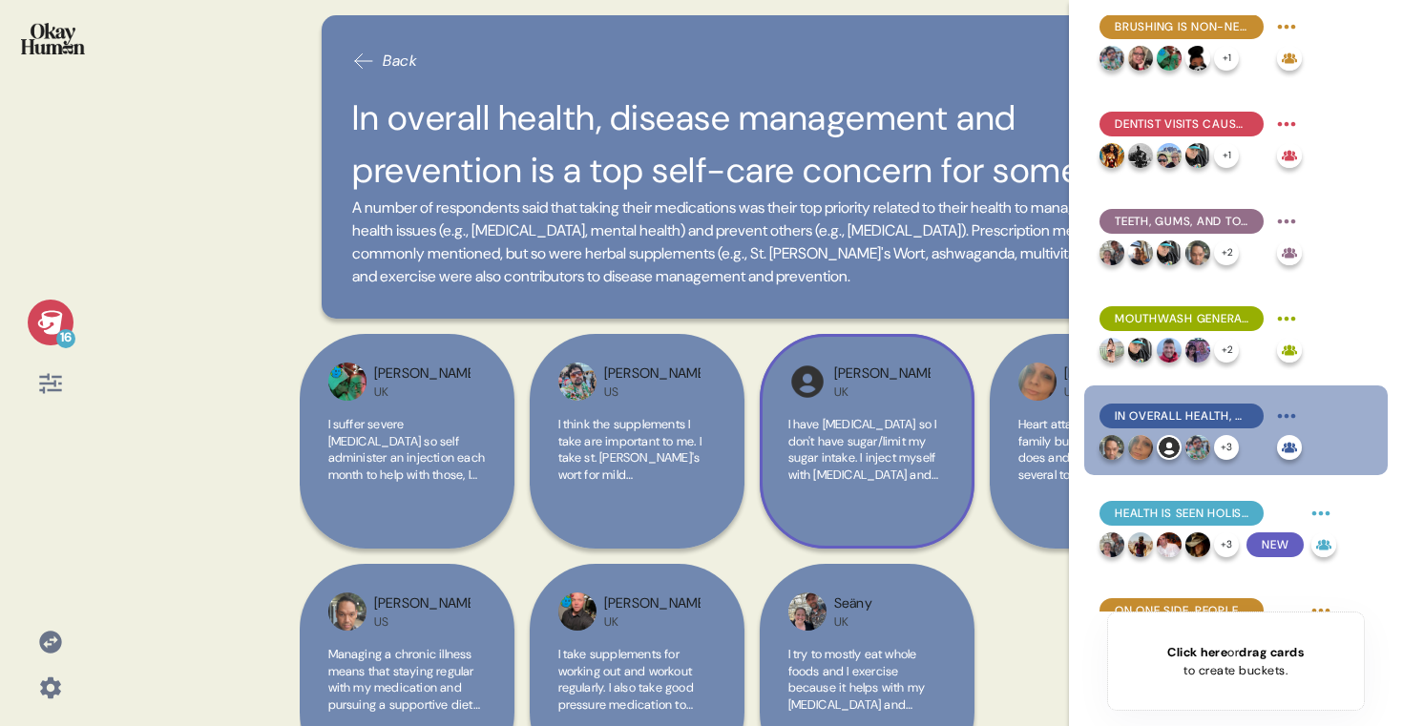
scroll to position [131, 0]
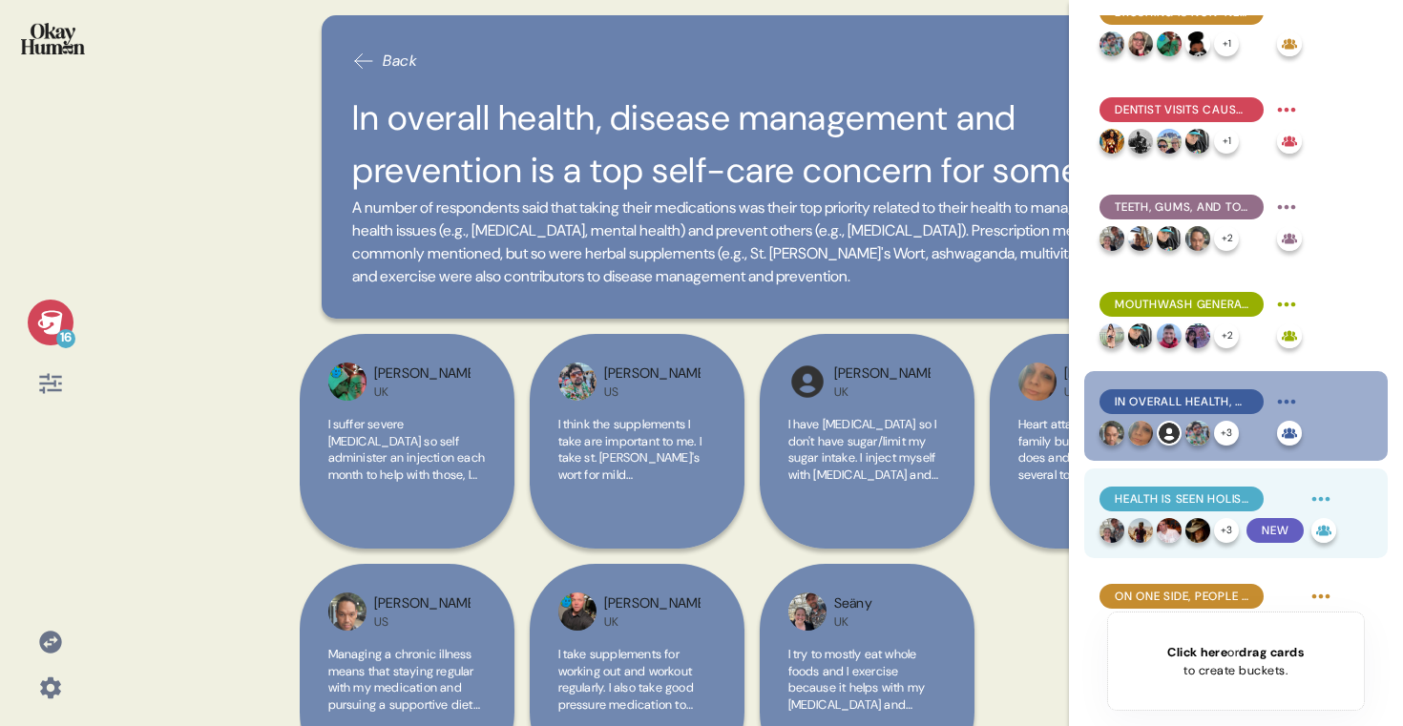
click at [1211, 499] on span "Health is seen holistically, including multiple daily practices of self-care." at bounding box center [1182, 499] width 134 height 17
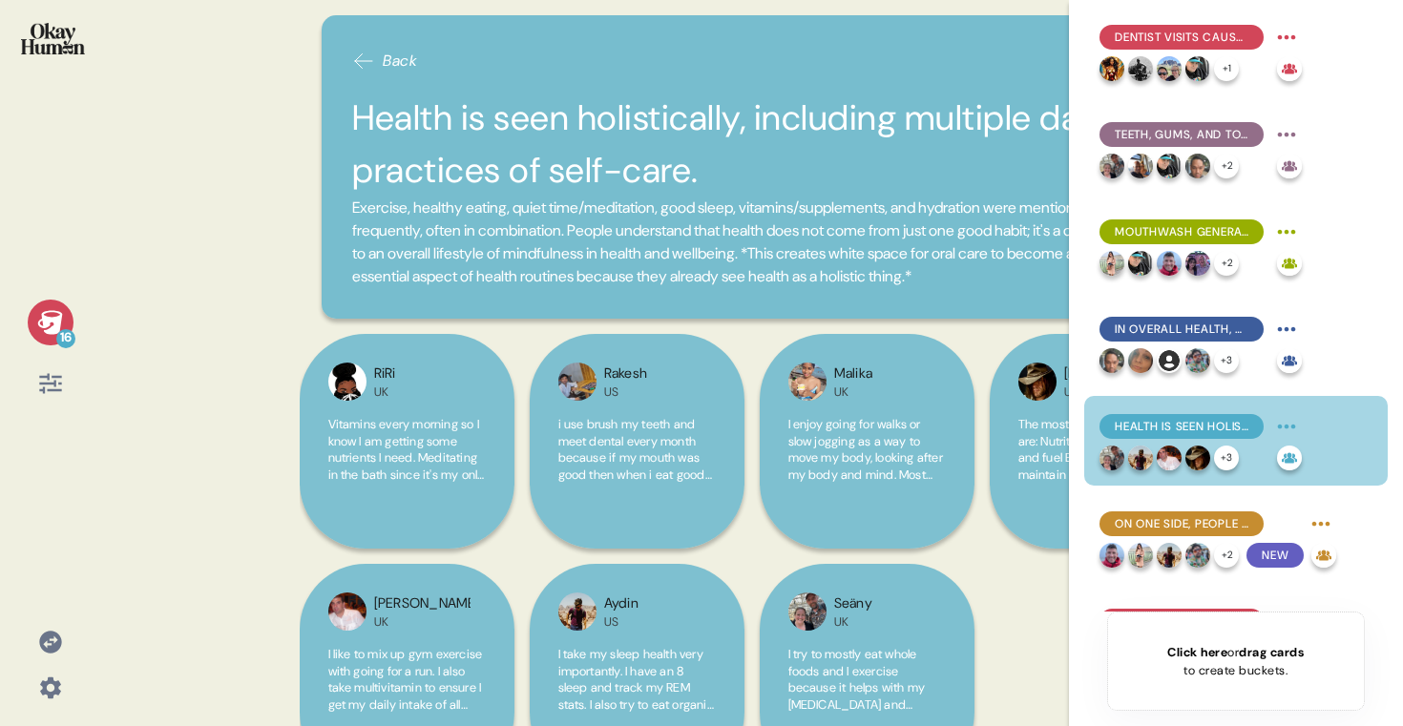
scroll to position [248, 0]
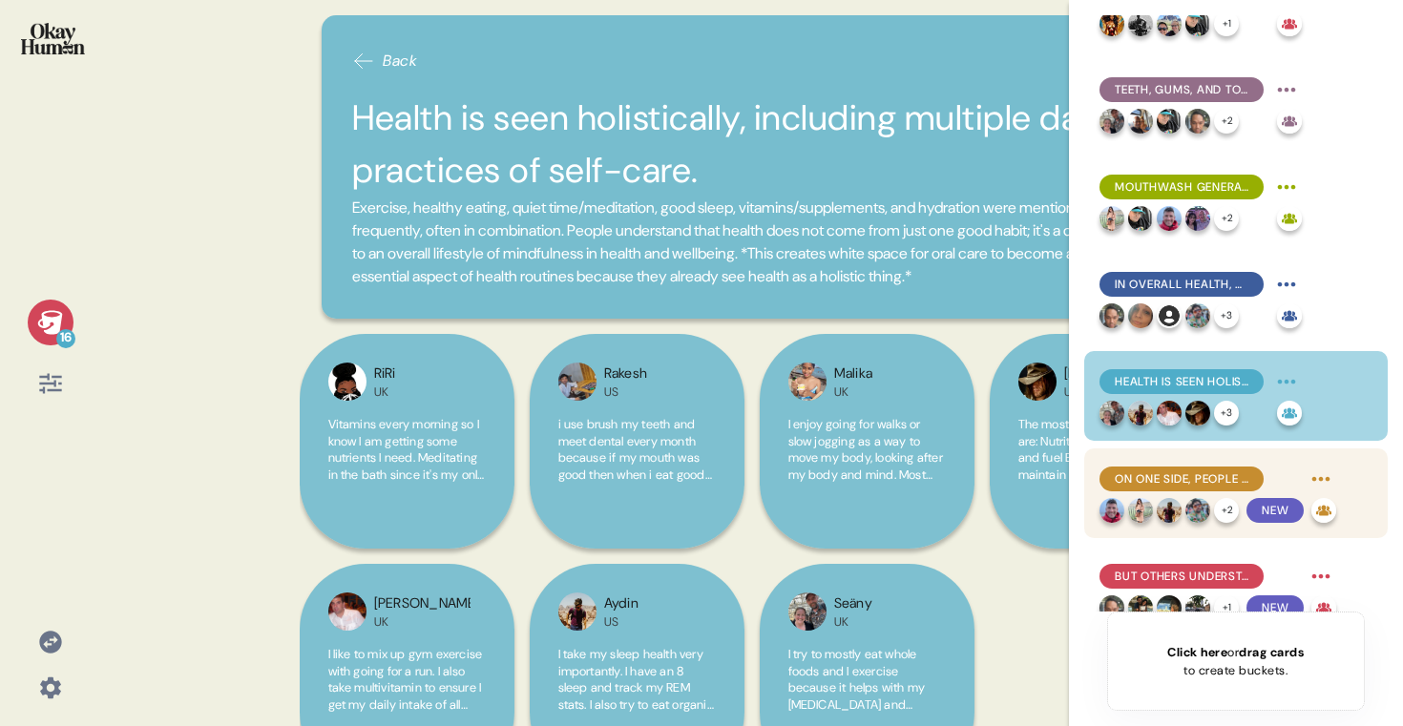
click at [1208, 494] on div "On one side, people don't understand the link between oral health and overall s…" at bounding box center [1218, 479] width 237 height 31
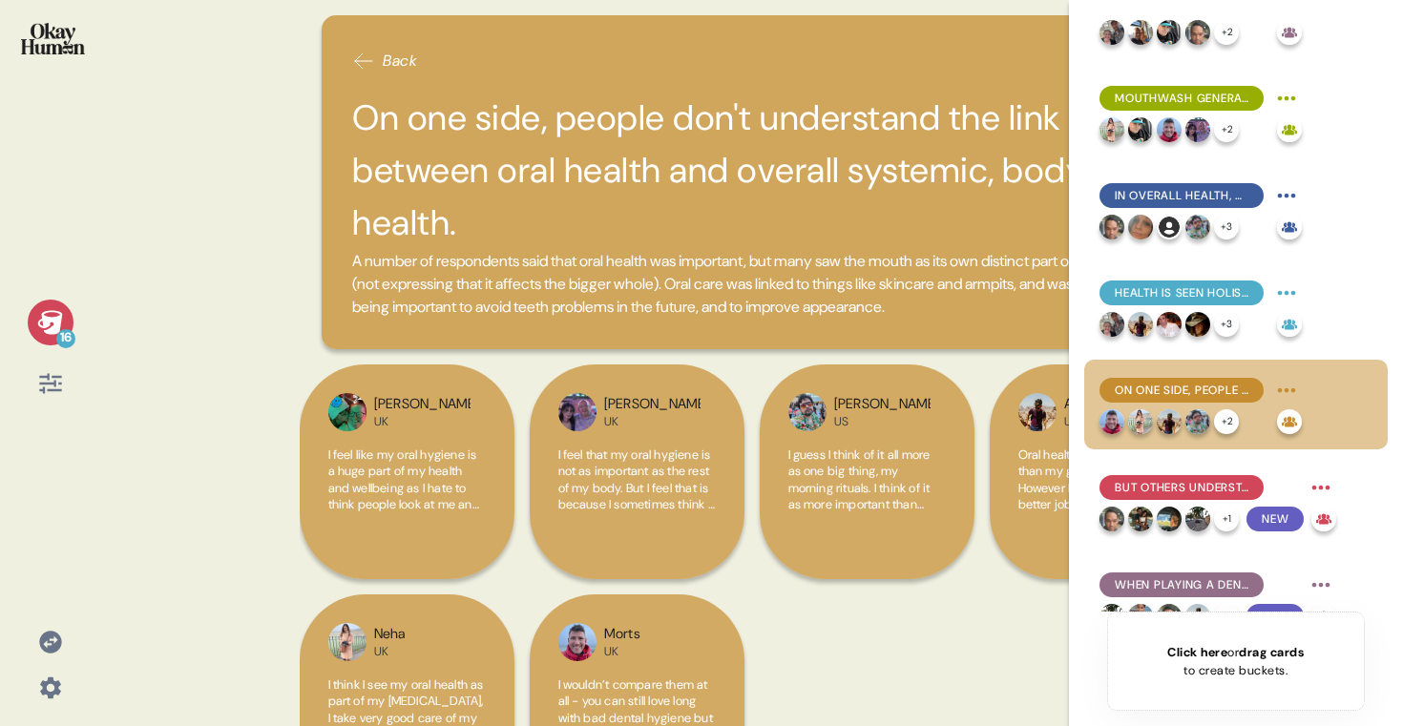
scroll to position [342, 0]
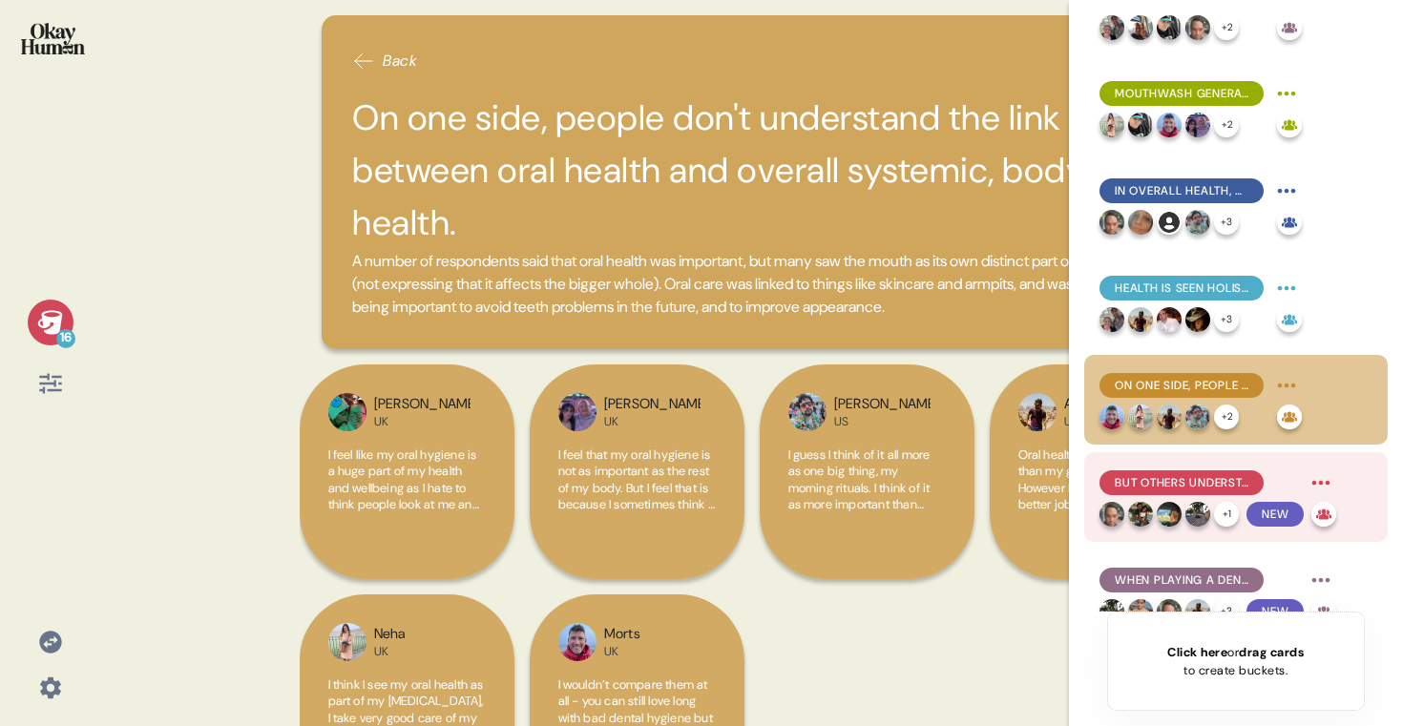
click at [1198, 489] on span "But others understand the serious implications of bad oral health on overall he…" at bounding box center [1182, 482] width 134 height 17
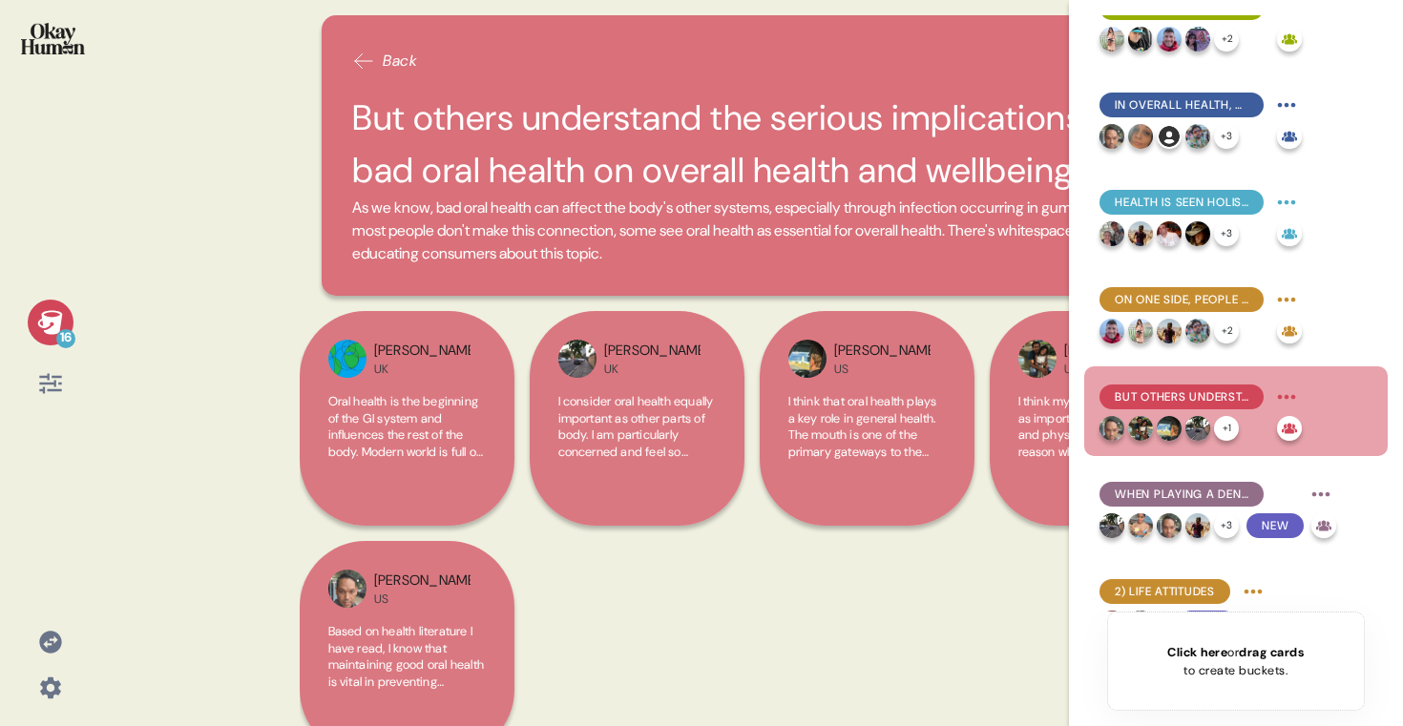
scroll to position [431, 0]
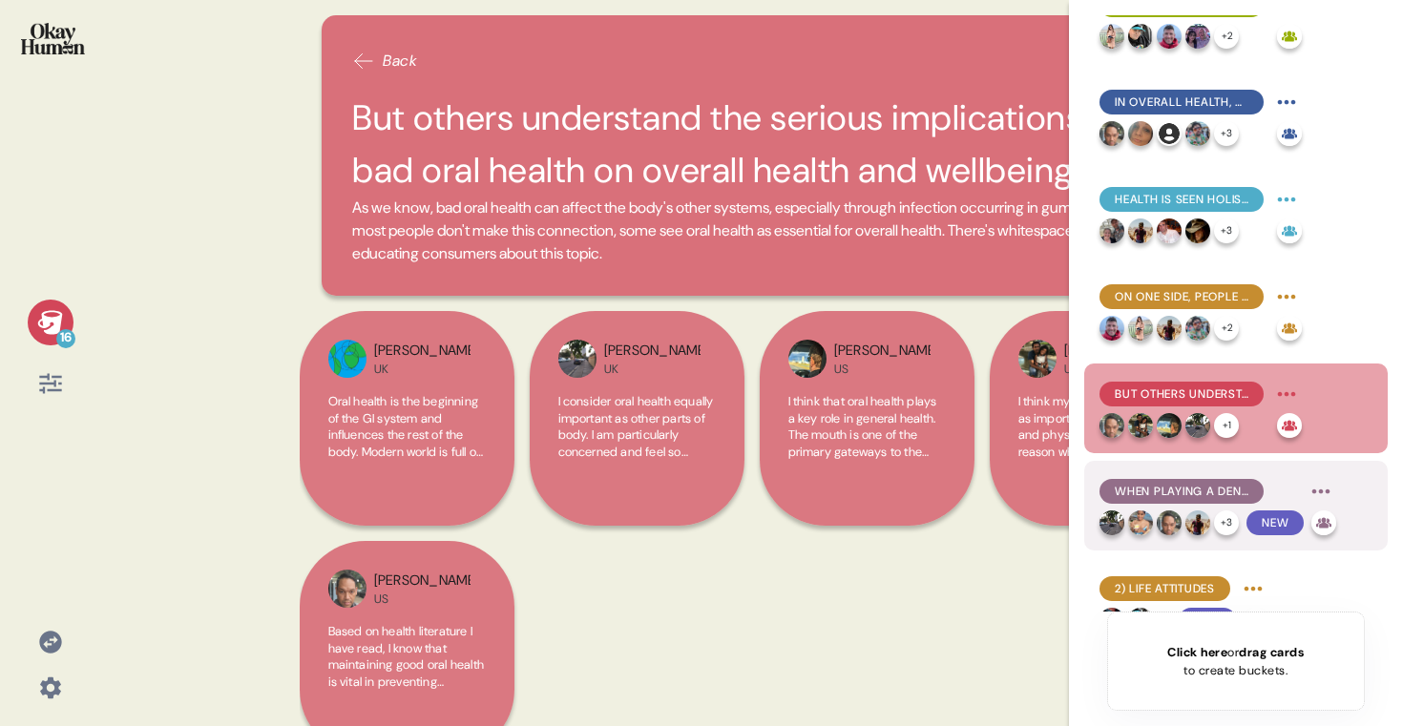
click at [1196, 516] on img at bounding box center [1198, 523] width 25 height 25
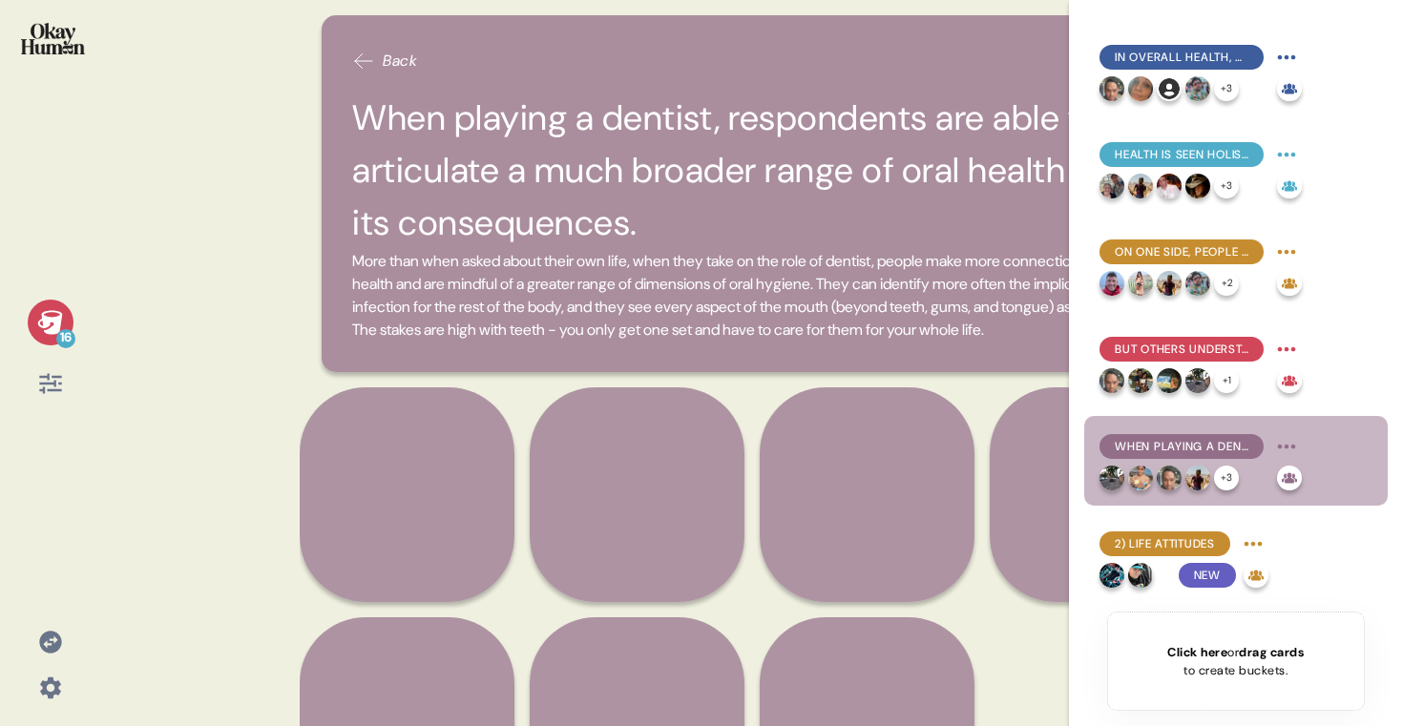
scroll to position [484, 0]
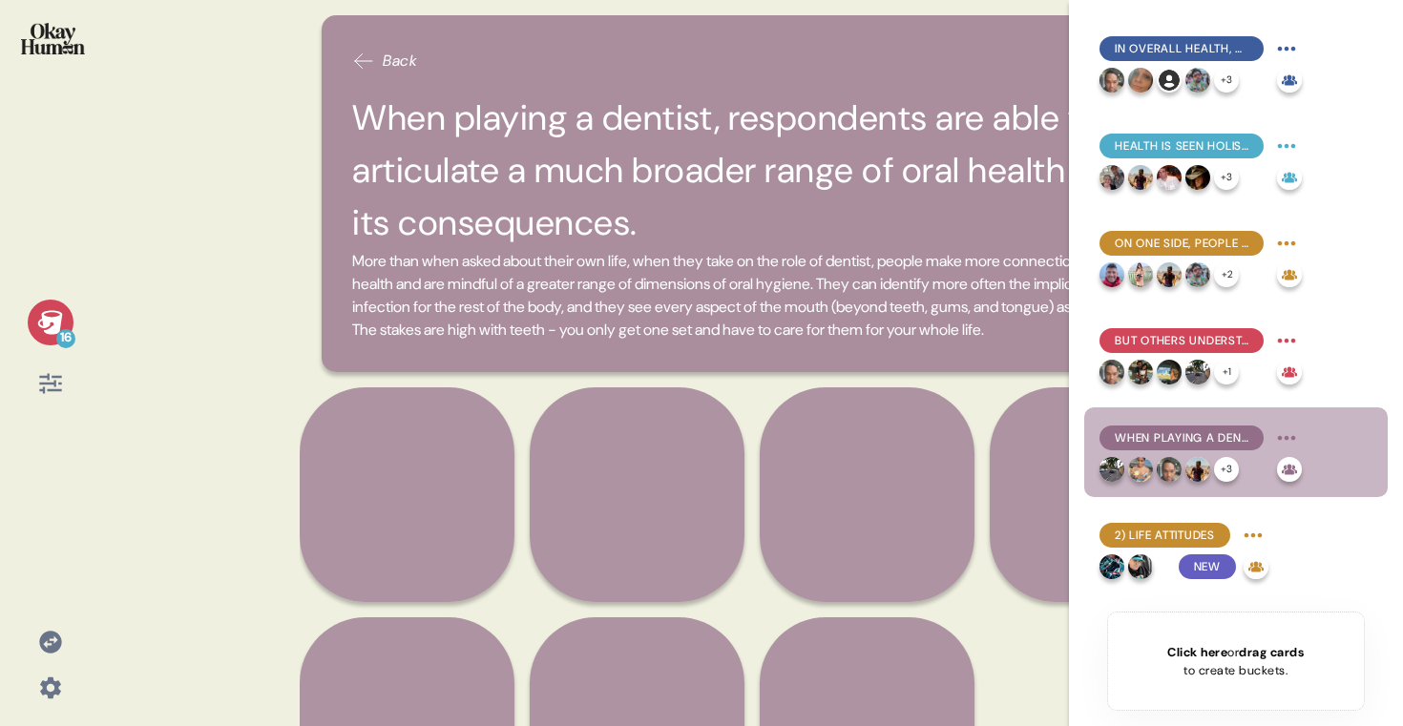
click at [897, 27] on div "Back When playing a dentist, respondents are able to articulate a much broader …" at bounding box center [752, 193] width 860 height 357
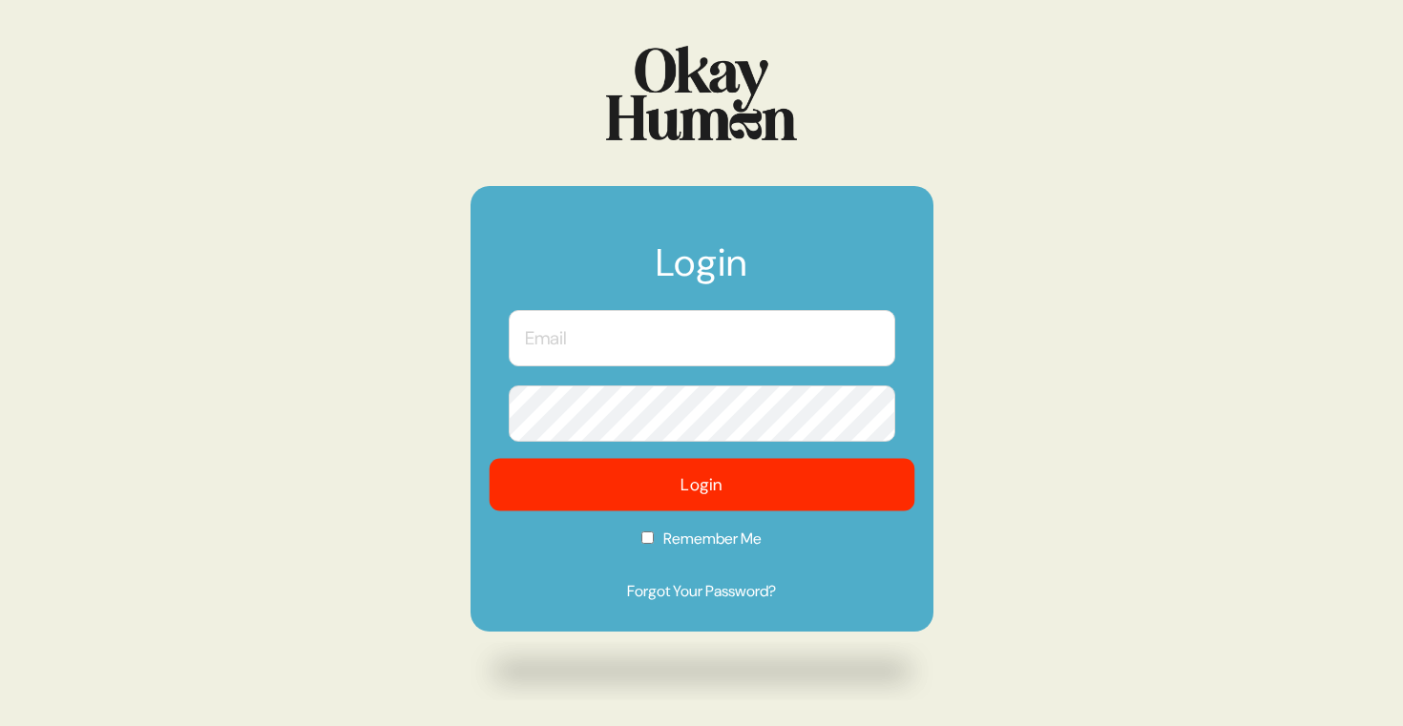
type input "[PERSON_NAME][EMAIL_ADDRESS][DOMAIN_NAME]"
click at [695, 501] on button "Login" at bounding box center [702, 485] width 426 height 53
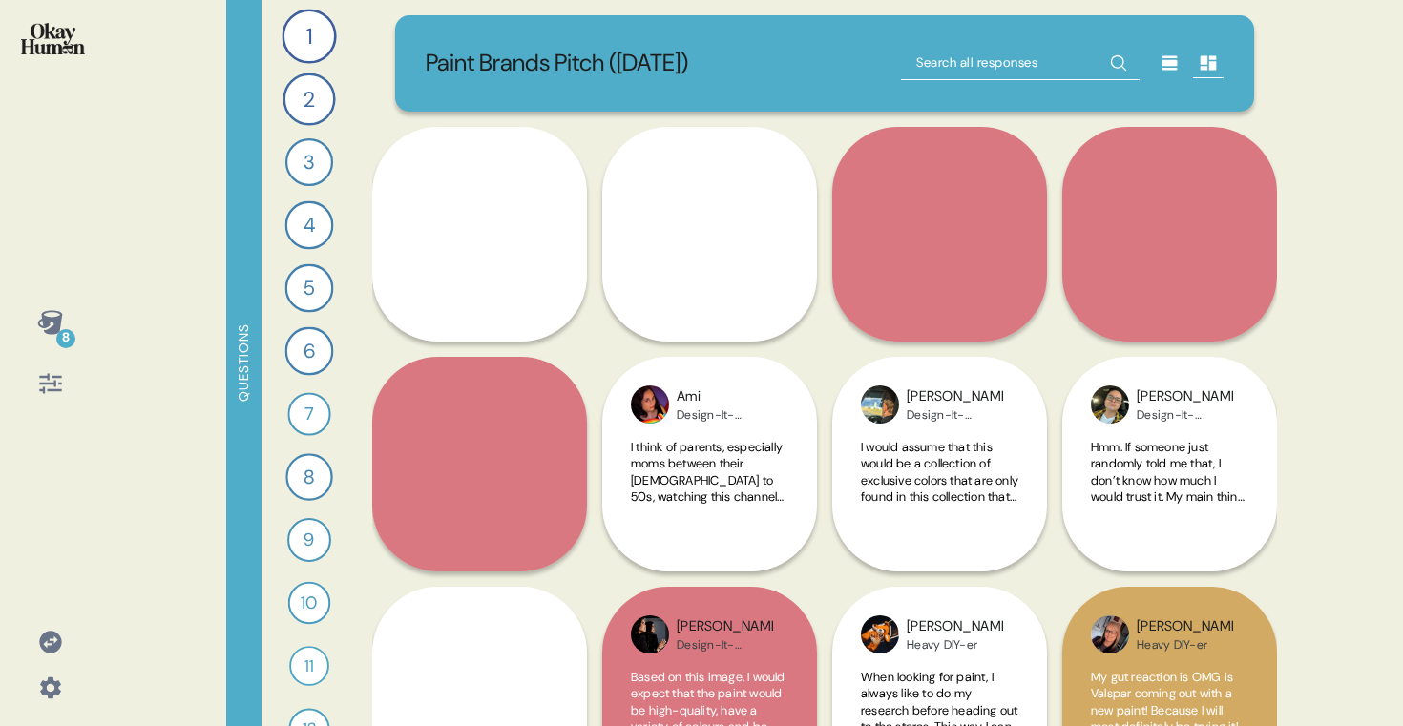
click at [50, 322] on icon at bounding box center [49, 322] width 25 height 24
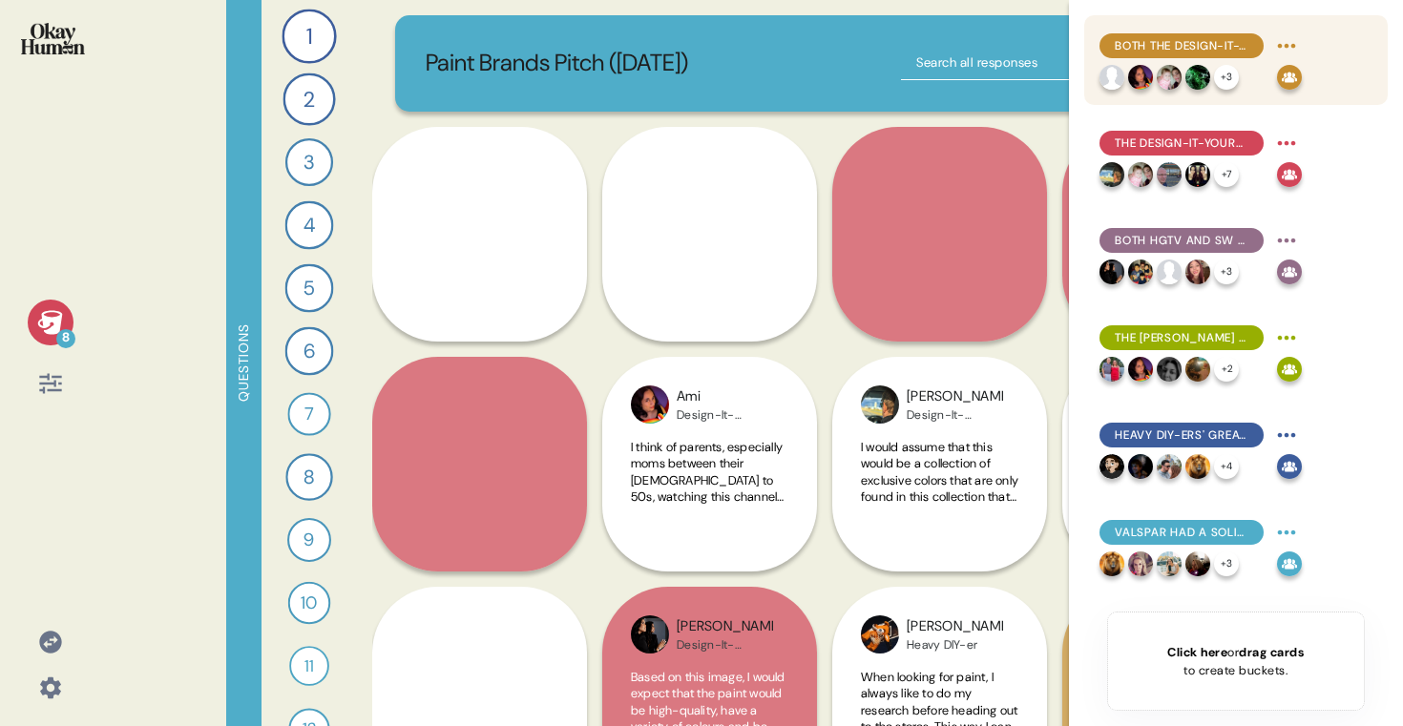
click at [1173, 37] on span "Both the Design-It-Yourselfers and the Heavy DIY-ers seemed to resonate with th…" at bounding box center [1182, 45] width 134 height 17
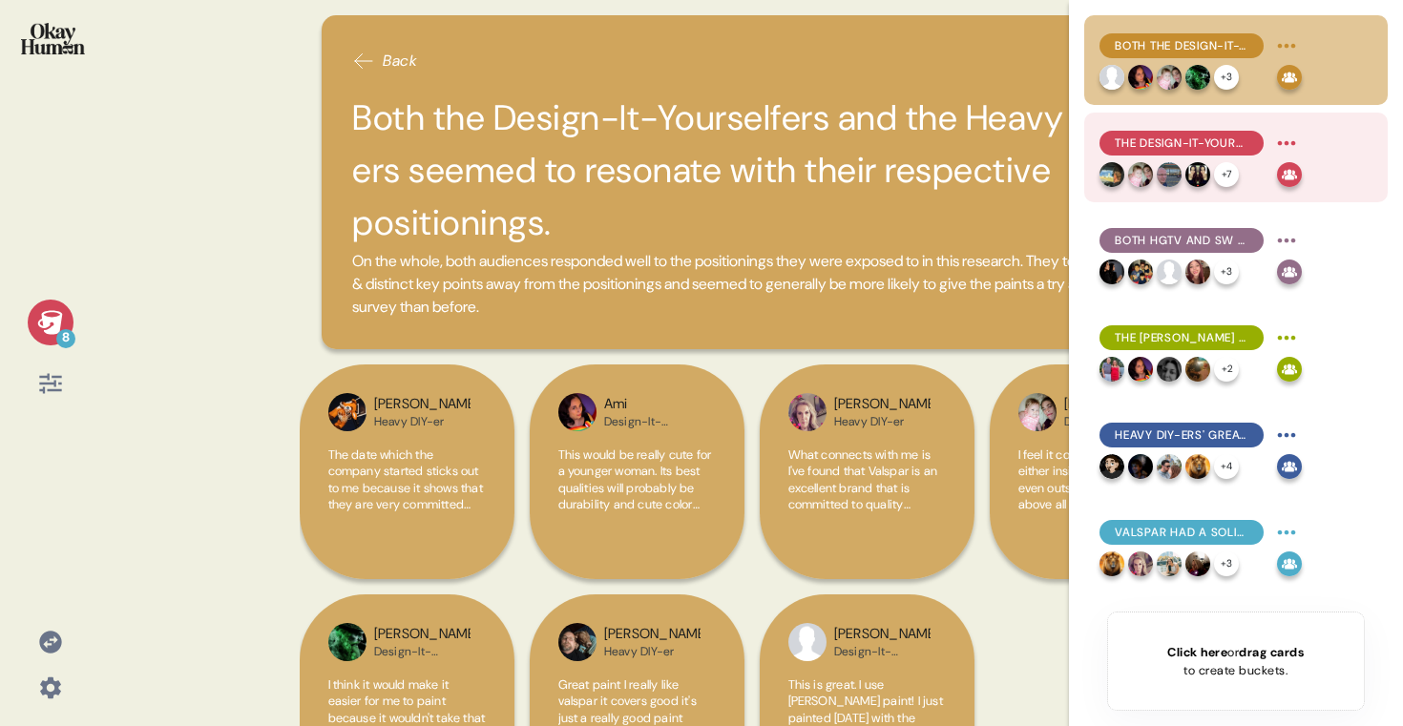
click at [1195, 148] on span "The Design-It-Yourselfers connected both with color & quality, though it may ha…" at bounding box center [1182, 143] width 134 height 17
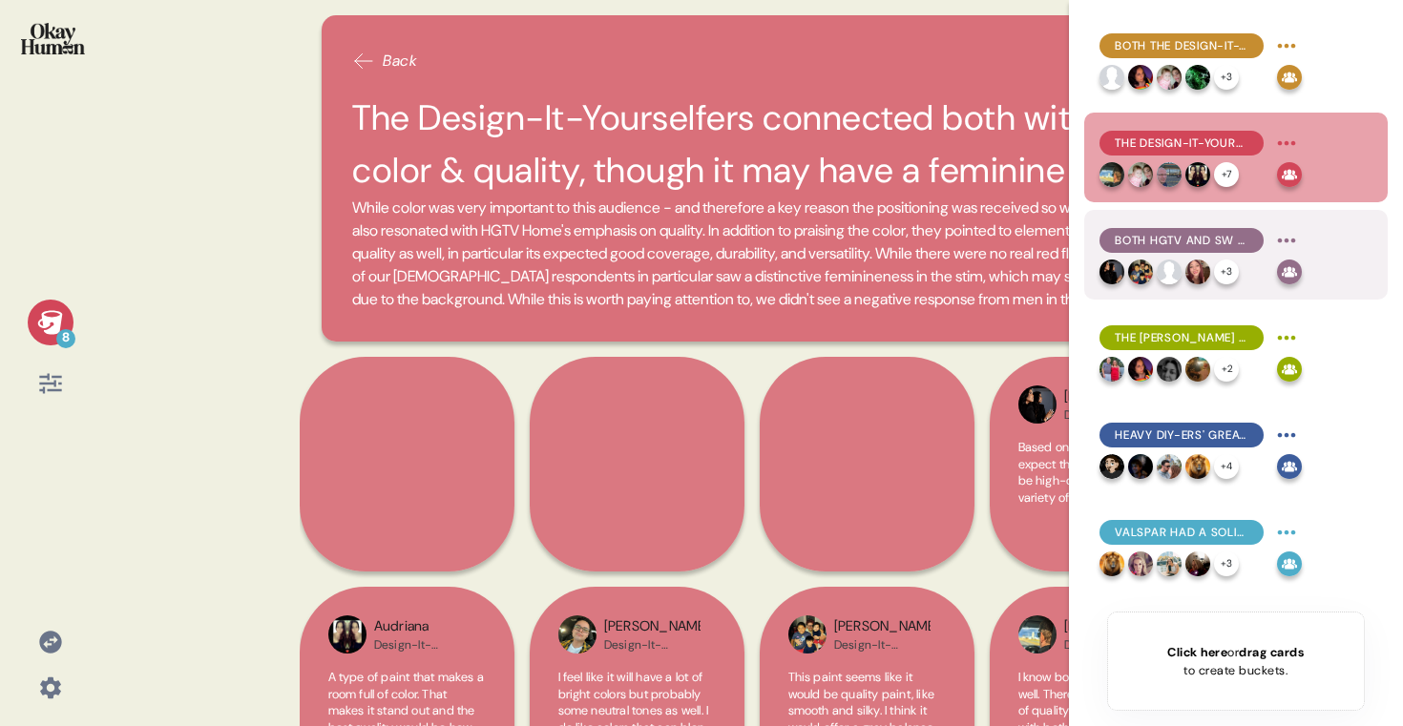
click at [1191, 243] on span "Both HGTV and SW have positive reputations, and the partnership is a great fit." at bounding box center [1182, 240] width 134 height 17
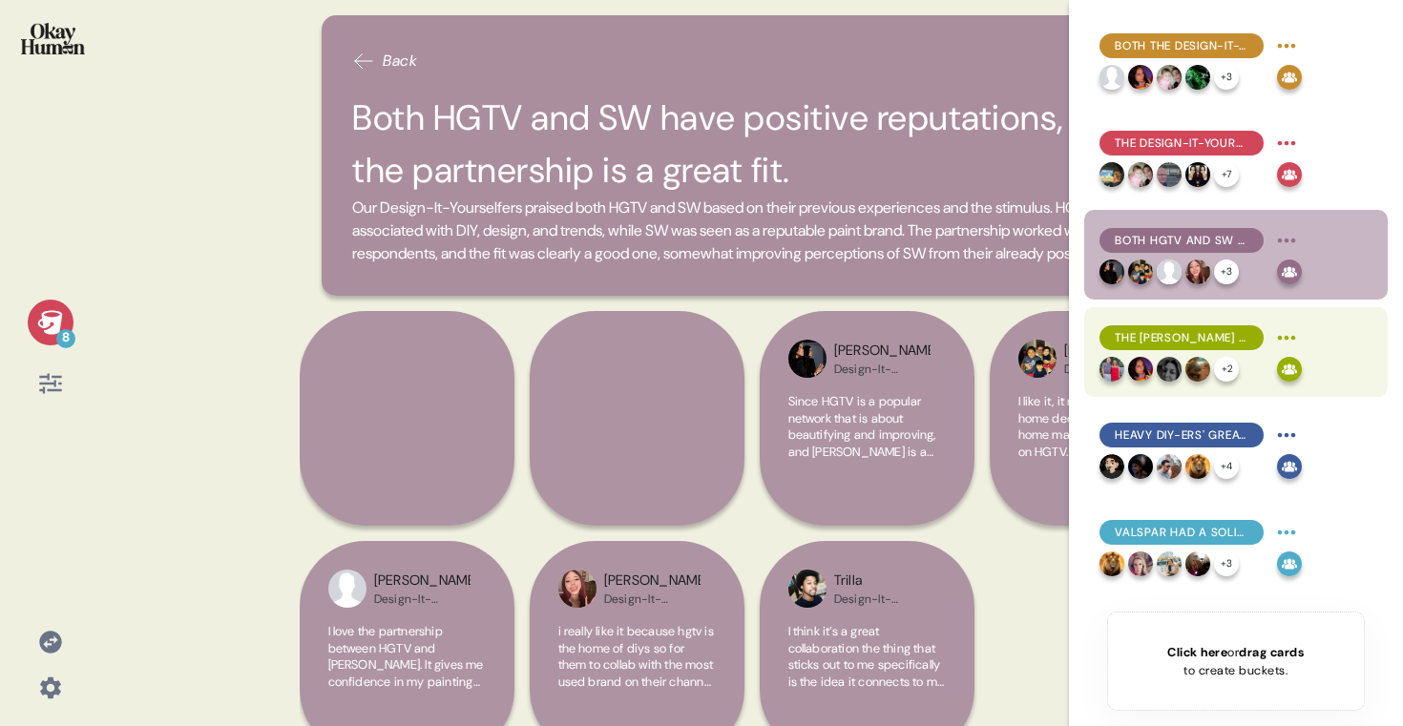
click at [1195, 349] on div "The [PERSON_NAME] factor works as well, as does the "curated, stylish starting …" at bounding box center [1182, 338] width 164 height 25
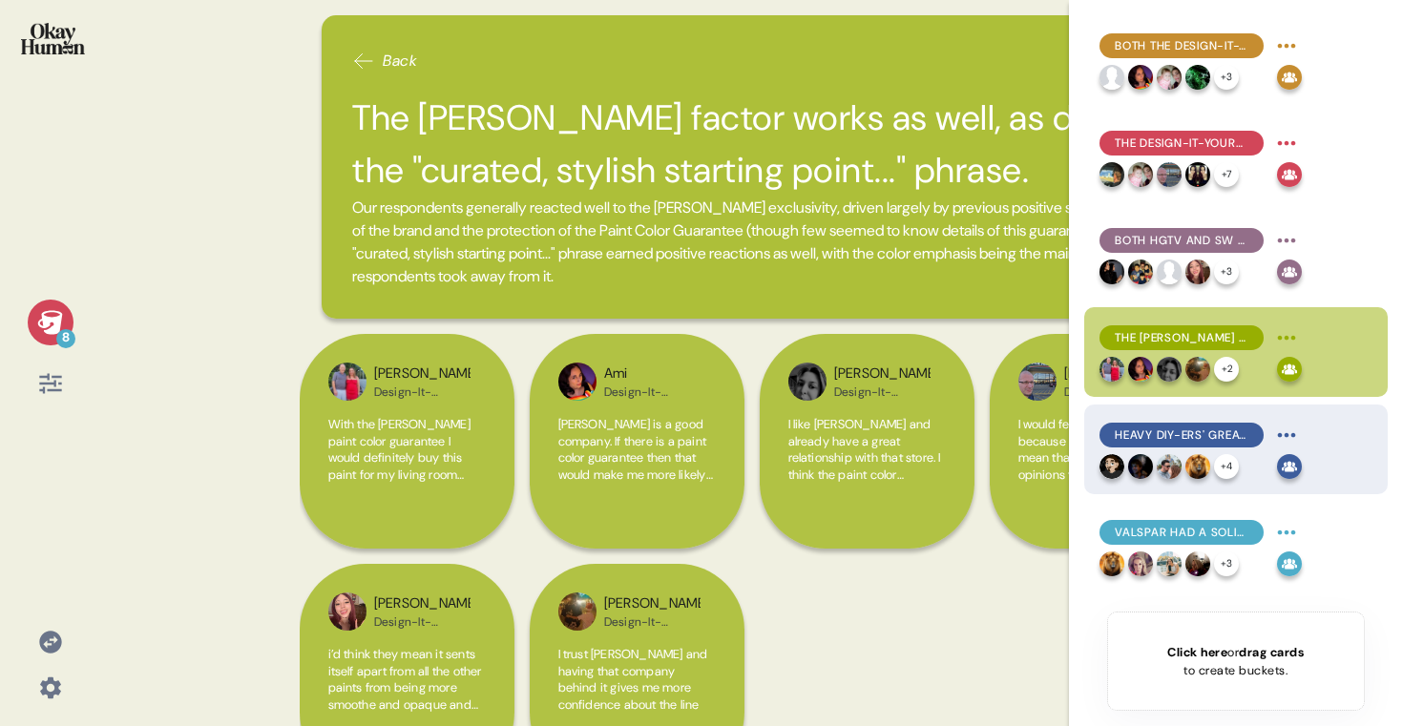
click at [1201, 456] on img at bounding box center [1198, 466] width 25 height 25
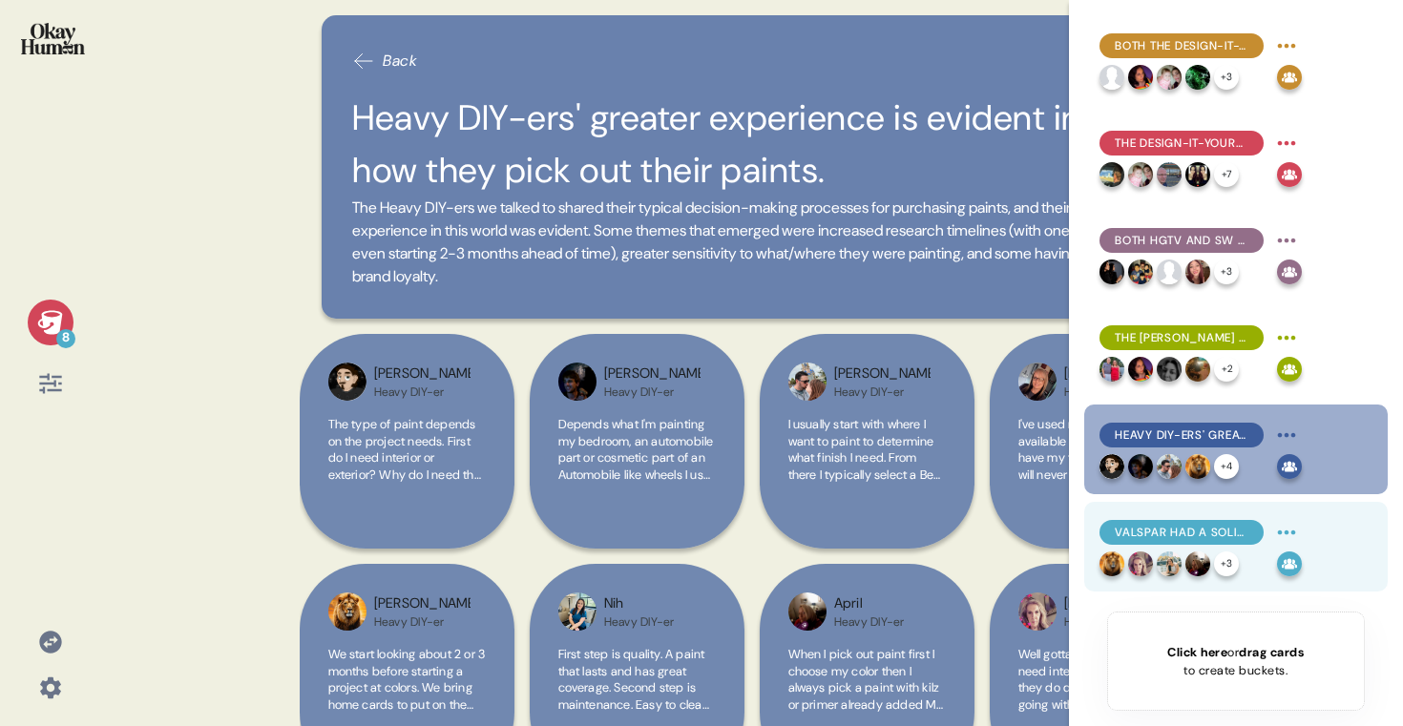
click at [1215, 525] on span "Valspar had a solid reputation coming in, which the stim's emphasis on its long…" at bounding box center [1182, 532] width 134 height 17
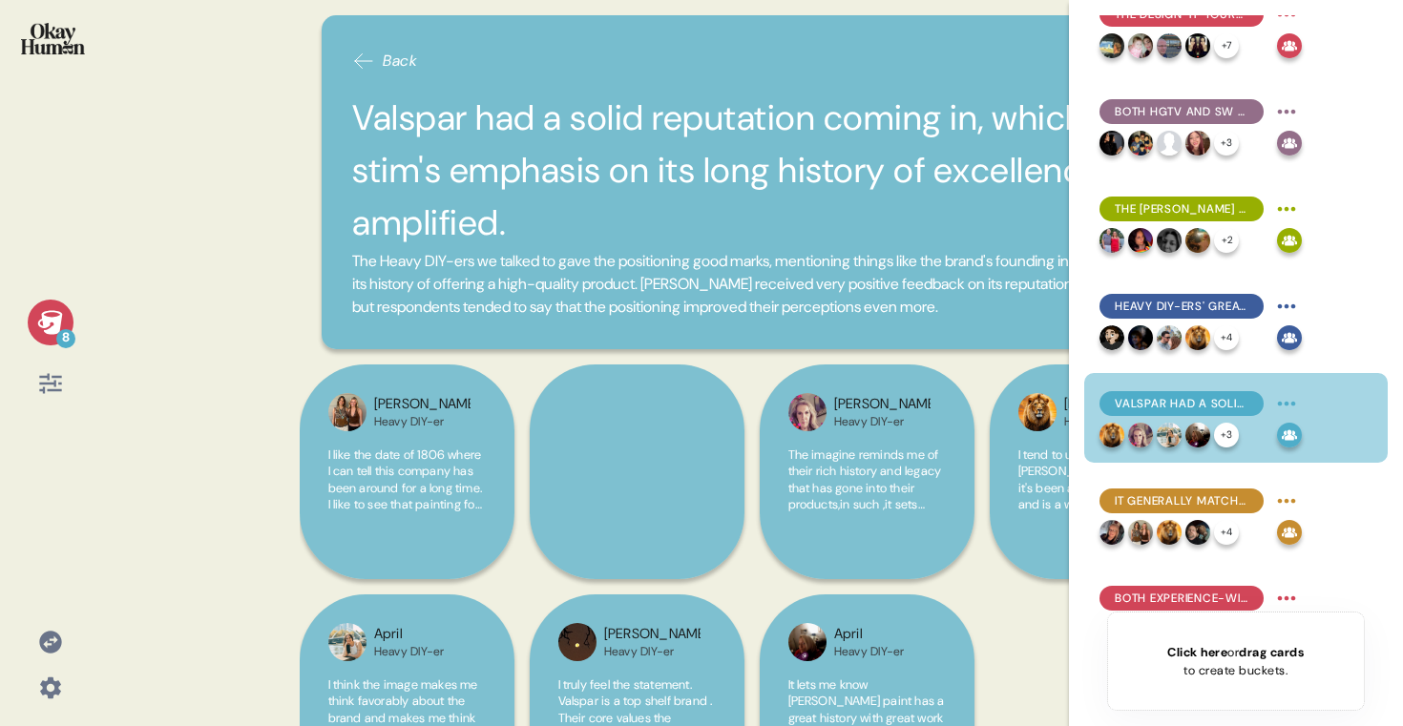
scroll to position [175, 0]
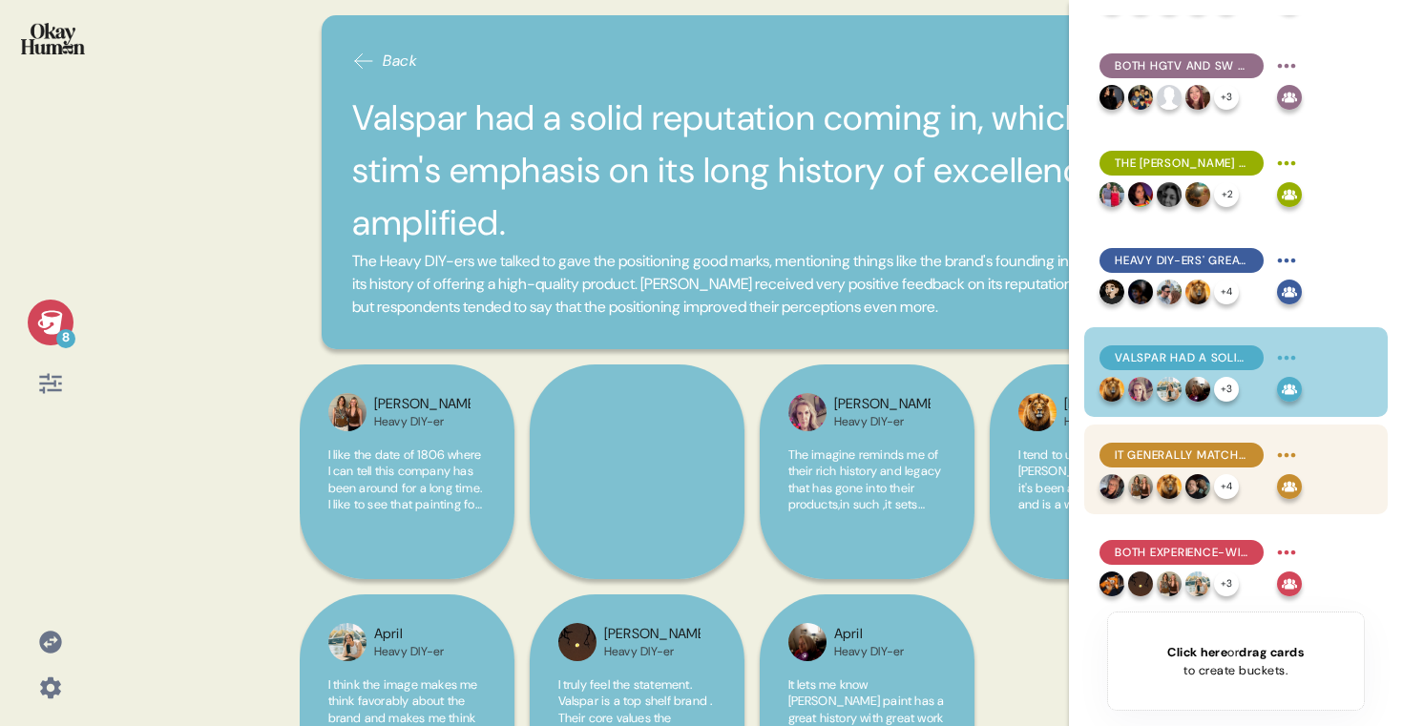
click at [1217, 449] on span "It generally matches their purchase priorities, though more experience means th…" at bounding box center [1182, 455] width 134 height 17
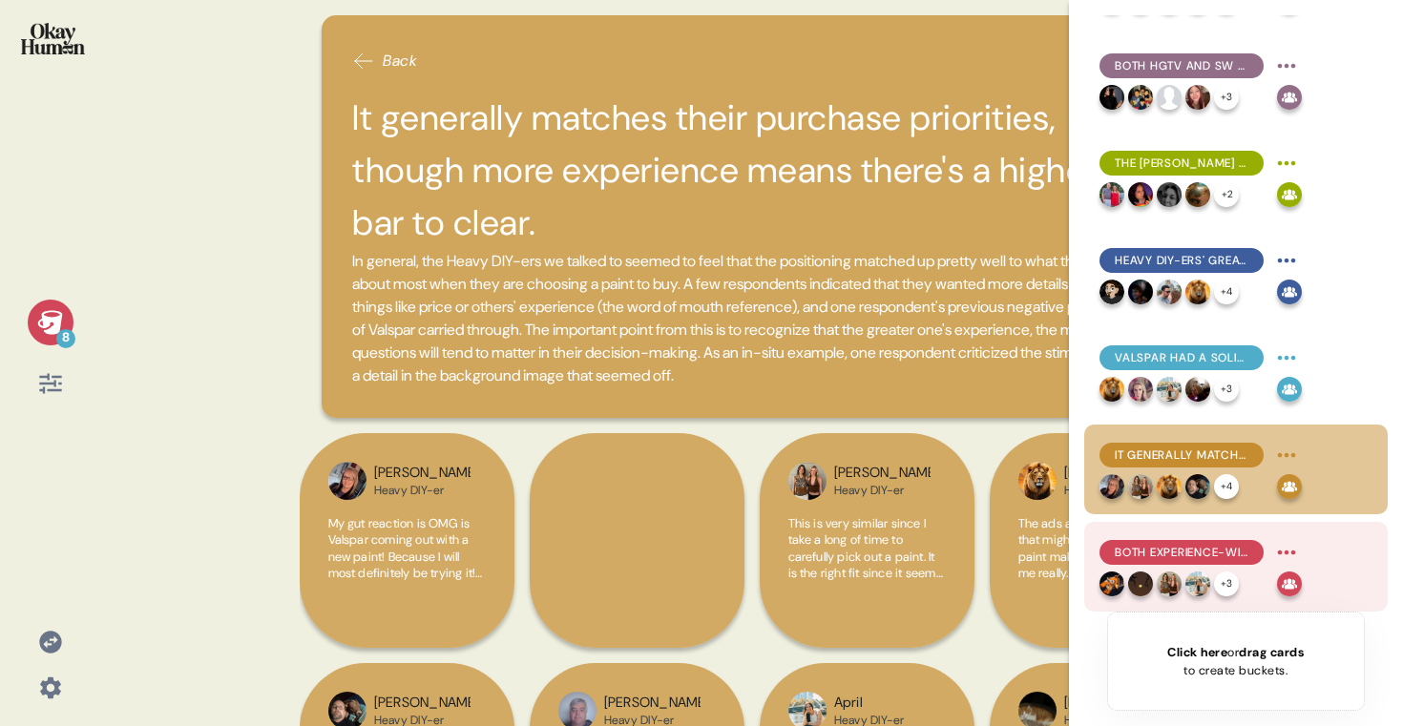
click at [1225, 544] on span "Both experience-wise and more emotionally, the audience for this brand seemed t…" at bounding box center [1182, 552] width 134 height 17
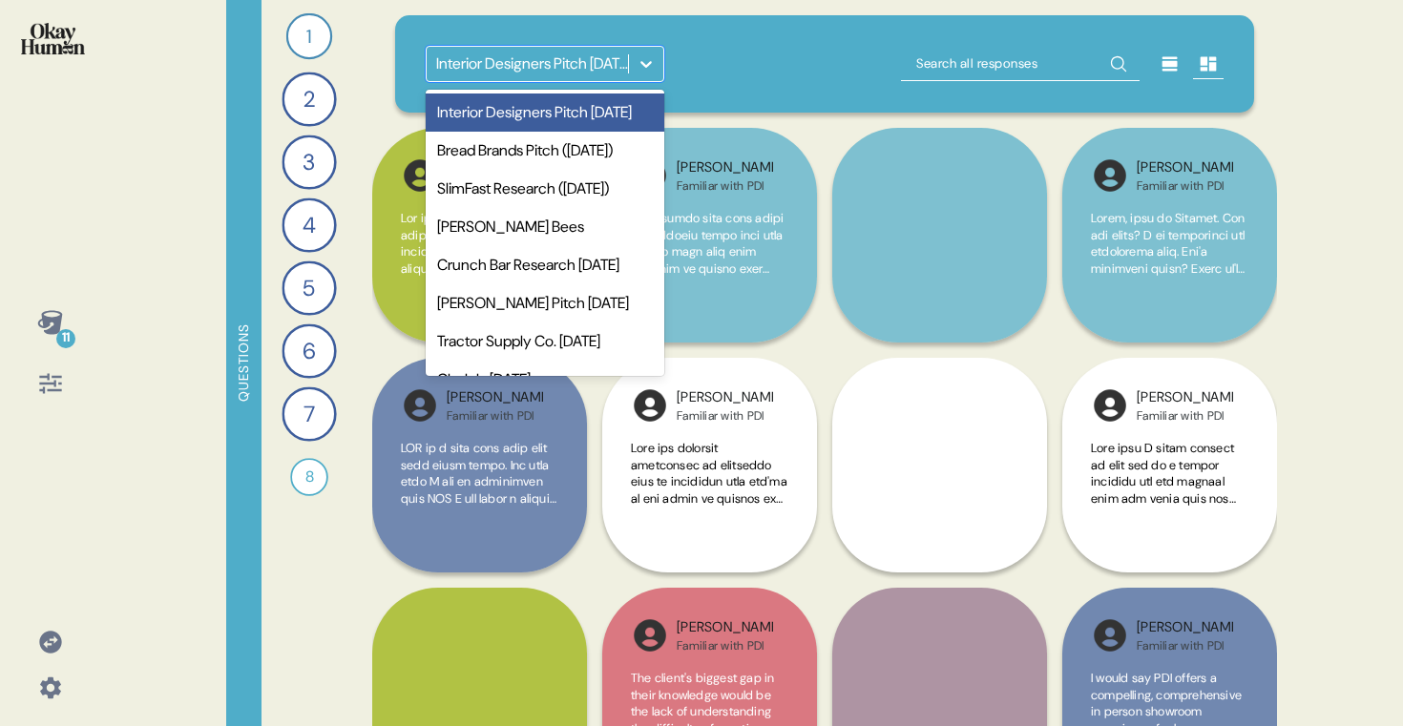
click at [532, 64] on div "Interior Designers Pitch [DATE]" at bounding box center [533, 64] width 194 height 23
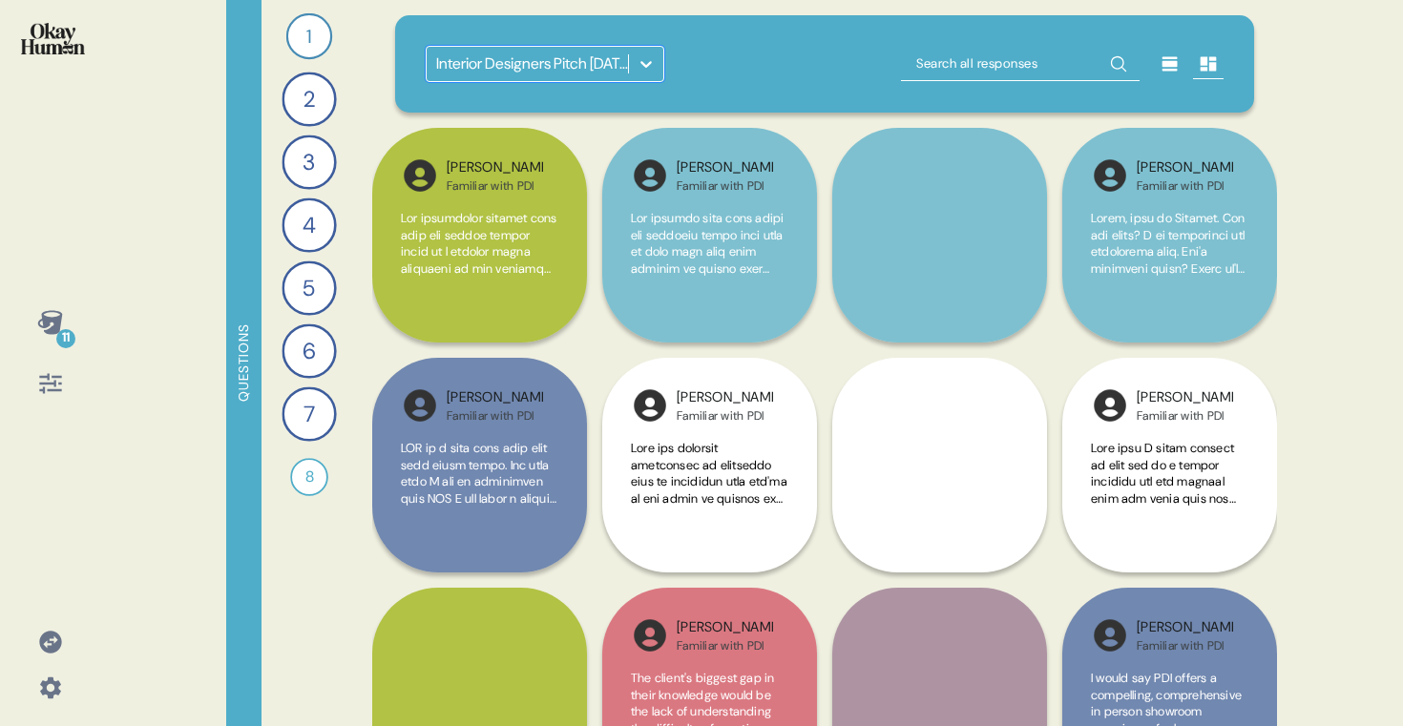
click at [45, 317] on icon at bounding box center [49, 322] width 25 height 24
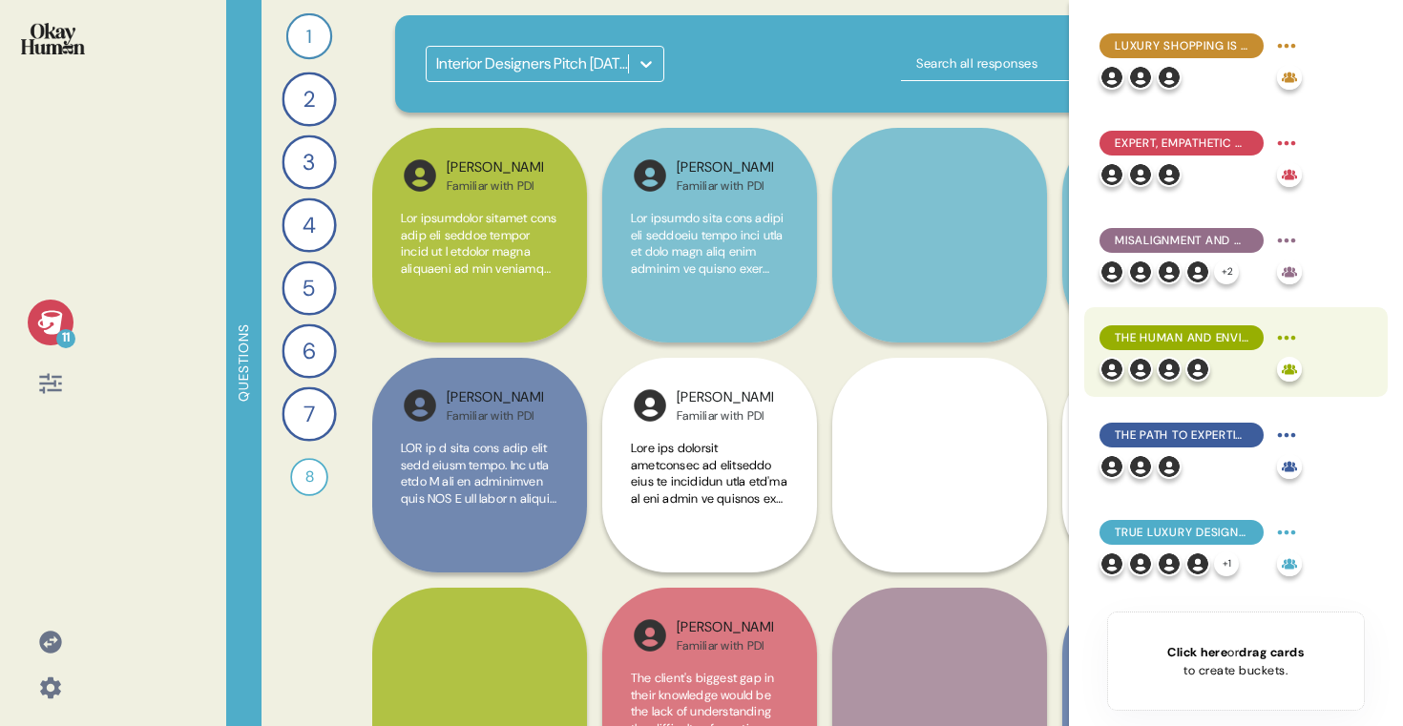
scroll to position [467, 0]
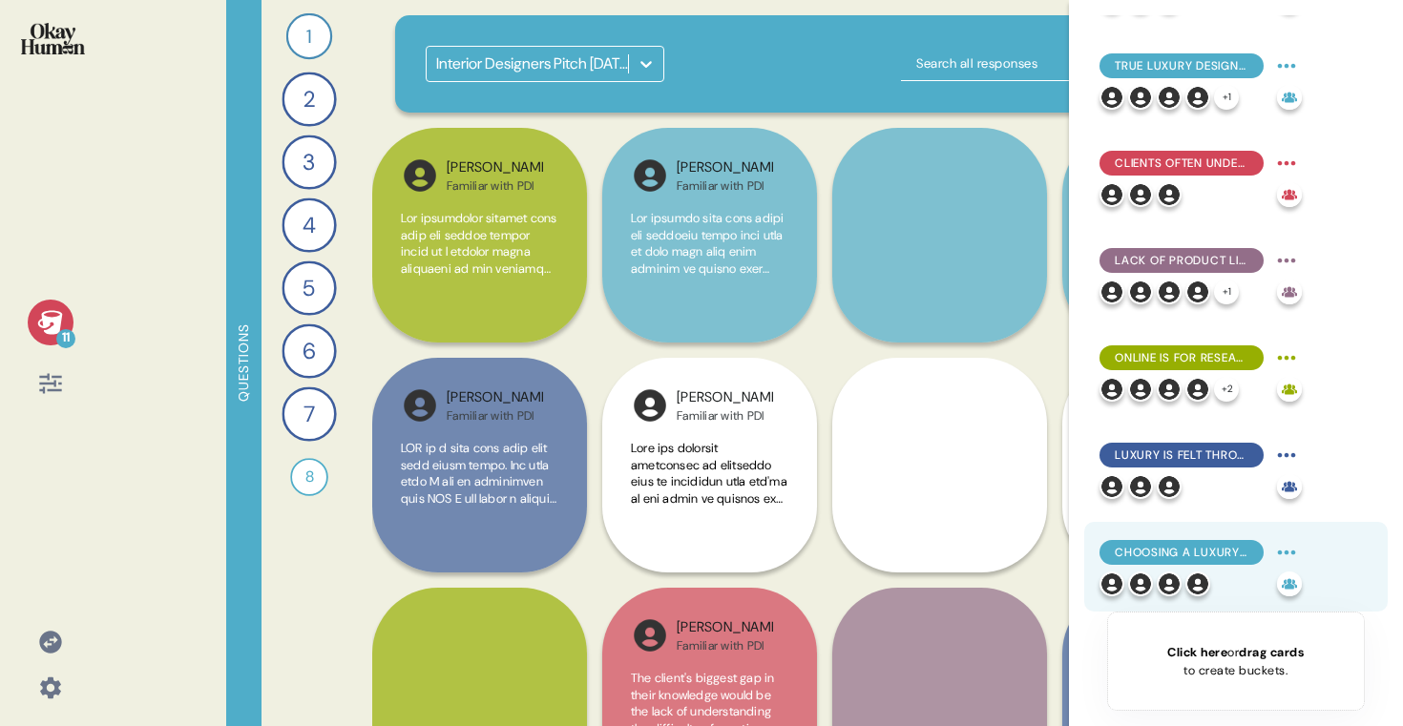
click at [1202, 544] on span "Choosing a luxury supplier like PDI involves balancing a rich, tactile showroom…" at bounding box center [1182, 552] width 134 height 17
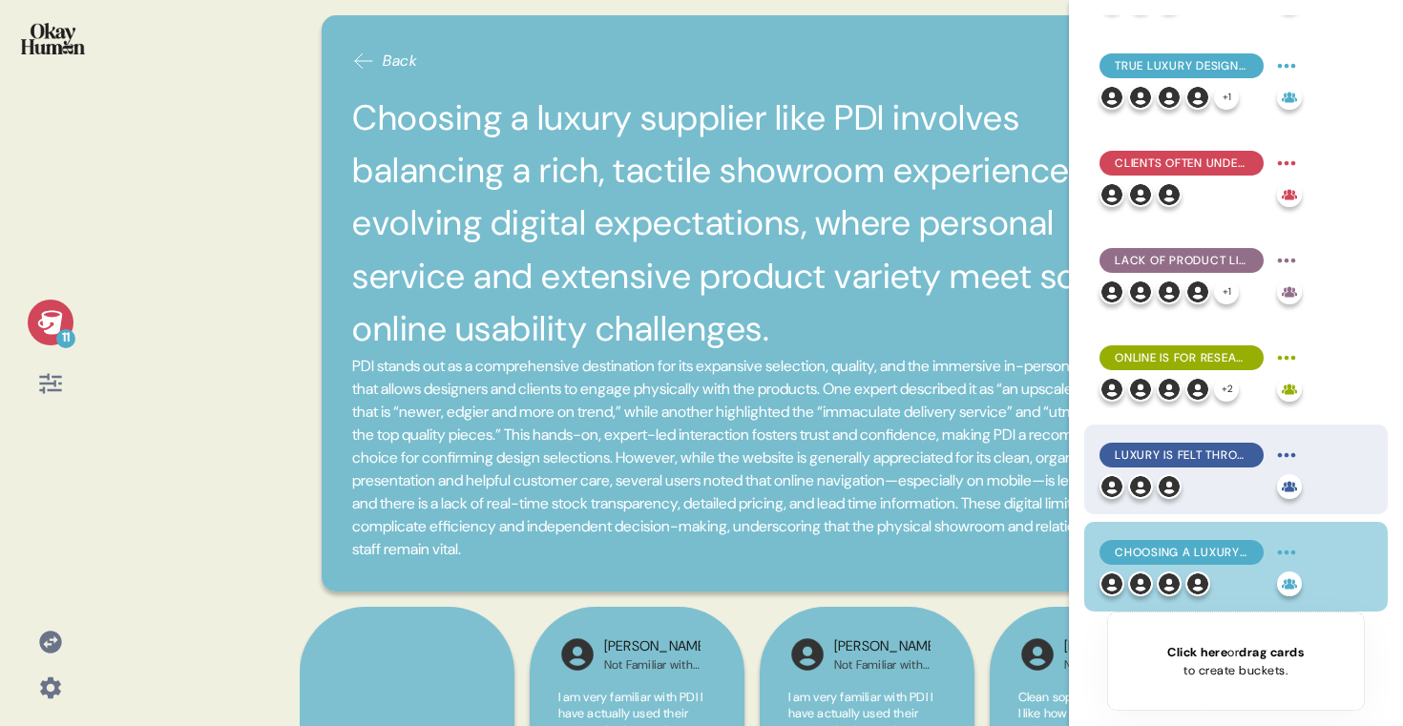
click at [1215, 498] on div at bounding box center [1185, 486] width 170 height 25
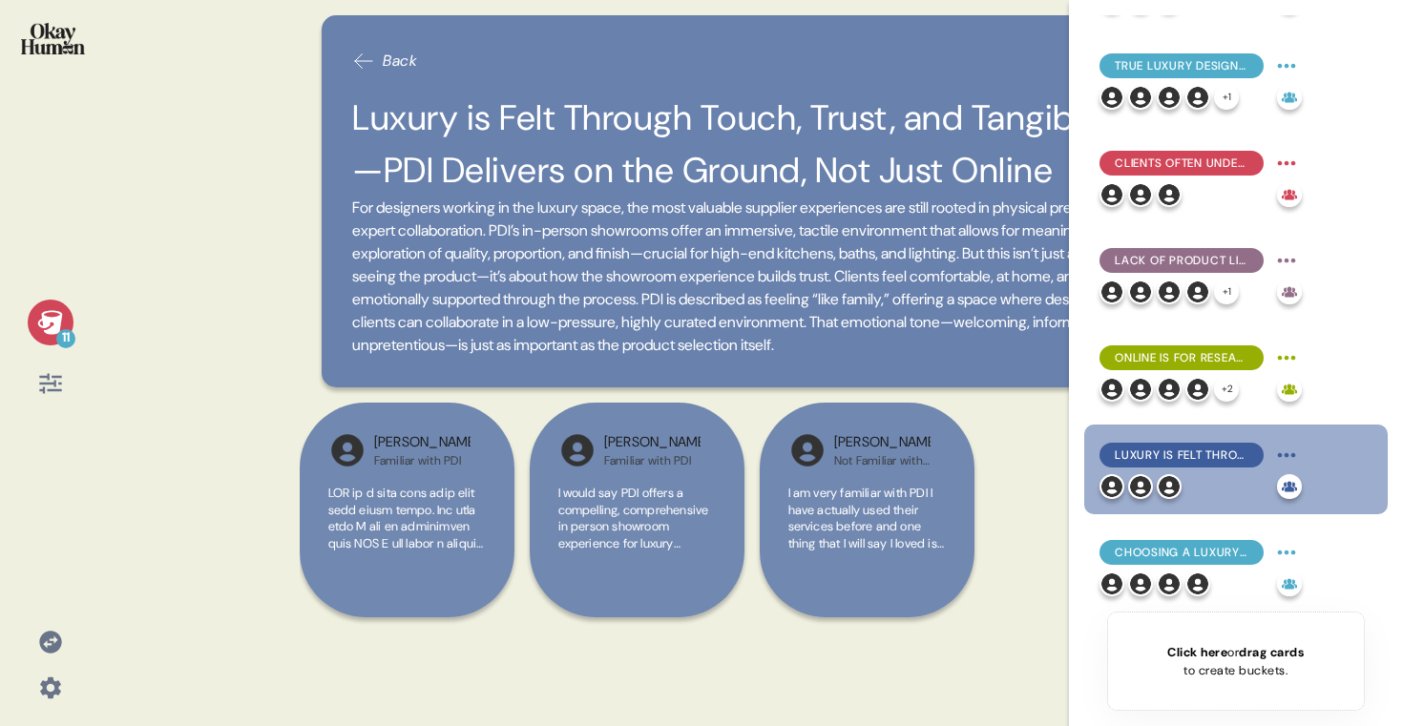
click at [65, 19] on div at bounding box center [50, 51] width 70 height 72
